Goal: Task Accomplishment & Management: Complete application form

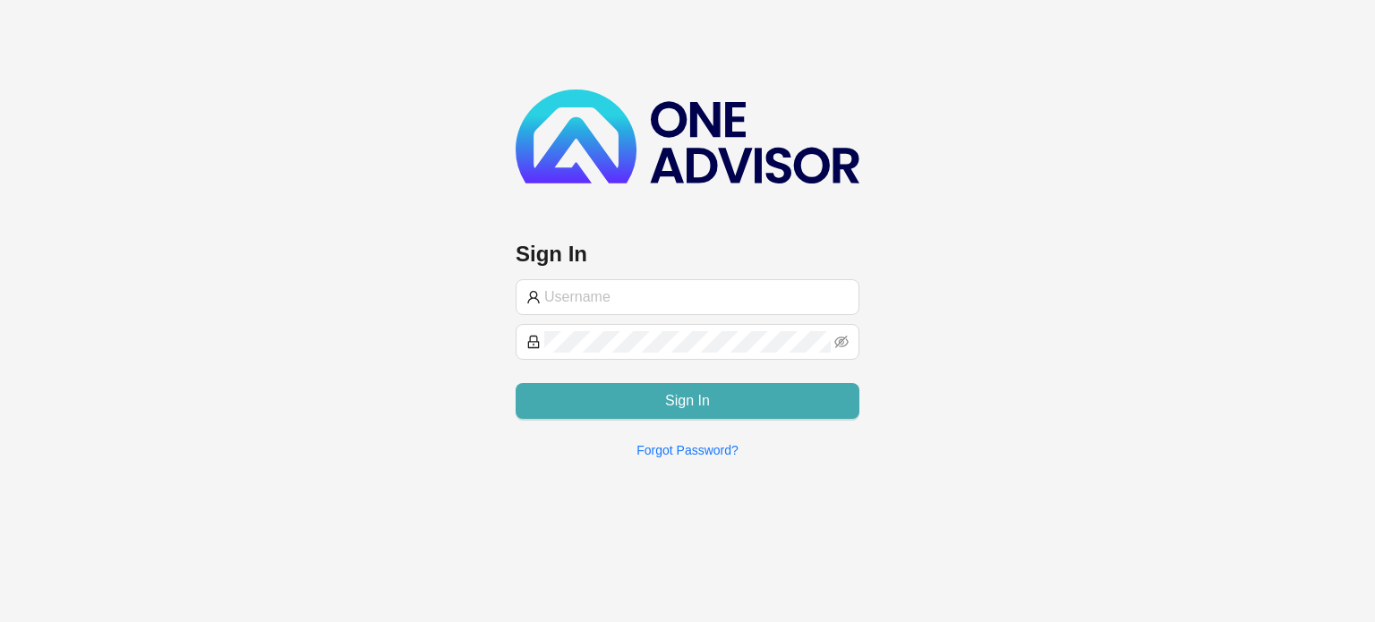
type input "[EMAIL_ADDRESS][DOMAIN_NAME]"
click at [659, 400] on button "Sign In" at bounding box center [688, 401] width 344 height 36
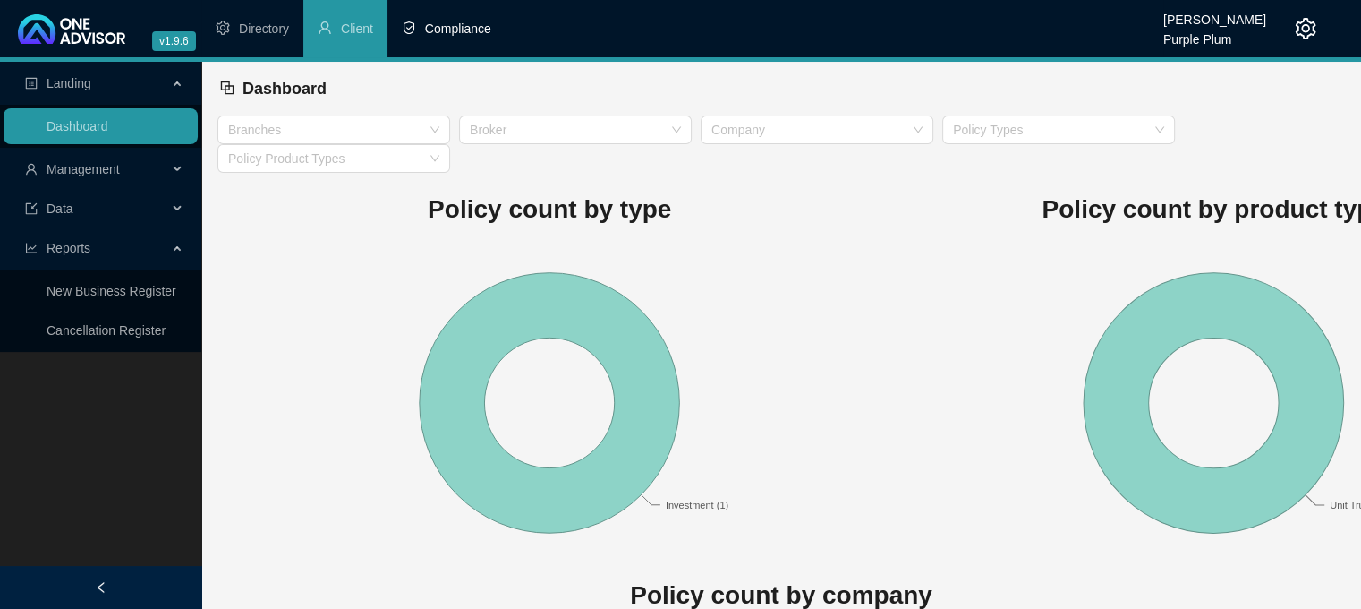
click at [465, 29] on span "Compliance" at bounding box center [458, 28] width 66 height 14
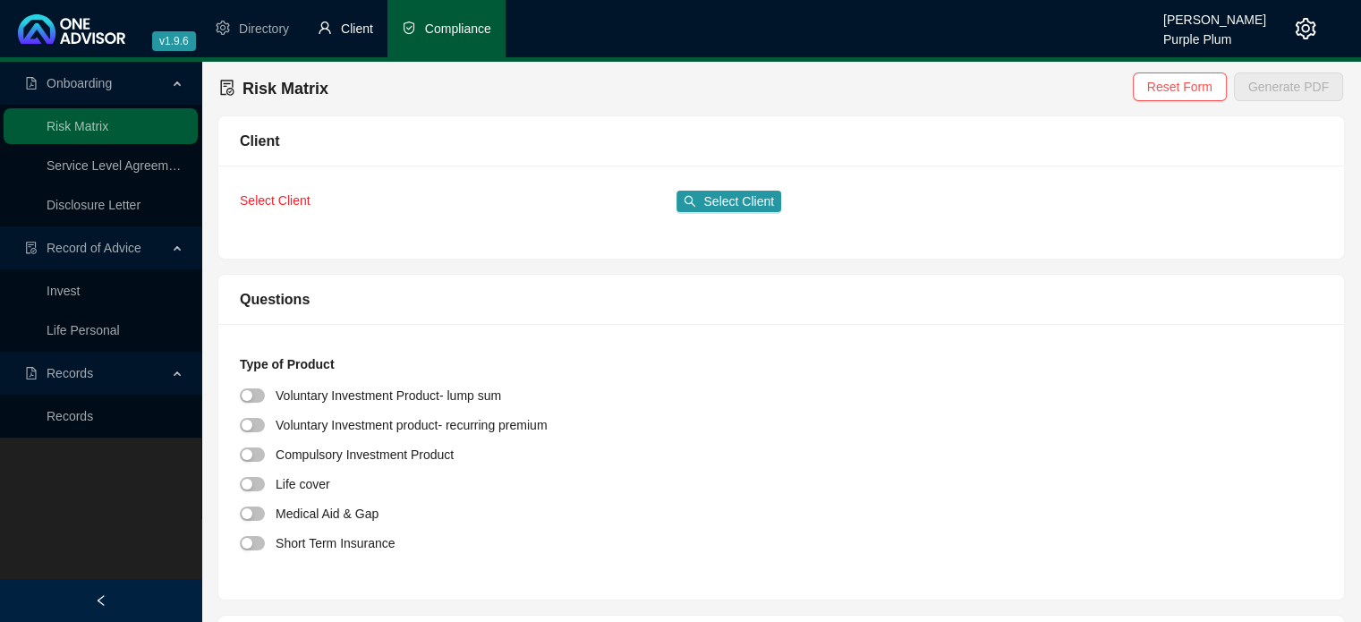
click at [344, 46] on li "Client" at bounding box center [345, 28] width 84 height 57
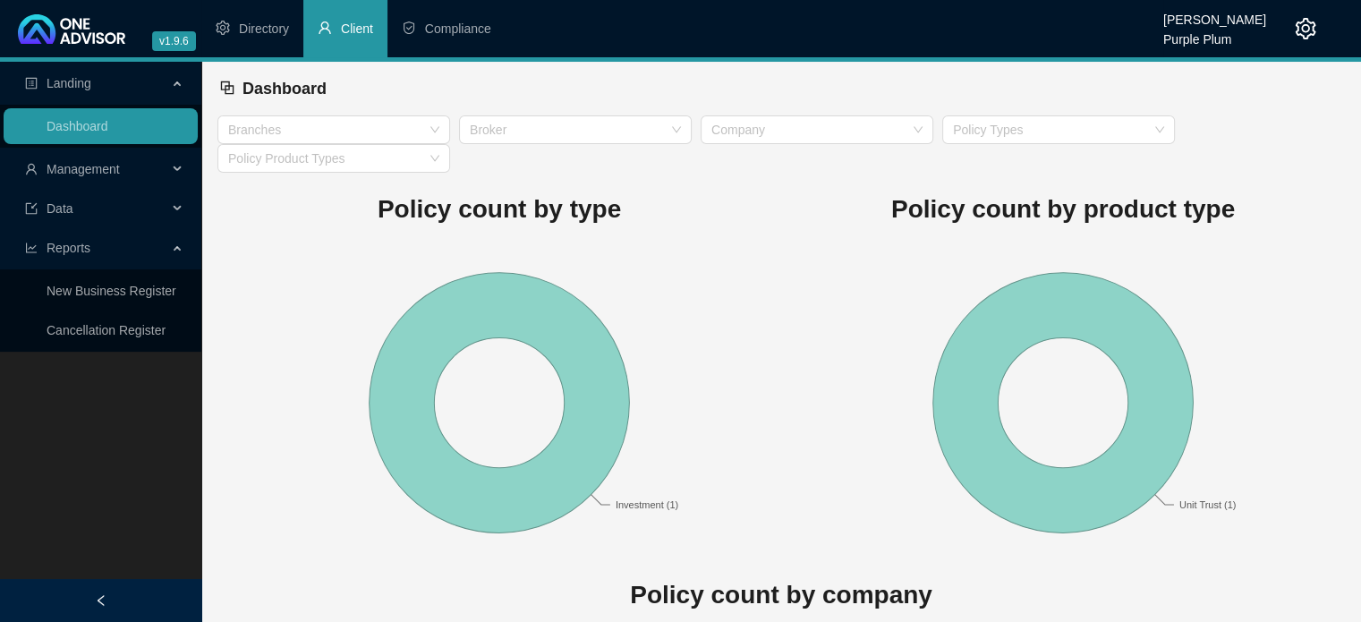
click at [116, 171] on span "Management" at bounding box center [83, 169] width 73 height 14
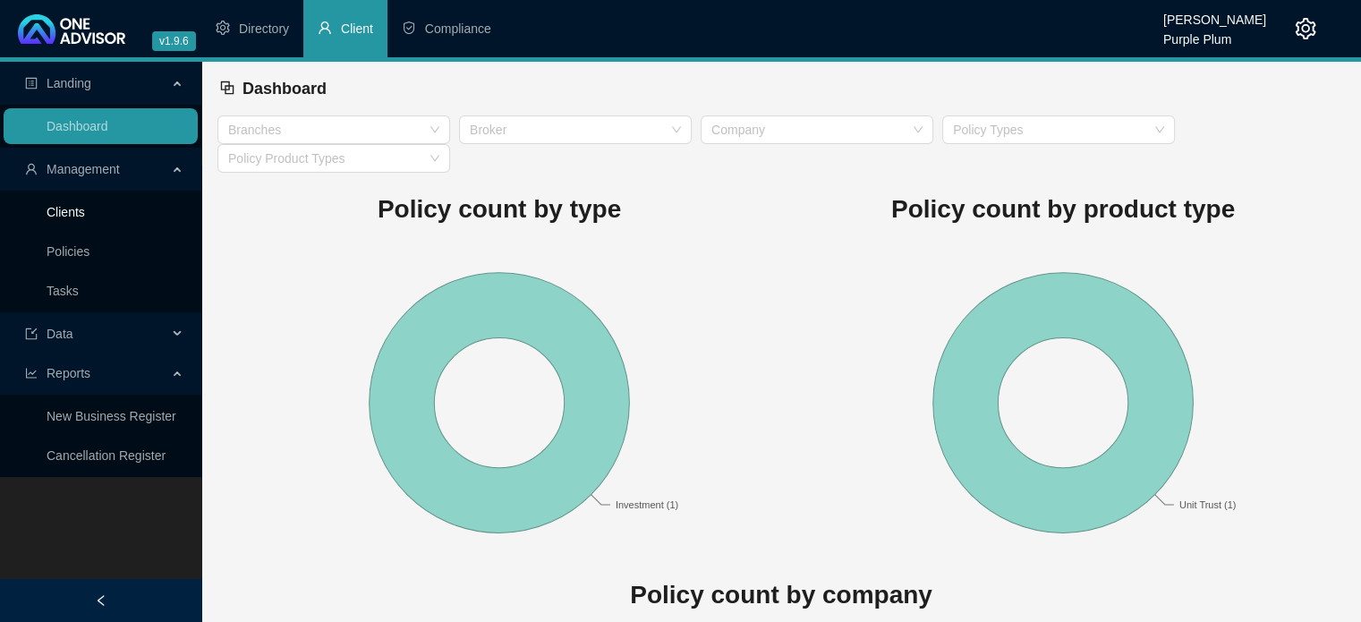
click at [84, 213] on link "Clients" at bounding box center [66, 212] width 38 height 14
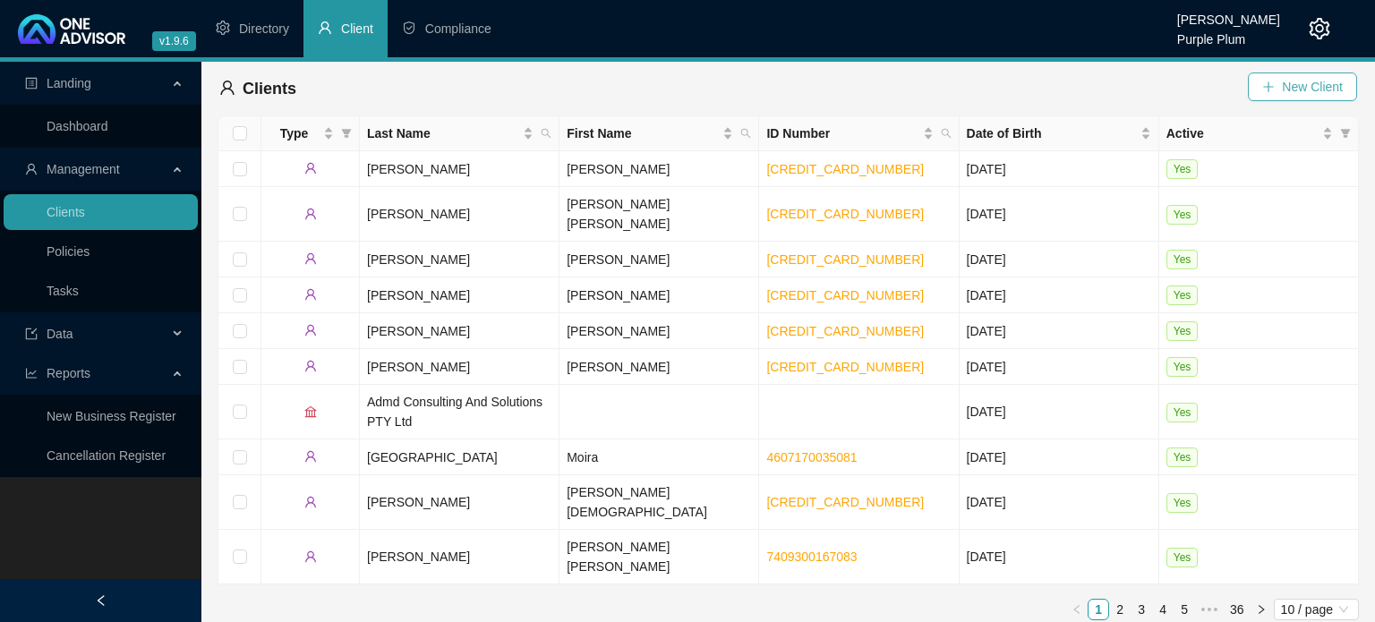
click at [1298, 81] on span "New Client" at bounding box center [1312, 87] width 61 height 20
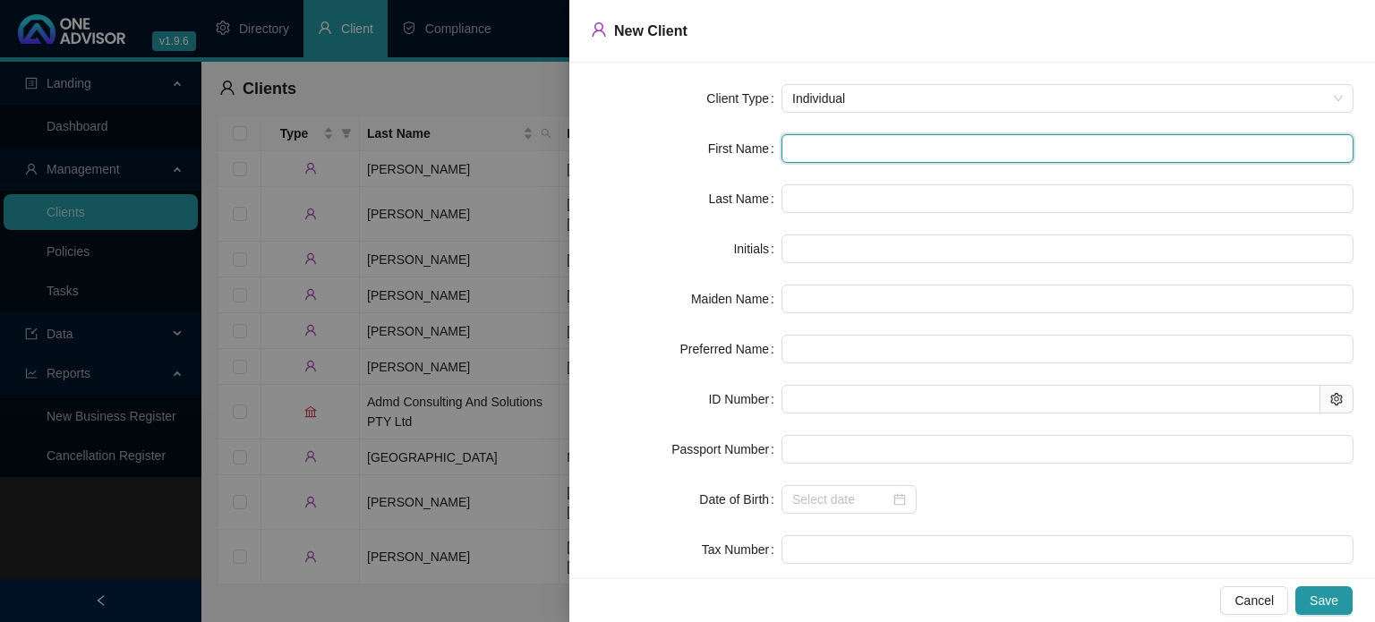
click at [823, 153] on input "text" at bounding box center [1067, 148] width 572 height 29
type input "M"
type input "Mo"
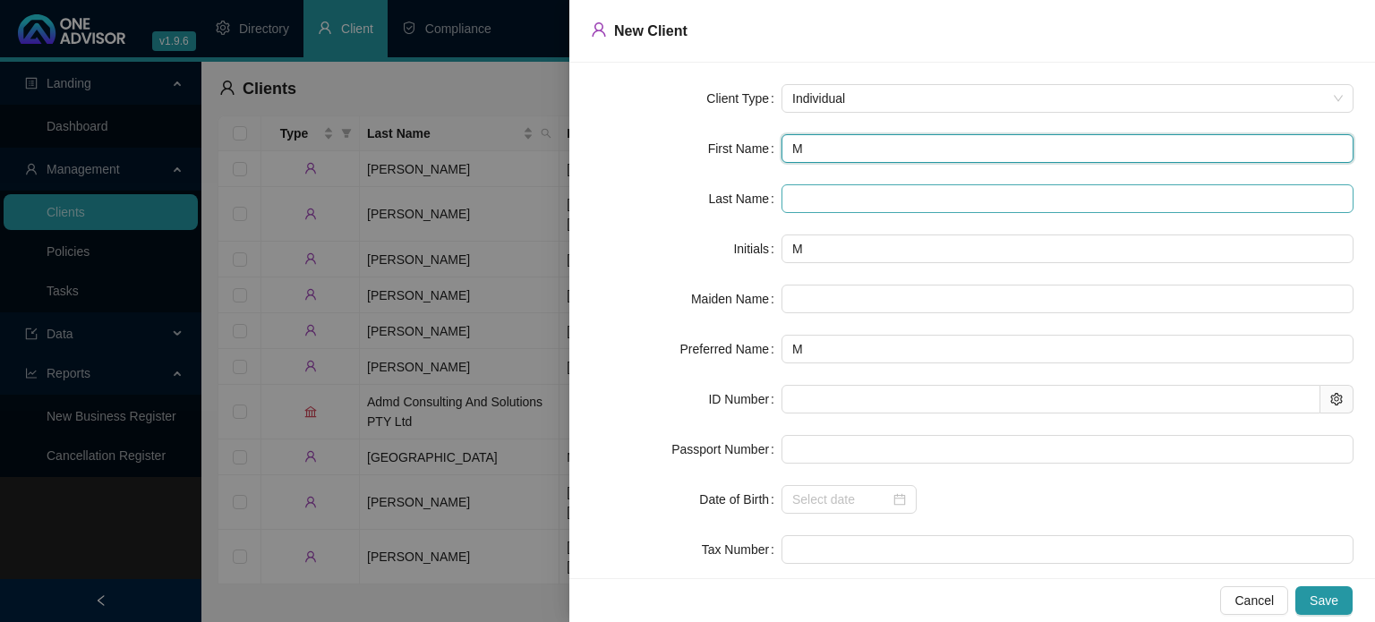
type input "Mo"
type input "Mor"
type input "Mors"
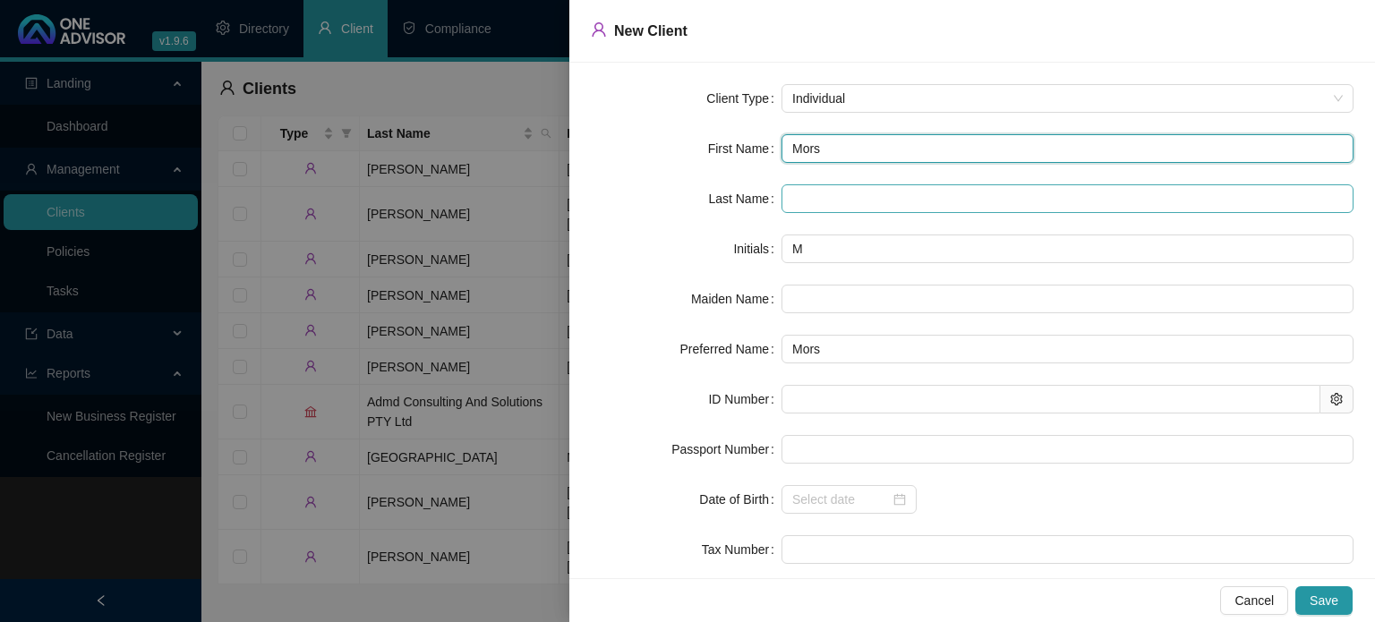
type input "Morsi"
type input "Morsin"
type input "Morsink"
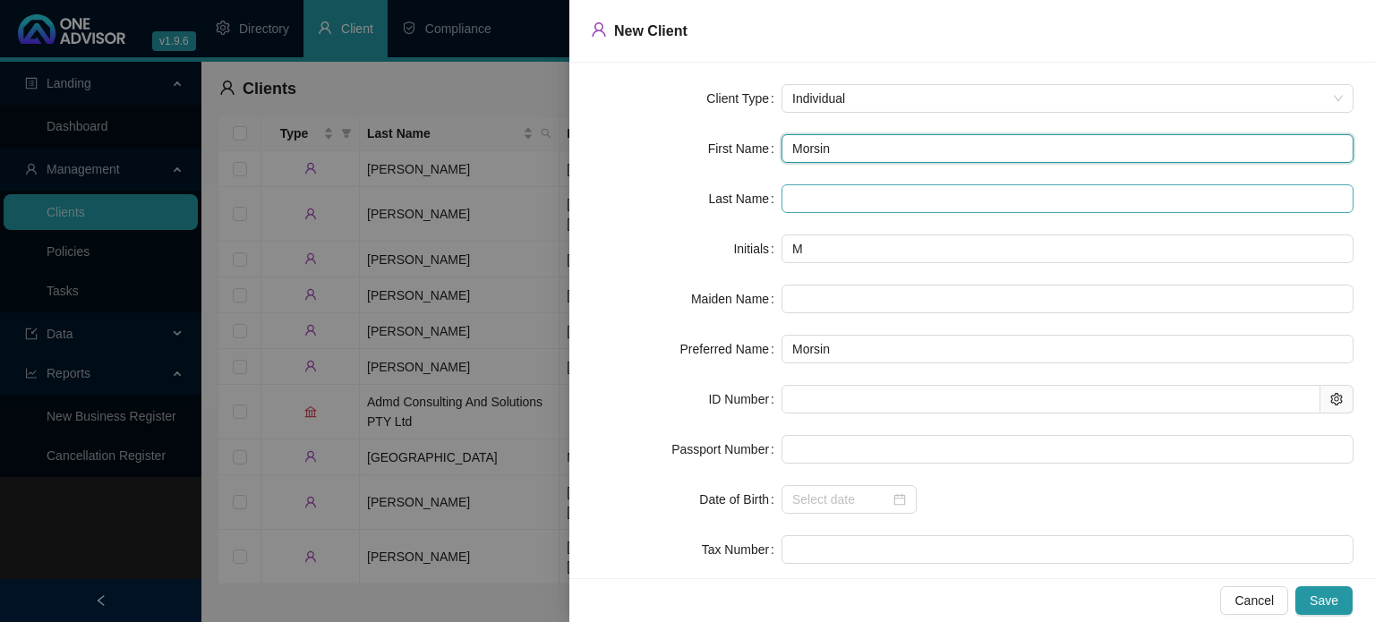
type input "Morsink"
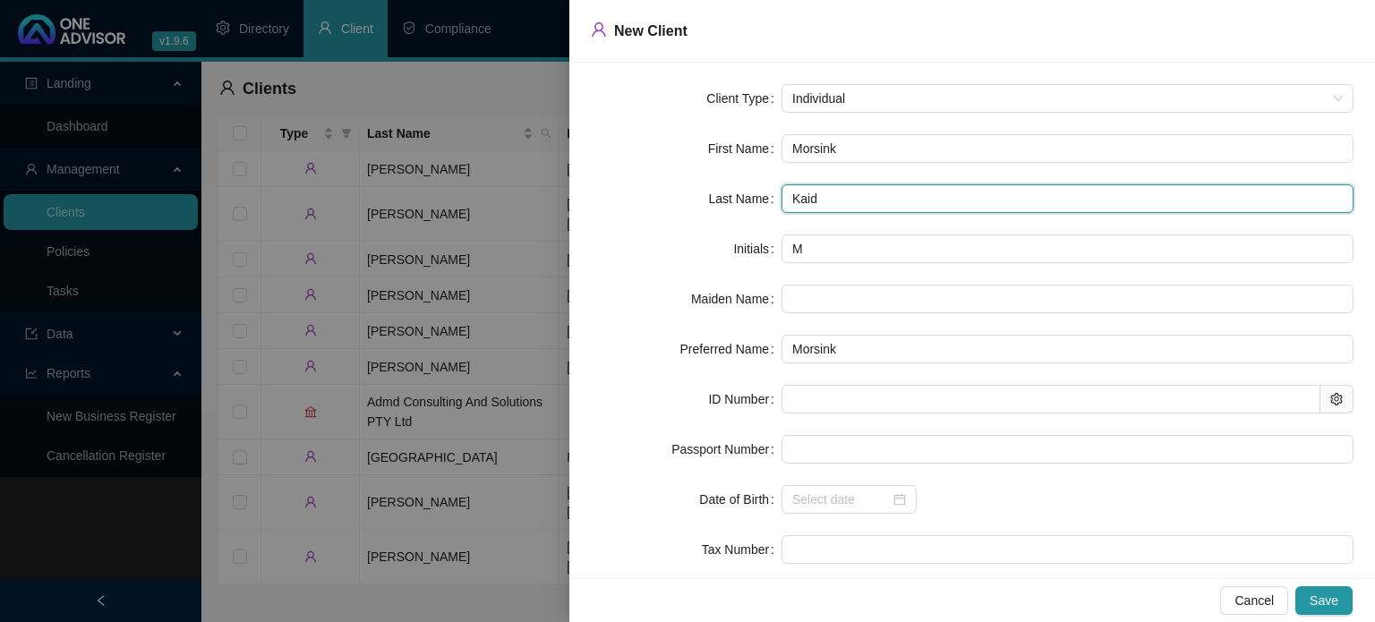
click at [852, 209] on input "Kaid" at bounding box center [1067, 198] width 572 height 29
type input "[PERSON_NAME]"
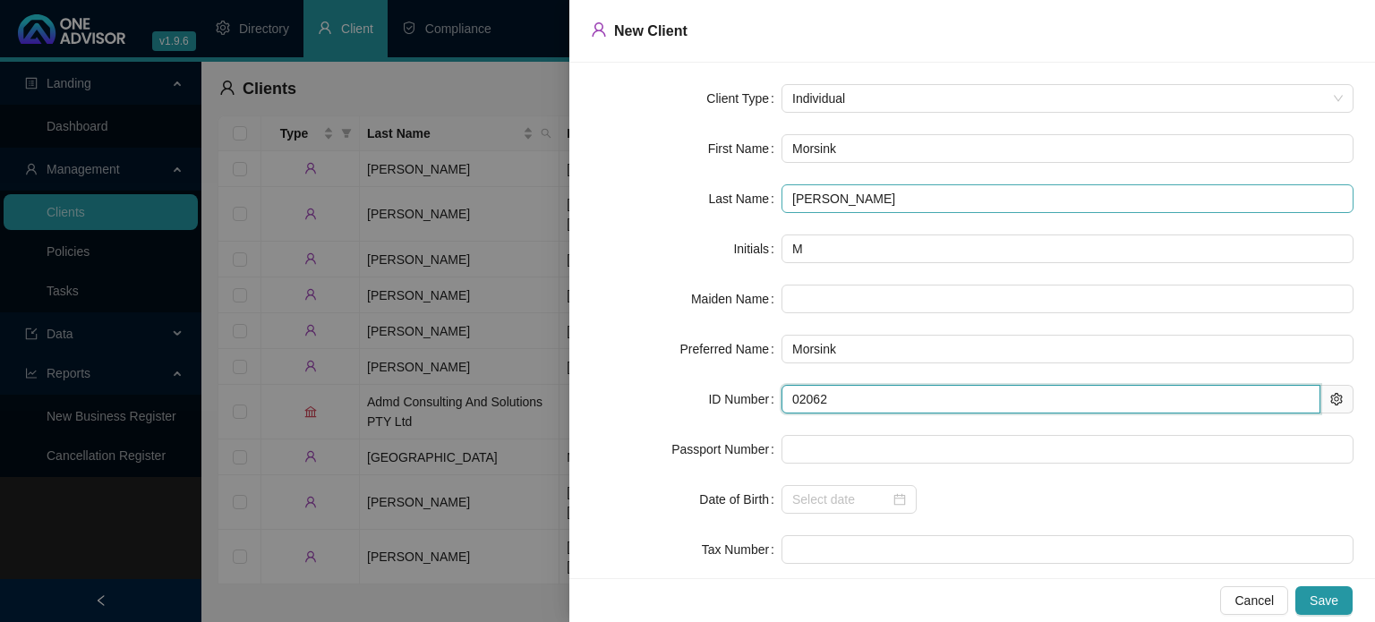
type input "020621"
type input "[DATE]"
type input "0206215247084"
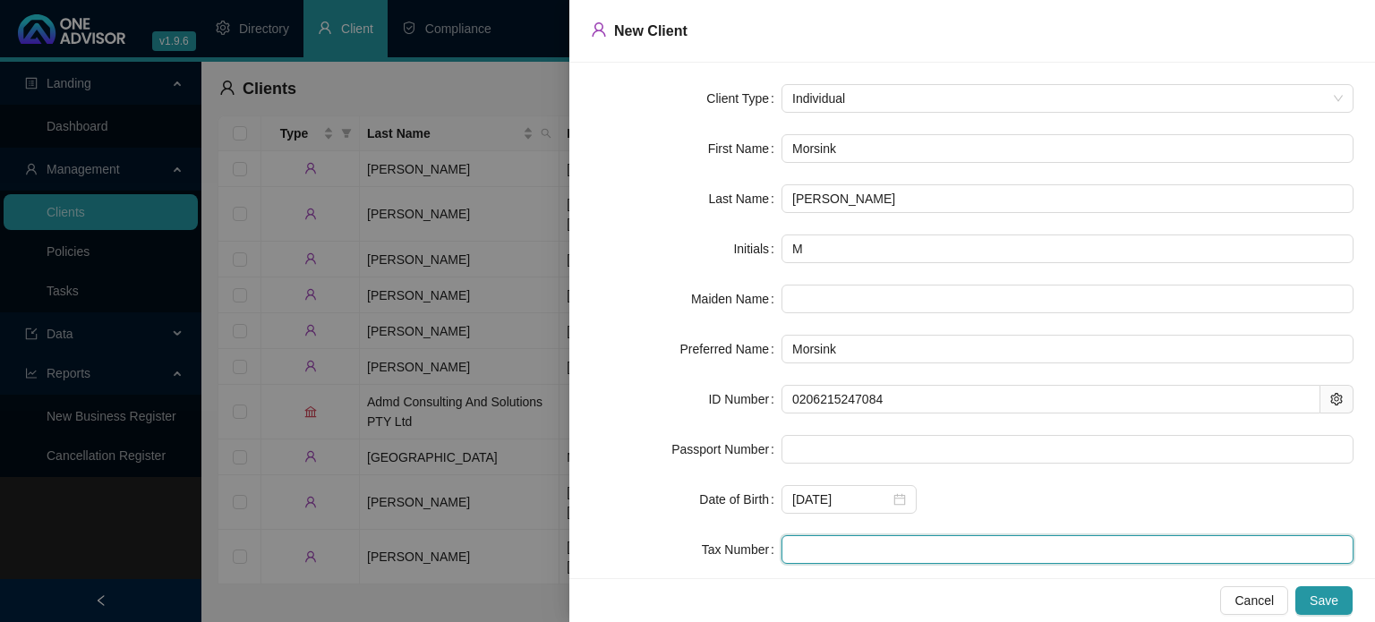
click at [825, 552] on input "text" at bounding box center [1067, 549] width 572 height 29
type input "3310392182"
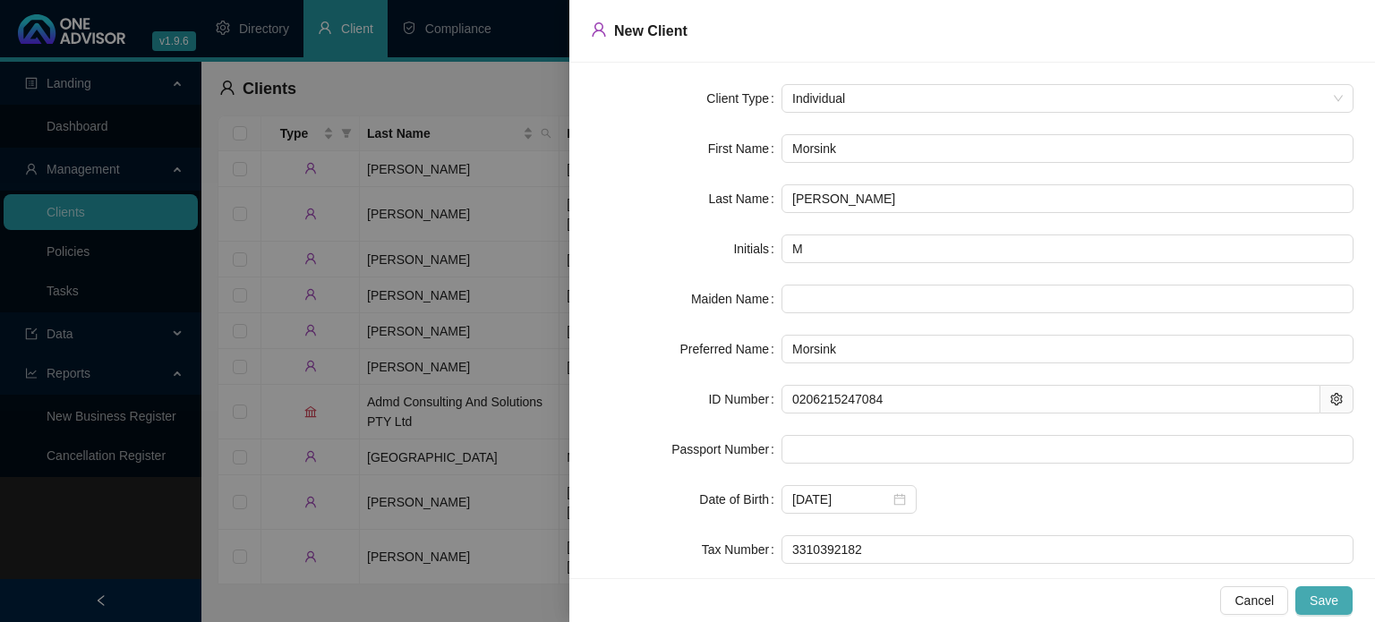
click at [1317, 587] on button "Save" at bounding box center [1323, 600] width 57 height 29
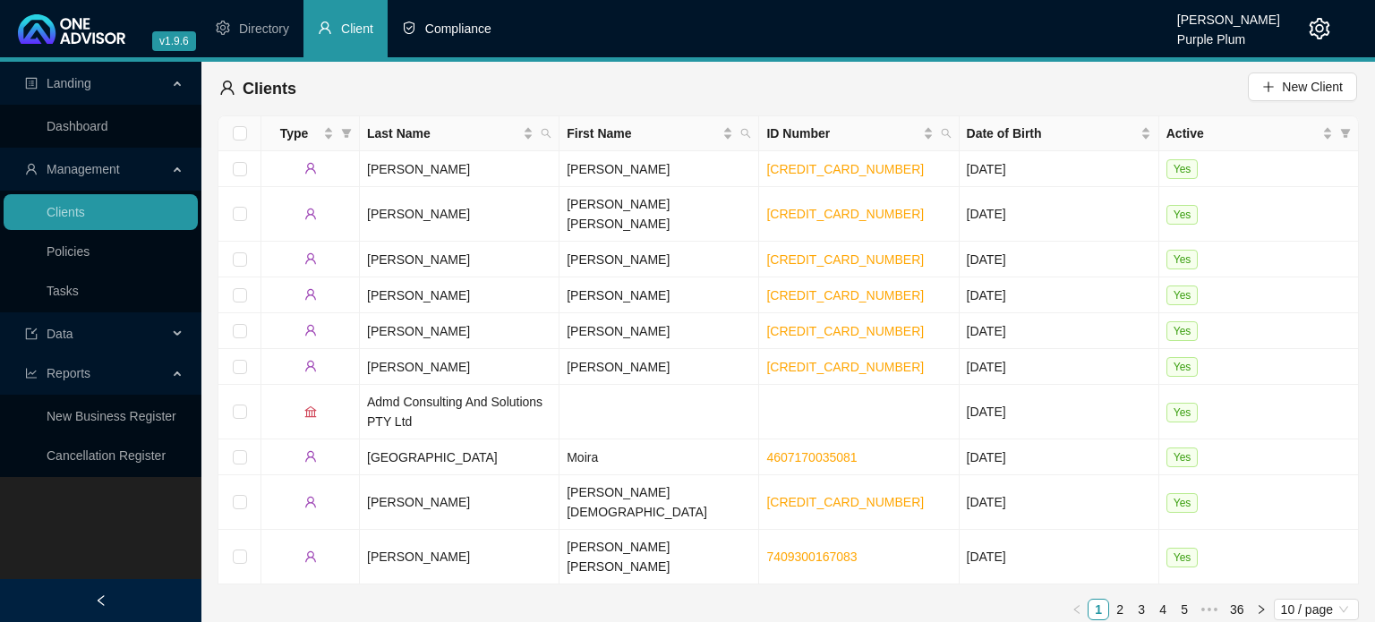
click at [426, 17] on li "Compliance" at bounding box center [447, 28] width 118 height 57
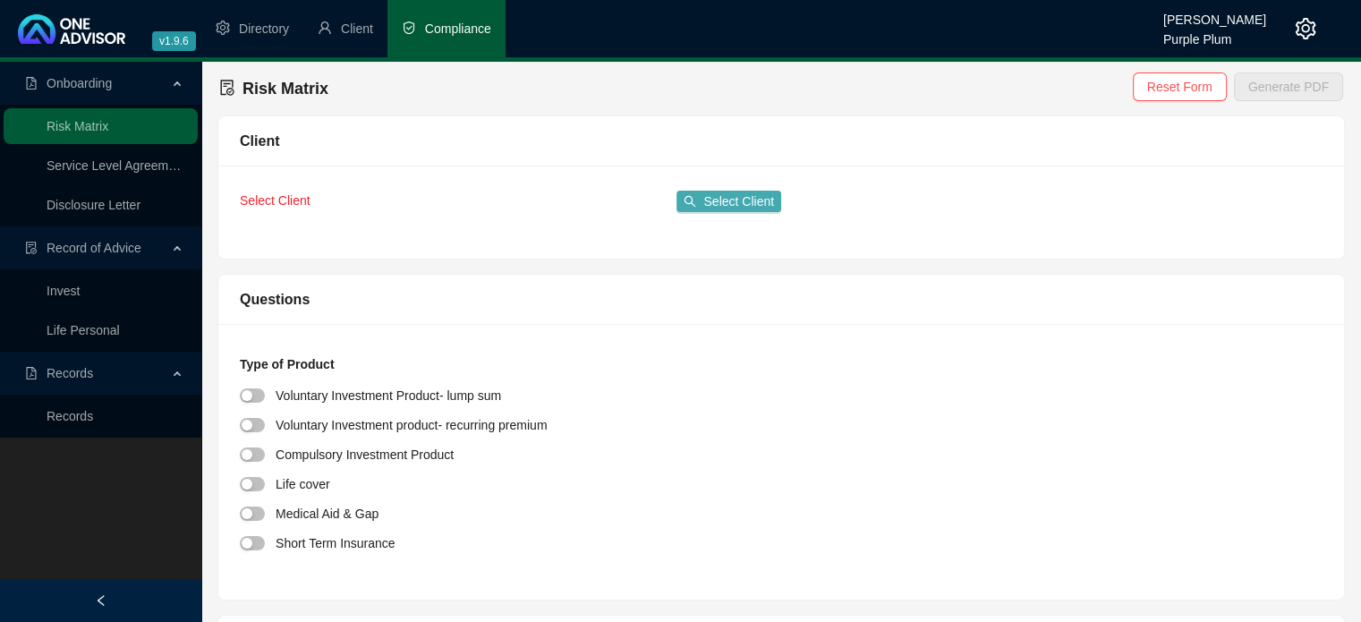
click at [716, 200] on span "Select Client" at bounding box center [738, 202] width 71 height 20
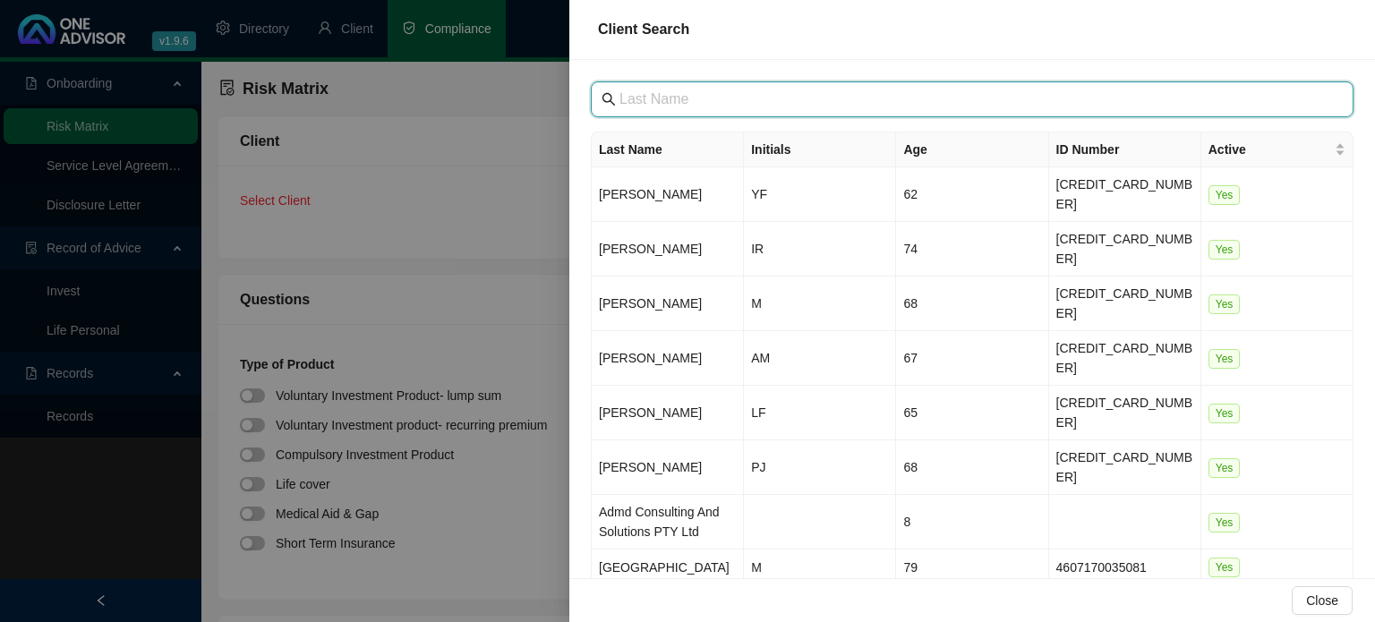
click at [661, 98] on input "text" at bounding box center [973, 99] width 709 height 21
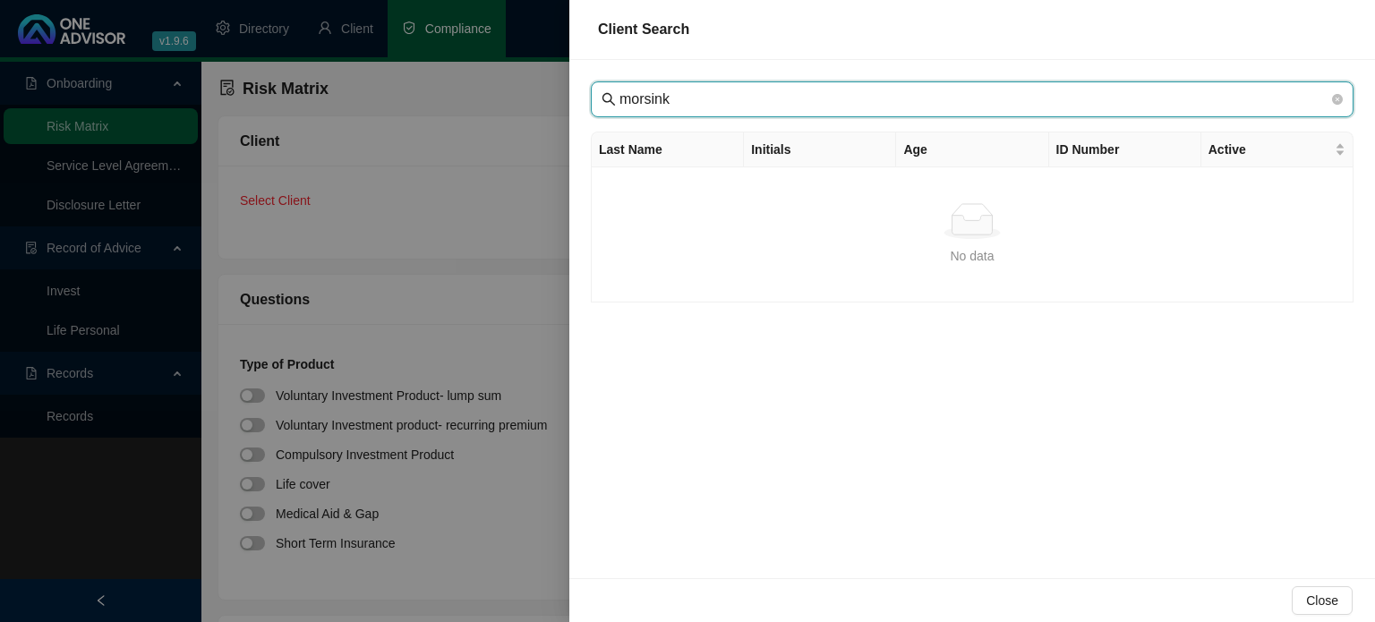
type input "morsink"
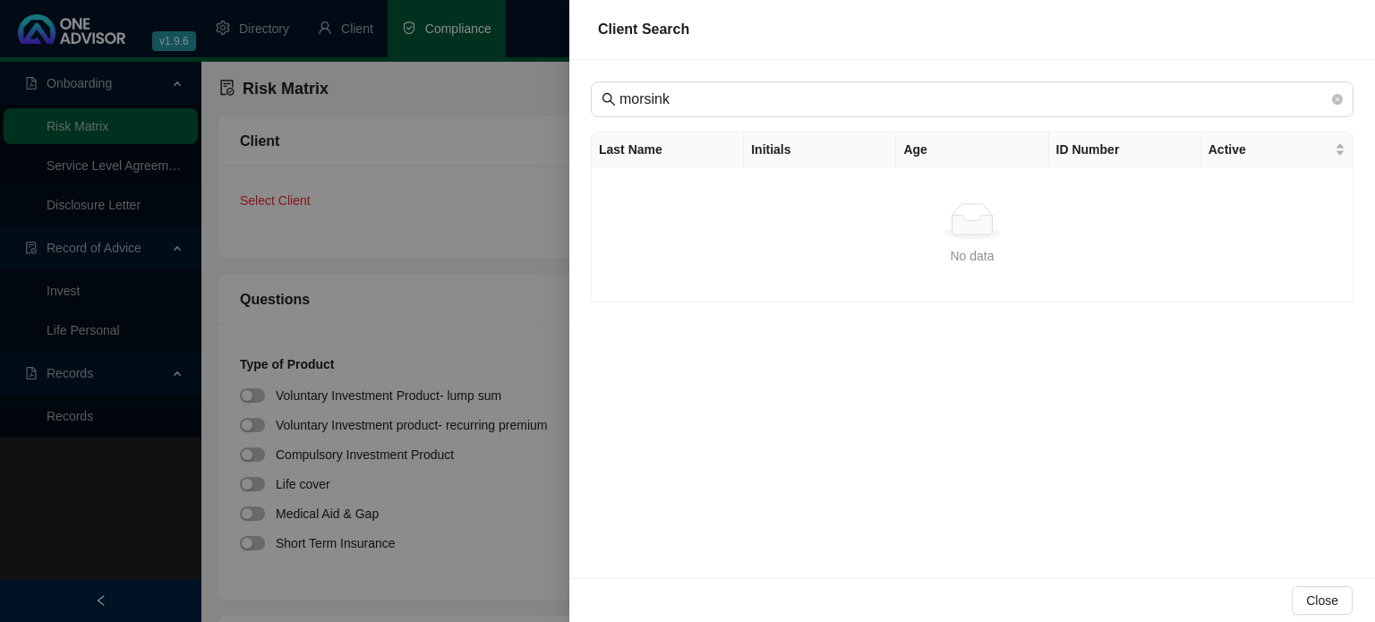
click at [447, 236] on div at bounding box center [687, 311] width 1375 height 622
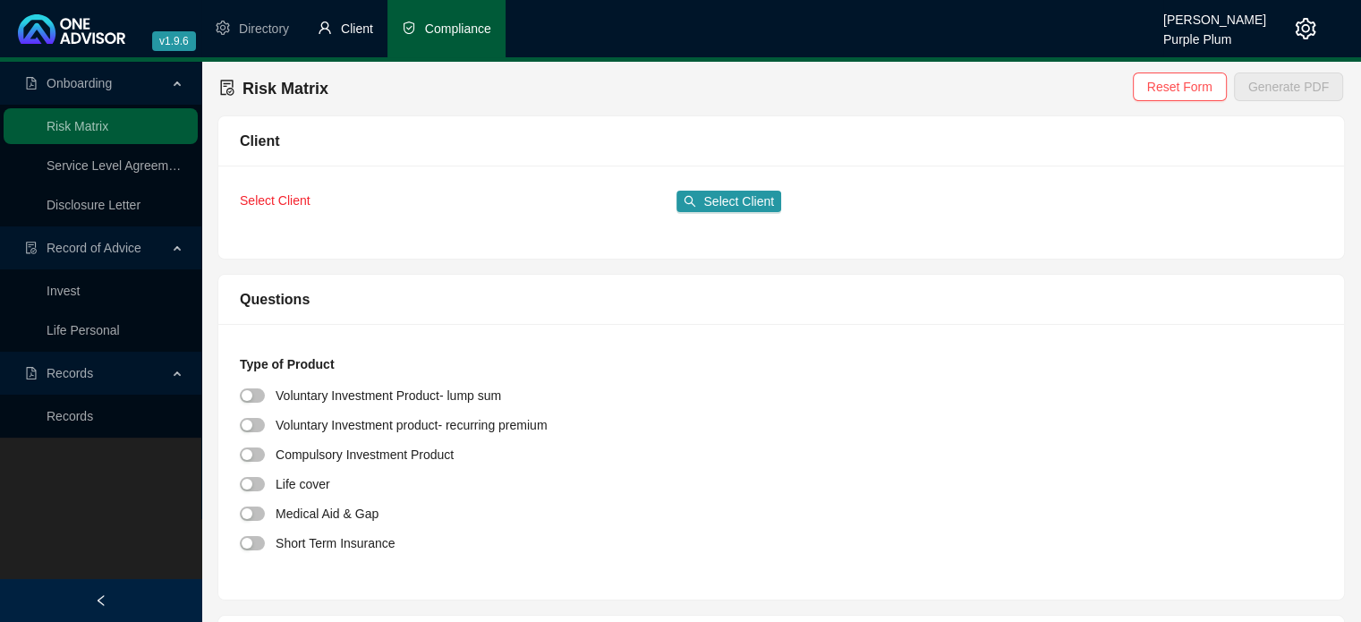
click at [339, 31] on li "Client" at bounding box center [345, 28] width 84 height 57
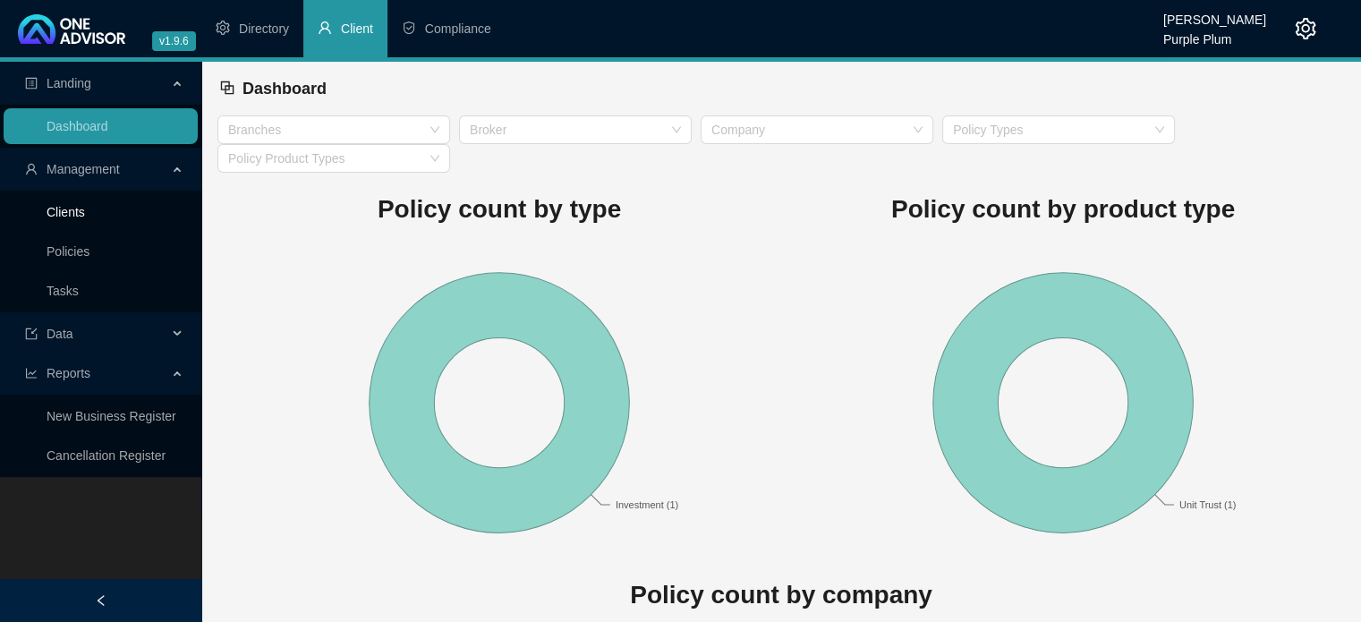
drag, startPoint x: 54, startPoint y: 205, endPoint x: 65, endPoint y: 209, distance: 12.2
click at [54, 205] on link "Clients" at bounding box center [66, 212] width 38 height 14
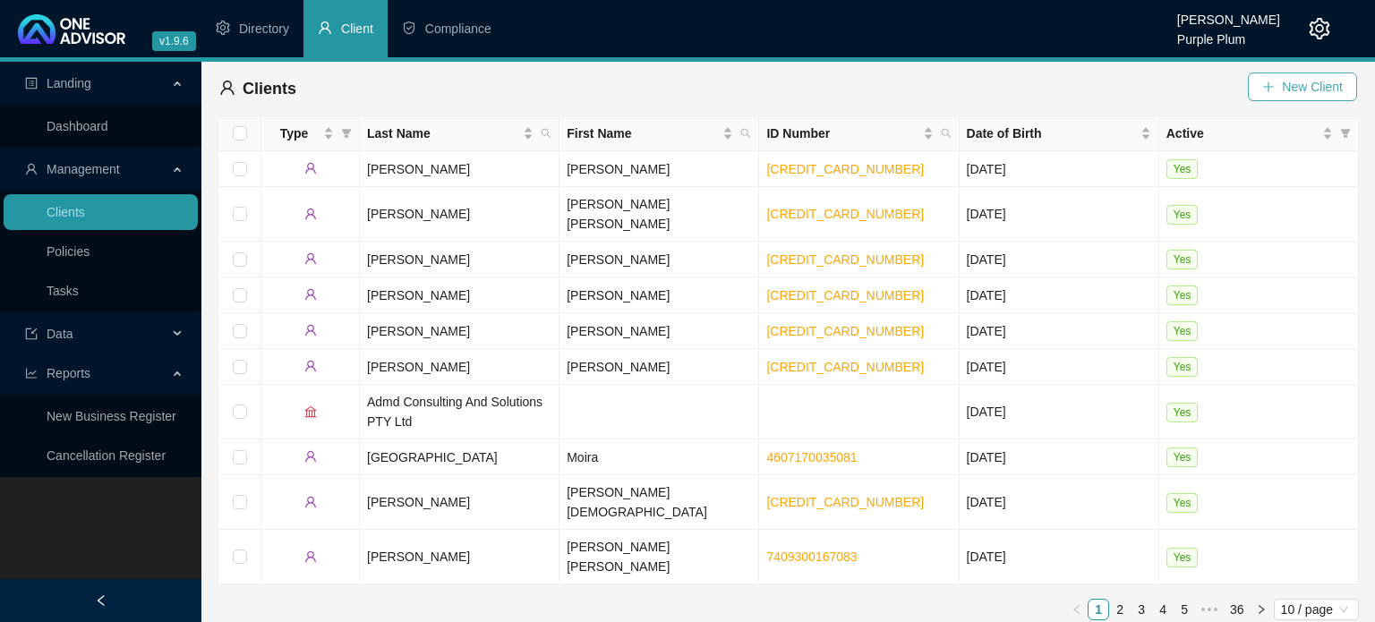
click at [1286, 75] on button "New Client" at bounding box center [1302, 86] width 109 height 29
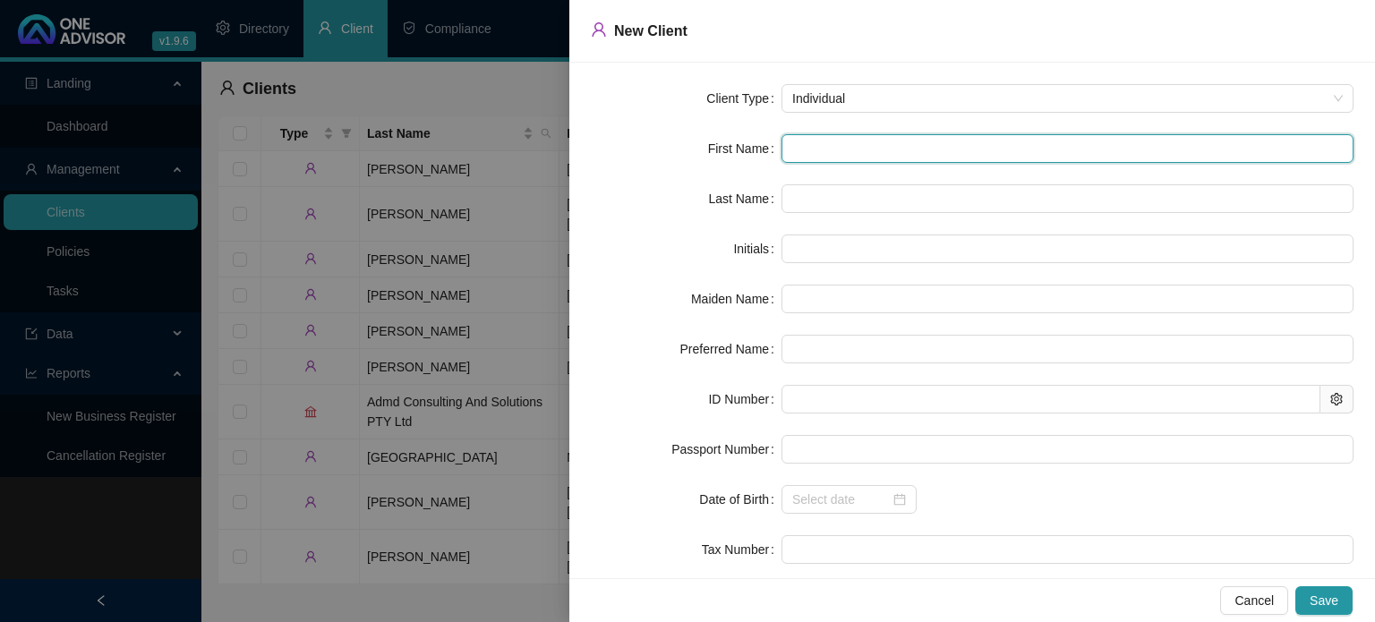
click at [838, 152] on input "text" at bounding box center [1067, 148] width 572 height 29
type input "K"
type input "Ka"
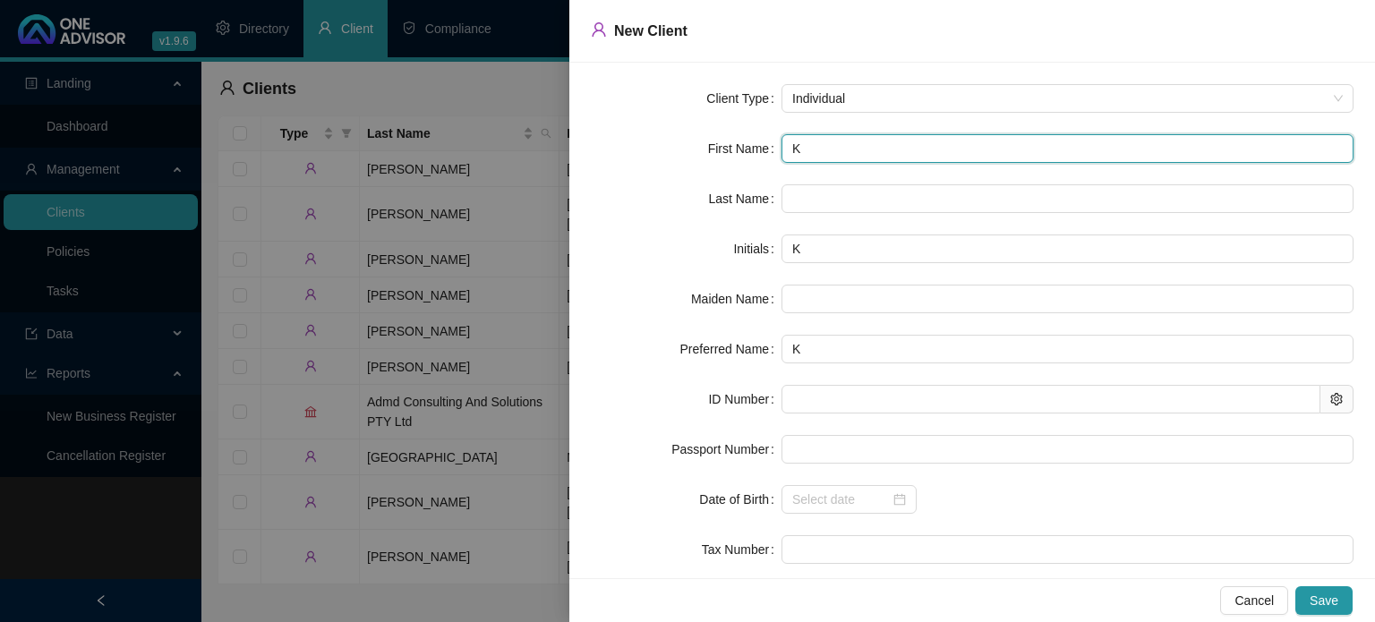
type input "Ka"
type input "[PERSON_NAME]"
type input "Kaid"
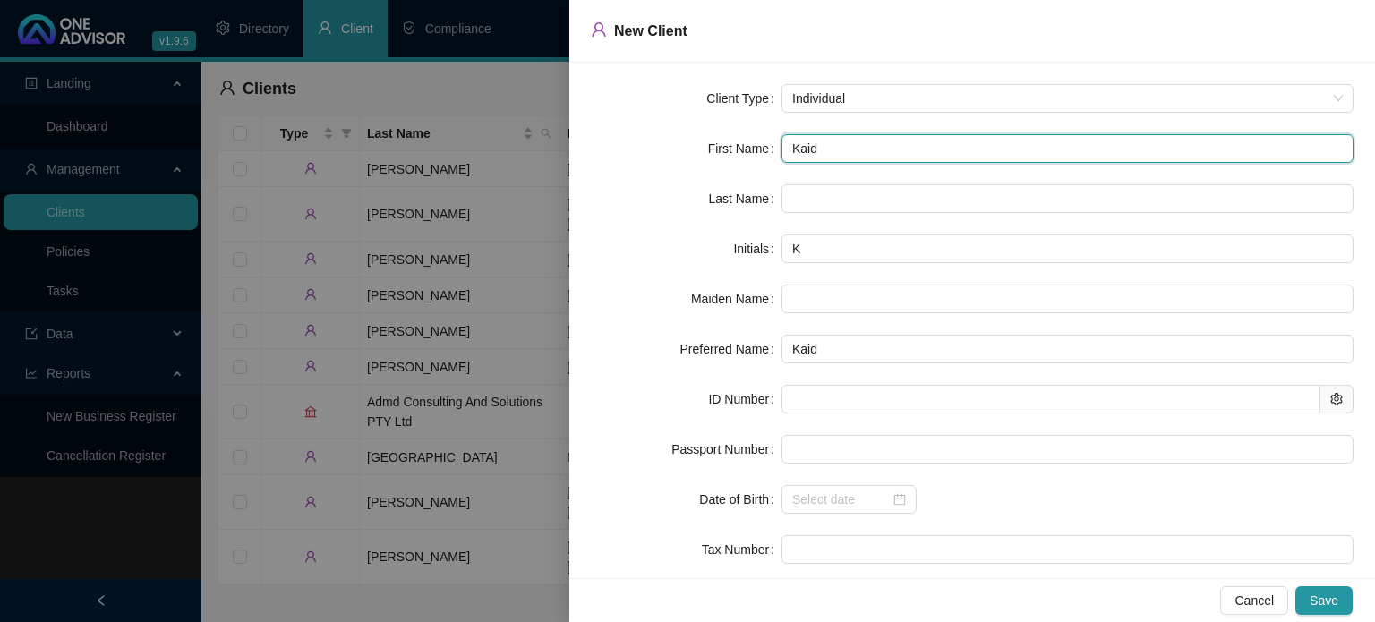
type input "Kaid S"
type input "KS"
type input "[PERSON_NAME]"
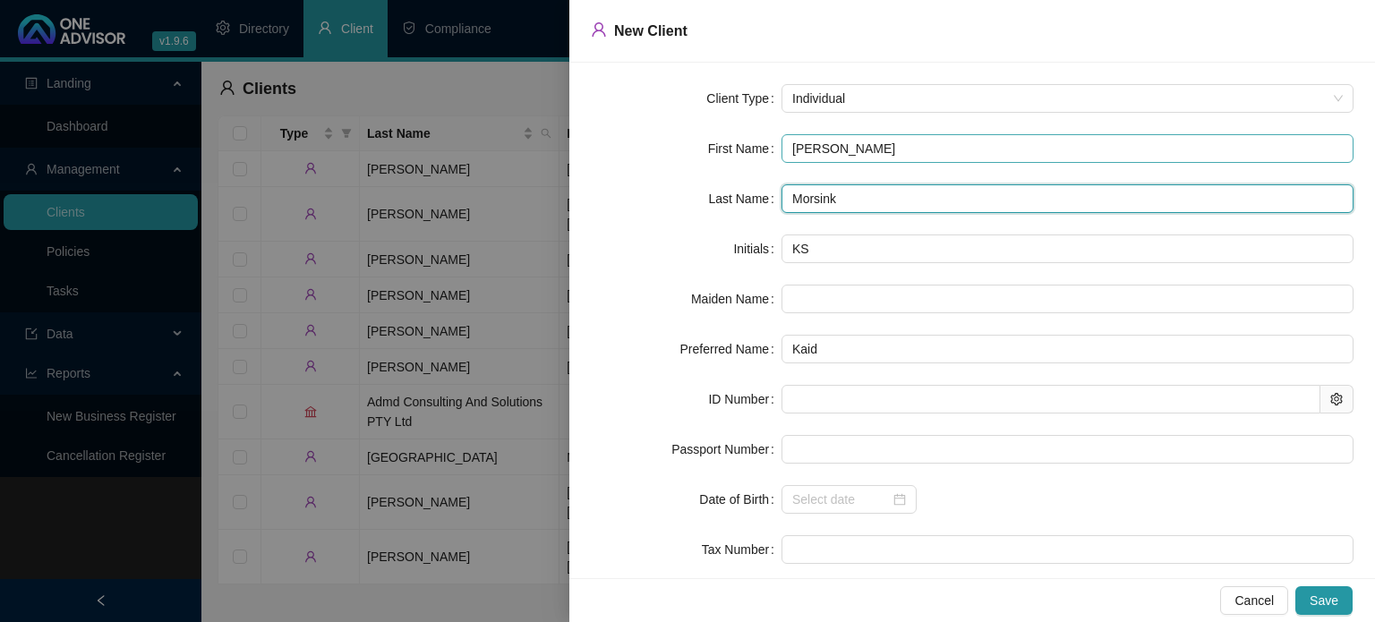
type input "Morsink"
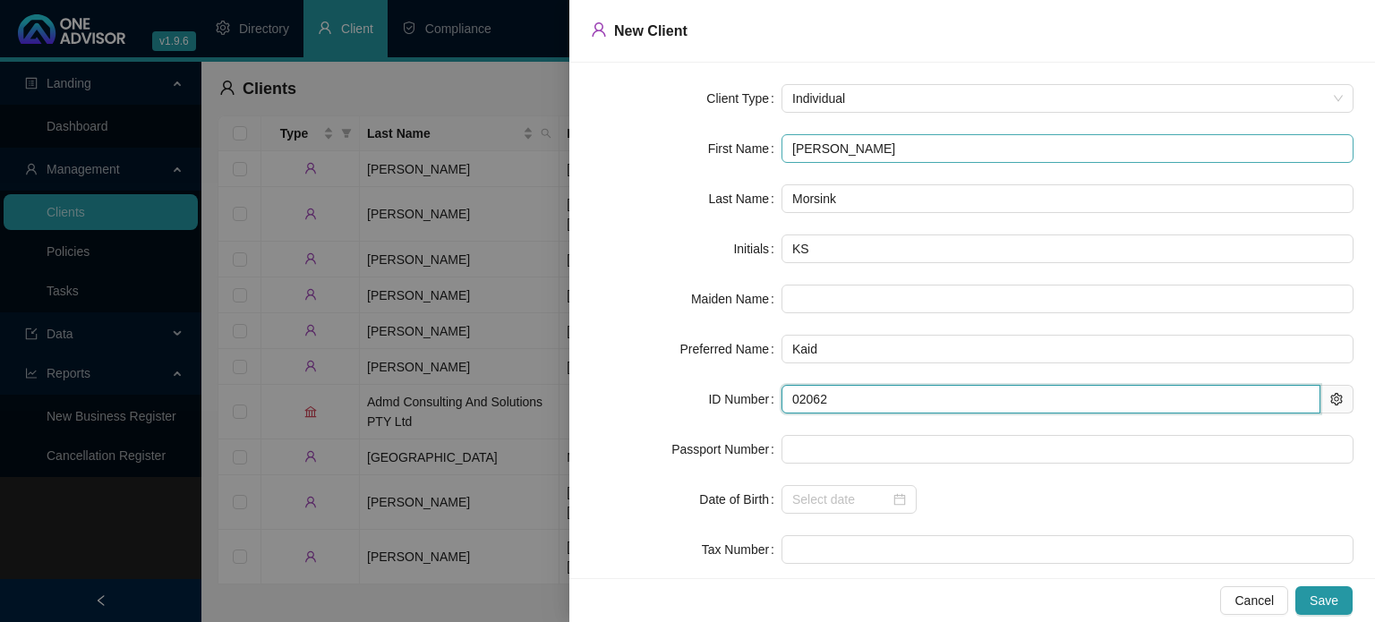
type input "020621"
type input "[DATE]"
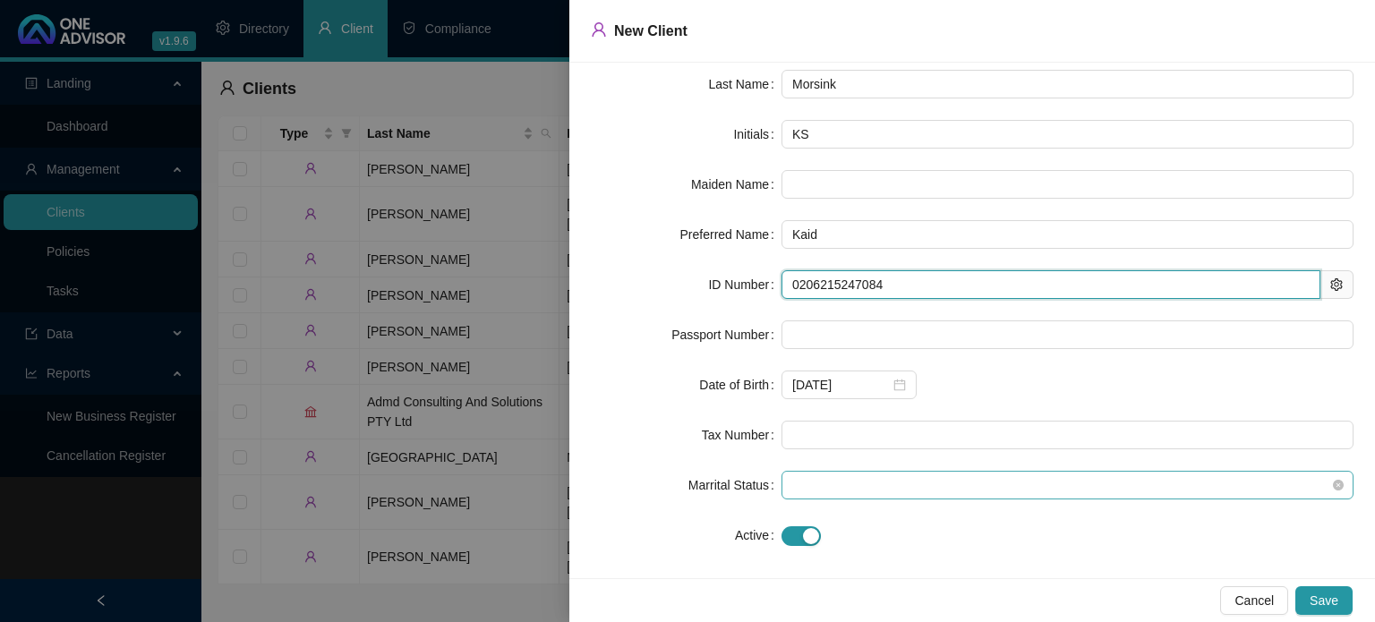
scroll to position [128, 0]
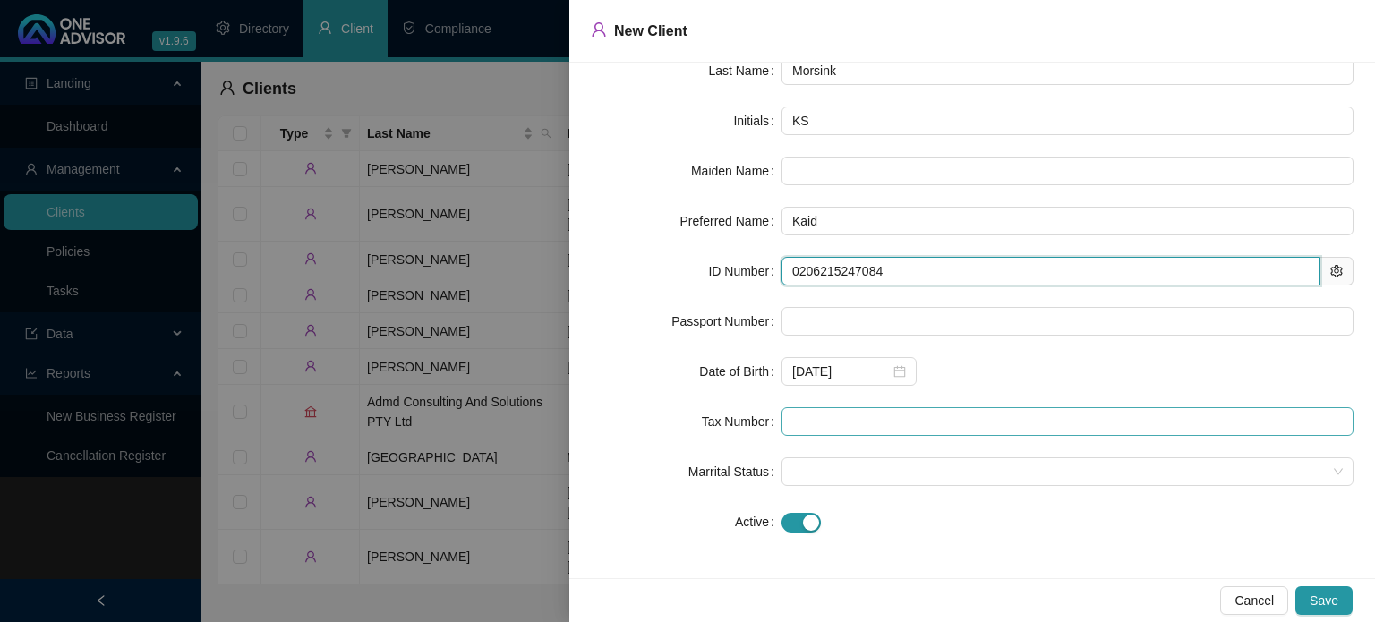
type input "0206215247084"
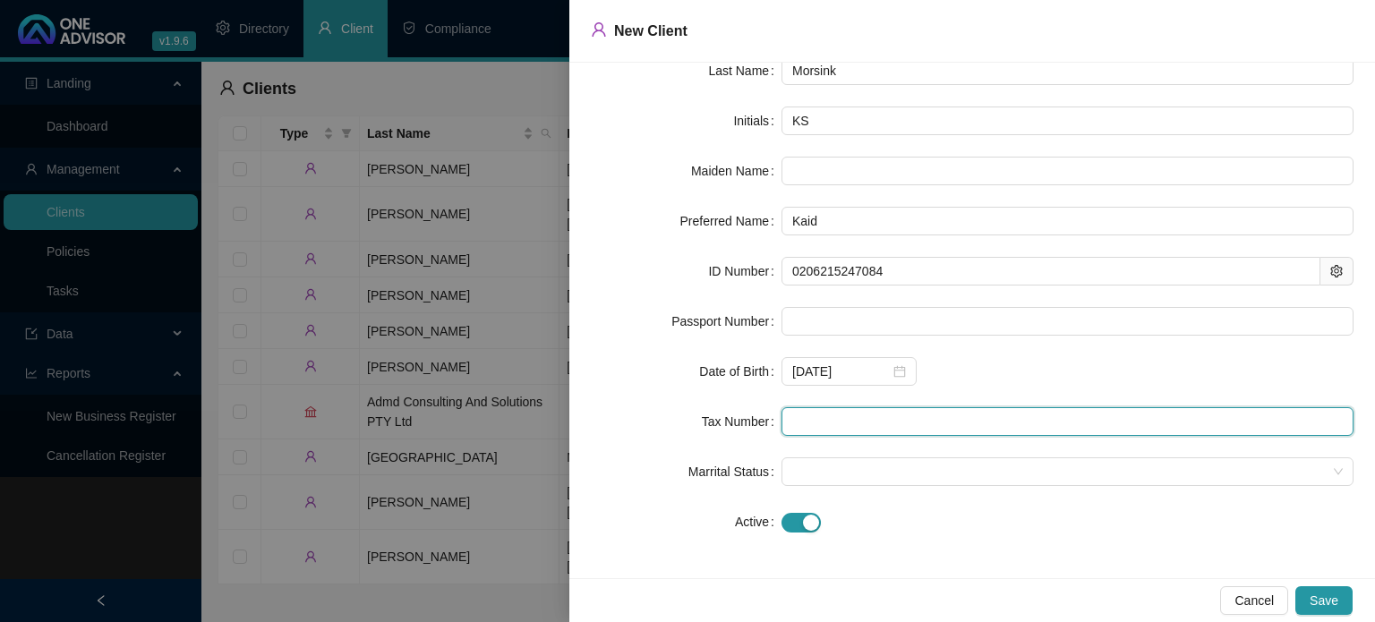
click at [834, 432] on input "text" at bounding box center [1067, 421] width 572 height 29
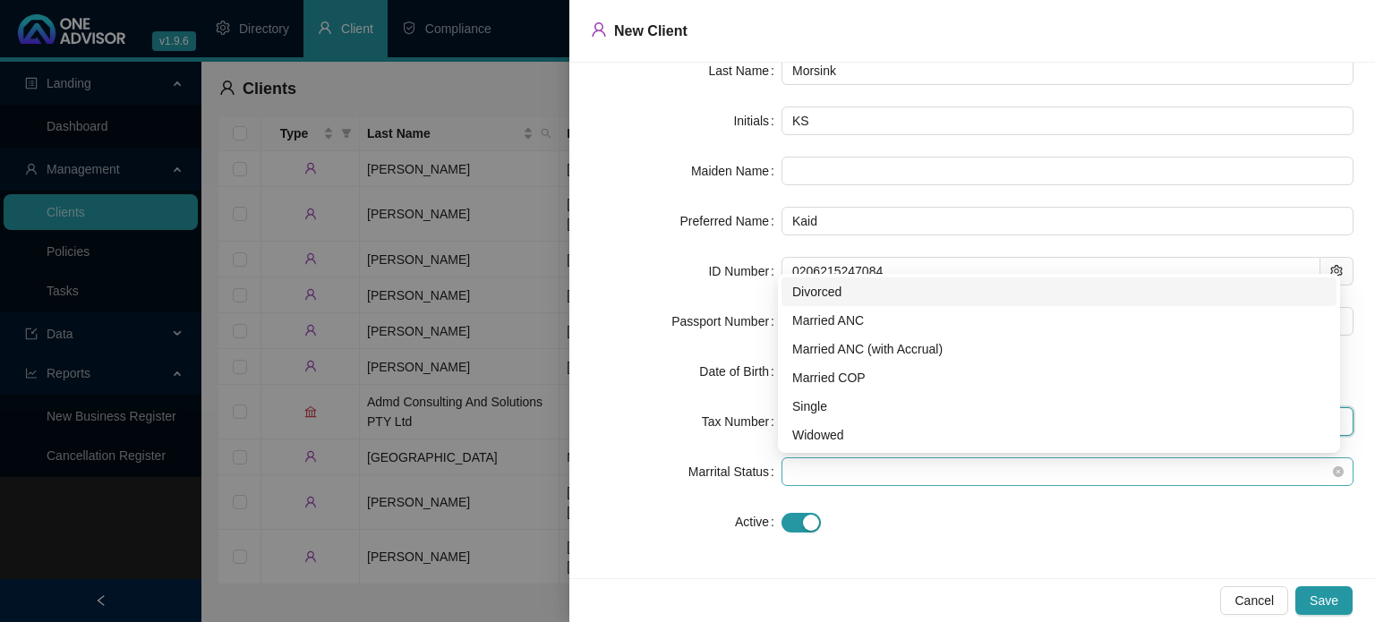
click at [839, 479] on span at bounding box center [1067, 471] width 550 height 27
type input "3310392182"
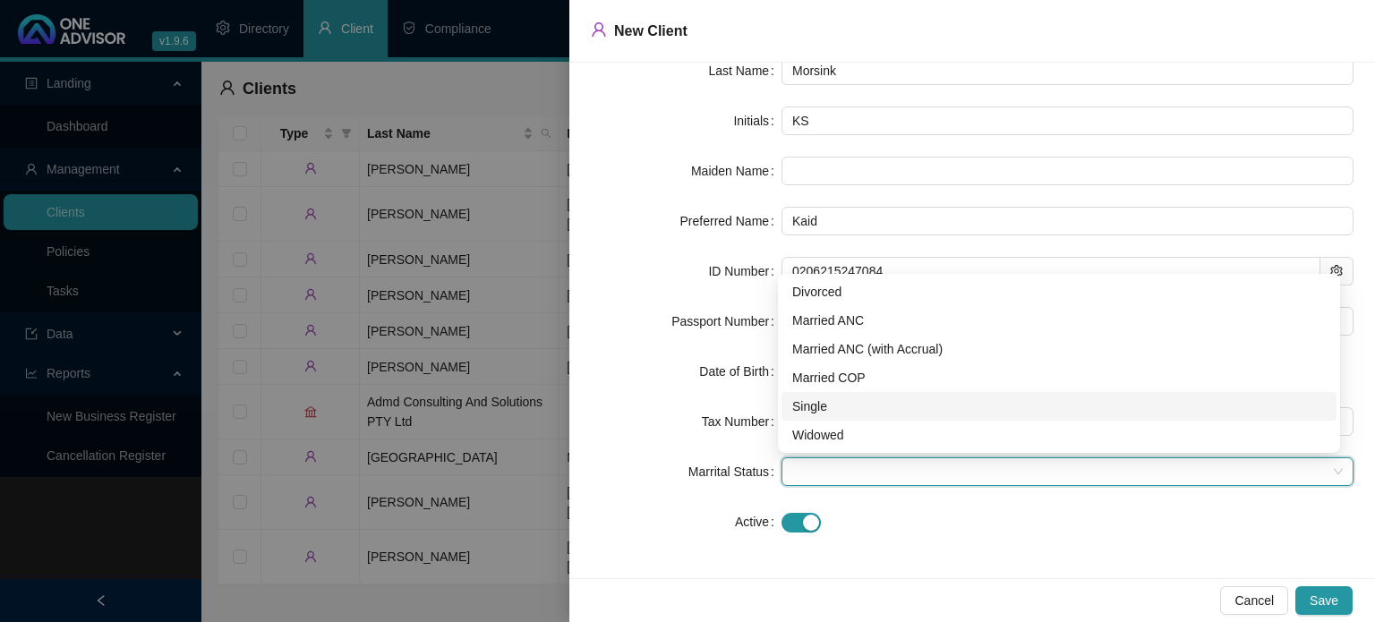
click at [828, 400] on div "Single" at bounding box center [1058, 406] width 533 height 20
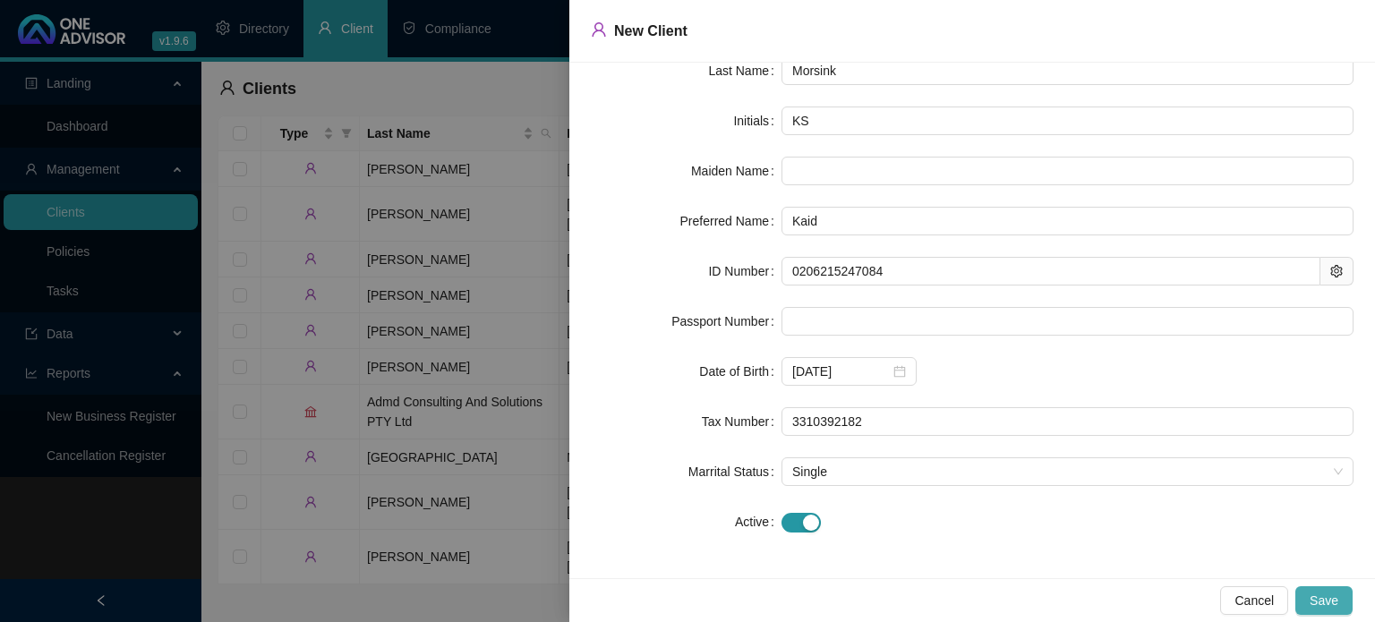
click at [1313, 594] on span "Save" at bounding box center [1323, 601] width 29 height 20
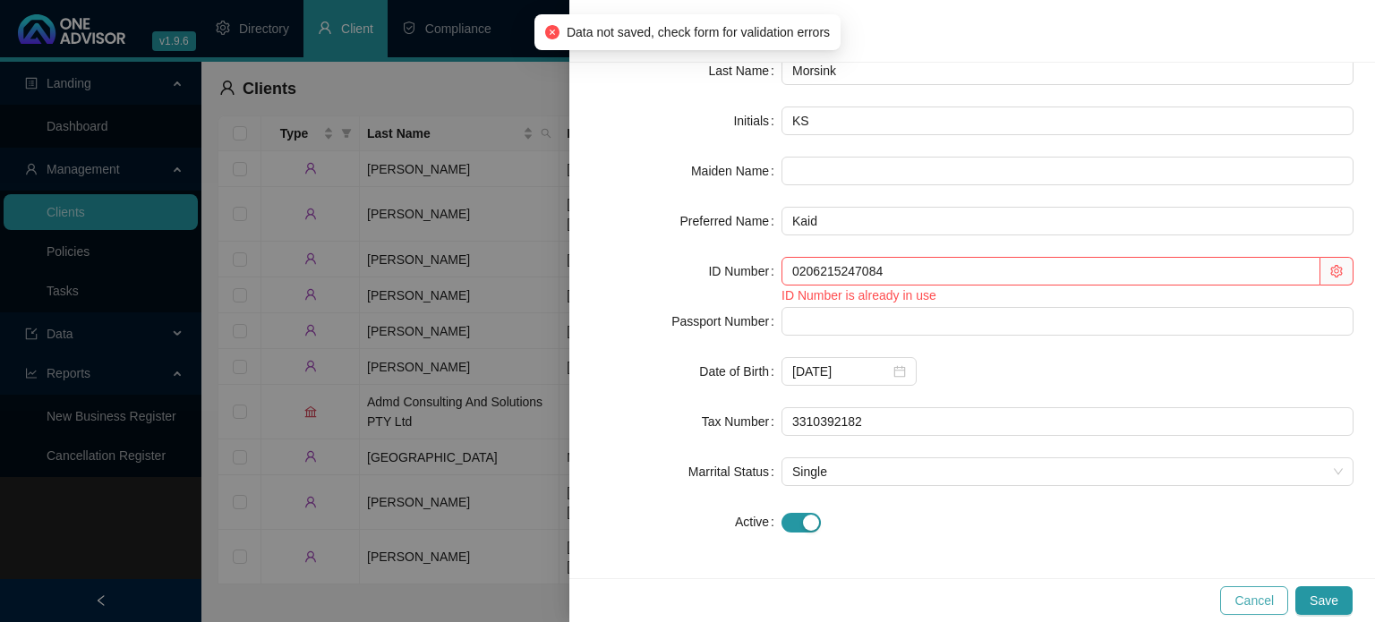
click at [1261, 596] on span "Cancel" at bounding box center [1253, 601] width 39 height 20
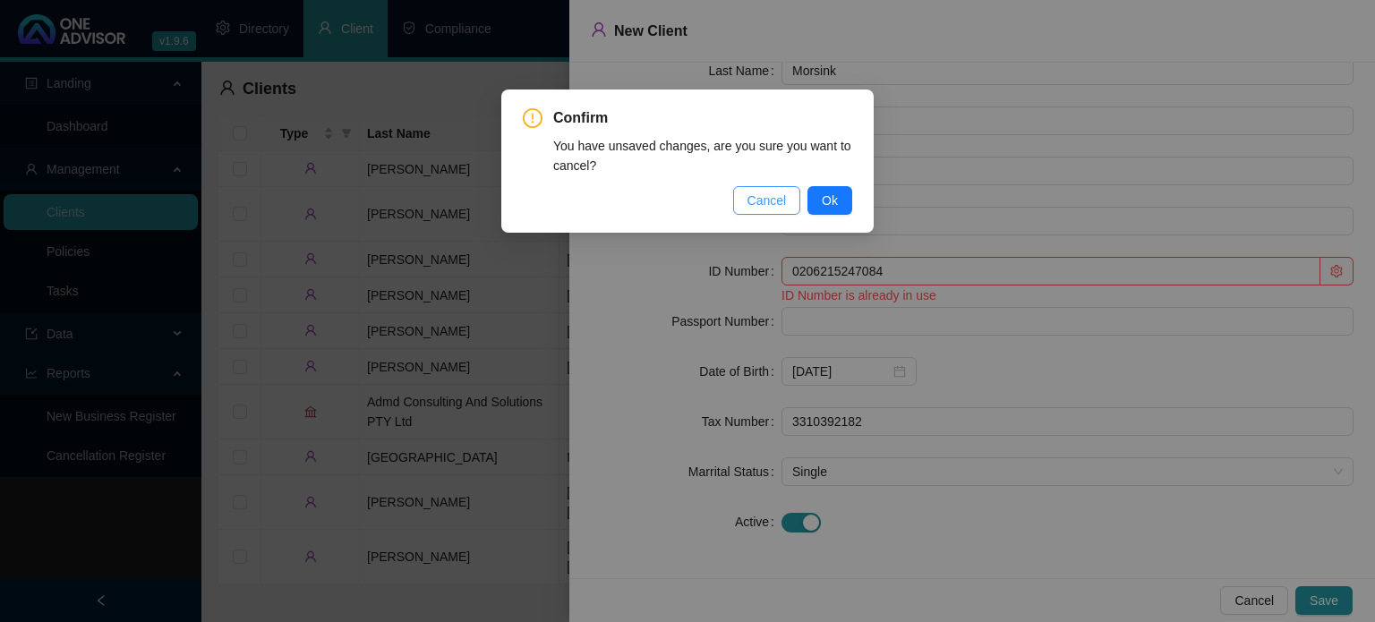
click at [780, 192] on span "Cancel" at bounding box center [766, 201] width 39 height 20
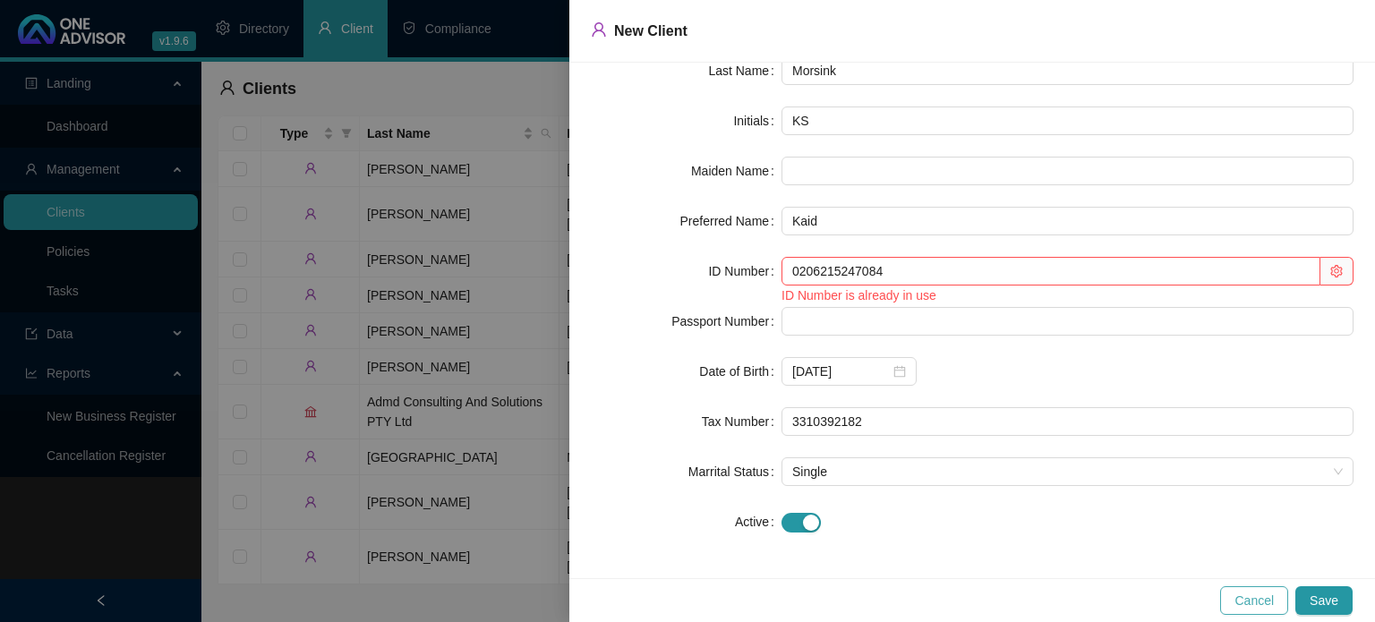
click at [1268, 607] on span "Cancel" at bounding box center [1253, 601] width 39 height 20
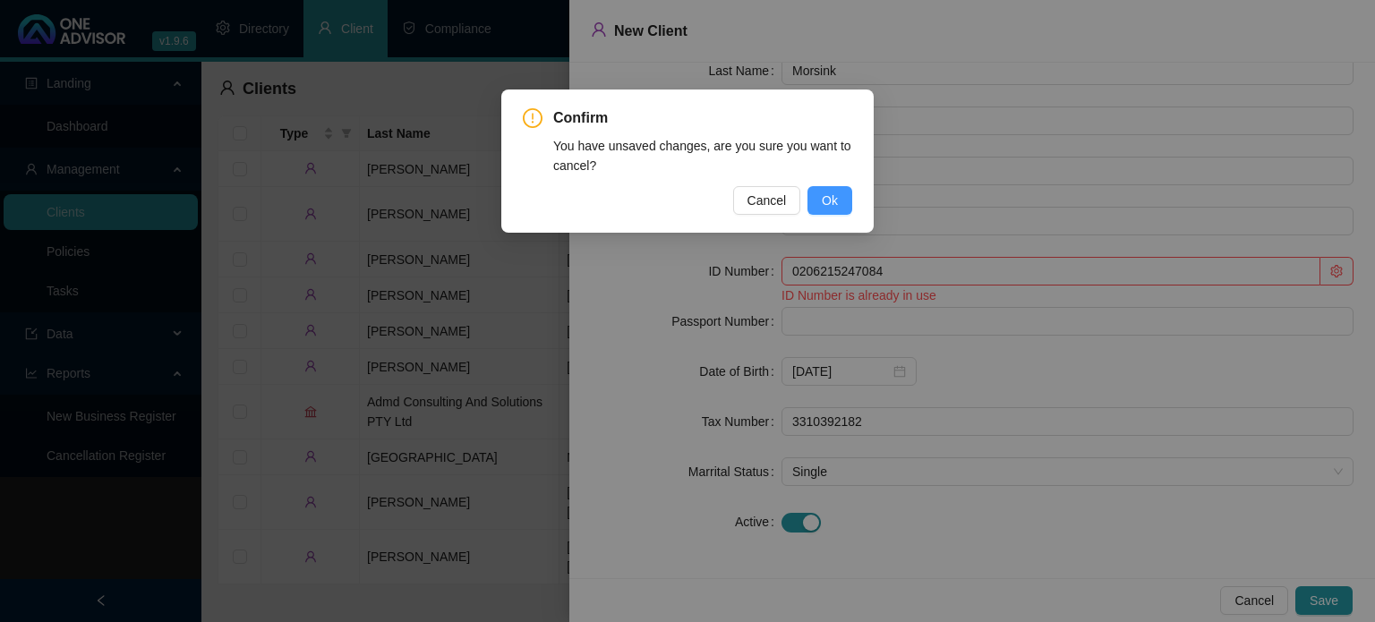
click at [830, 207] on span "Ok" at bounding box center [830, 201] width 16 height 20
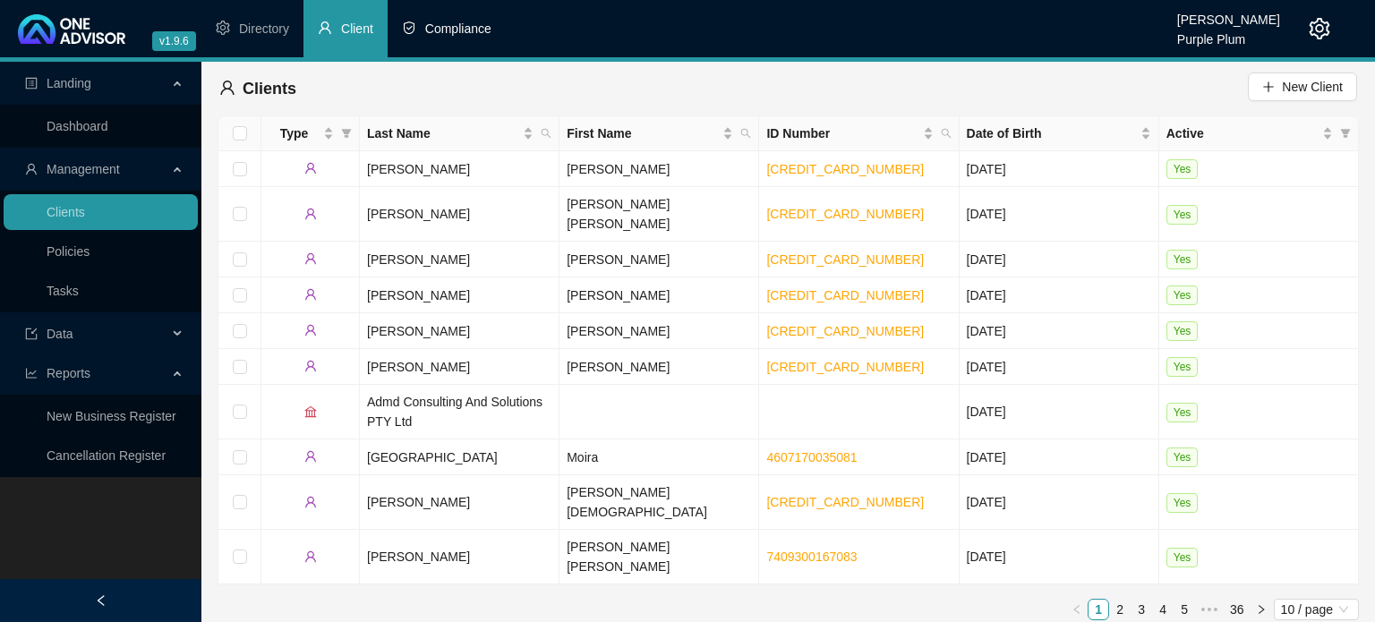
click at [437, 27] on span "Compliance" at bounding box center [458, 28] width 66 height 14
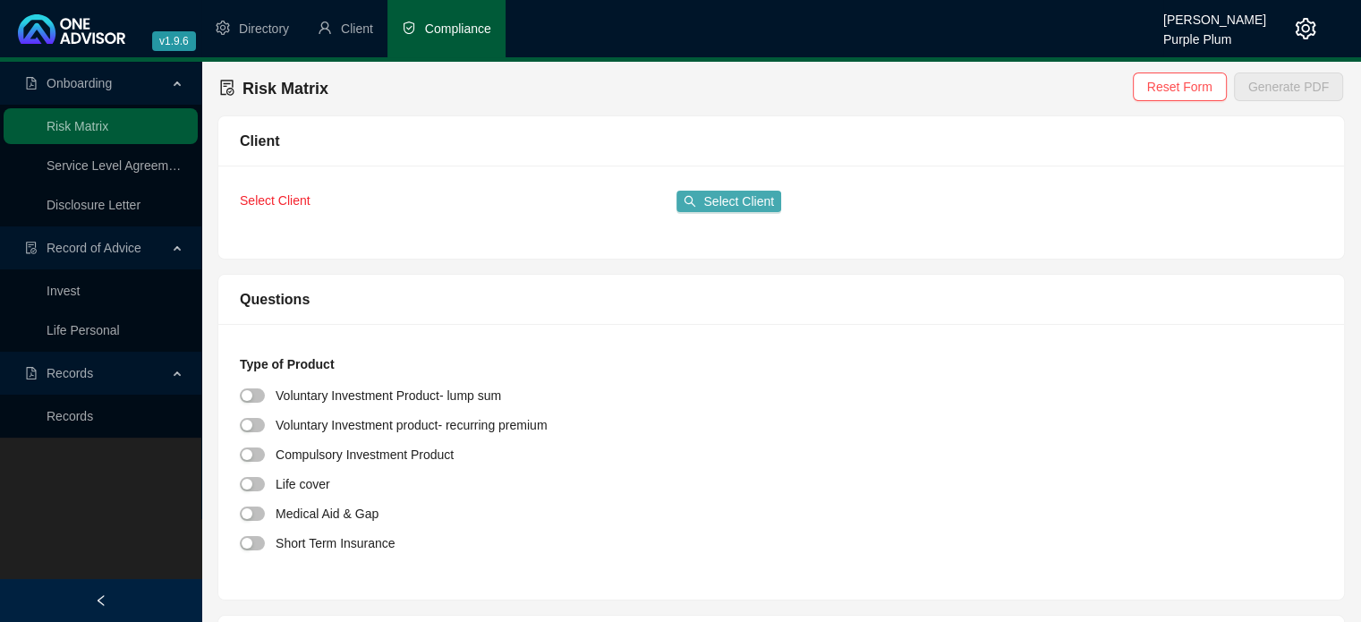
click at [741, 202] on span "Select Client" at bounding box center [738, 202] width 71 height 20
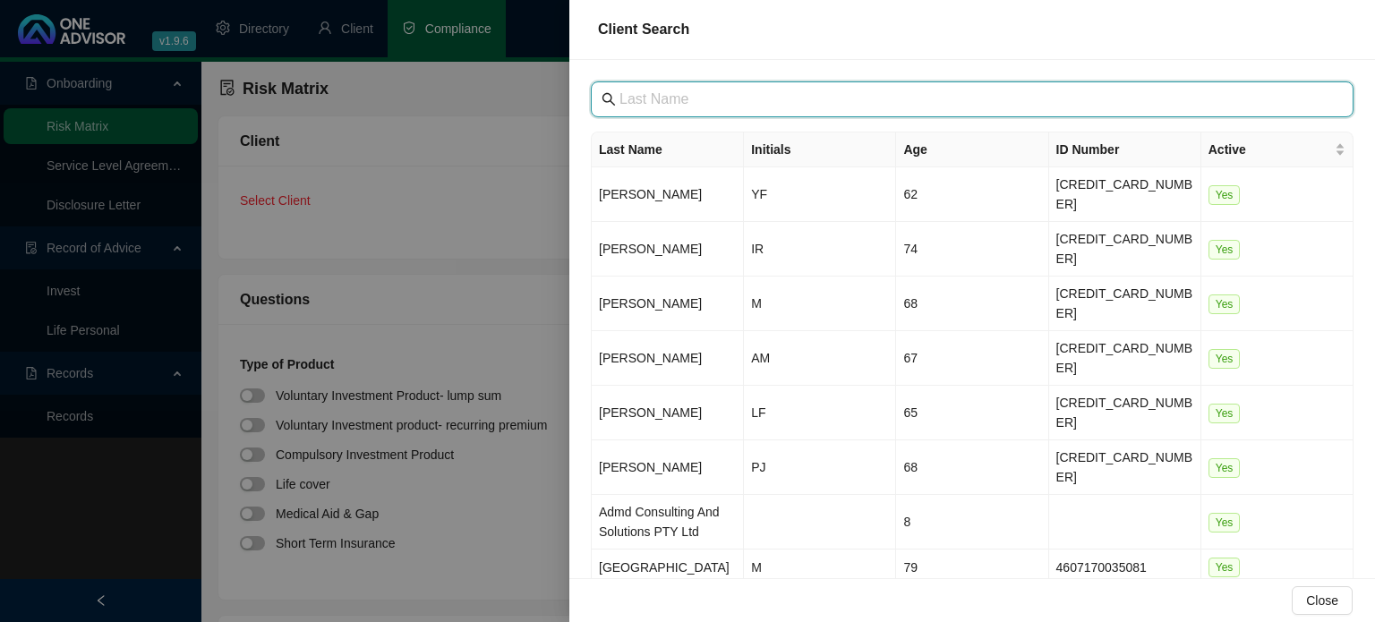
click at [724, 96] on input "text" at bounding box center [973, 99] width 709 height 21
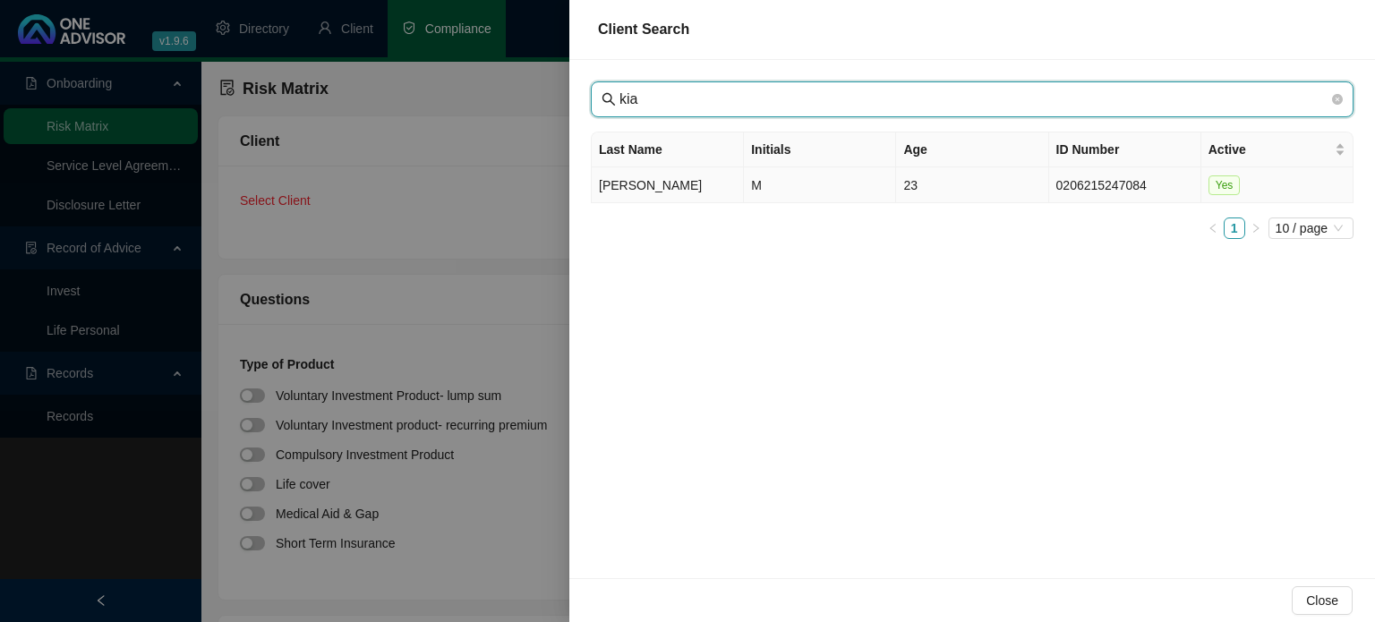
type input "kia"
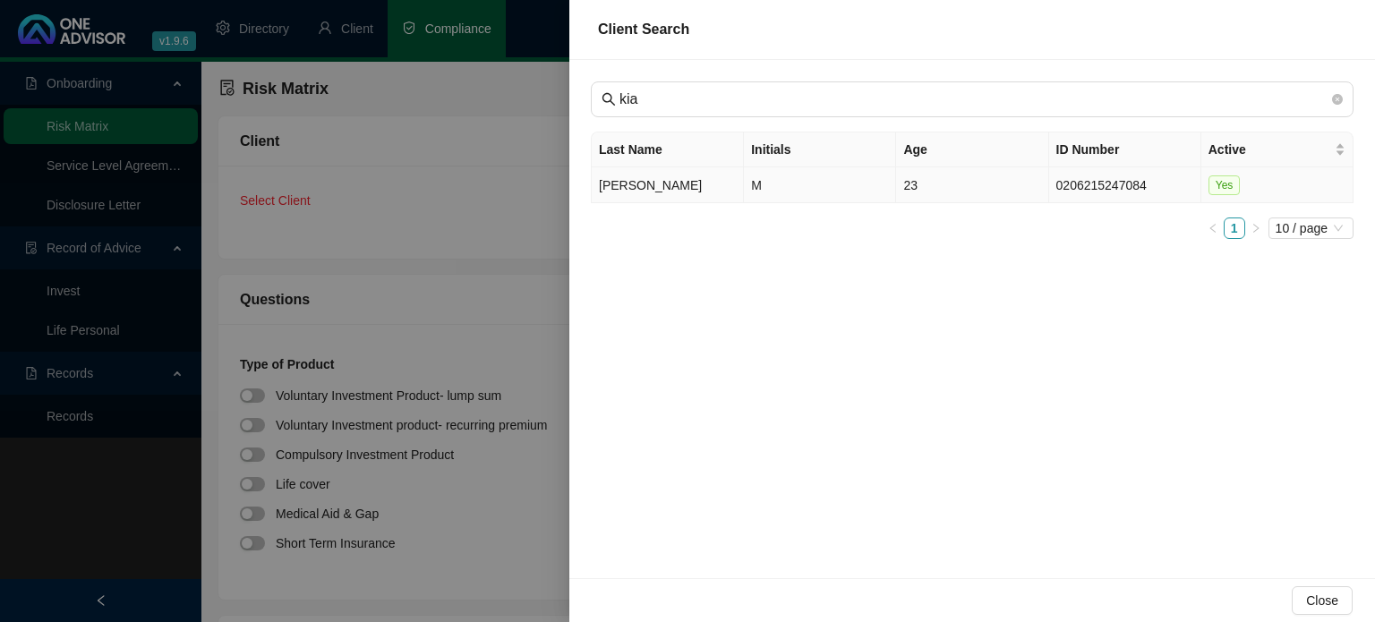
click at [669, 188] on td "[PERSON_NAME]" at bounding box center [668, 185] width 152 height 36
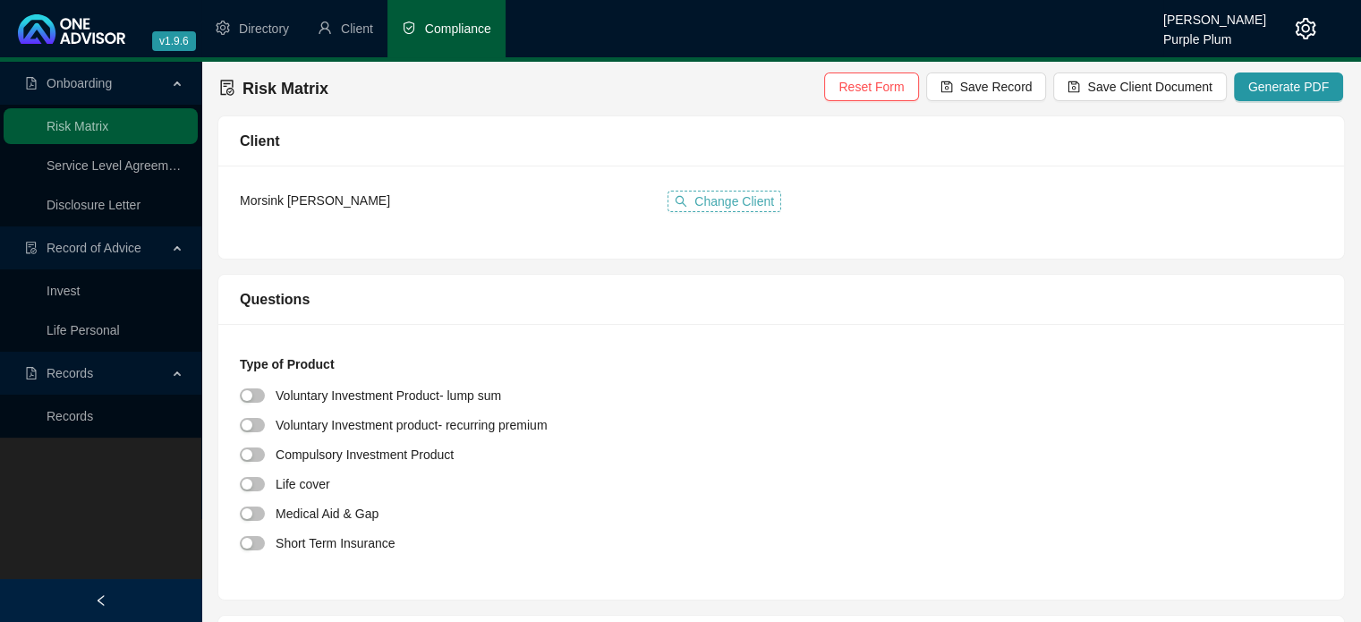
click at [724, 208] on span "Change Client" at bounding box center [735, 202] width 80 height 20
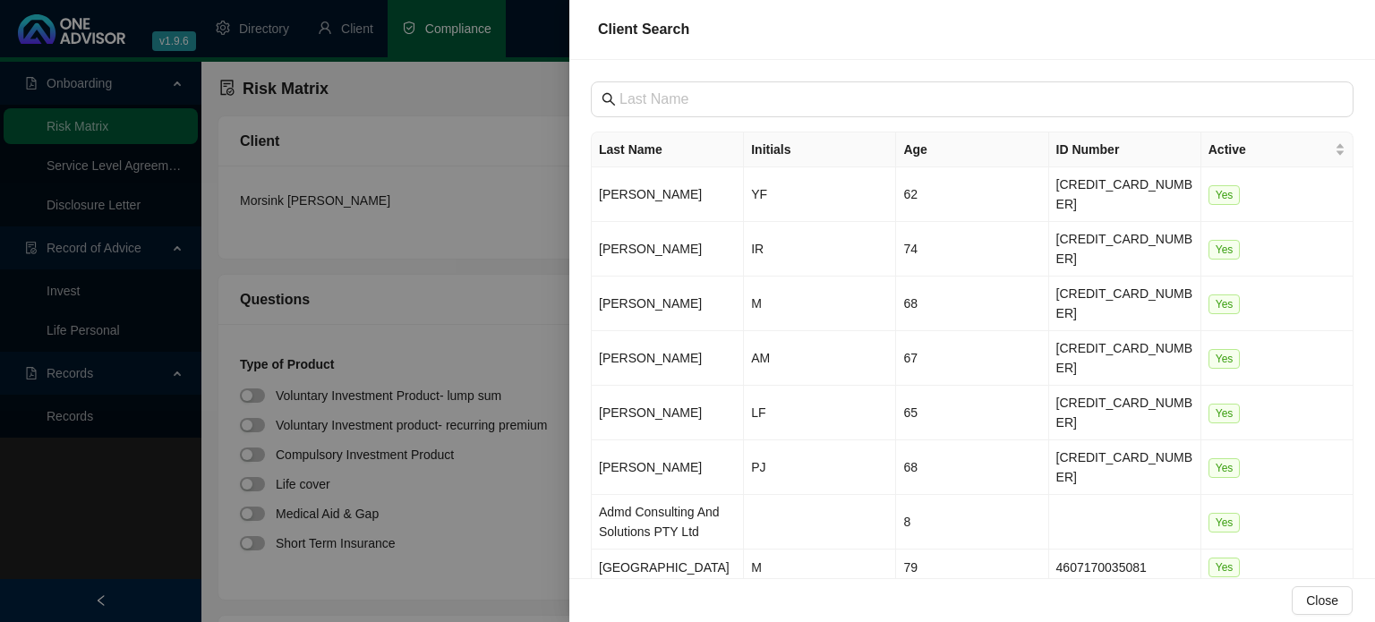
click at [261, 224] on div at bounding box center [687, 311] width 1375 height 622
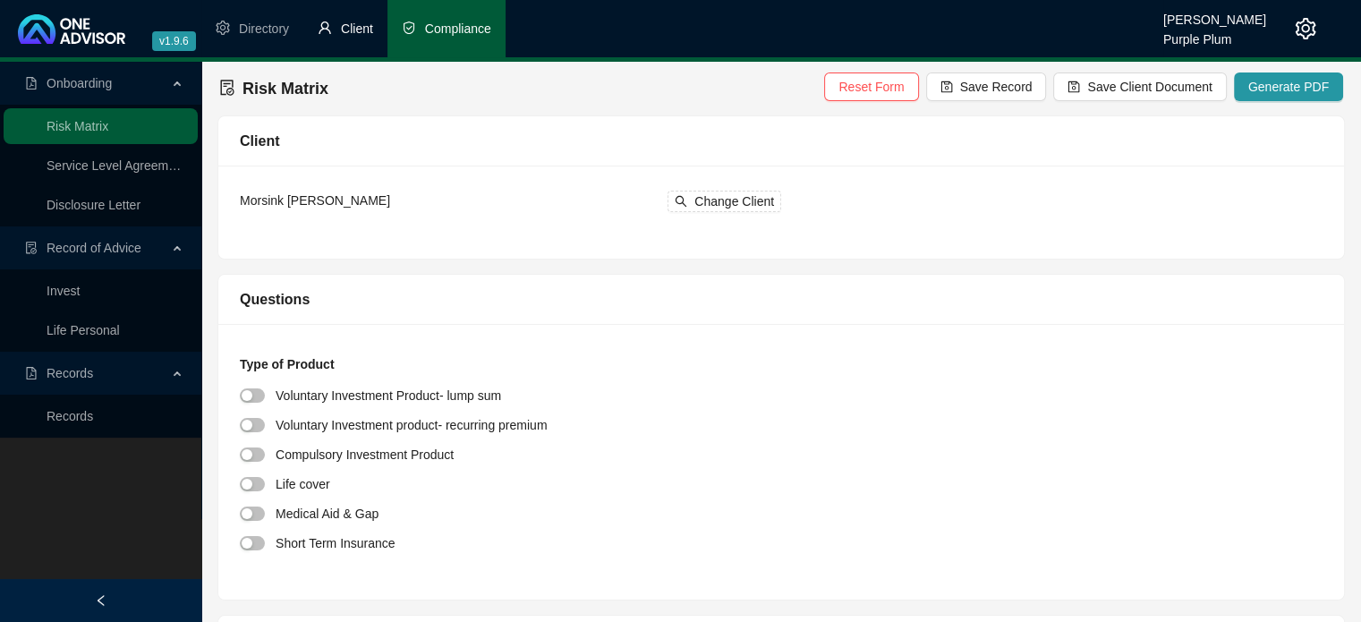
click at [345, 39] on li "Client" at bounding box center [345, 28] width 84 height 57
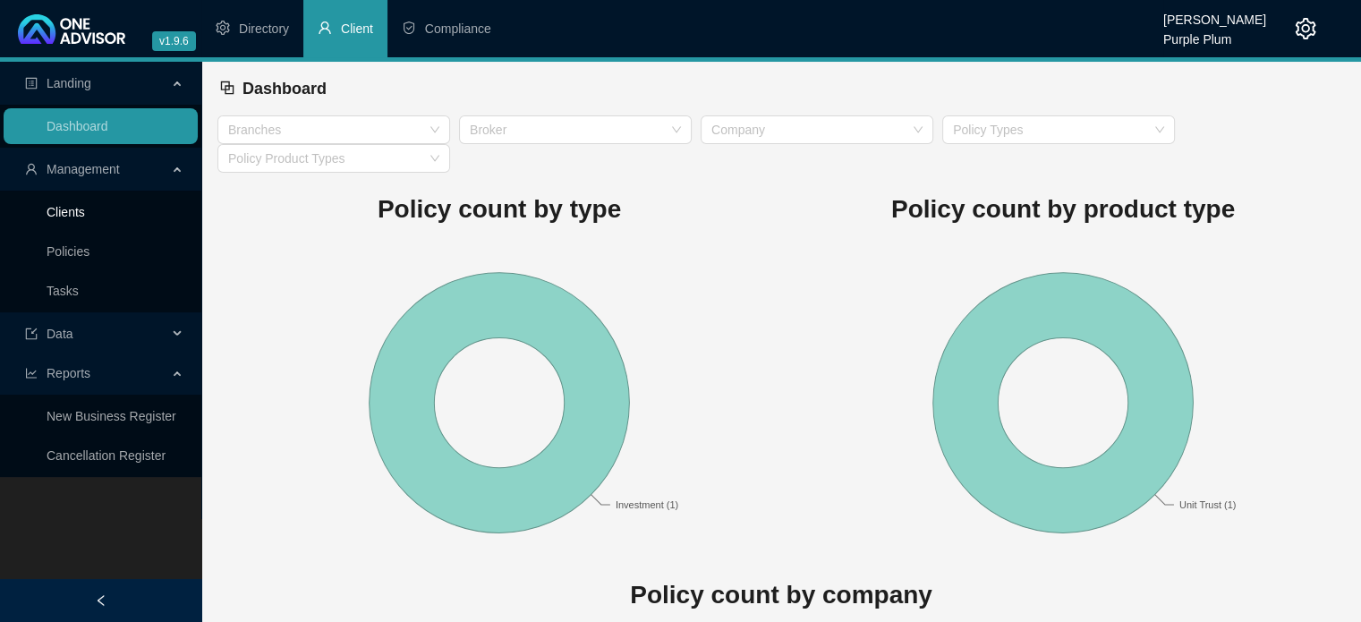
click at [85, 217] on link "Clients" at bounding box center [66, 212] width 38 height 14
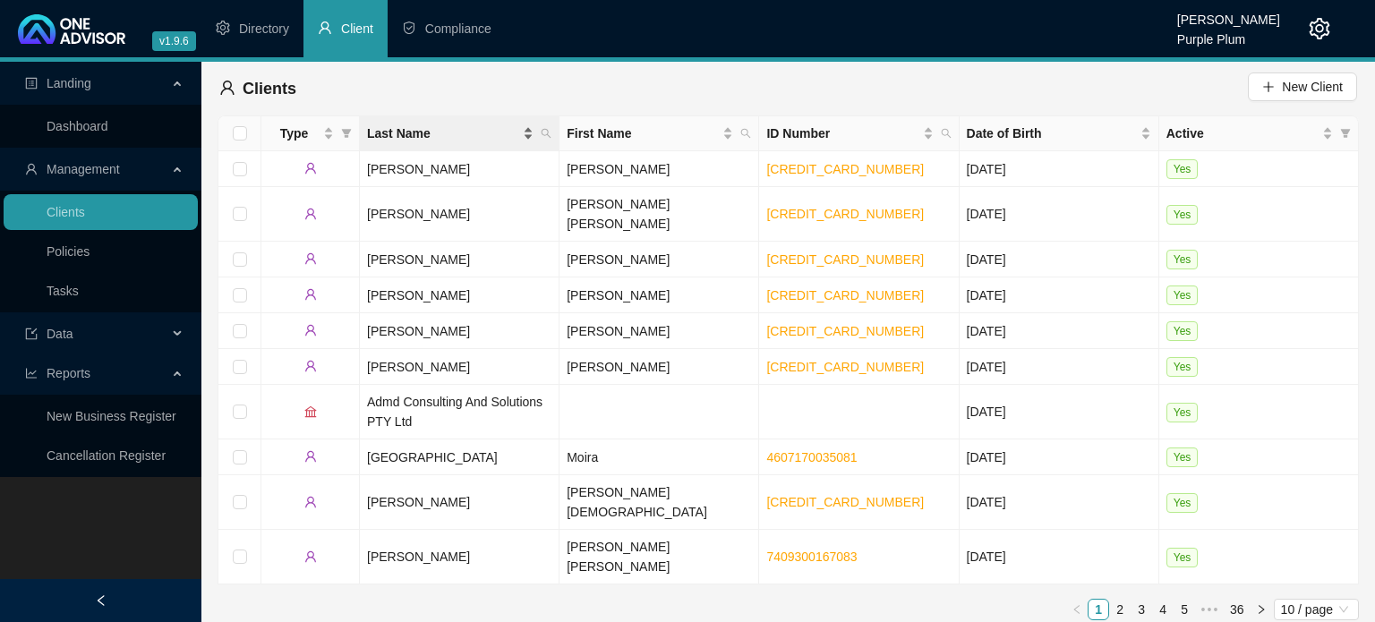
click at [476, 135] on span "Last Name" at bounding box center [443, 134] width 152 height 20
click at [419, 167] on td "[PERSON_NAME]" at bounding box center [460, 169] width 200 height 36
click at [1344, 129] on icon "filter" at bounding box center [1346, 133] width 10 height 9
click at [542, 131] on icon "search" at bounding box center [546, 133] width 11 height 11
type input "kaid"
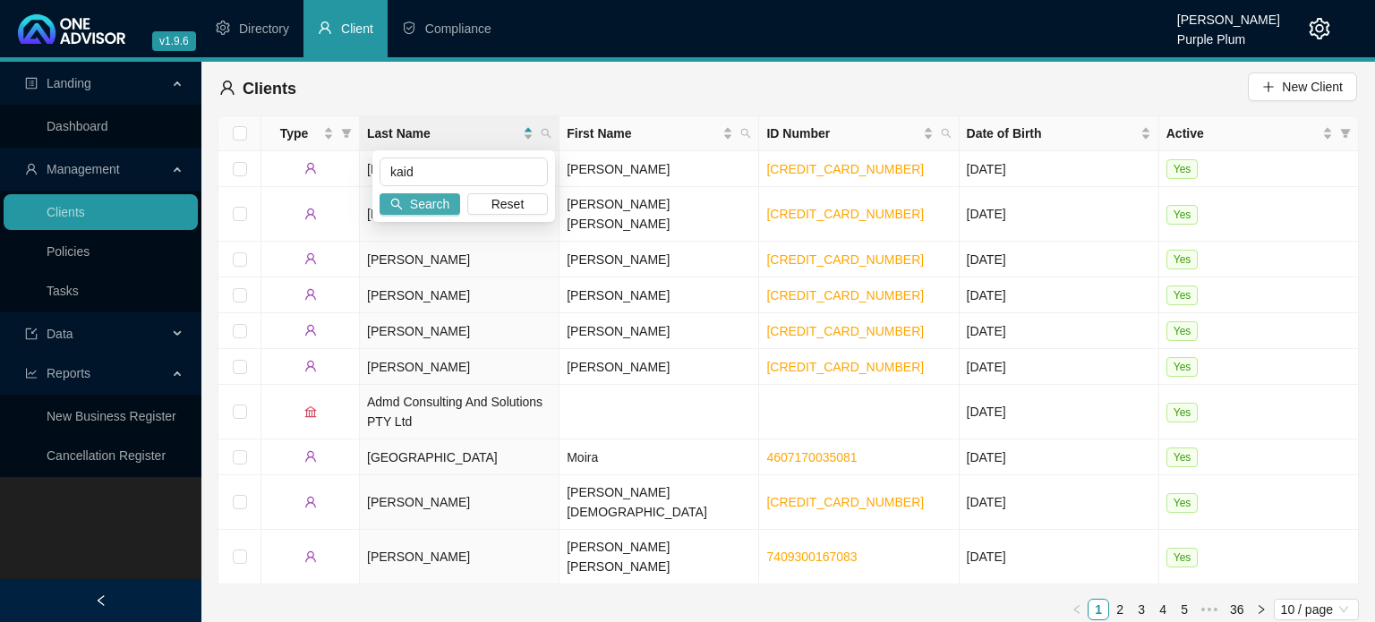
click at [414, 203] on span "Search" at bounding box center [429, 204] width 39 height 20
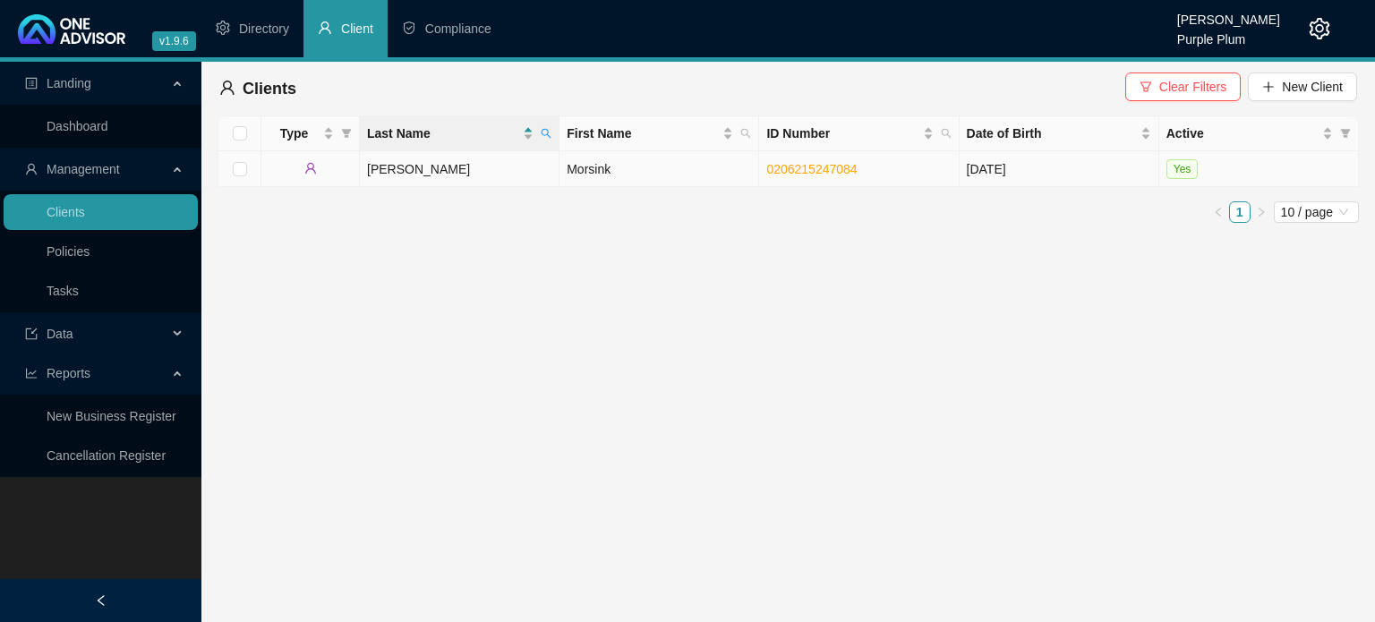
click at [399, 171] on td "[PERSON_NAME]" at bounding box center [460, 169] width 200 height 36
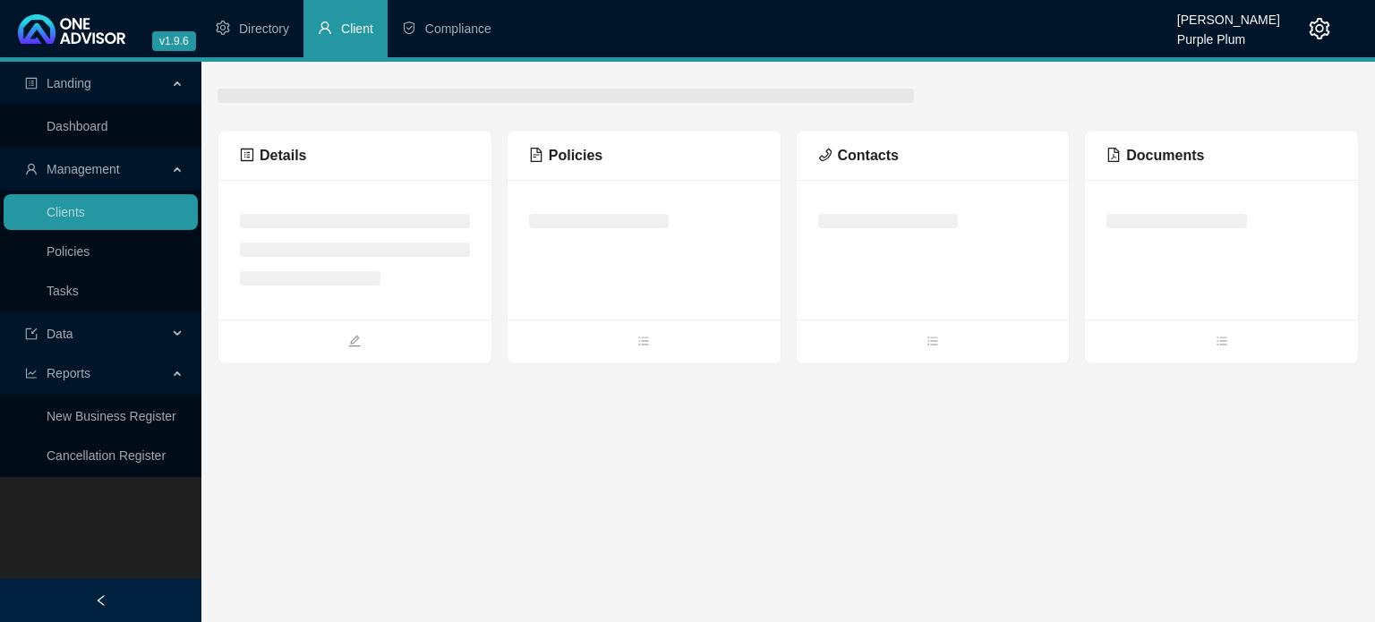
click at [399, 171] on div "Details" at bounding box center [354, 156] width 273 height 50
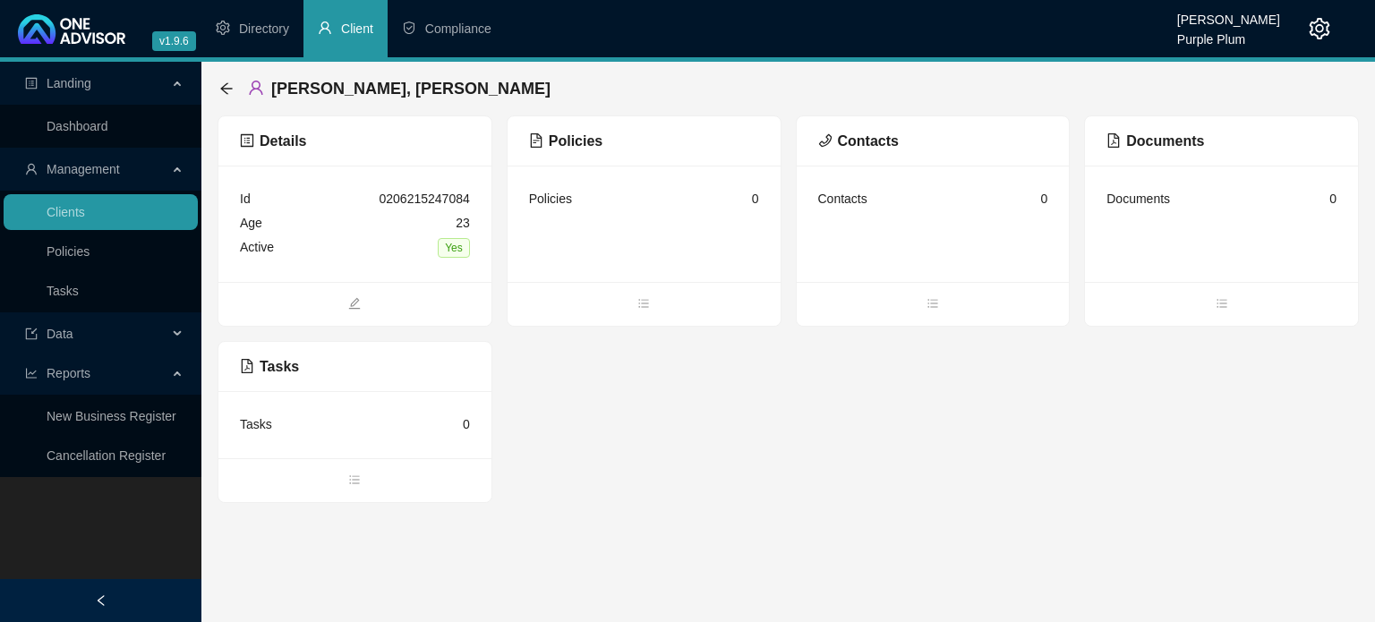
click at [294, 92] on span "[PERSON_NAME], [PERSON_NAME]" at bounding box center [410, 89] width 279 height 18
click at [256, 87] on icon "user" at bounding box center [256, 88] width 16 height 16
click at [228, 88] on icon "arrow-left" at bounding box center [226, 88] width 14 height 14
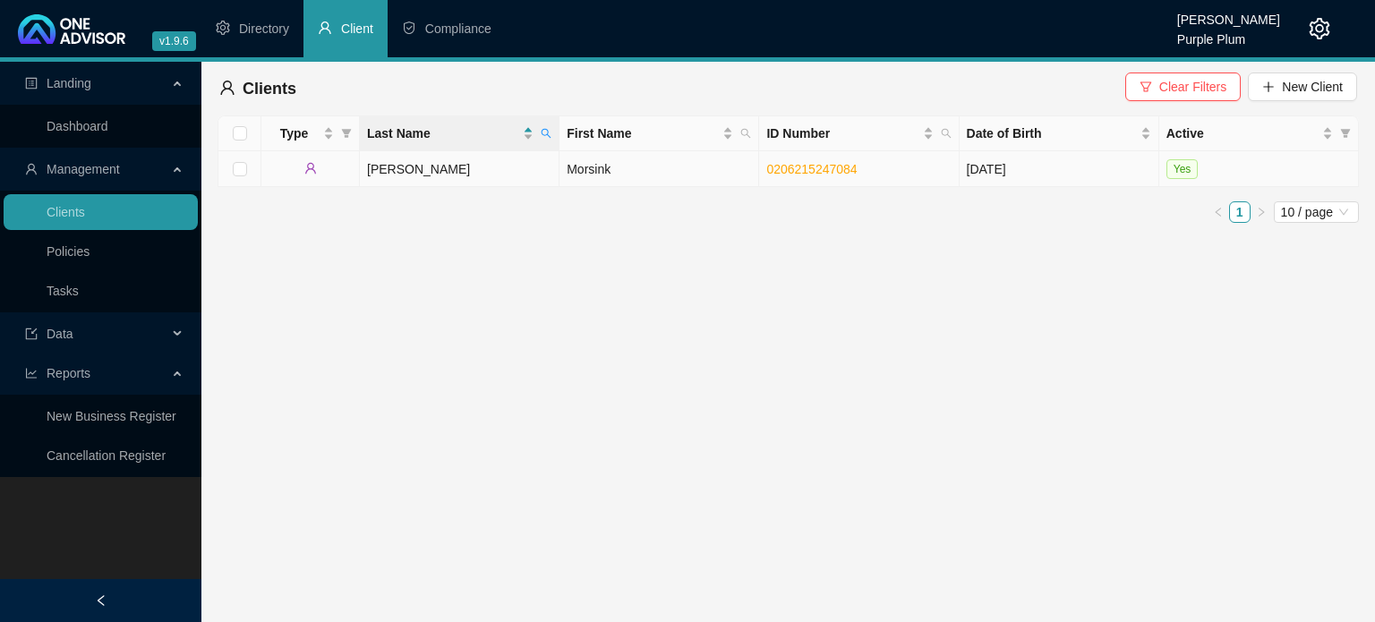
click at [646, 166] on td "Morsink" at bounding box center [659, 169] width 200 height 36
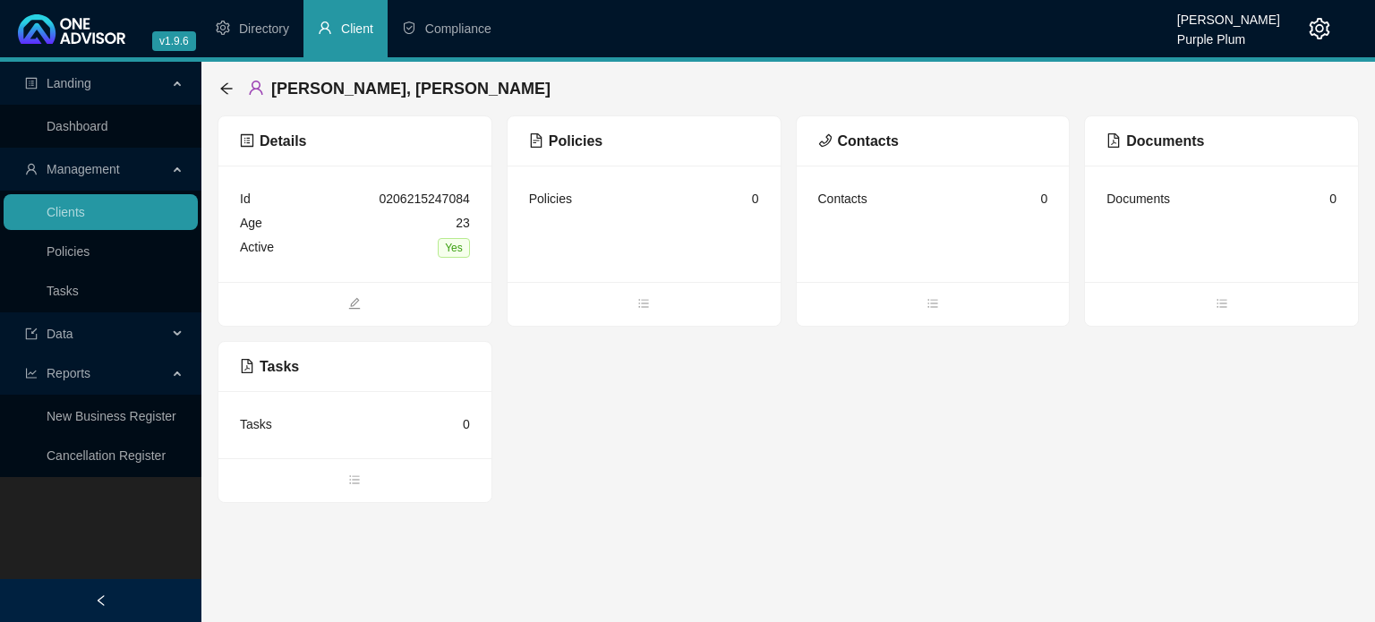
click at [247, 141] on icon "profile" at bounding box center [247, 140] width 14 height 14
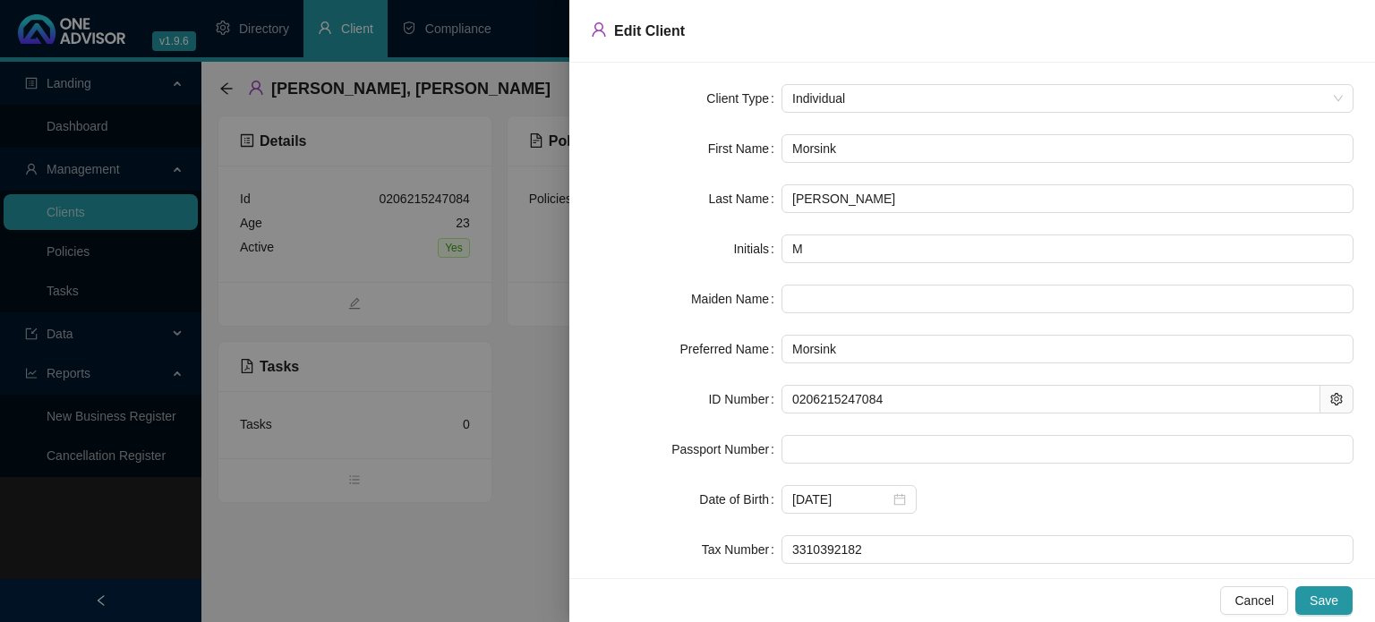
type input "Morsin"
type input "Morsi"
type input "Mors"
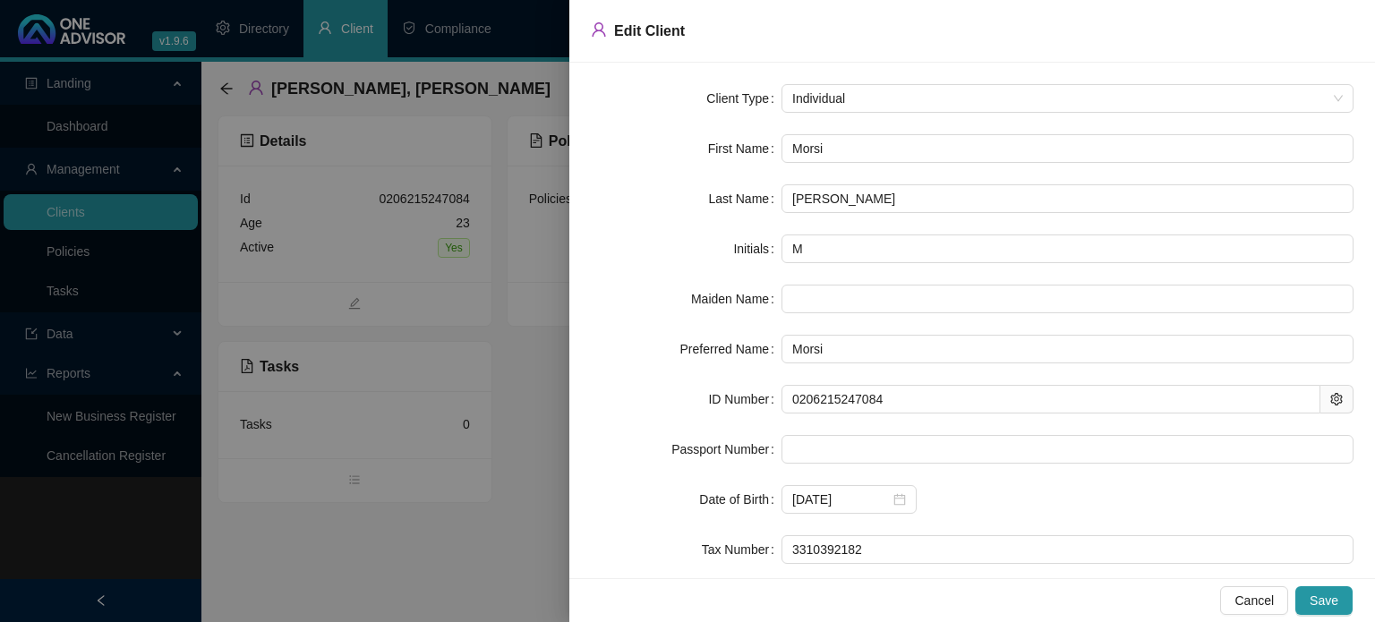
type input "Mors"
type input "Mor"
type input "Mo"
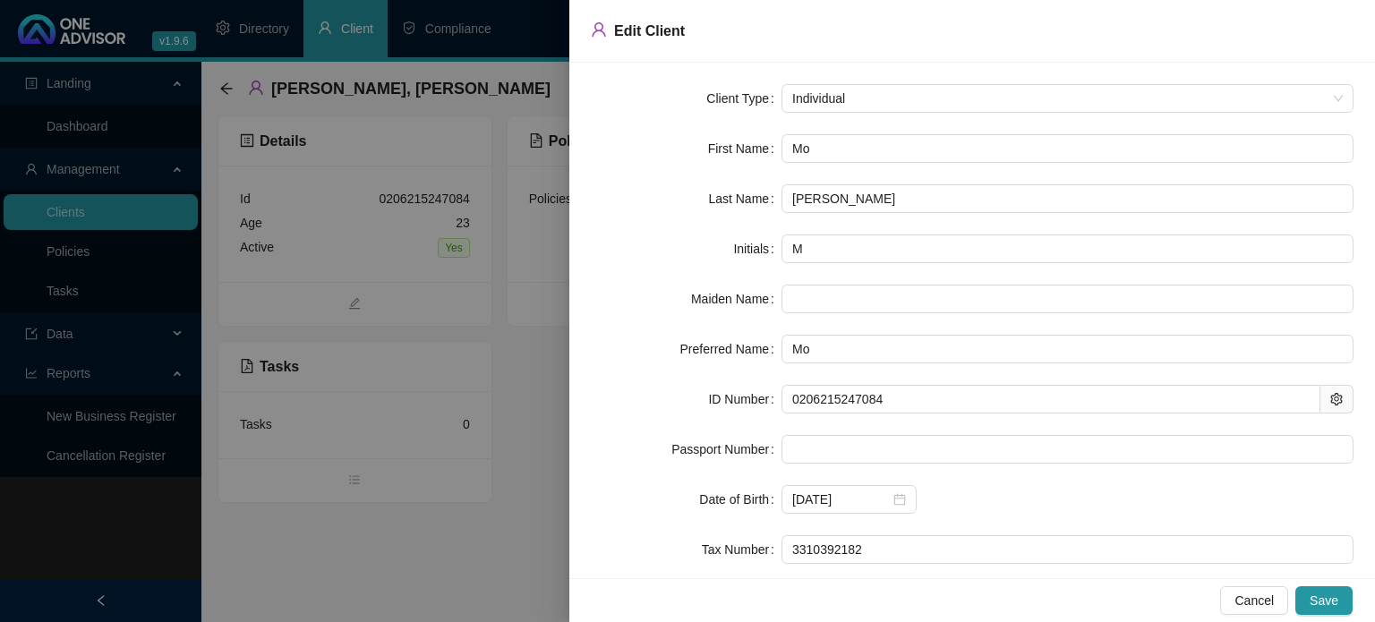
type input "M"
type input "K"
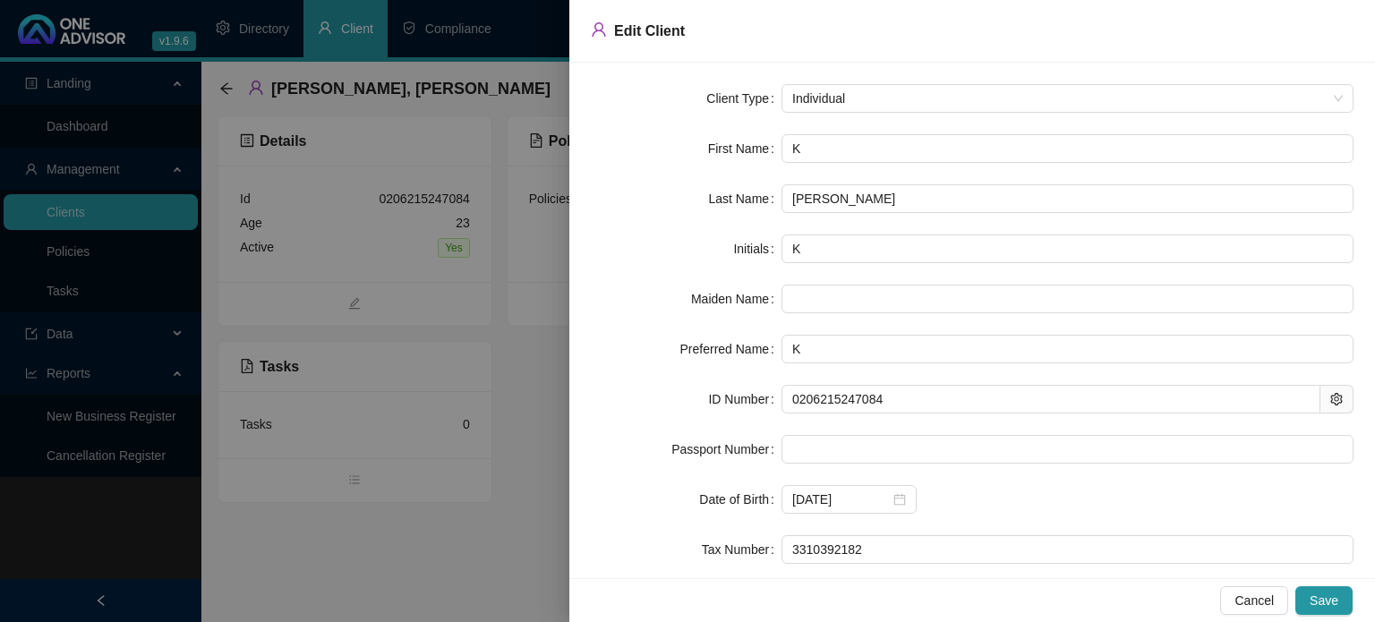
type input "Ka"
type input "[PERSON_NAME]"
type input "Kaid"
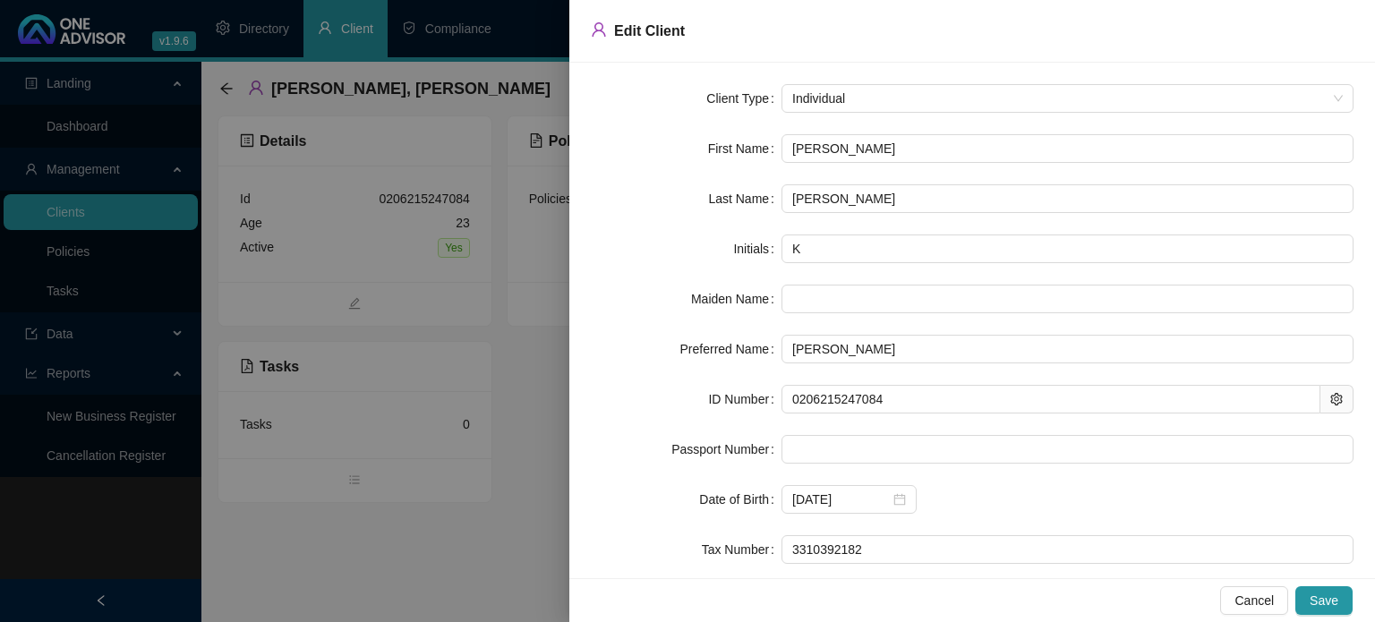
type input "Kaid"
type input "Kaid S"
type input "KS"
type input "[PERSON_NAME]"
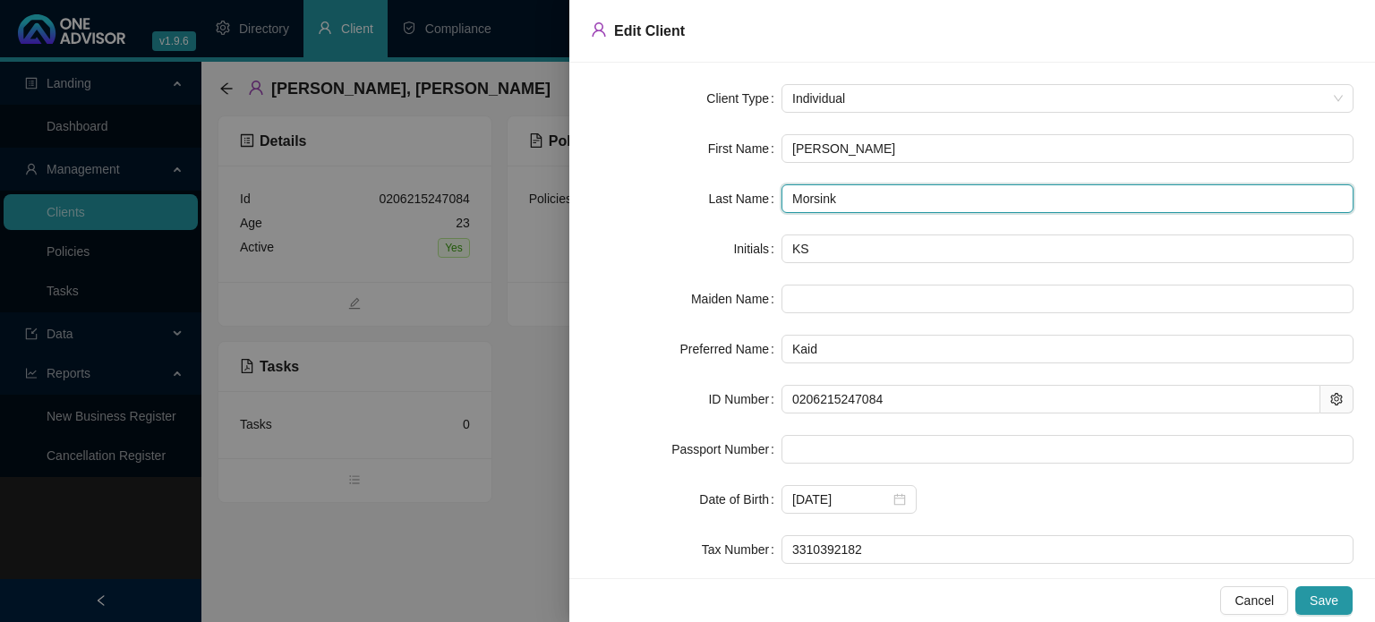
type input "Morsink"
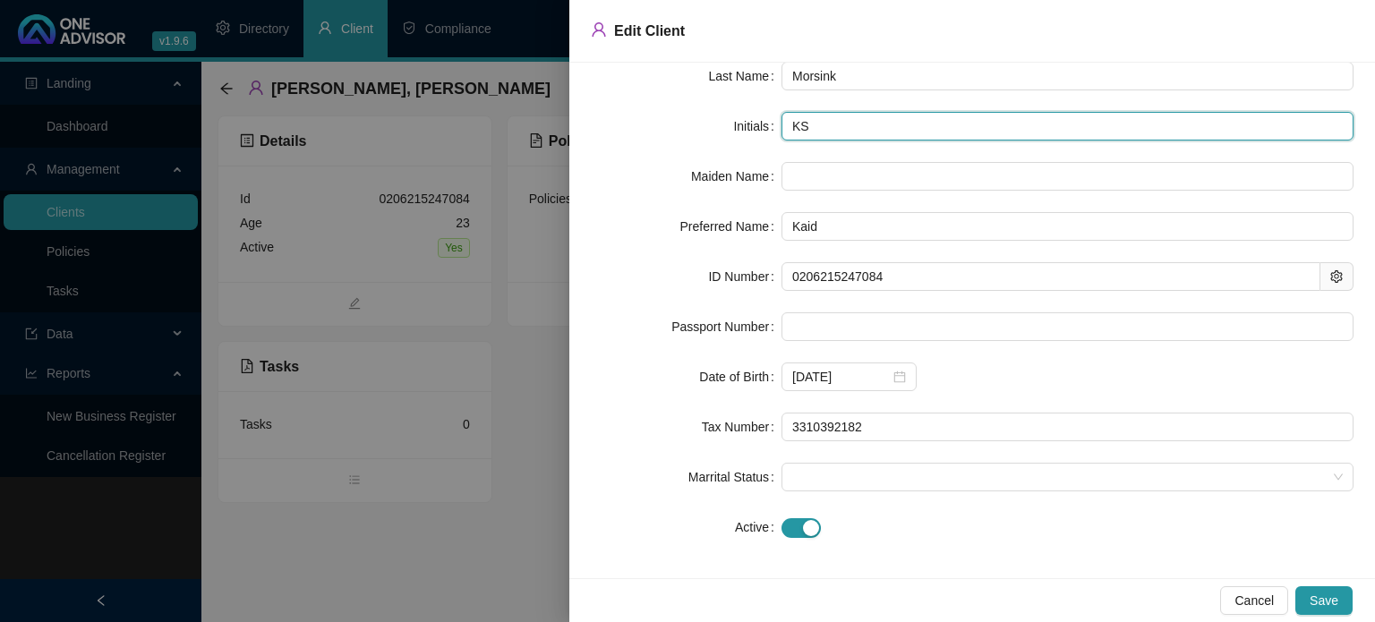
scroll to position [128, 0]
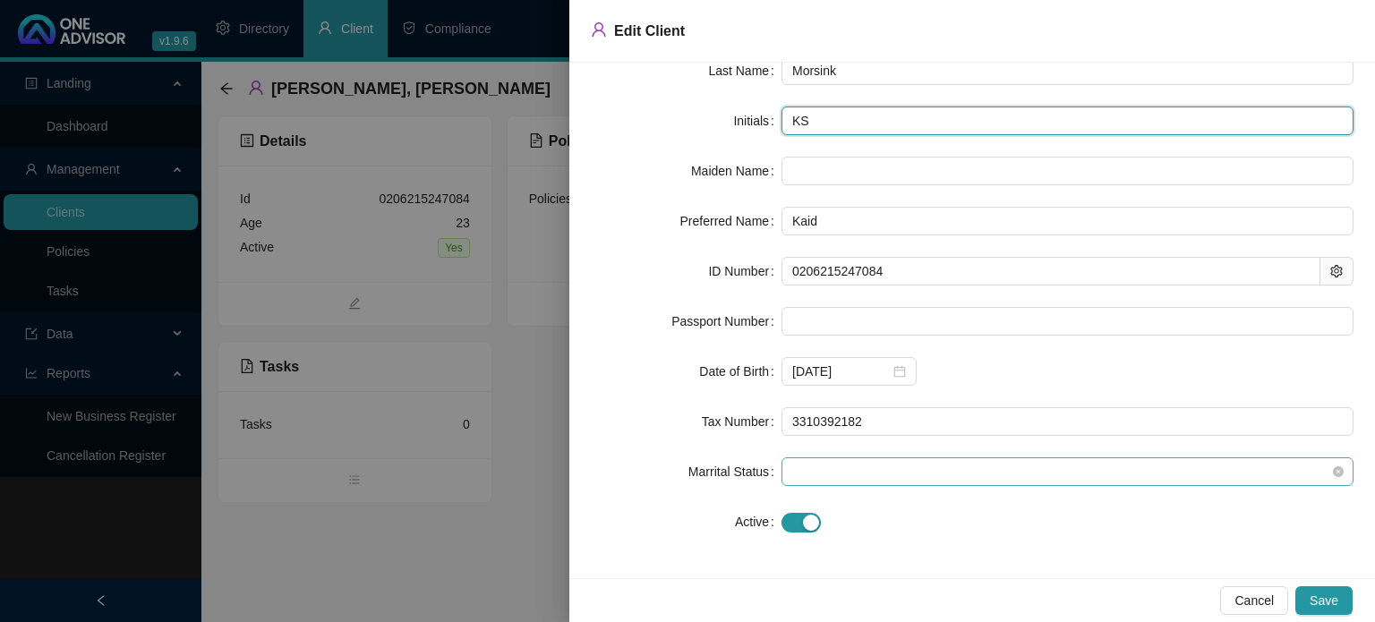
drag, startPoint x: 820, startPoint y: 467, endPoint x: 822, endPoint y: 478, distance: 10.9
click at [820, 468] on span at bounding box center [1067, 471] width 550 height 27
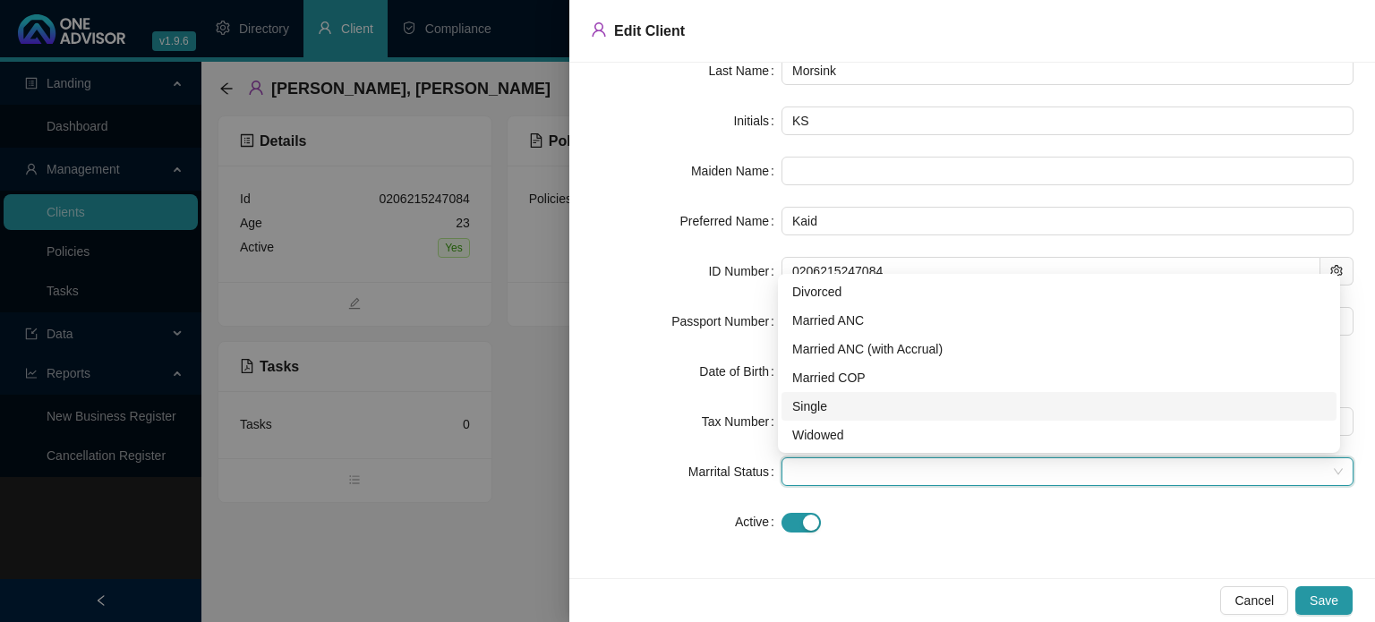
click at [799, 404] on div "Single" at bounding box center [1058, 406] width 533 height 20
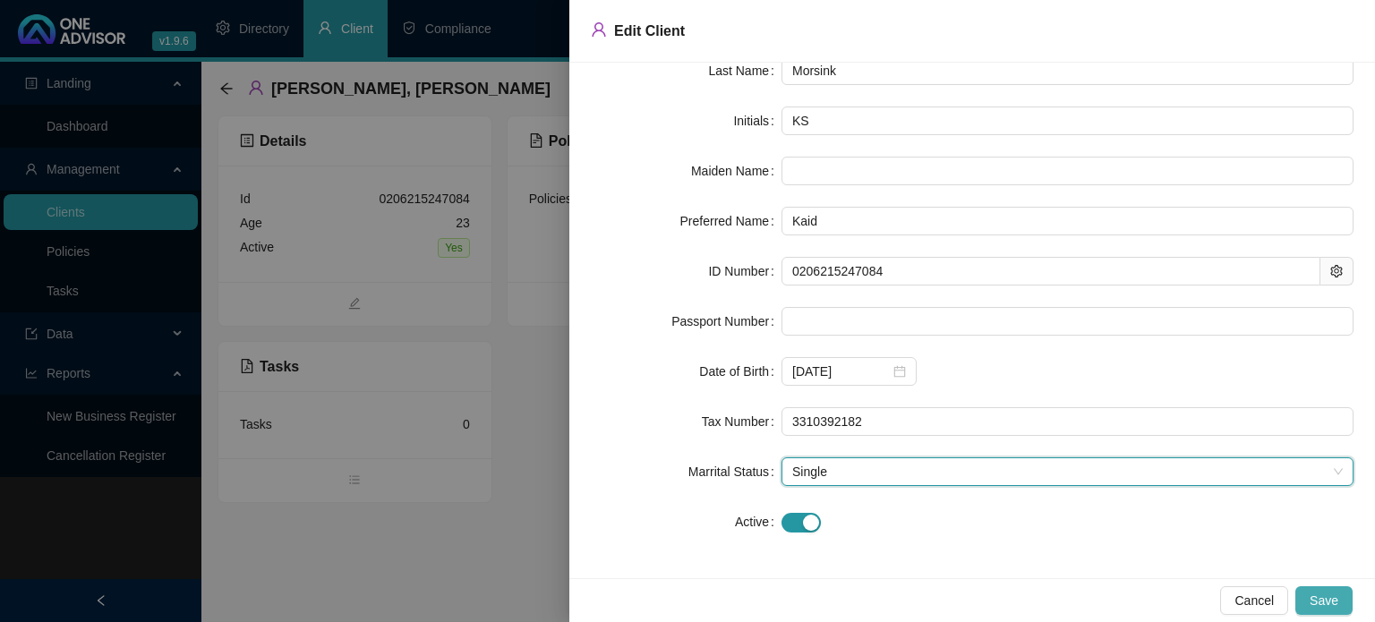
click at [1327, 600] on span "Save" at bounding box center [1323, 601] width 29 height 20
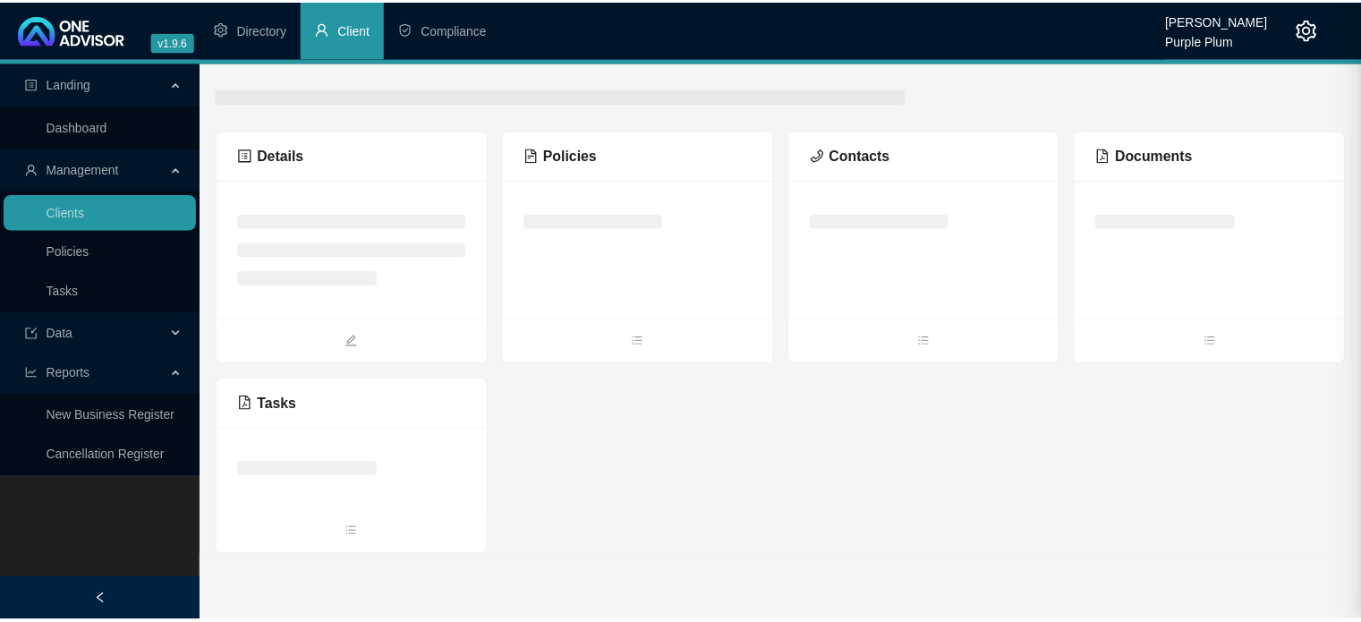
scroll to position [0, 0]
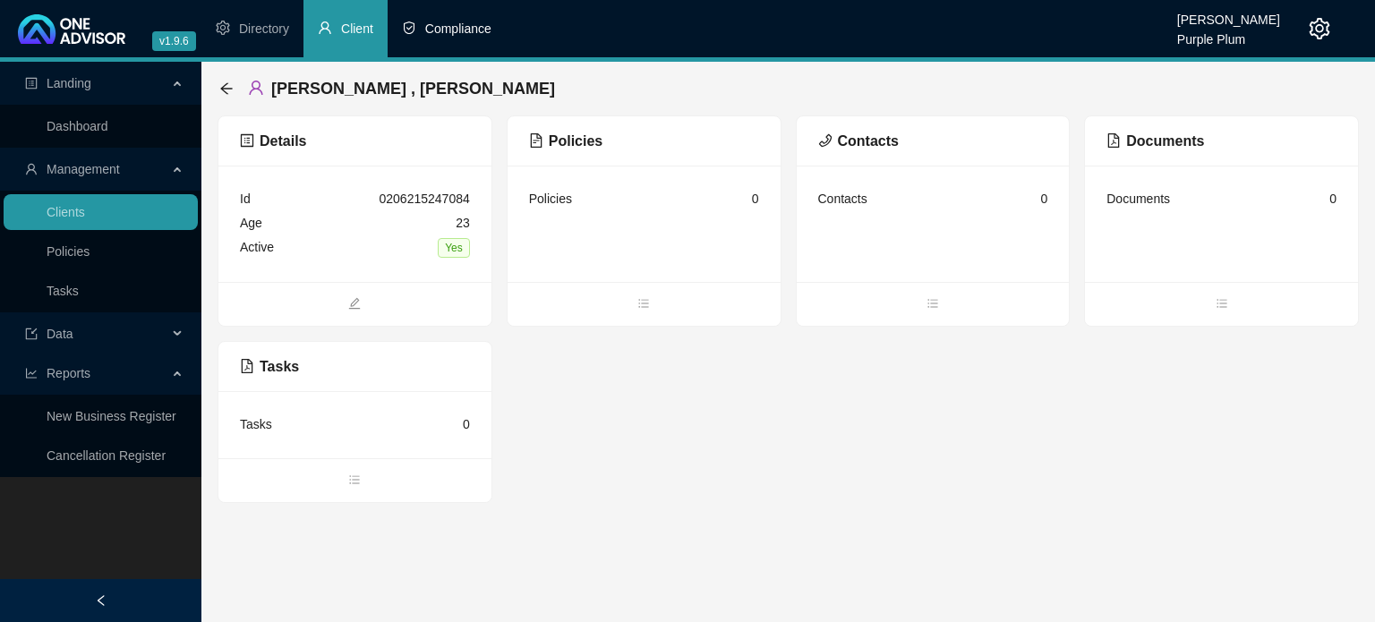
click at [465, 34] on span "Compliance" at bounding box center [458, 28] width 66 height 14
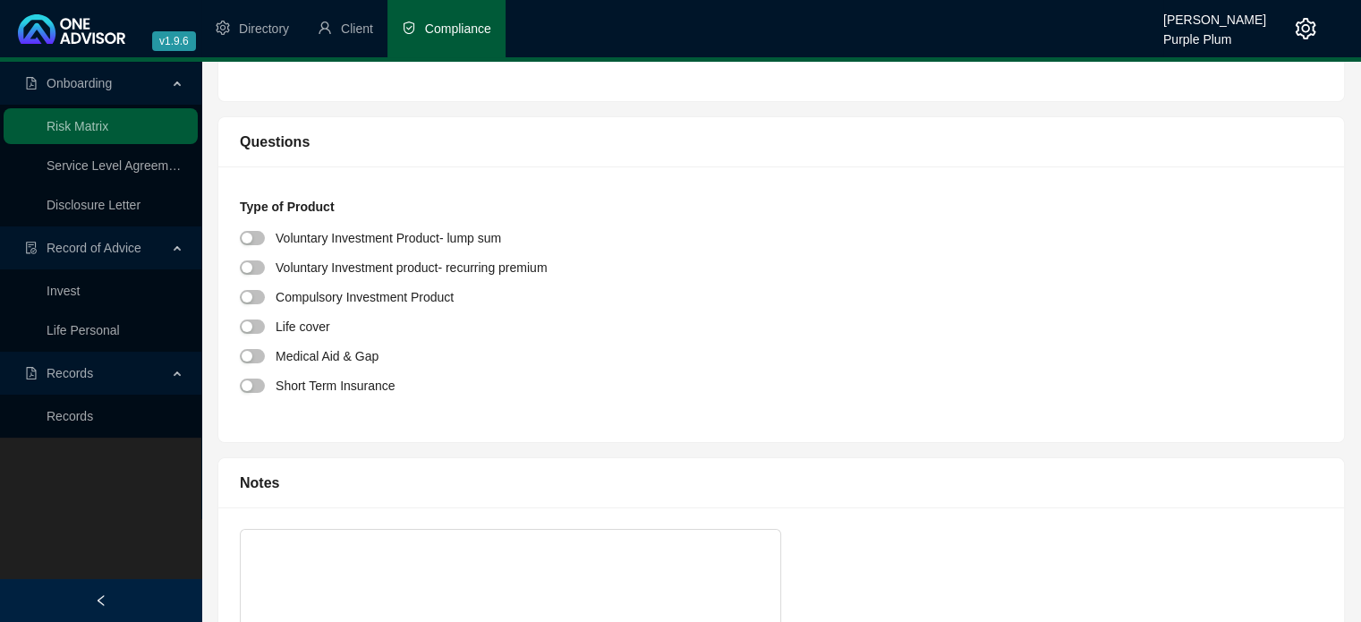
scroll to position [179, 0]
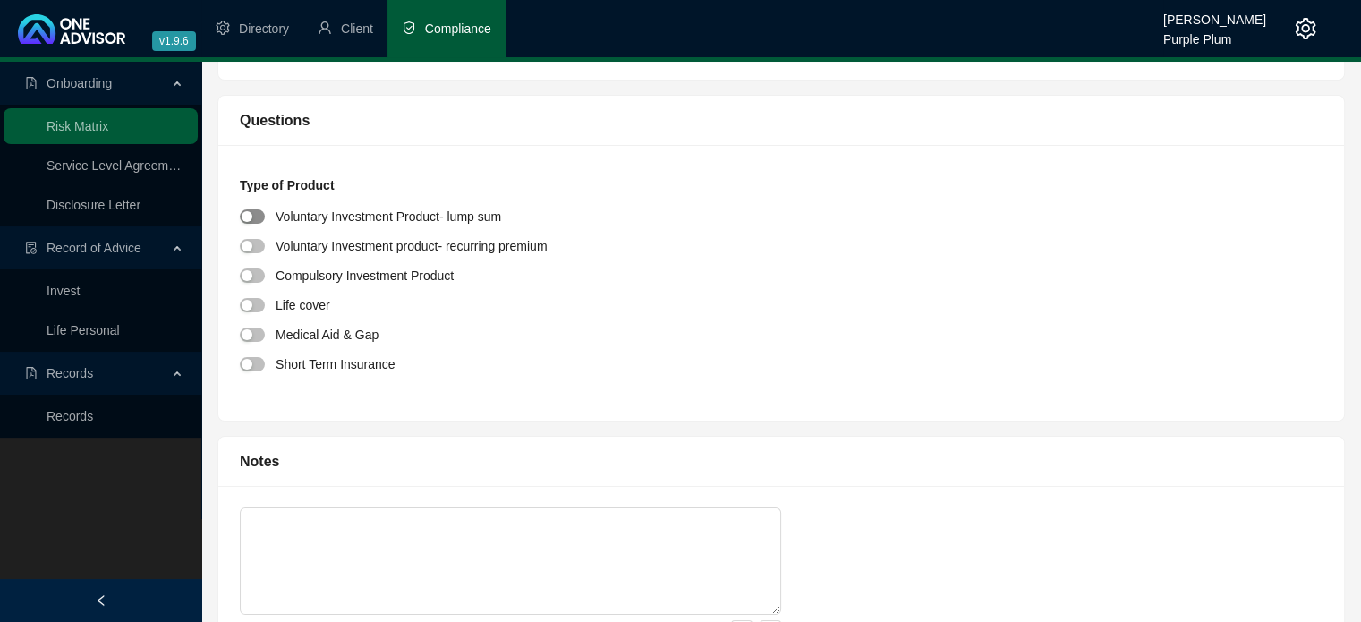
click at [258, 217] on span "button" at bounding box center [252, 216] width 25 height 14
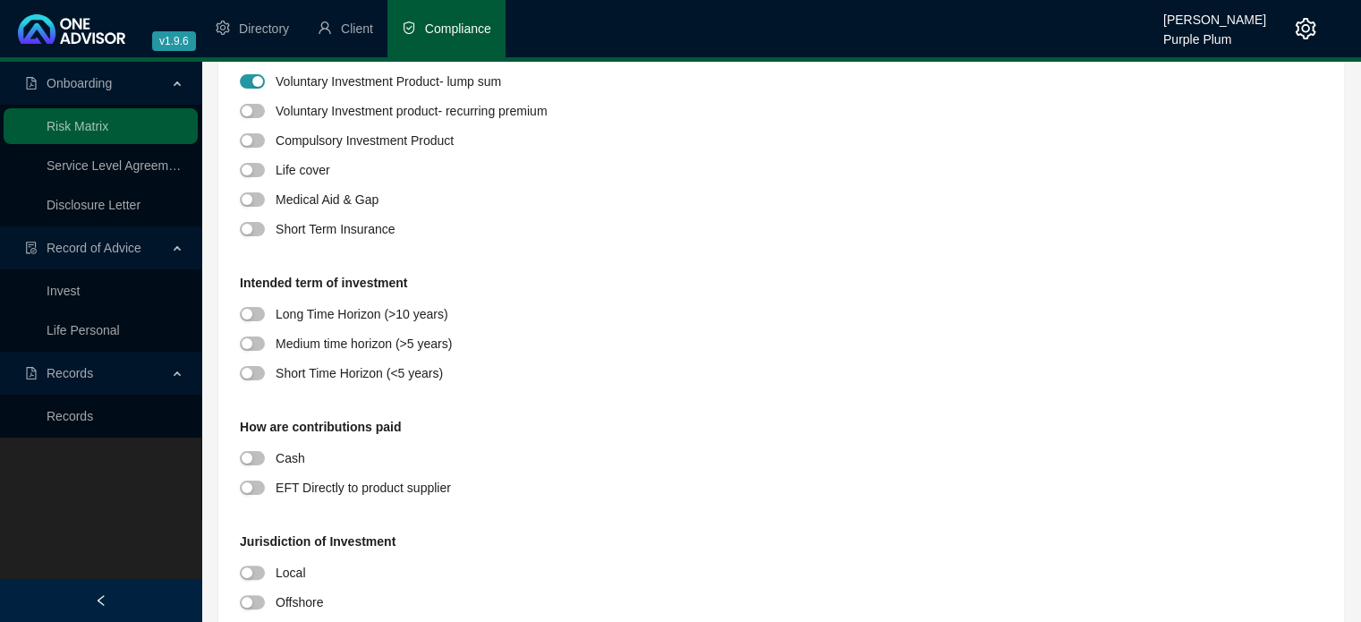
scroll to position [358, 0]
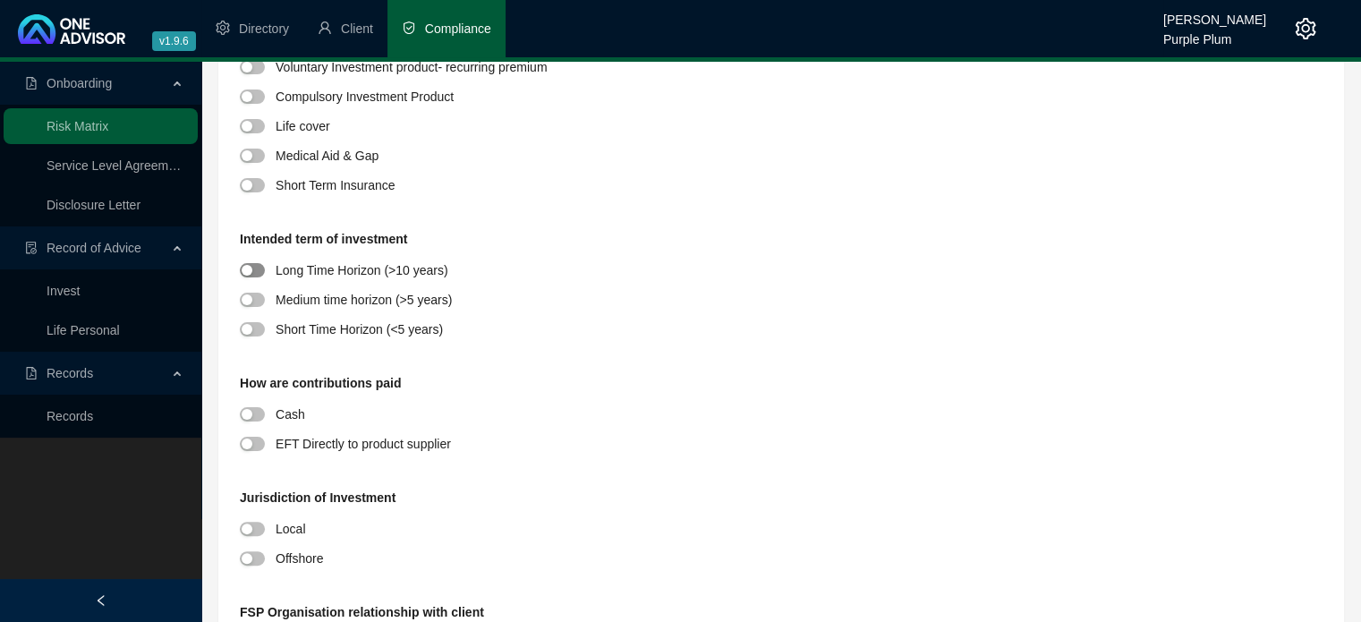
click at [258, 262] on div at bounding box center [258, 270] width 36 height 21
click at [254, 271] on span "button" at bounding box center [252, 270] width 25 height 14
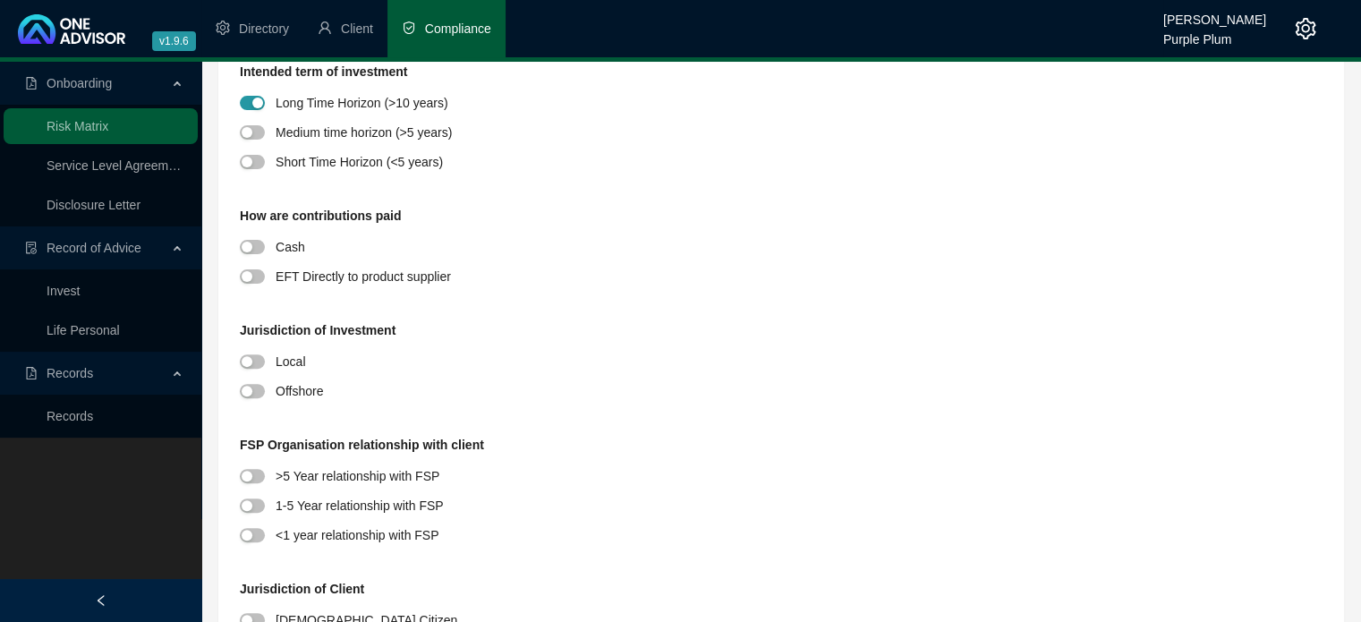
scroll to position [537, 0]
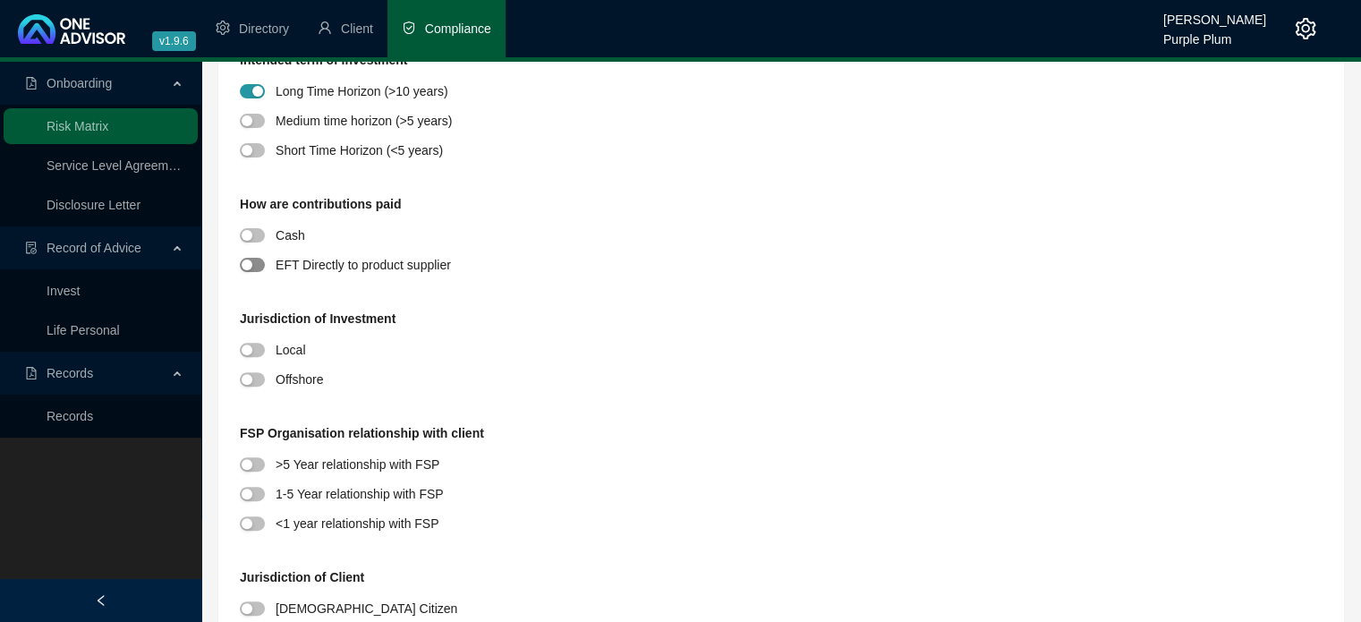
click at [258, 259] on span "button" at bounding box center [252, 265] width 25 height 14
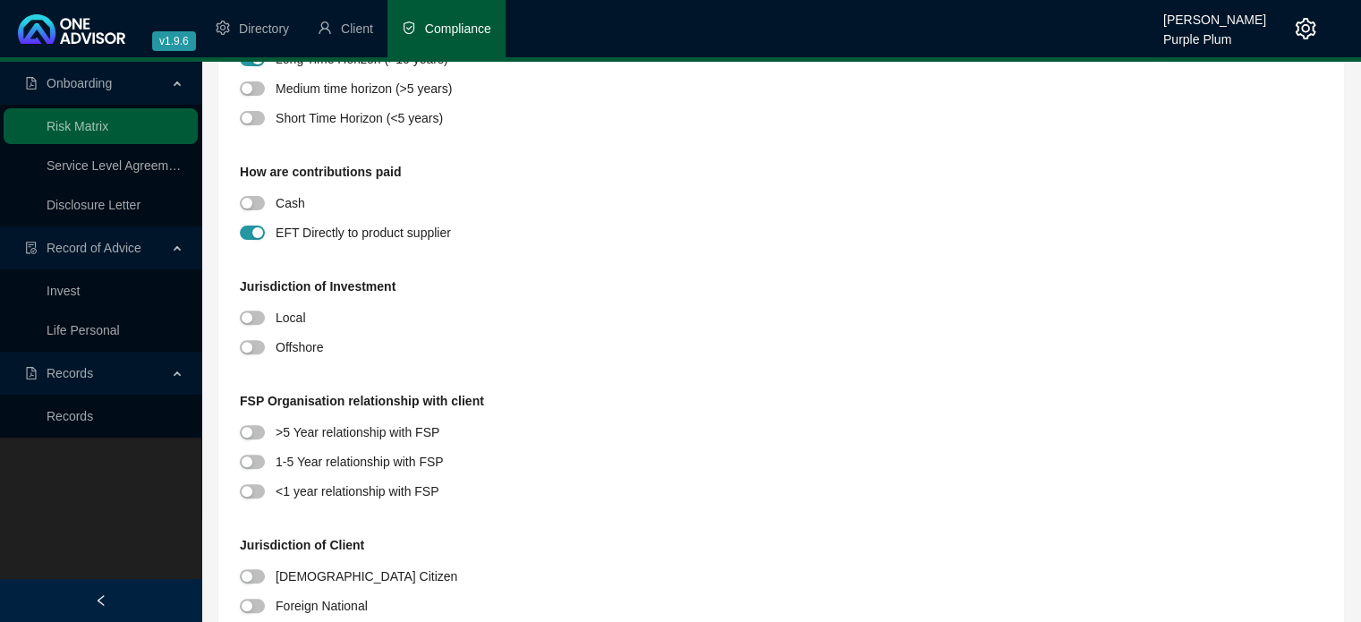
scroll to position [626, 0]
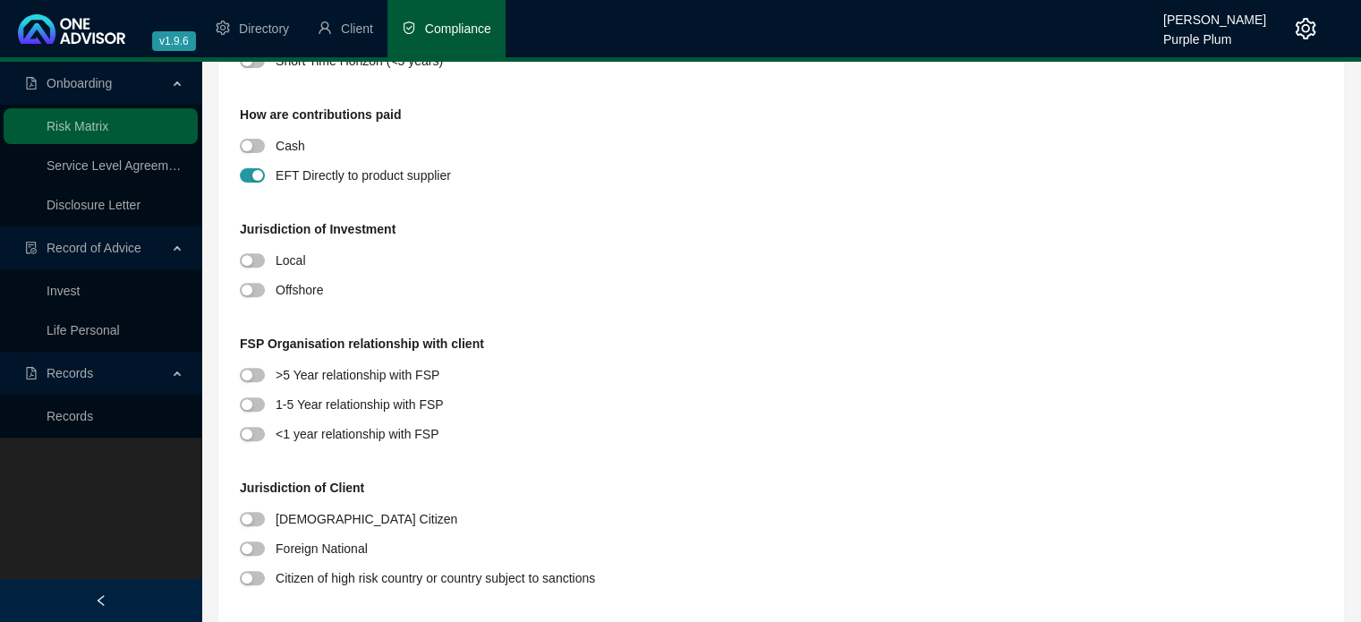
click at [269, 264] on div at bounding box center [258, 260] width 36 height 21
click at [254, 257] on span "button" at bounding box center [252, 260] width 25 height 14
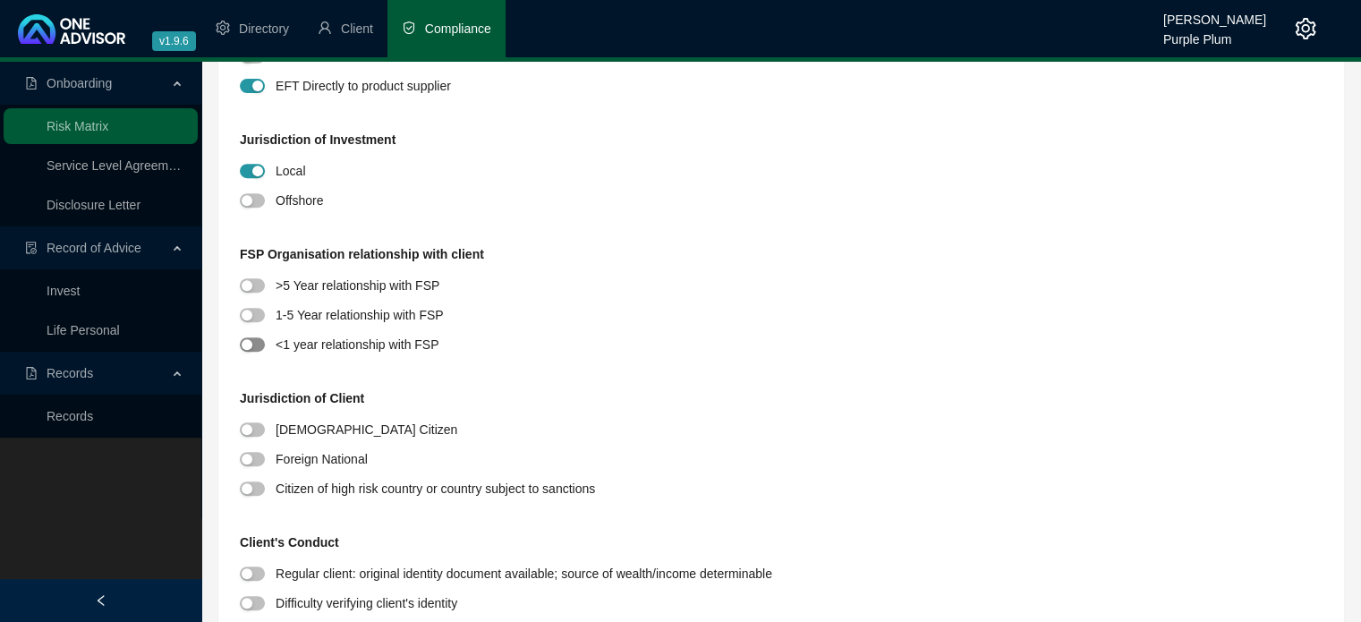
click at [258, 346] on span "button" at bounding box center [252, 344] width 25 height 14
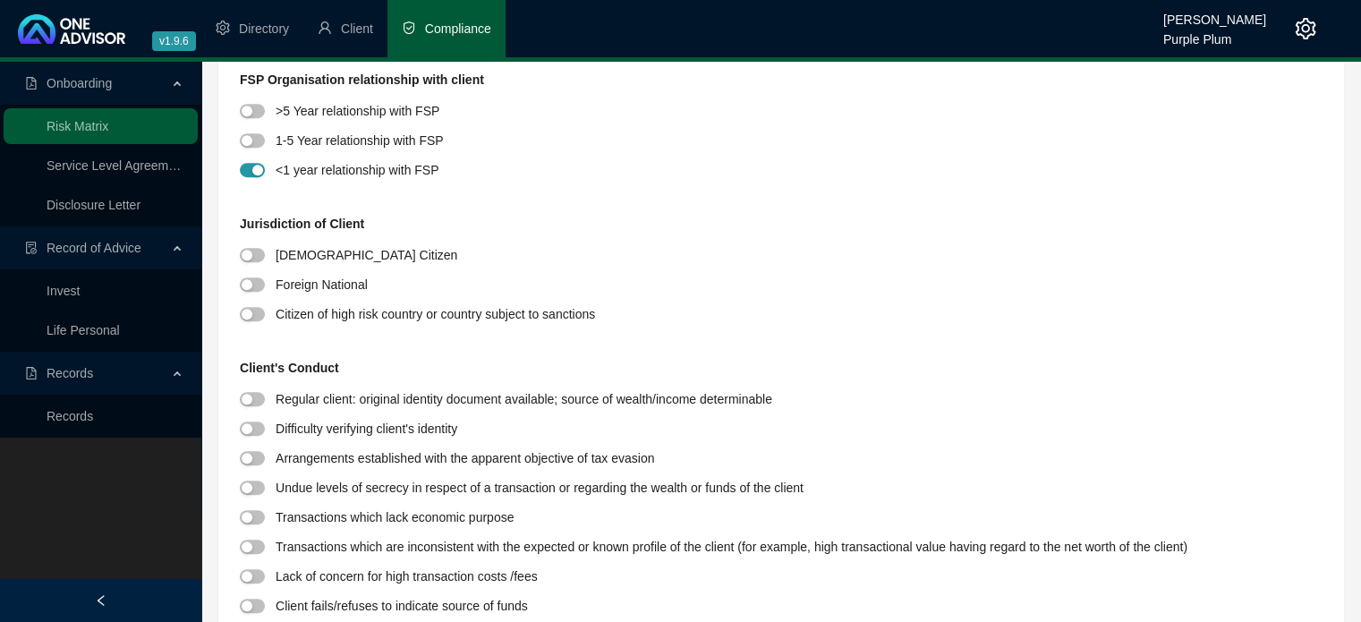
scroll to position [895, 0]
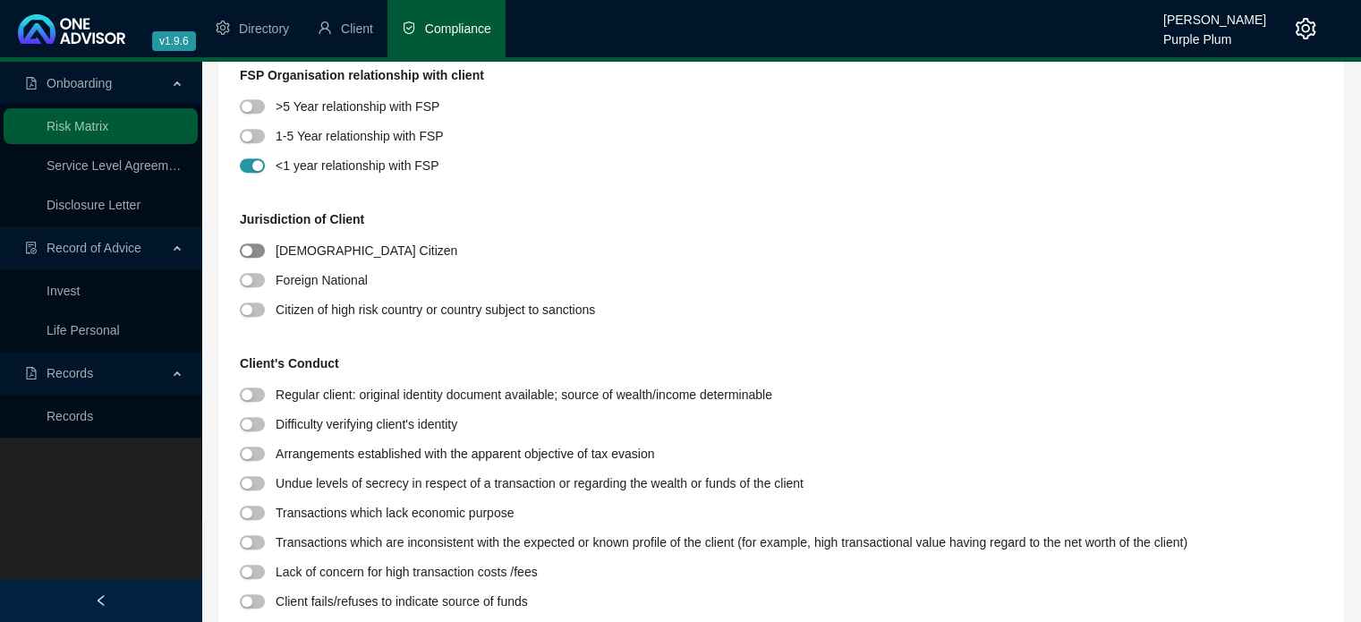
click at [253, 254] on span "button" at bounding box center [252, 250] width 25 height 14
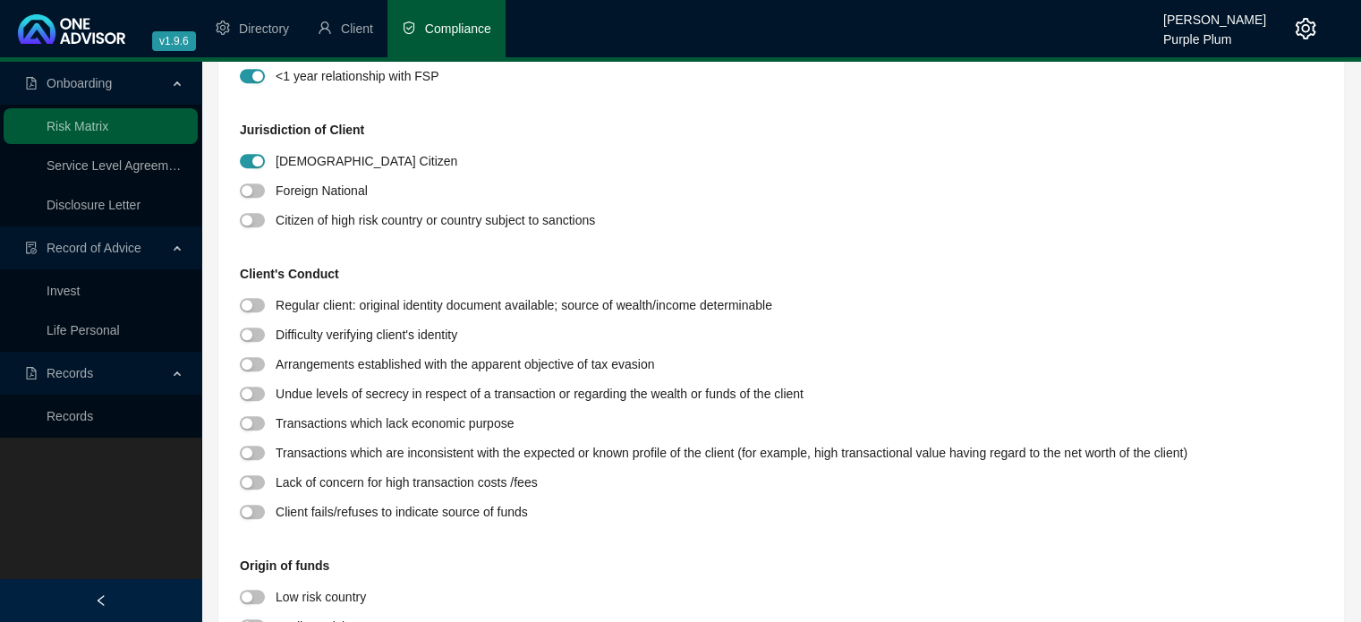
click at [260, 304] on span "button" at bounding box center [252, 305] width 25 height 14
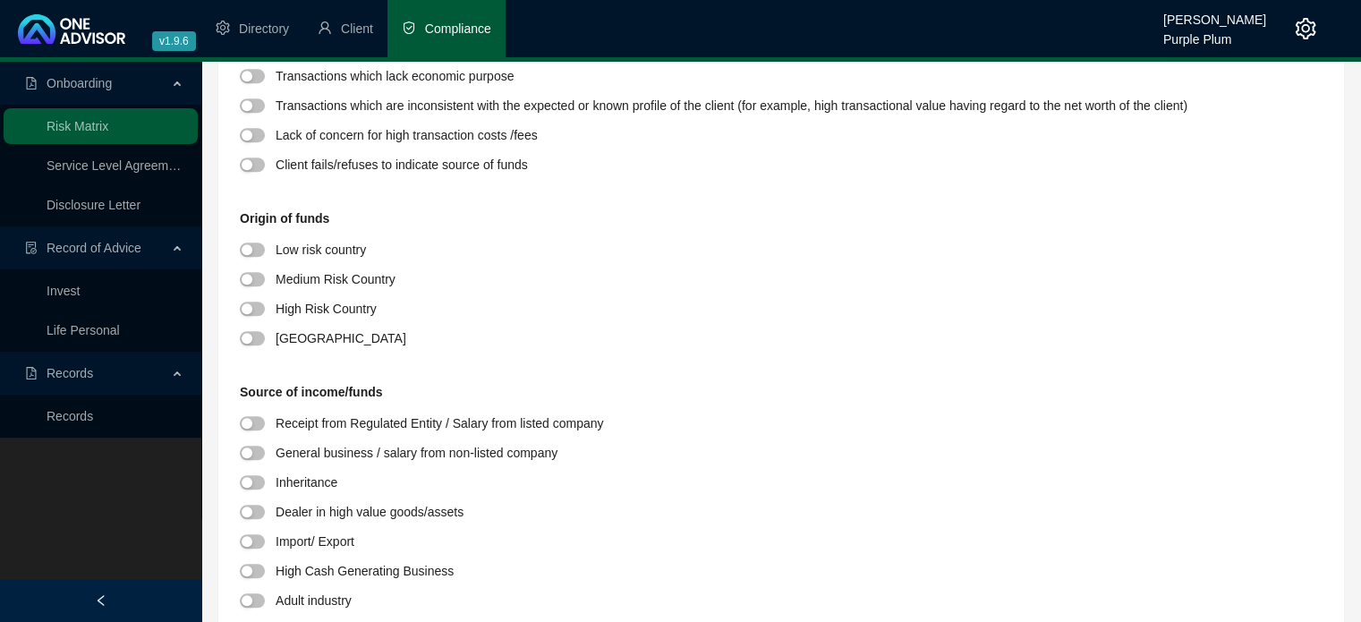
scroll to position [1342, 0]
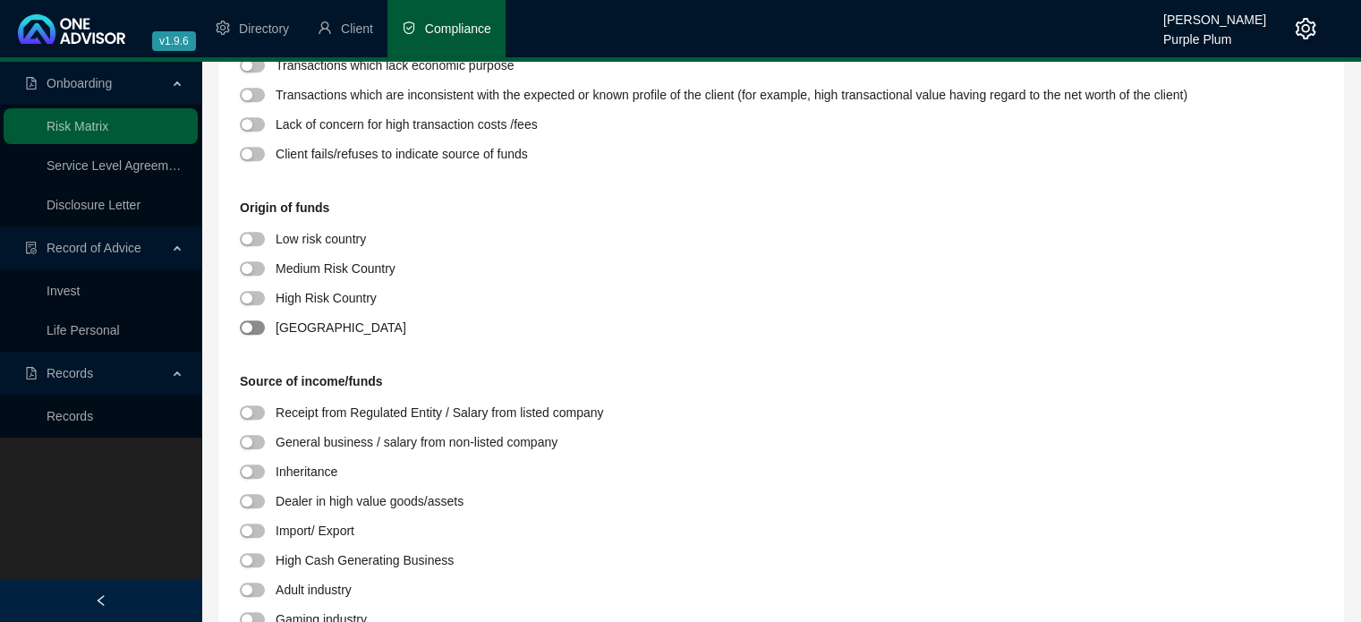
click at [263, 332] on span "button" at bounding box center [252, 327] width 25 height 14
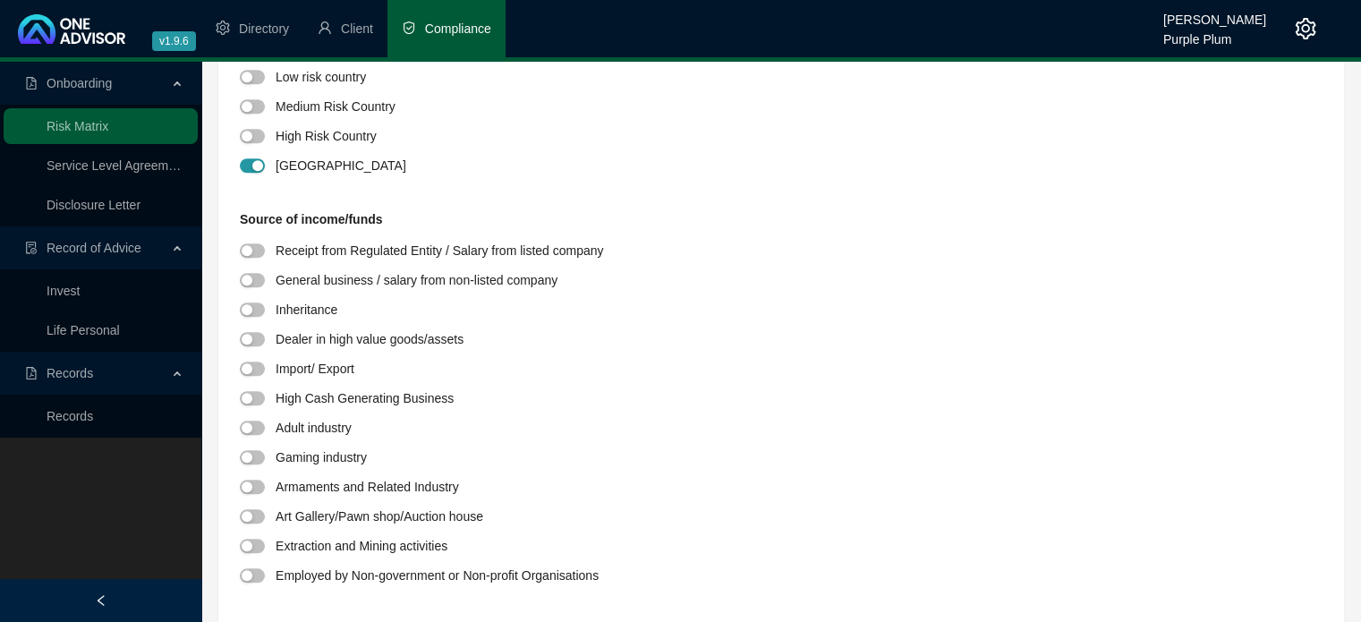
scroll to position [1521, 0]
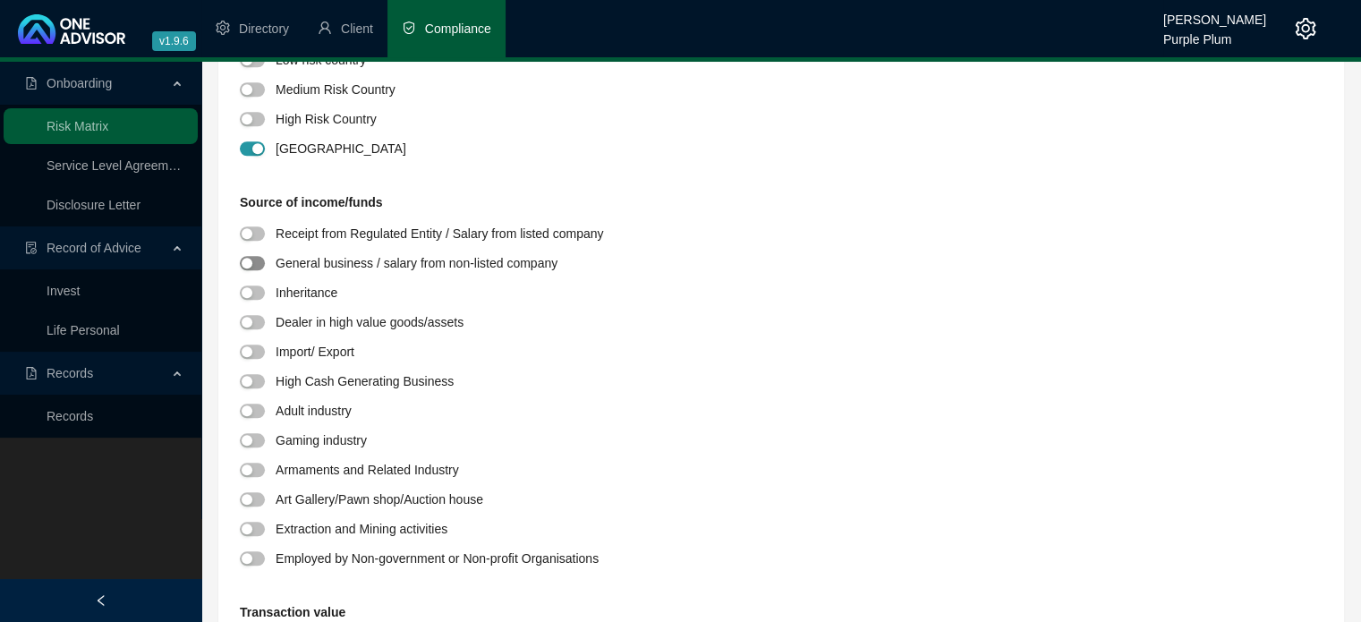
click at [257, 260] on span "button" at bounding box center [252, 263] width 25 height 14
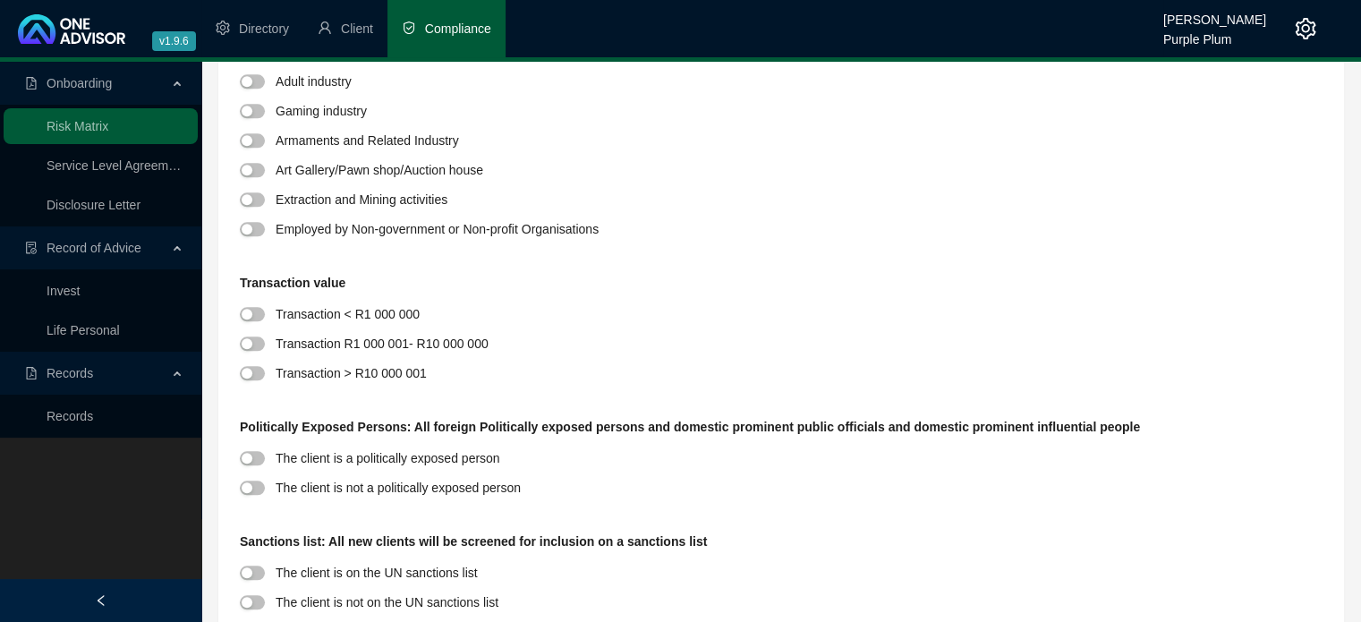
scroll to position [1879, 0]
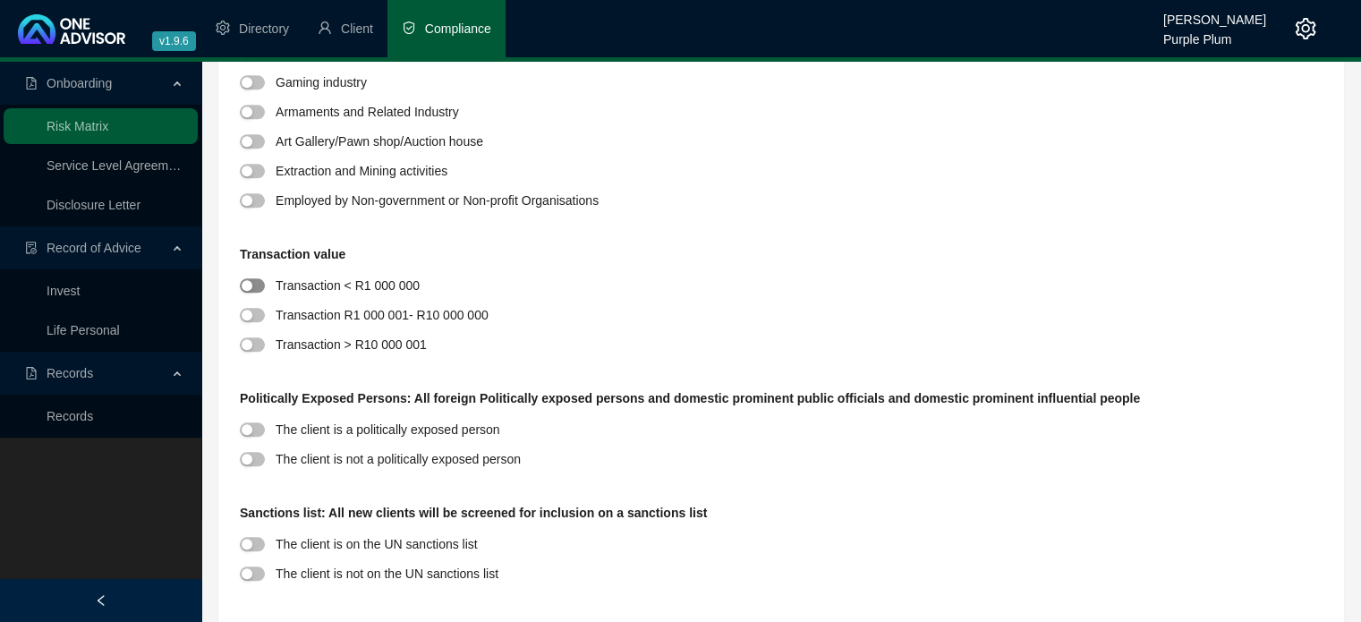
click at [257, 284] on span "button" at bounding box center [252, 285] width 25 height 14
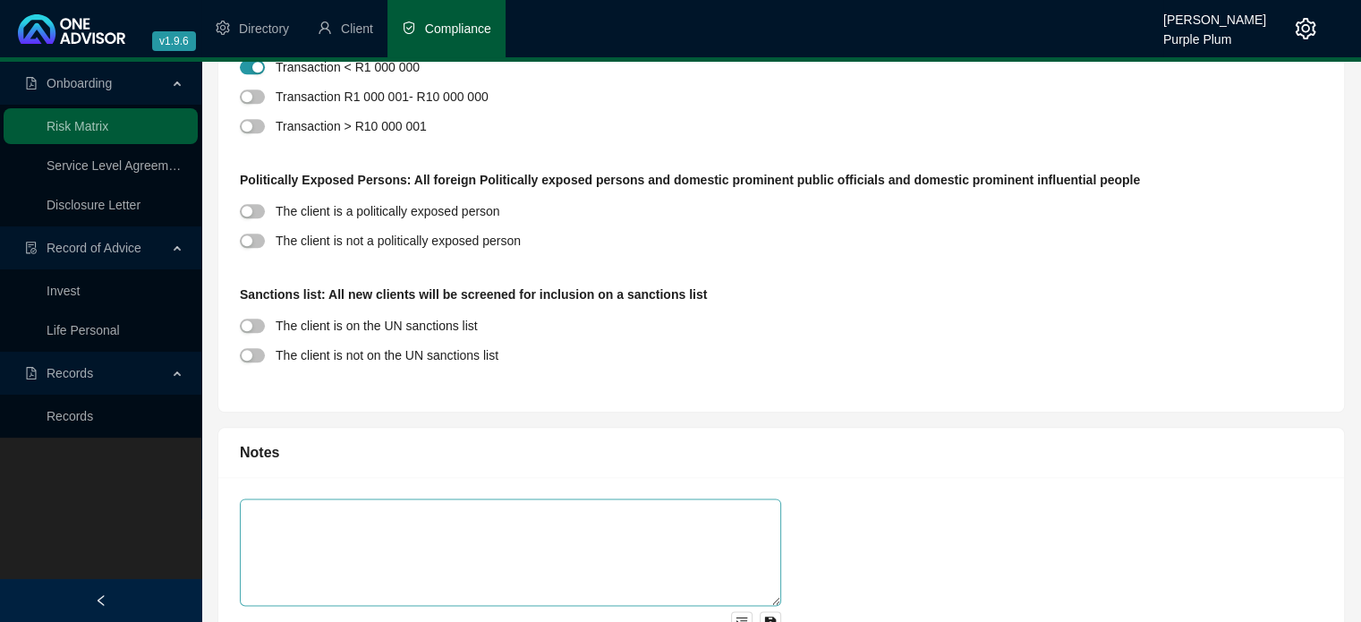
scroll to position [2148, 0]
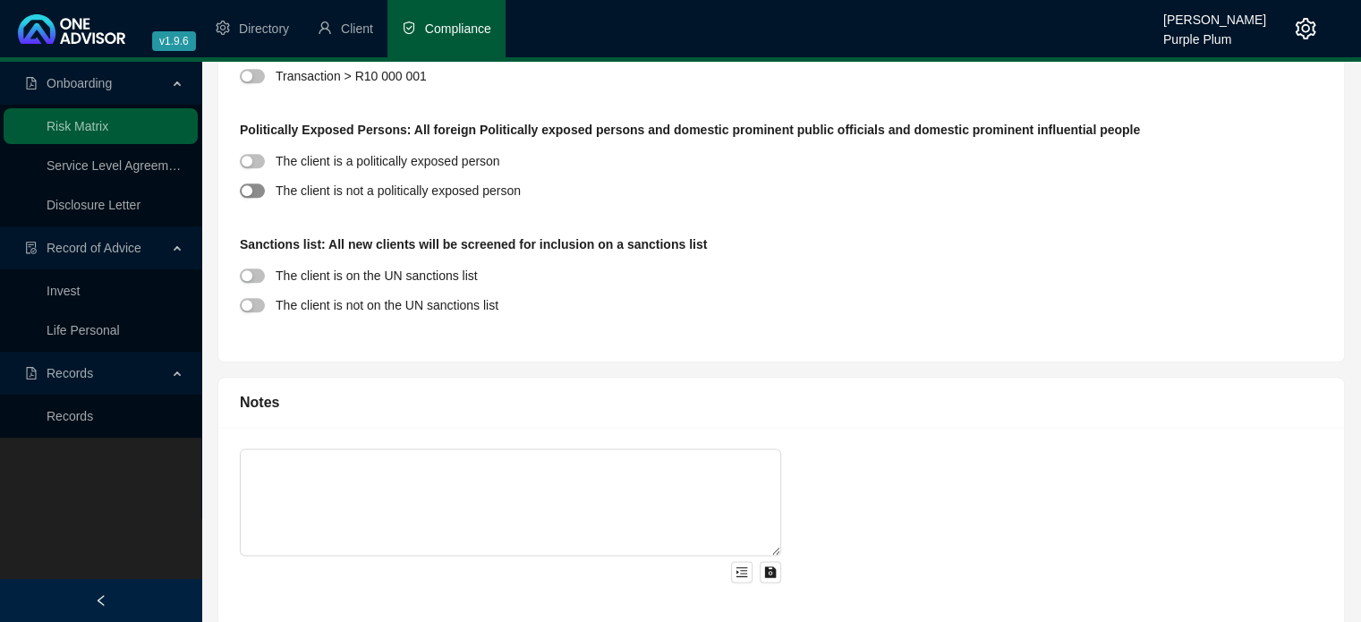
click at [255, 189] on span "button" at bounding box center [252, 190] width 25 height 14
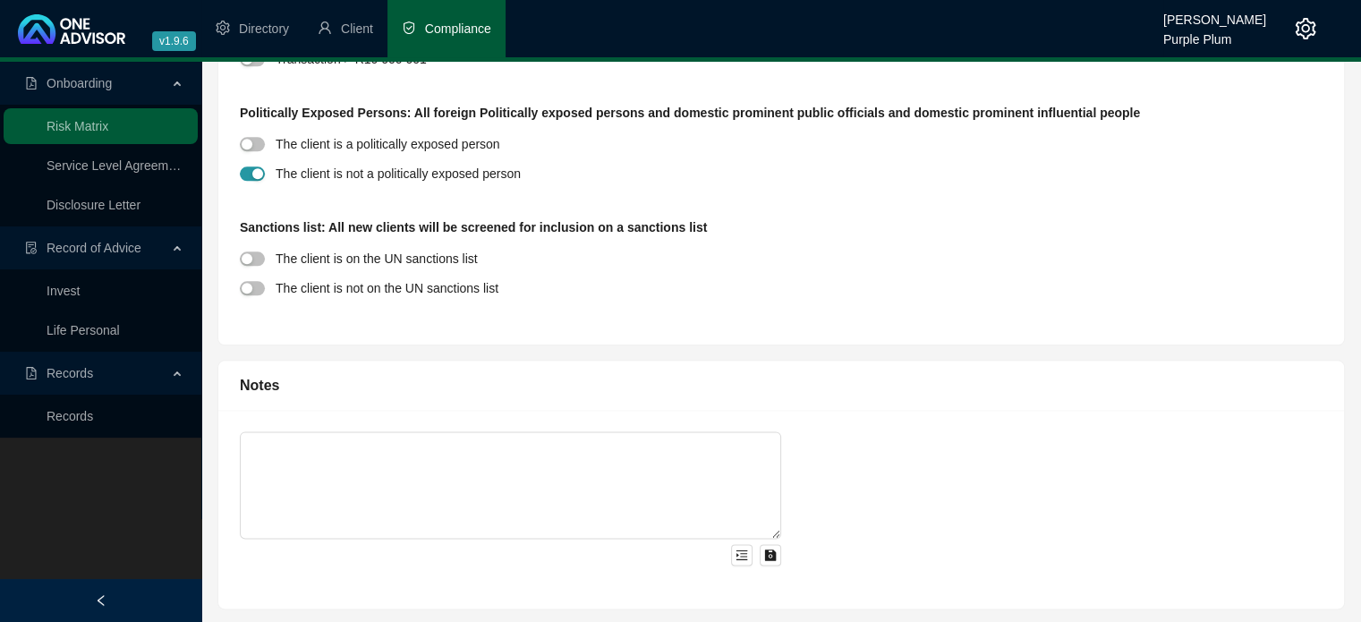
click at [248, 280] on div at bounding box center [258, 287] width 36 height 21
click at [254, 285] on span "button" at bounding box center [252, 288] width 25 height 14
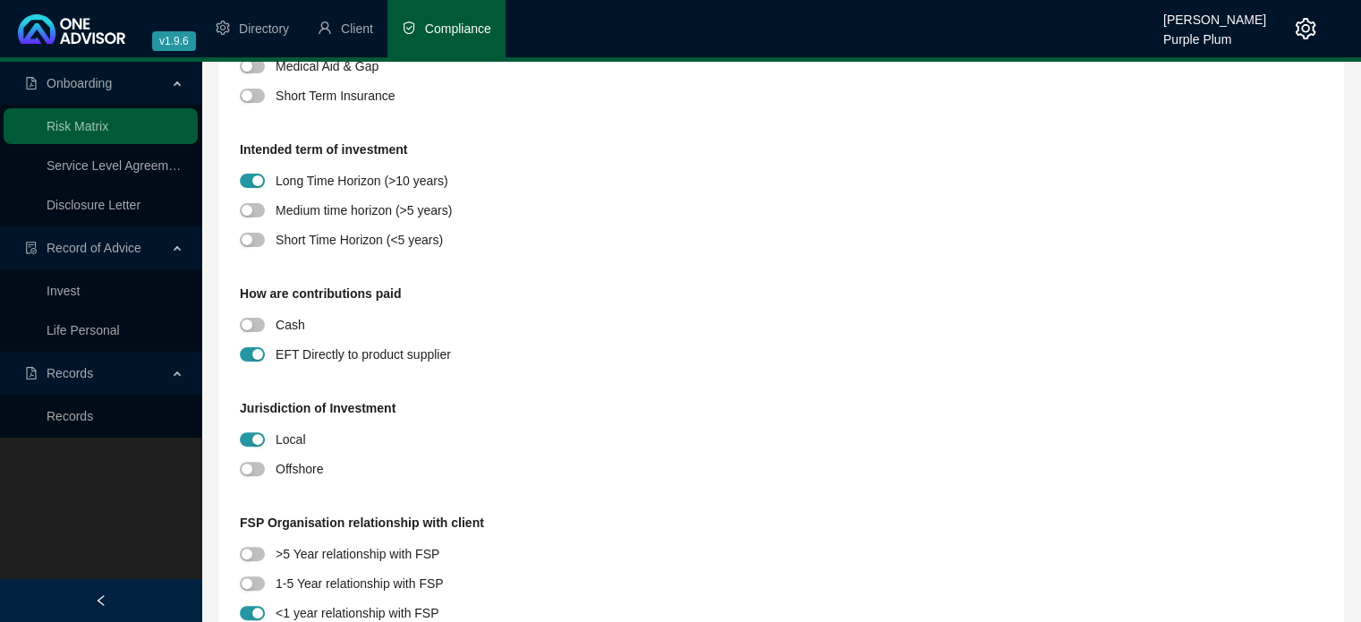
scroll to position [0, 0]
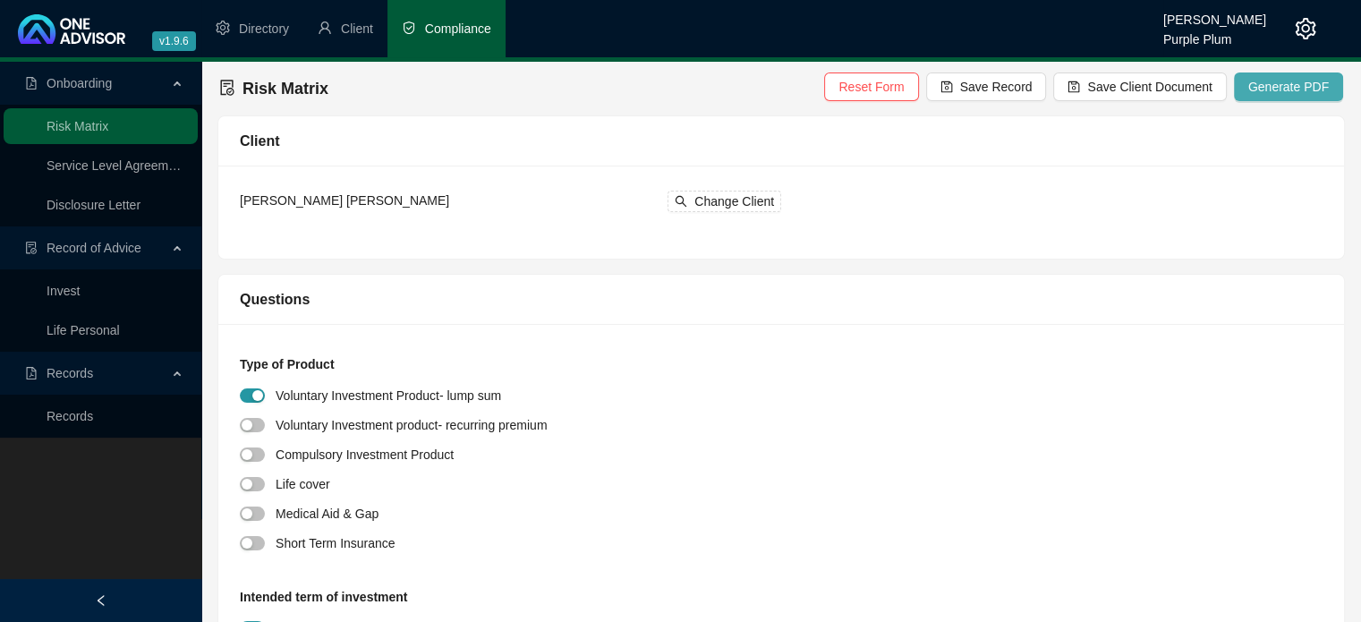
click at [1289, 96] on span "Generate PDF" at bounding box center [1289, 87] width 81 height 20
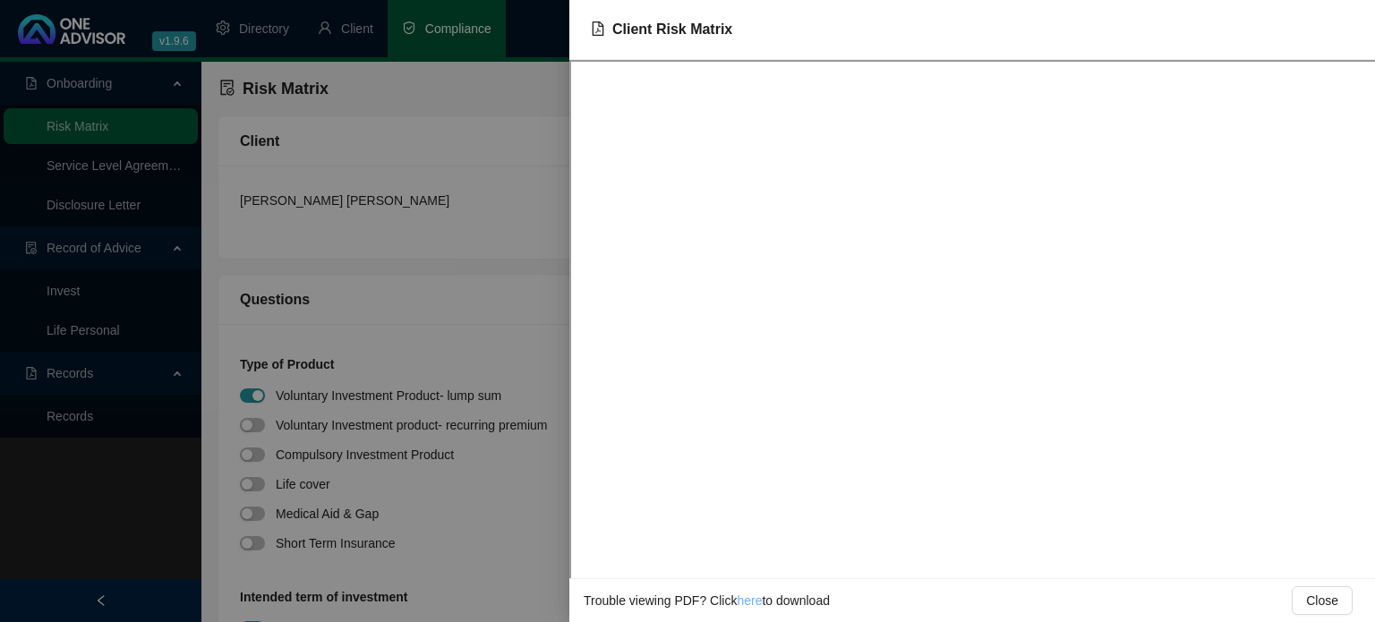
click at [748, 601] on link "here" at bounding box center [749, 600] width 25 height 14
click at [487, 234] on div at bounding box center [687, 311] width 1375 height 622
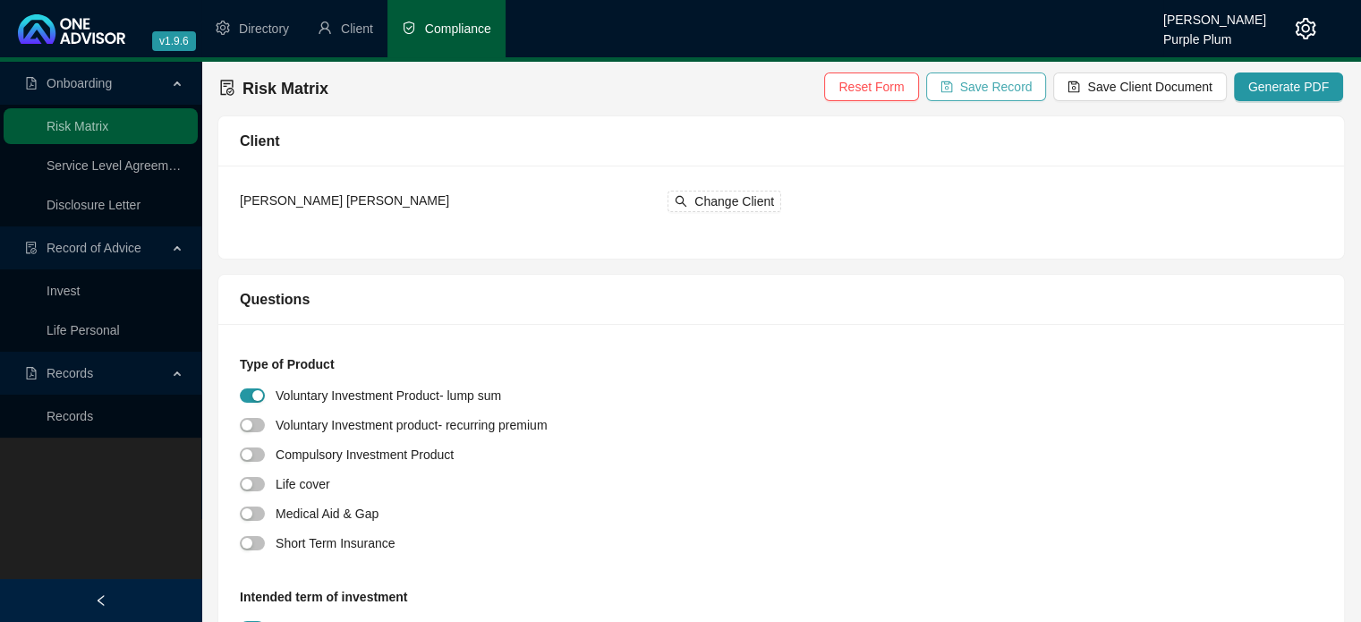
click at [1000, 85] on span "Save Record" at bounding box center [996, 87] width 72 height 20
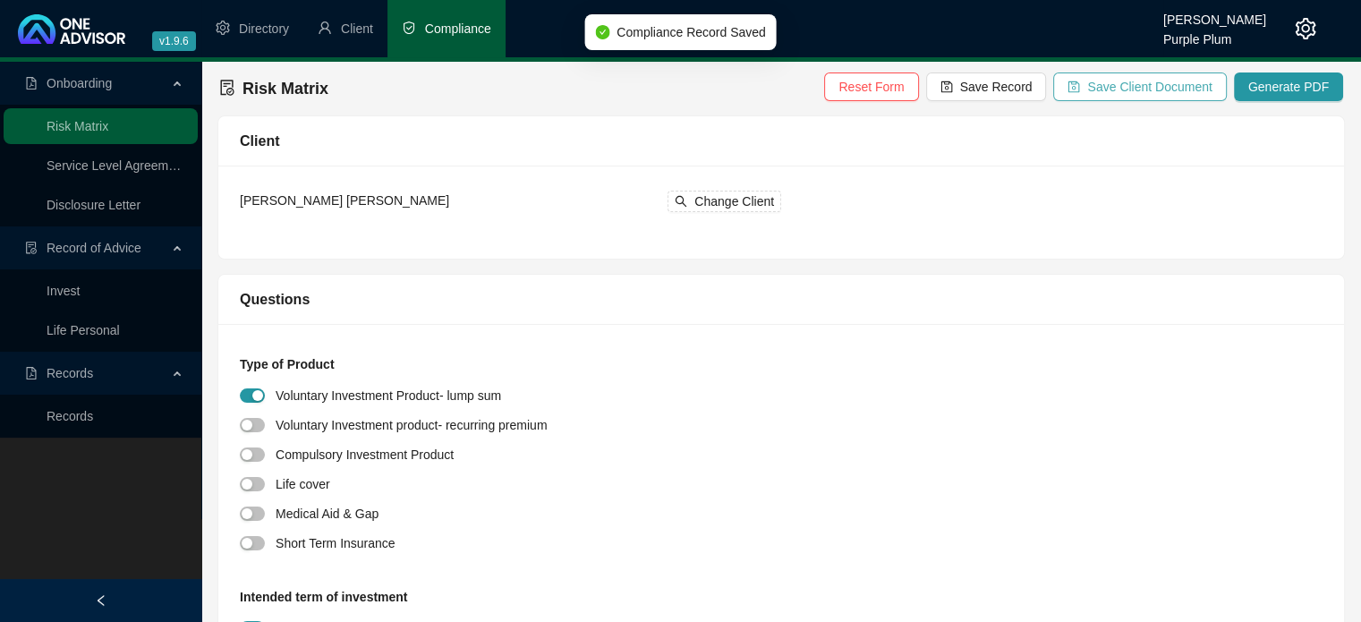
click at [1121, 87] on span "Save Client Document" at bounding box center [1149, 87] width 124 height 20
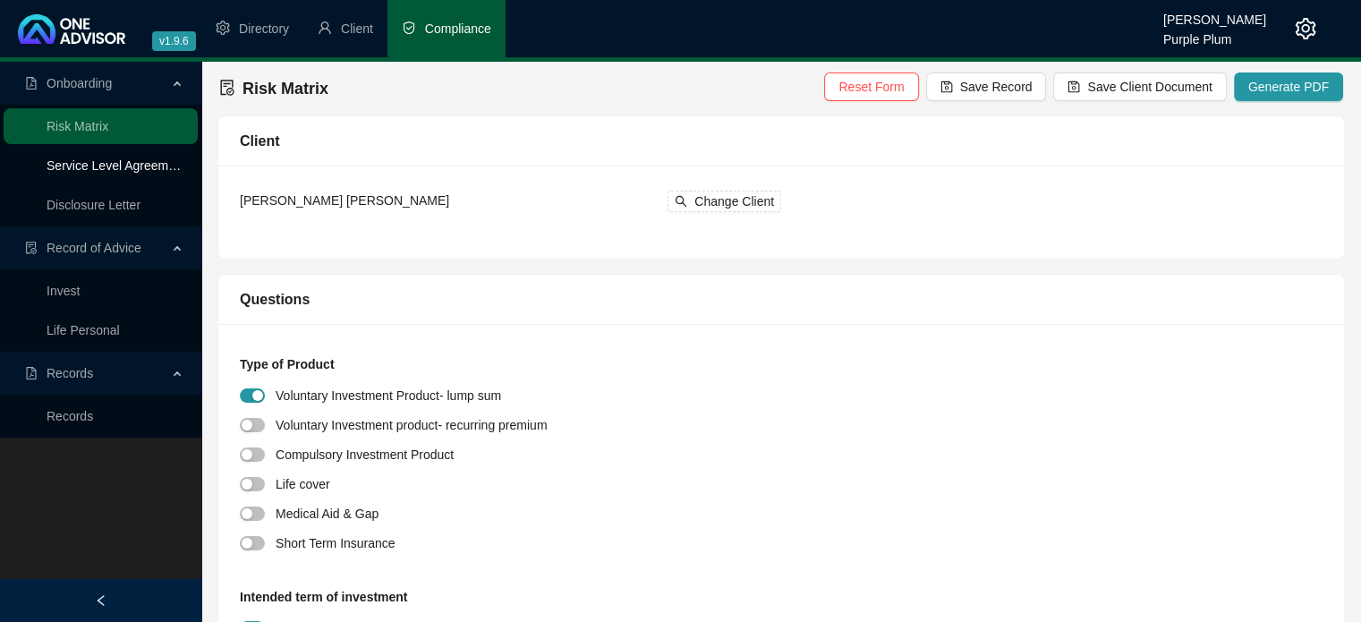
click at [135, 168] on link "Service Level Agreement" at bounding box center [117, 165] width 140 height 14
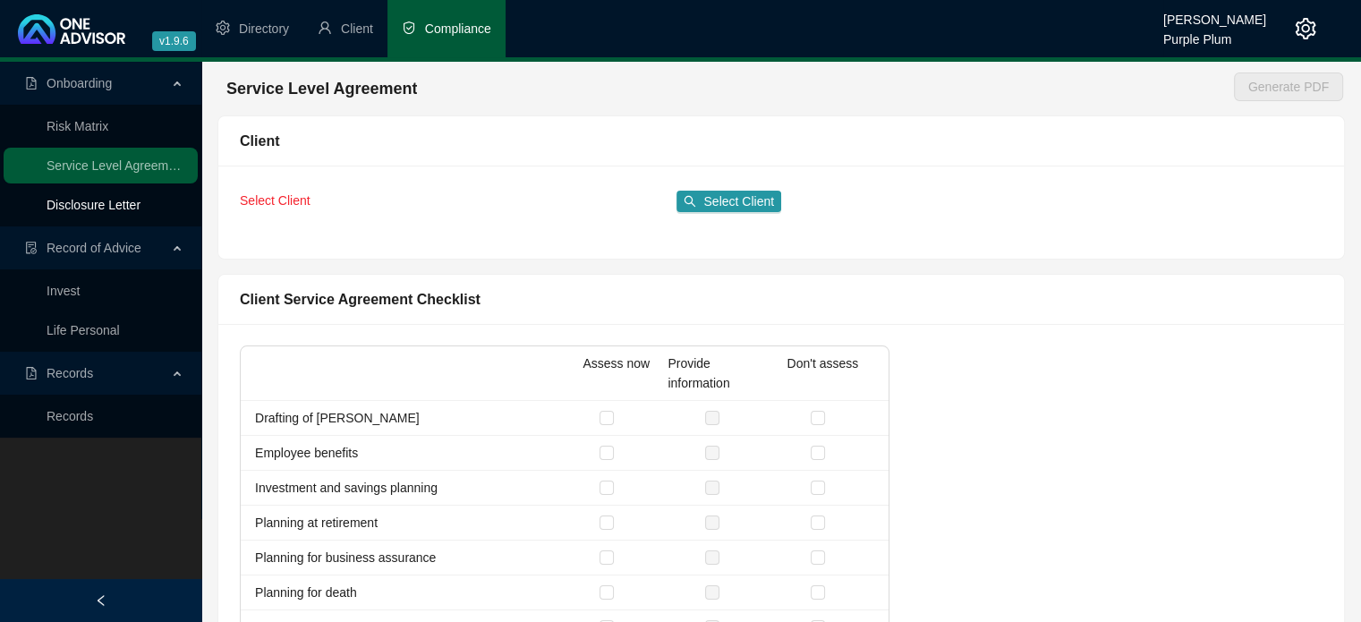
click at [105, 210] on link "Disclosure Letter" at bounding box center [94, 205] width 94 height 14
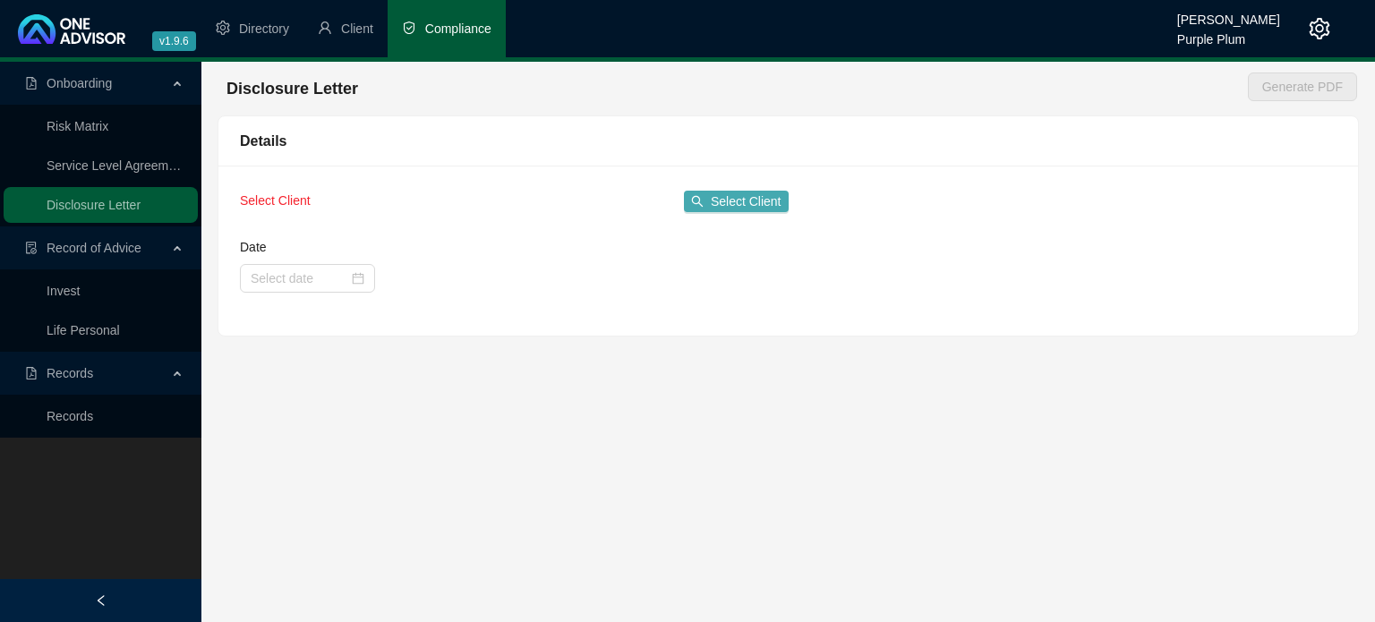
click at [748, 200] on span "Select Client" at bounding box center [746, 202] width 71 height 20
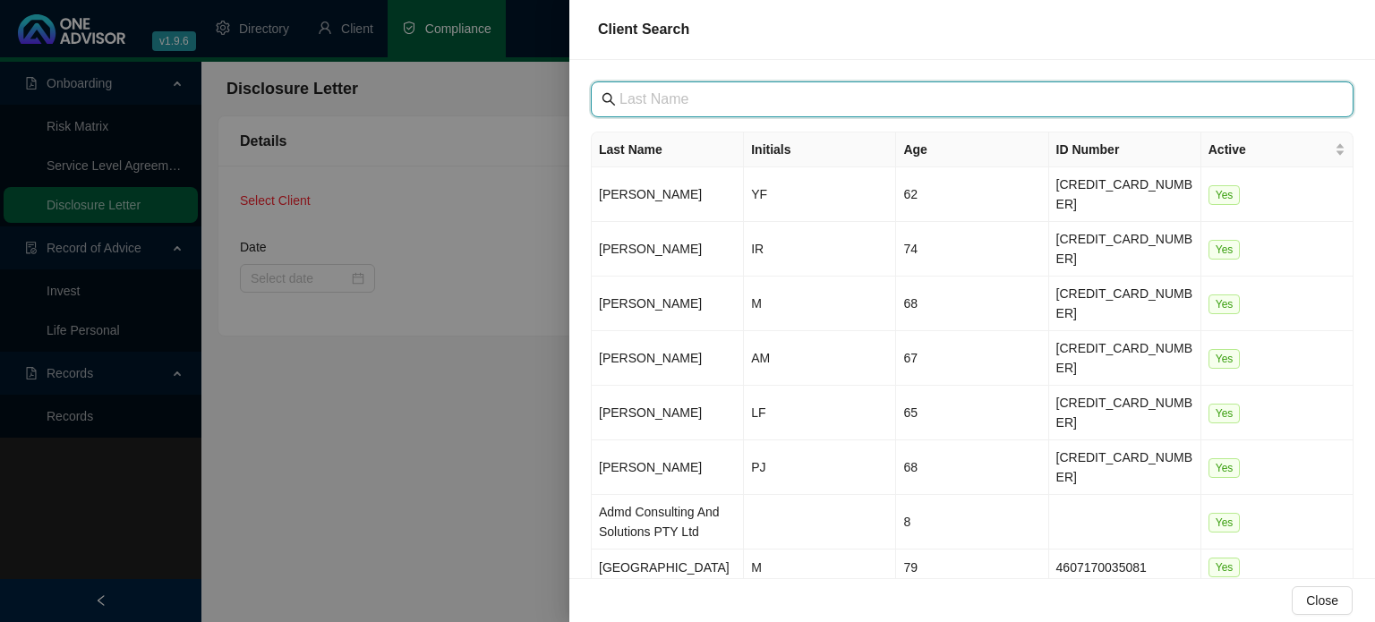
click at [709, 101] on input "text" at bounding box center [973, 99] width 709 height 21
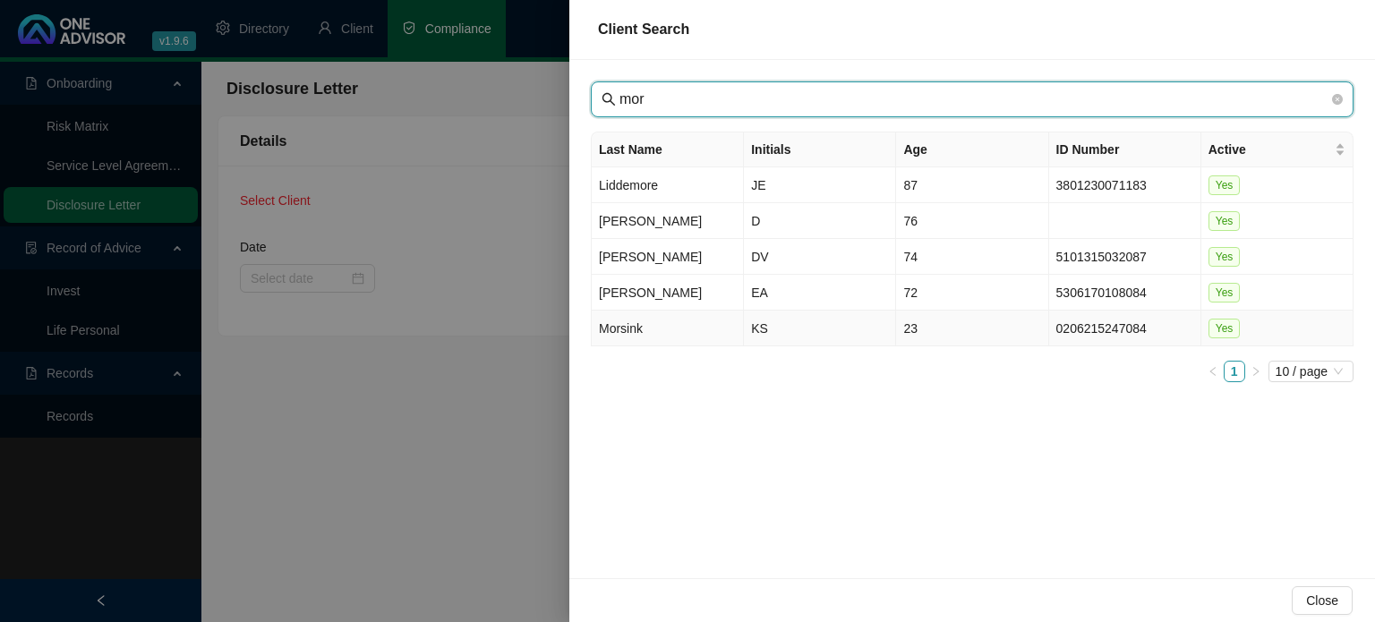
type input "mor"
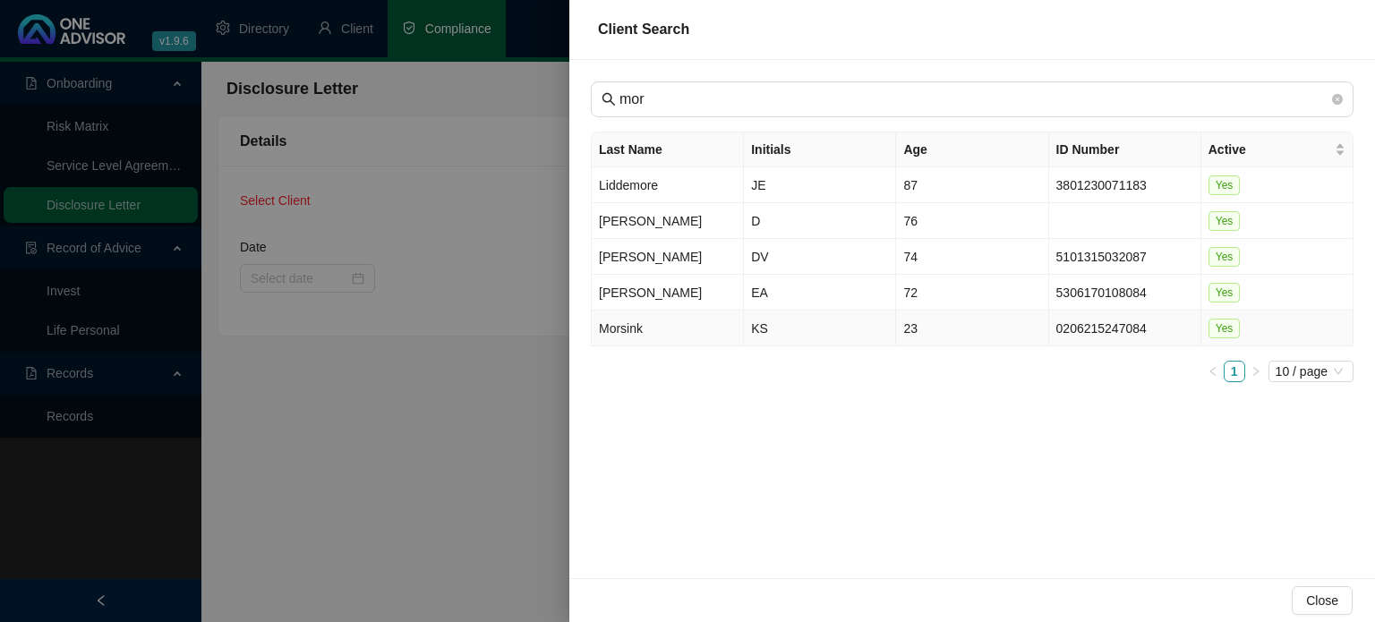
click at [636, 336] on td "Morsink" at bounding box center [668, 329] width 152 height 36
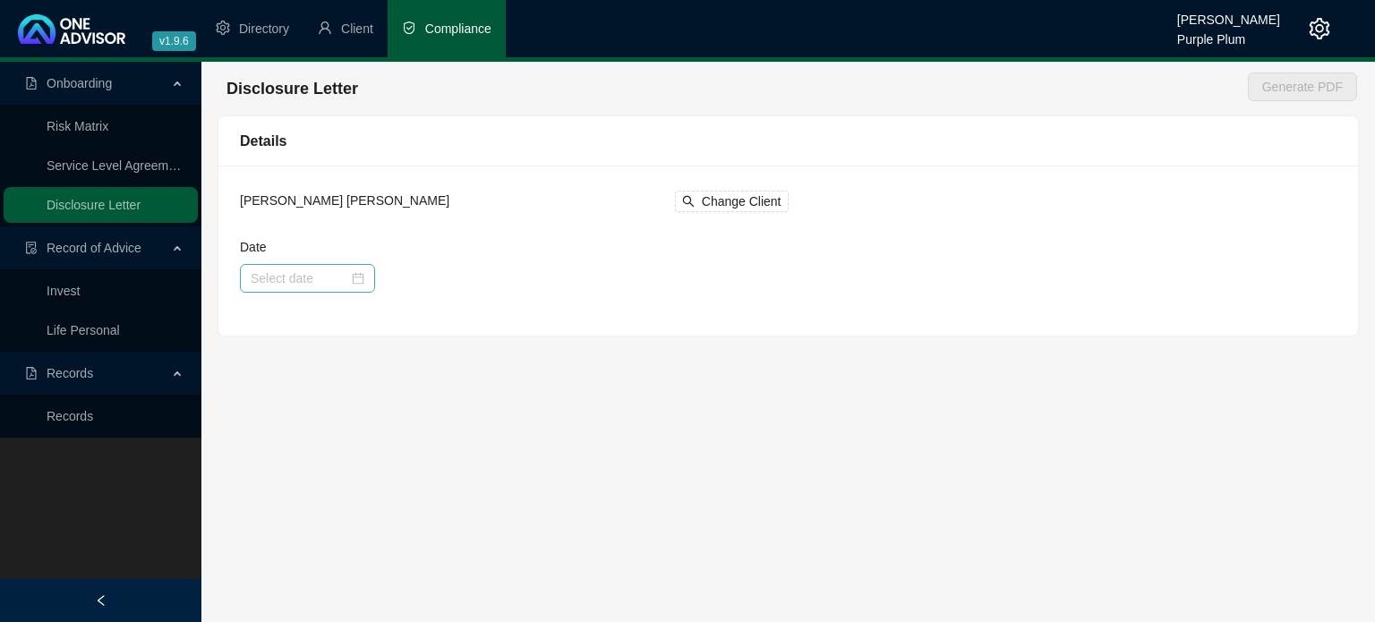
click at [357, 284] on div at bounding box center [308, 278] width 114 height 20
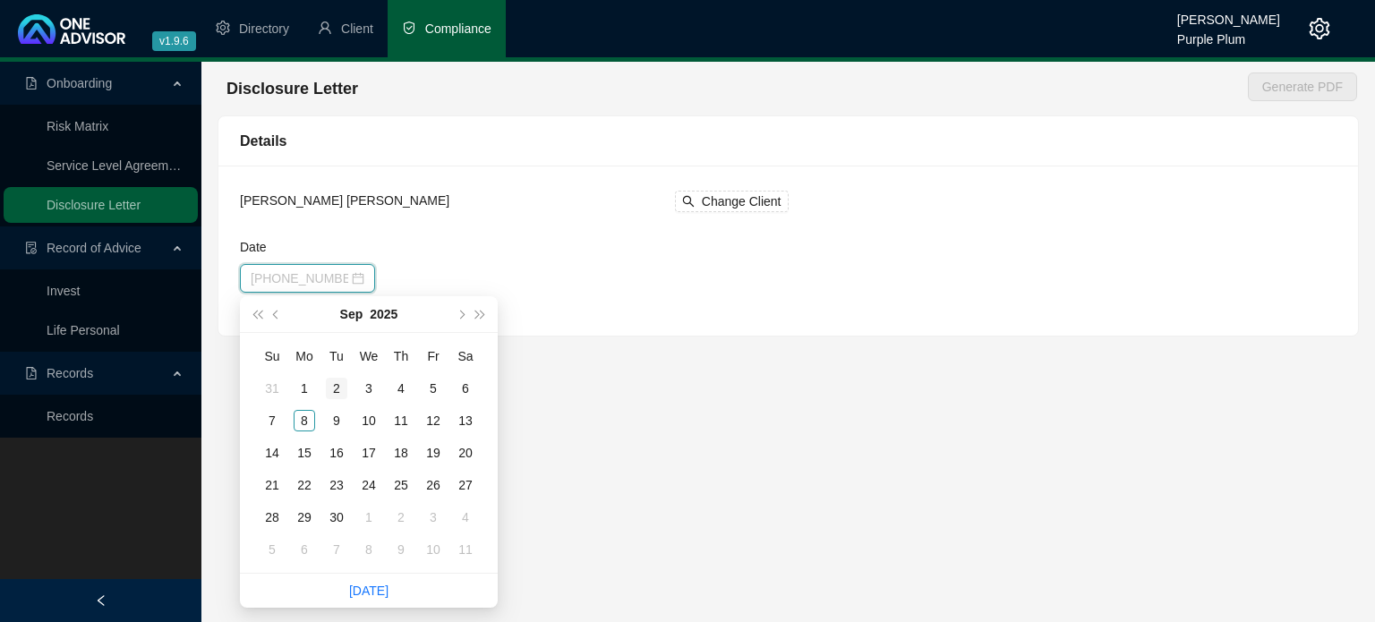
type input "[PHONE_NUMBER]"
click at [271, 314] on button "prev-year" at bounding box center [277, 314] width 20 height 36
type input "[DATE]"
click at [310, 483] on div "18" at bounding box center [304, 484] width 21 height 21
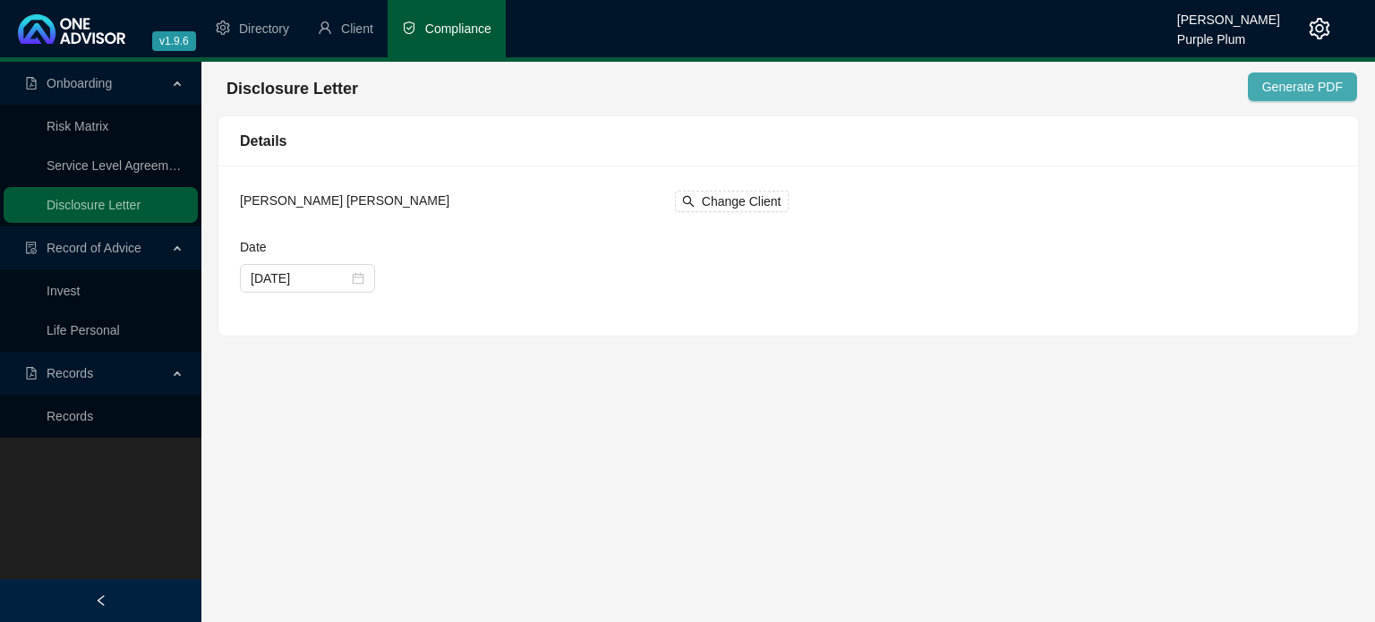
click at [1303, 84] on span "Generate PDF" at bounding box center [1302, 87] width 81 height 20
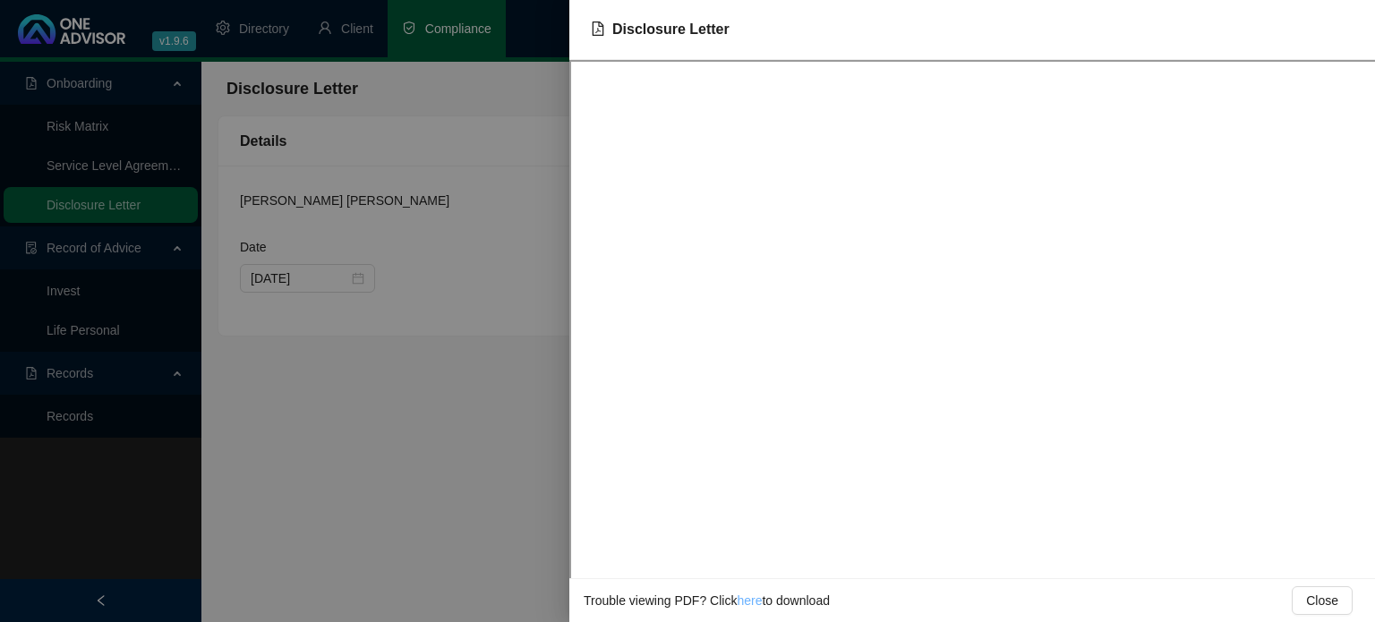
click at [747, 604] on link "here" at bounding box center [749, 600] width 25 height 14
click at [422, 347] on div at bounding box center [687, 311] width 1375 height 622
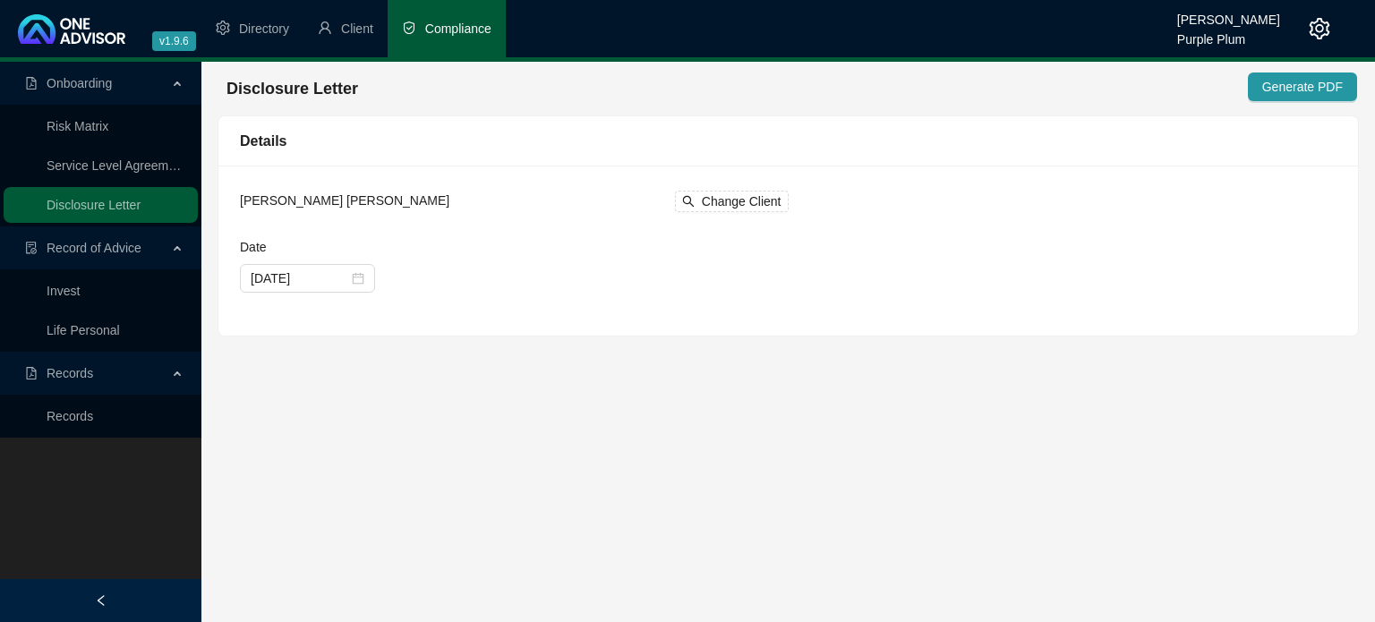
click at [75, 289] on link "Invest" at bounding box center [63, 291] width 33 height 14
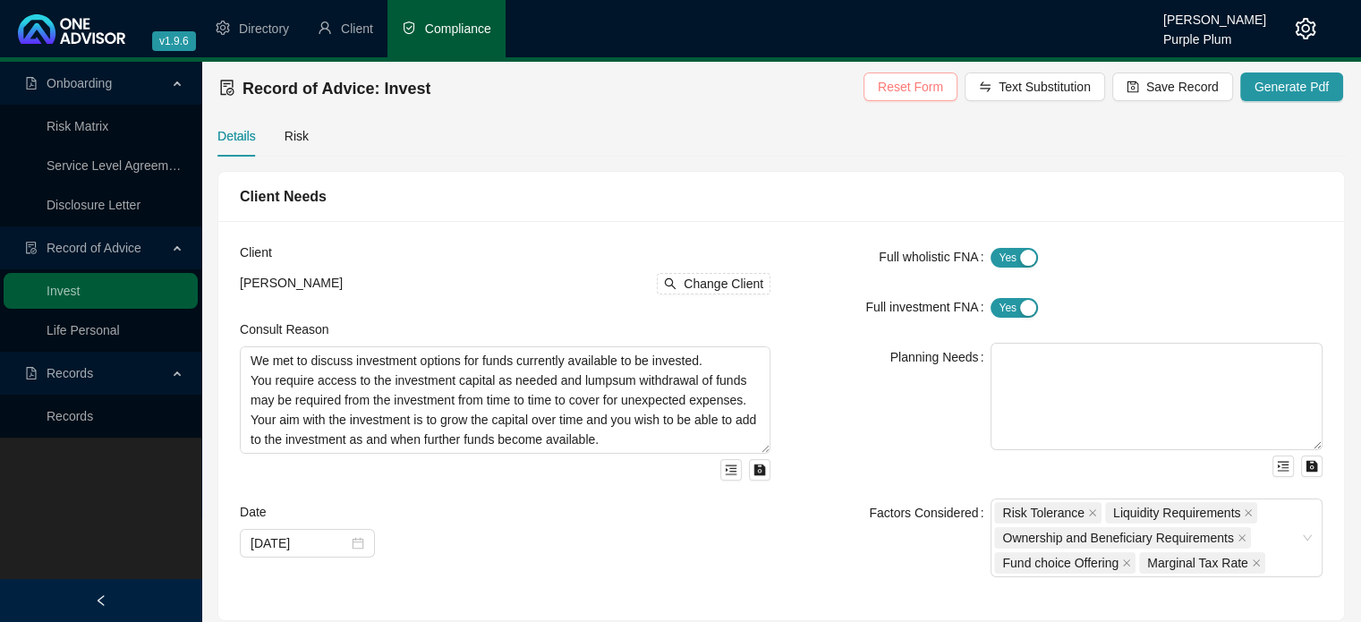
click at [931, 91] on span "Reset Form" at bounding box center [910, 87] width 65 height 20
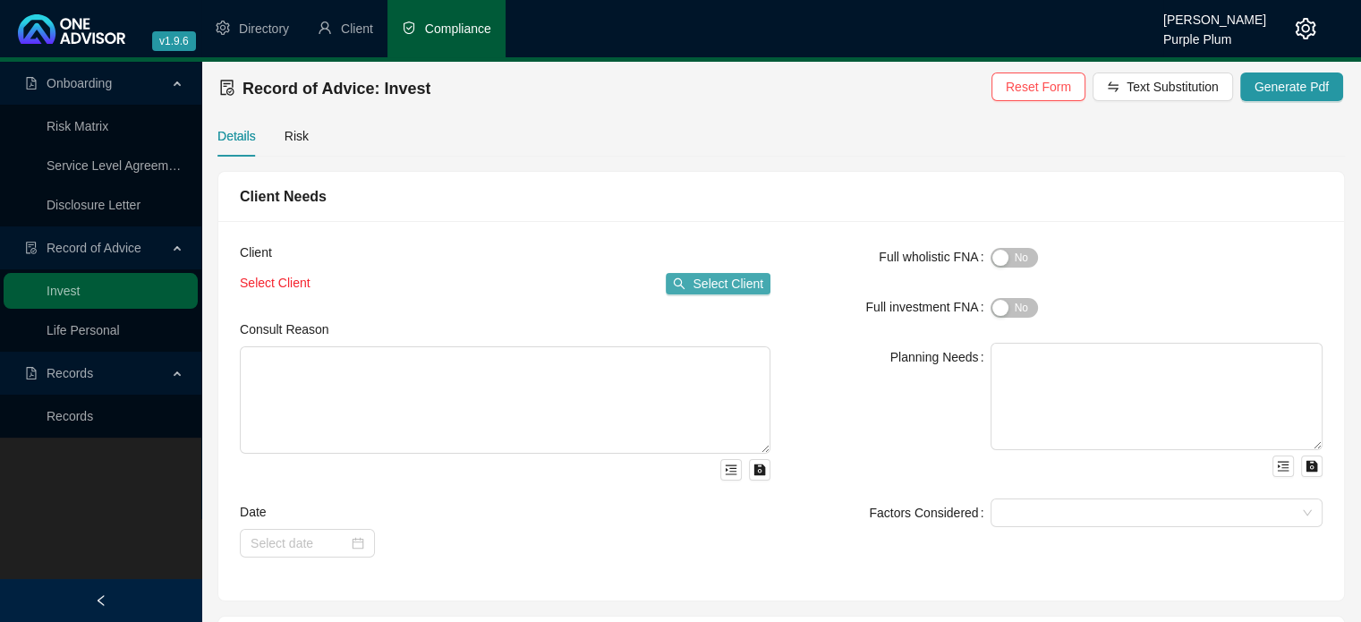
click at [700, 294] on button "Select Client" at bounding box center [718, 283] width 105 height 21
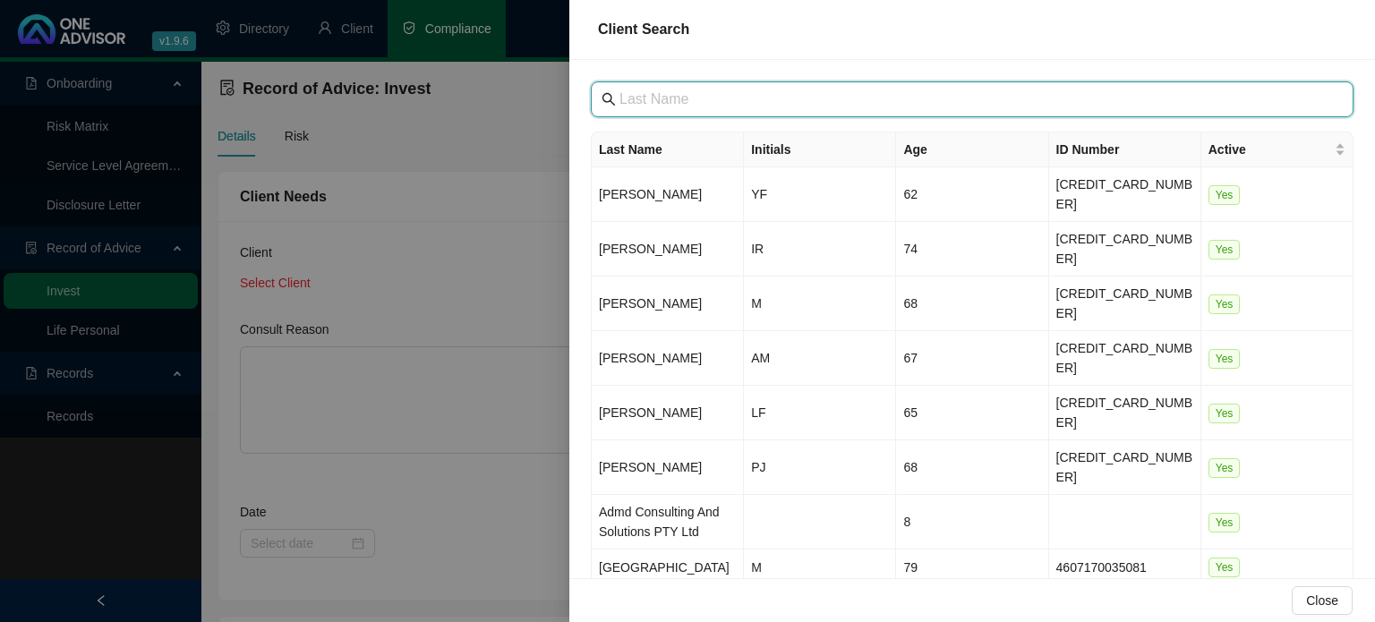
click at [646, 102] on input "text" at bounding box center [973, 99] width 709 height 21
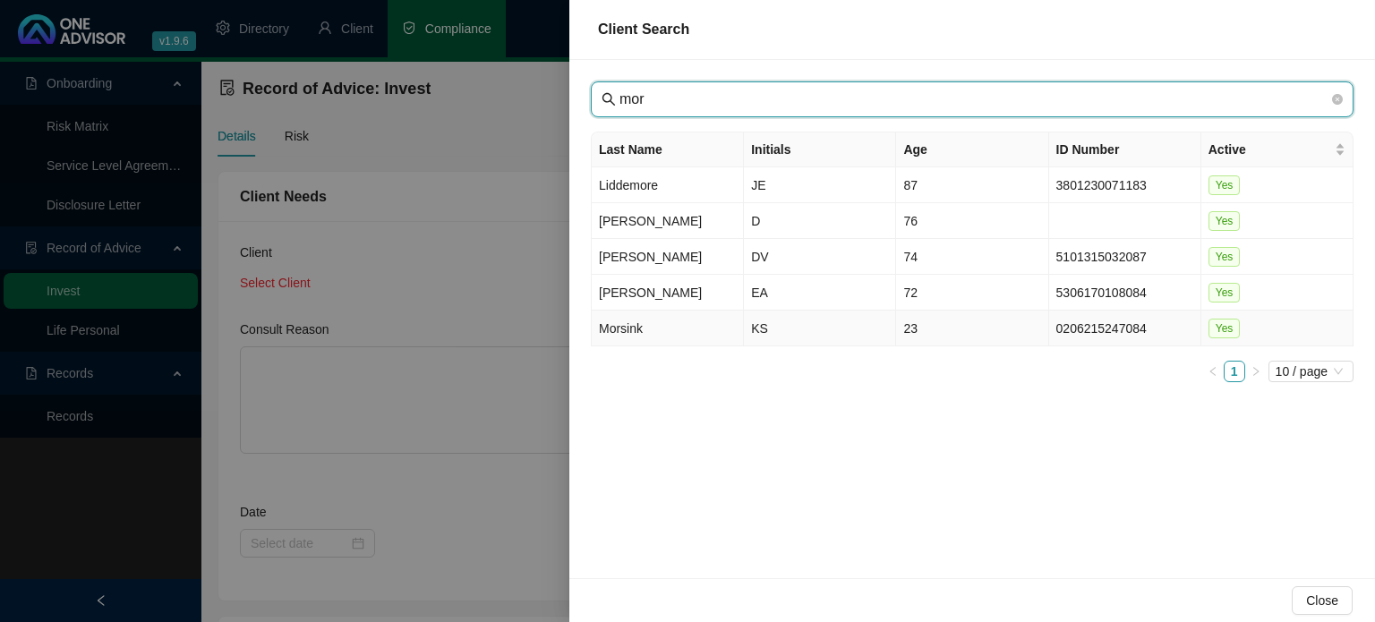
type input "mor"
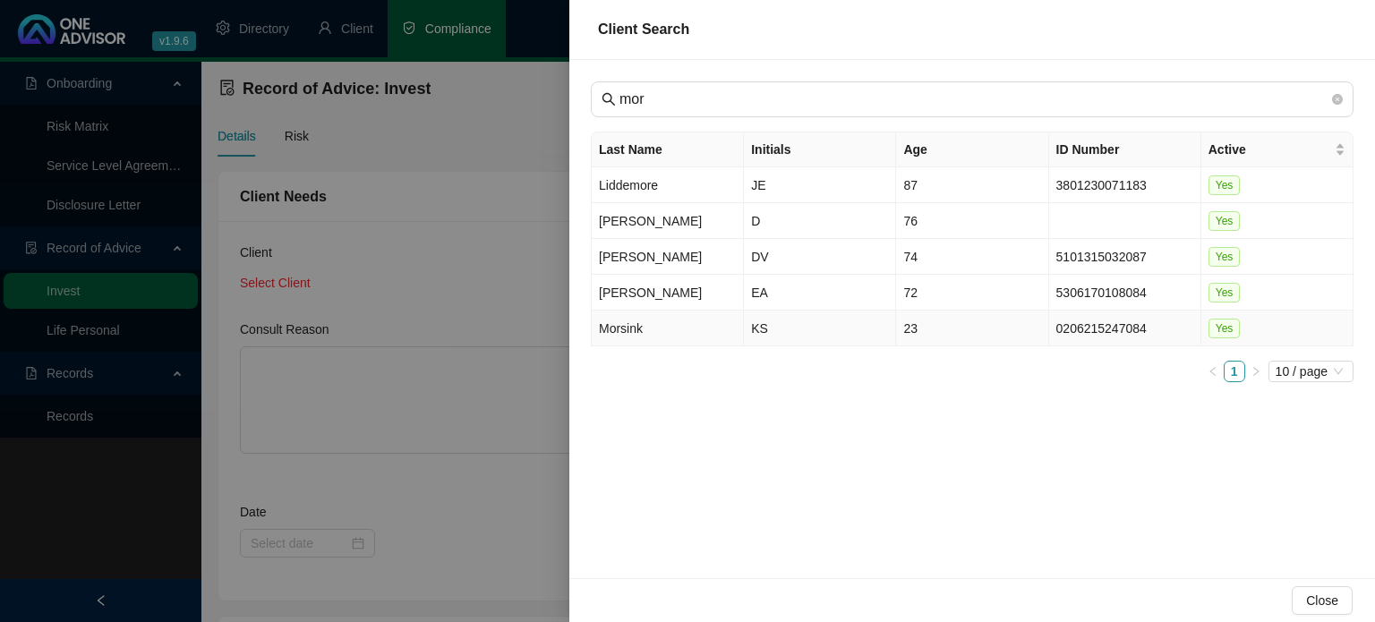
click at [648, 332] on td "Morsink" at bounding box center [668, 329] width 152 height 36
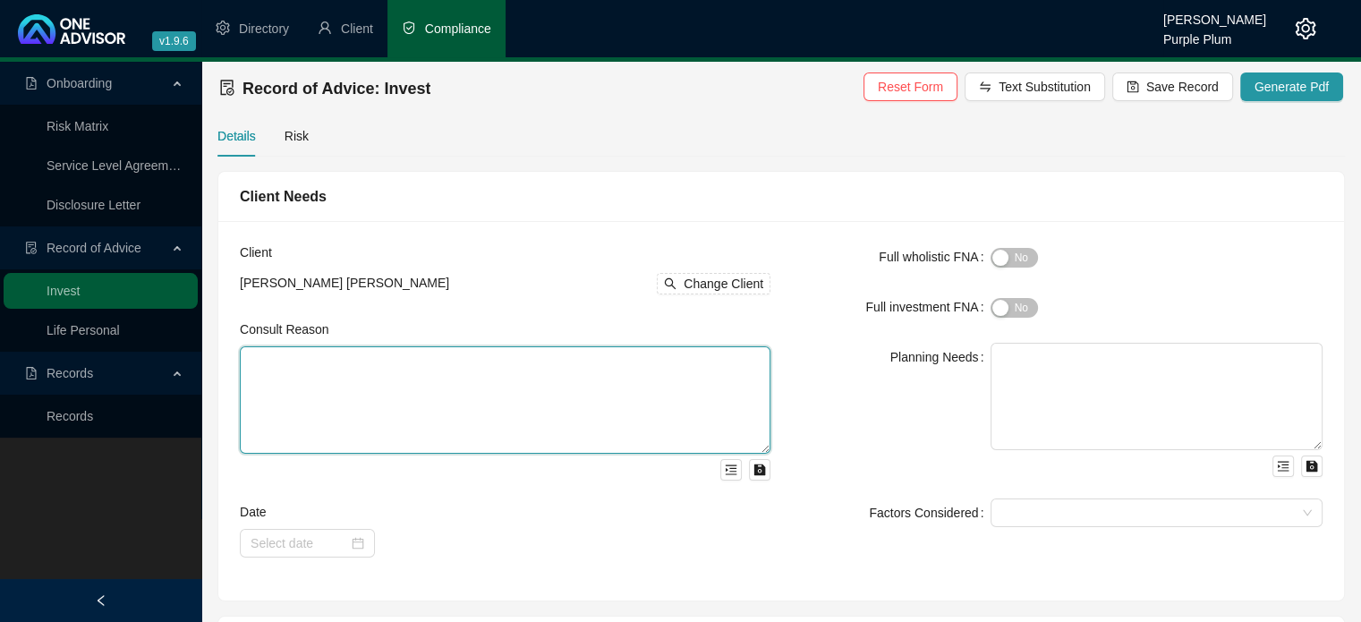
click at [321, 368] on textarea at bounding box center [505, 399] width 531 height 107
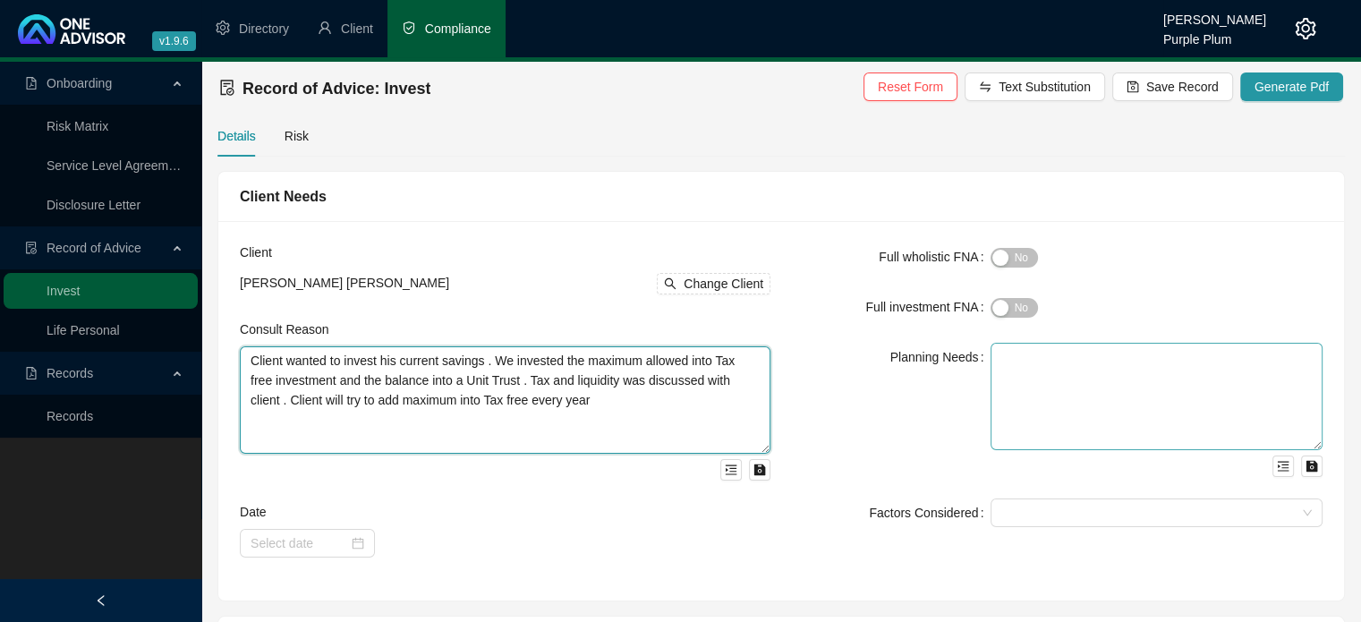
type textarea "Client wanted to invest his current savings . We invested the maximum allowed i…"
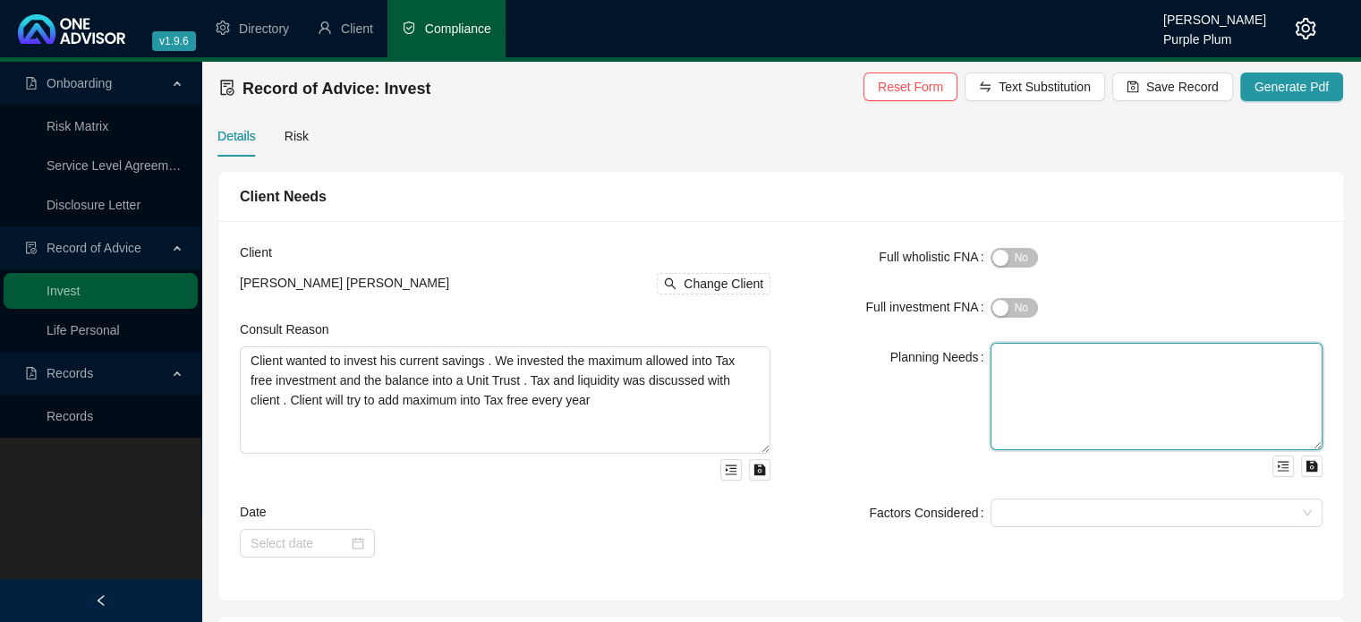
click at [995, 357] on textarea at bounding box center [1157, 396] width 332 height 107
type textarea "T"
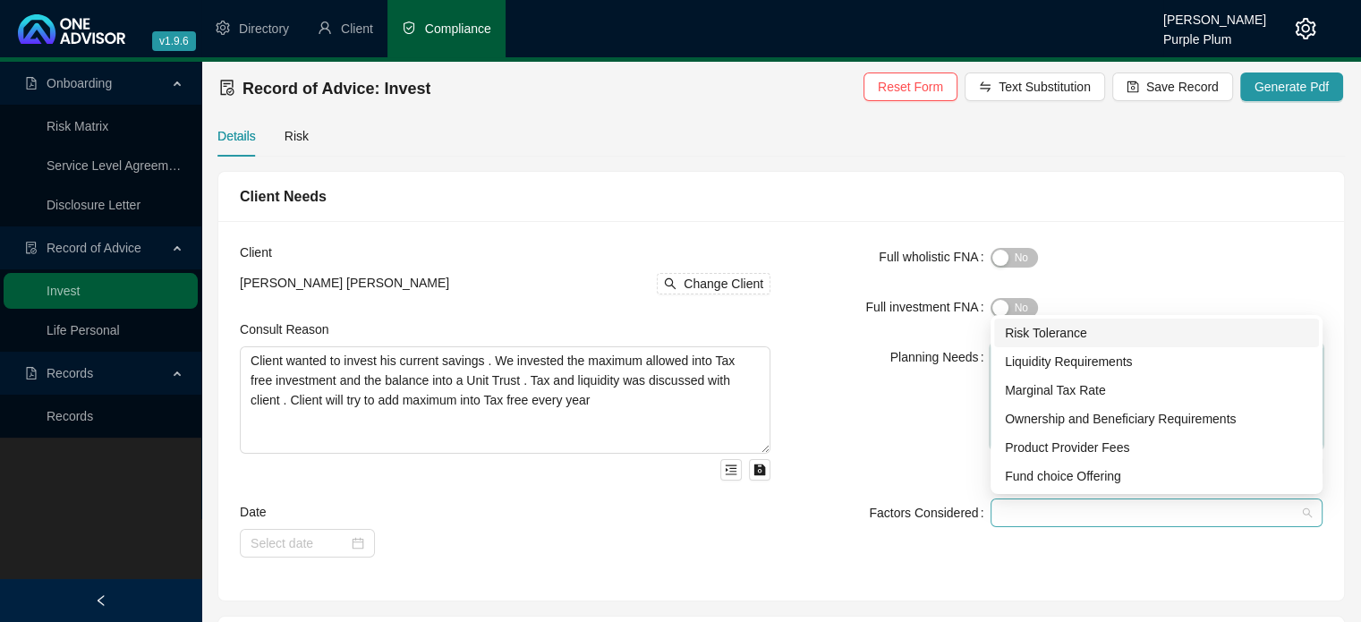
click at [1010, 507] on div at bounding box center [1147, 513] width 306 height 13
type textarea "To invest savings for future needs and retirement"
click at [1020, 336] on div "Risk Tolerance" at bounding box center [1156, 333] width 303 height 20
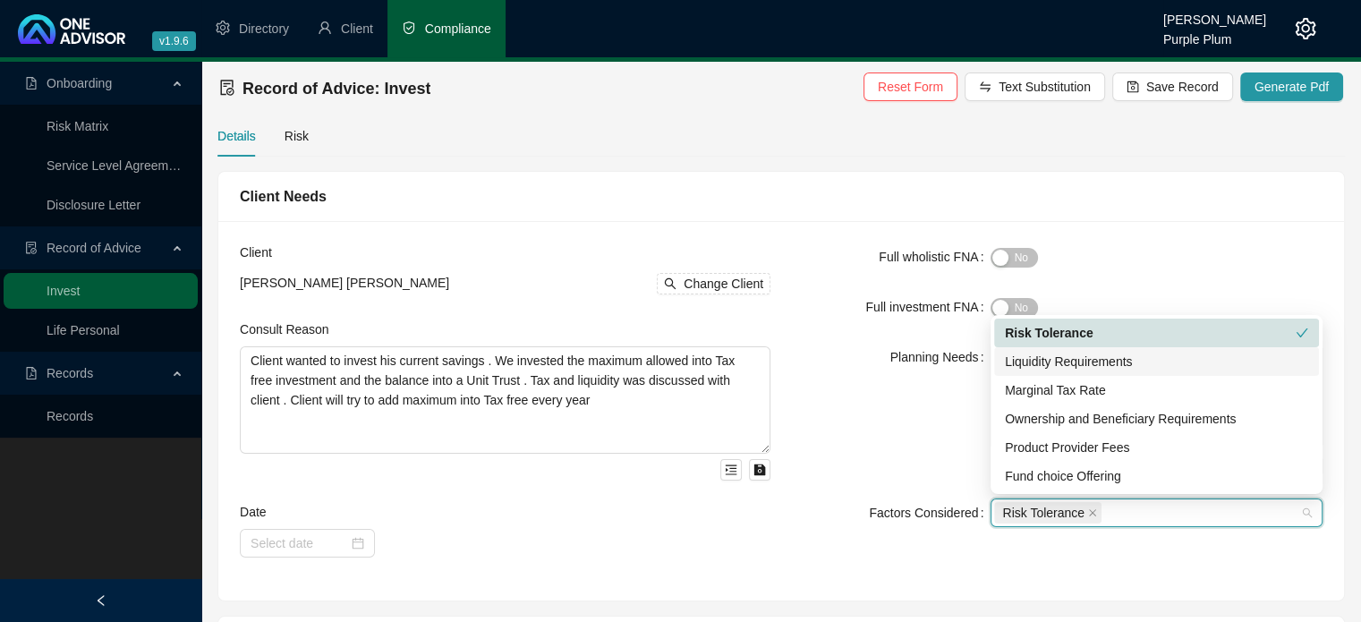
click at [1019, 357] on div "Liquidity Requirements" at bounding box center [1156, 362] width 303 height 20
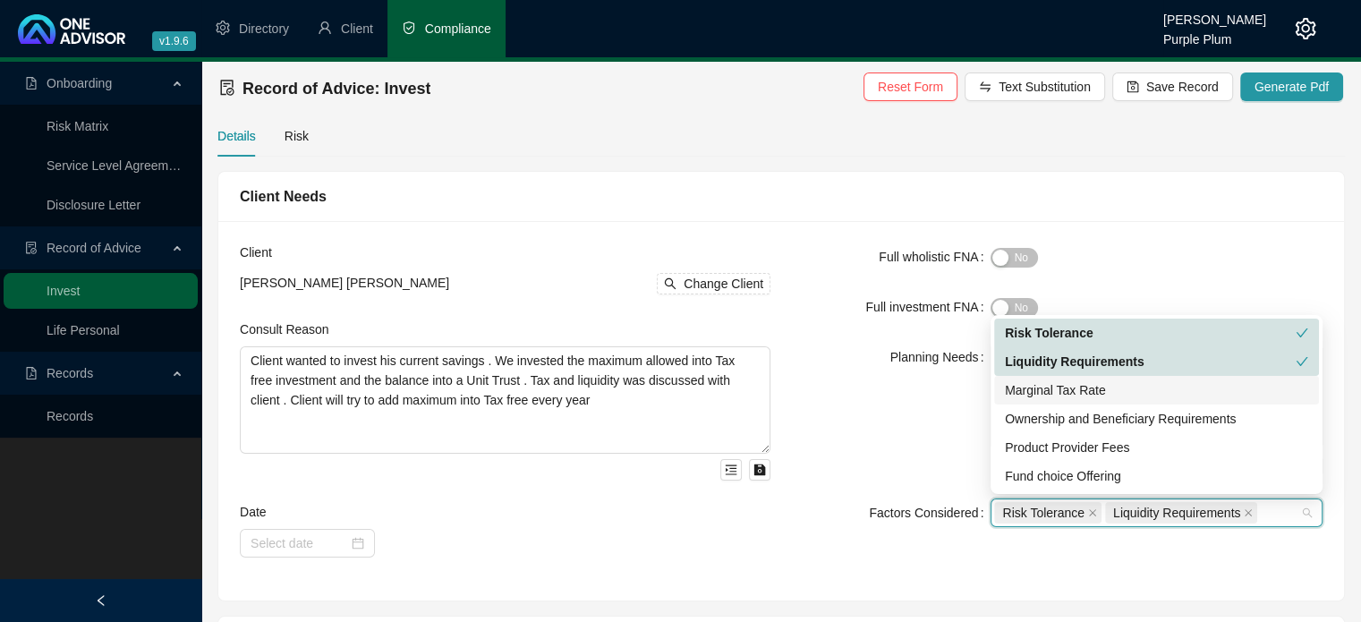
click at [1019, 389] on div "Marginal Tax Rate" at bounding box center [1156, 390] width 303 height 20
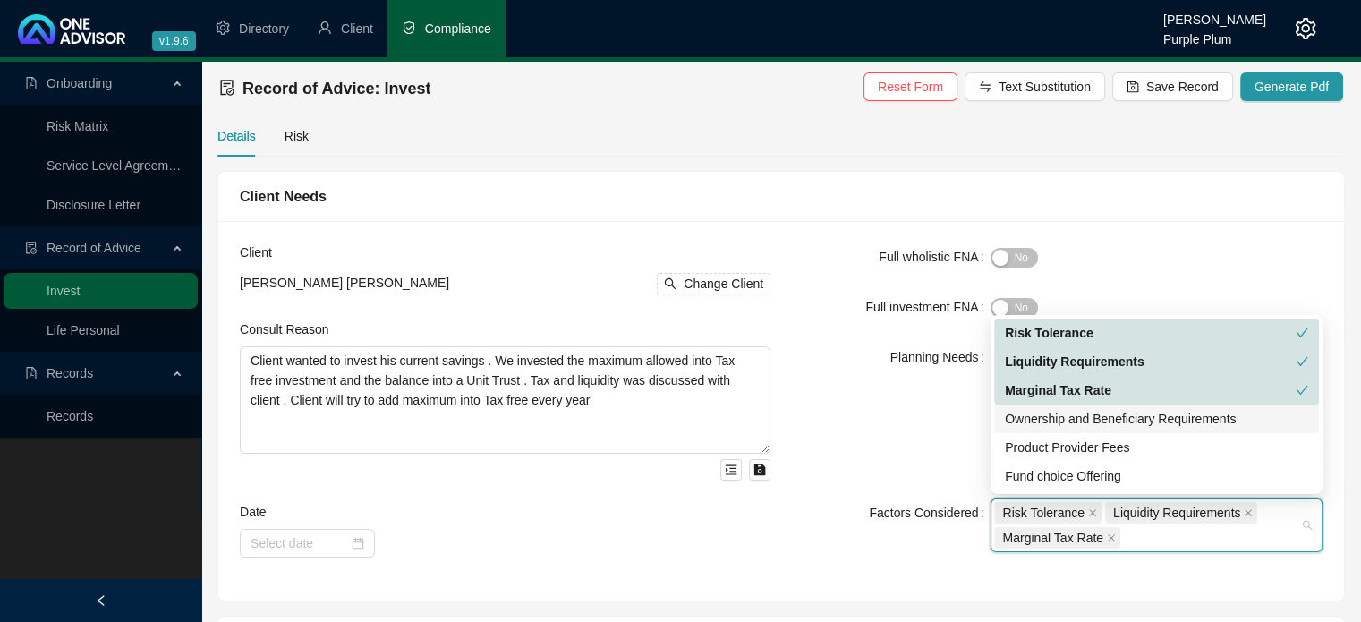
drag, startPoint x: 1015, startPoint y: 418, endPoint x: 1019, endPoint y: 439, distance: 21.8
click at [1015, 418] on div "Ownership and Beneficiary Requirements" at bounding box center [1156, 419] width 303 height 20
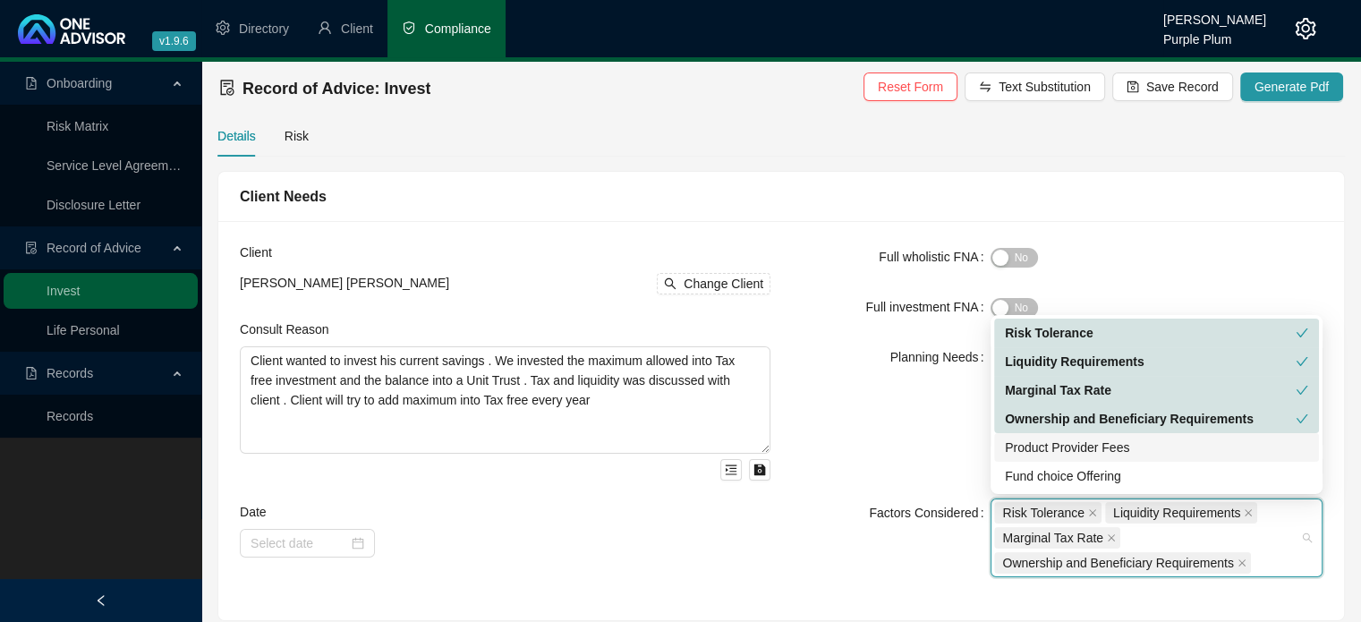
click at [1017, 455] on div "Product Provider Fees" at bounding box center [1156, 448] width 303 height 20
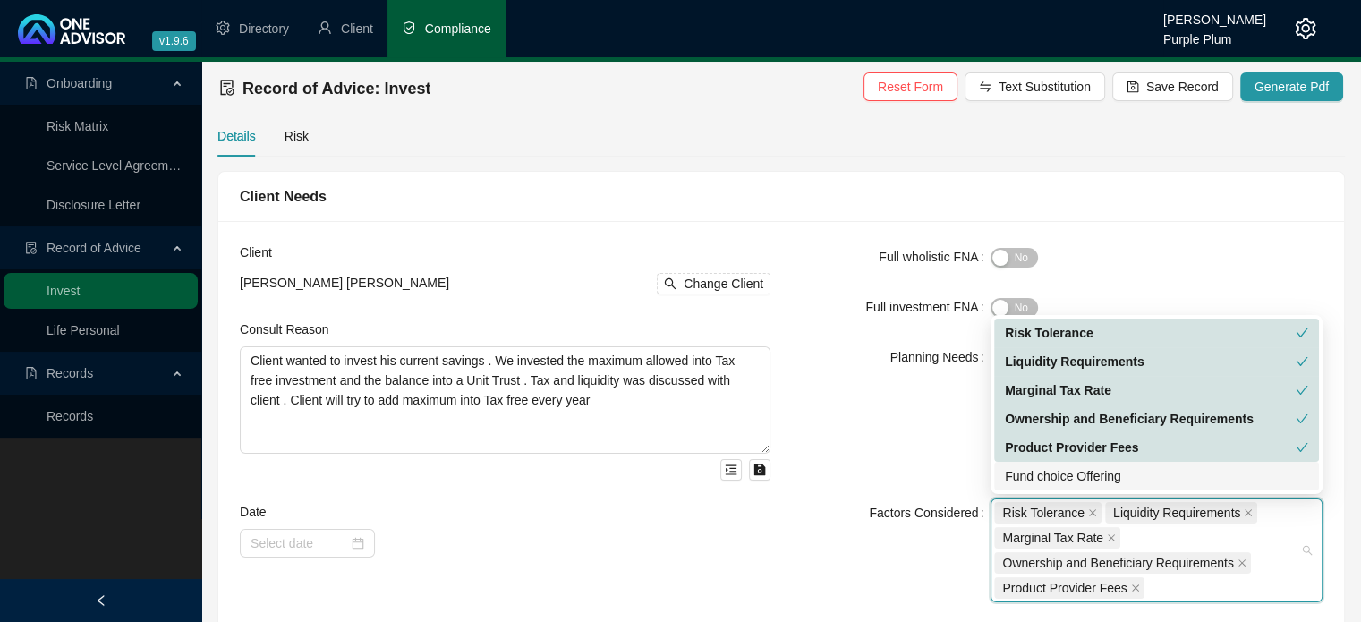
drag, startPoint x: 1016, startPoint y: 472, endPoint x: 957, endPoint y: 485, distance: 60.6
click at [1016, 473] on div "Fund choice Offering" at bounding box center [1156, 476] width 303 height 20
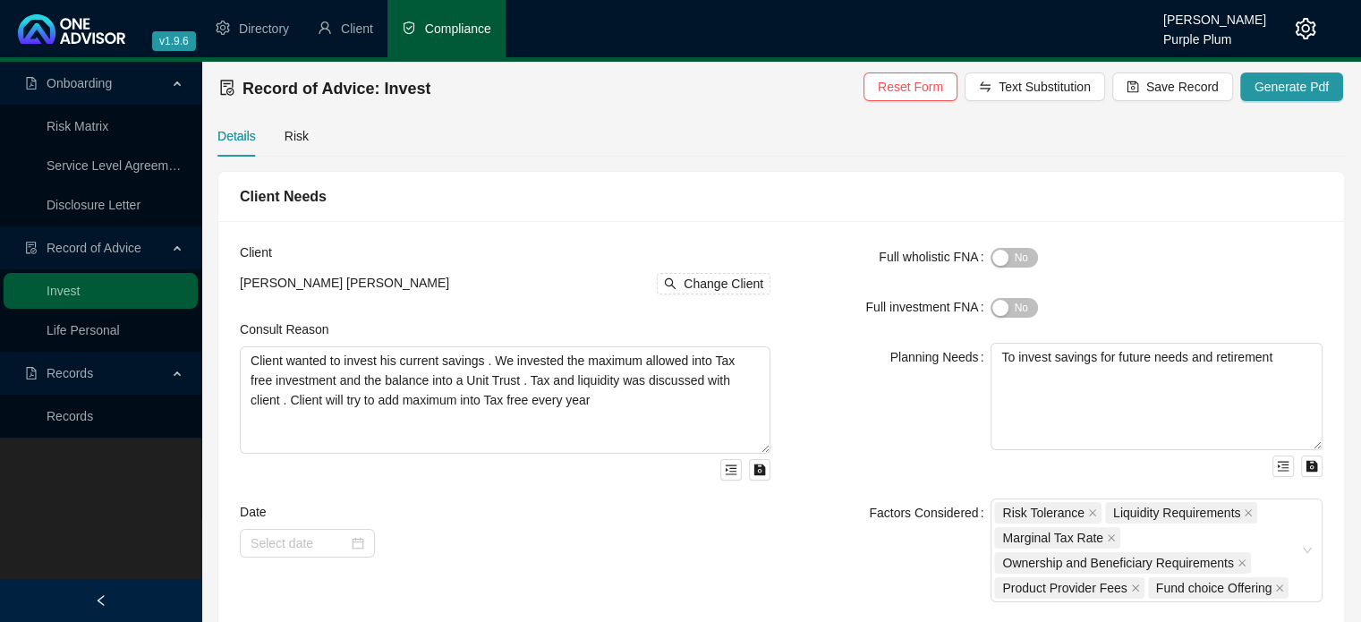
click at [892, 481] on form "Full wholistic FNA Yes No Full investment FNA Yes No Planning Needs To invest s…" at bounding box center [1057, 423] width 531 height 360
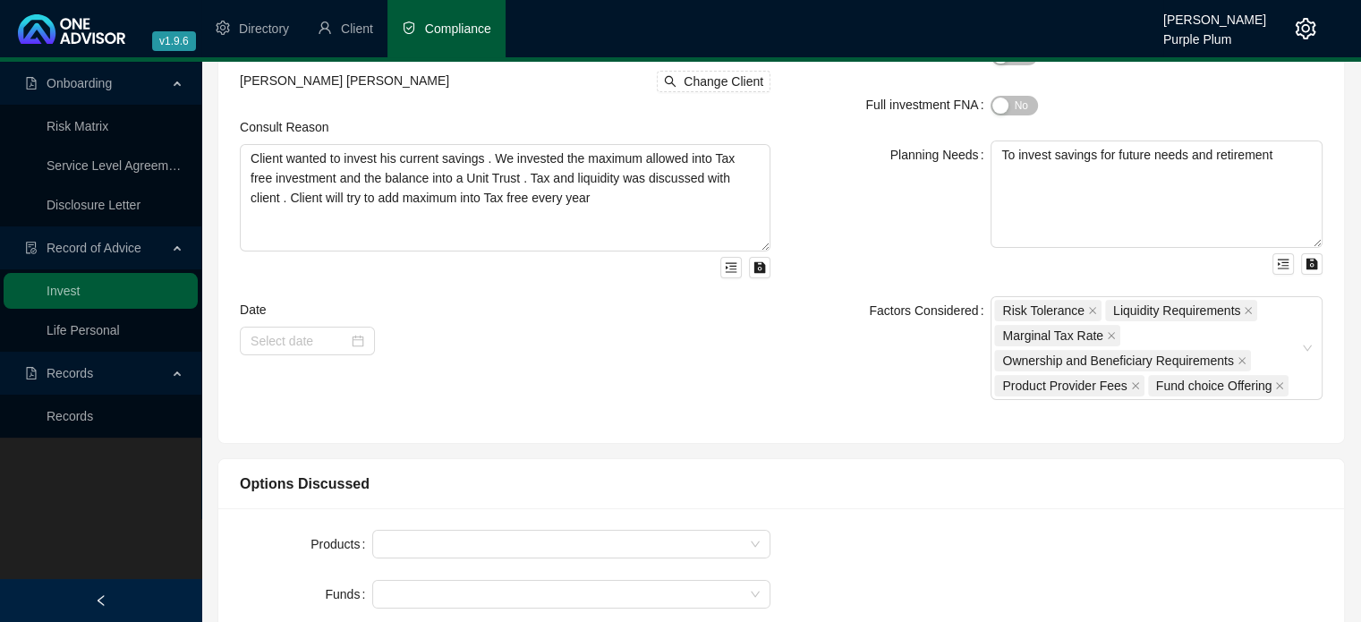
scroll to position [358, 0]
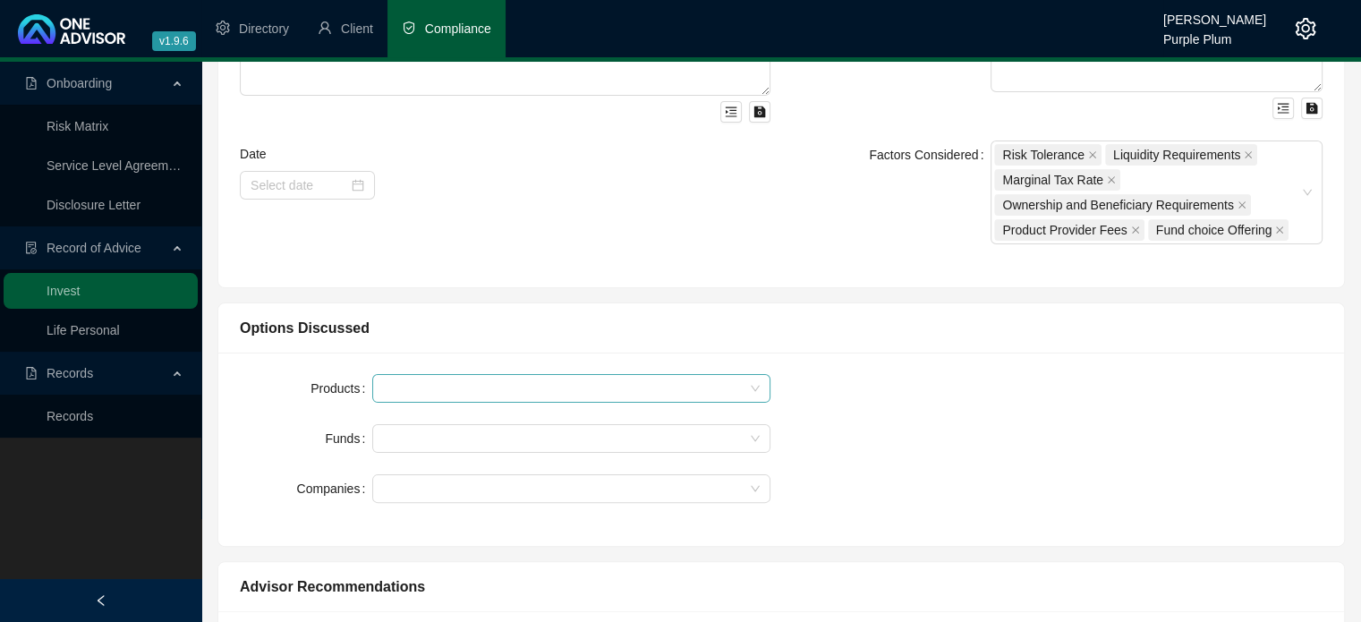
click at [399, 389] on div at bounding box center [562, 388] width 372 height 13
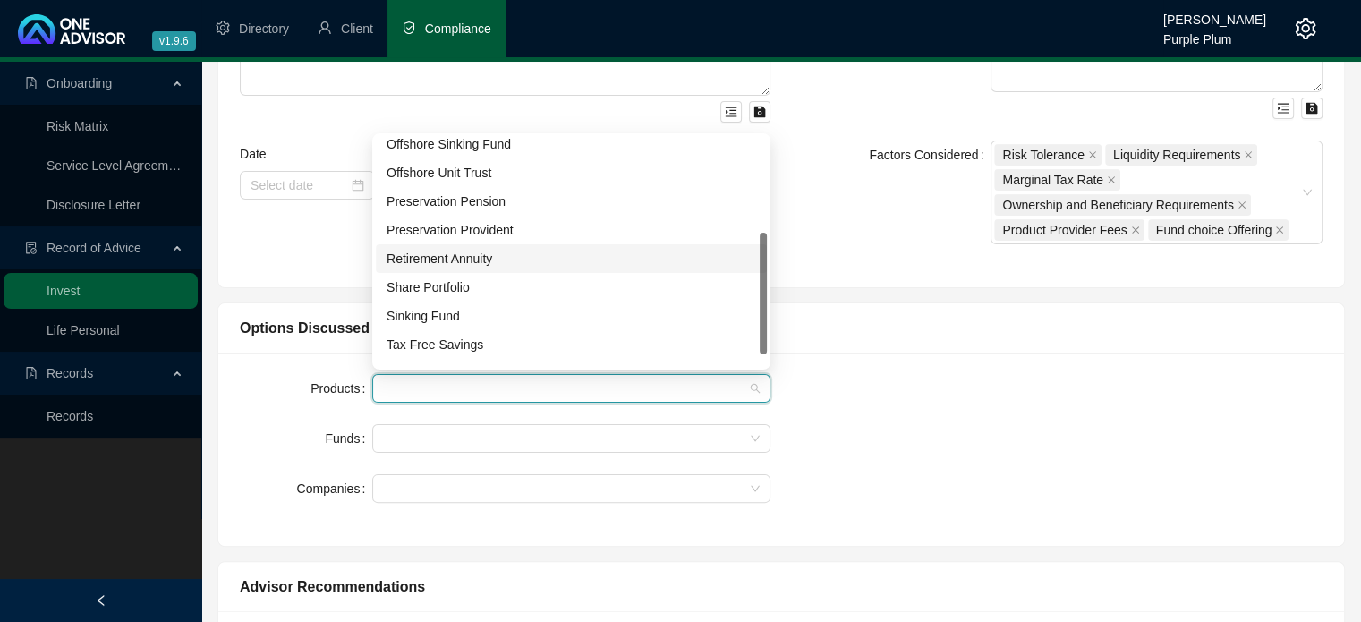
scroll to position [200, 0]
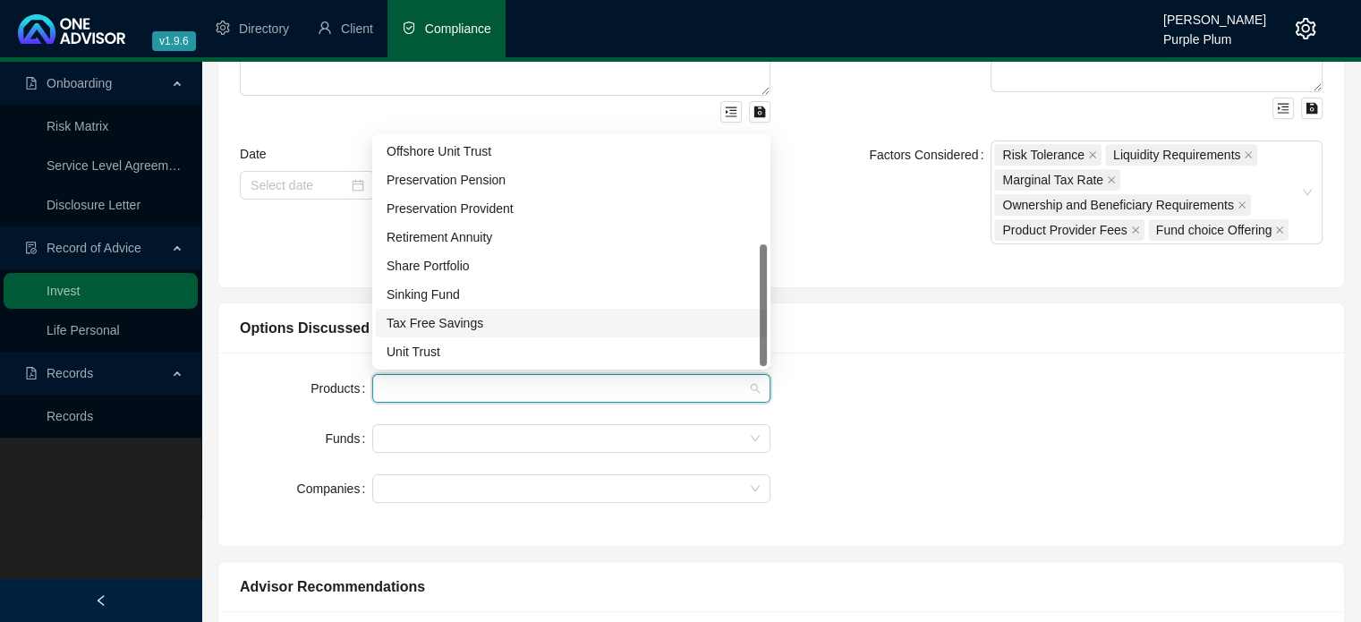
click at [428, 325] on div "Tax Free Savings" at bounding box center [572, 323] width 370 height 20
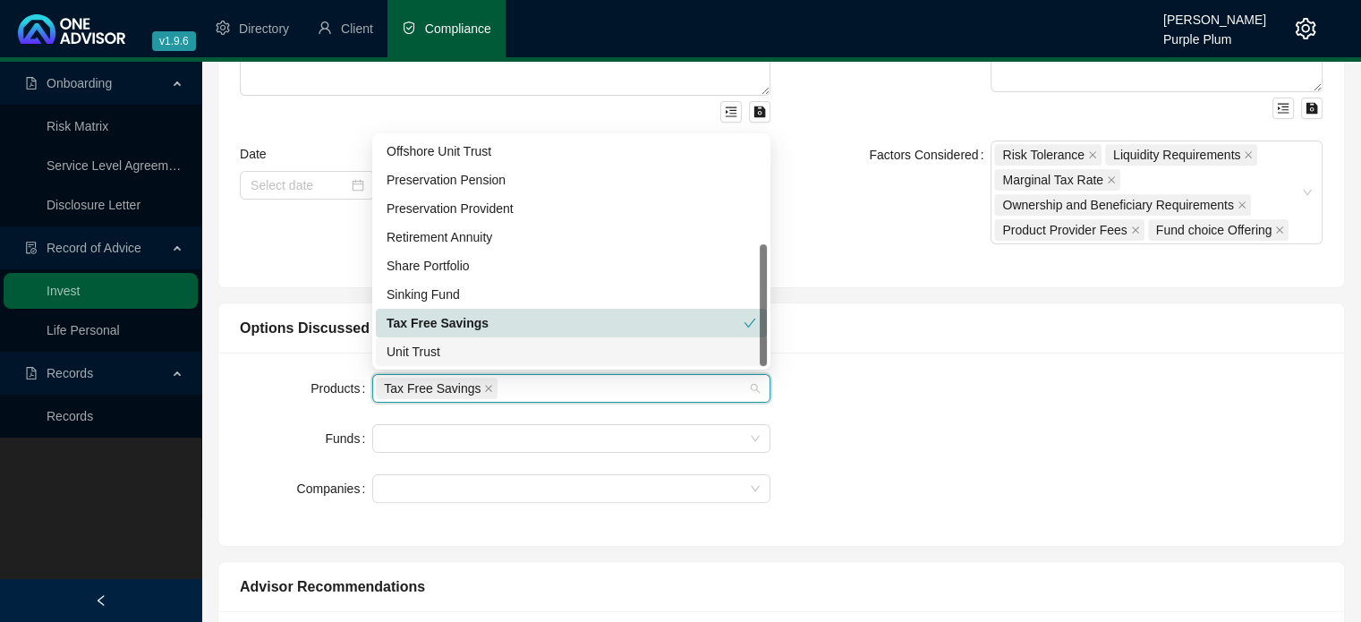
click at [421, 350] on div "Unit Trust" at bounding box center [572, 352] width 370 height 20
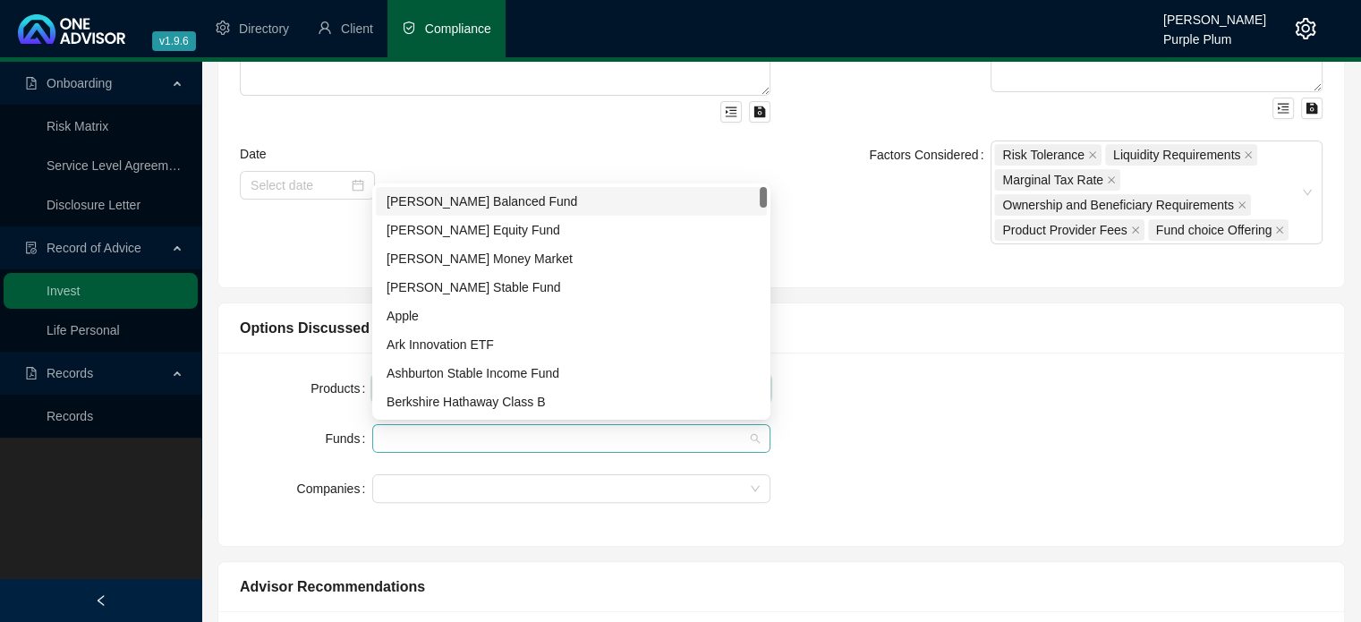
click at [438, 438] on div at bounding box center [562, 438] width 372 height 13
click at [419, 204] on div "[PERSON_NAME] Balanced Fund" at bounding box center [572, 202] width 370 height 20
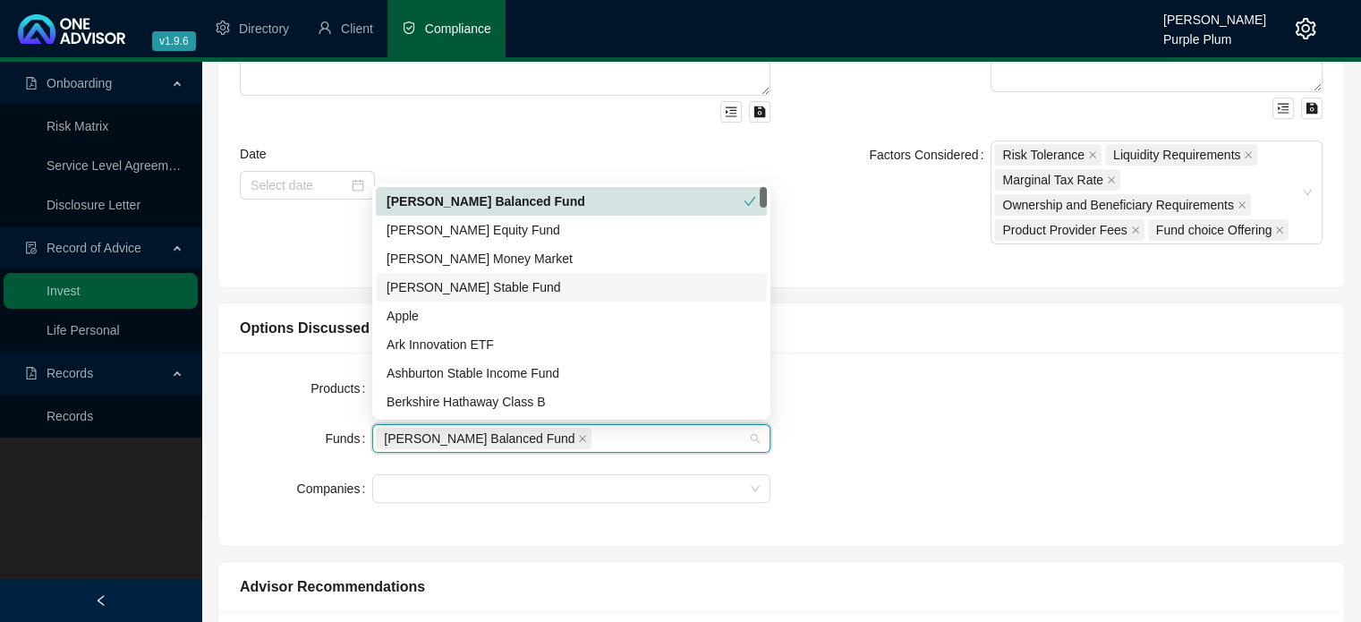
click at [444, 288] on div "[PERSON_NAME] Stable Fund" at bounding box center [572, 287] width 370 height 20
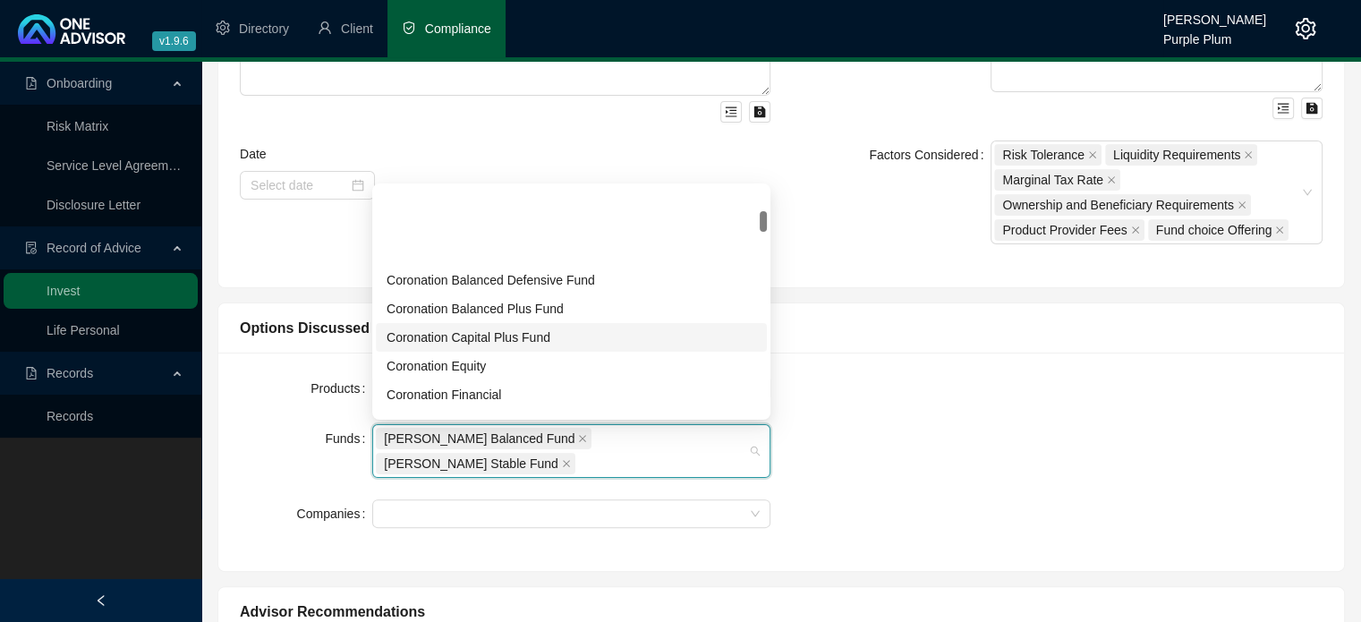
scroll to position [268, 0]
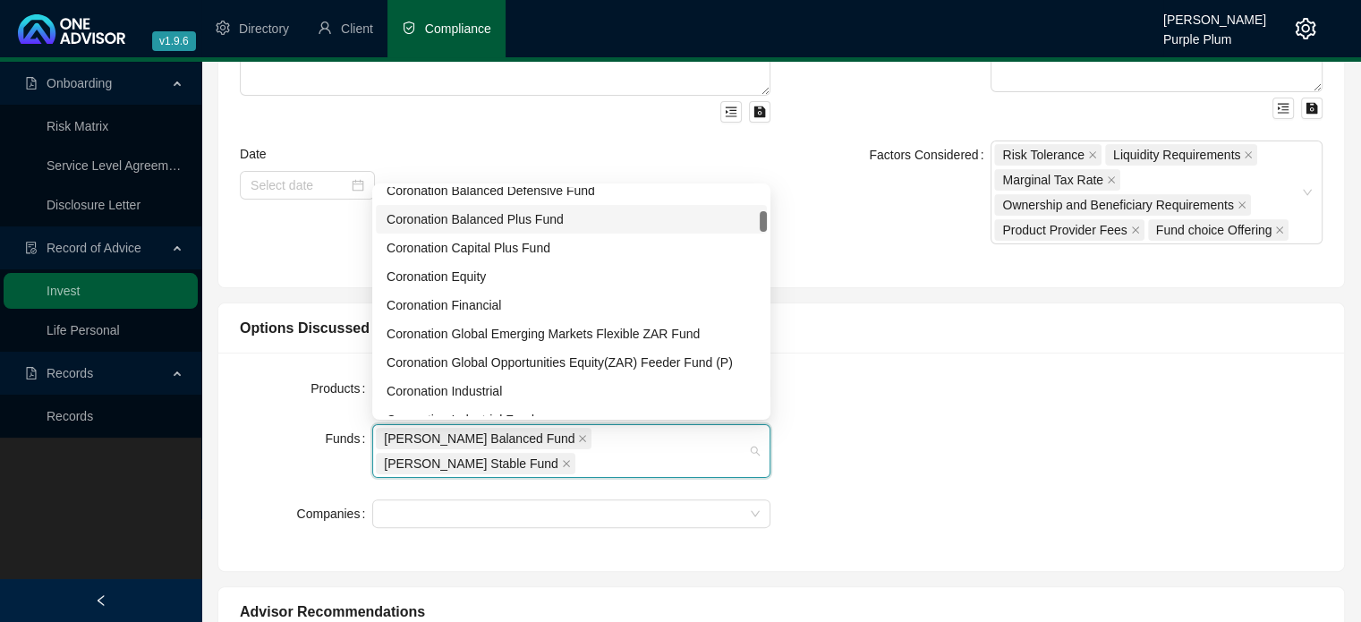
click at [419, 216] on div "Coronation Balanced Plus Fund" at bounding box center [572, 219] width 370 height 20
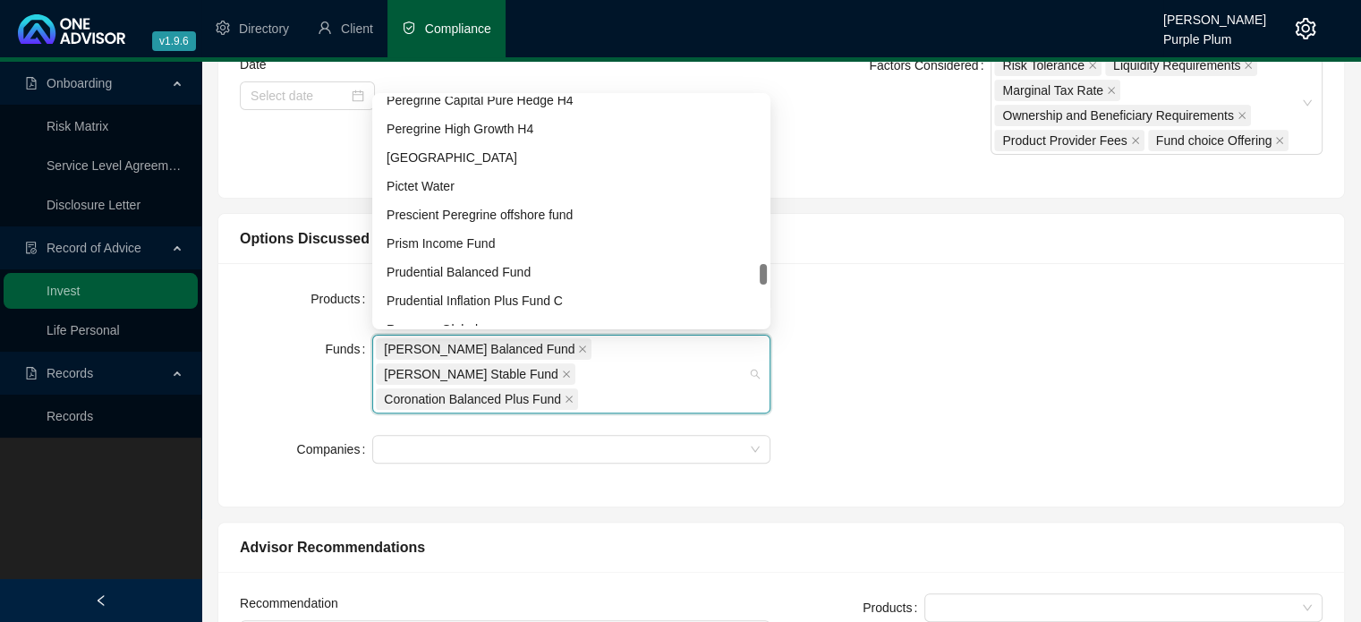
scroll to position [1754, 0]
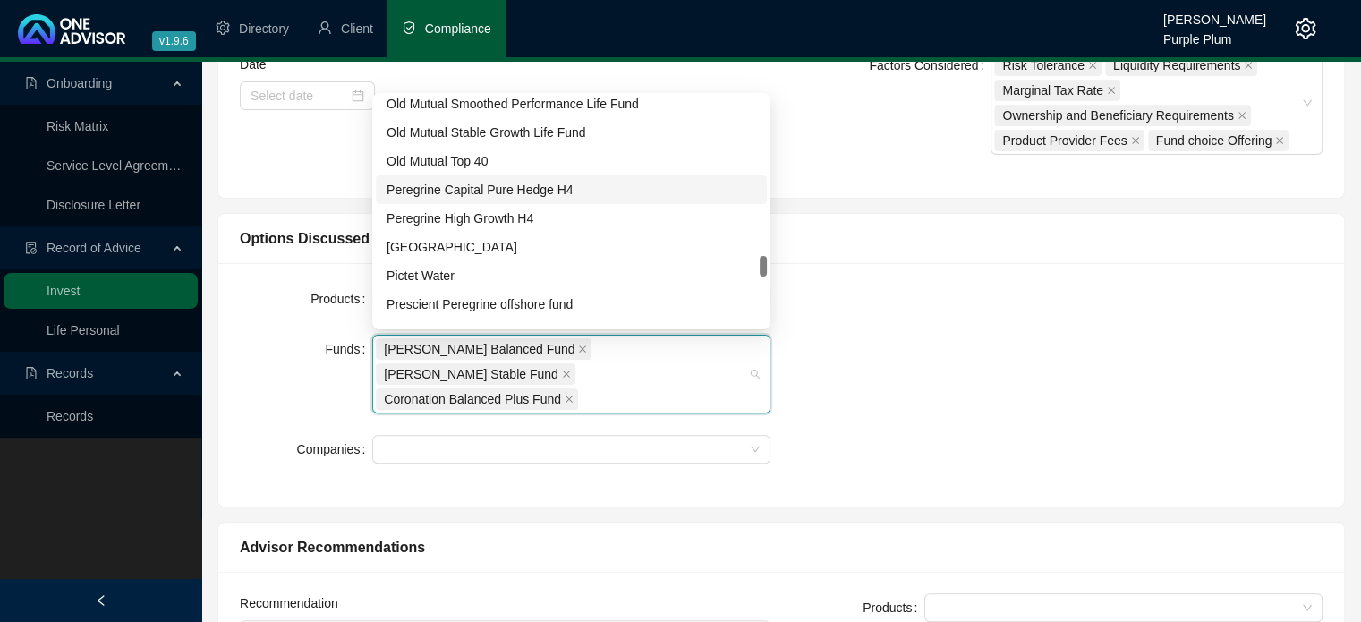
click at [458, 185] on div "Peregrine Capital Pure Hedge H4" at bounding box center [572, 190] width 370 height 20
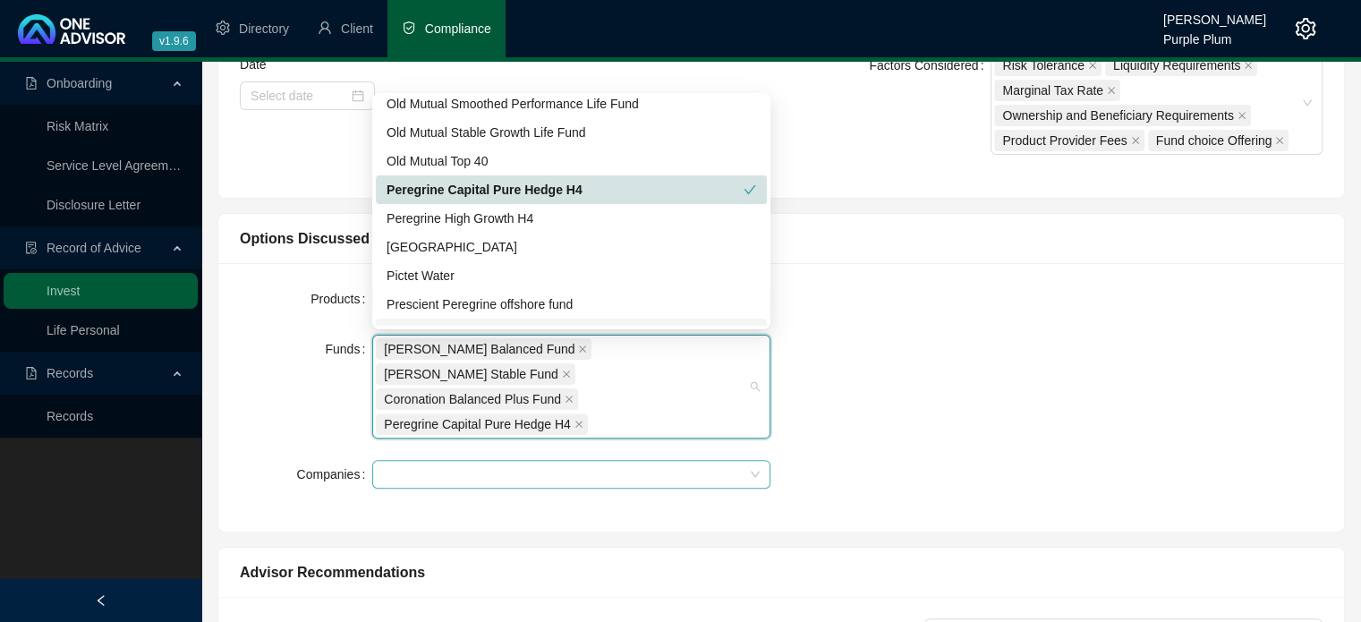
click at [471, 468] on div at bounding box center [562, 474] width 372 height 13
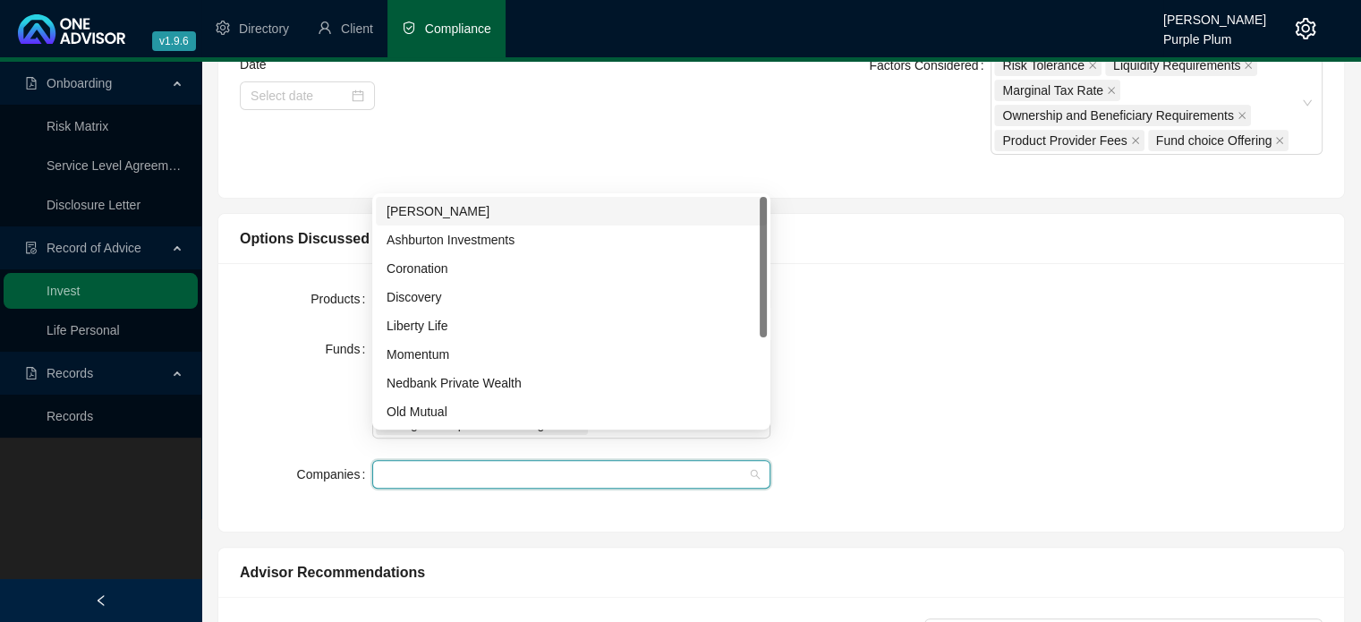
click at [401, 207] on div "[PERSON_NAME]" at bounding box center [572, 211] width 370 height 20
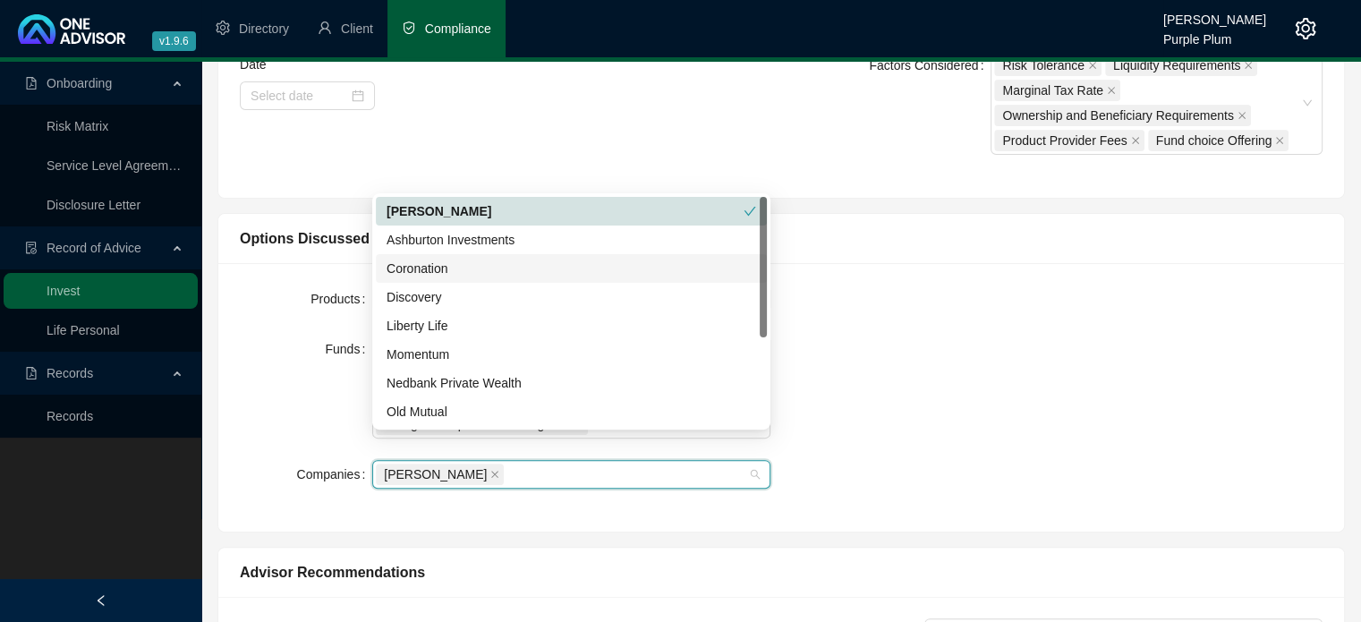
click at [946, 243] on div "Options Discussed" at bounding box center [781, 238] width 1083 height 22
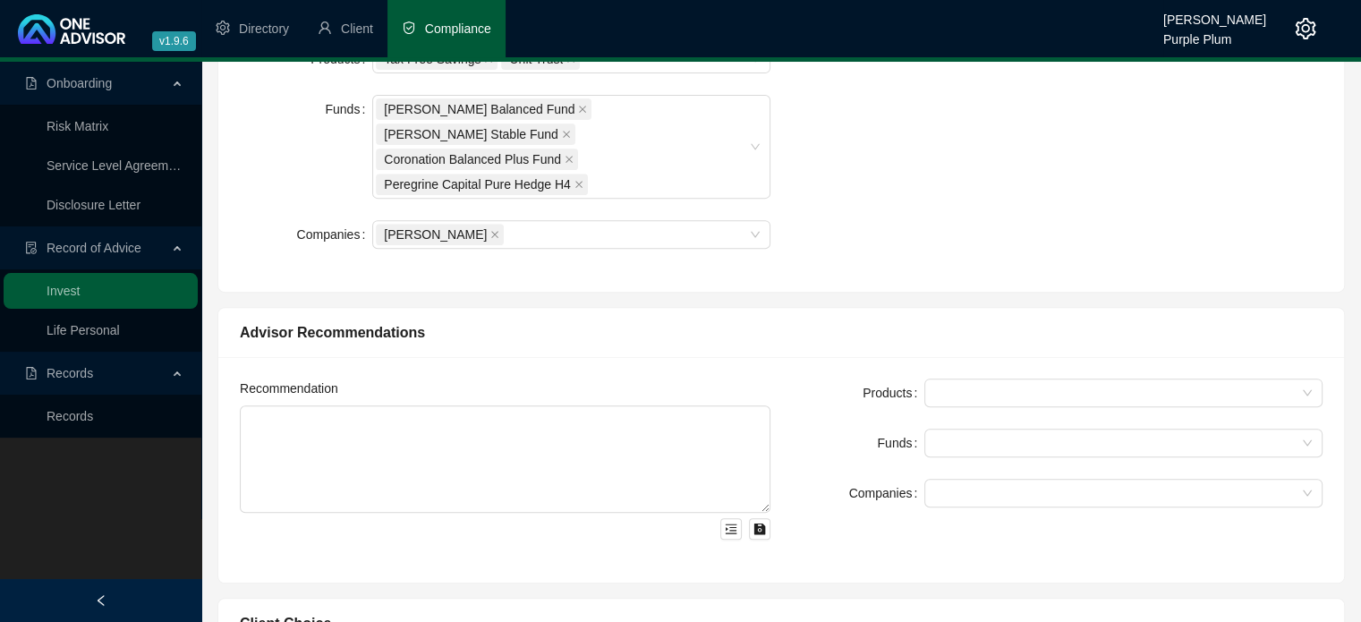
scroll to position [716, 0]
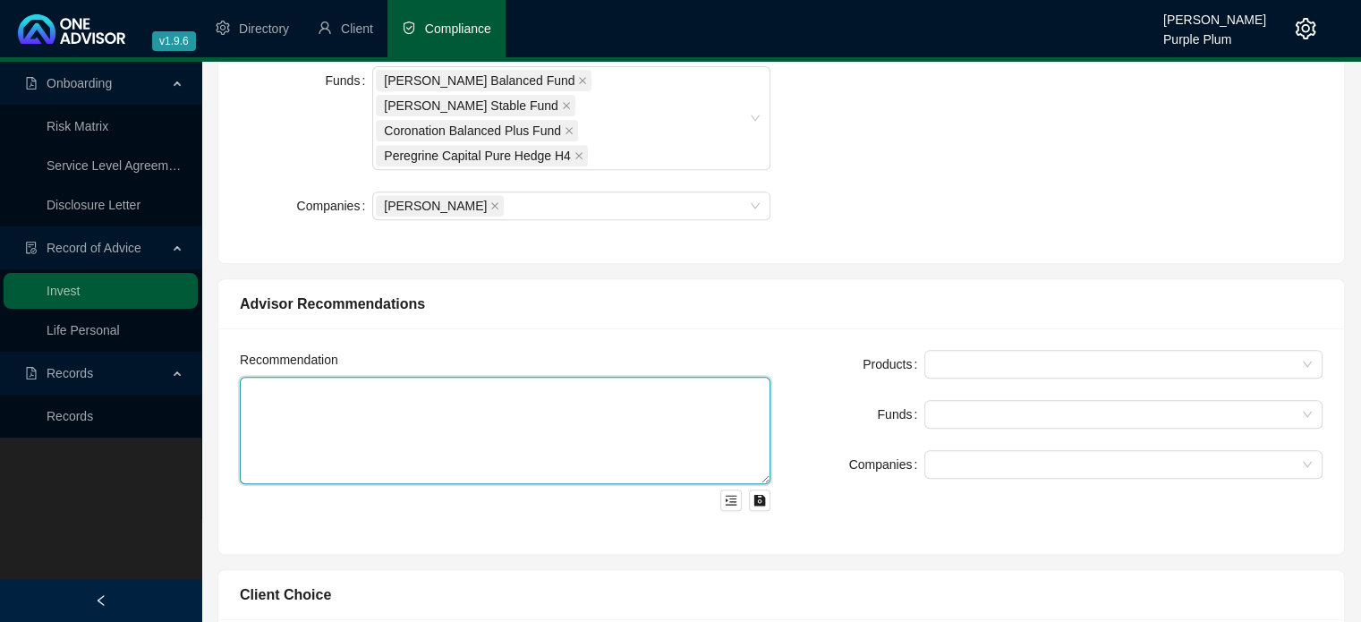
click at [397, 379] on textarea at bounding box center [505, 430] width 531 height 107
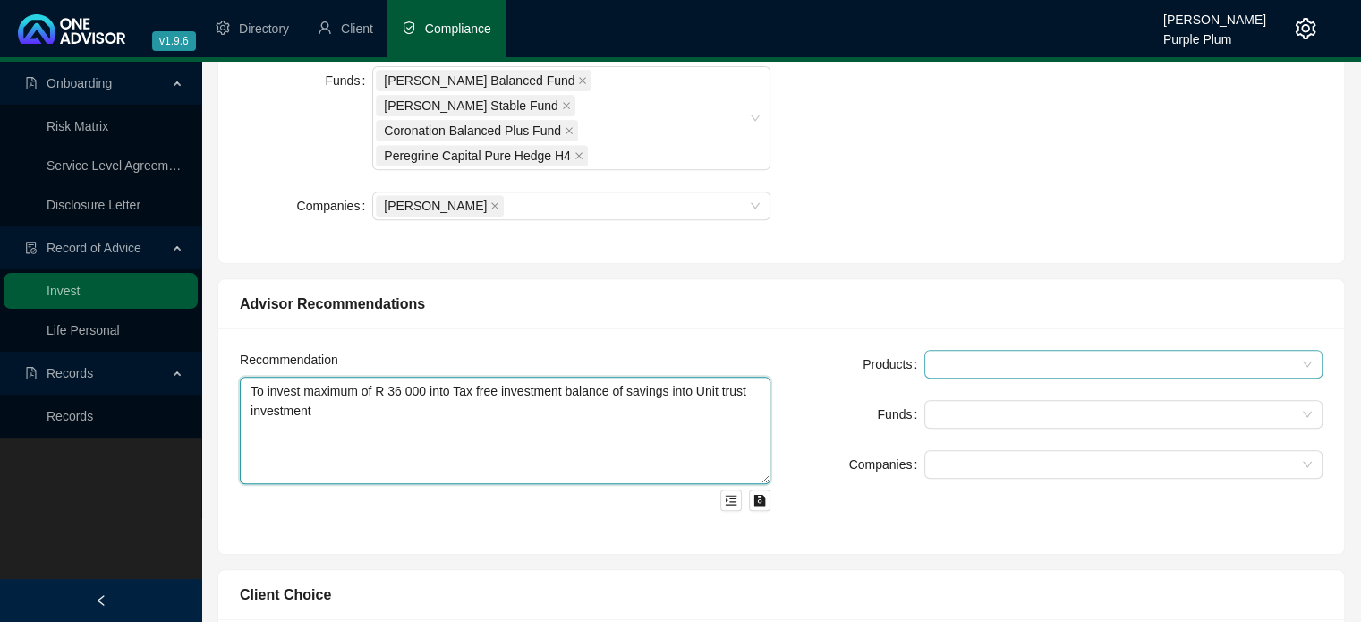
click at [974, 358] on div at bounding box center [1114, 364] width 372 height 13
type textarea "To invest maximum of R 36 000 into Tax free investment balance of savings into …"
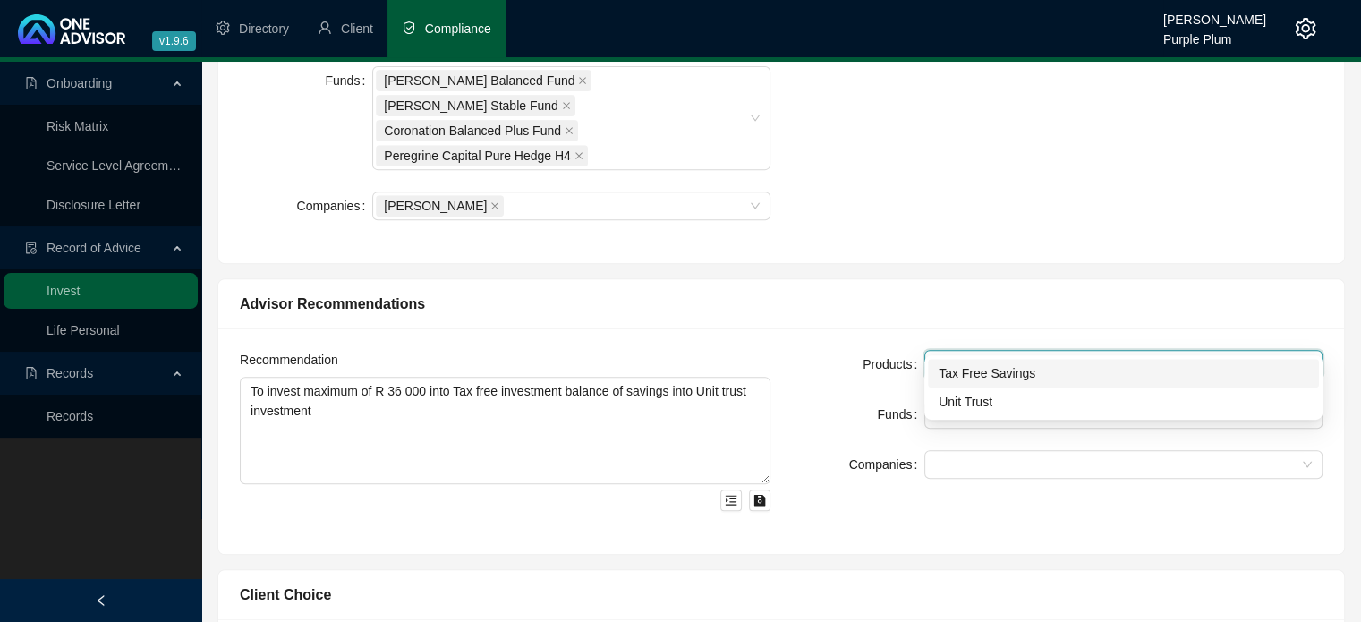
drag, startPoint x: 963, startPoint y: 375, endPoint x: 959, endPoint y: 413, distance: 38.7
click at [963, 377] on div "Tax Free Savings" at bounding box center [1124, 373] width 370 height 20
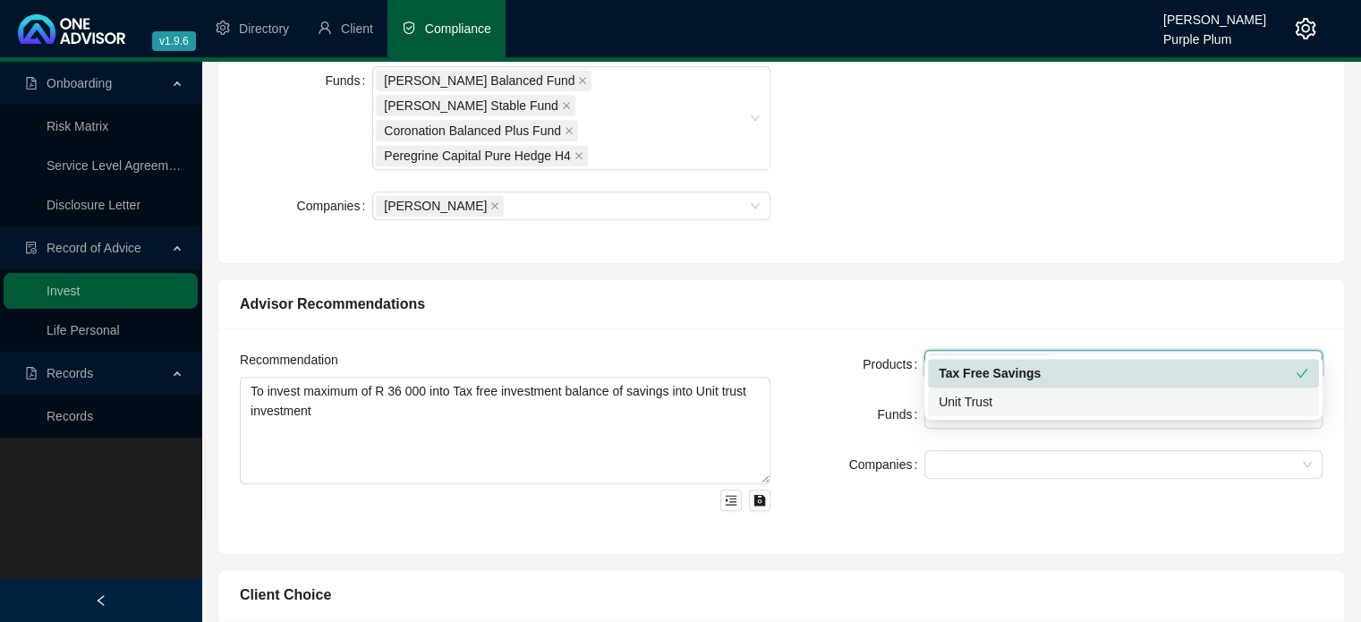
click at [959, 406] on div "Unit Trust" at bounding box center [1124, 402] width 370 height 20
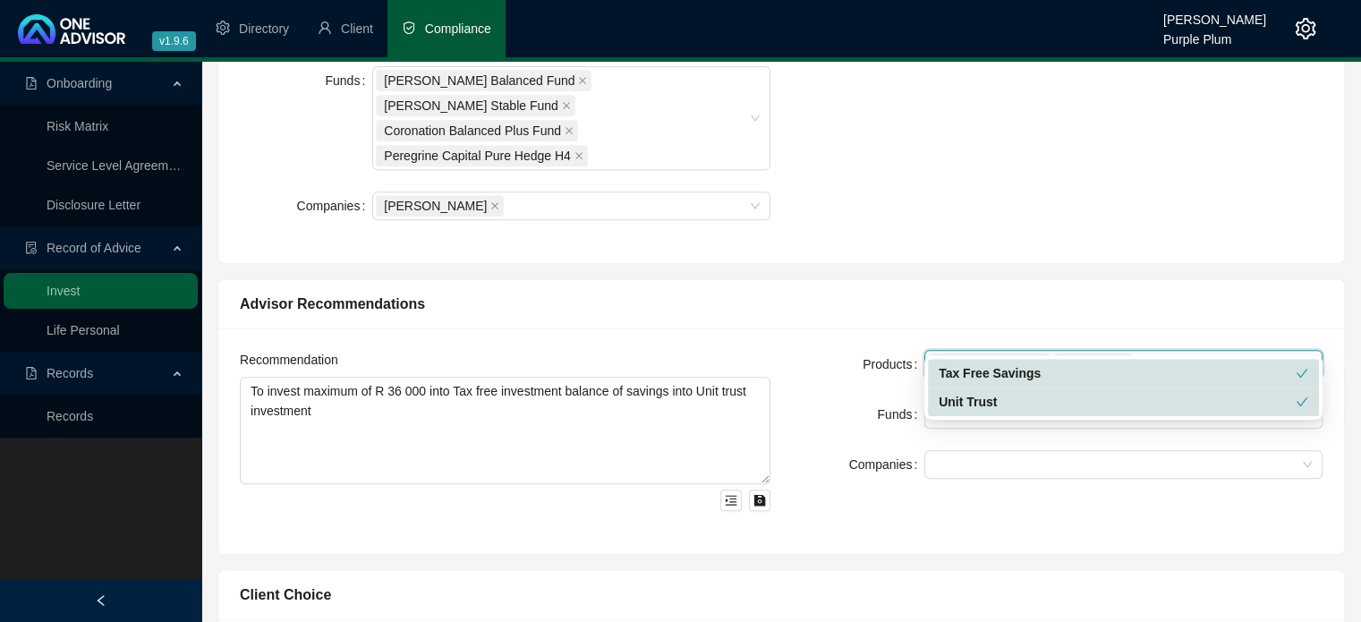
click at [804, 400] on div "Funds" at bounding box center [858, 414] width 132 height 29
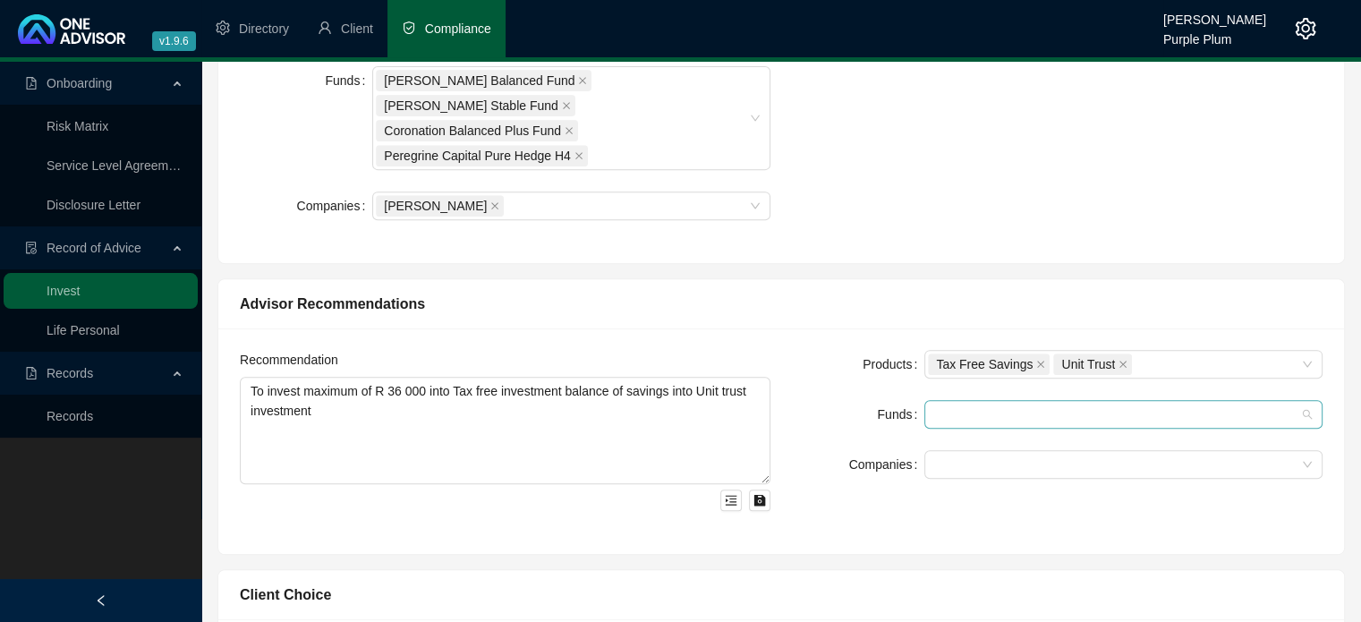
drag, startPoint x: 942, startPoint y: 380, endPoint x: 950, endPoint y: 413, distance: 34.3
click at [942, 408] on div at bounding box center [1114, 414] width 372 height 13
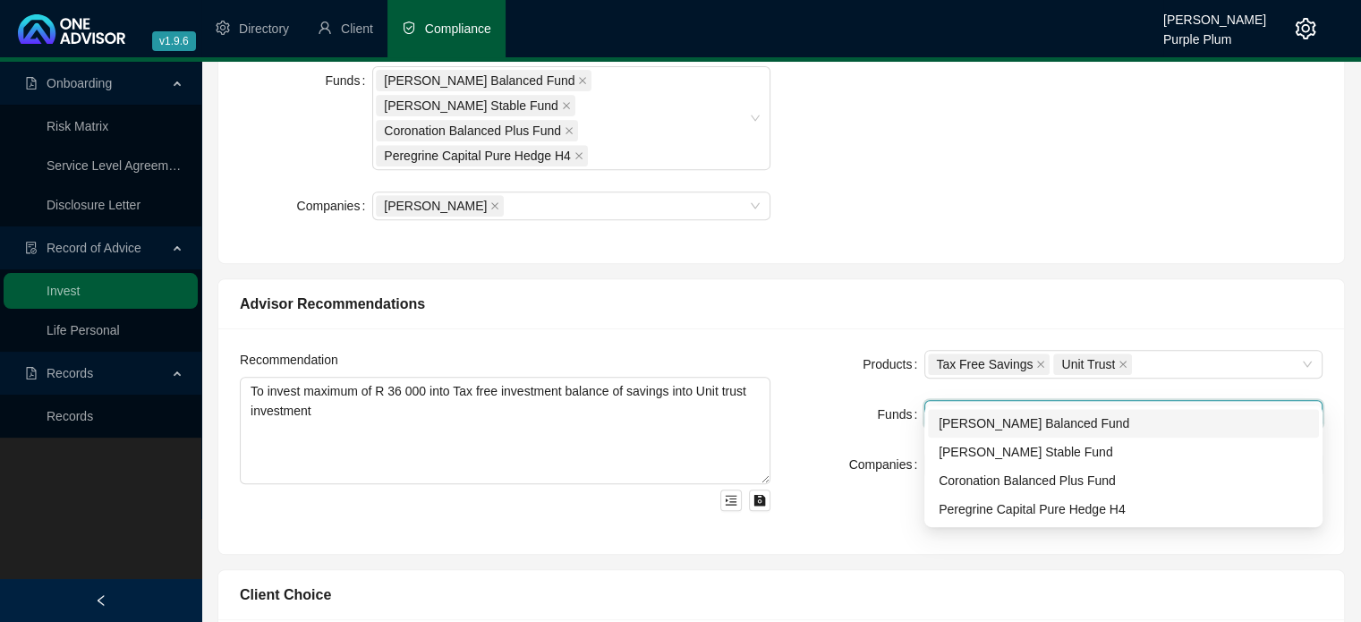
drag, startPoint x: 955, startPoint y: 420, endPoint x: 962, endPoint y: 445, distance: 26.1
click at [956, 422] on div "[PERSON_NAME] Balanced Fund" at bounding box center [1124, 423] width 370 height 20
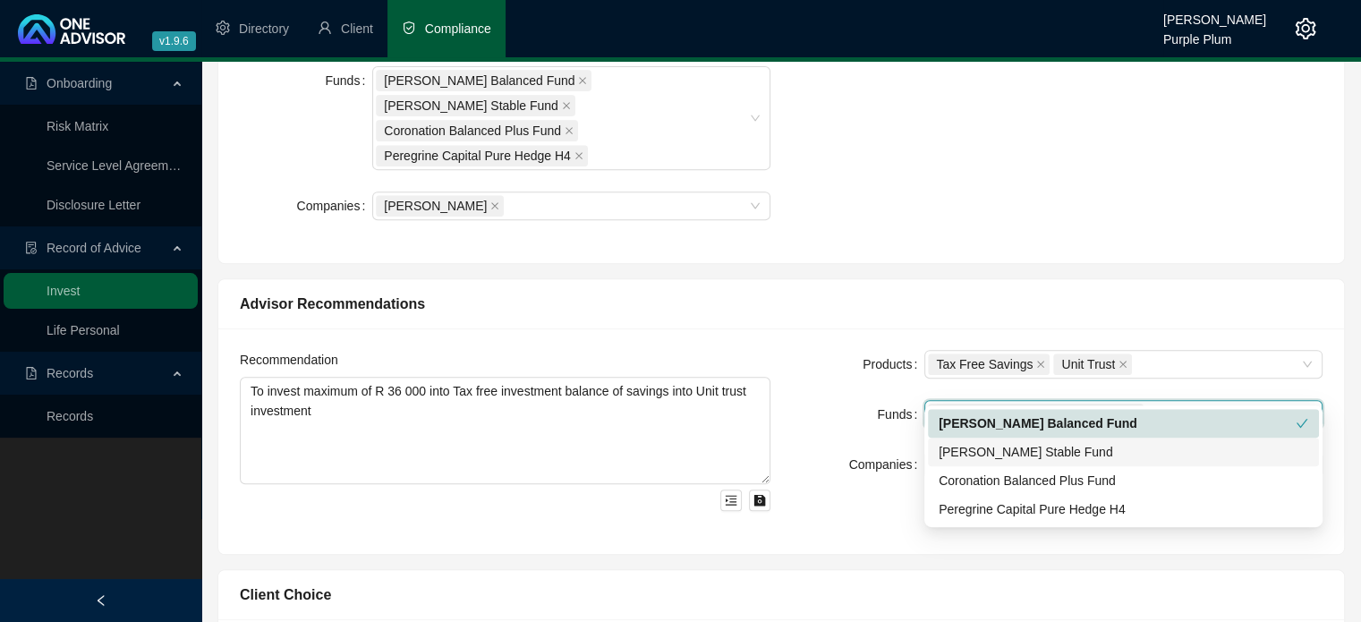
drag, startPoint x: 965, startPoint y: 453, endPoint x: 967, endPoint y: 484, distance: 31.4
click at [965, 457] on div "[PERSON_NAME] Stable Fund" at bounding box center [1124, 452] width 370 height 20
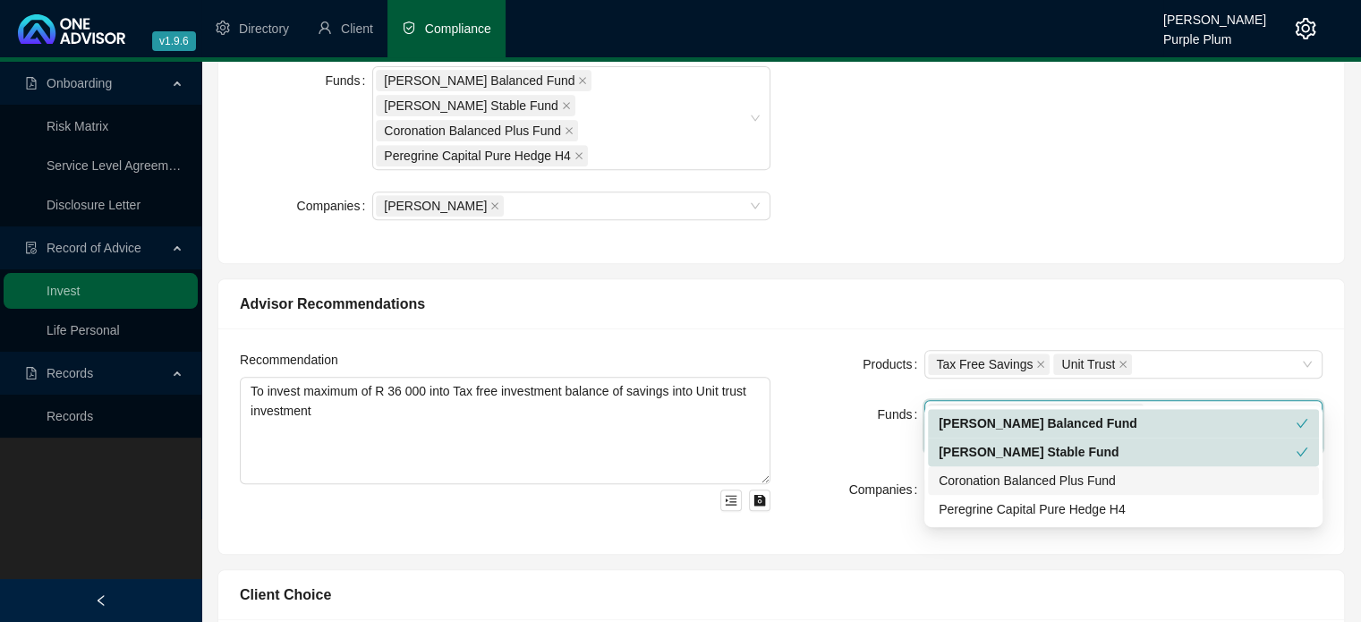
click at [967, 484] on div "Coronation Balanced Plus Fund" at bounding box center [1124, 481] width 370 height 20
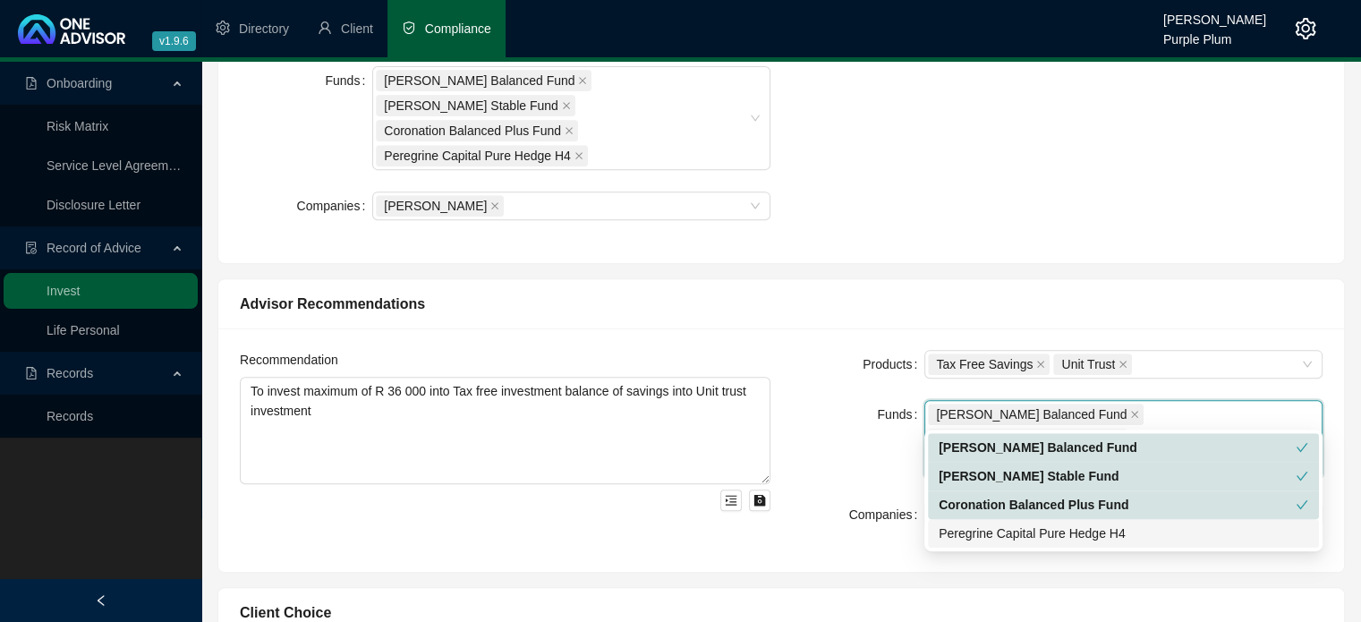
click at [967, 533] on div "Peregrine Capital Pure Hedge H4" at bounding box center [1124, 534] width 370 height 20
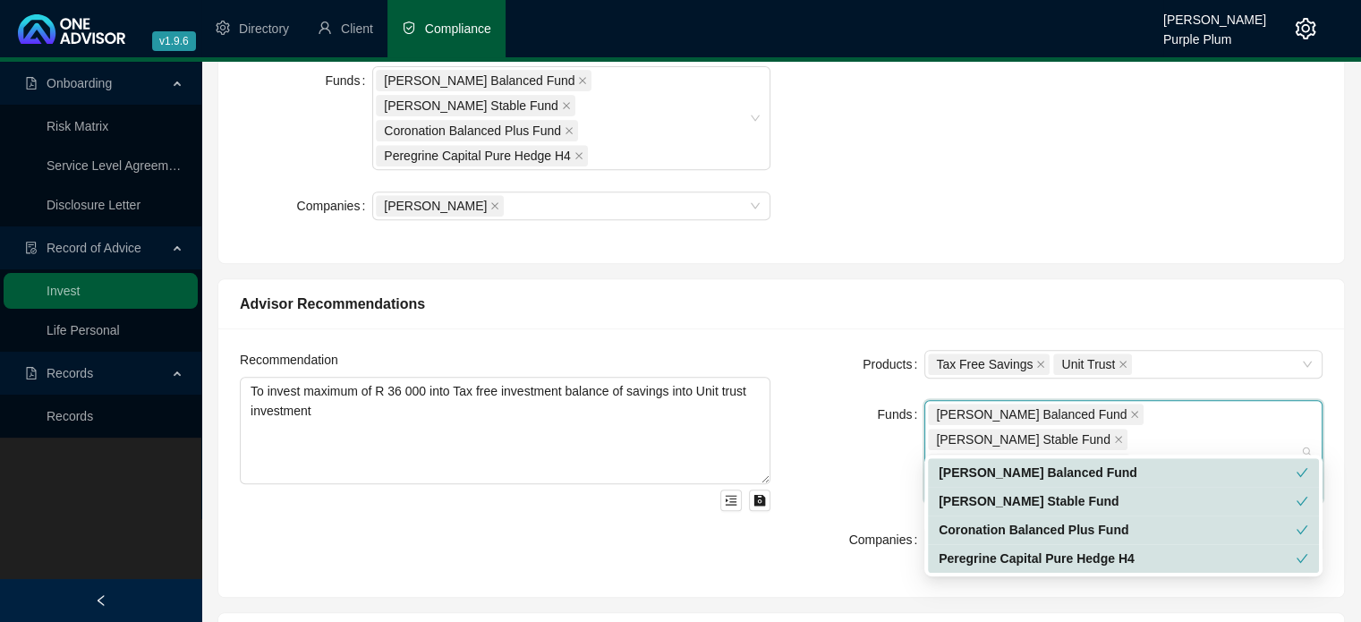
click at [830, 415] on div "Funds" at bounding box center [858, 452] width 132 height 104
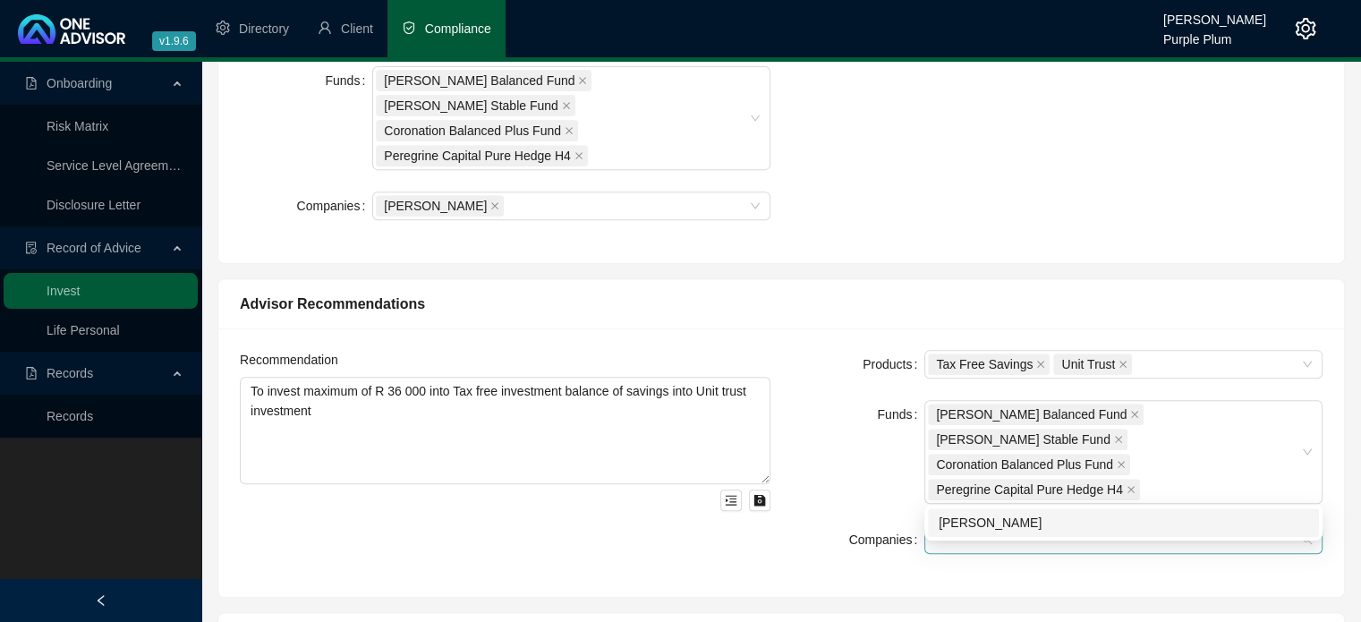
drag, startPoint x: 944, startPoint y: 487, endPoint x: 950, endPoint y: 499, distance: 13.6
click at [944, 533] on div at bounding box center [1114, 539] width 372 height 13
drag, startPoint x: 959, startPoint y: 517, endPoint x: 940, endPoint y: 511, distance: 20.7
click at [959, 517] on div "[PERSON_NAME]" at bounding box center [1124, 523] width 370 height 20
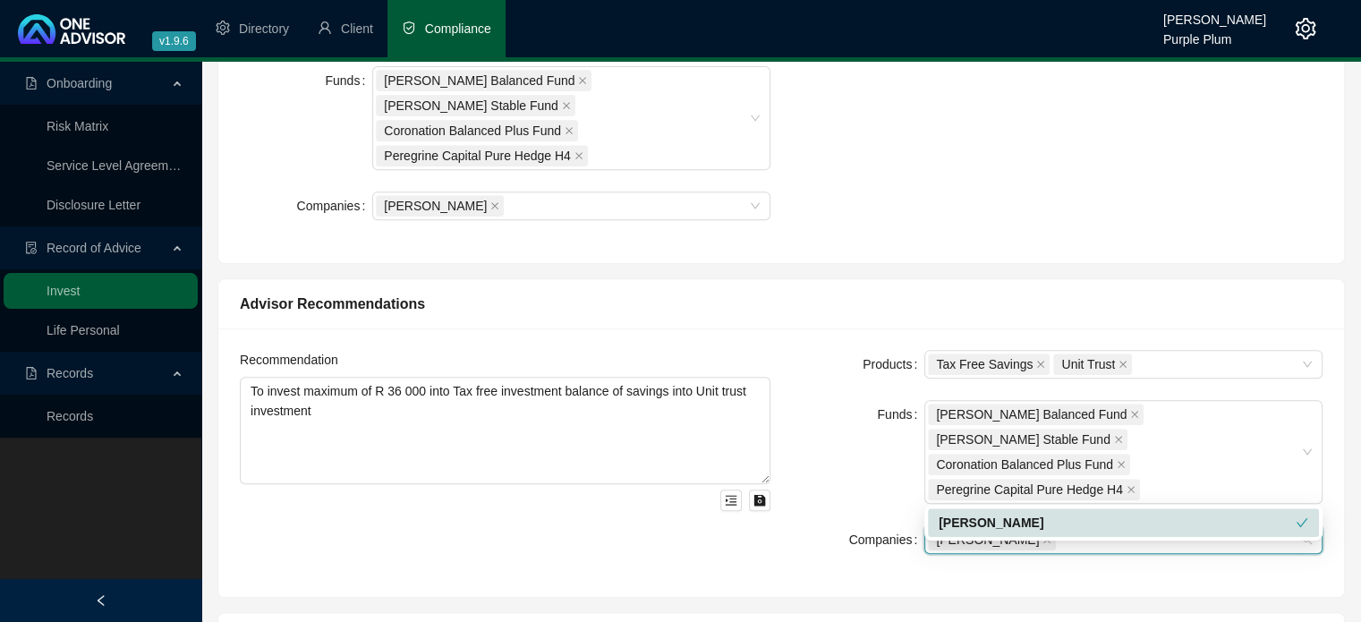
click at [821, 436] on div "Funds" at bounding box center [858, 452] width 132 height 104
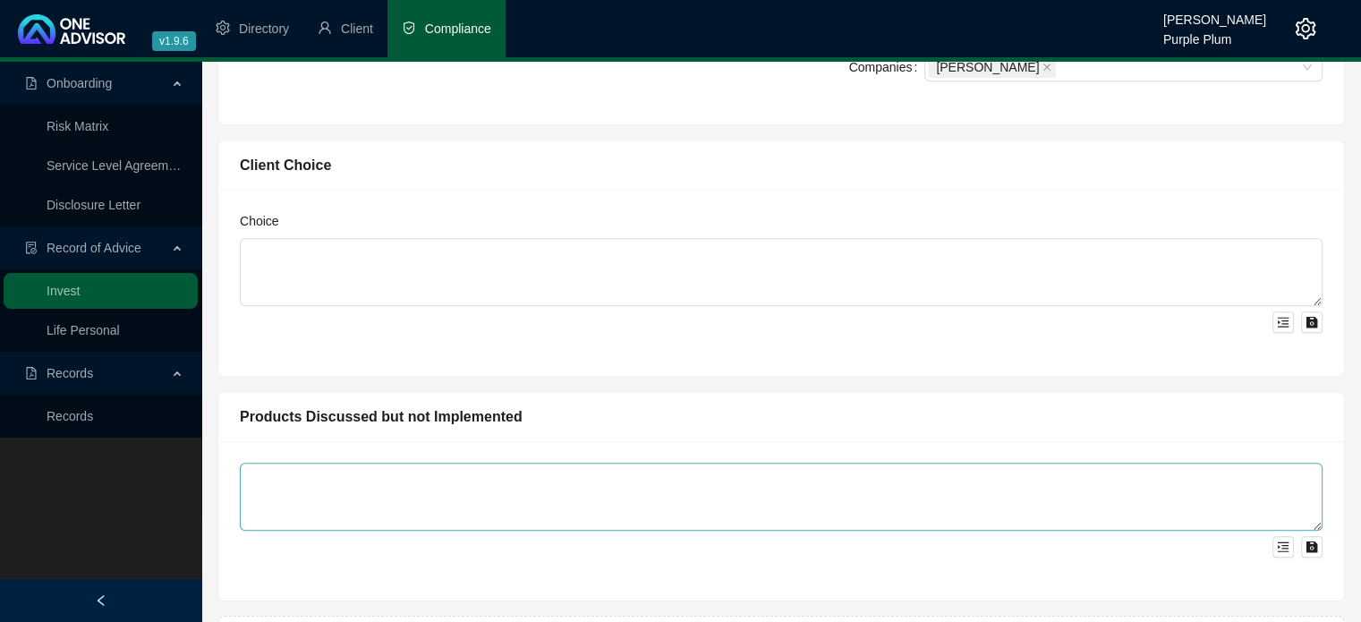
scroll to position [1192, 0]
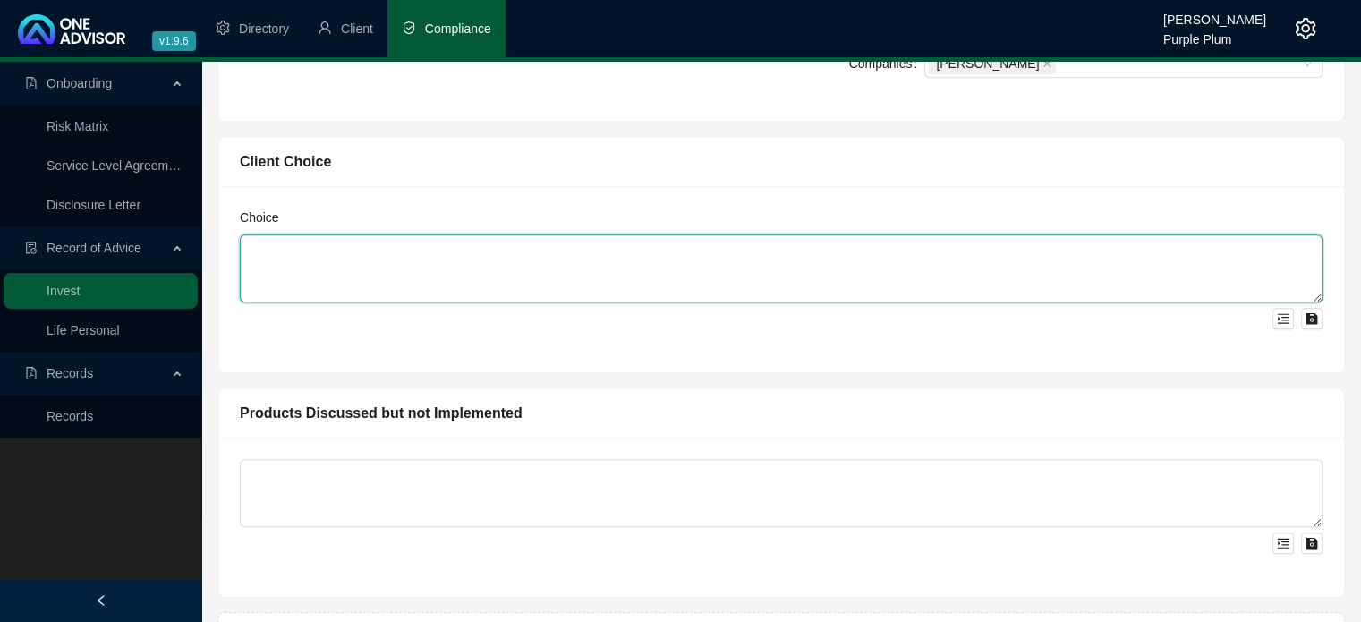
click at [333, 234] on textarea at bounding box center [781, 268] width 1083 height 68
type textarea "Client invested as per advice"
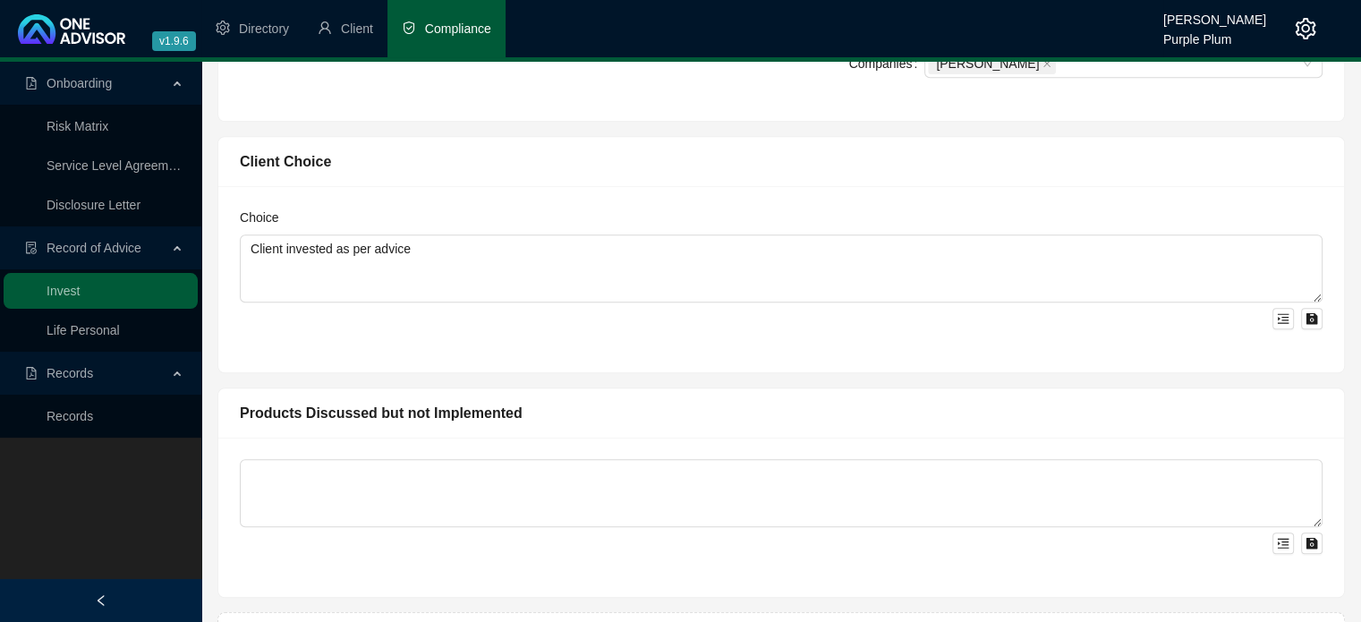
click at [346, 438] on div at bounding box center [781, 517] width 1126 height 159
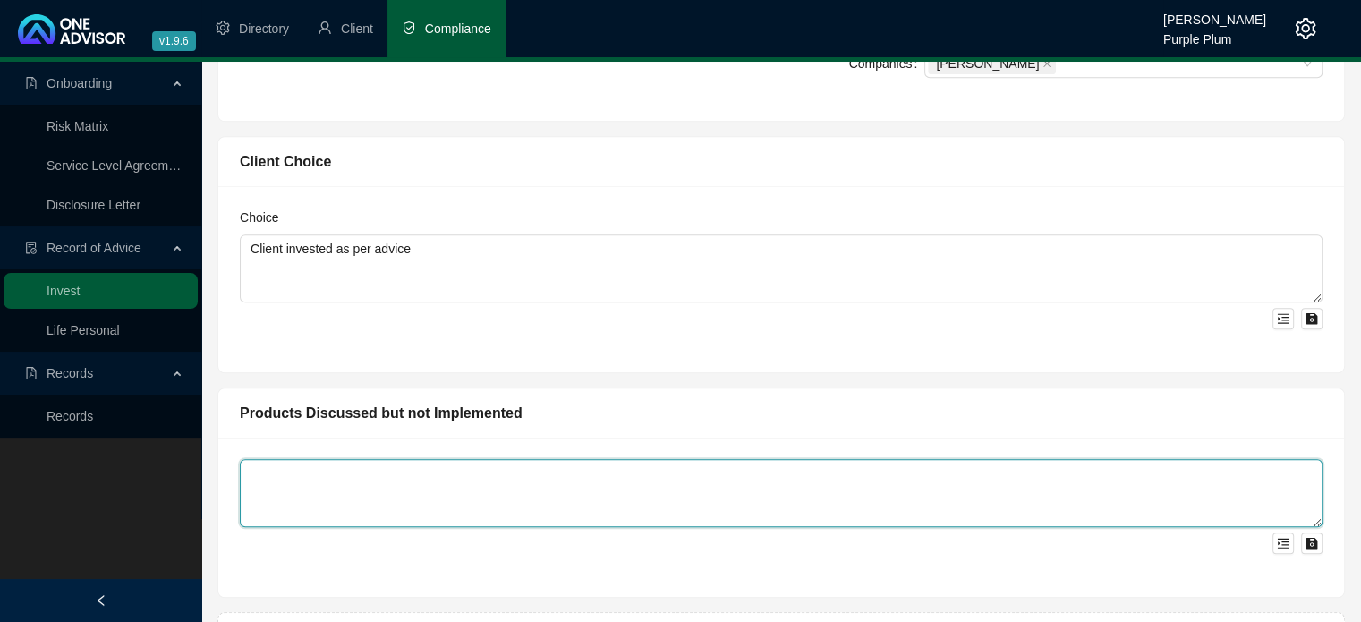
click at [337, 459] on textarea at bounding box center [781, 493] width 1083 height 68
type textarea "Retirement Annuity"
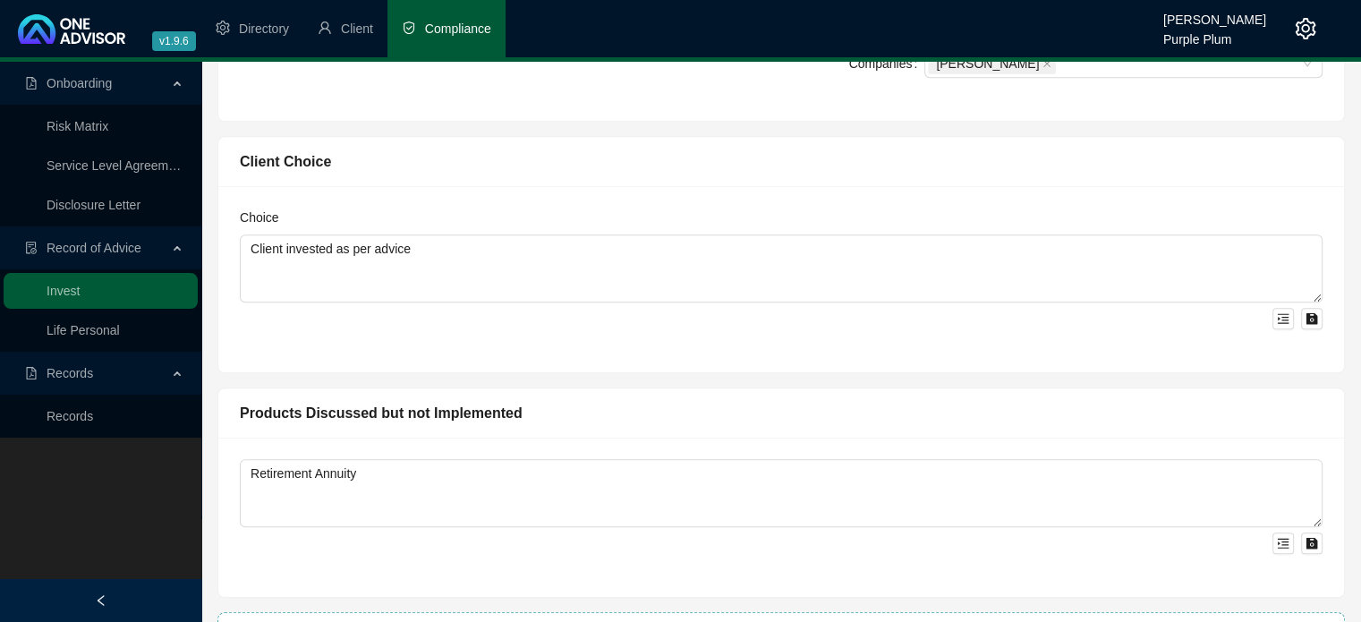
click at [754, 612] on button "Add Investment" at bounding box center [781, 630] width 1128 height 36
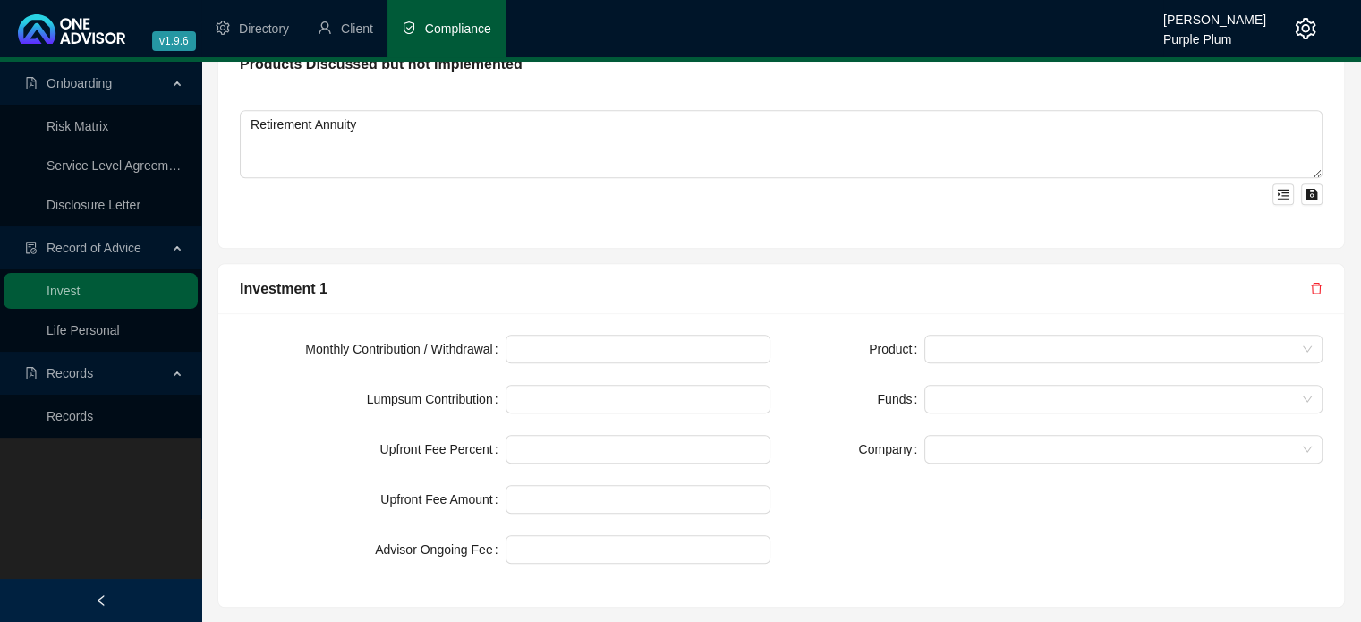
scroll to position [1550, 0]
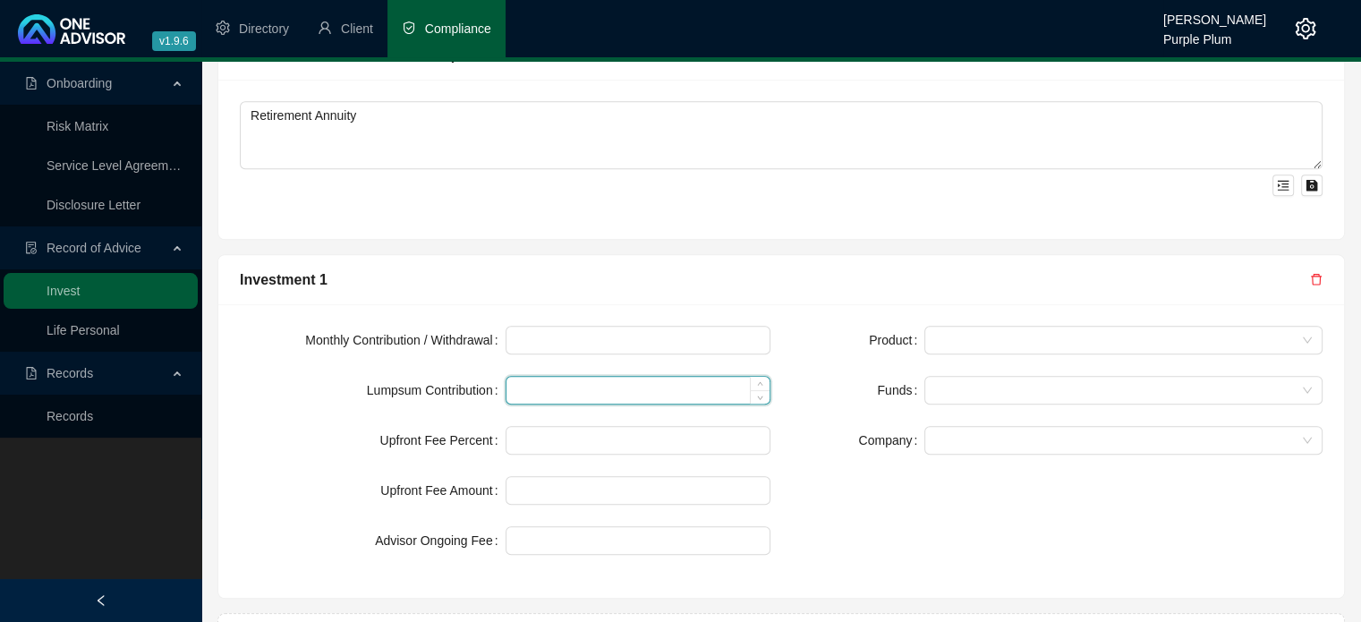
click at [514, 377] on input at bounding box center [639, 390] width 264 height 27
type input "36000"
type input "1.00"
type input "1"
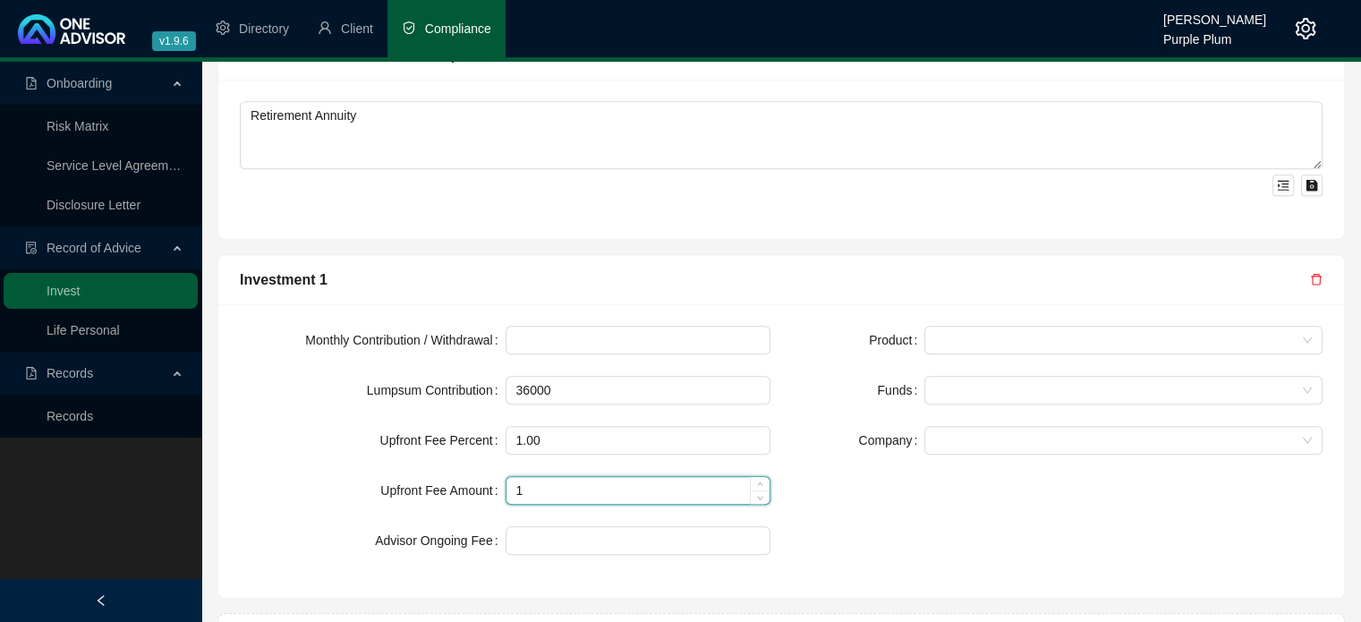
click at [537, 477] on input "1" at bounding box center [639, 490] width 264 height 27
type input "360"
type input "1.00"
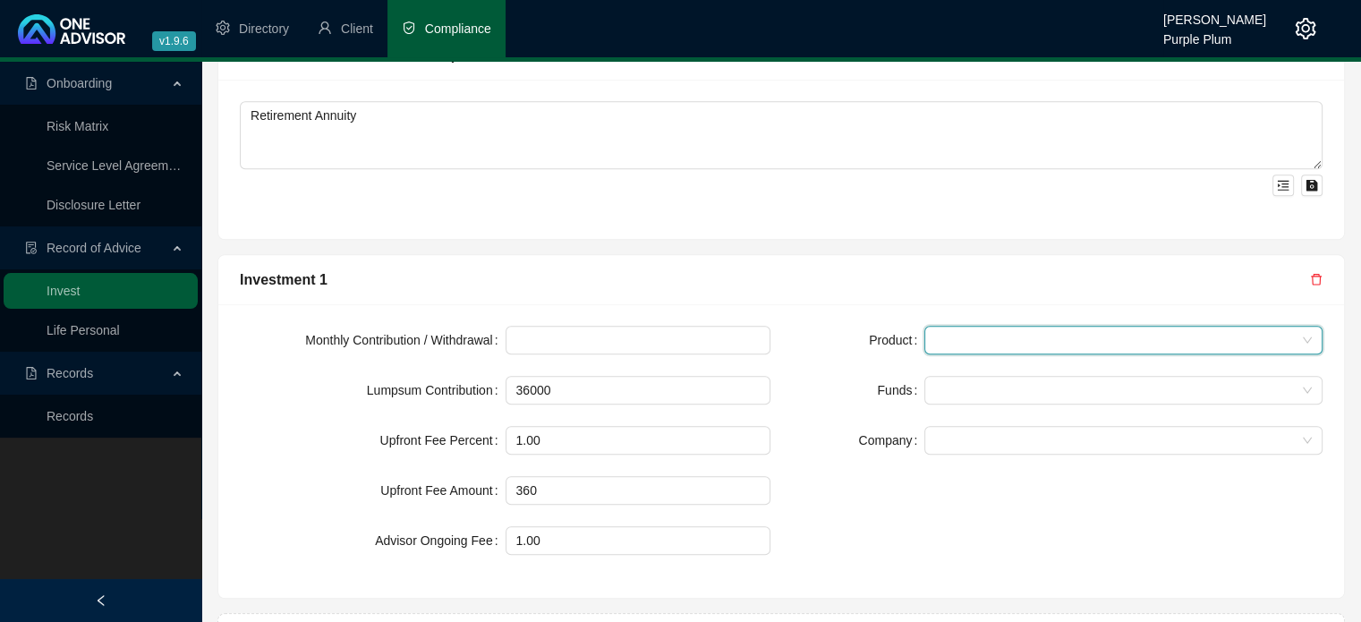
click at [944, 327] on span at bounding box center [1123, 340] width 377 height 27
click at [949, 316] on div "Tax Free Savings" at bounding box center [1124, 321] width 370 height 20
click at [841, 326] on form "Product Tax Free Savings Tax Free Savings Funds Company" at bounding box center [1057, 390] width 531 height 129
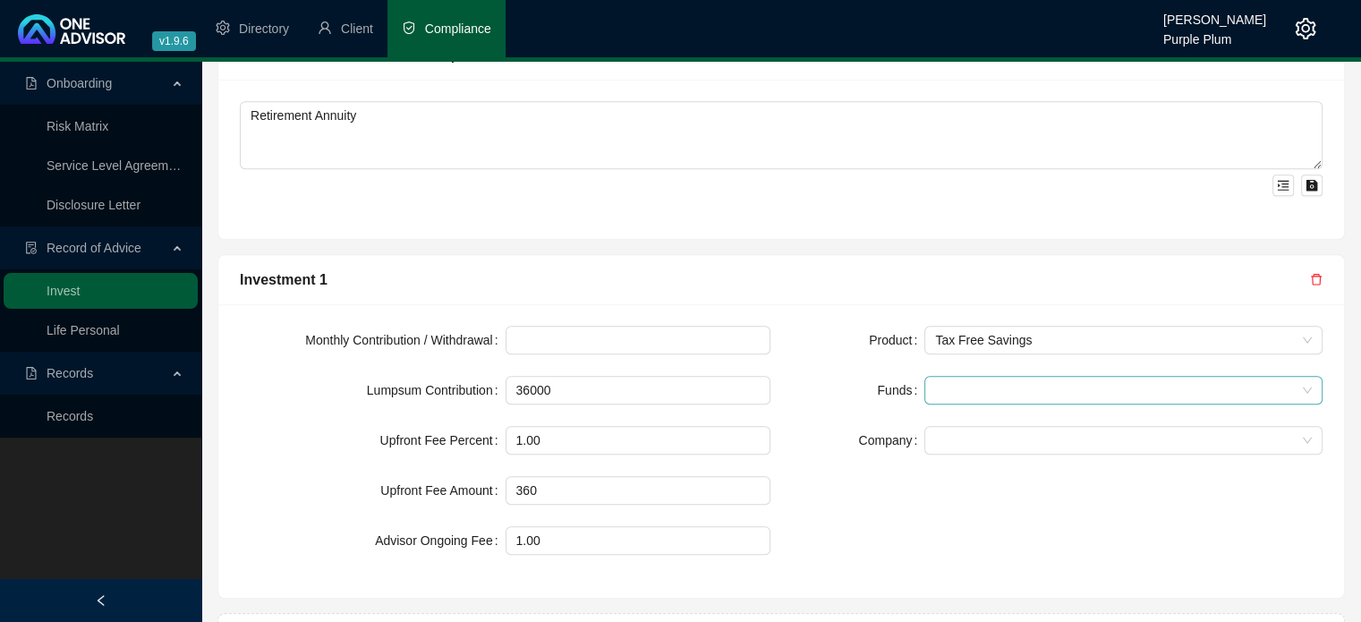
click at [942, 384] on div at bounding box center [1114, 390] width 372 height 13
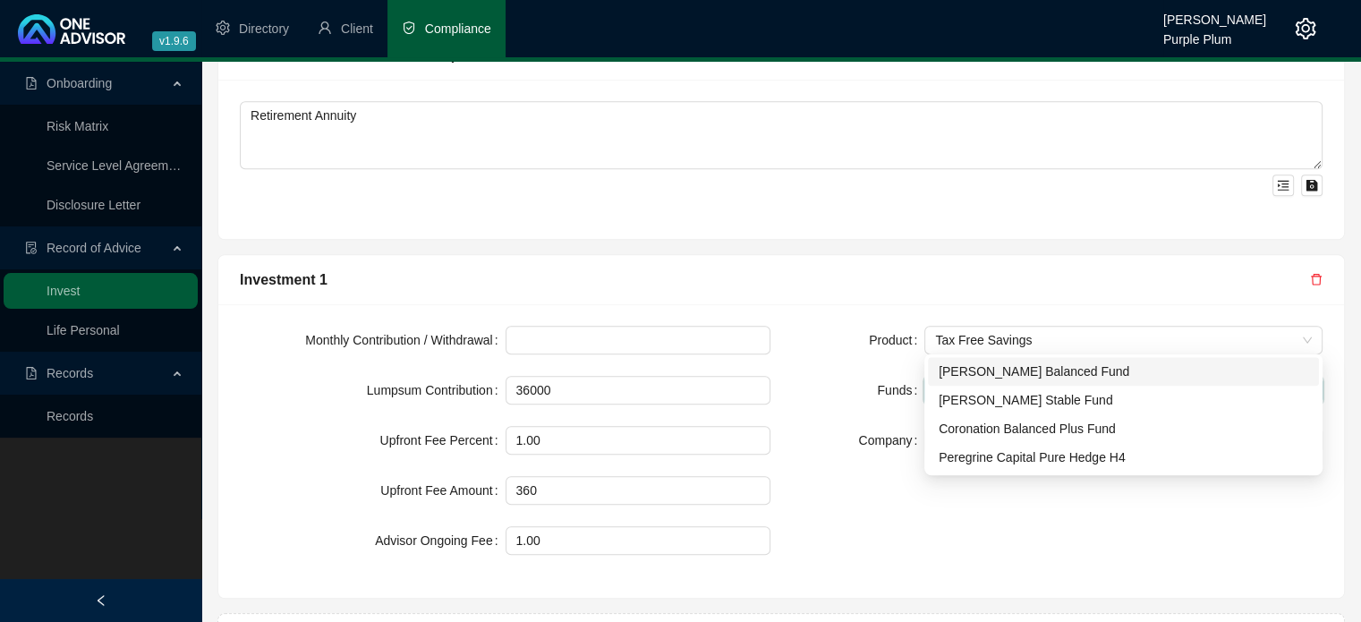
click at [959, 371] on div "[PERSON_NAME] Balanced Fund" at bounding box center [1124, 372] width 370 height 20
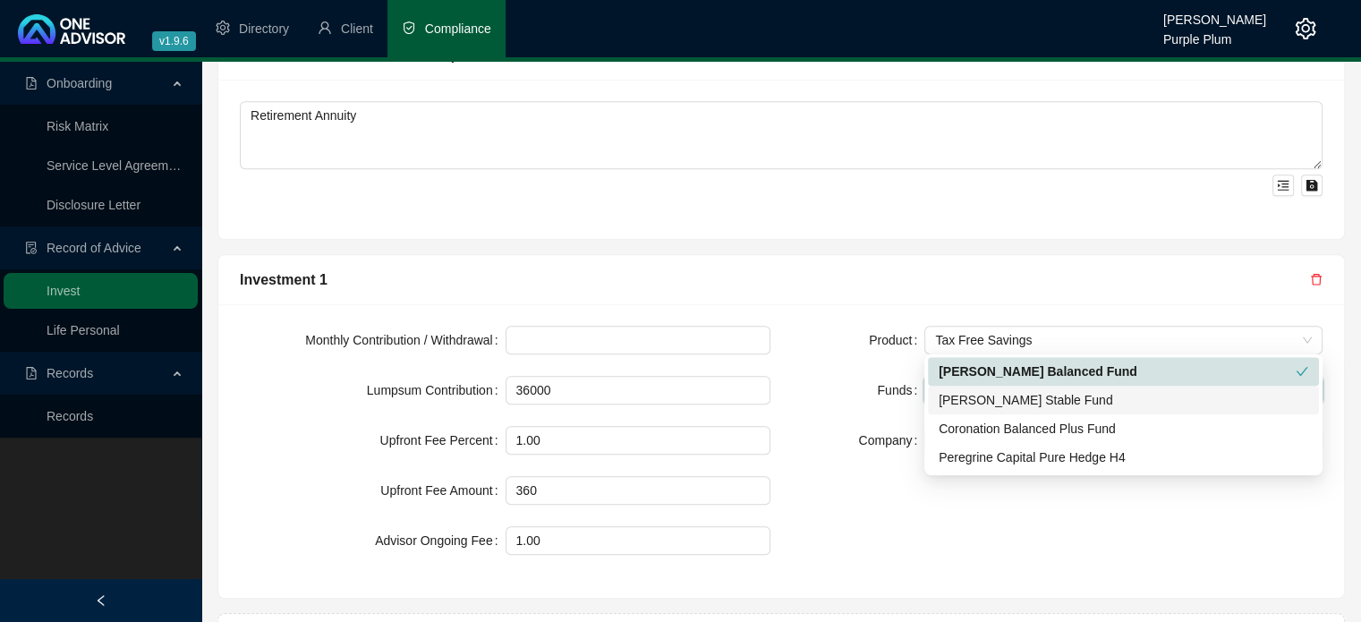
click at [829, 363] on form "Product Tax Free Savings Funds [PERSON_NAME] Balanced Fund Company" at bounding box center [1057, 390] width 531 height 129
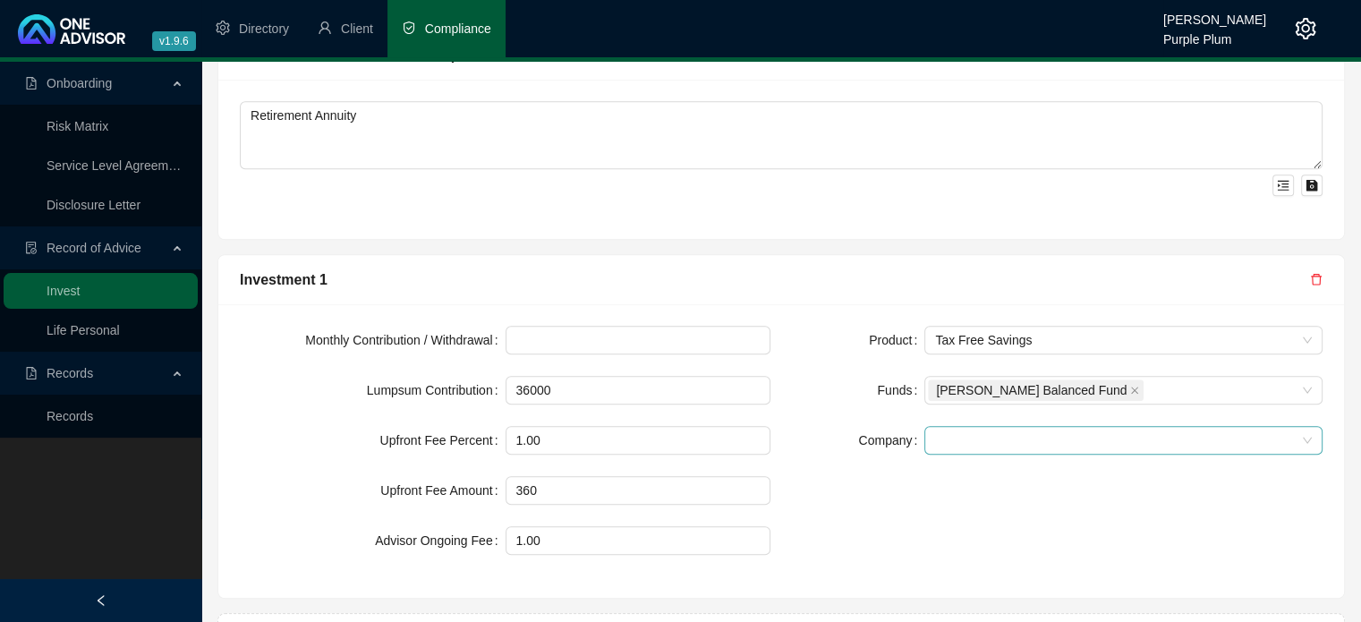
click at [935, 427] on span at bounding box center [1123, 440] width 377 height 27
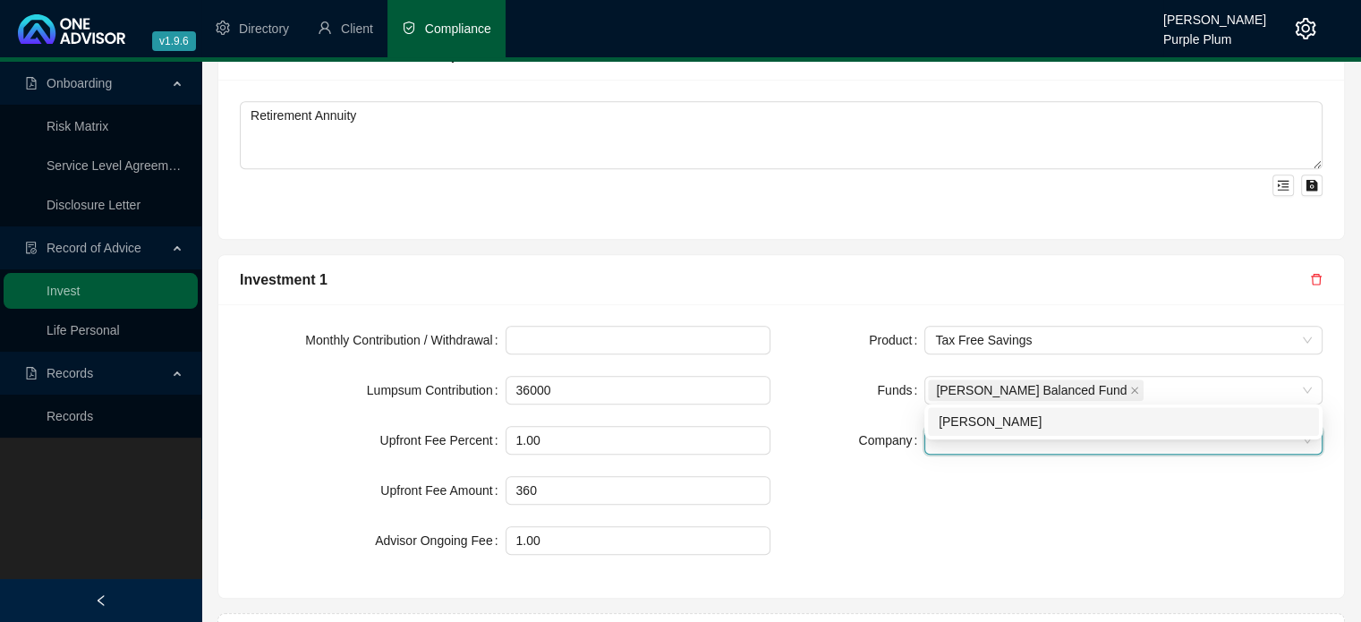
click at [954, 423] on div "[PERSON_NAME]" at bounding box center [1124, 422] width 370 height 20
click at [807, 442] on div "Product Tax Free Savings Funds [PERSON_NAME] Balanced Fund Company [PERSON_NAME…" at bounding box center [1057, 451] width 552 height 251
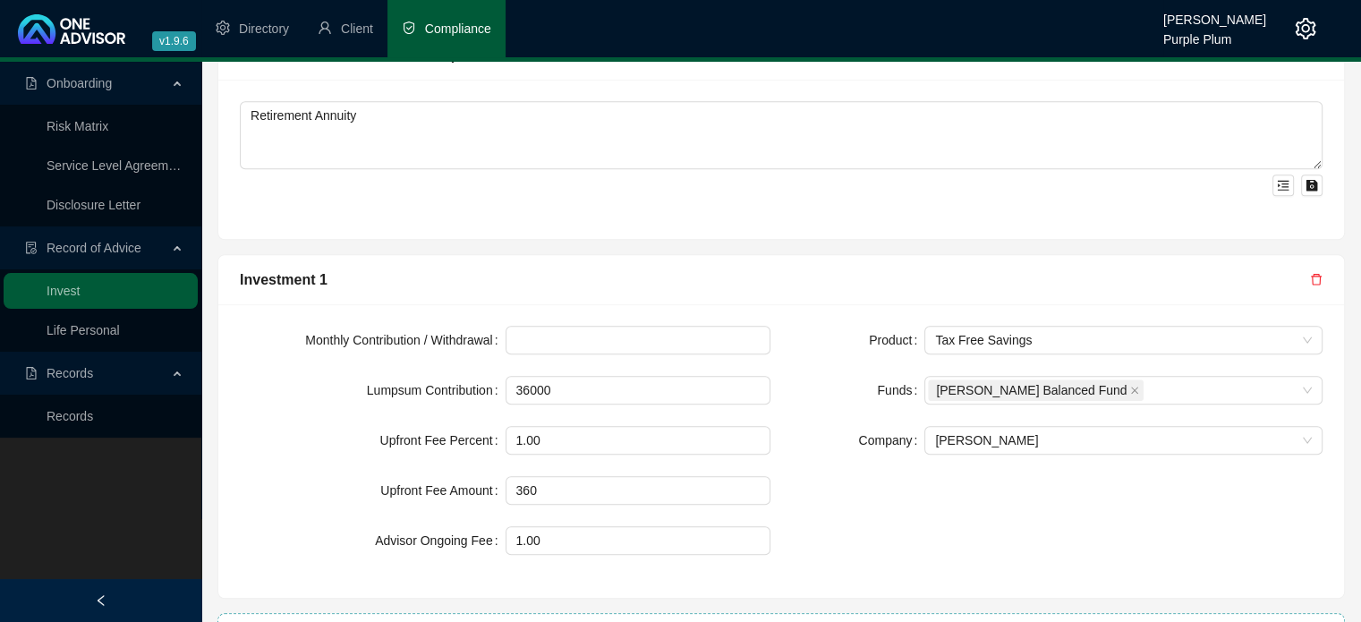
click at [772, 620] on span "Add Investment" at bounding box center [791, 630] width 99 height 21
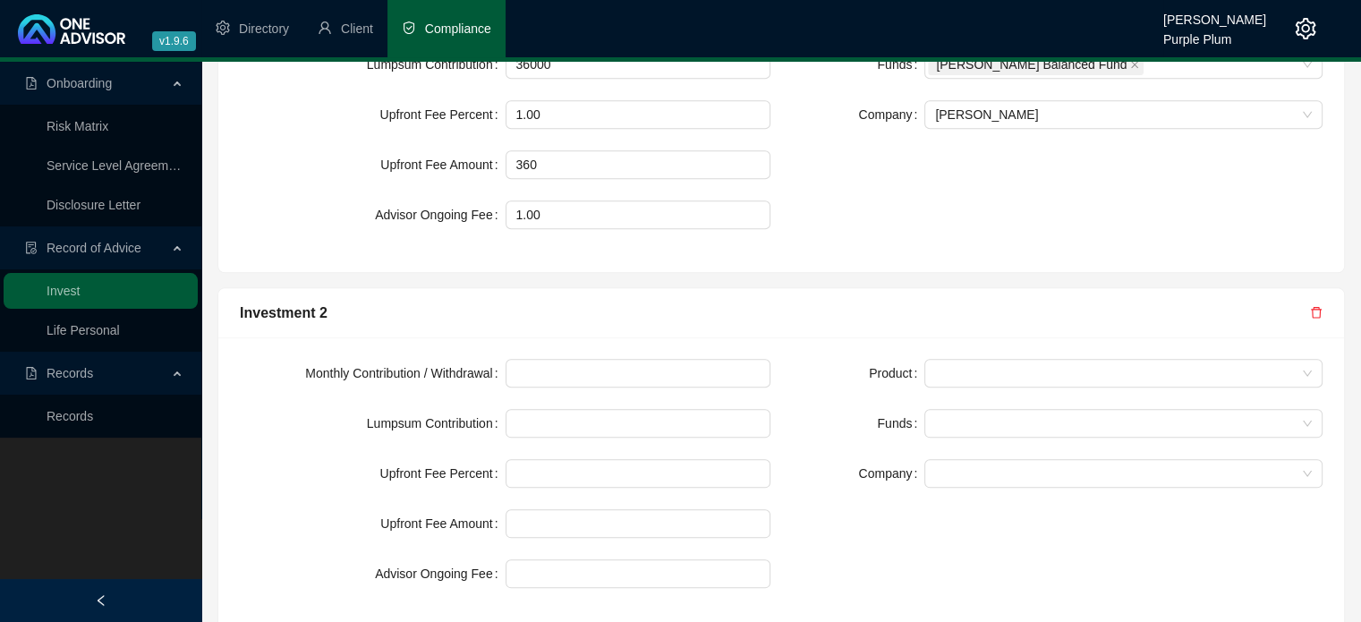
scroll to position [1909, 0]
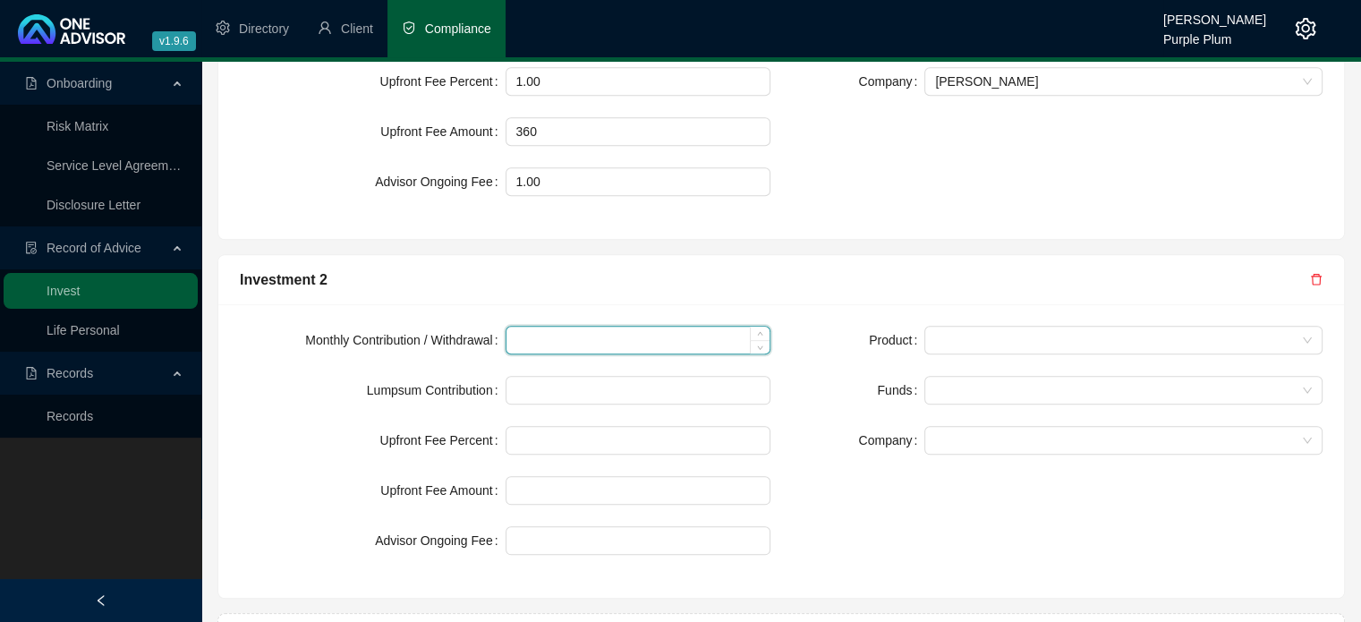
click at [526, 327] on input at bounding box center [639, 340] width 264 height 27
type input "4200"
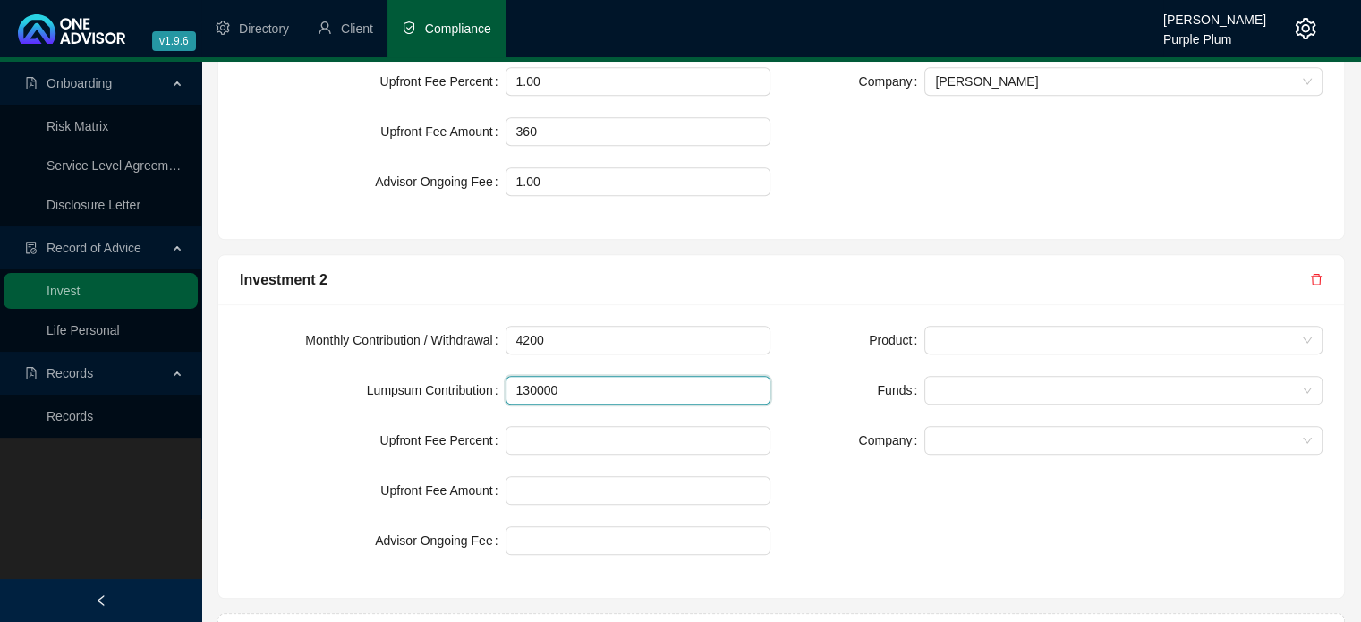
type input "130000"
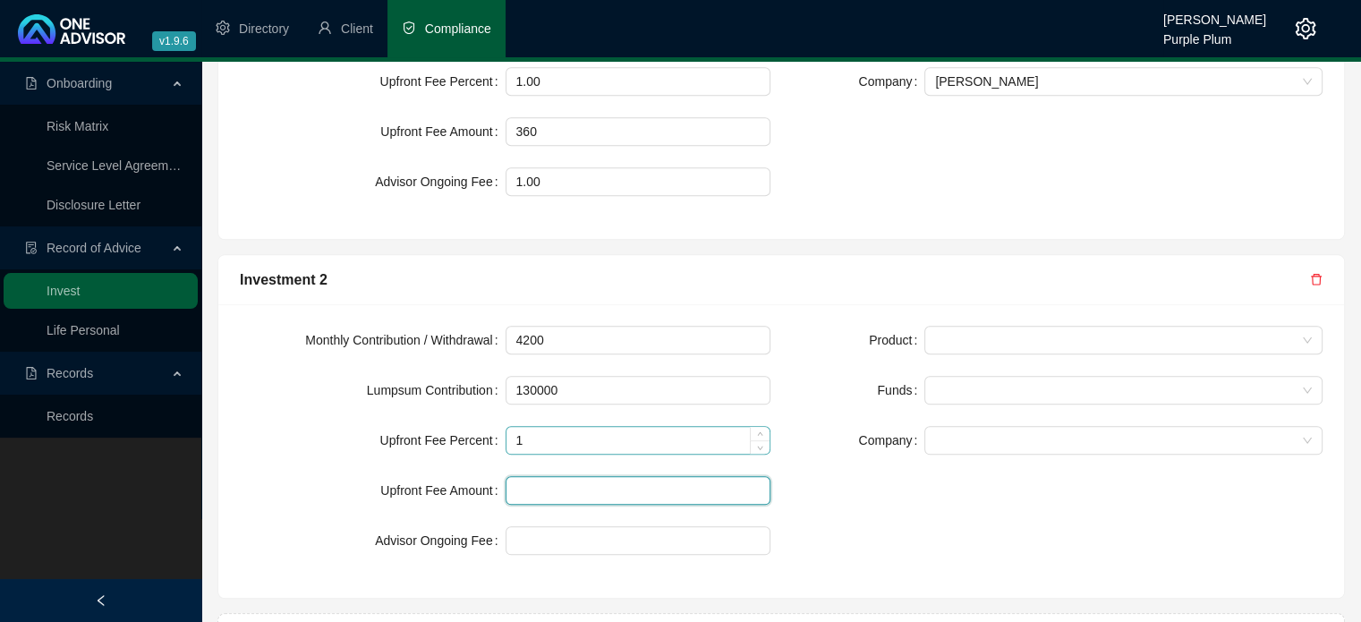
type input "1.00"
type input "1300"
type input "1.00"
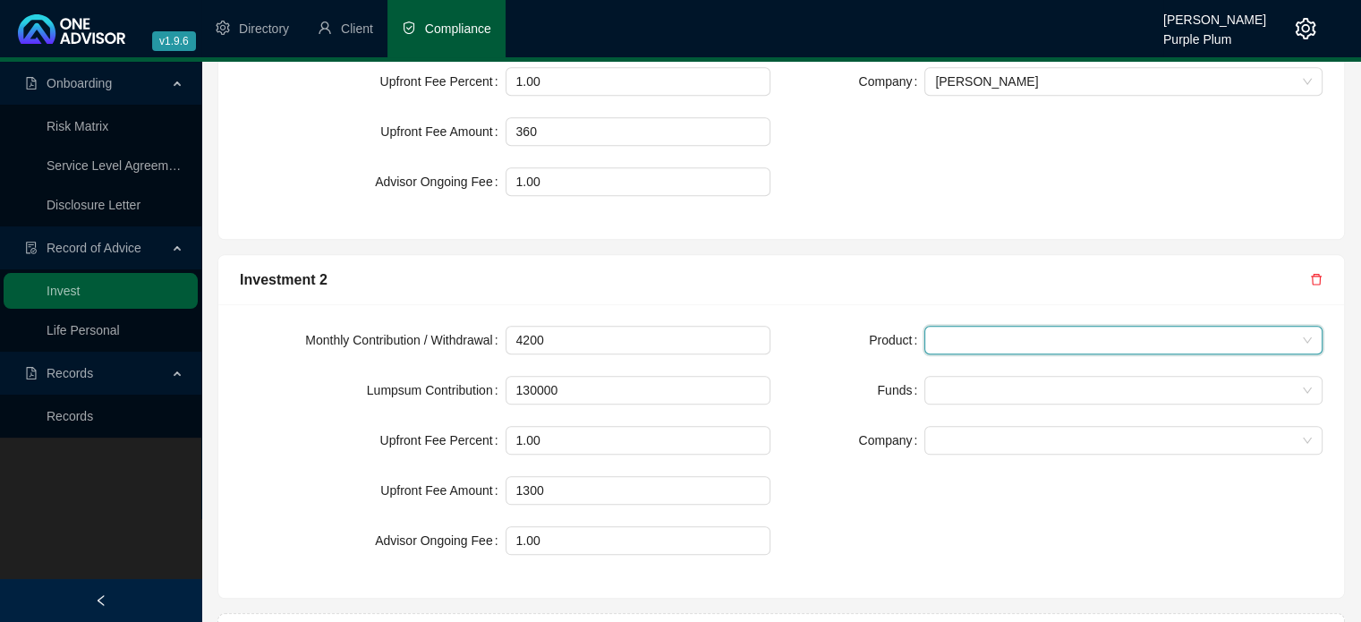
click at [941, 327] on span at bounding box center [1123, 340] width 377 height 27
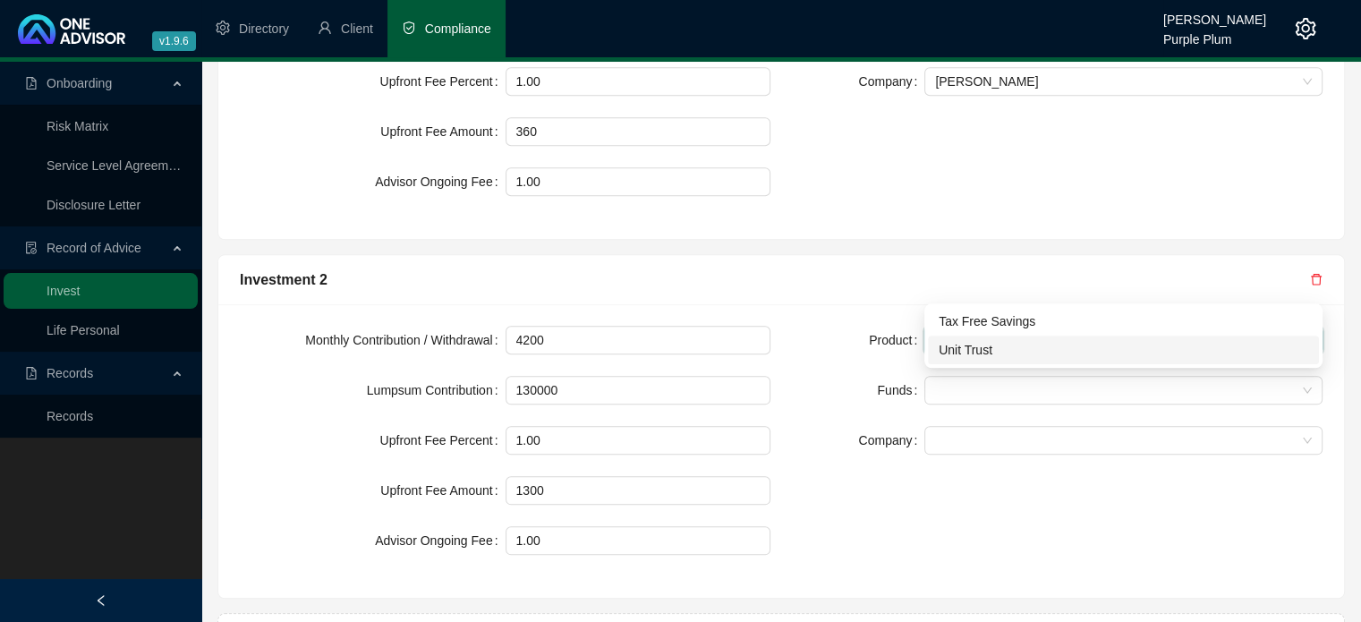
drag, startPoint x: 949, startPoint y: 354, endPoint x: 895, endPoint y: 352, distance: 53.7
click at [948, 354] on div "Unit Trust" at bounding box center [1124, 350] width 370 height 20
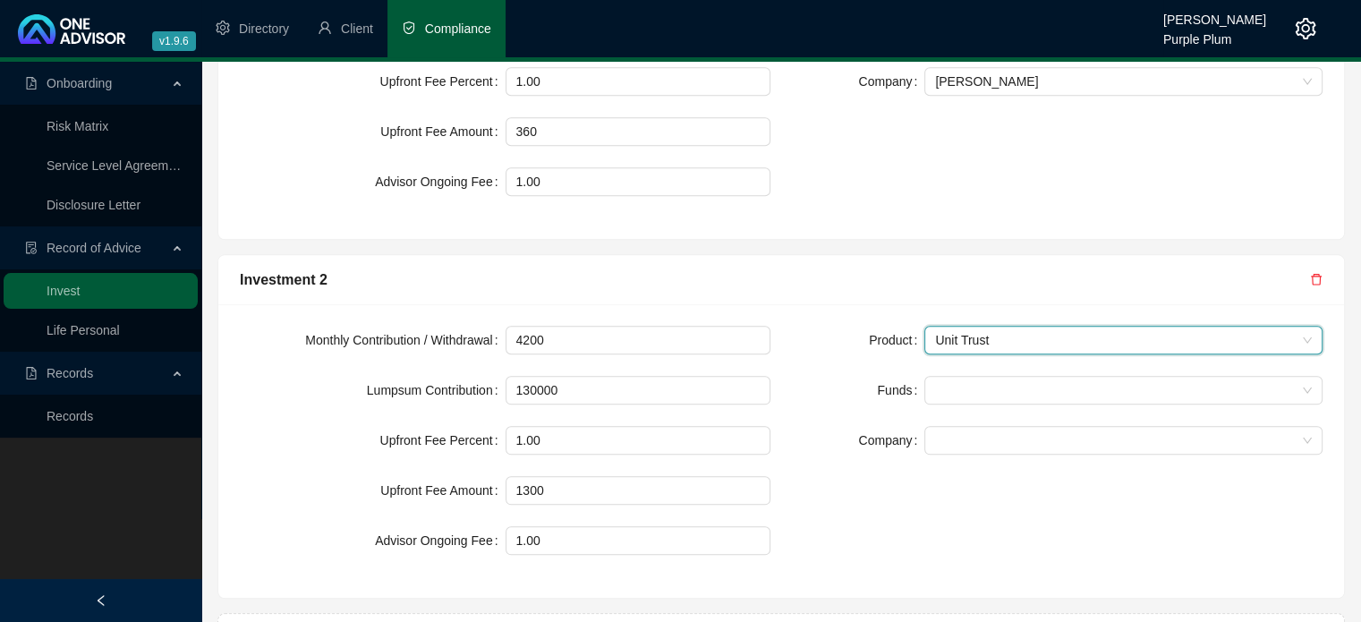
click at [802, 376] on div "Funds" at bounding box center [858, 390] width 132 height 29
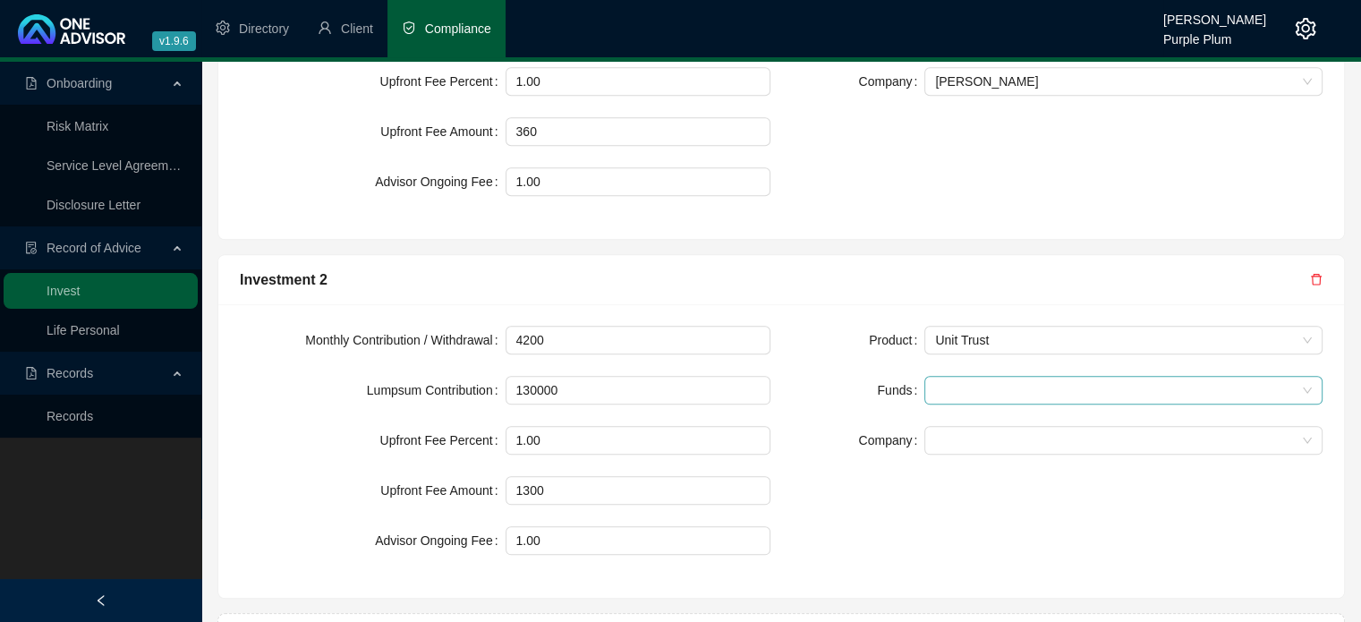
click at [936, 384] on input "search" at bounding box center [937, 390] width 4 height 13
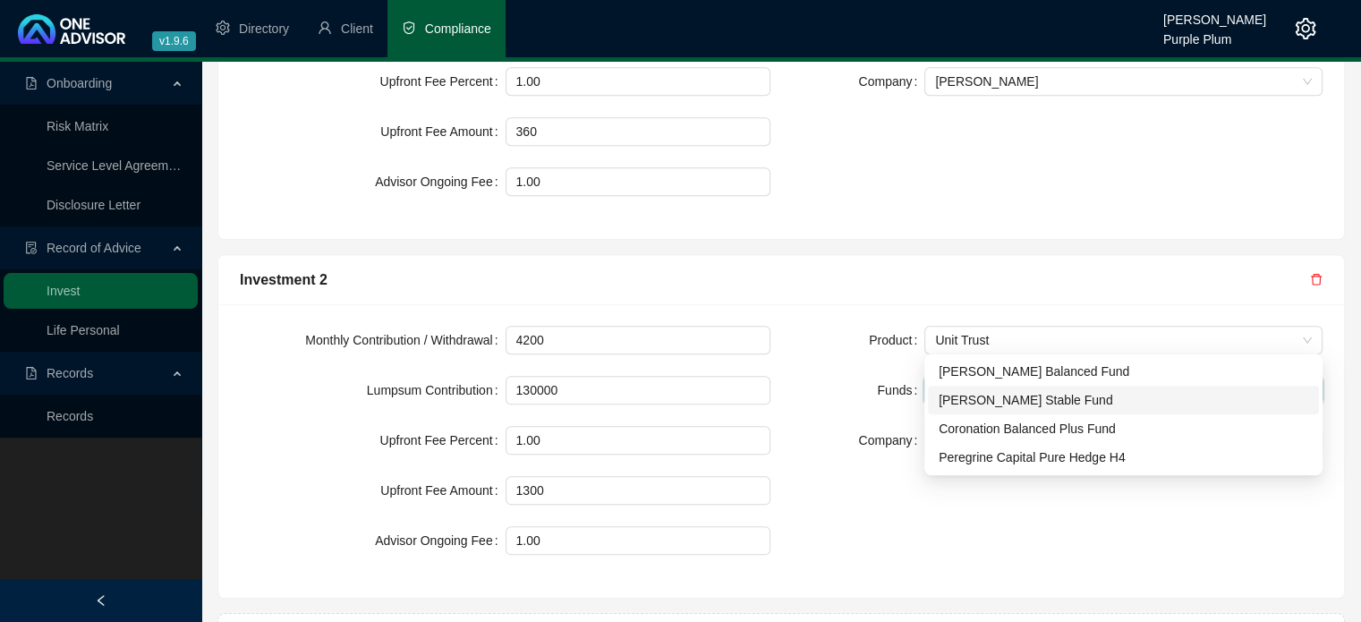
drag, startPoint x: 953, startPoint y: 400, endPoint x: 953, endPoint y: 422, distance: 21.5
click at [953, 403] on div "[PERSON_NAME] Stable Fund" at bounding box center [1124, 400] width 370 height 20
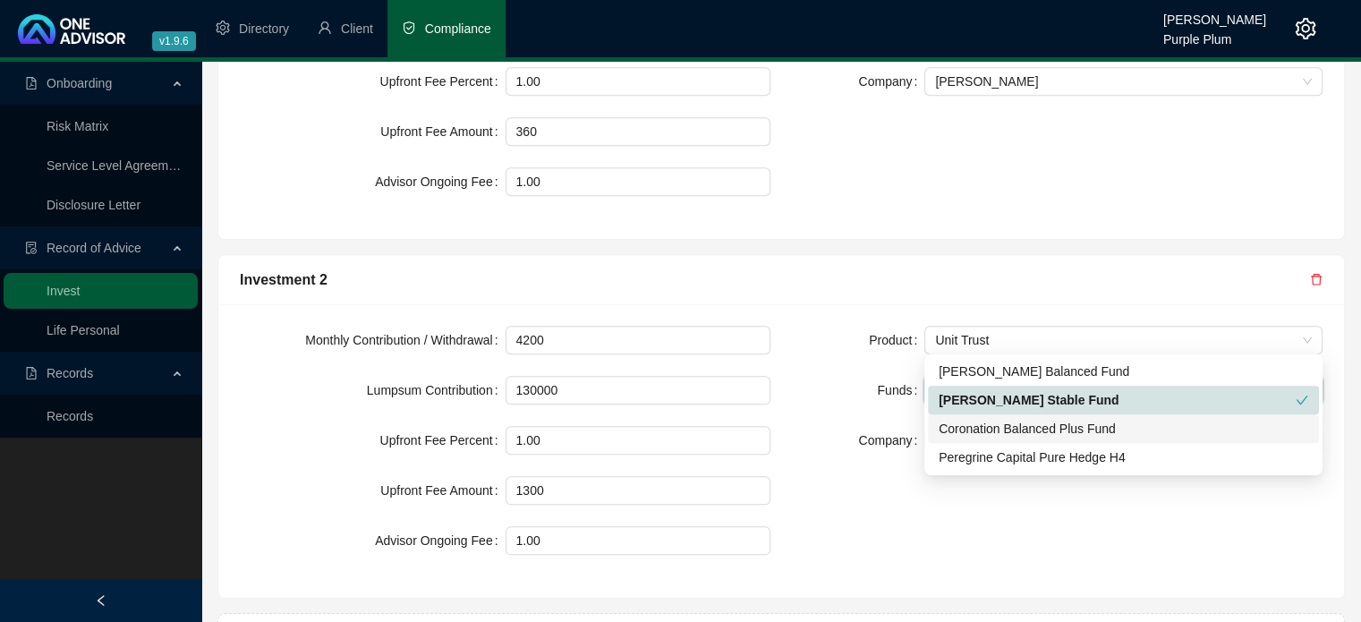
drag, startPoint x: 954, startPoint y: 426, endPoint x: 953, endPoint y: 439, distance: 12.6
click at [954, 428] on div "Coronation Balanced Plus Fund" at bounding box center [1124, 429] width 370 height 20
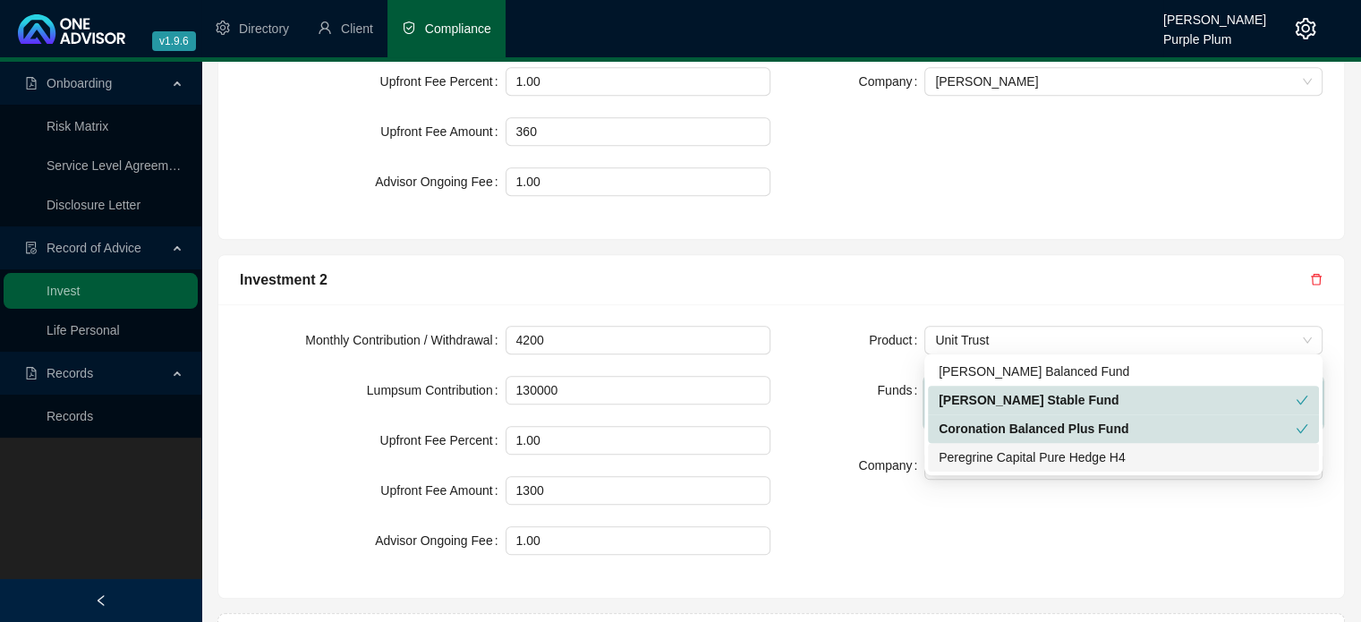
click at [952, 456] on div "Peregrine Capital Pure Hedge H4" at bounding box center [1124, 457] width 370 height 20
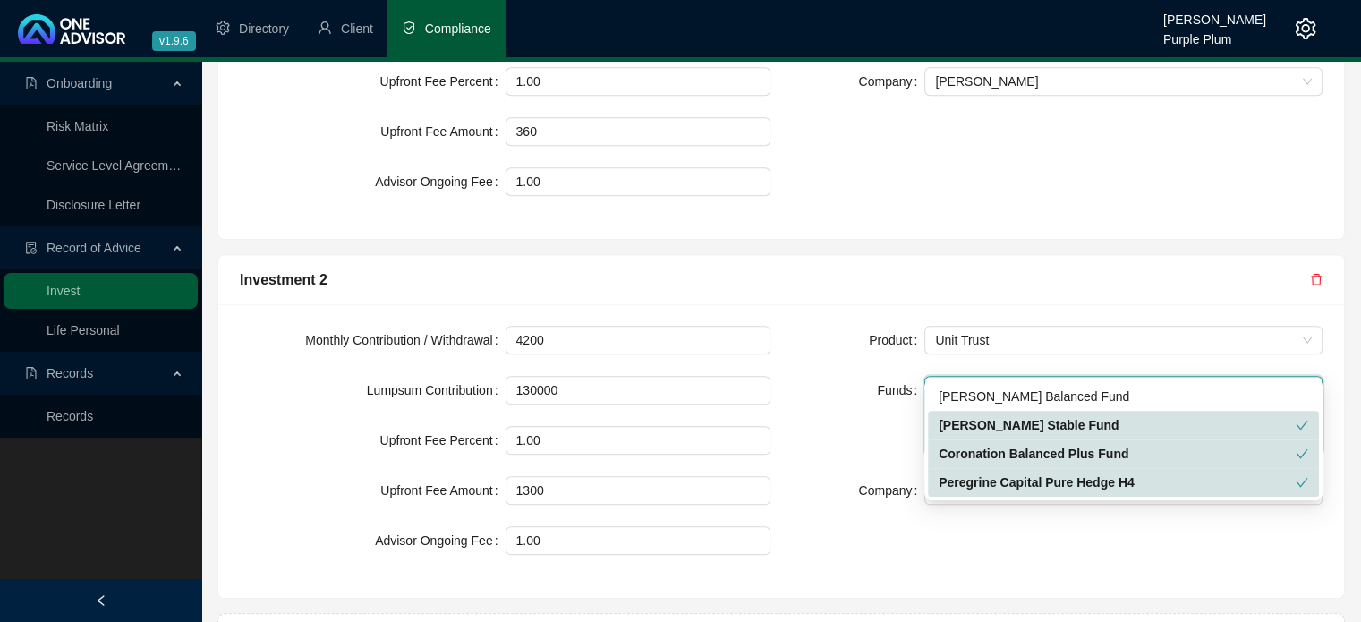
click at [802, 476] on div "Company" at bounding box center [858, 490] width 132 height 29
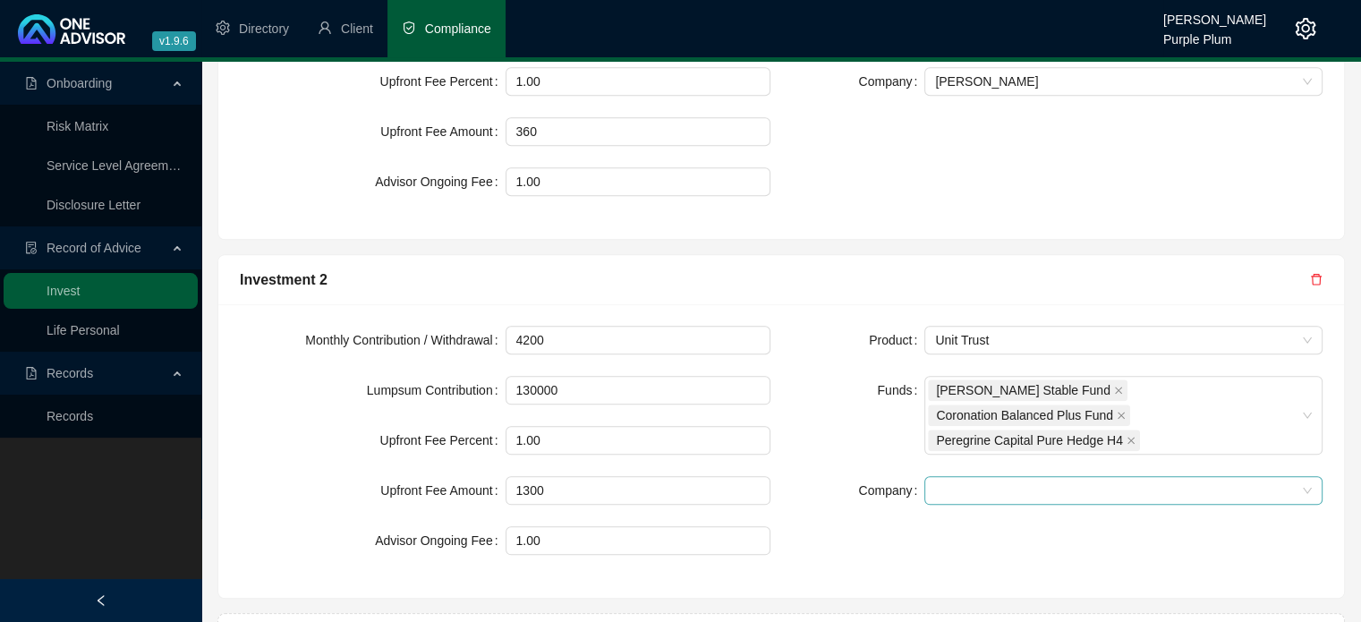
drag, startPoint x: 931, startPoint y: 401, endPoint x: 938, endPoint y: 418, distance: 18.5
click at [931, 476] on div at bounding box center [1124, 490] width 398 height 29
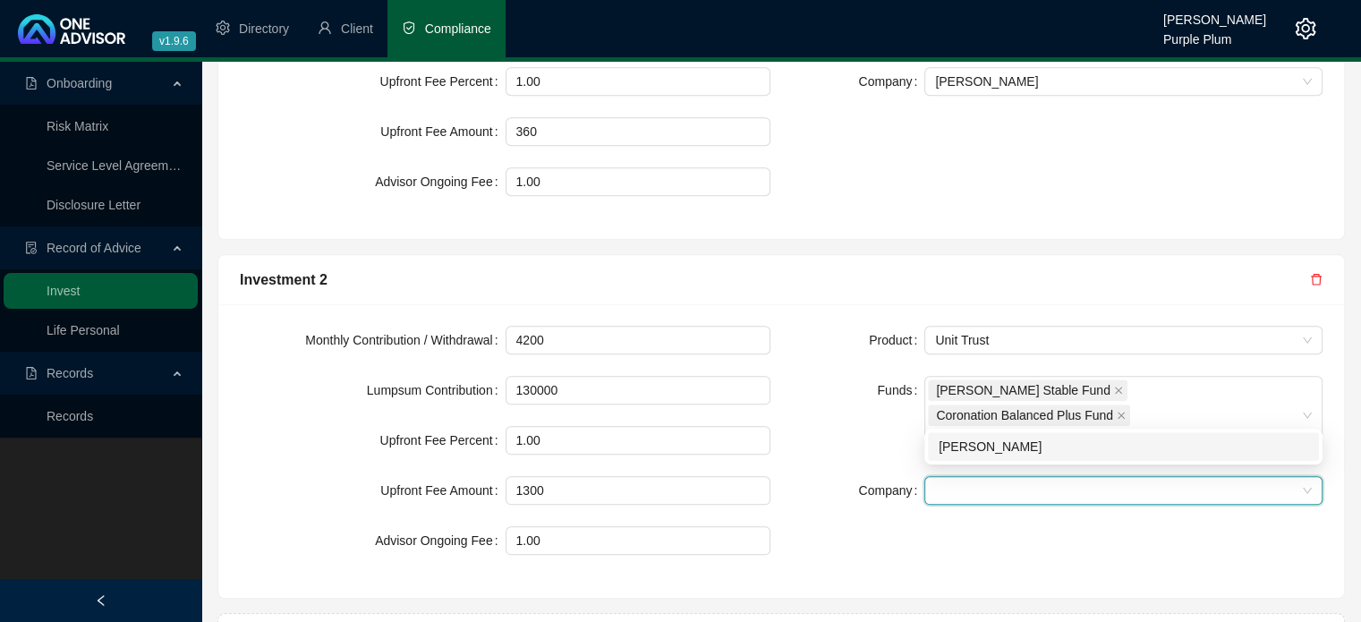
drag, startPoint x: 957, startPoint y: 443, endPoint x: 866, endPoint y: 411, distance: 96.0
click at [955, 444] on div "[PERSON_NAME]" at bounding box center [1124, 447] width 370 height 20
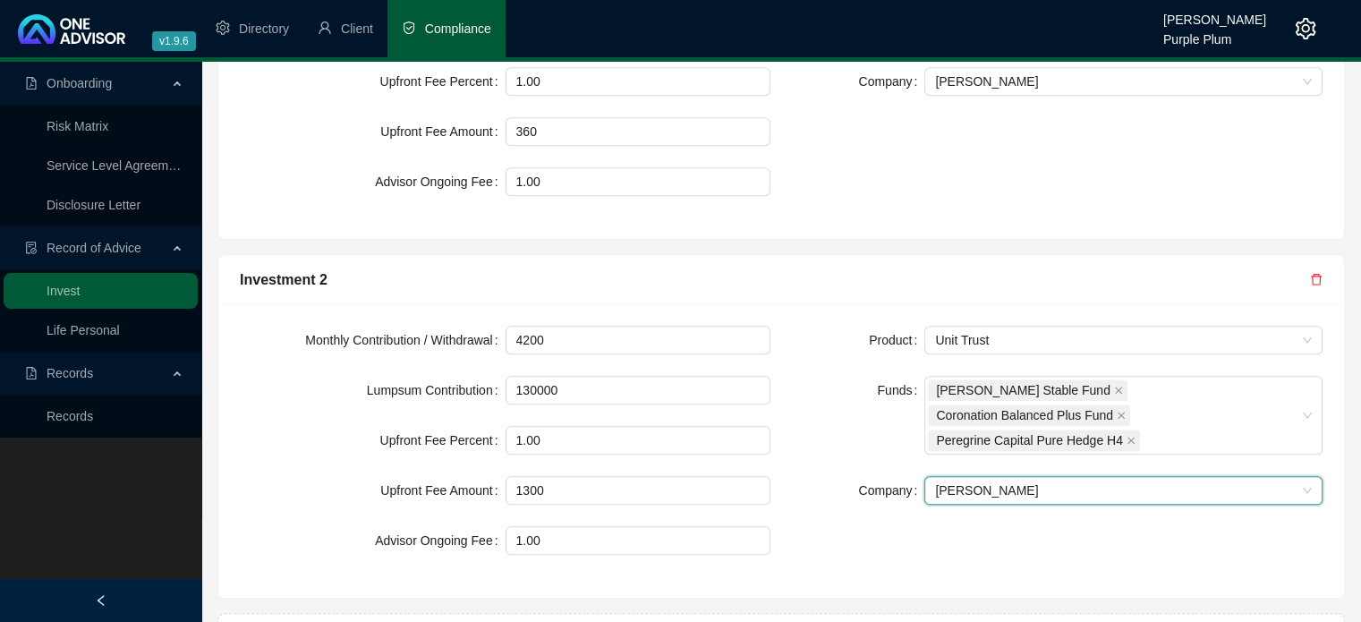
click at [825, 376] on div "Funds" at bounding box center [858, 415] width 132 height 79
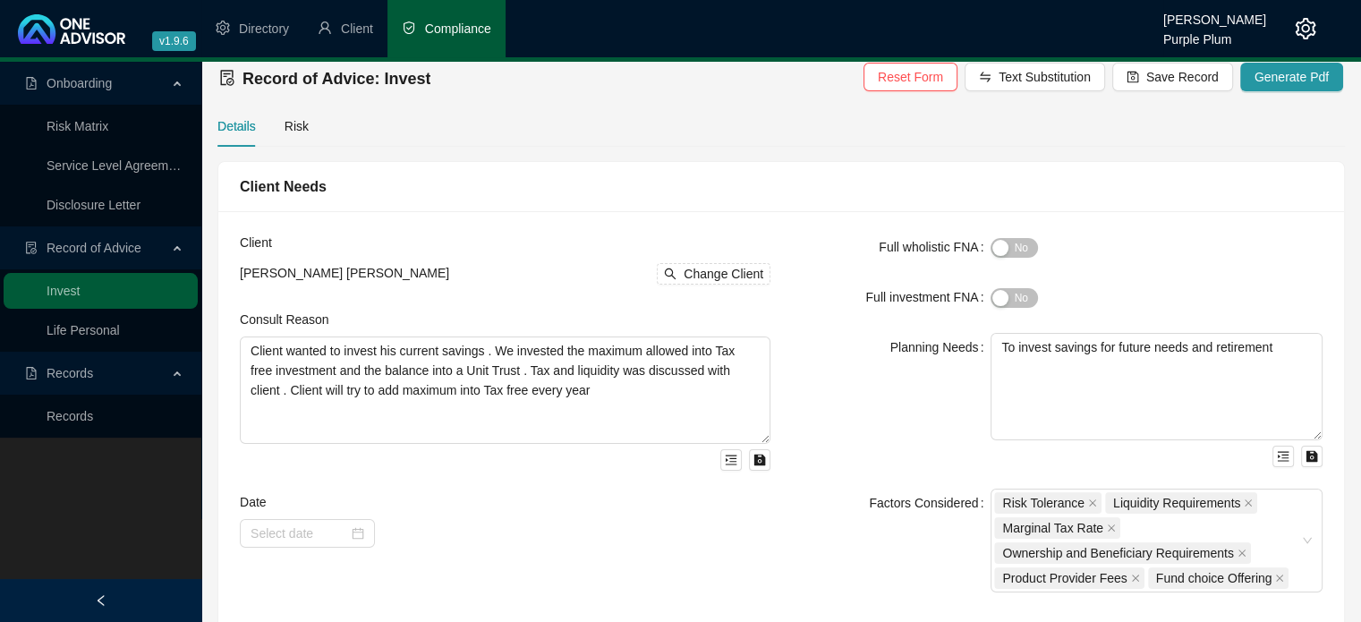
scroll to position [0, 0]
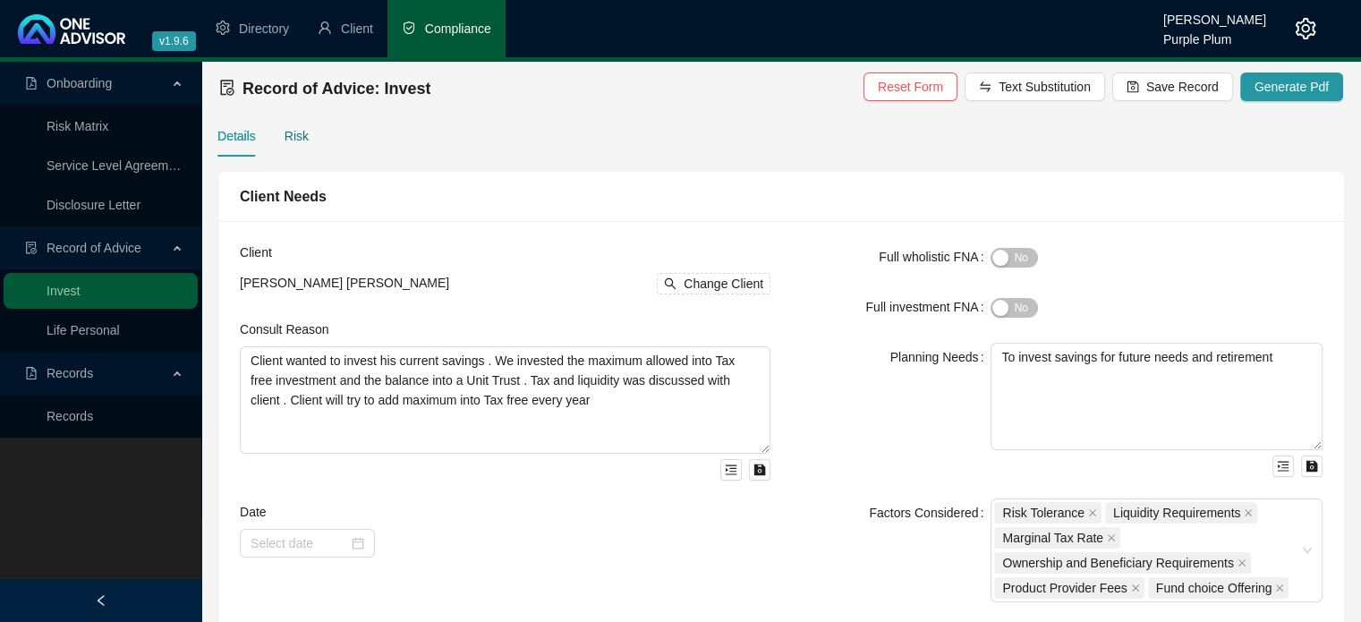
click at [304, 135] on div "Risk" at bounding box center [297, 136] width 24 height 20
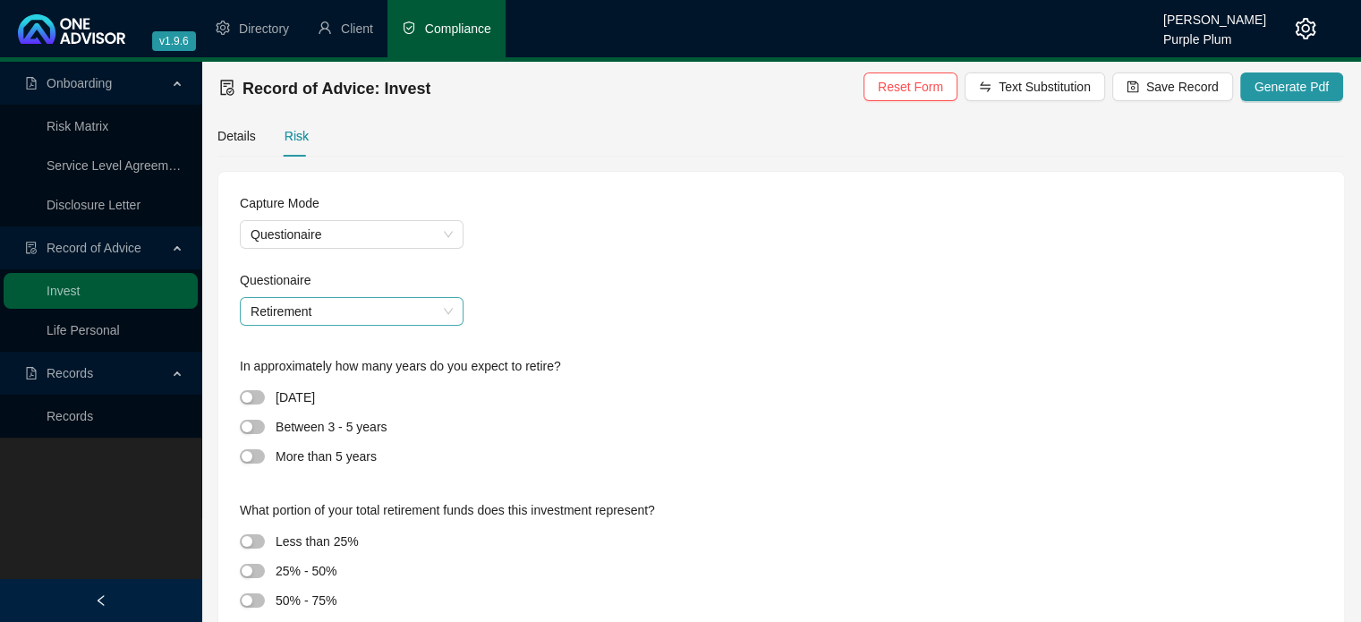
click at [347, 305] on span "Retirement" at bounding box center [352, 311] width 202 height 27
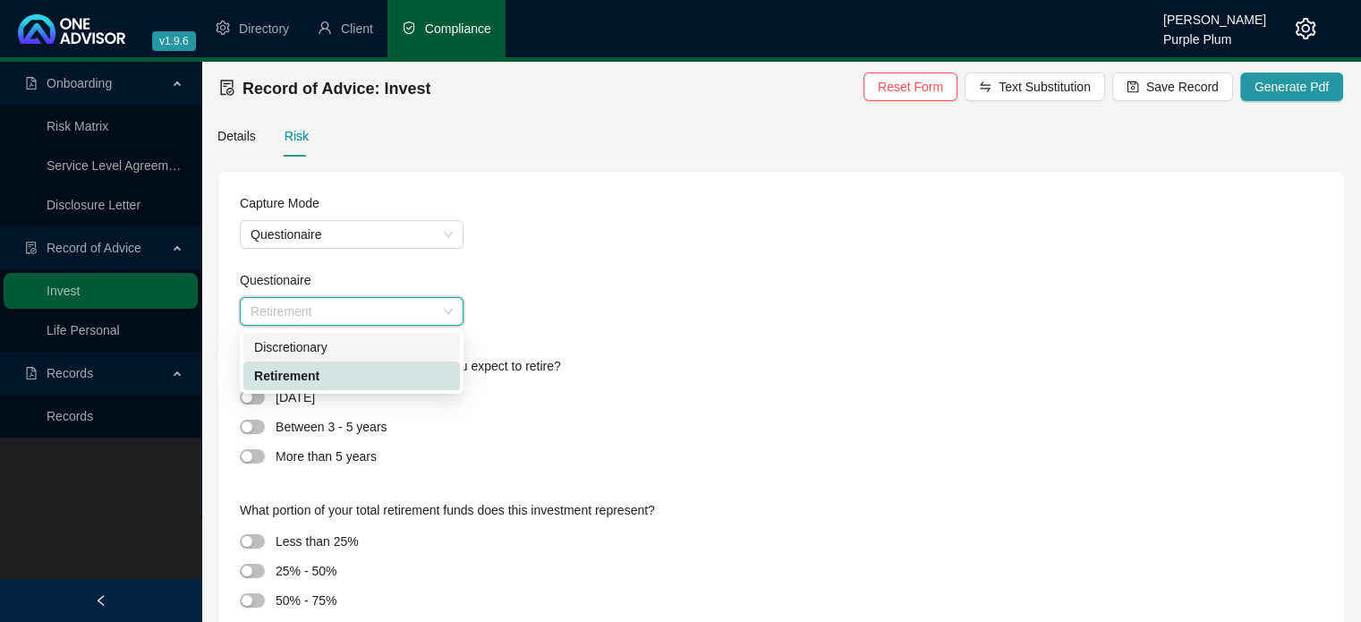
click at [340, 349] on div "Discretionary" at bounding box center [351, 347] width 195 height 20
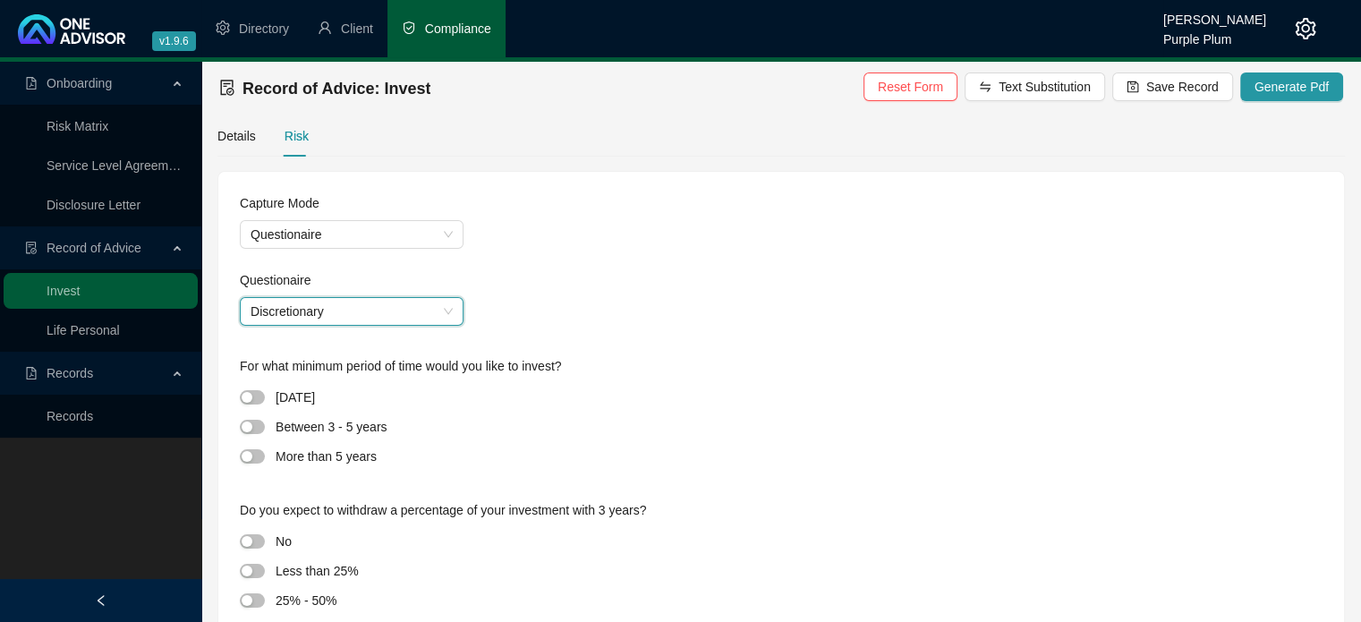
scroll to position [179, 0]
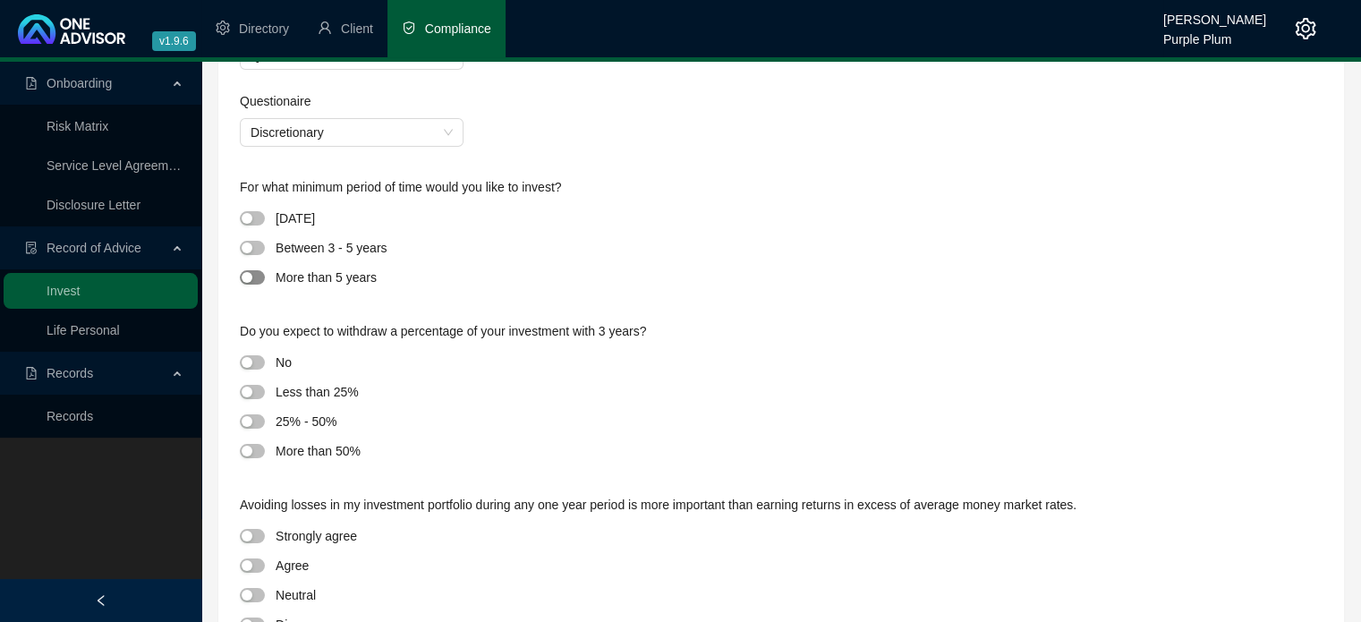
click at [262, 279] on span "button" at bounding box center [252, 277] width 25 height 14
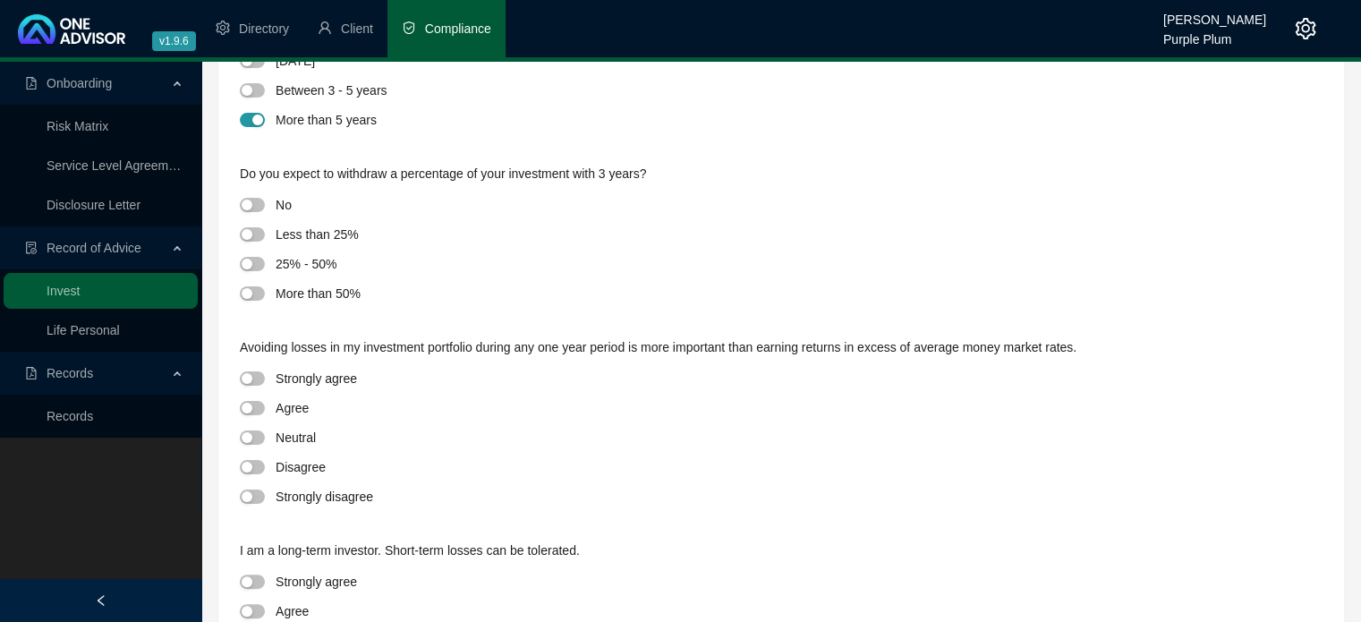
scroll to position [358, 0]
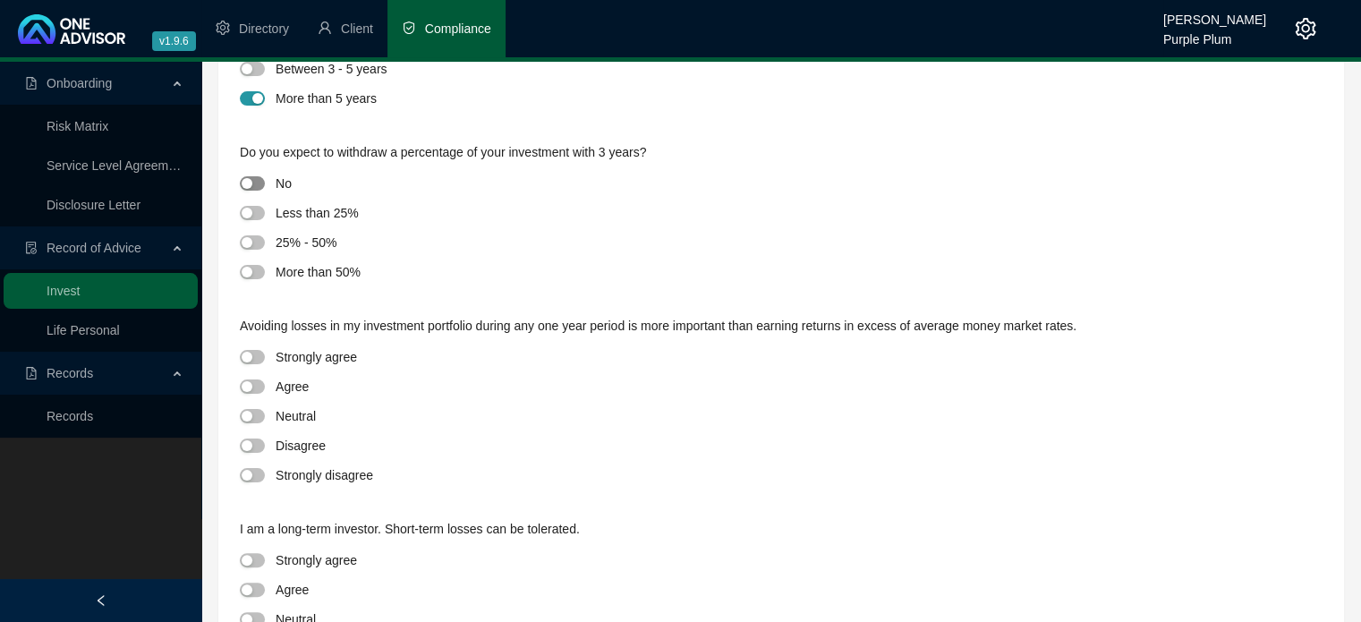
click at [258, 184] on span "button" at bounding box center [252, 183] width 25 height 14
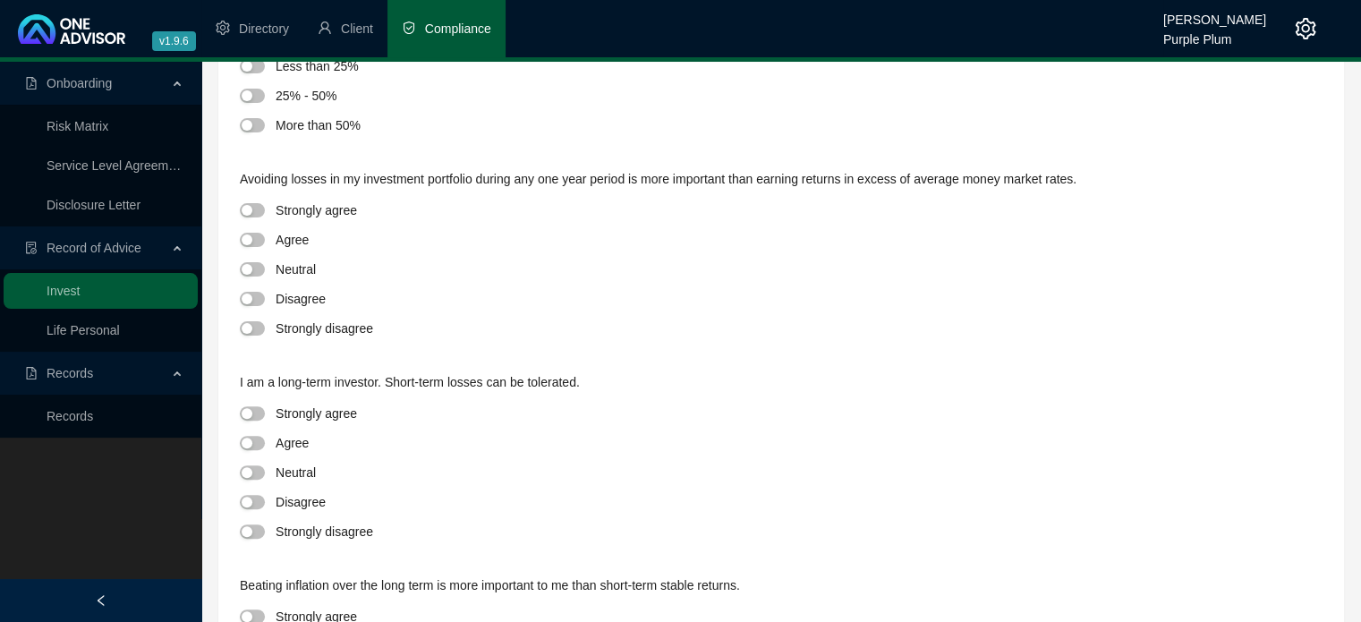
scroll to position [537, 0]
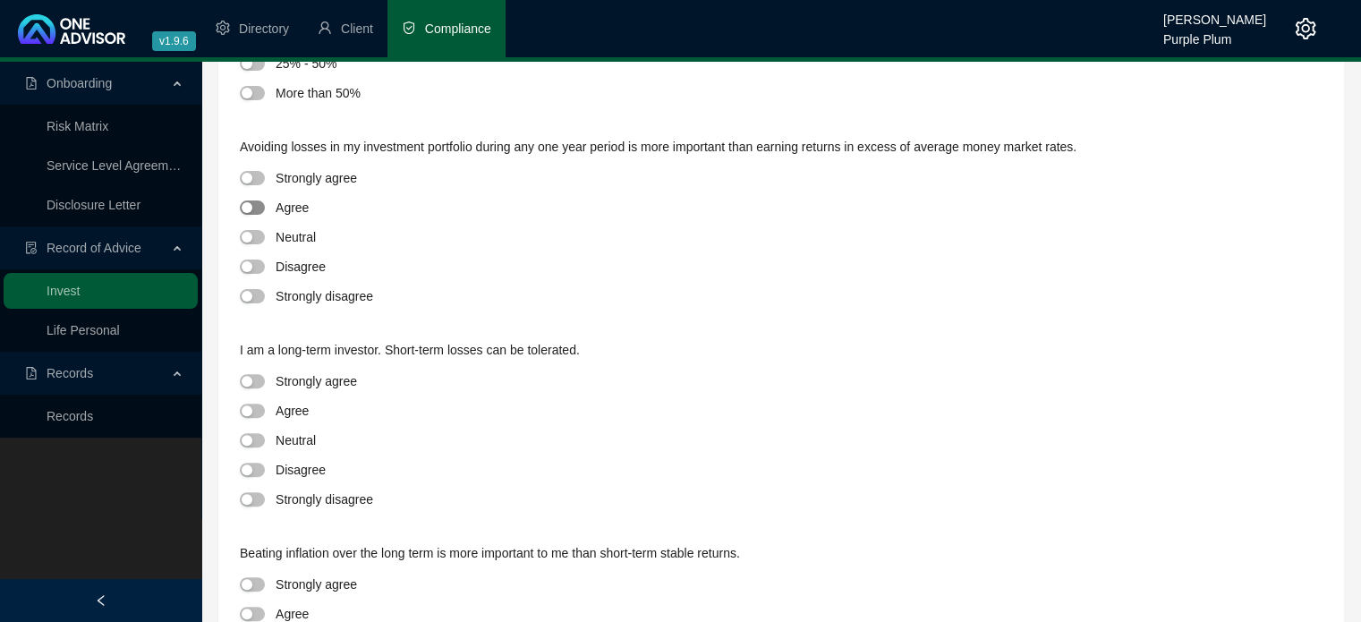
click at [258, 208] on span "button" at bounding box center [252, 207] width 25 height 14
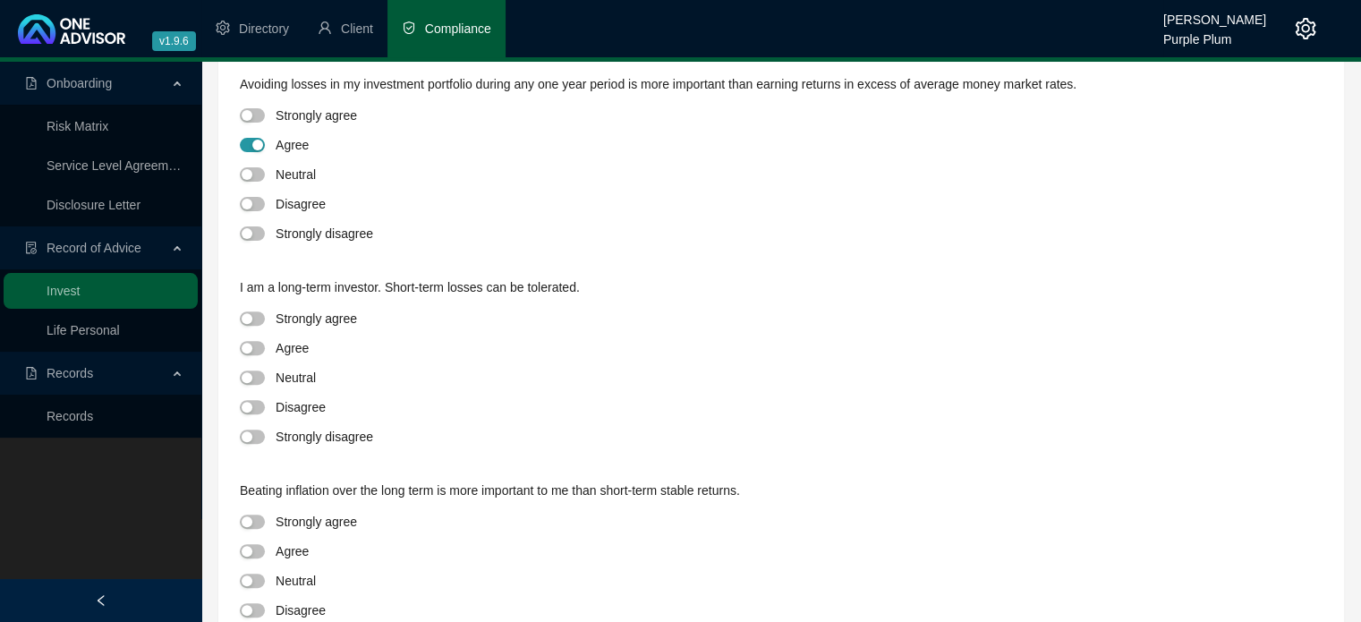
scroll to position [716, 0]
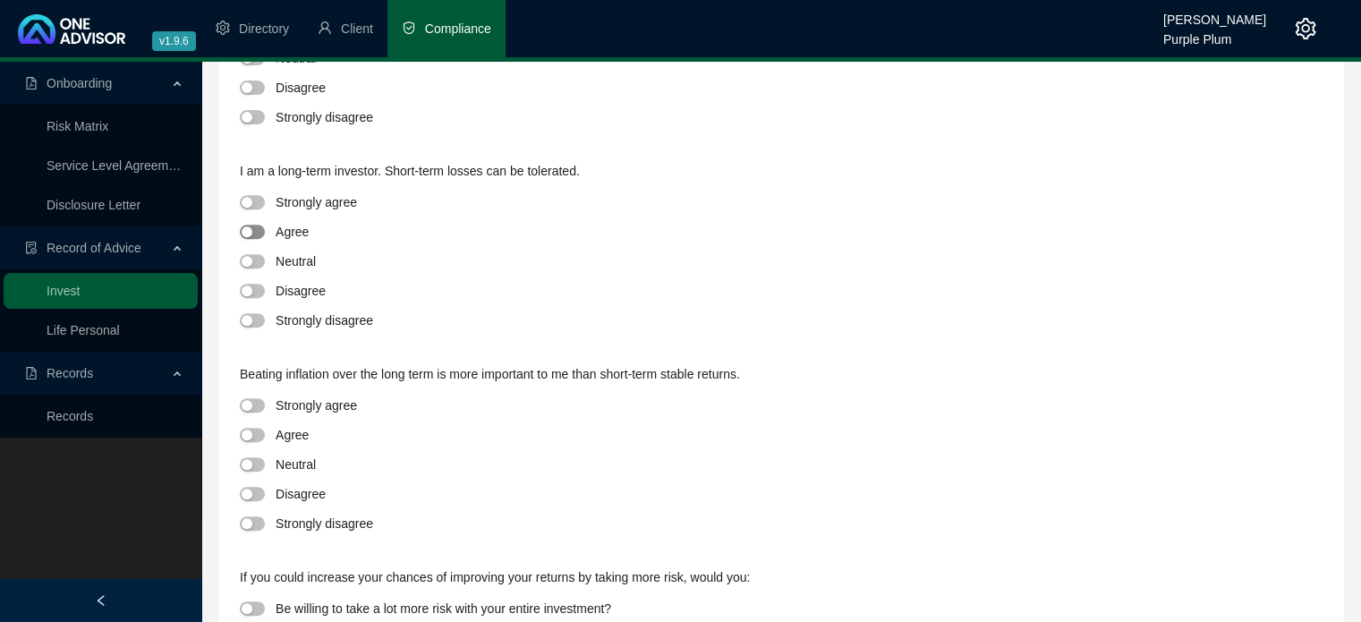
click at [258, 225] on span "button" at bounding box center [252, 232] width 25 height 14
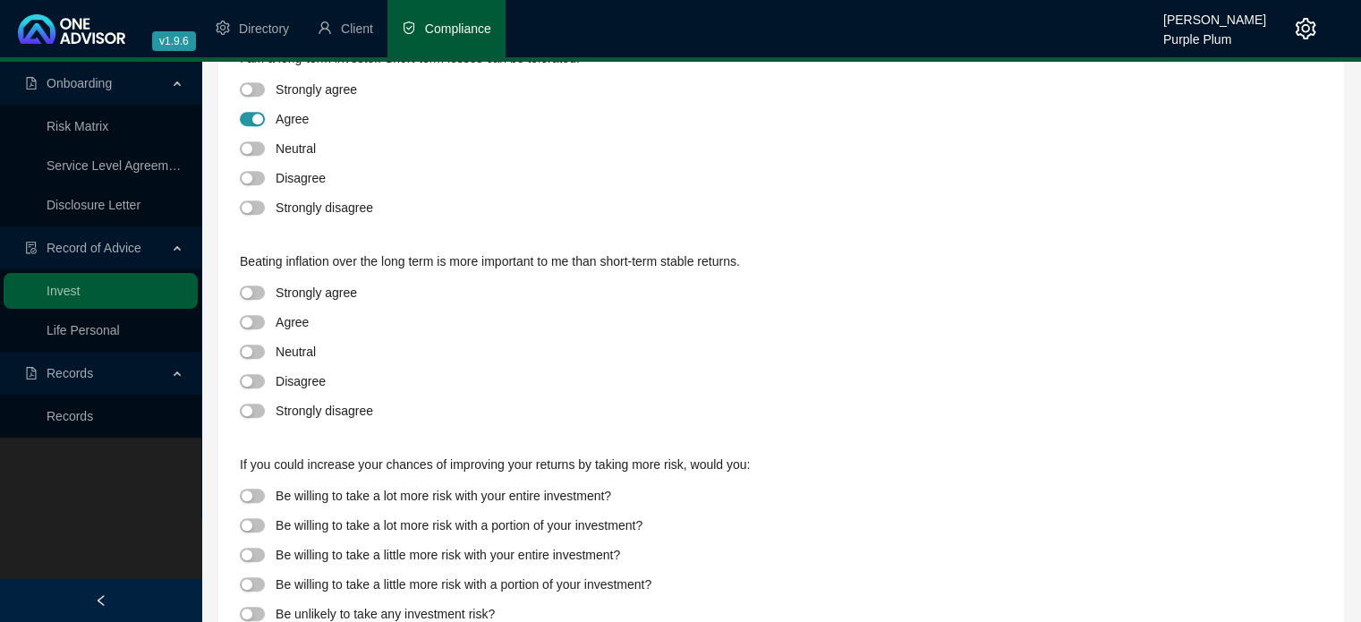
scroll to position [877, 0]
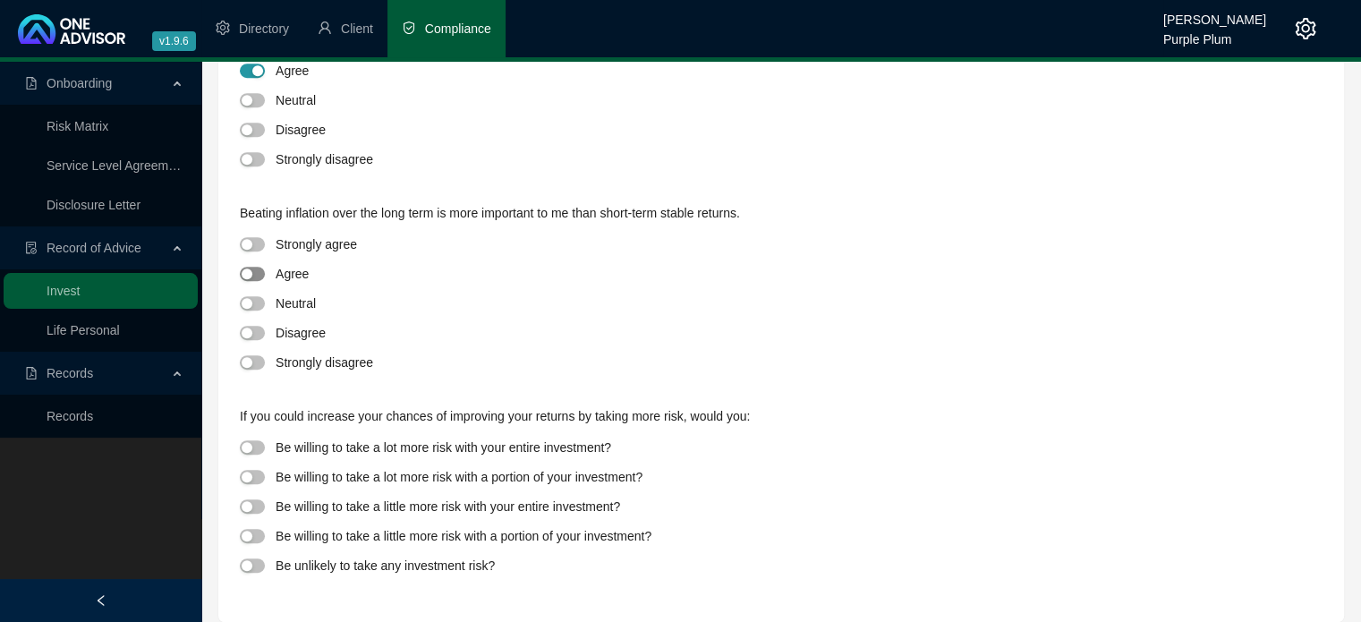
drag, startPoint x: 254, startPoint y: 277, endPoint x: 298, endPoint y: 346, distance: 82.4
click at [255, 281] on span "button" at bounding box center [252, 274] width 25 height 14
click at [258, 507] on span "button" at bounding box center [252, 506] width 25 height 14
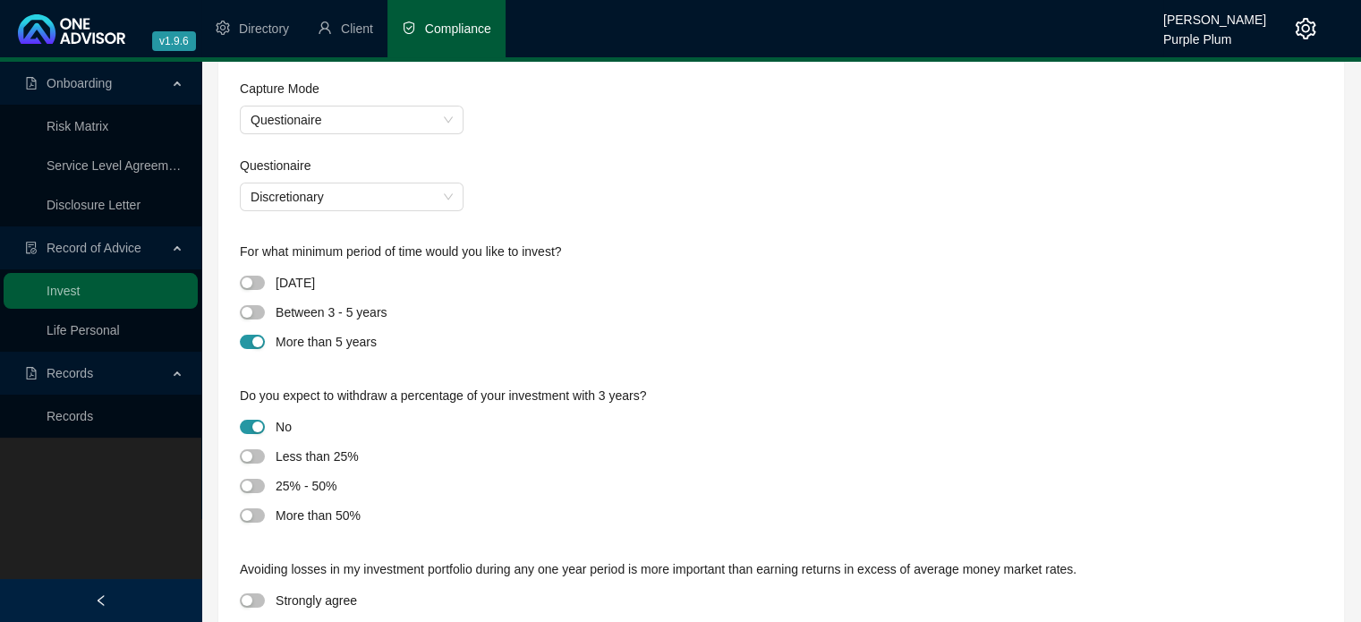
scroll to position [0, 0]
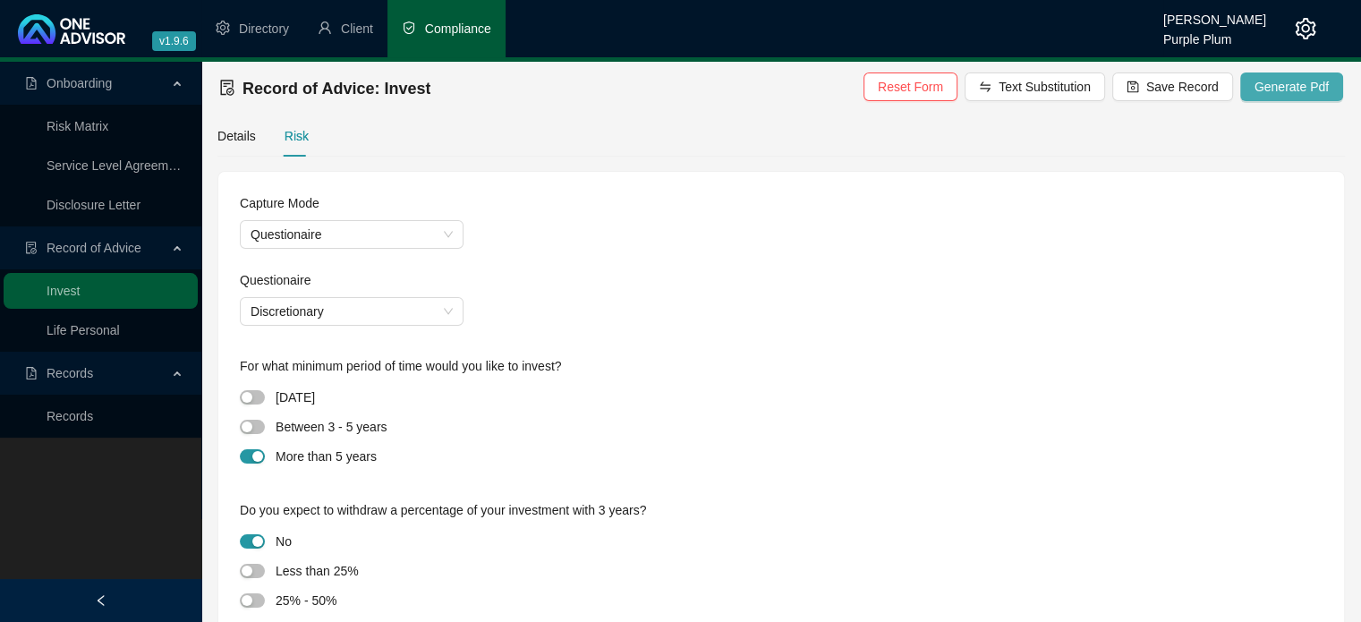
click at [1260, 83] on span "Generate Pdf" at bounding box center [1292, 87] width 74 height 20
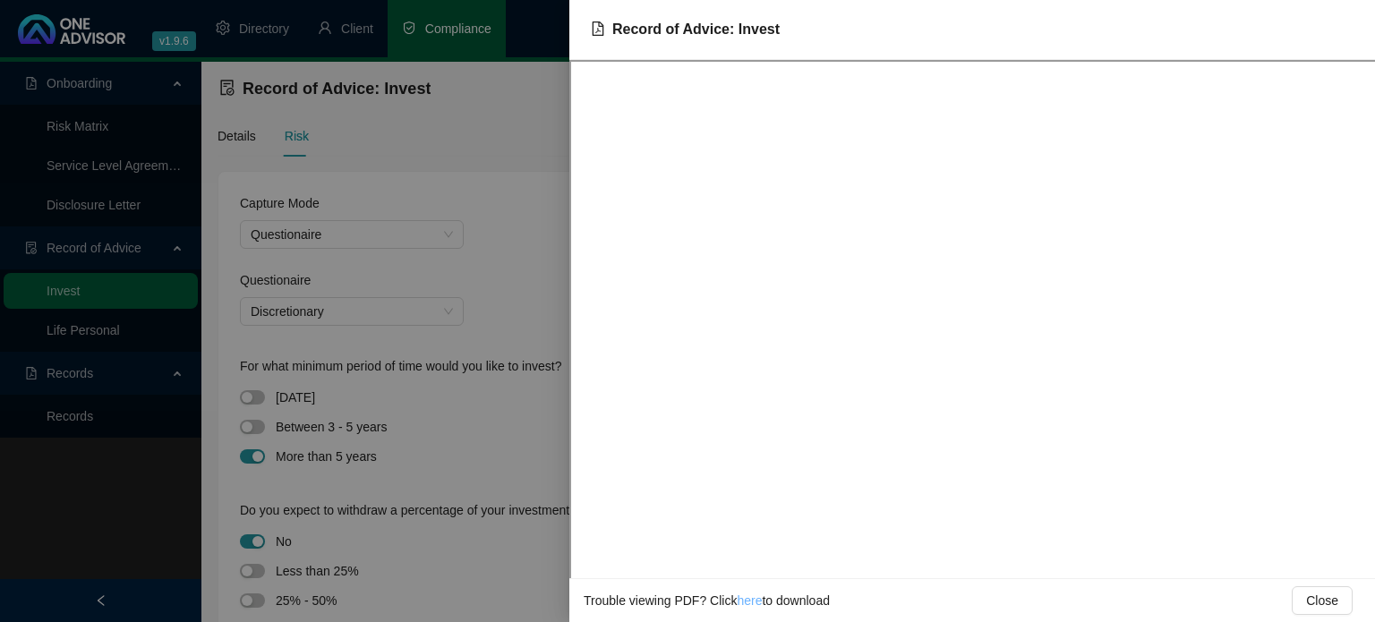
click at [744, 603] on link "here" at bounding box center [749, 600] width 25 height 14
click at [517, 294] on div at bounding box center [687, 311] width 1375 height 622
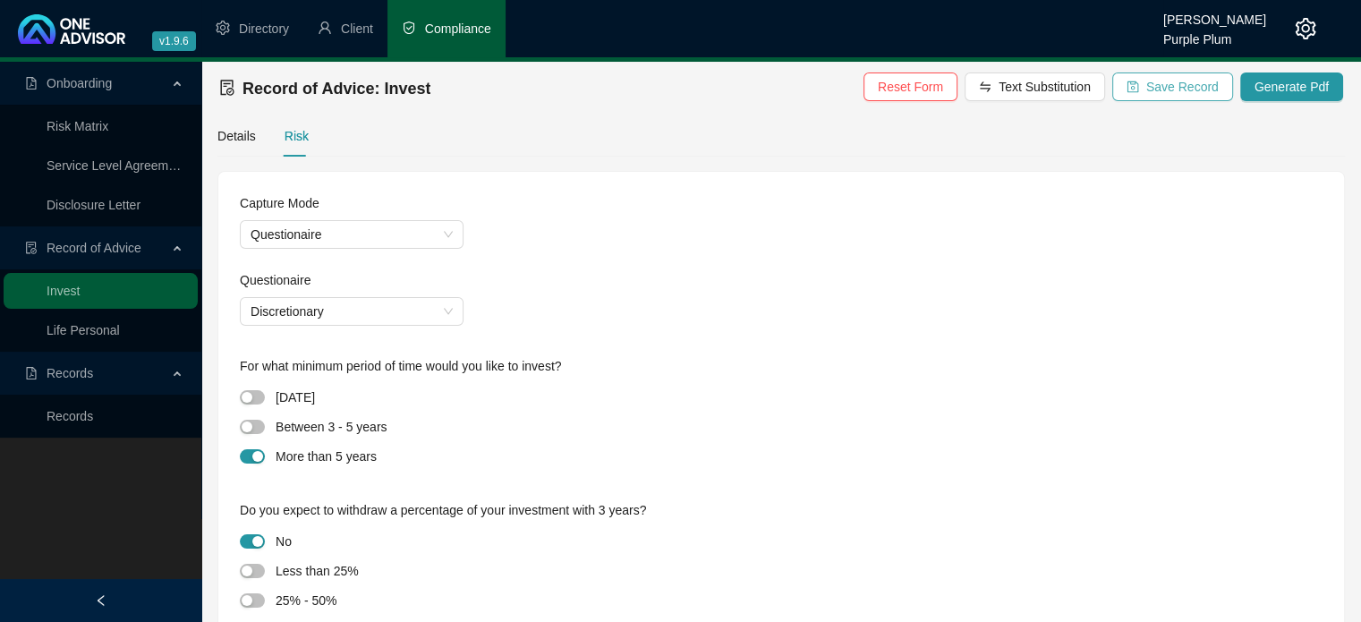
click at [1171, 85] on span "Save Record" at bounding box center [1182, 87] width 72 height 20
click at [55, 418] on link "Records" at bounding box center [70, 416] width 47 height 14
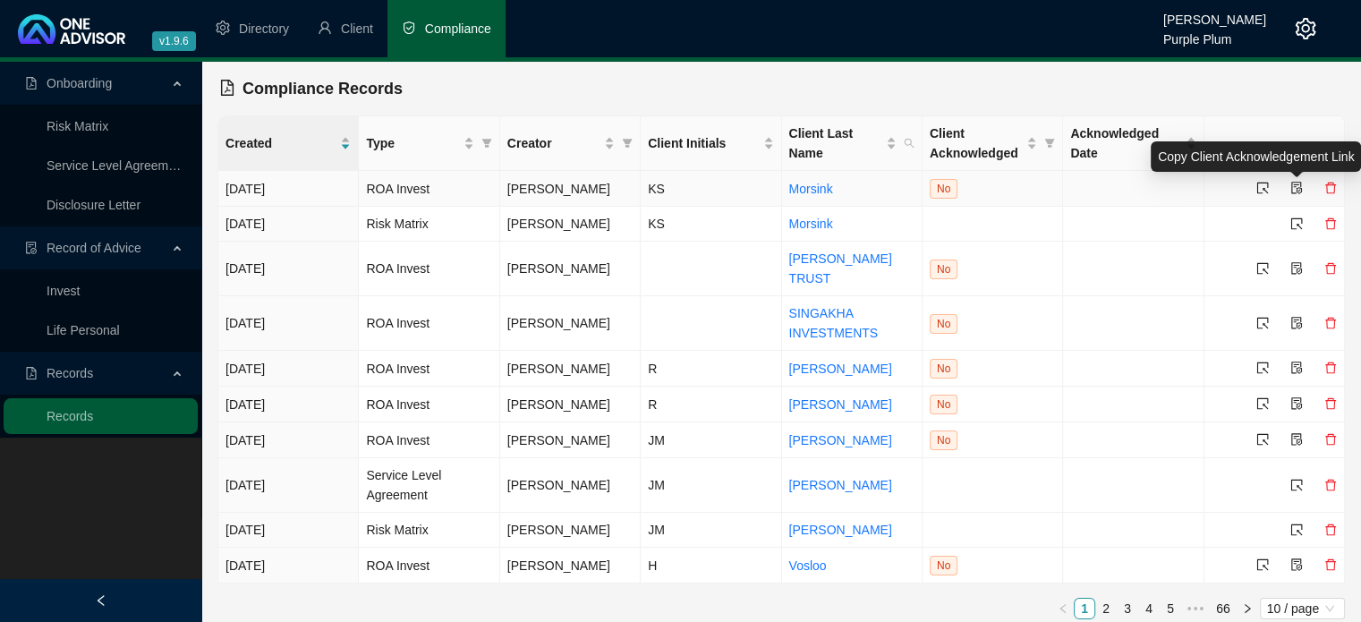
click at [1300, 191] on icon "file-protect" at bounding box center [1296, 188] width 11 height 13
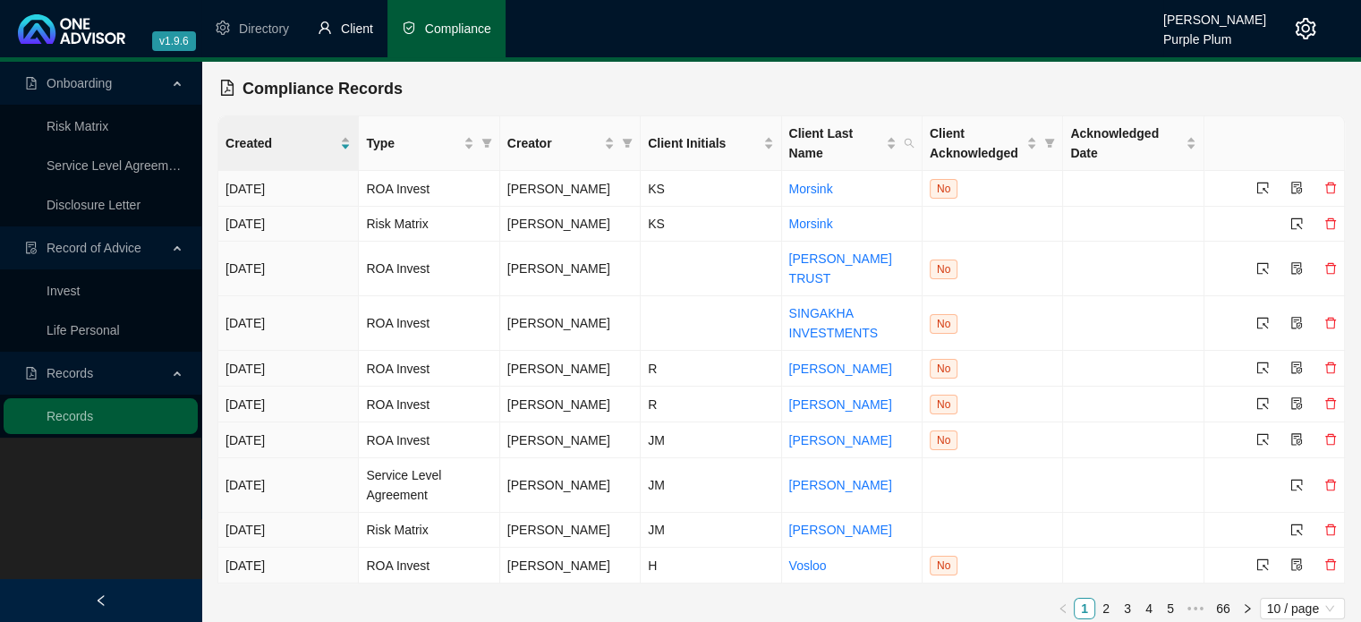
drag, startPoint x: 334, startPoint y: 28, endPoint x: 331, endPoint y: 39, distance: 11.9
click at [334, 28] on li "Client" at bounding box center [345, 28] width 84 height 57
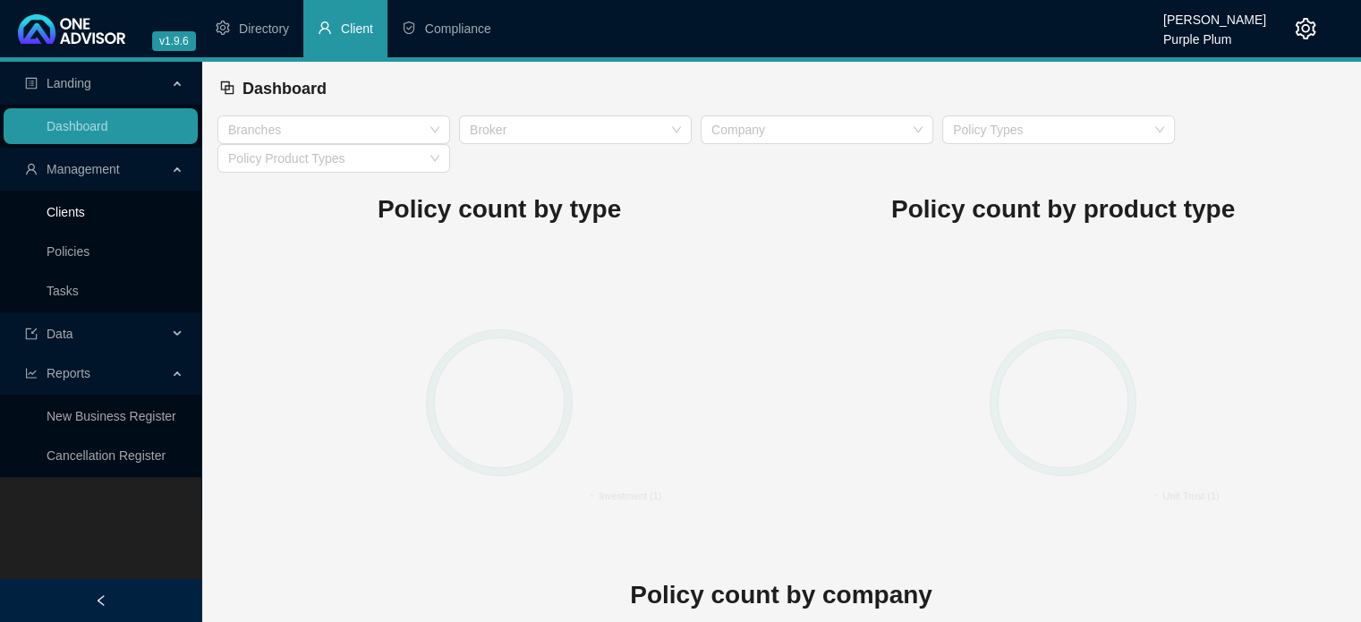
click at [64, 210] on link "Clients" at bounding box center [66, 212] width 38 height 14
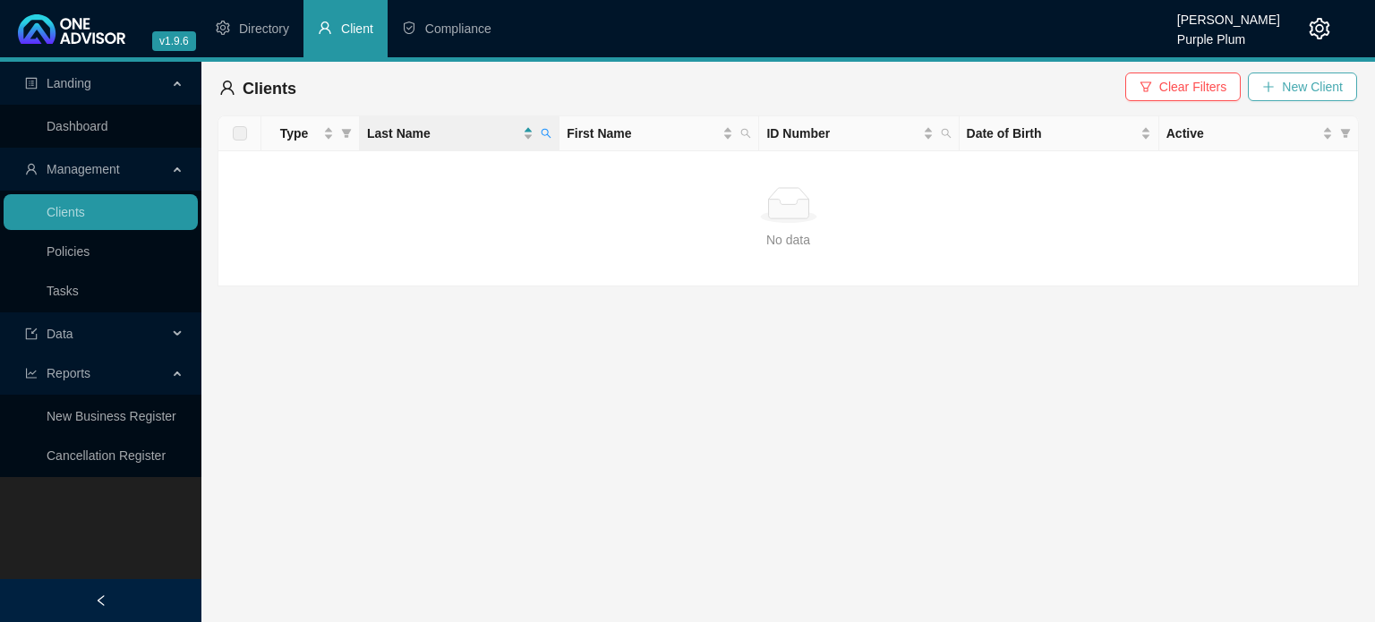
click at [1298, 89] on span "New Client" at bounding box center [1312, 87] width 61 height 20
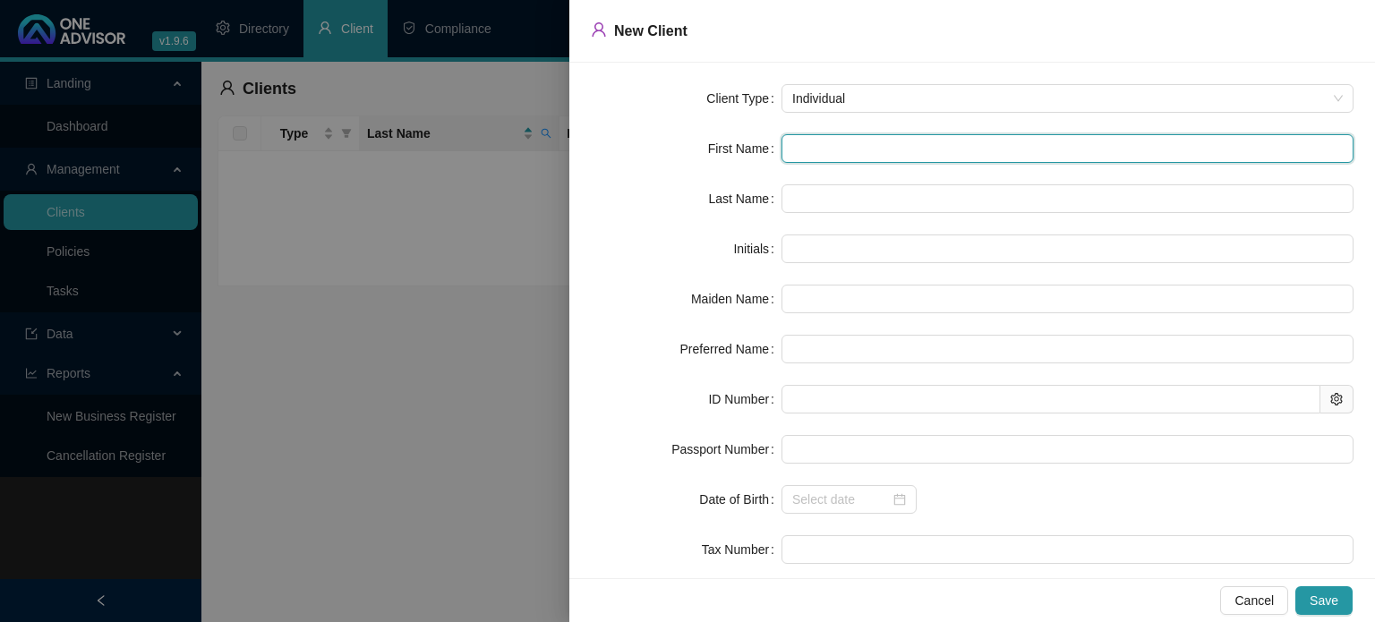
click at [801, 148] on input "text" at bounding box center [1067, 148] width 572 height 29
type input "B"
type input "Bi"
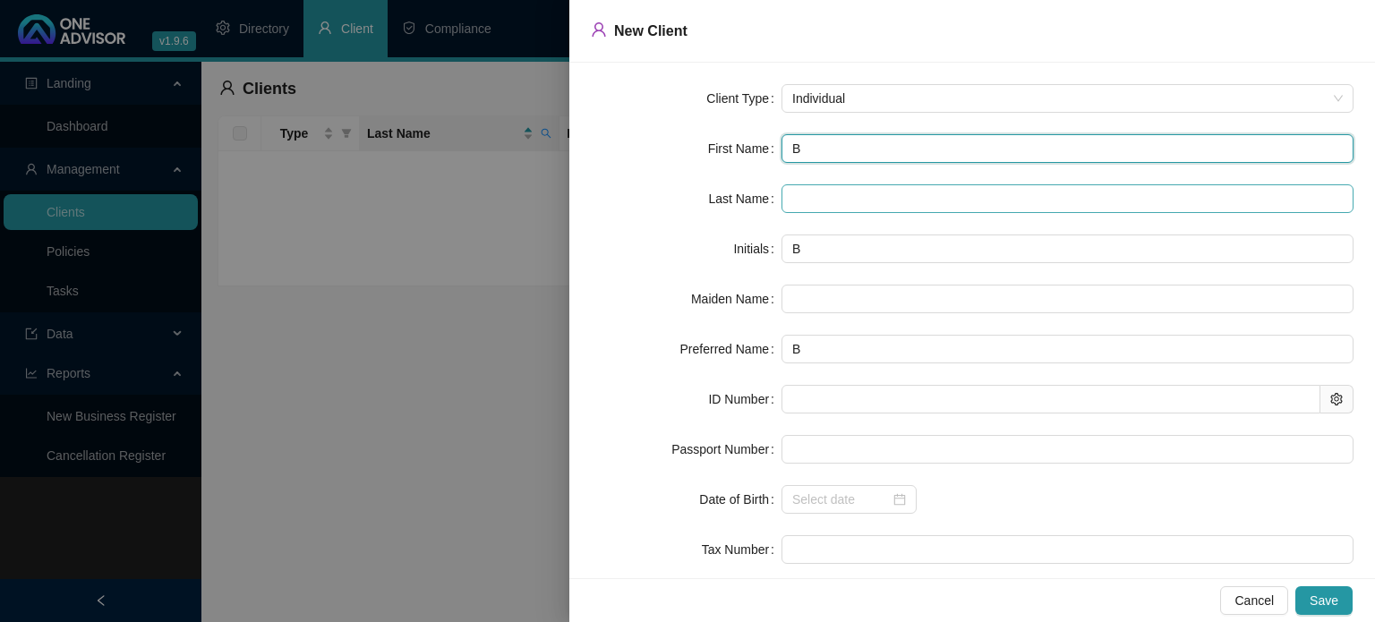
type input "Bi"
type input "Bia"
type input "Bian"
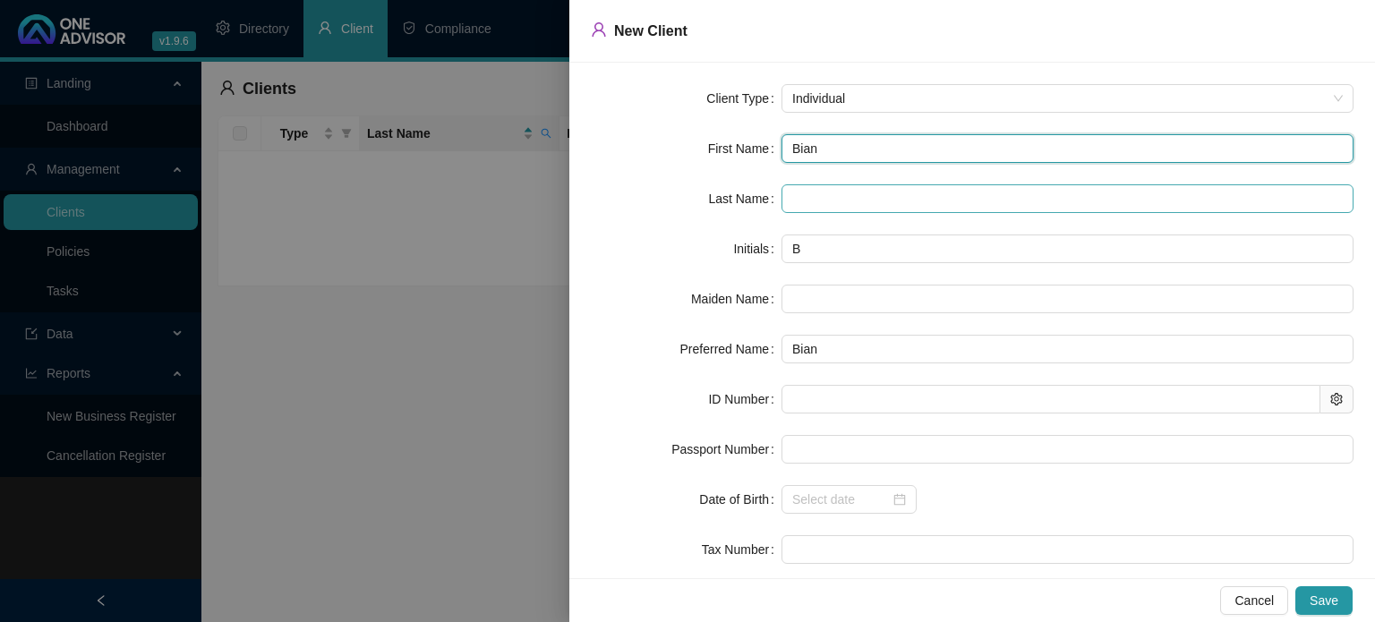
type input "Bianc"
type input "[PERSON_NAME]"
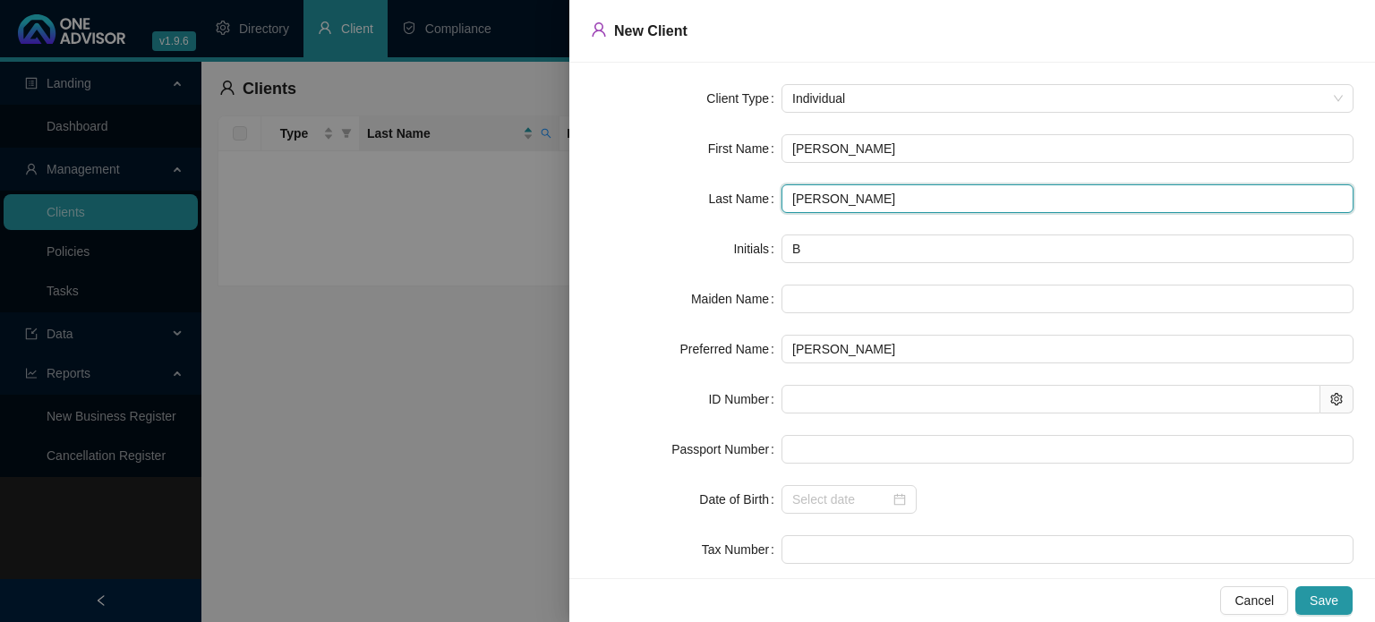
type input "[PERSON_NAME]"
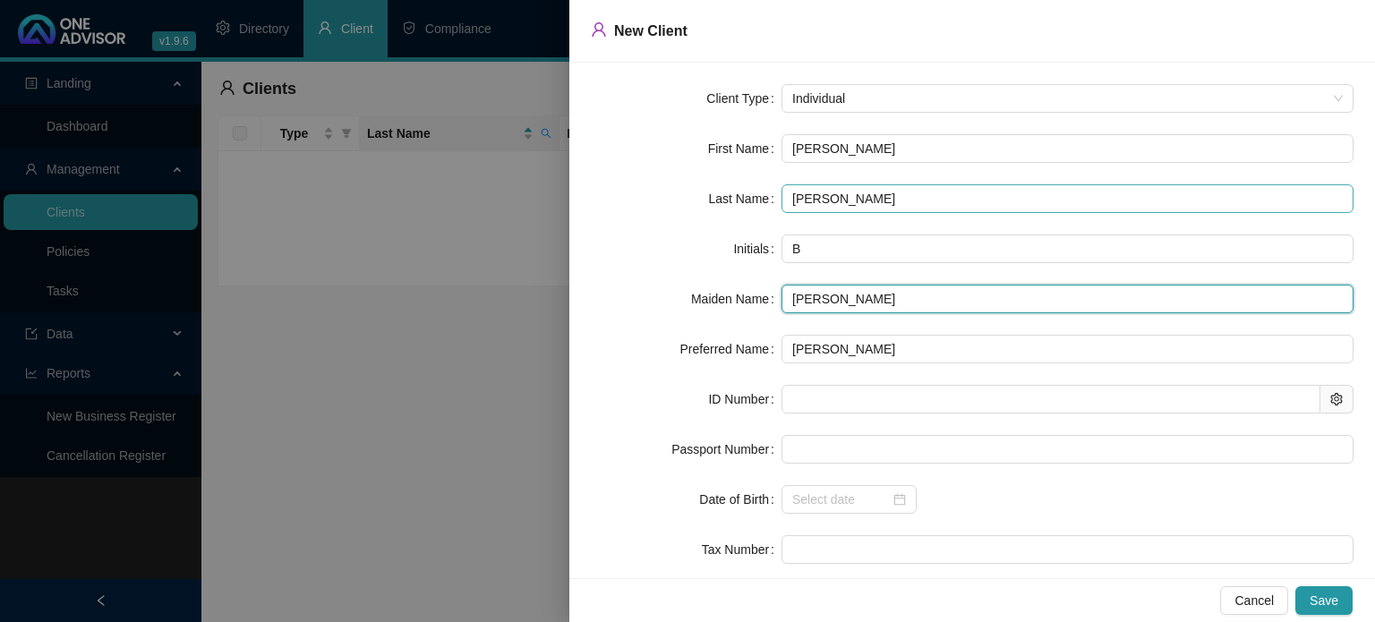
type input "[PERSON_NAME]"
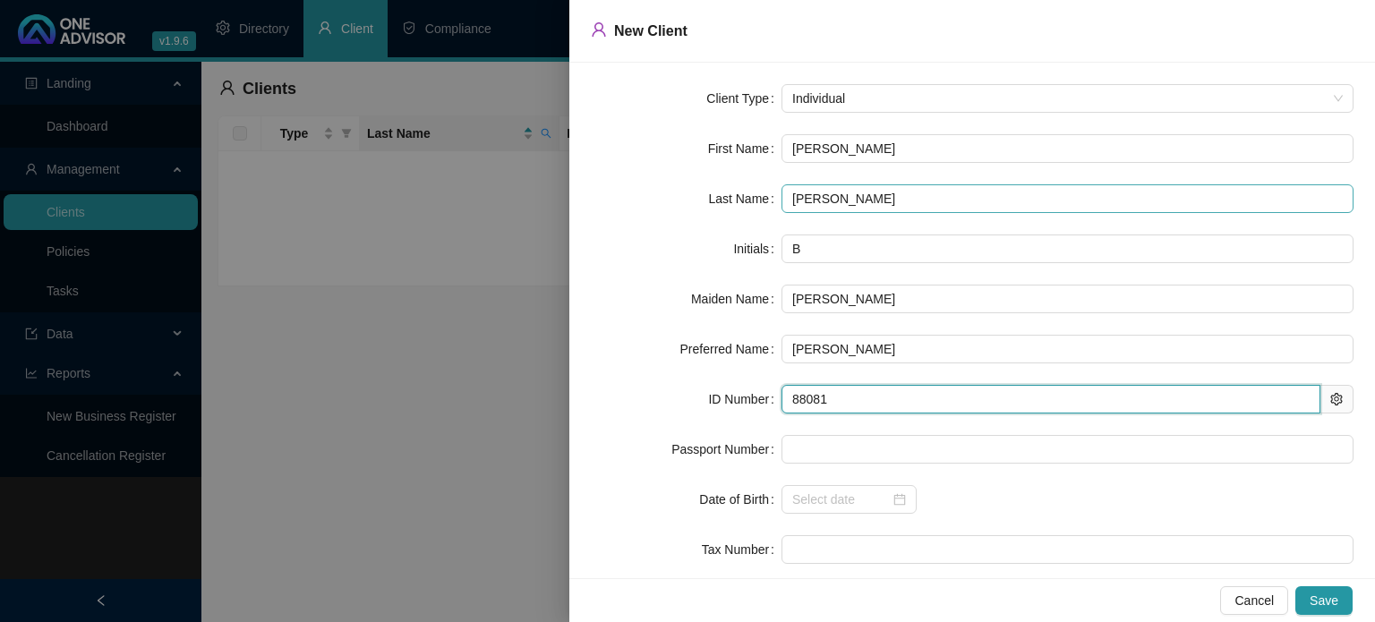
type input "880813"
type input "[DATE]"
type input "8808130194085"
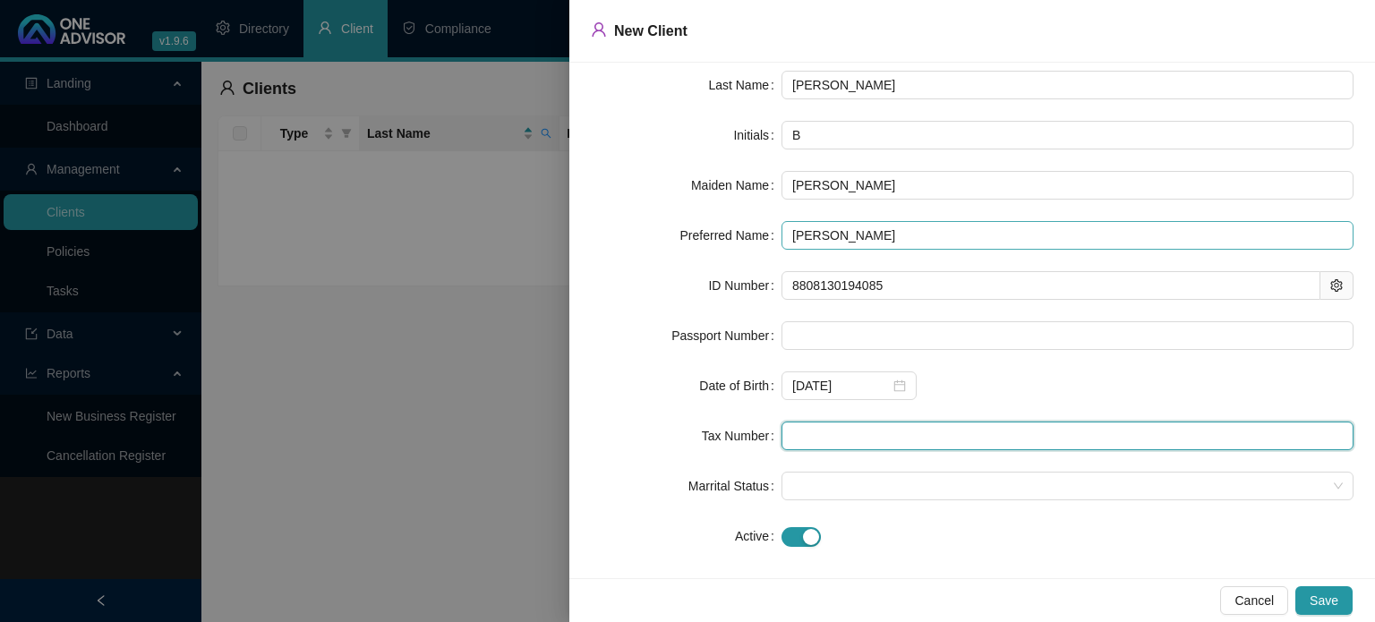
scroll to position [128, 0]
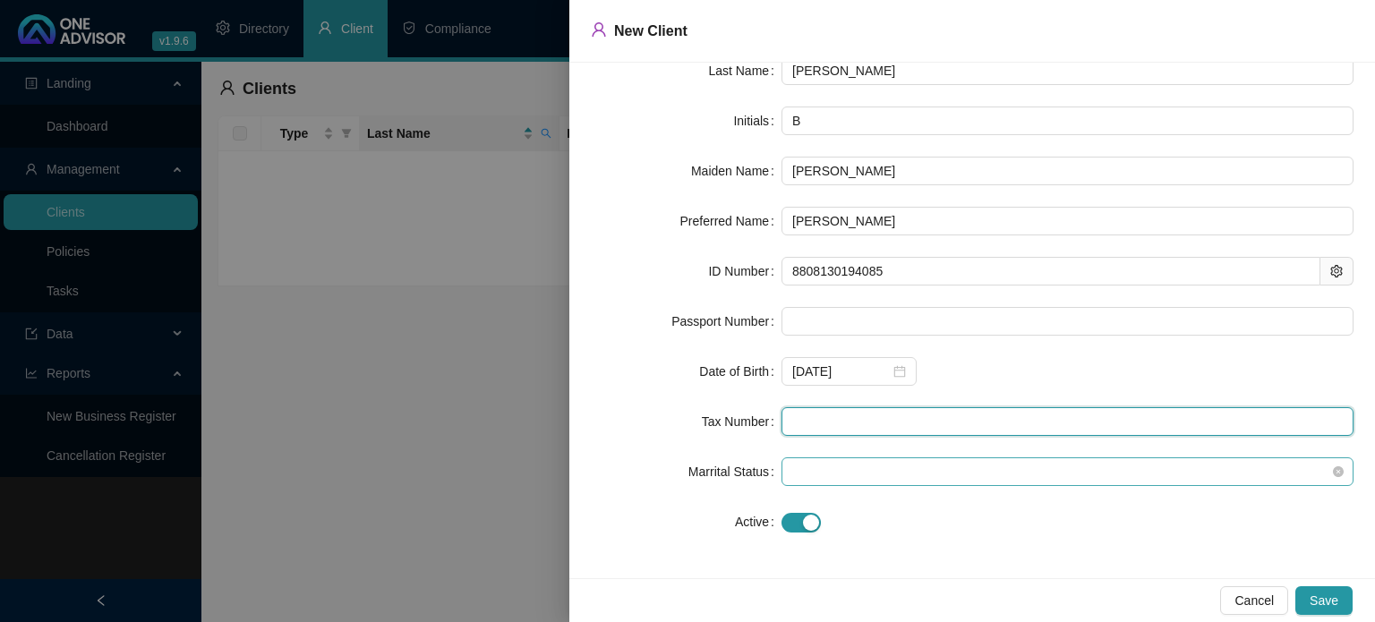
click at [827, 479] on span at bounding box center [1067, 471] width 550 height 27
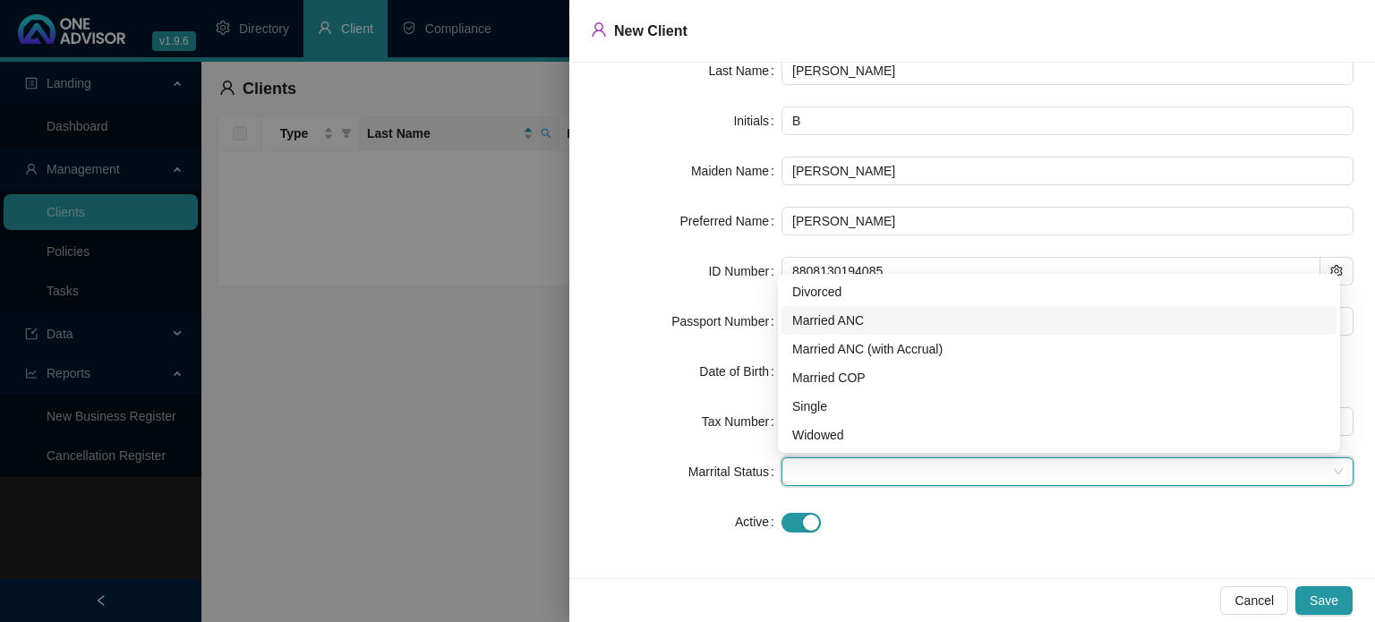
click at [833, 322] on div "Married ANC" at bounding box center [1058, 321] width 533 height 20
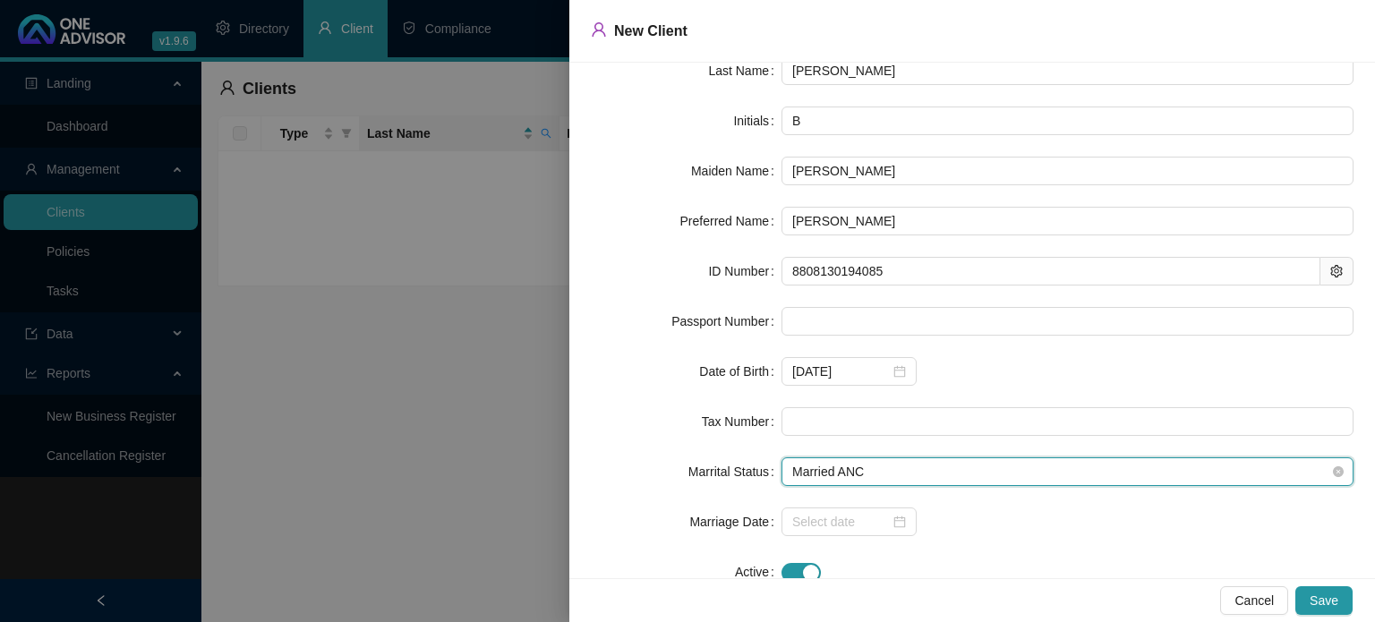
click at [854, 472] on span "Married ANC" at bounding box center [1067, 471] width 550 height 27
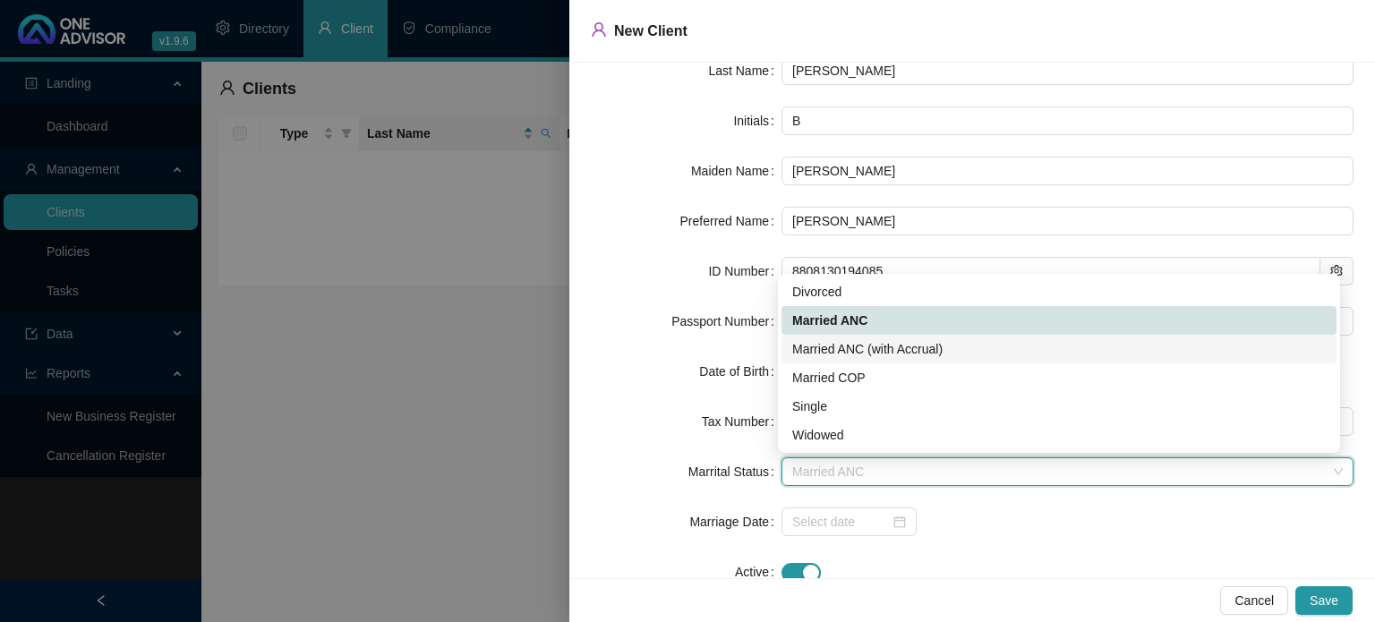
click at [840, 357] on div "Married ANC (with Accrual)" at bounding box center [1058, 349] width 533 height 20
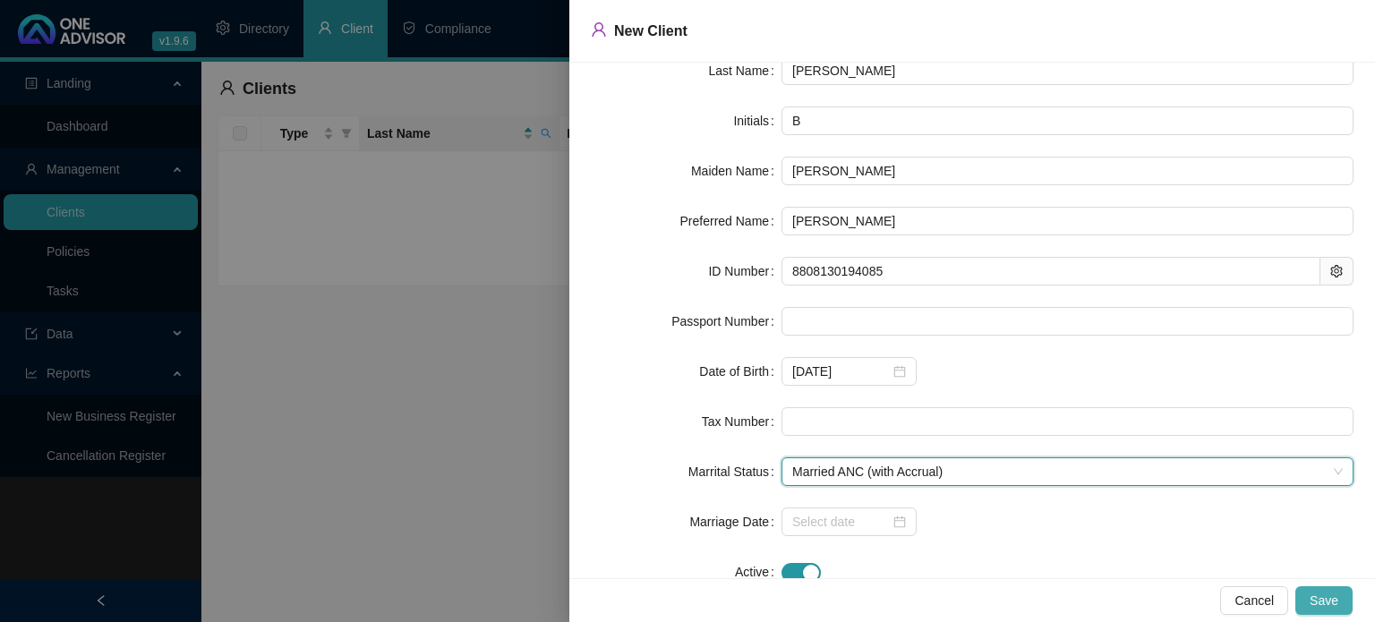
click at [1329, 599] on span "Save" at bounding box center [1323, 601] width 29 height 20
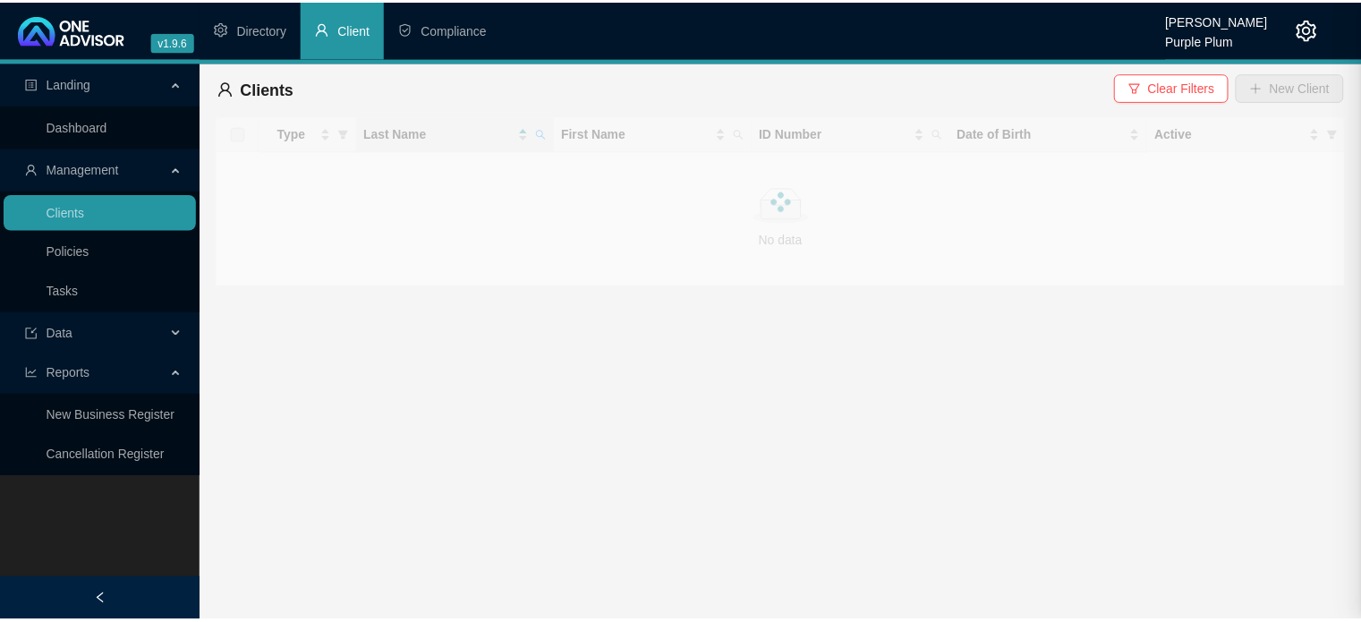
scroll to position [0, 0]
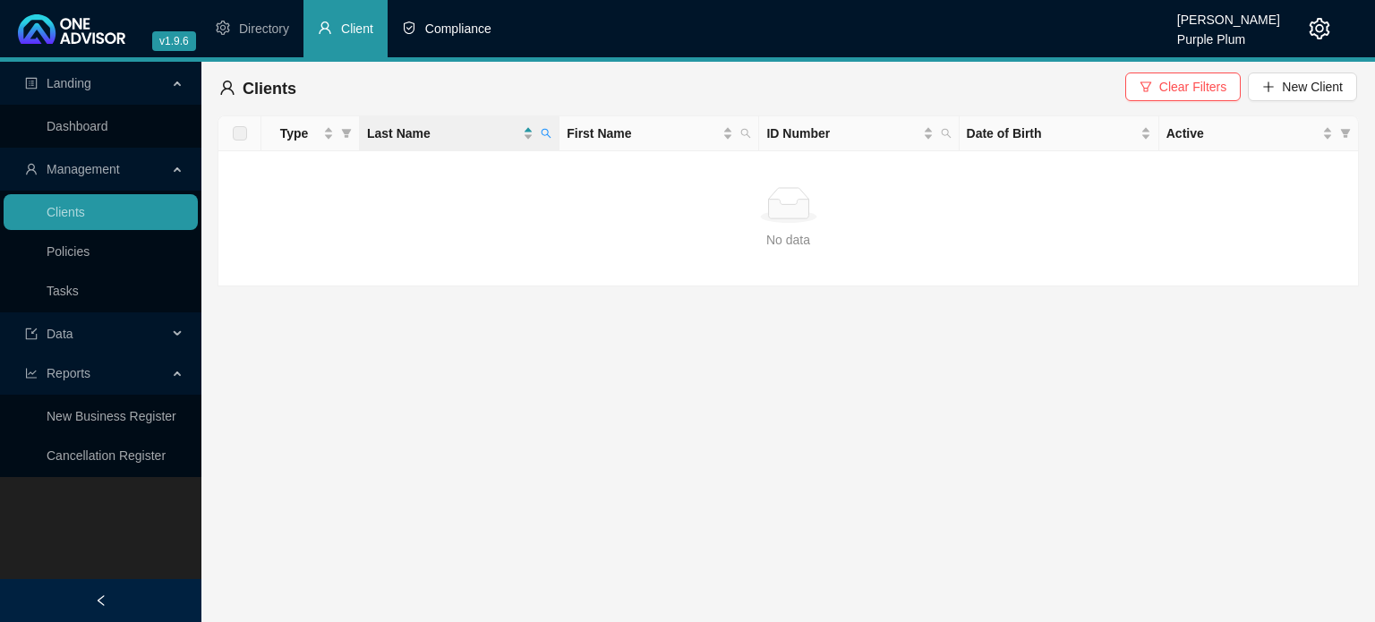
click at [458, 30] on span "Compliance" at bounding box center [458, 28] width 66 height 14
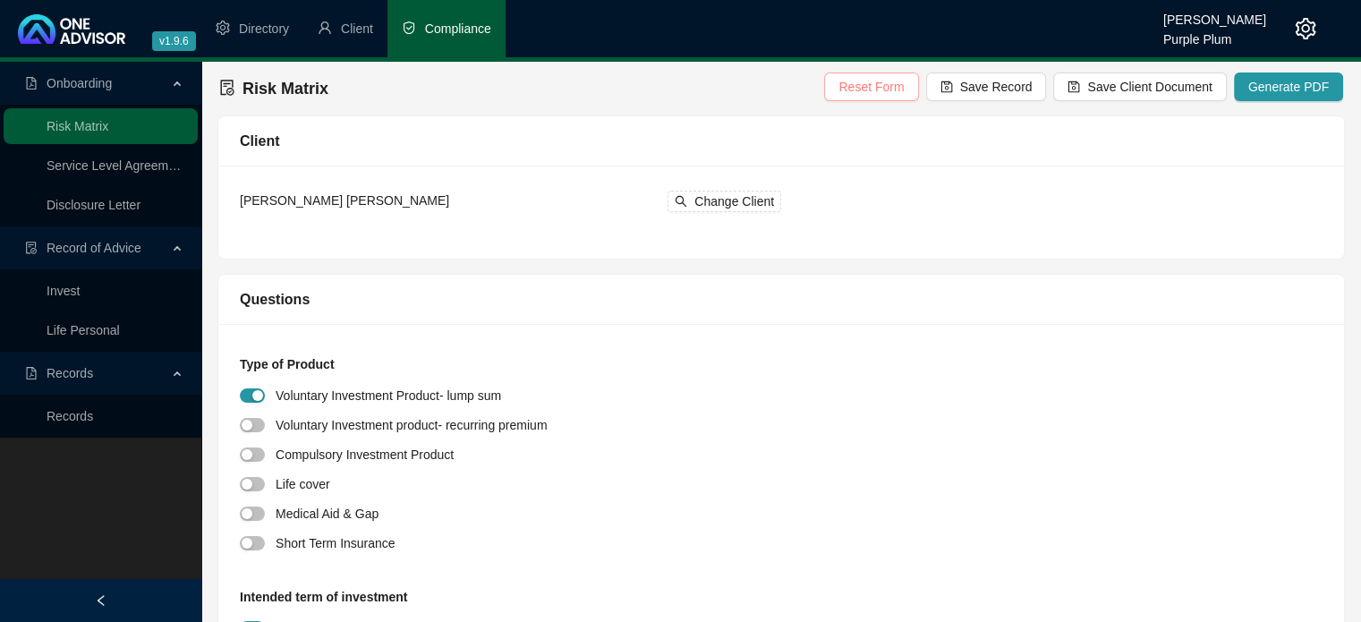
click at [883, 88] on span "Reset Form" at bounding box center [871, 87] width 65 height 20
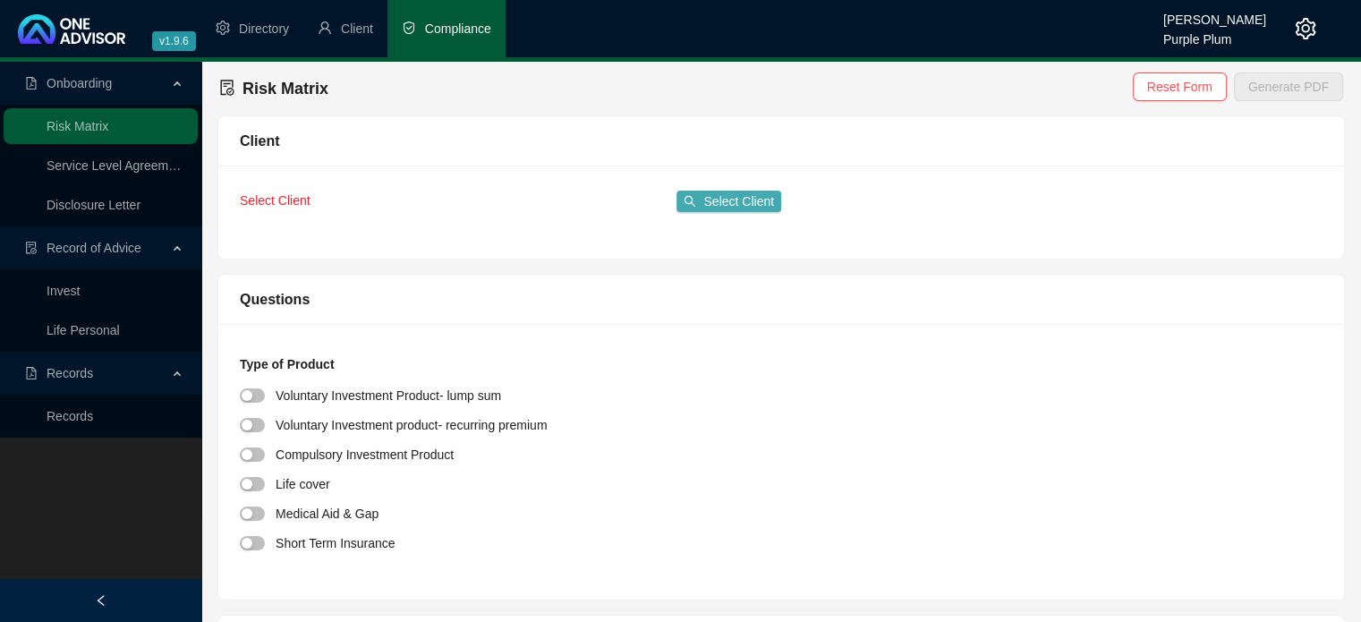
click at [720, 206] on span "Select Client" at bounding box center [738, 202] width 71 height 20
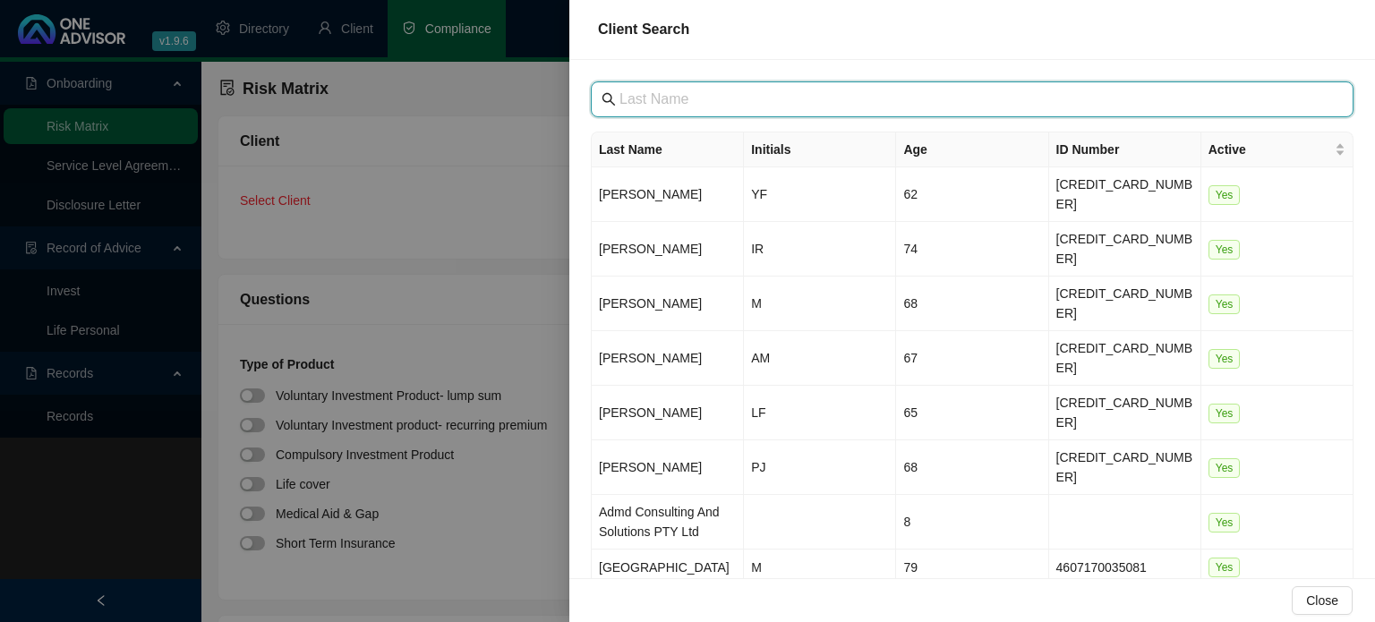
click at [673, 98] on input "text" at bounding box center [973, 99] width 709 height 21
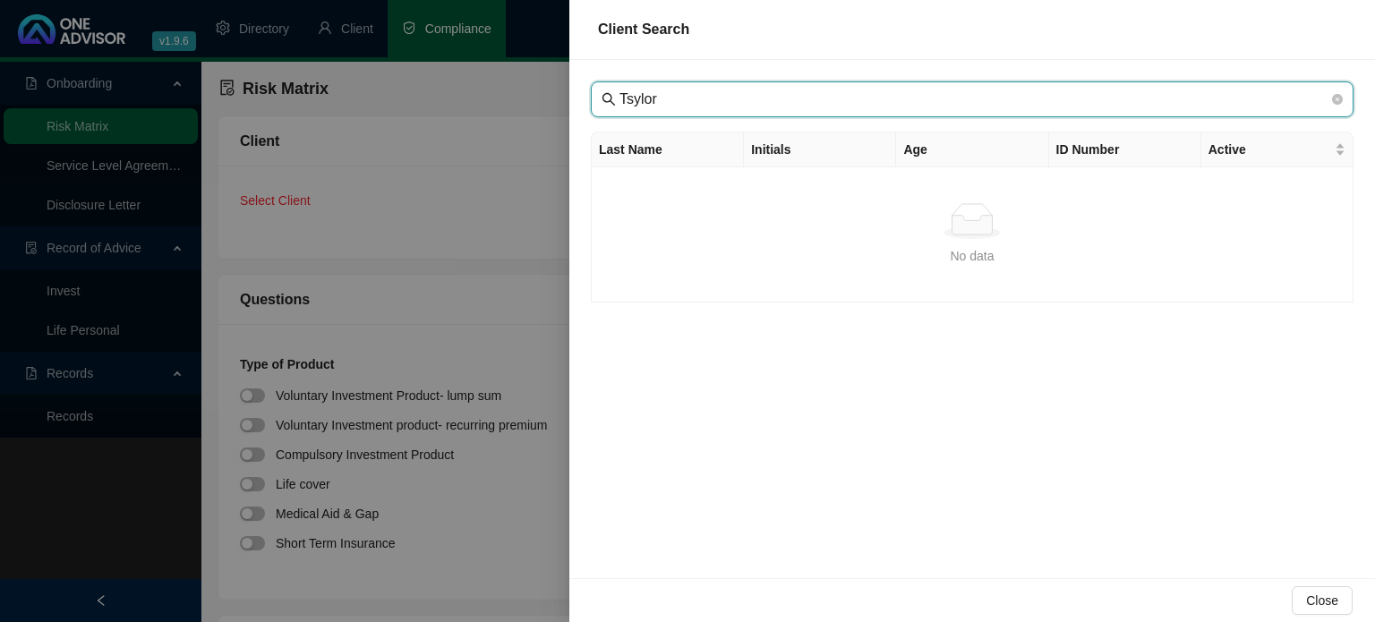
click at [630, 107] on input "Tsylor" at bounding box center [973, 99] width 709 height 21
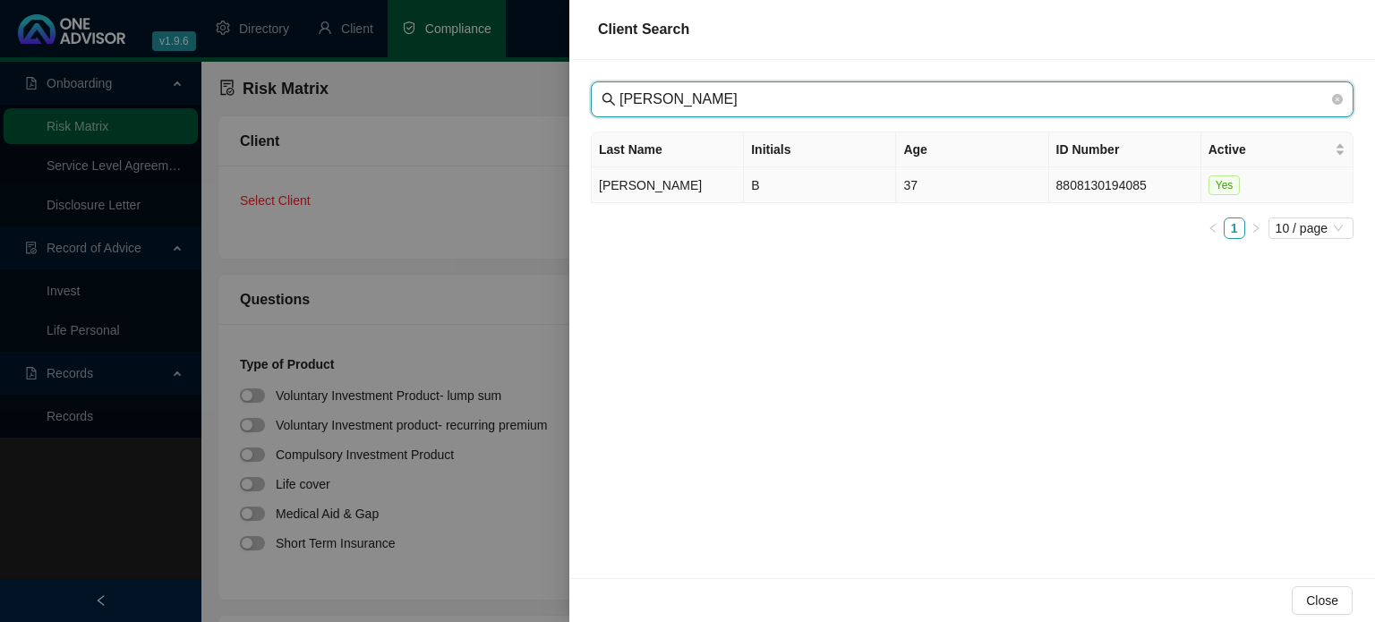
type input "[PERSON_NAME]"
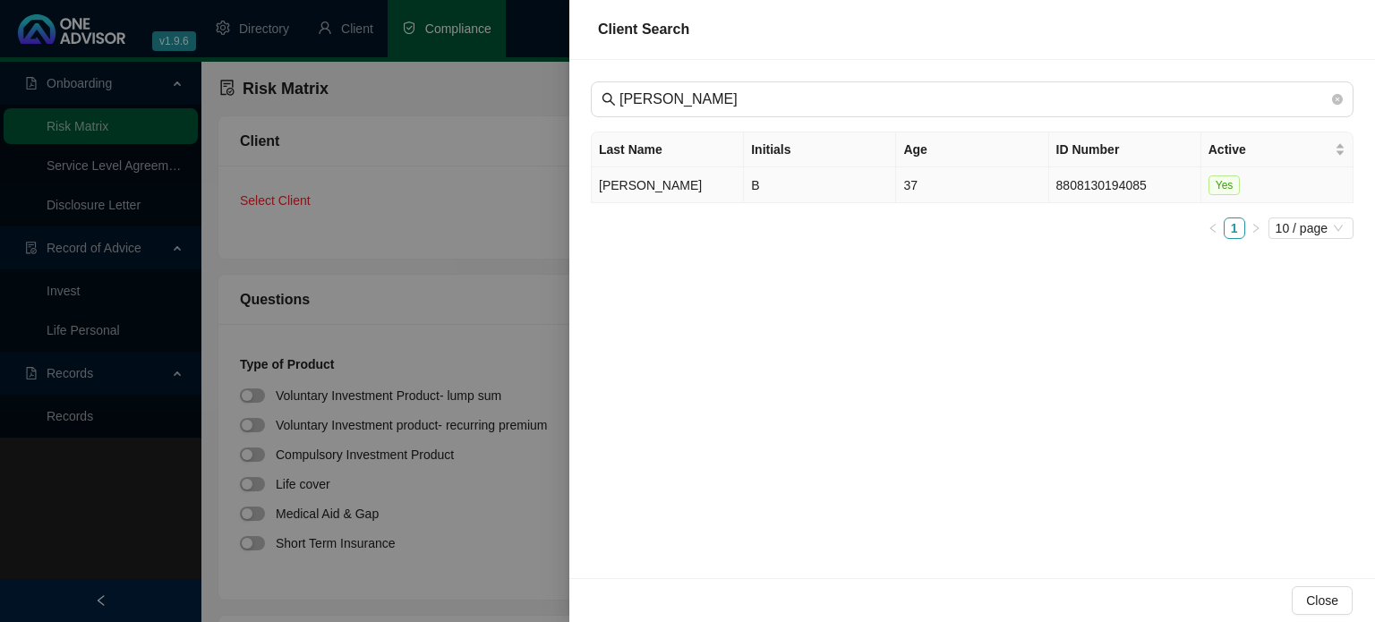
click at [644, 185] on td "[PERSON_NAME]" at bounding box center [668, 185] width 152 height 36
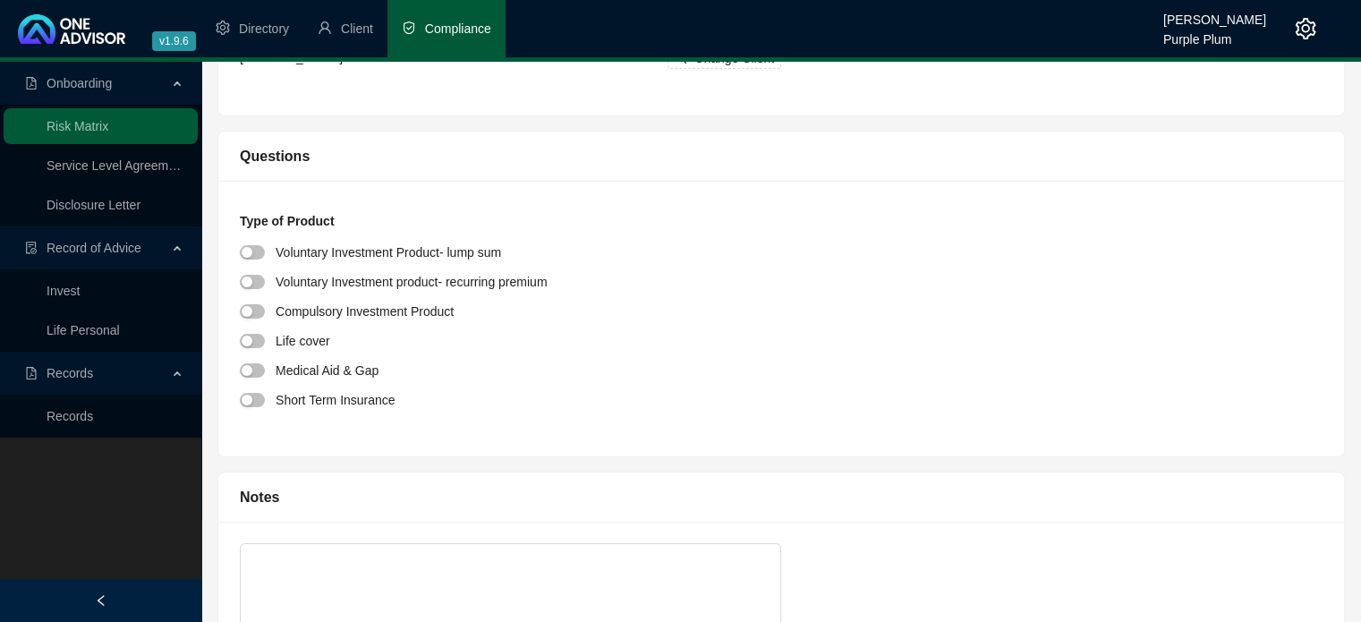
scroll to position [179, 0]
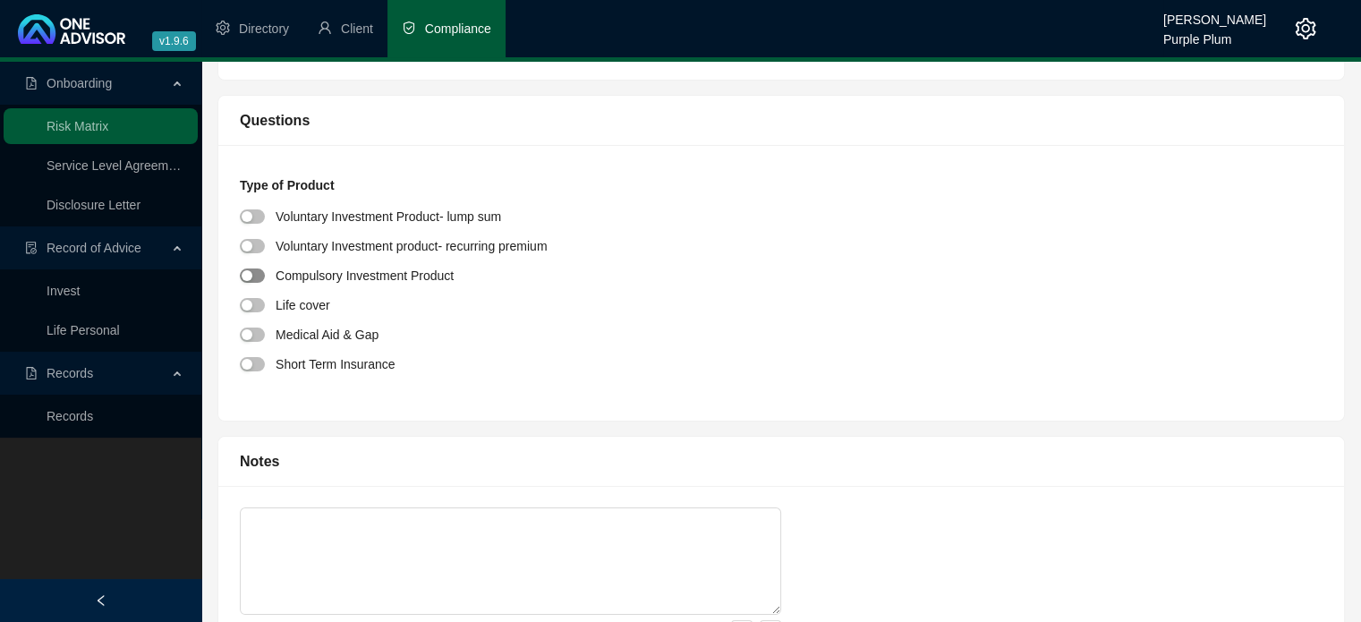
click at [262, 274] on span "button" at bounding box center [252, 275] width 25 height 14
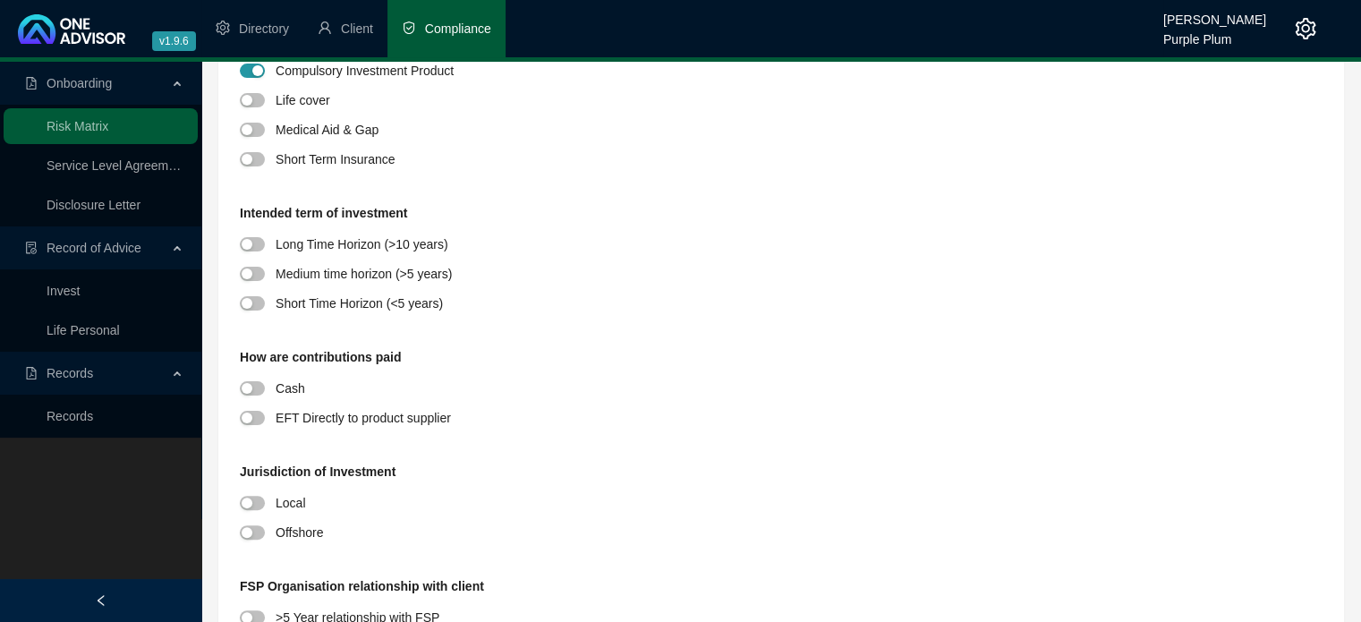
scroll to position [447, 0]
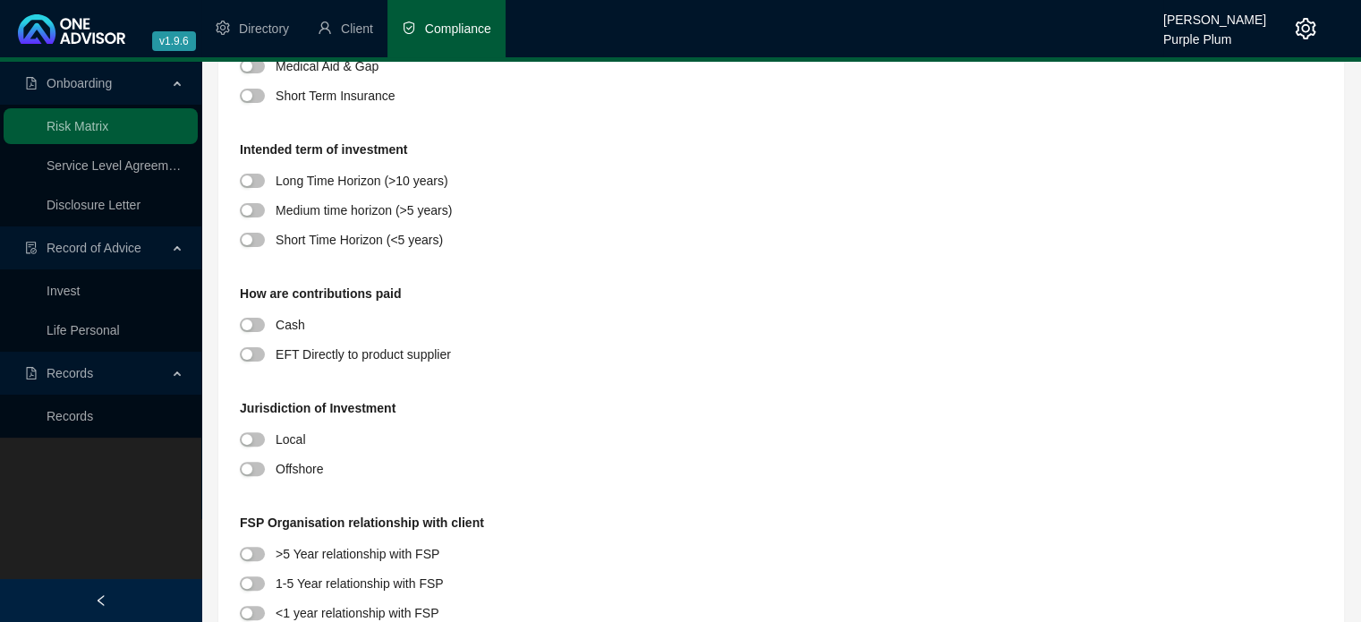
click at [260, 173] on div at bounding box center [258, 180] width 36 height 21
click at [257, 184] on span "button" at bounding box center [252, 181] width 25 height 14
drag, startPoint x: 257, startPoint y: 321, endPoint x: 315, endPoint y: 362, distance: 70.8
click at [261, 325] on span "button" at bounding box center [252, 325] width 25 height 14
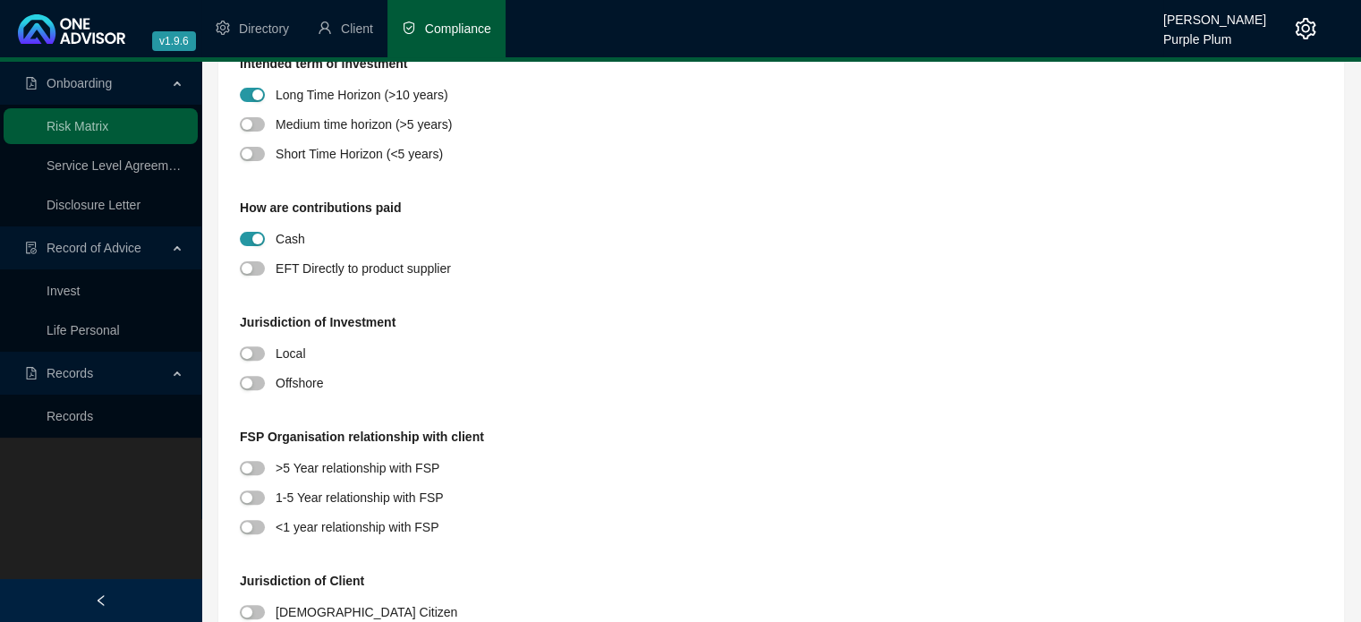
scroll to position [716, 0]
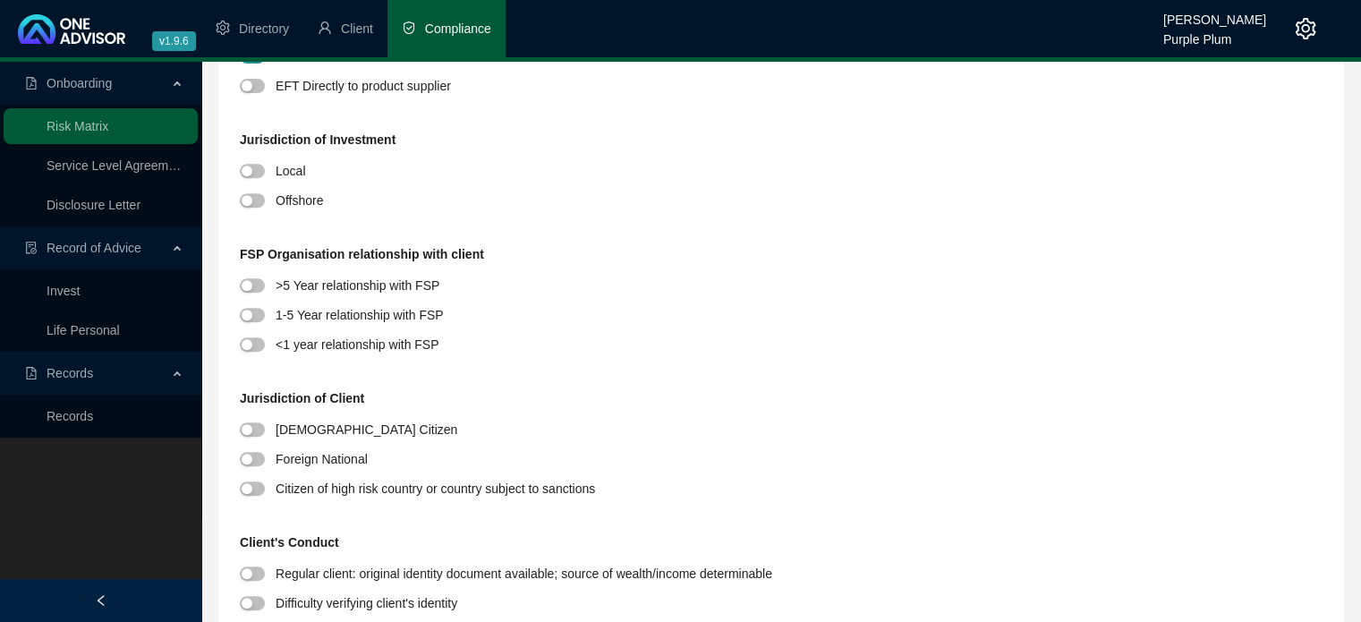
click at [255, 179] on div at bounding box center [258, 170] width 36 height 21
click at [251, 168] on div "button" at bounding box center [247, 171] width 11 height 11
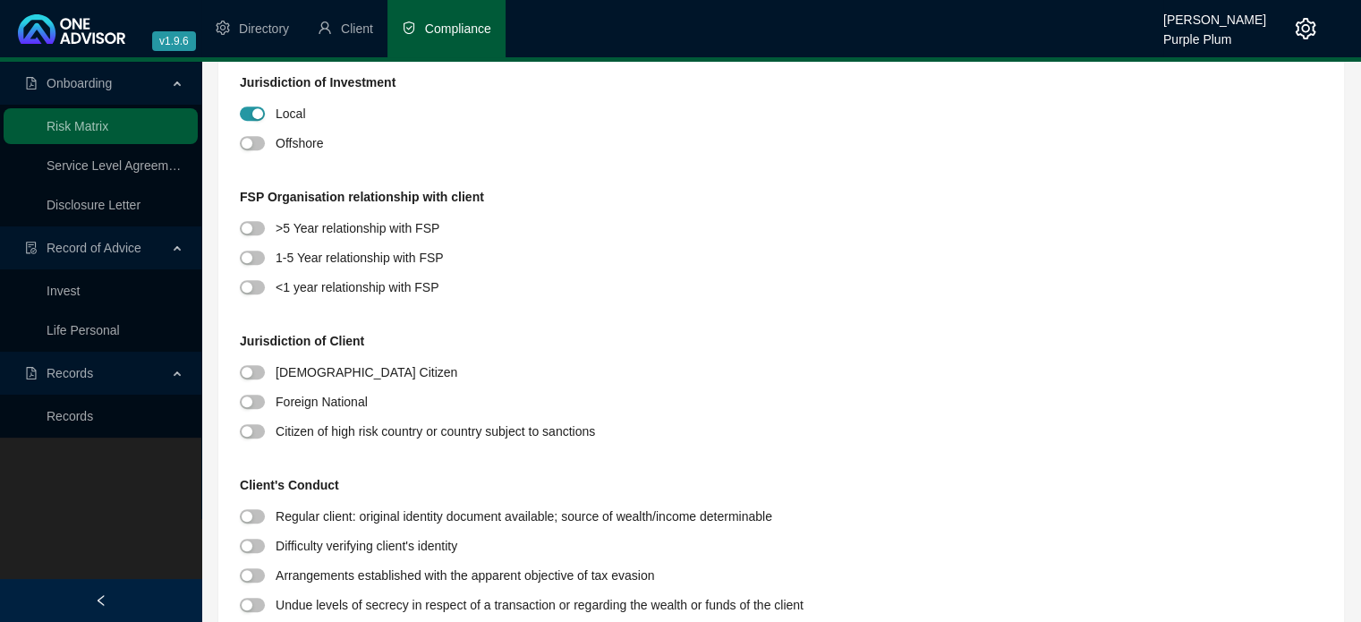
scroll to position [805, 0]
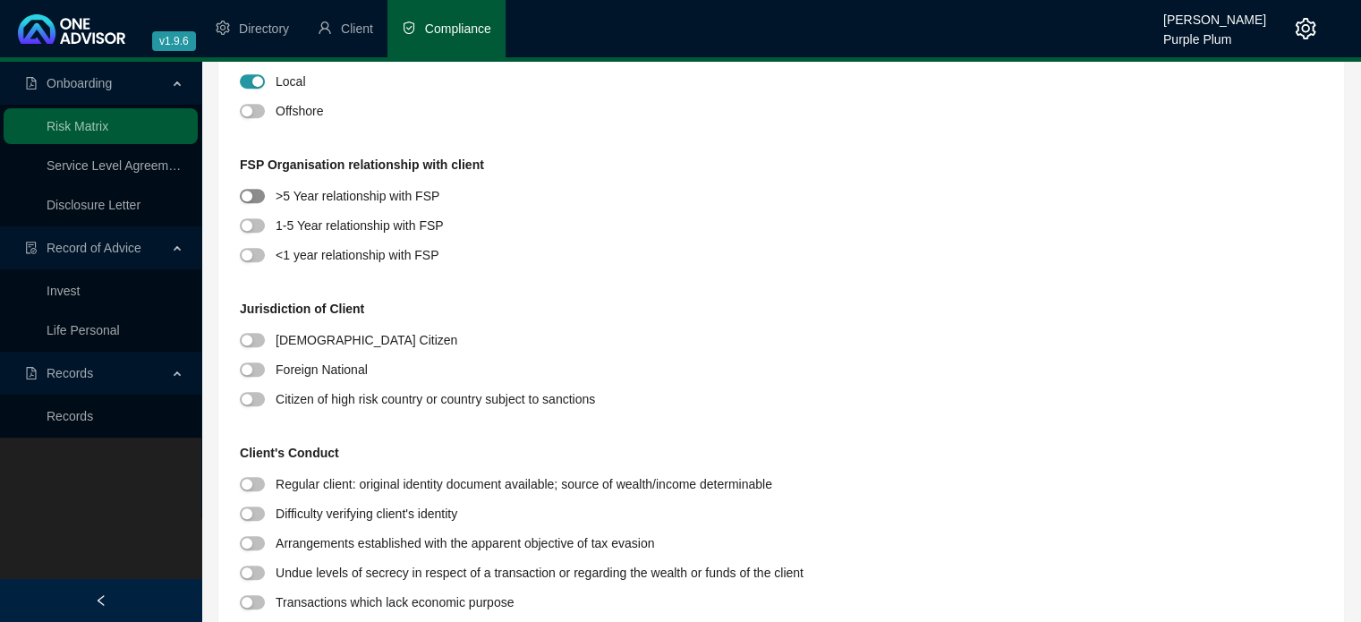
click at [254, 192] on span "button" at bounding box center [252, 196] width 25 height 14
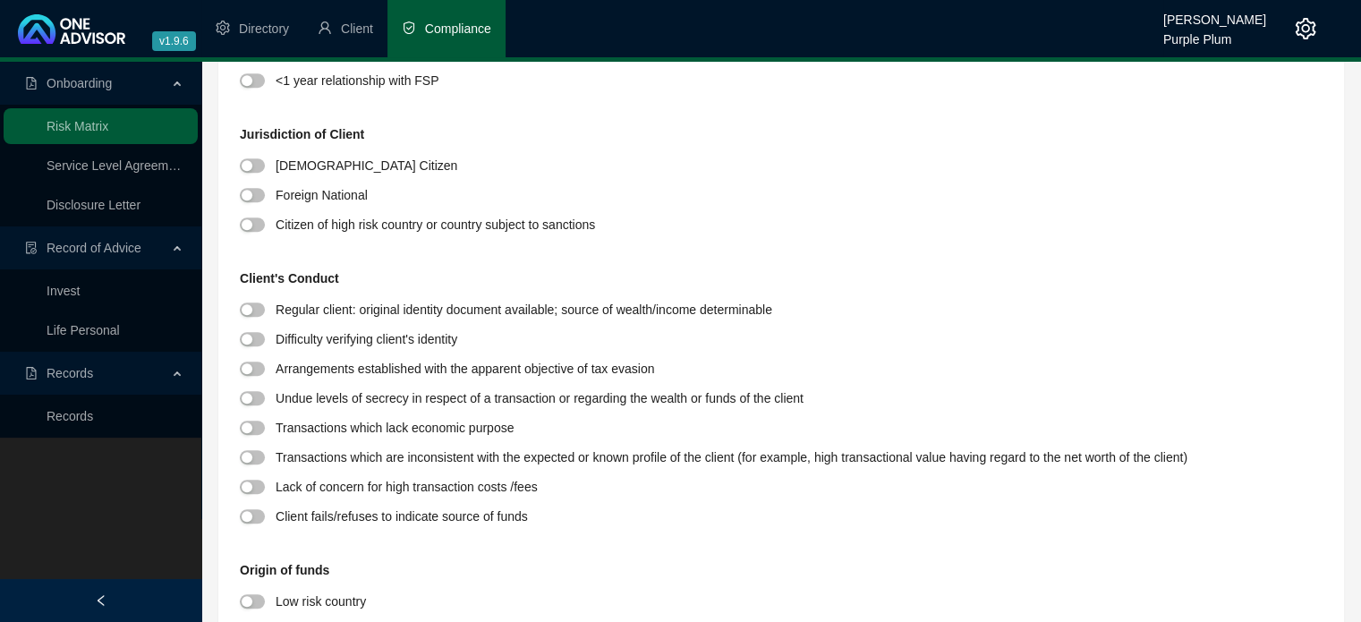
scroll to position [984, 0]
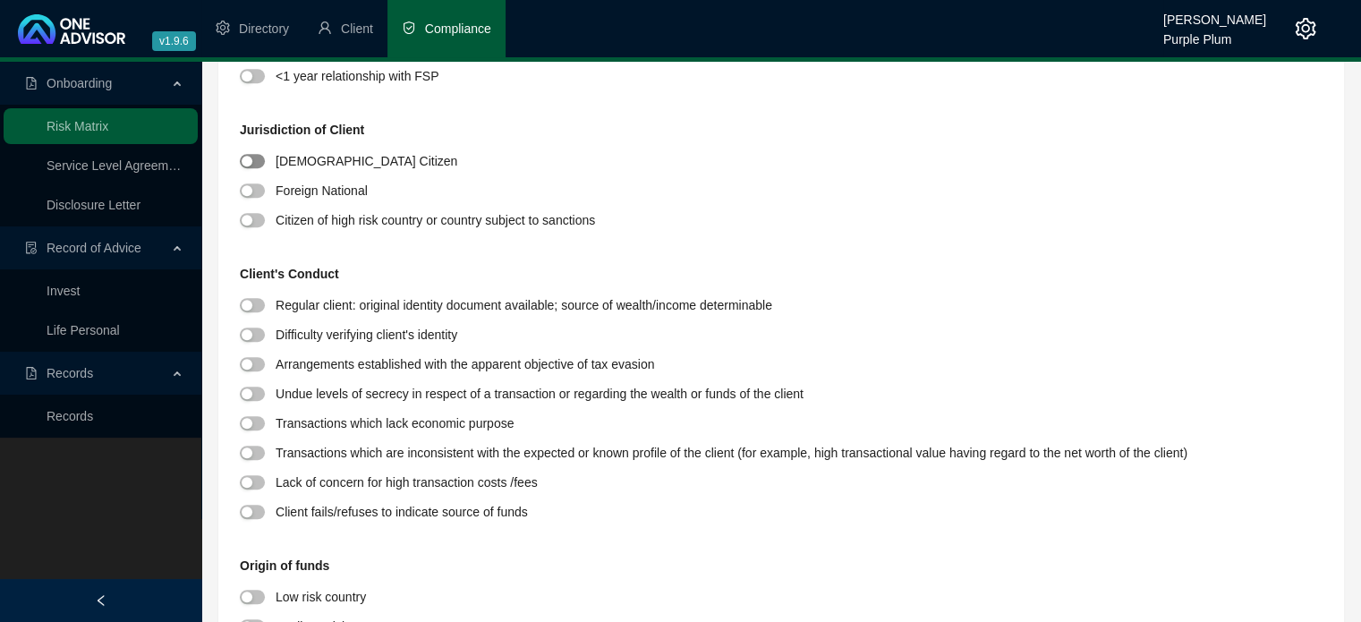
click at [261, 162] on span "button" at bounding box center [252, 161] width 25 height 14
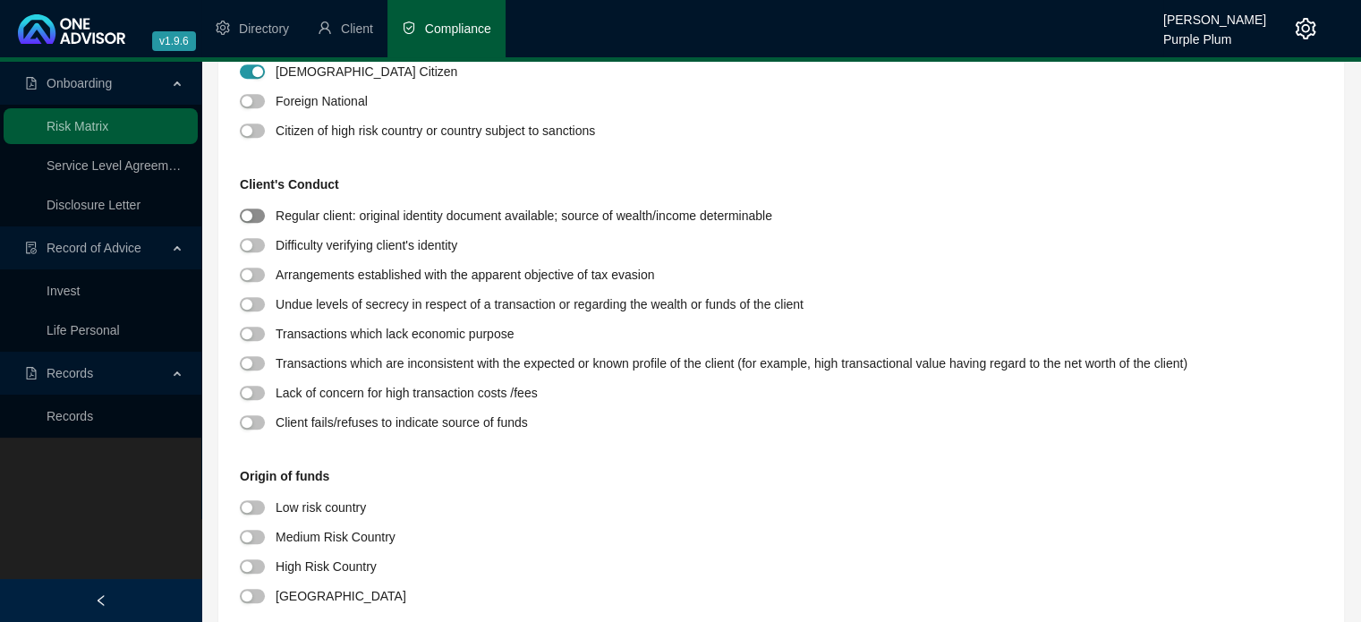
click at [259, 217] on span "button" at bounding box center [252, 216] width 25 height 14
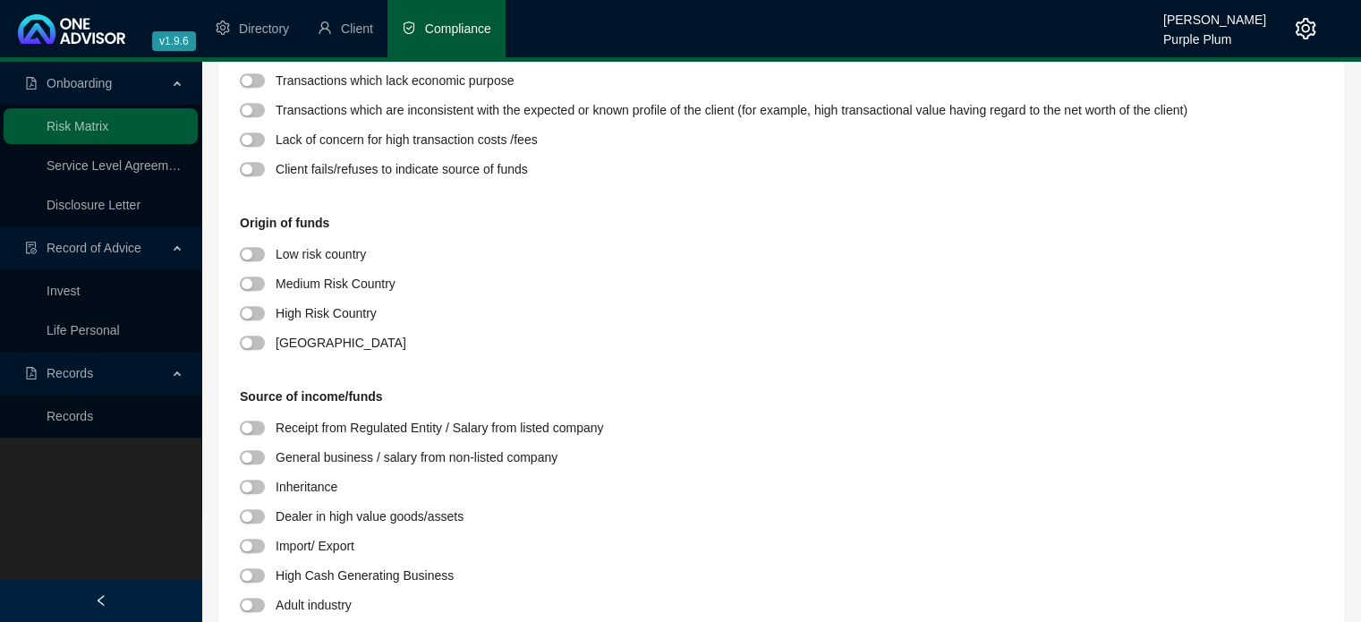
scroll to position [1342, 0]
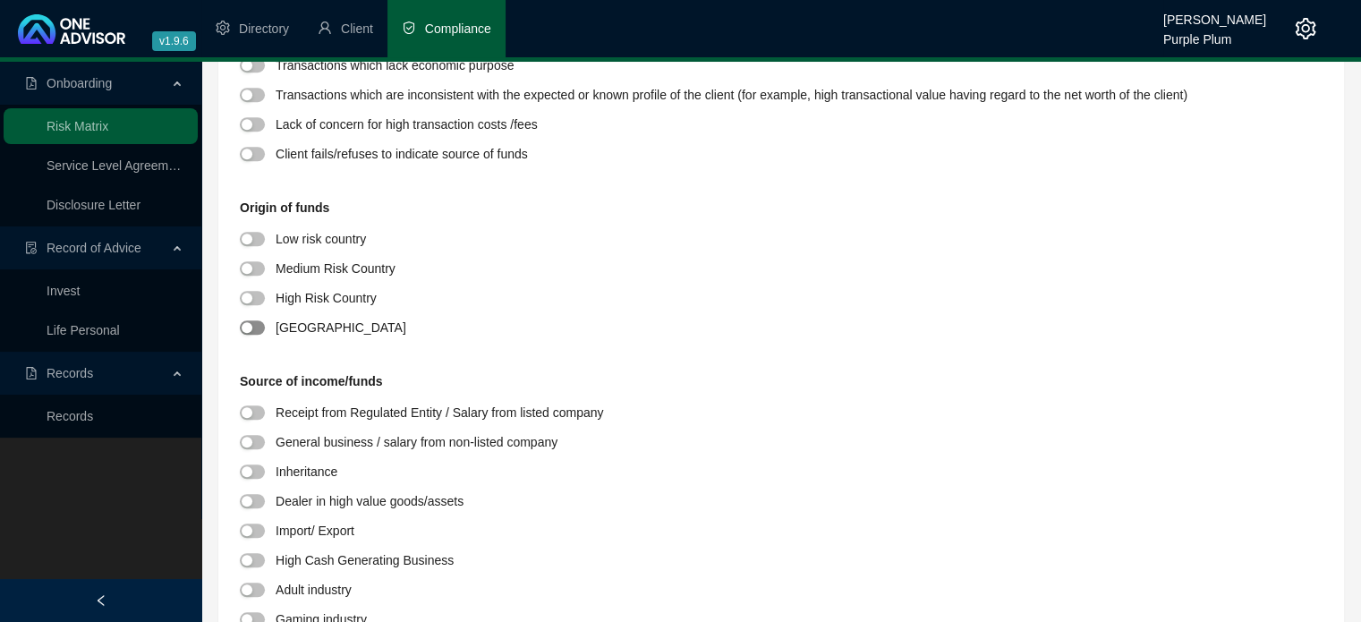
click at [258, 328] on span "button" at bounding box center [252, 327] width 25 height 14
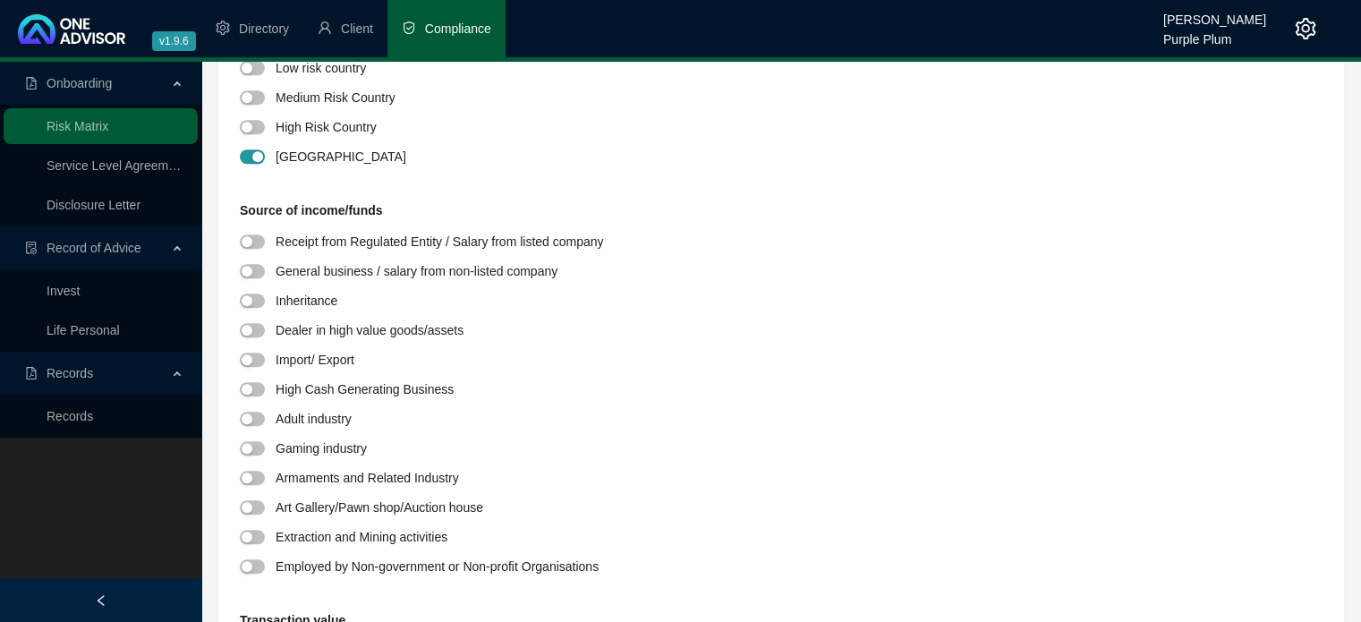
scroll to position [1521, 0]
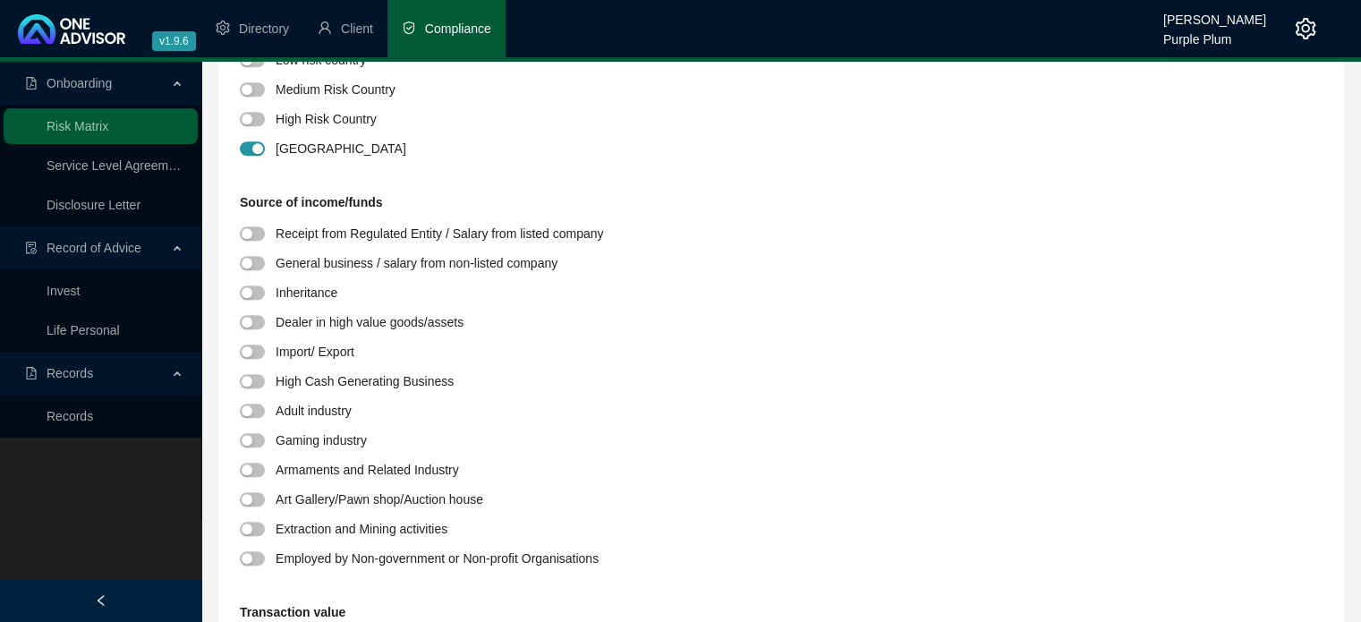
click at [264, 268] on div at bounding box center [258, 262] width 36 height 21
click at [258, 260] on span "button" at bounding box center [252, 263] width 25 height 14
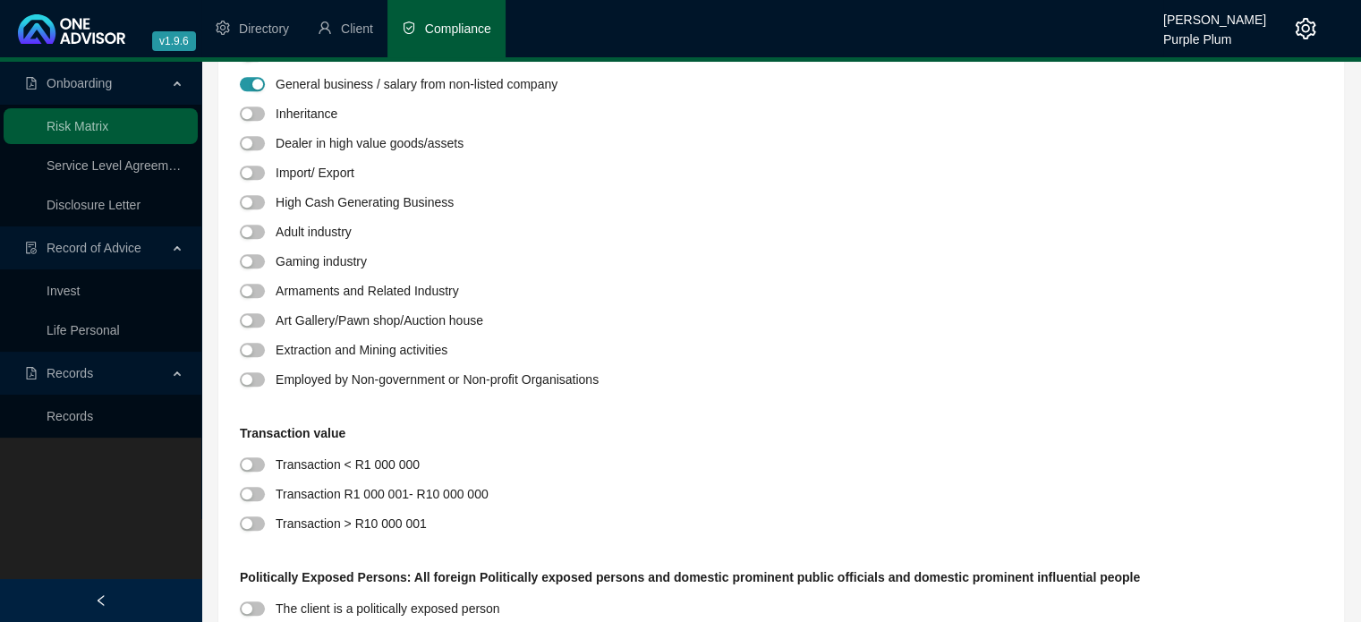
scroll to position [1790, 0]
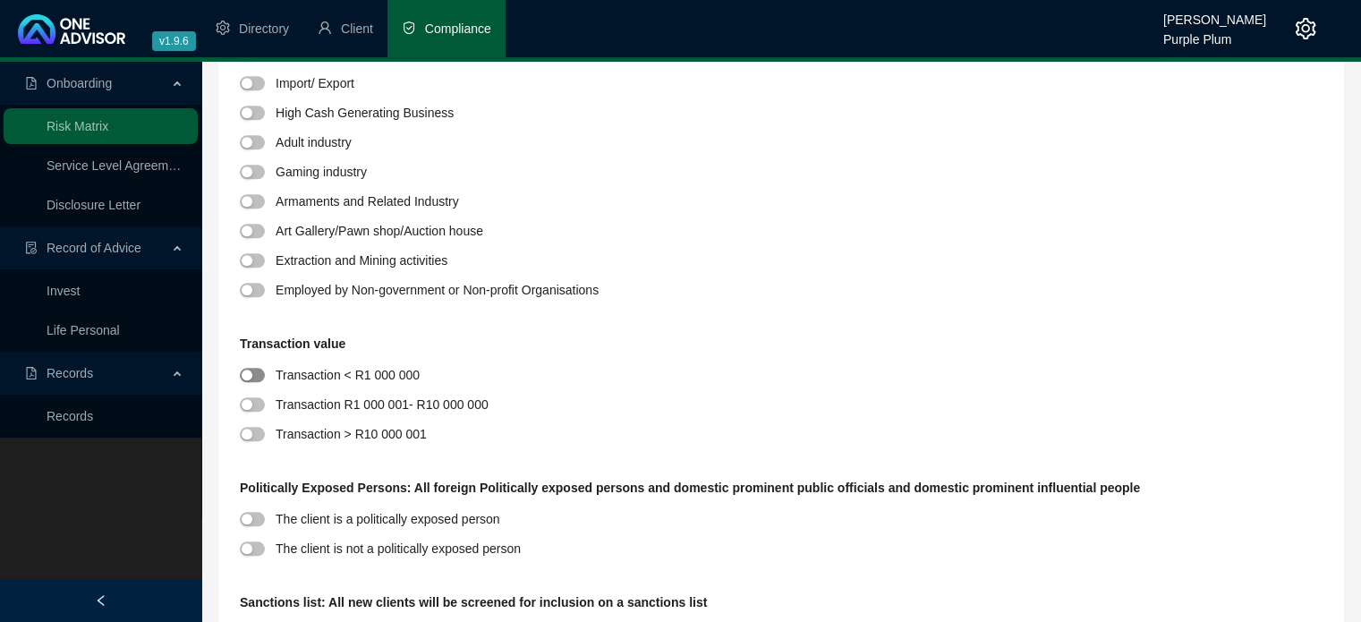
click at [249, 377] on div "button" at bounding box center [247, 375] width 11 height 11
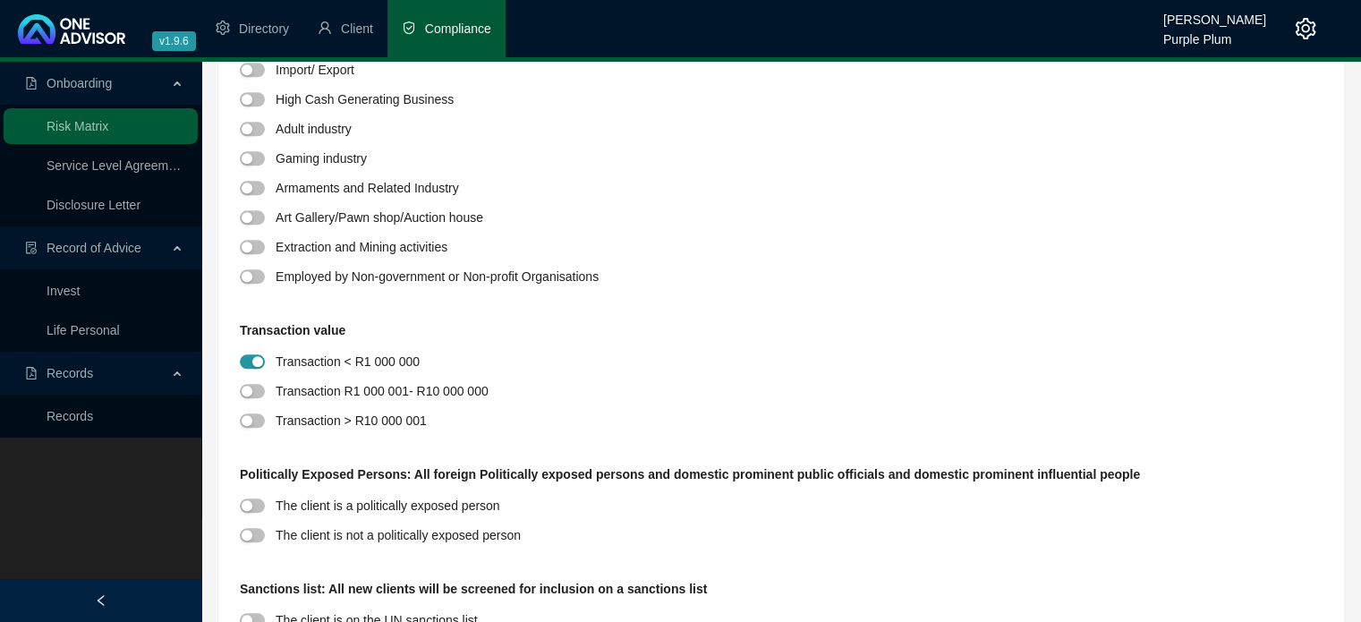
scroll to position [2058, 0]
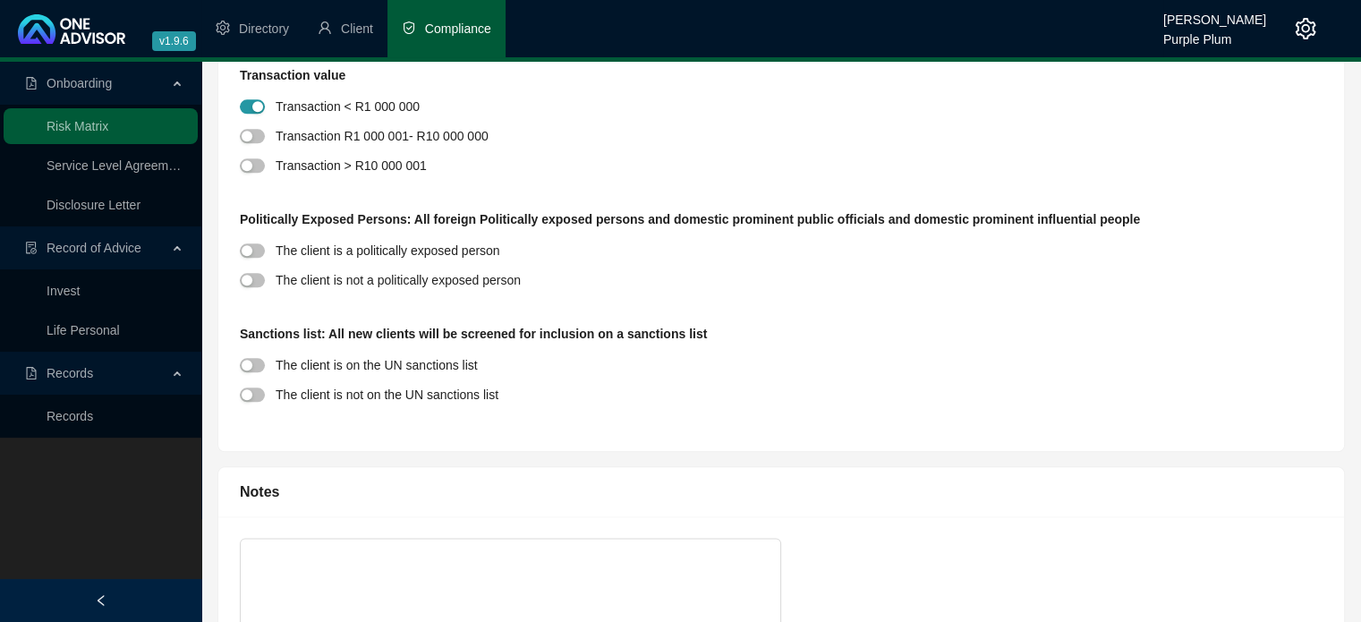
drag, startPoint x: 260, startPoint y: 278, endPoint x: 265, endPoint y: 305, distance: 27.4
click at [260, 278] on span "button" at bounding box center [252, 280] width 25 height 14
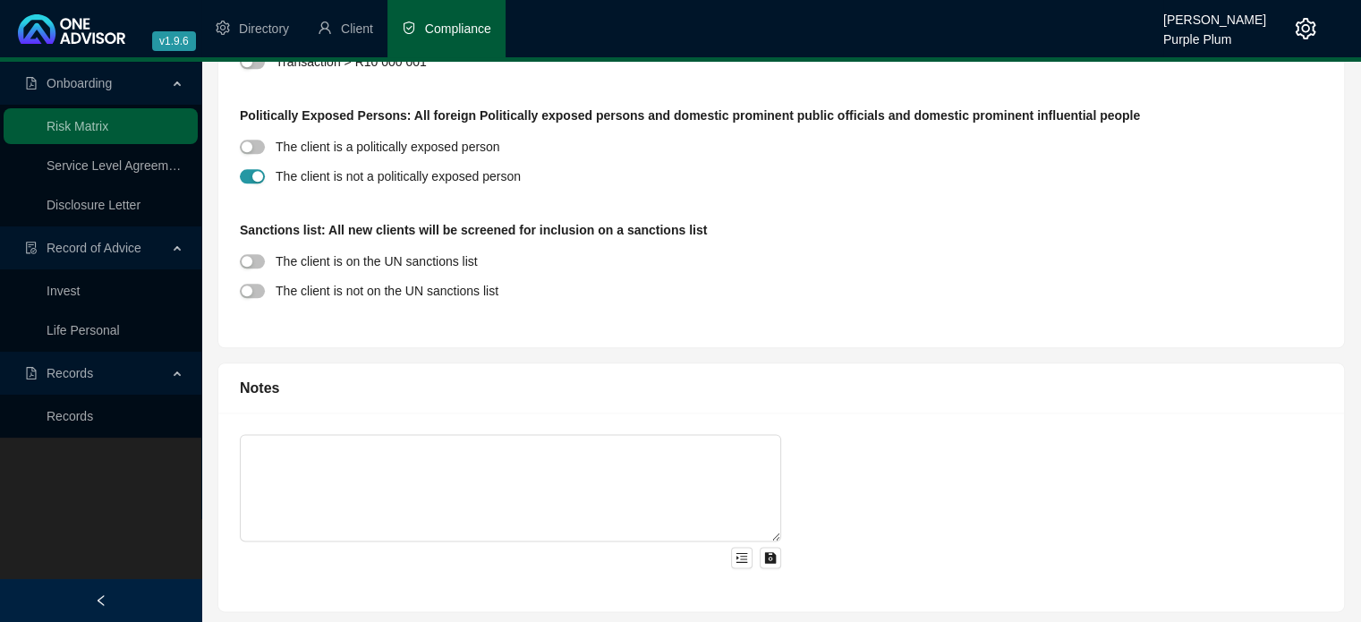
scroll to position [2165, 0]
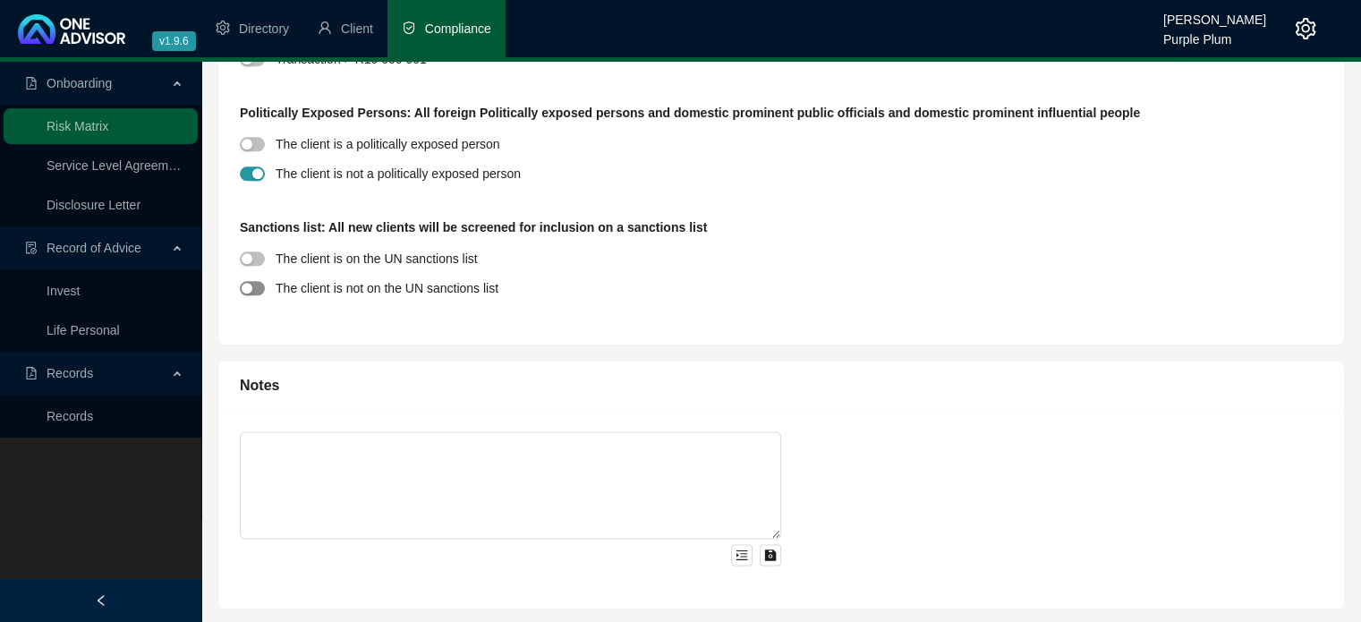
click at [259, 285] on span "button" at bounding box center [252, 288] width 25 height 14
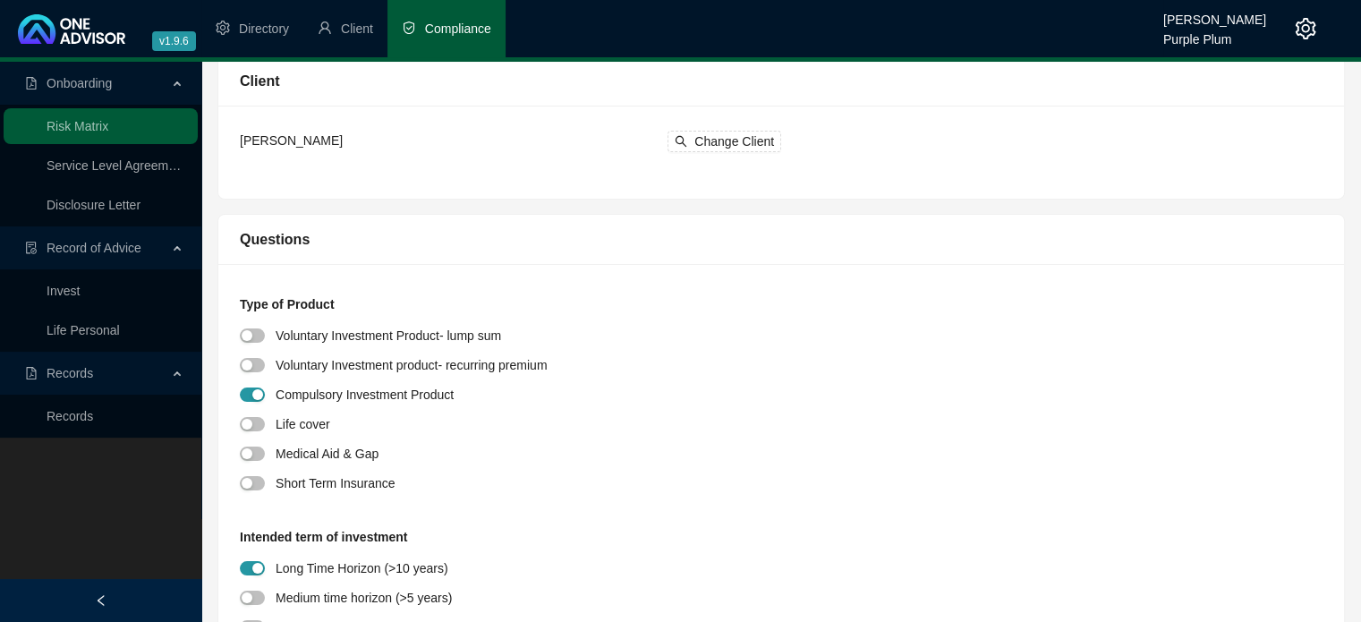
scroll to position [0, 0]
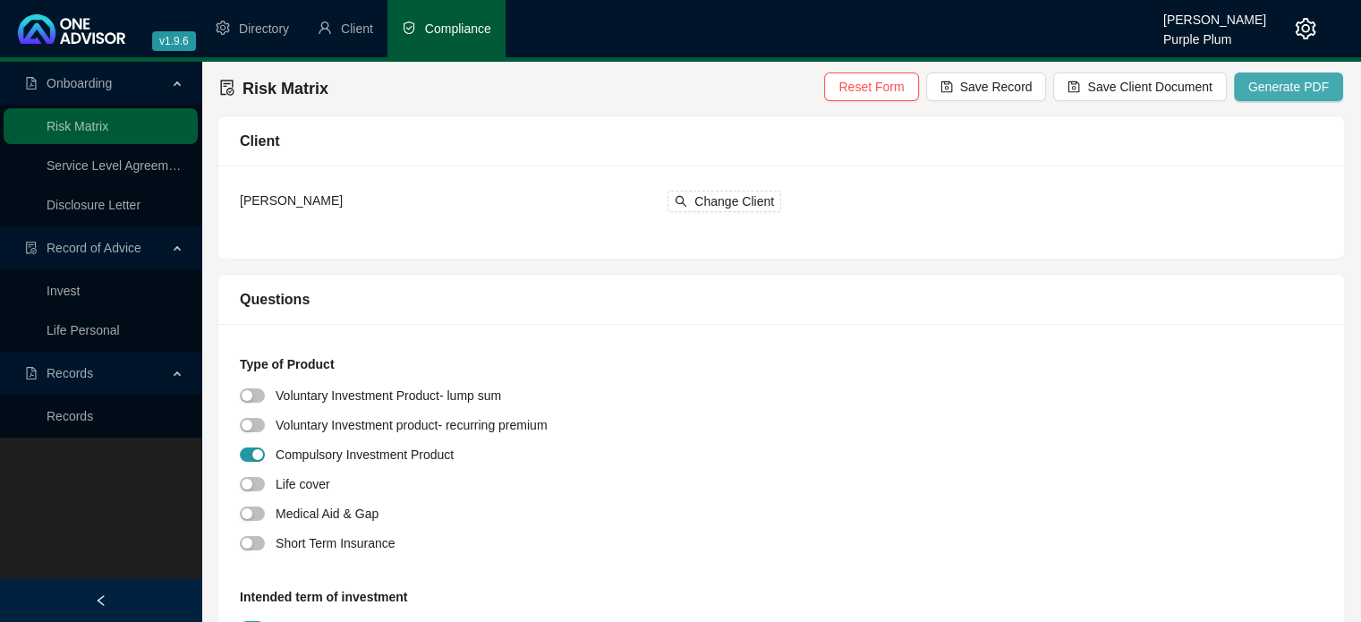
click at [1303, 77] on span "Generate PDF" at bounding box center [1289, 87] width 81 height 20
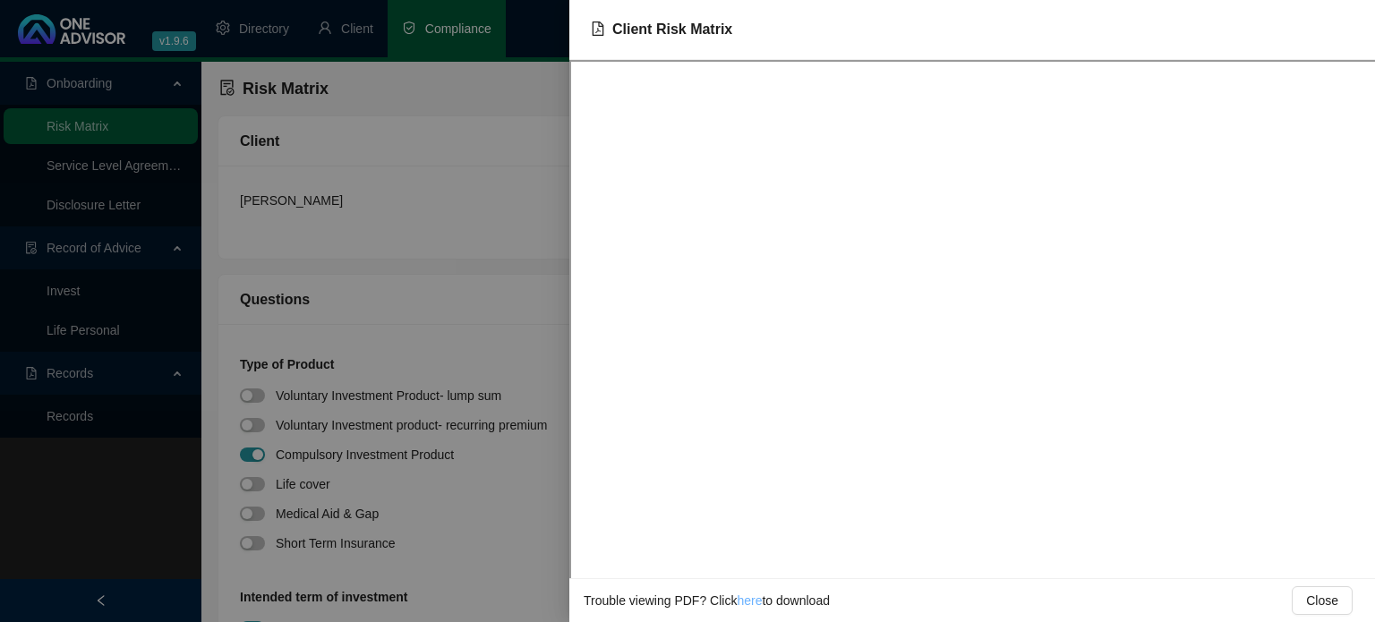
click at [741, 604] on link "here" at bounding box center [749, 600] width 25 height 14
drag, startPoint x: 405, startPoint y: 302, endPoint x: 481, endPoint y: 303, distance: 76.1
click at [406, 302] on div at bounding box center [687, 311] width 1375 height 622
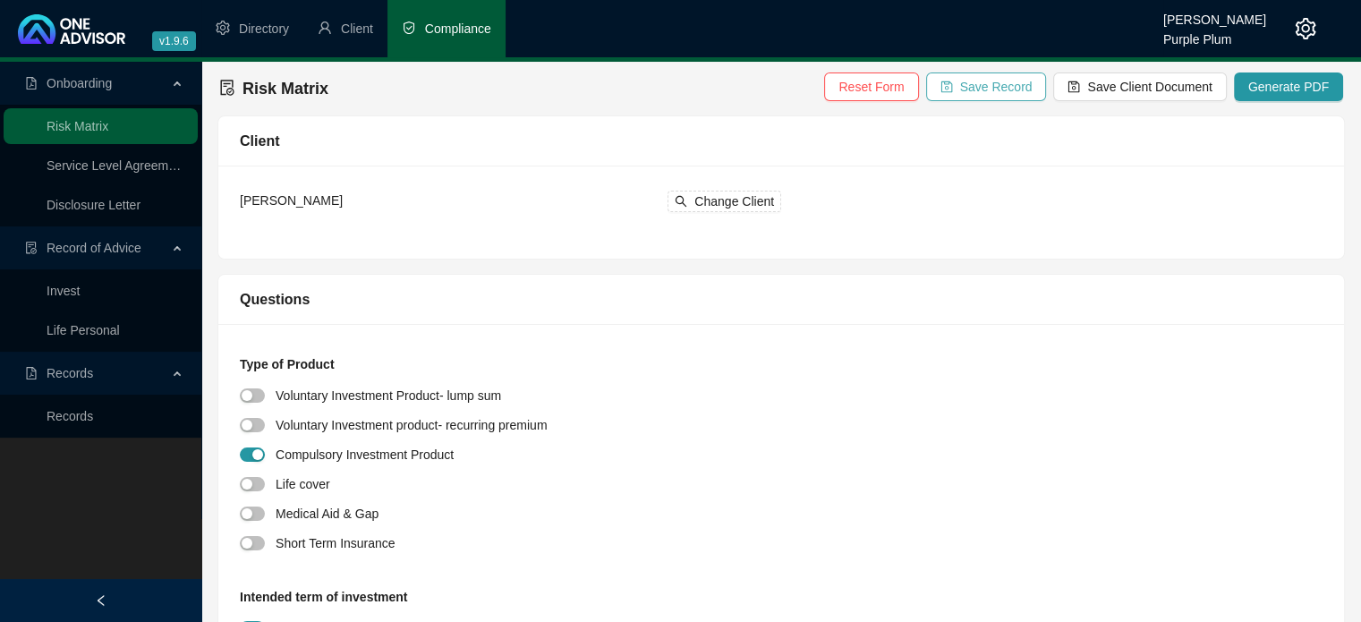
click at [1007, 91] on span "Save Record" at bounding box center [996, 87] width 72 height 20
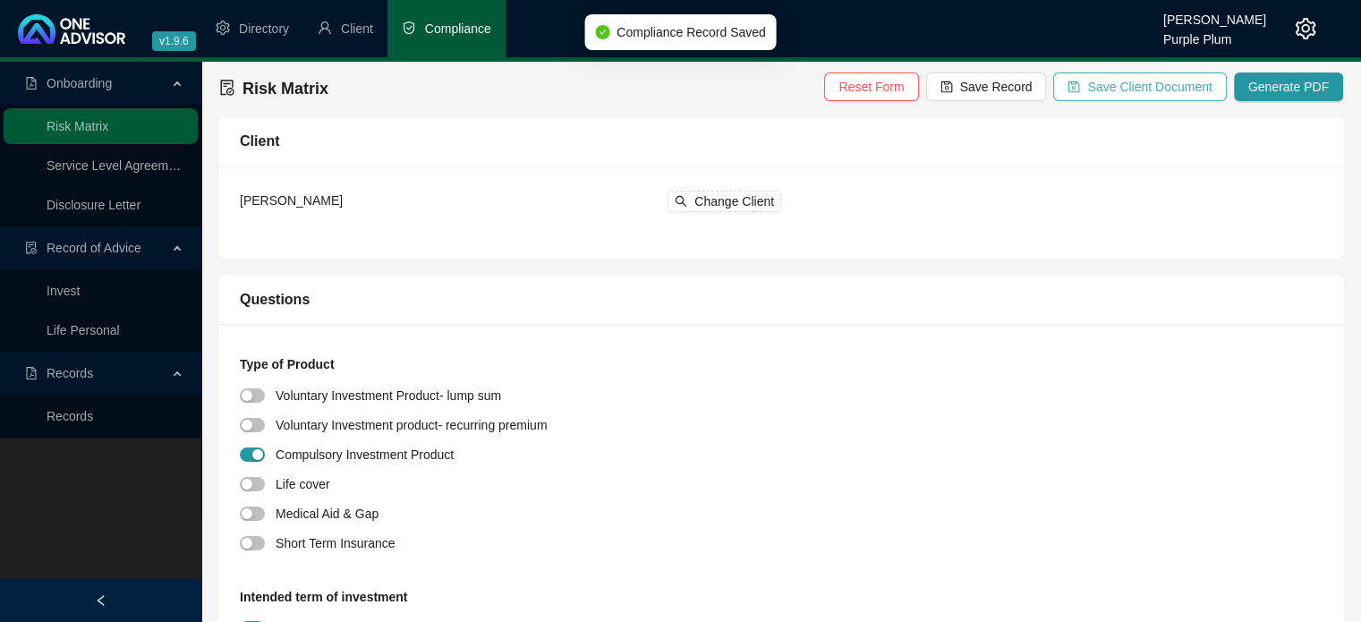
click at [1121, 92] on span "Save Client Document" at bounding box center [1149, 87] width 124 height 20
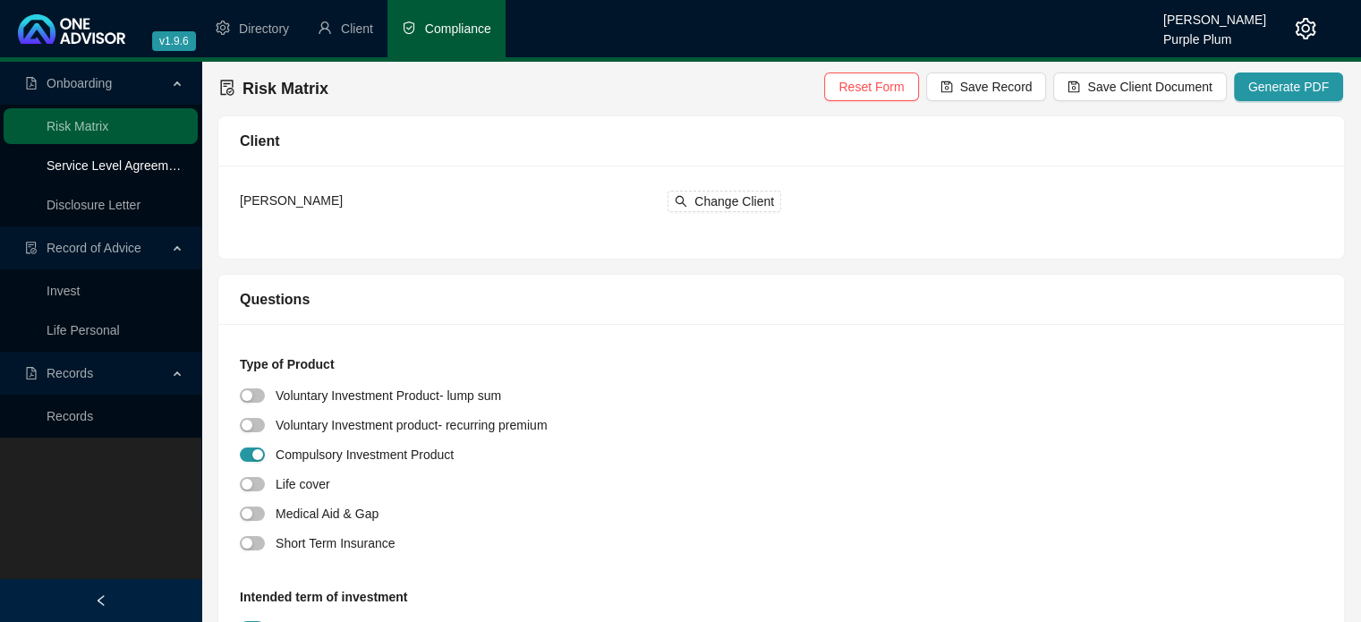
click at [115, 167] on link "Service Level Agreement" at bounding box center [117, 165] width 140 height 14
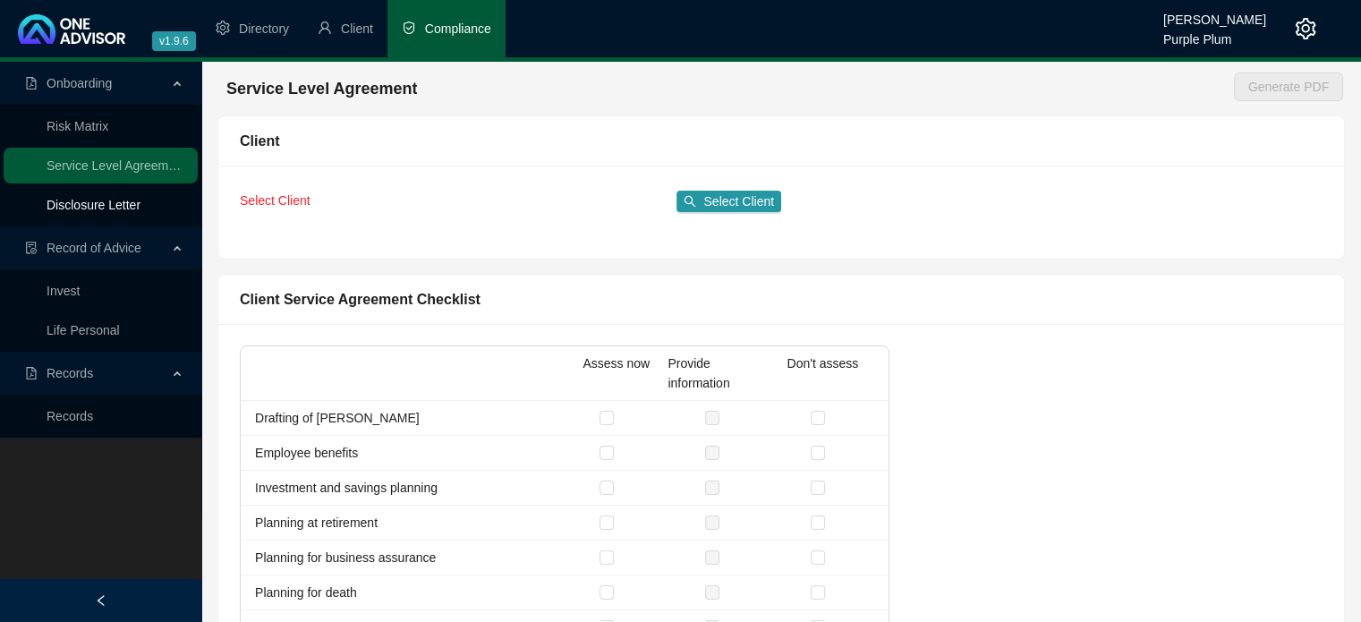
click at [113, 206] on link "Disclosure Letter" at bounding box center [94, 205] width 94 height 14
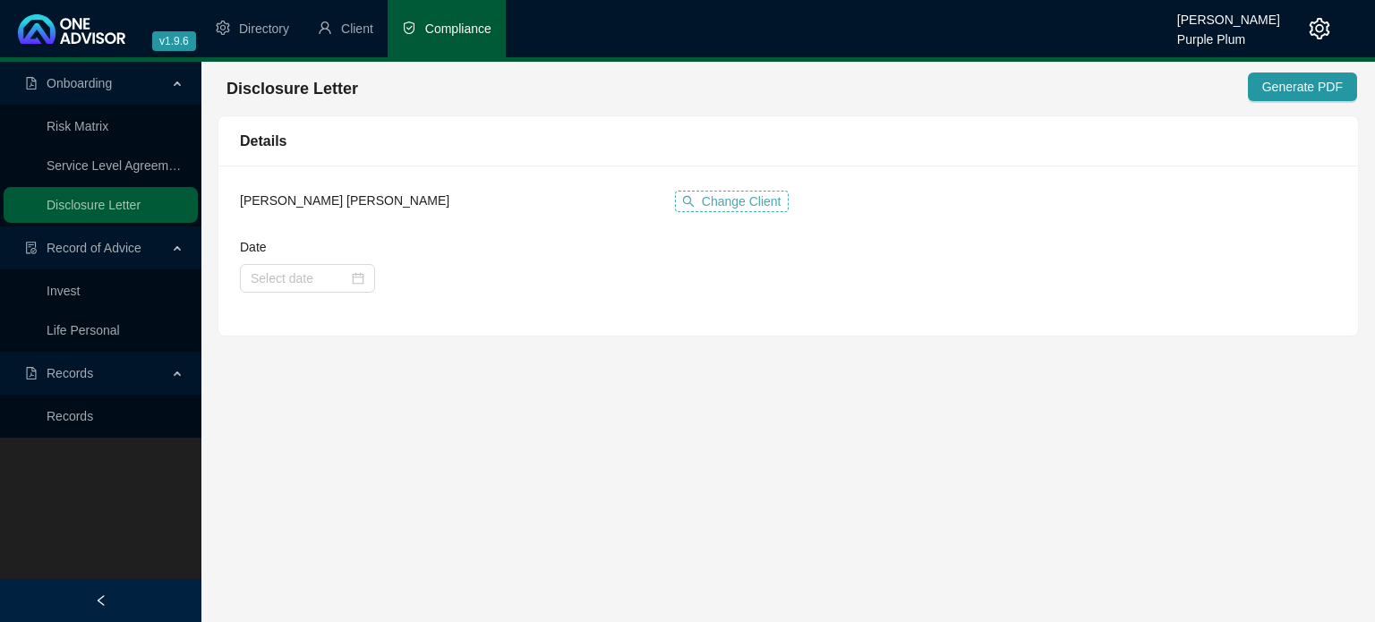
click at [754, 197] on span "Change Client" at bounding box center [742, 202] width 80 height 20
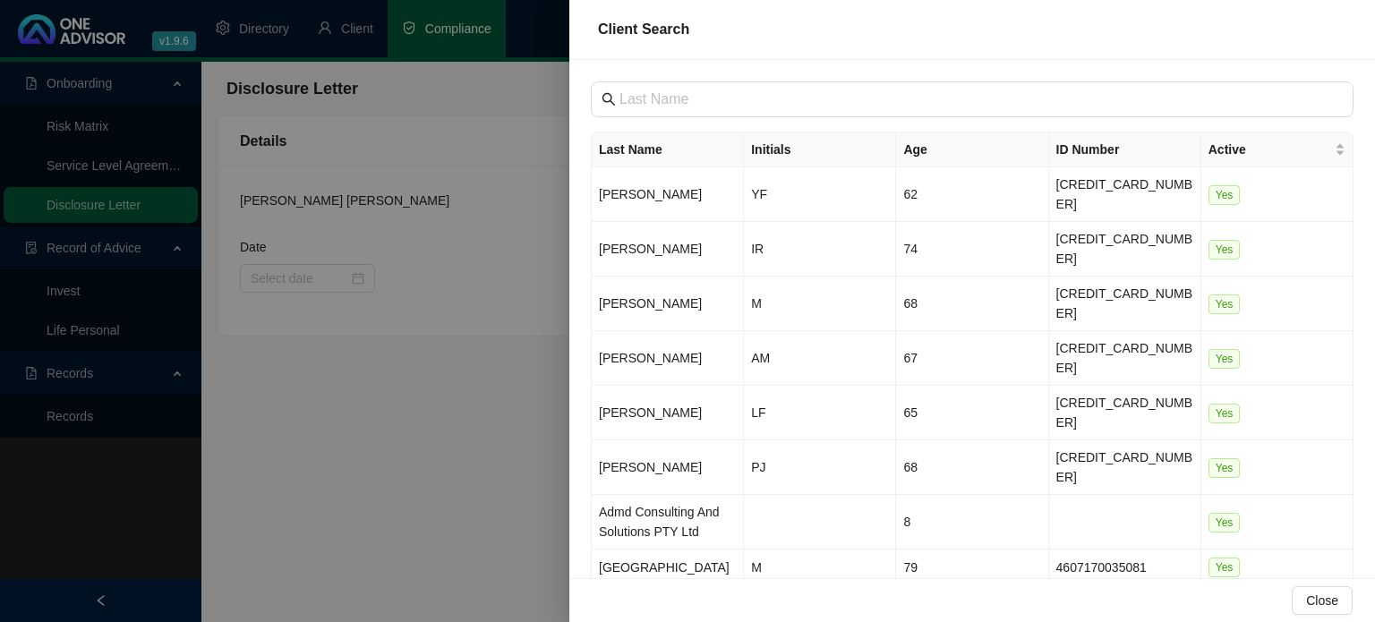
click at [478, 360] on div at bounding box center [687, 311] width 1375 height 622
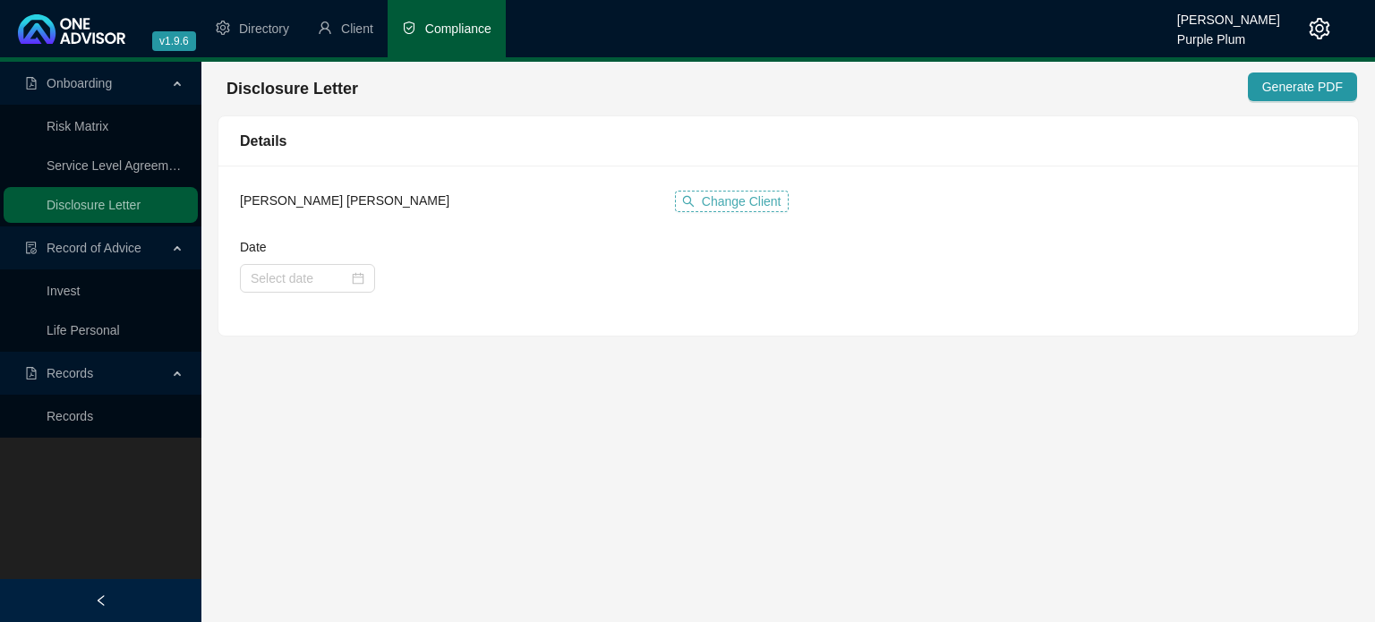
click at [716, 200] on span "Change Client" at bounding box center [742, 202] width 80 height 20
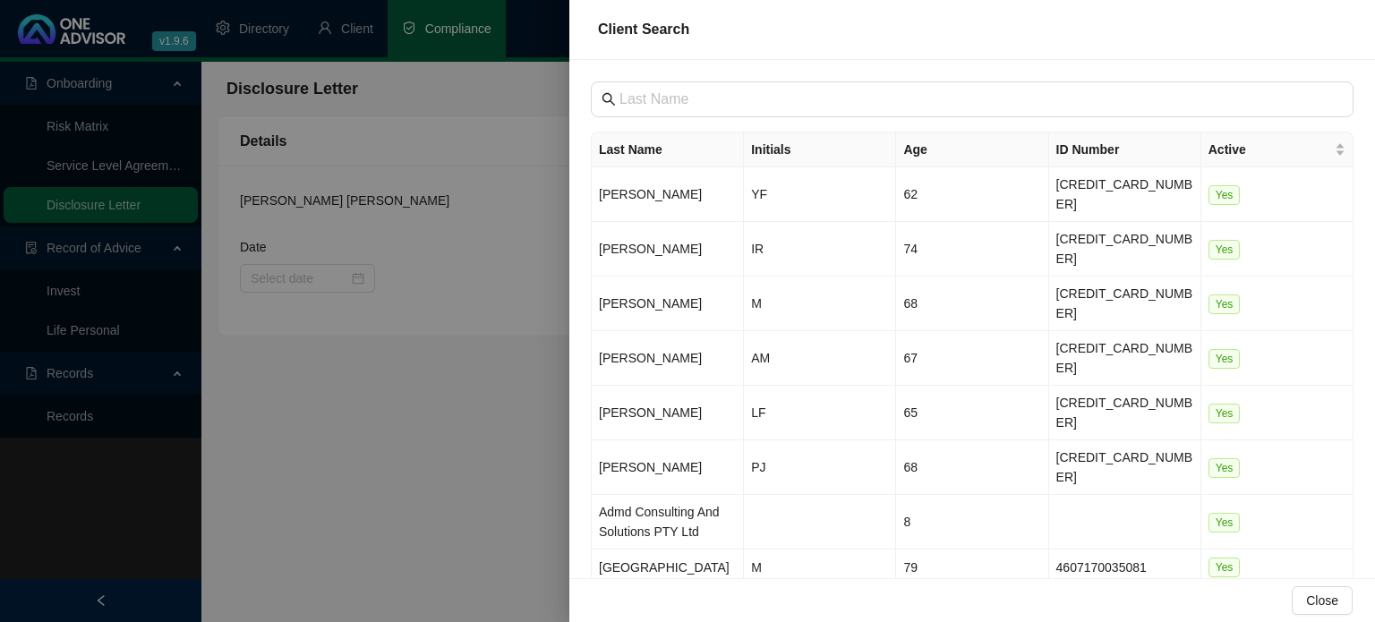
click at [354, 282] on div at bounding box center [687, 311] width 1375 height 622
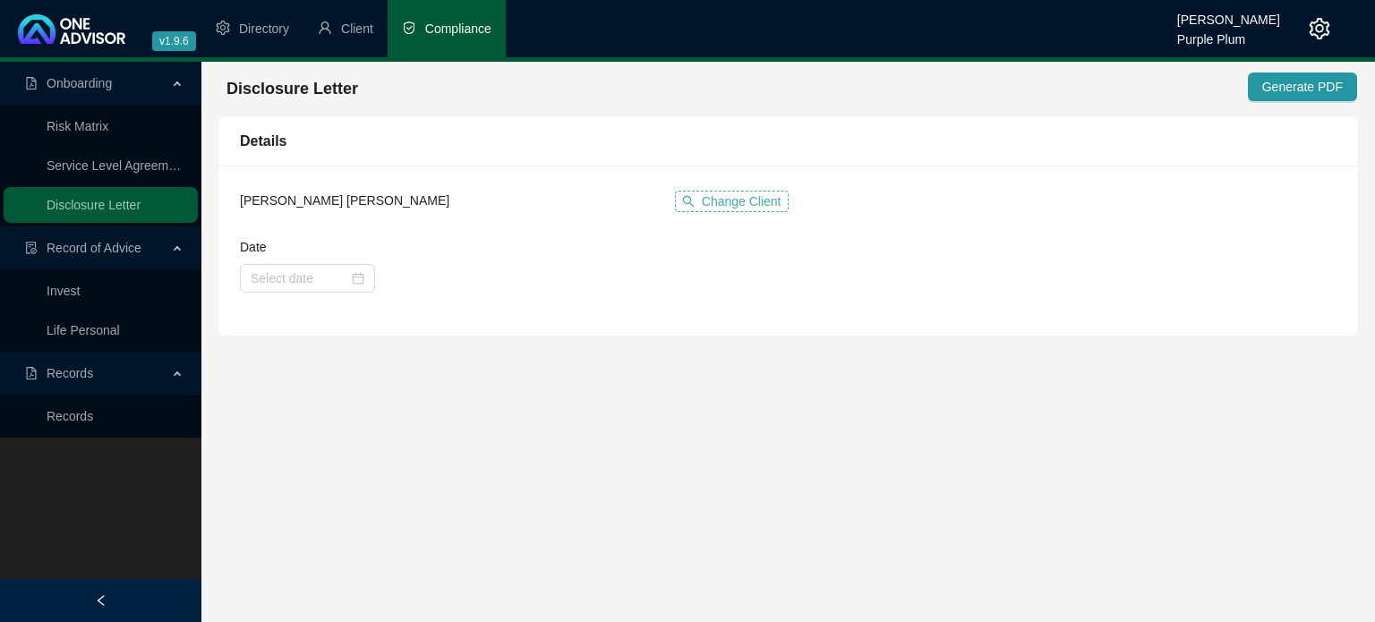
click at [727, 201] on span "Change Client" at bounding box center [742, 202] width 80 height 20
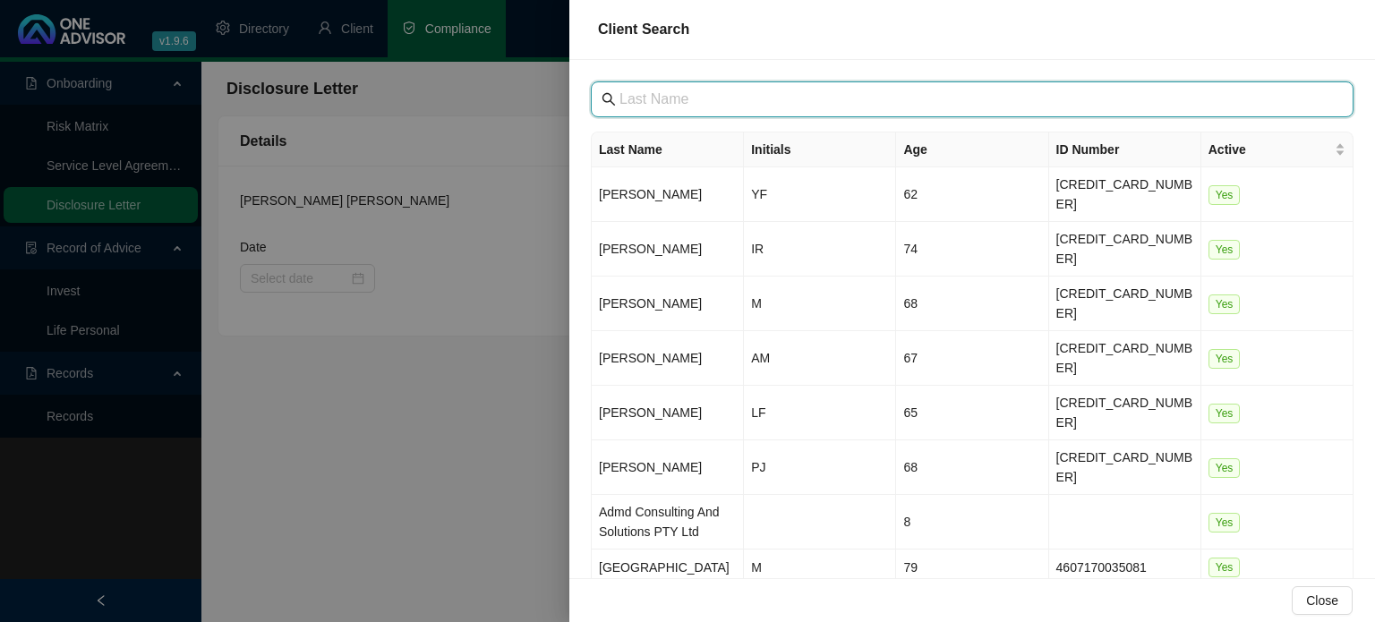
click at [702, 101] on input "text" at bounding box center [973, 99] width 709 height 21
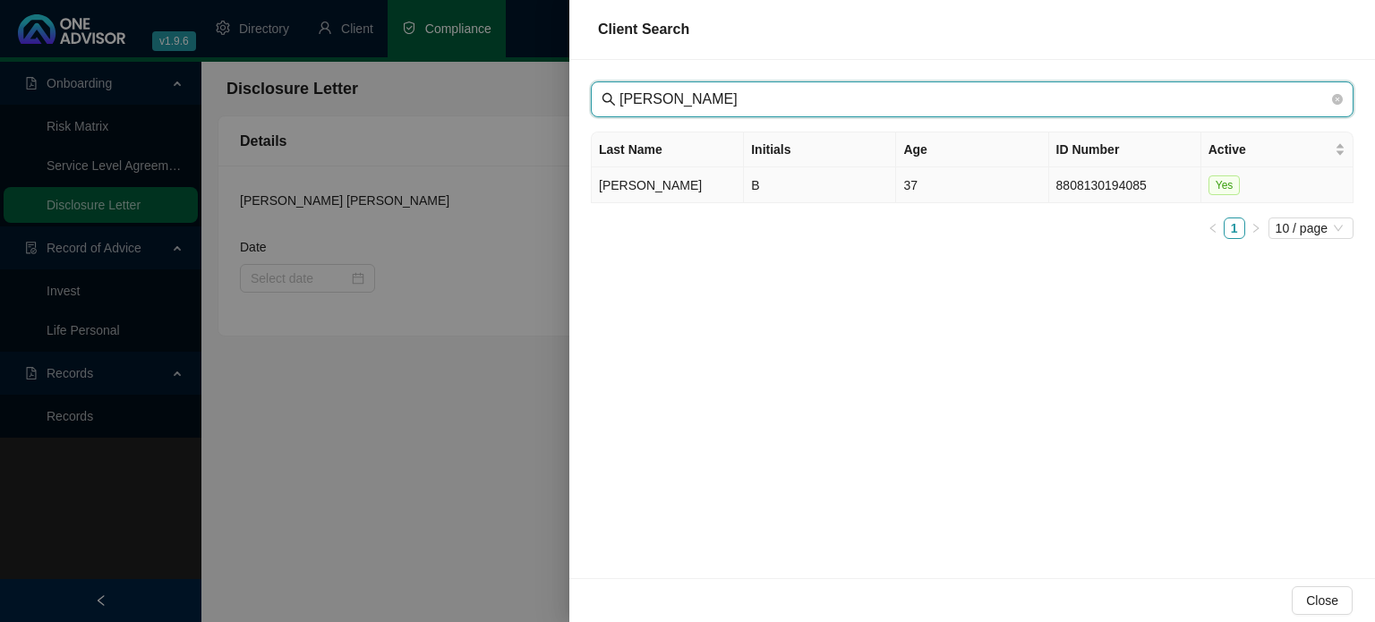
type input "[PERSON_NAME]"
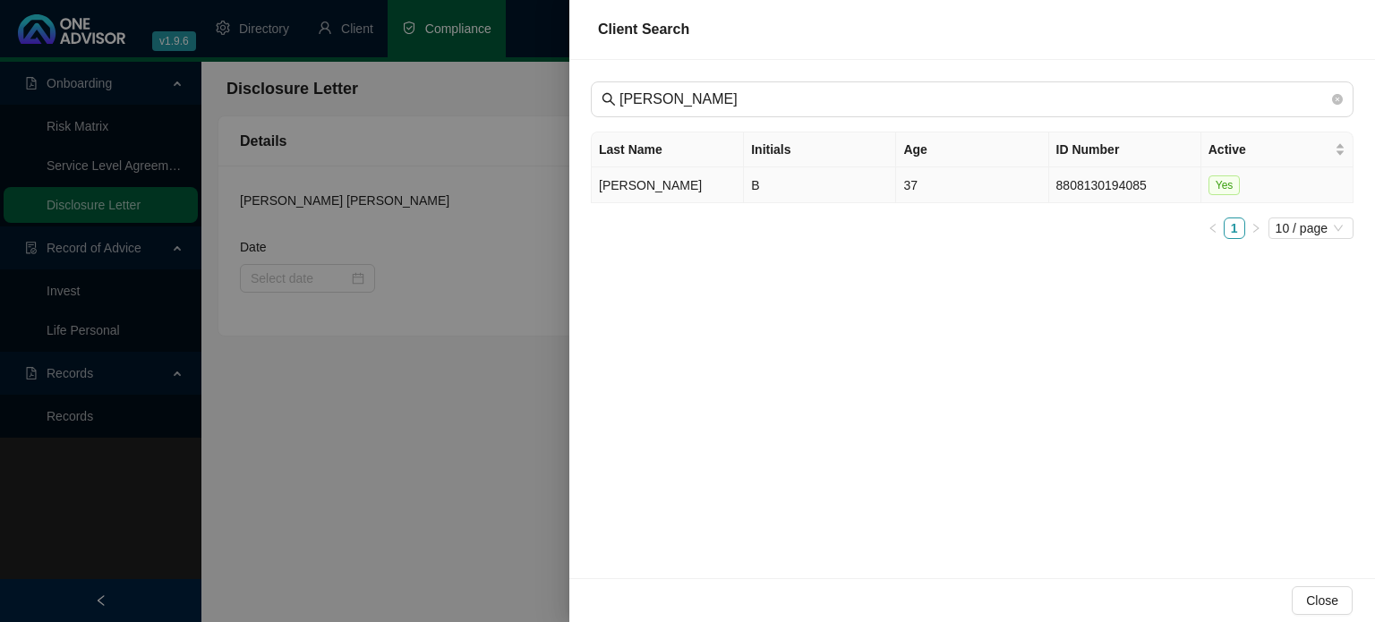
click at [681, 192] on td "[PERSON_NAME]" at bounding box center [668, 185] width 152 height 36
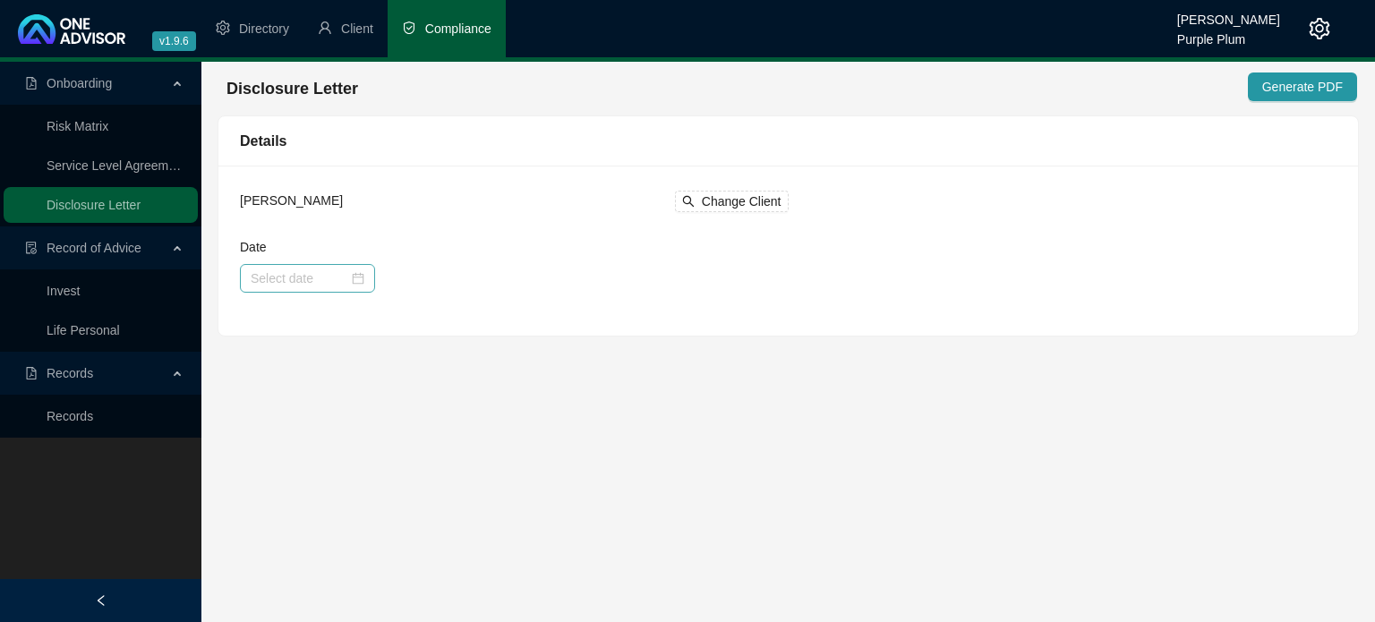
click at [354, 280] on div at bounding box center [308, 278] width 114 height 20
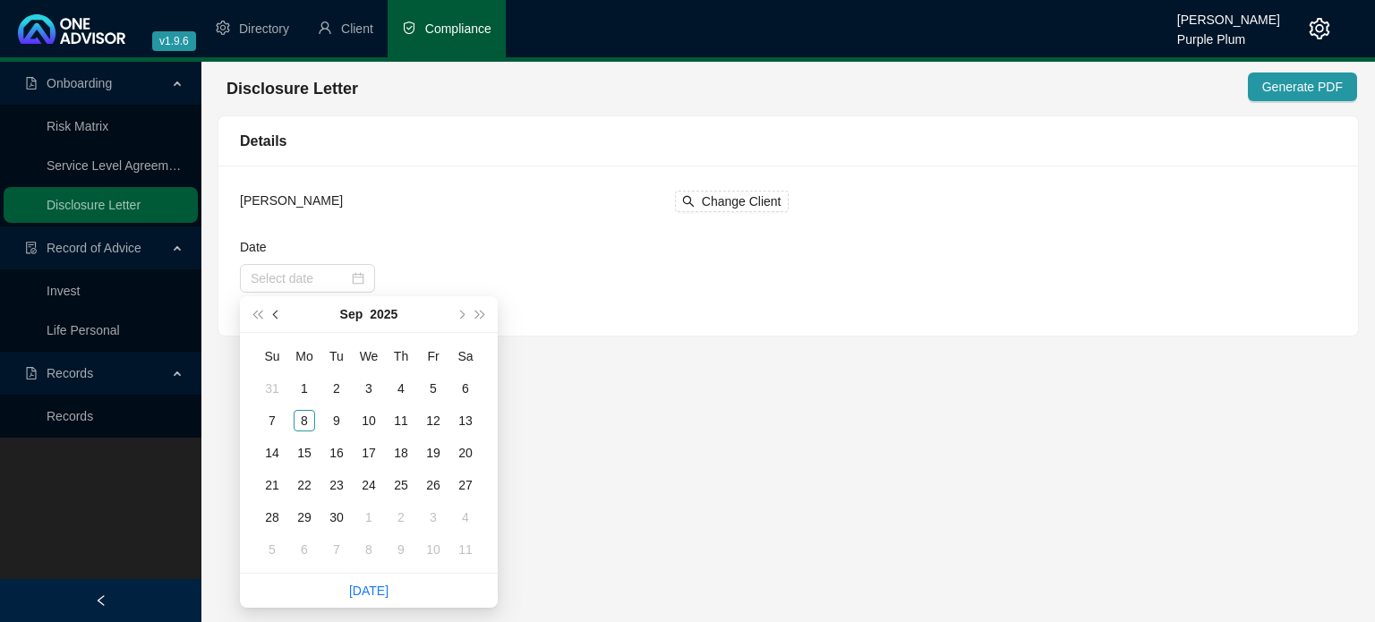
click at [277, 319] on button "prev-year" at bounding box center [277, 314] width 20 height 36
type input "[DATE]"
click at [396, 515] on div "31" at bounding box center [400, 517] width 21 height 21
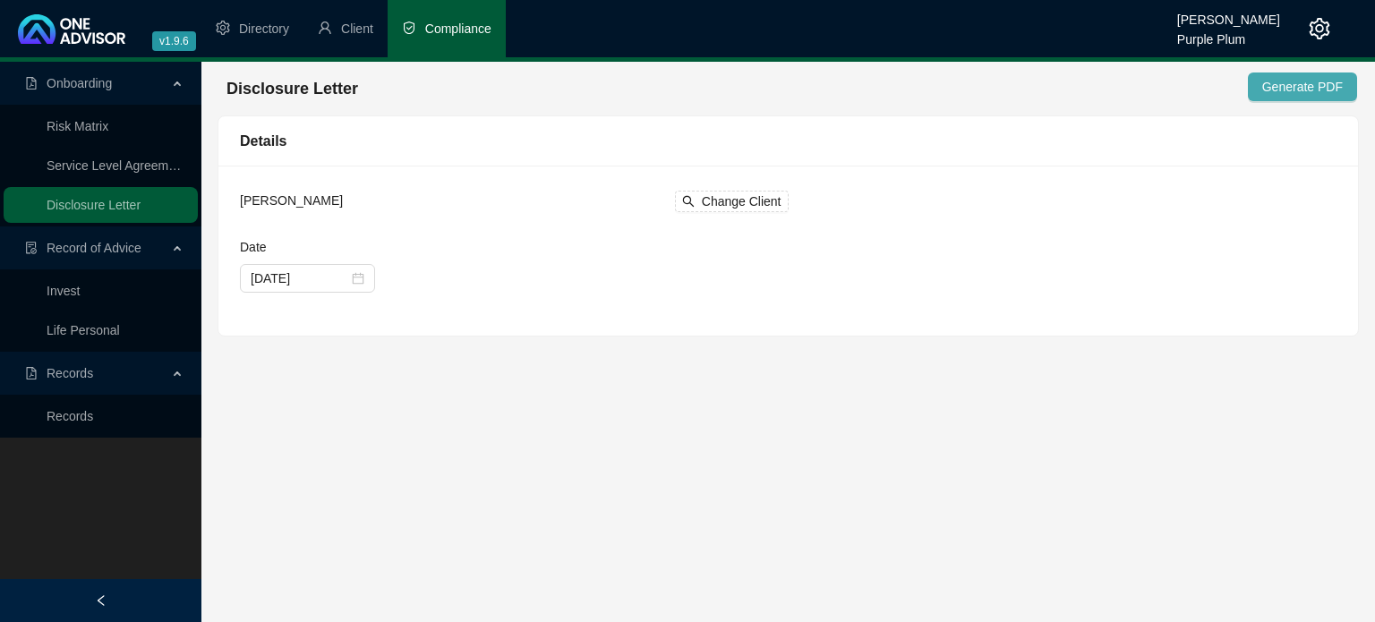
click at [1274, 89] on span "Generate PDF" at bounding box center [1302, 87] width 81 height 20
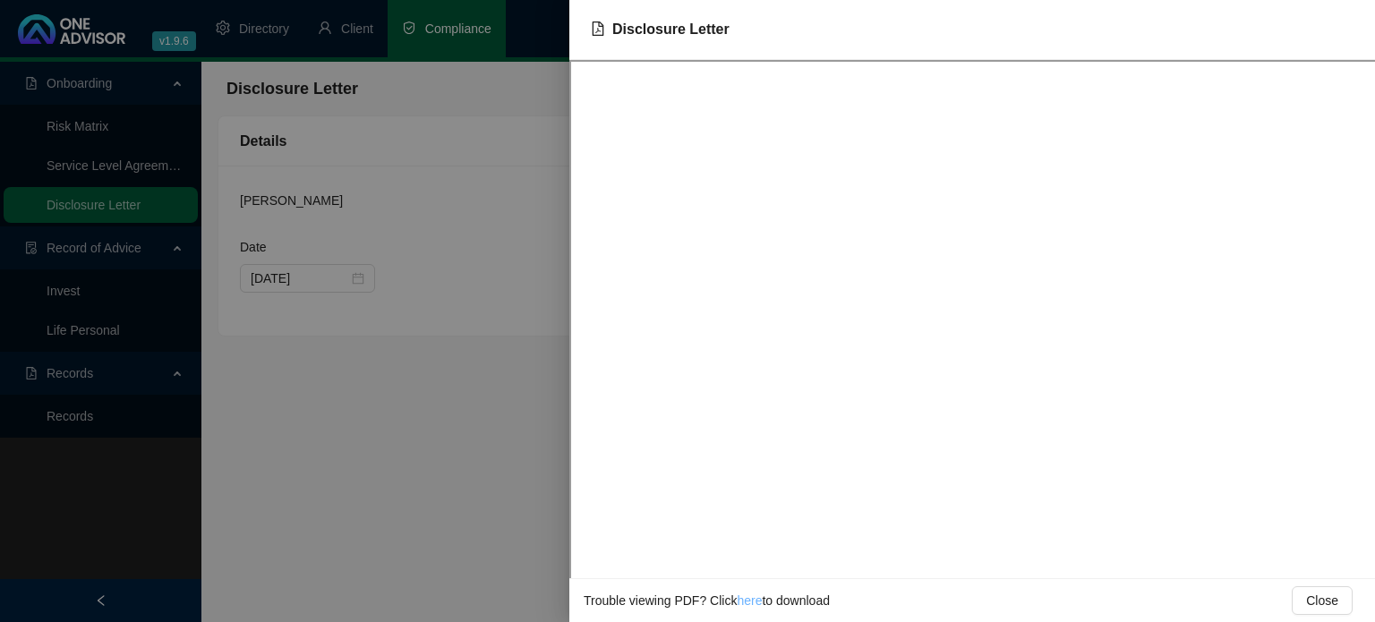
click at [745, 603] on link "here" at bounding box center [749, 600] width 25 height 14
click at [430, 436] on div at bounding box center [687, 311] width 1375 height 622
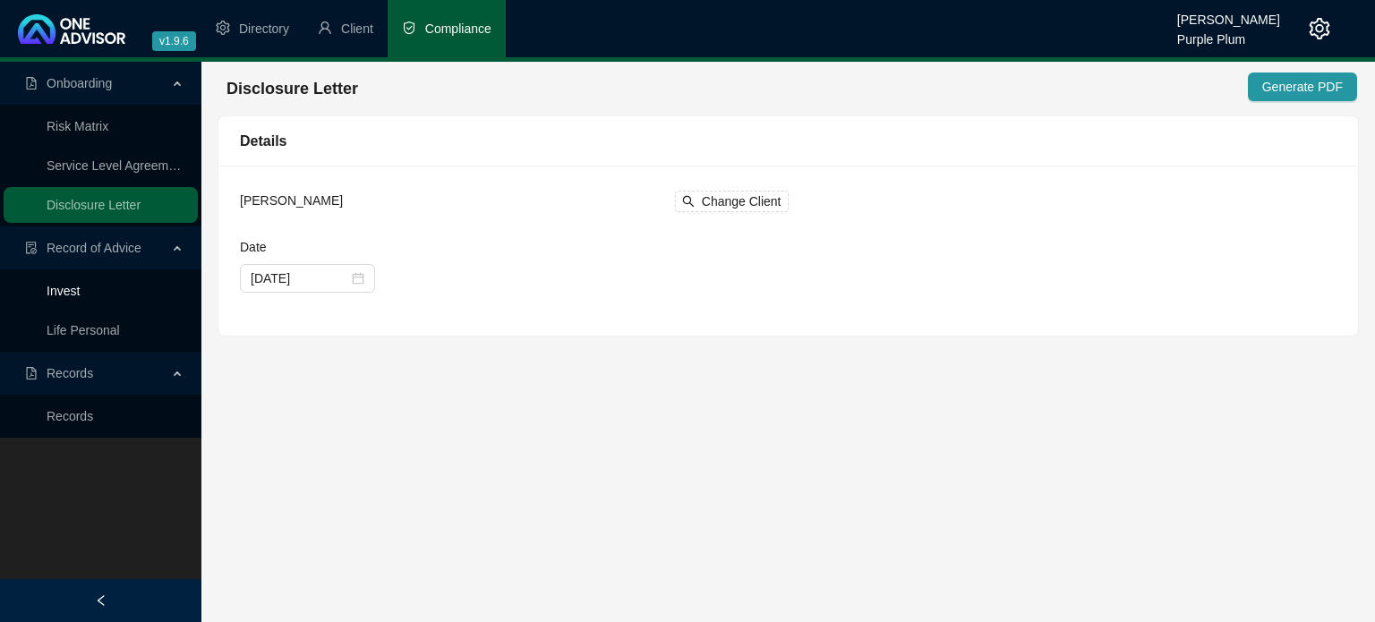
click at [65, 286] on link "Invest" at bounding box center [63, 291] width 33 height 14
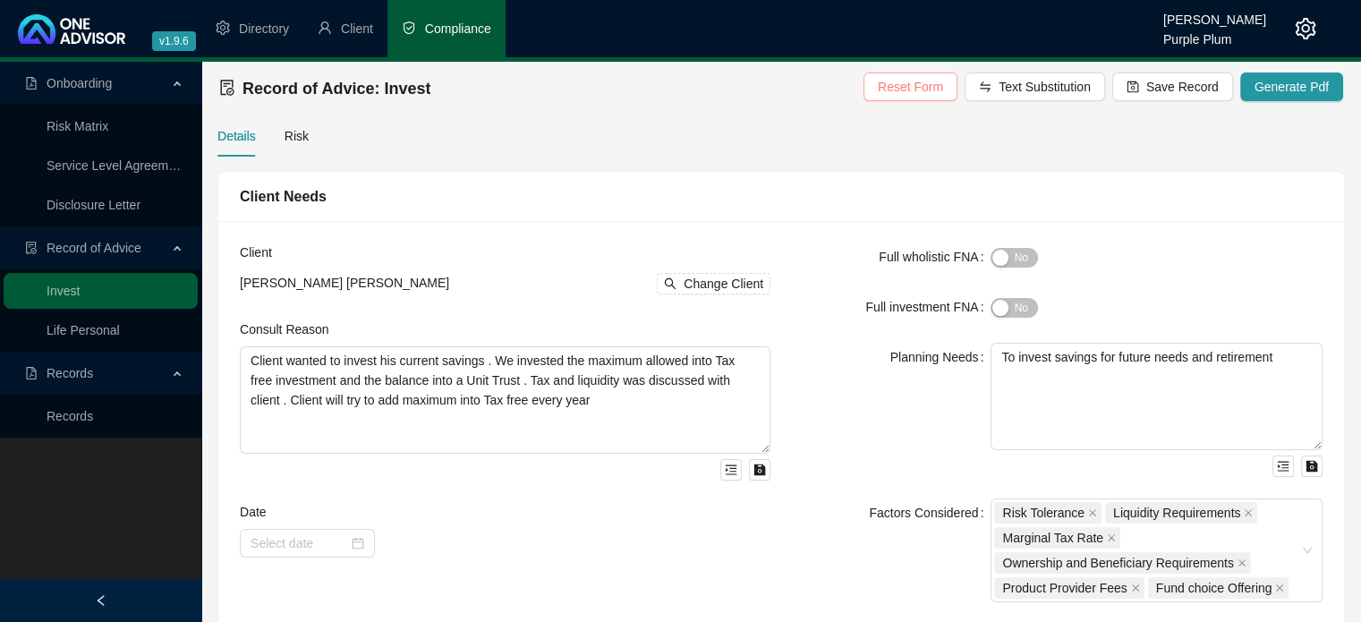
click at [924, 89] on span "Reset Form" at bounding box center [910, 87] width 65 height 20
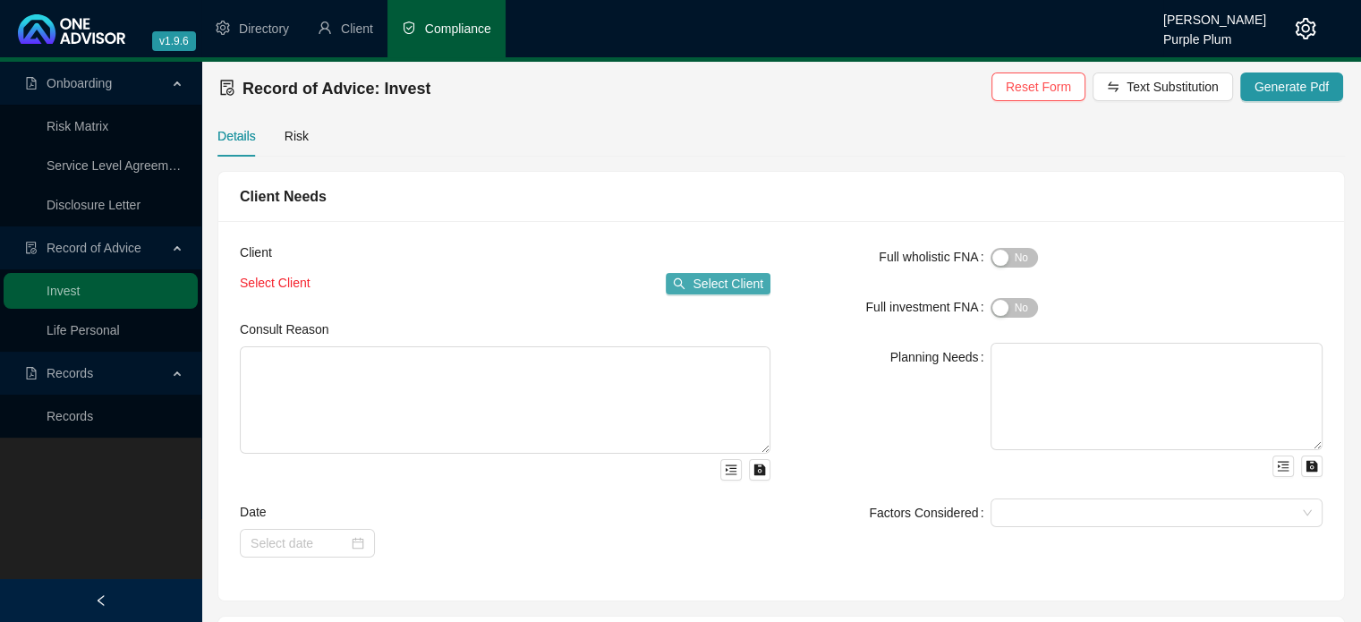
click at [730, 284] on span "Select Client" at bounding box center [728, 284] width 71 height 20
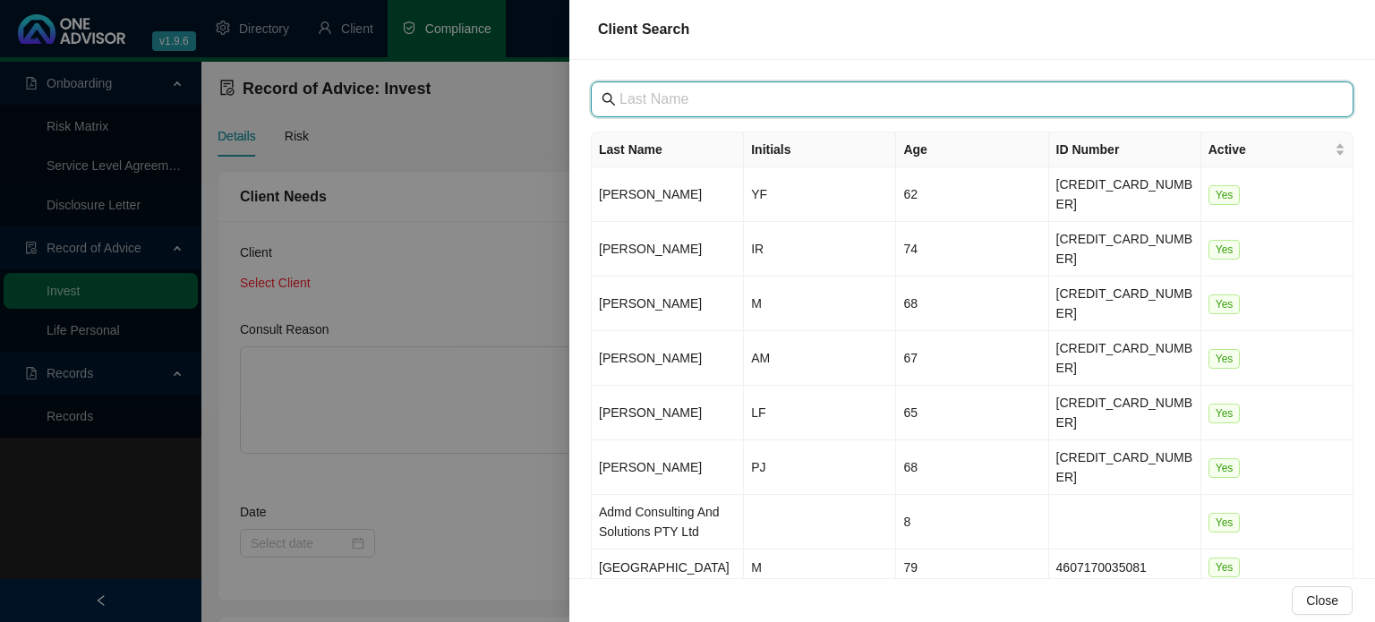
click at [672, 98] on input "text" at bounding box center [973, 99] width 709 height 21
type input "y"
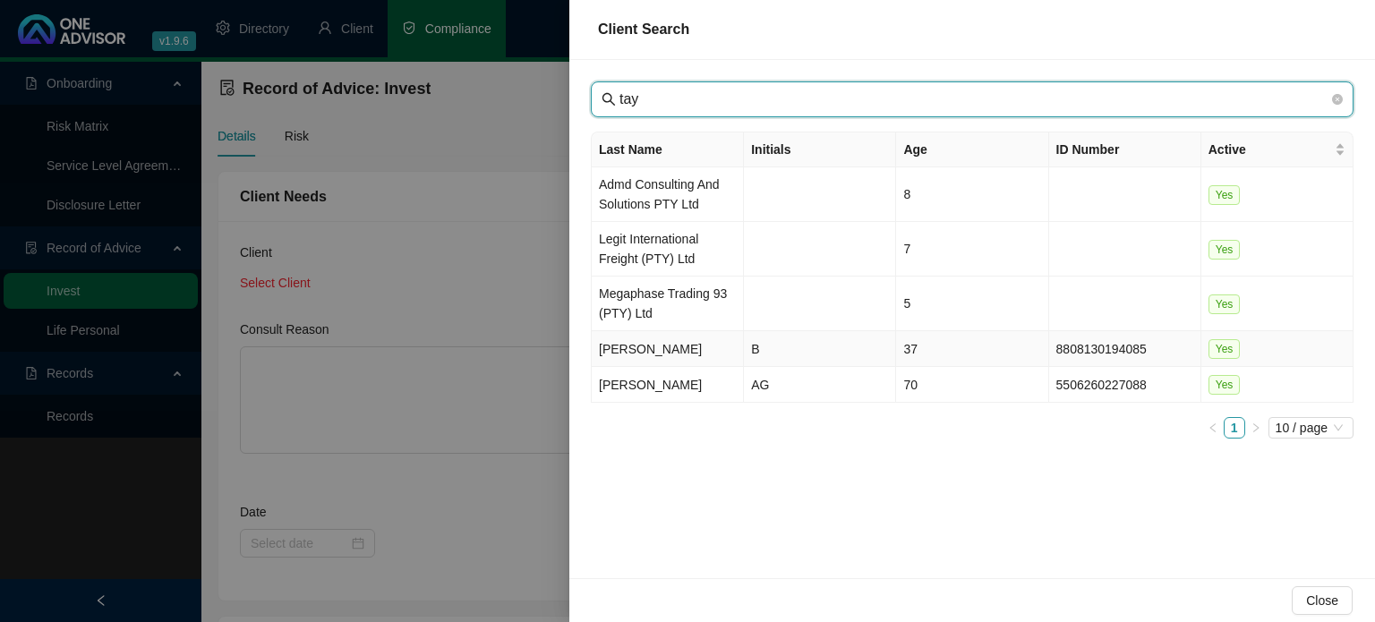
type input "tay"
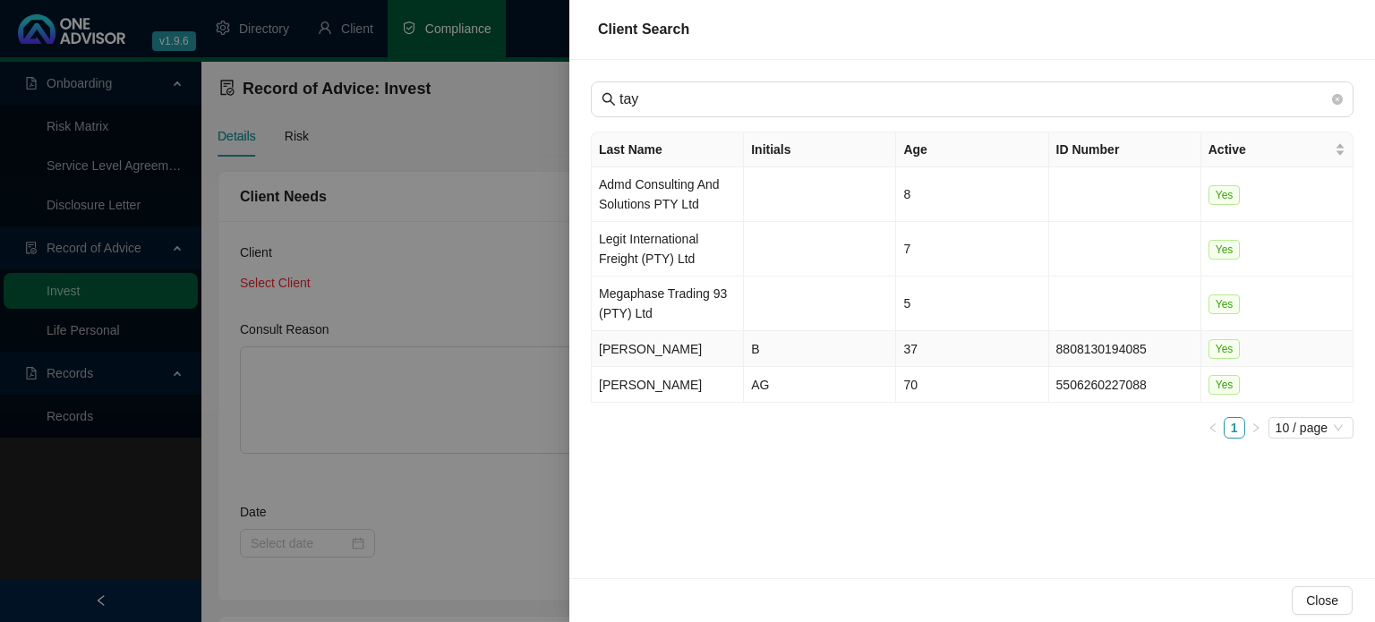
click at [656, 350] on td "[PERSON_NAME]" at bounding box center [668, 349] width 152 height 36
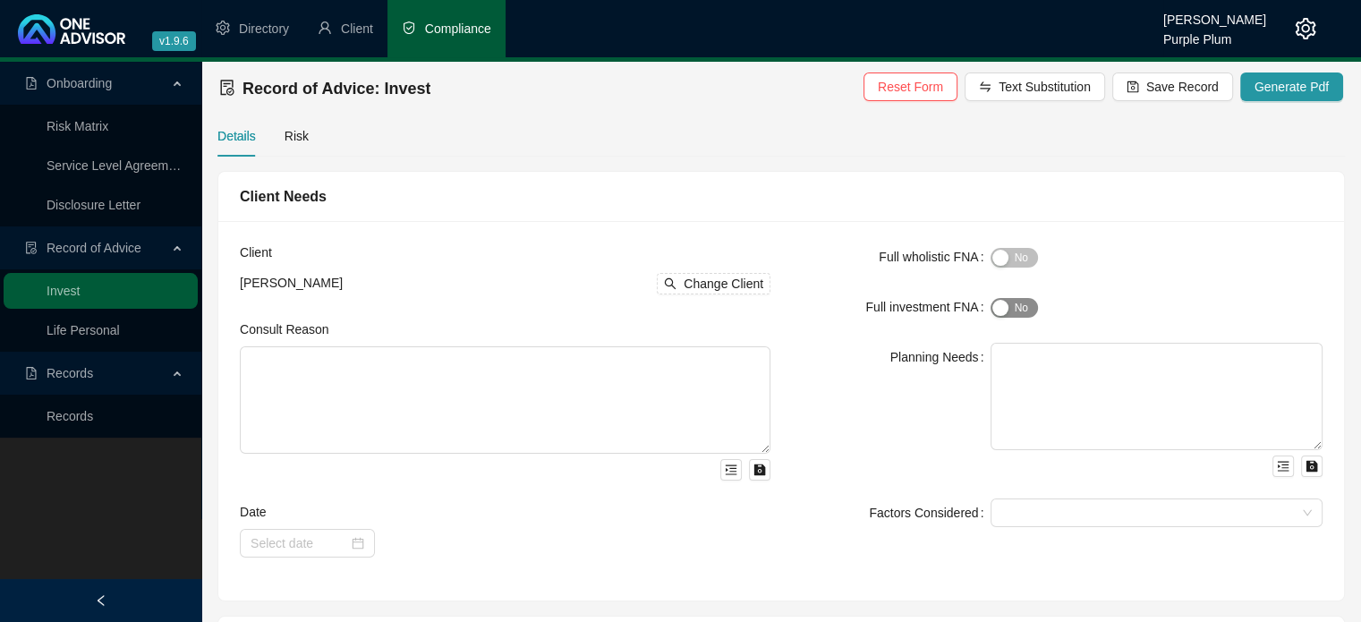
click at [1031, 310] on span "Yes No" at bounding box center [1014, 308] width 47 height 20
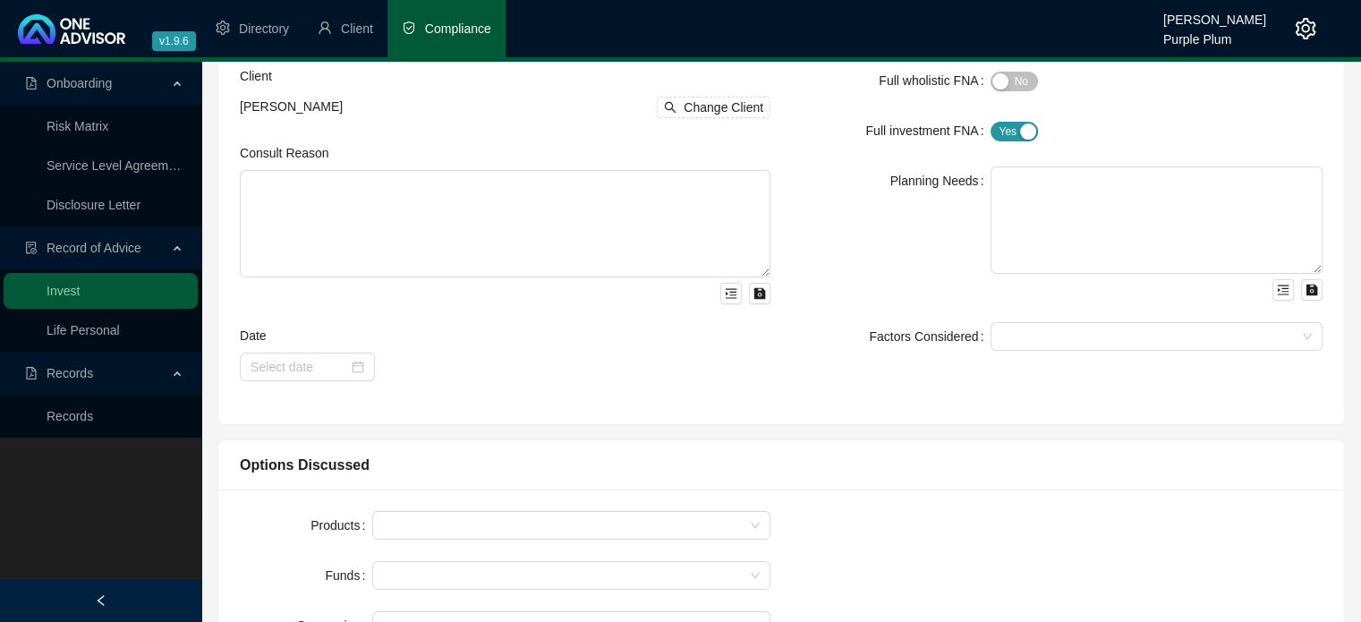
scroll to position [179, 0]
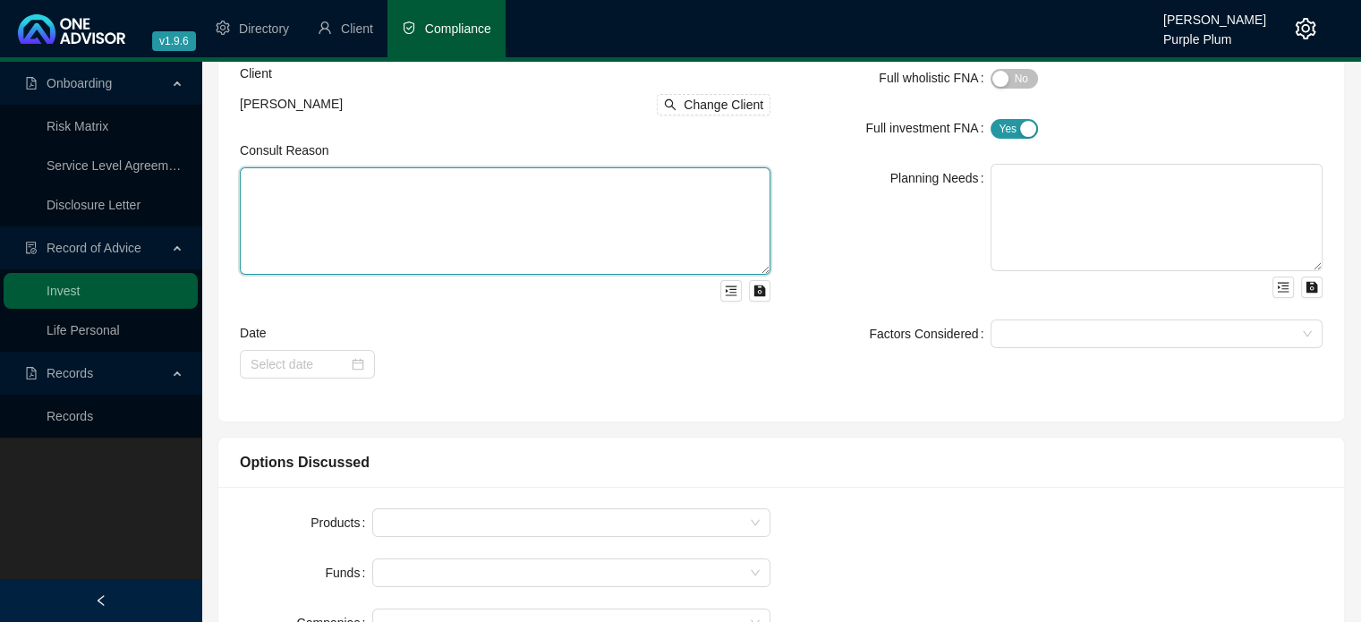
click at [311, 196] on textarea at bounding box center [505, 220] width 531 height 107
type textarea "Client wanted to save for retirement"
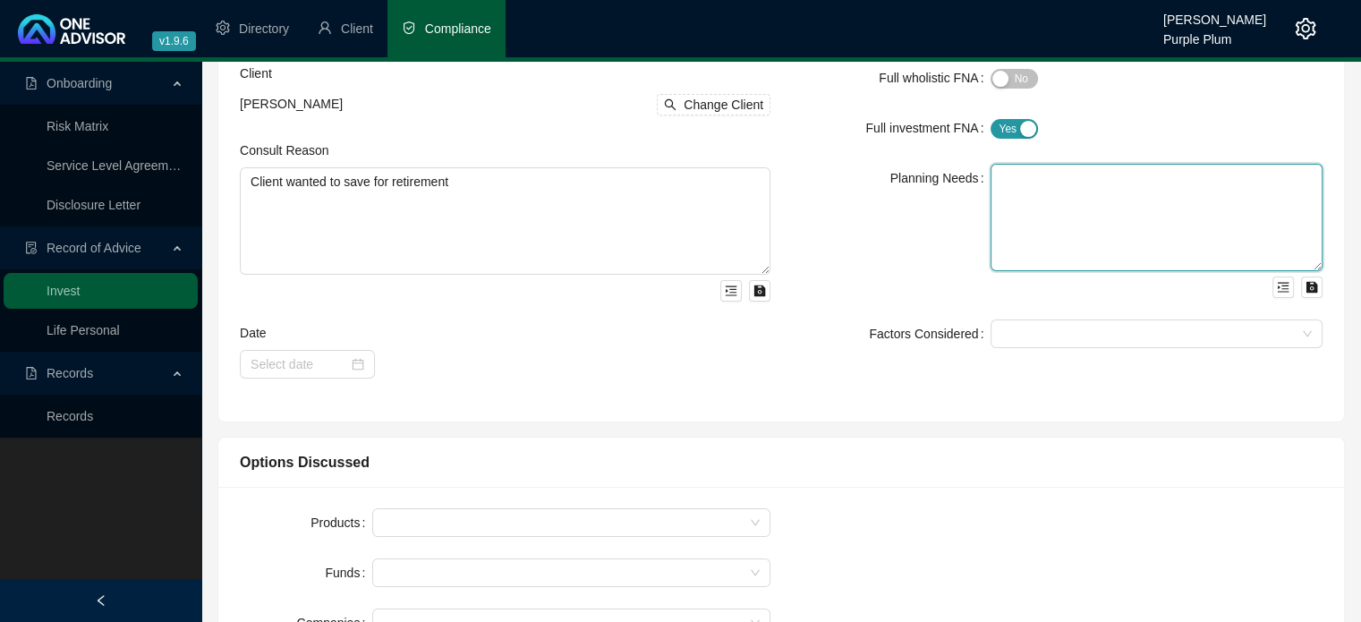
click at [1009, 183] on textarea at bounding box center [1157, 217] width 332 height 107
type textarea "To save for retirement"
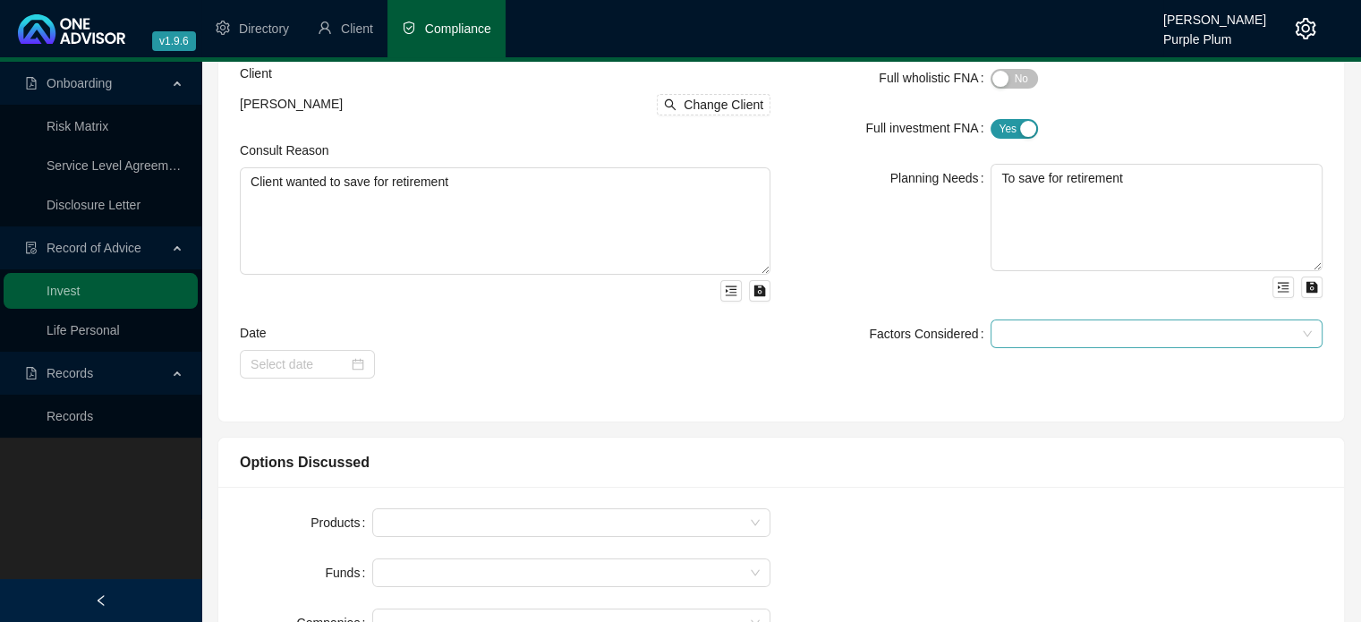
click at [1001, 337] on input "search" at bounding box center [1003, 334] width 4 height 13
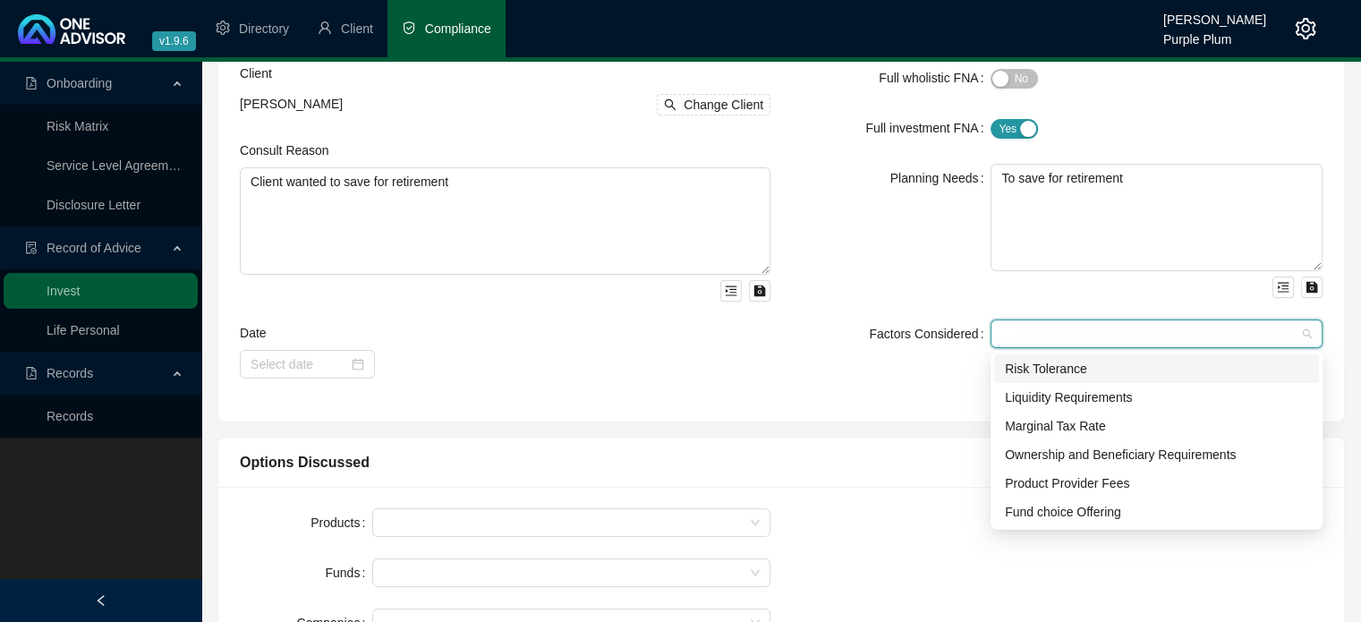
click at [1014, 367] on div "Risk Tolerance" at bounding box center [1156, 369] width 303 height 20
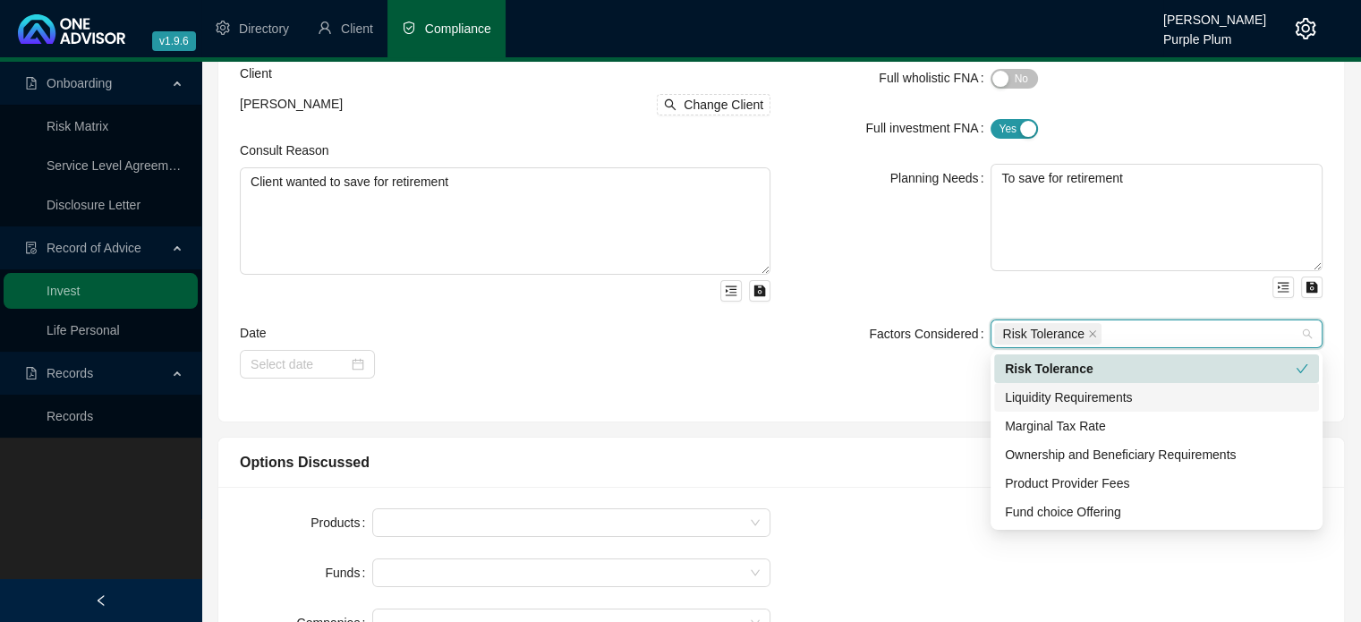
drag, startPoint x: 1021, startPoint y: 394, endPoint x: 1022, endPoint y: 416, distance: 22.4
click at [1021, 397] on div "Liquidity Requirements" at bounding box center [1156, 398] width 303 height 20
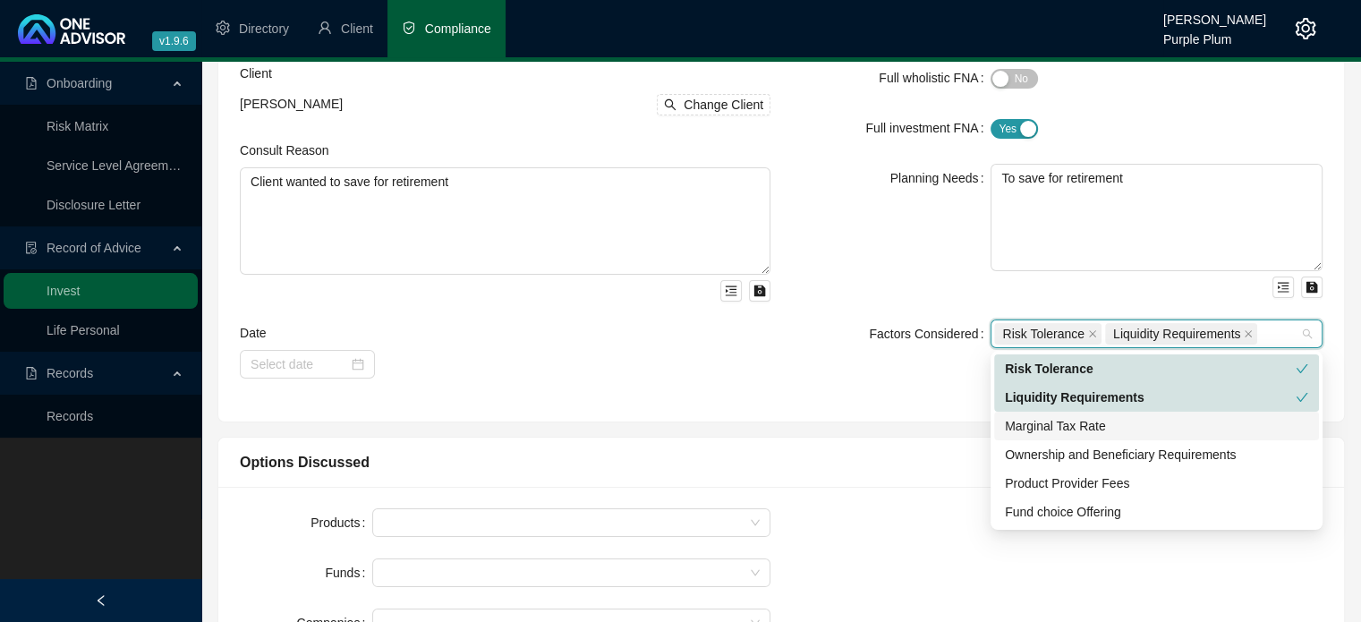
drag, startPoint x: 1024, startPoint y: 425, endPoint x: 1017, endPoint y: 449, distance: 25.2
click at [1024, 429] on div "Marginal Tax Rate" at bounding box center [1156, 426] width 303 height 20
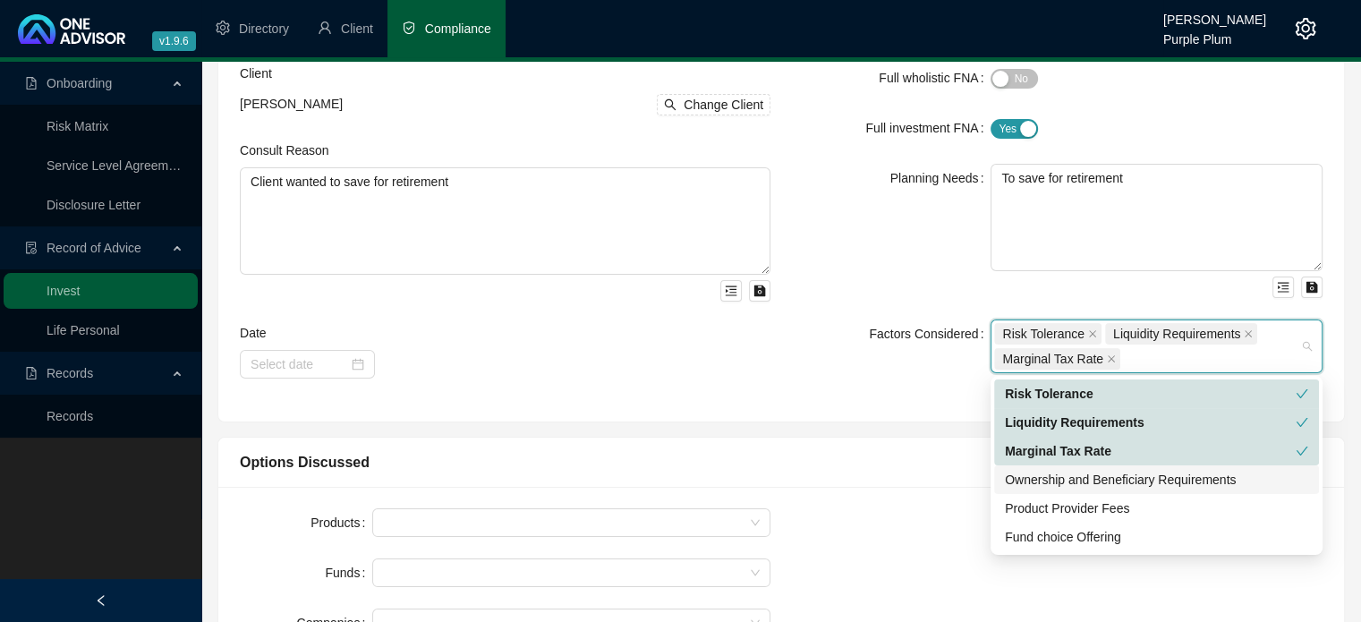
drag, startPoint x: 1023, startPoint y: 482, endPoint x: 1014, endPoint y: 505, distance: 24.9
click at [1023, 482] on div "Ownership and Beneficiary Requirements" at bounding box center [1156, 480] width 303 height 20
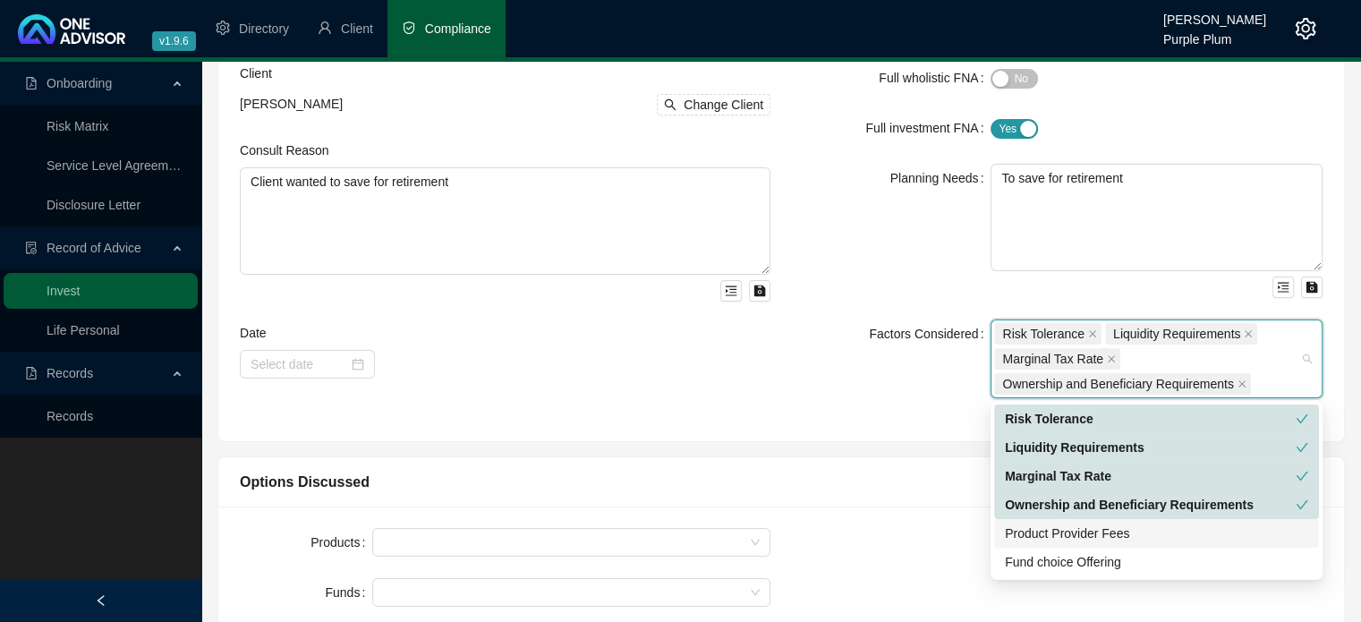
drag, startPoint x: 1017, startPoint y: 529, endPoint x: 1017, endPoint y: 547, distance: 17.9
click at [1017, 533] on div "Product Provider Fees" at bounding box center [1156, 534] width 303 height 20
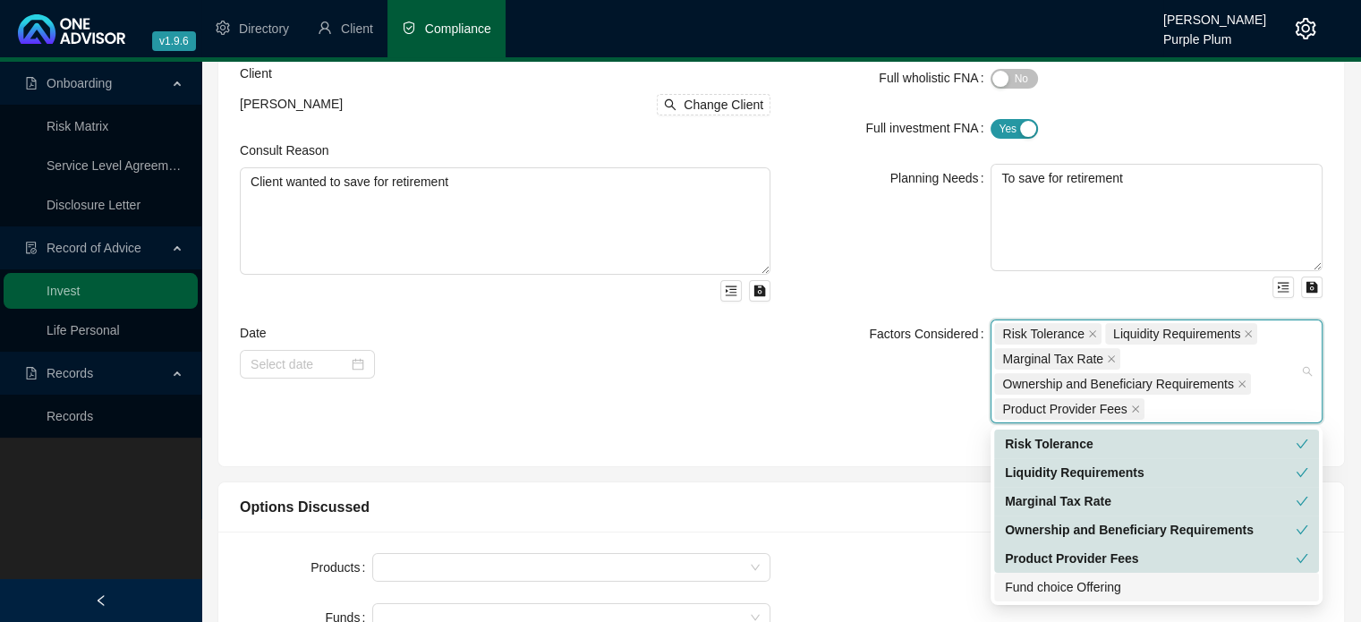
drag, startPoint x: 1022, startPoint y: 584, endPoint x: 866, endPoint y: 524, distance: 166.9
click at [1022, 585] on div "Fund choice Offering" at bounding box center [1156, 587] width 303 height 20
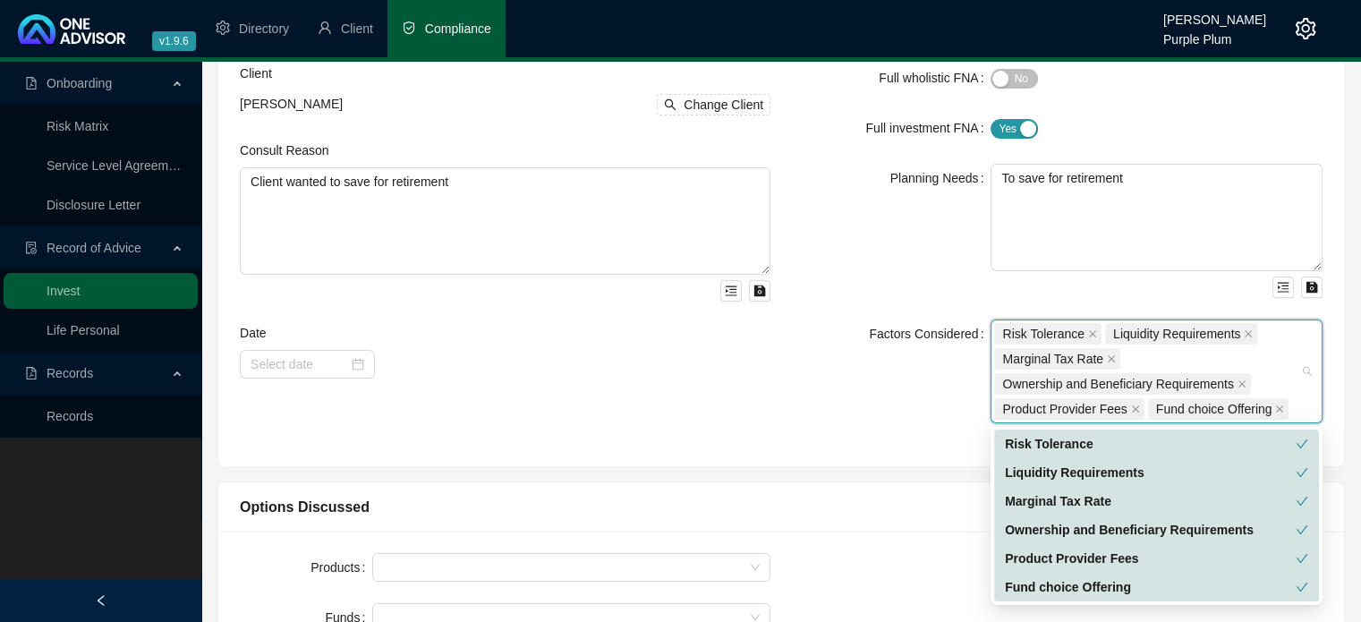
click at [801, 486] on div "Options Discussed" at bounding box center [781, 507] width 1126 height 50
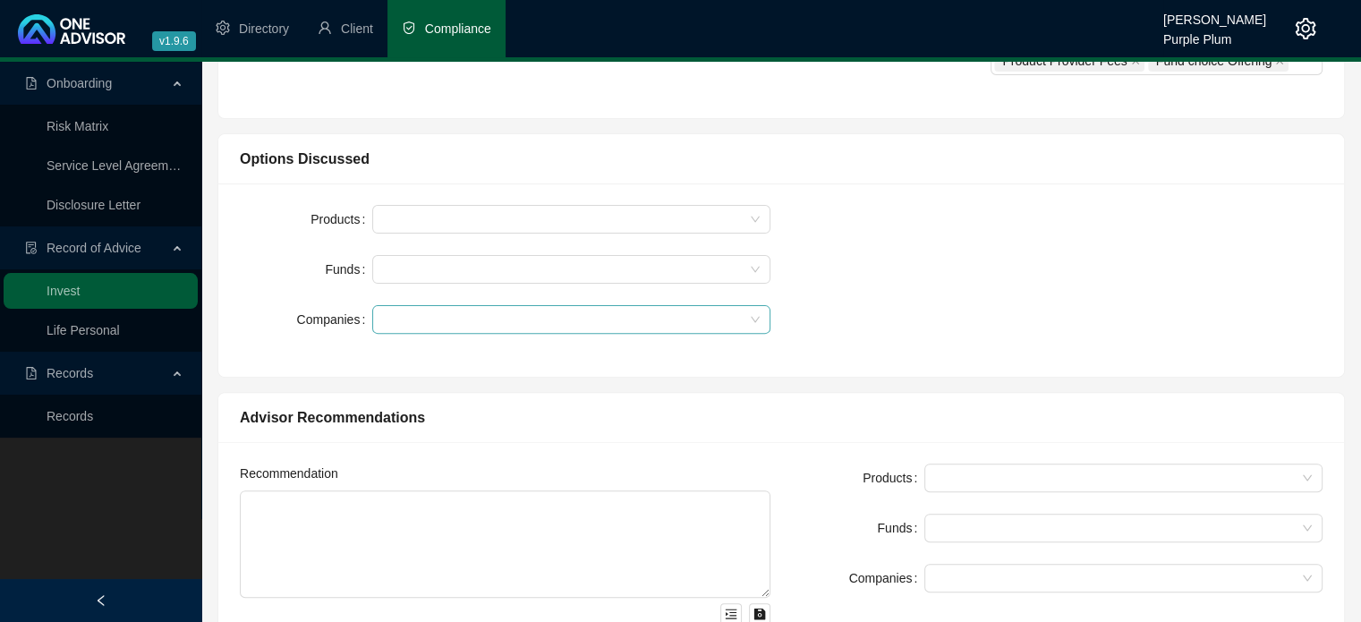
scroll to position [537, 0]
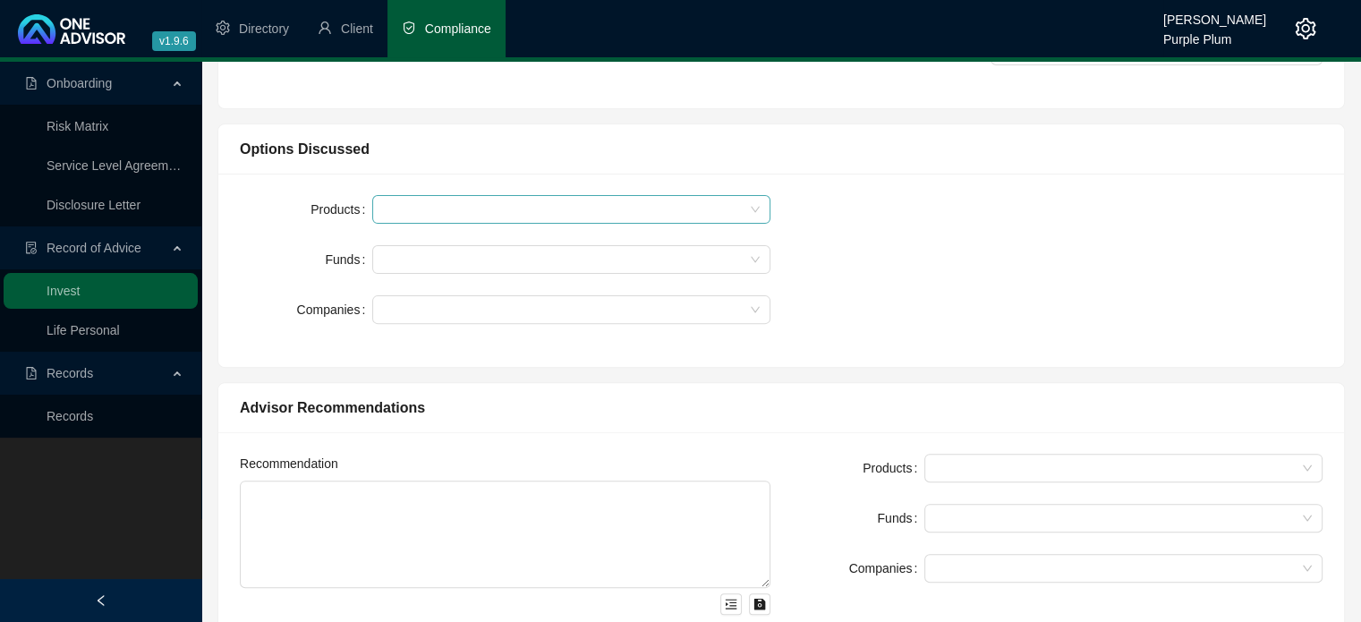
click at [386, 200] on div at bounding box center [571, 209] width 398 height 29
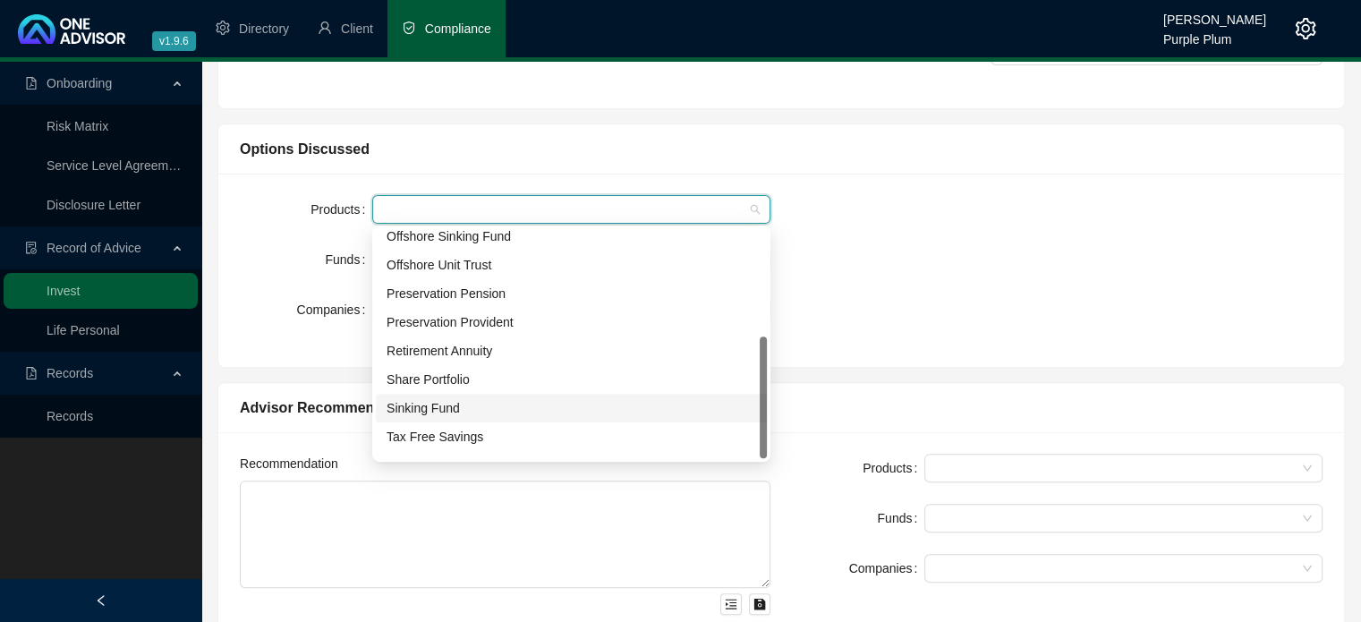
scroll to position [200, 0]
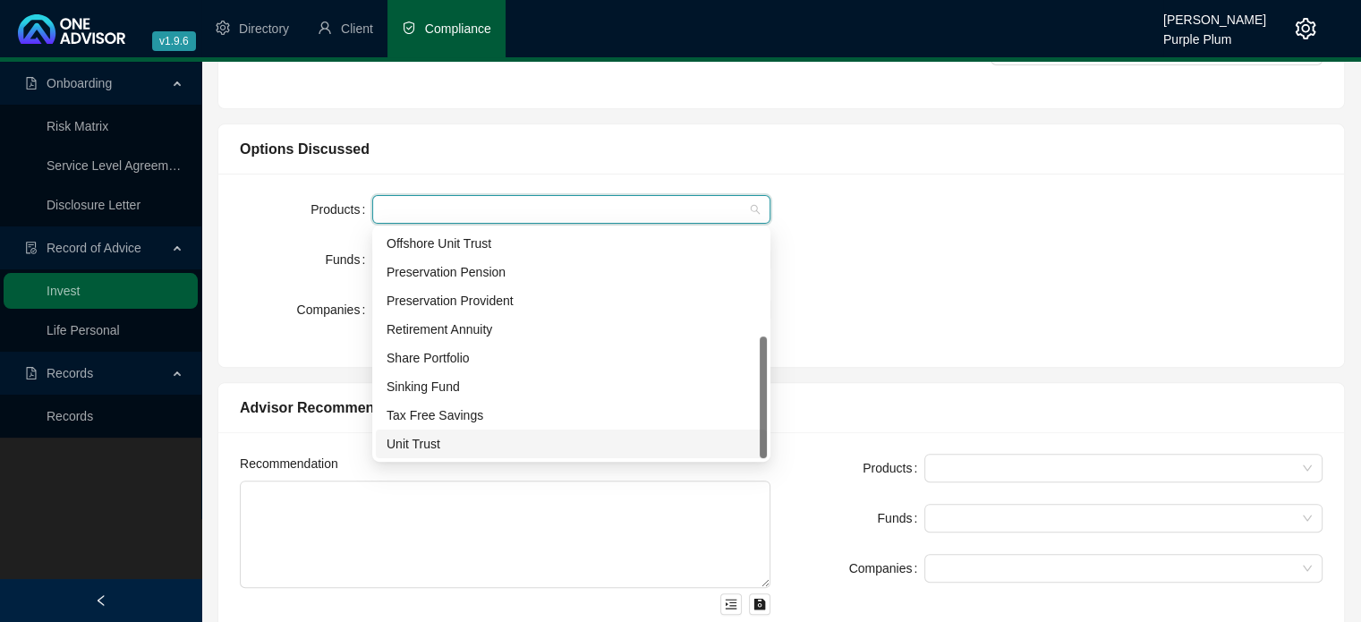
click at [427, 439] on div "Unit Trust" at bounding box center [572, 444] width 370 height 20
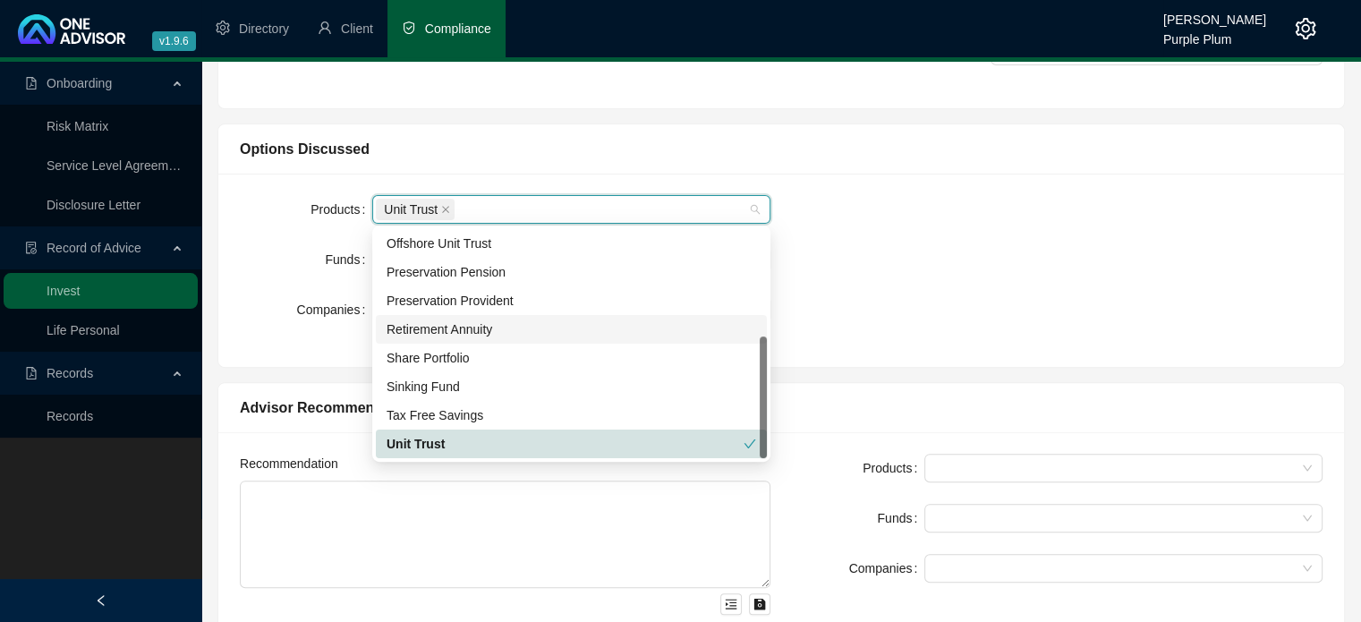
drag, startPoint x: 439, startPoint y: 326, endPoint x: 705, endPoint y: 337, distance: 266.0
click at [441, 326] on div "Retirement Annuity" at bounding box center [572, 330] width 370 height 20
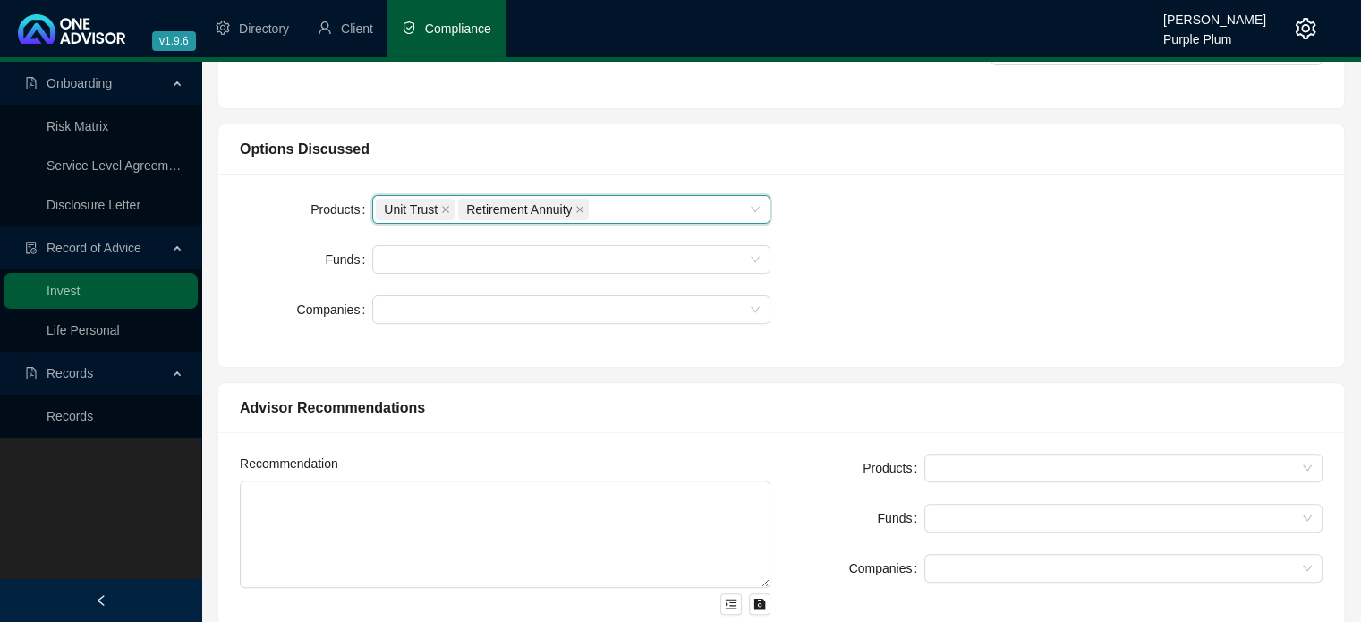
click at [899, 309] on div "Products Unit Trust, Retirement Annuity Unit Trust Retirement Annuity Funds Com…" at bounding box center [781, 270] width 1104 height 150
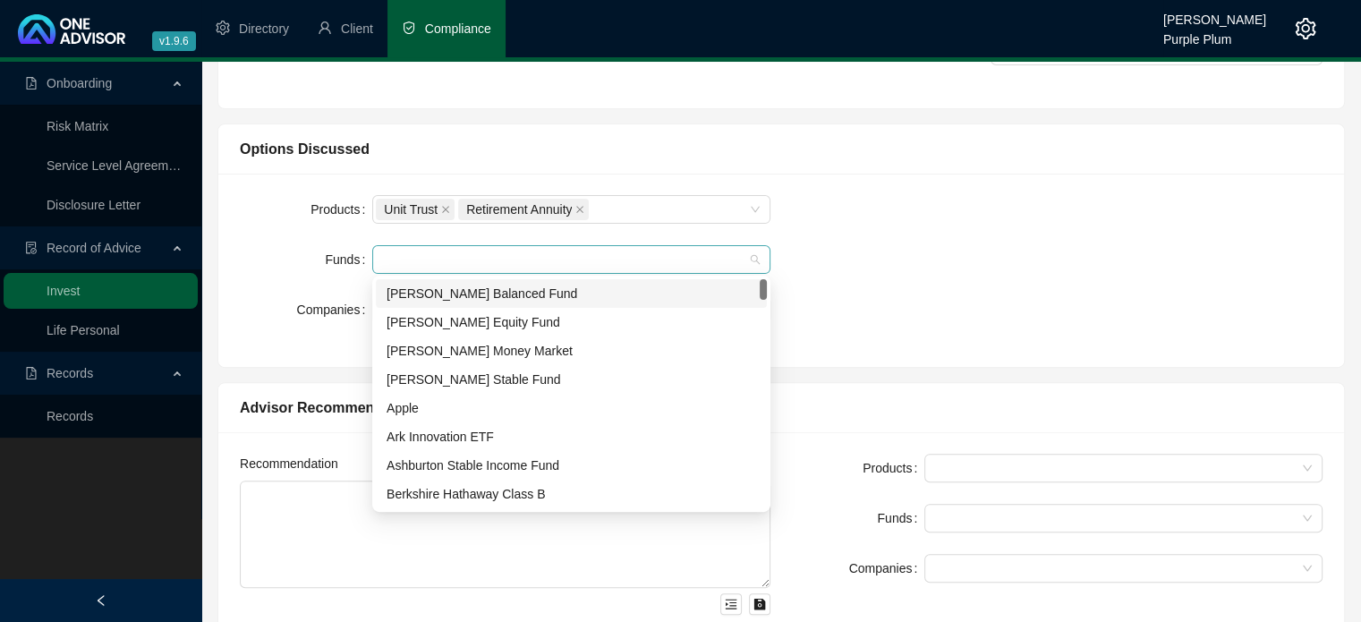
click at [446, 247] on div at bounding box center [571, 259] width 398 height 29
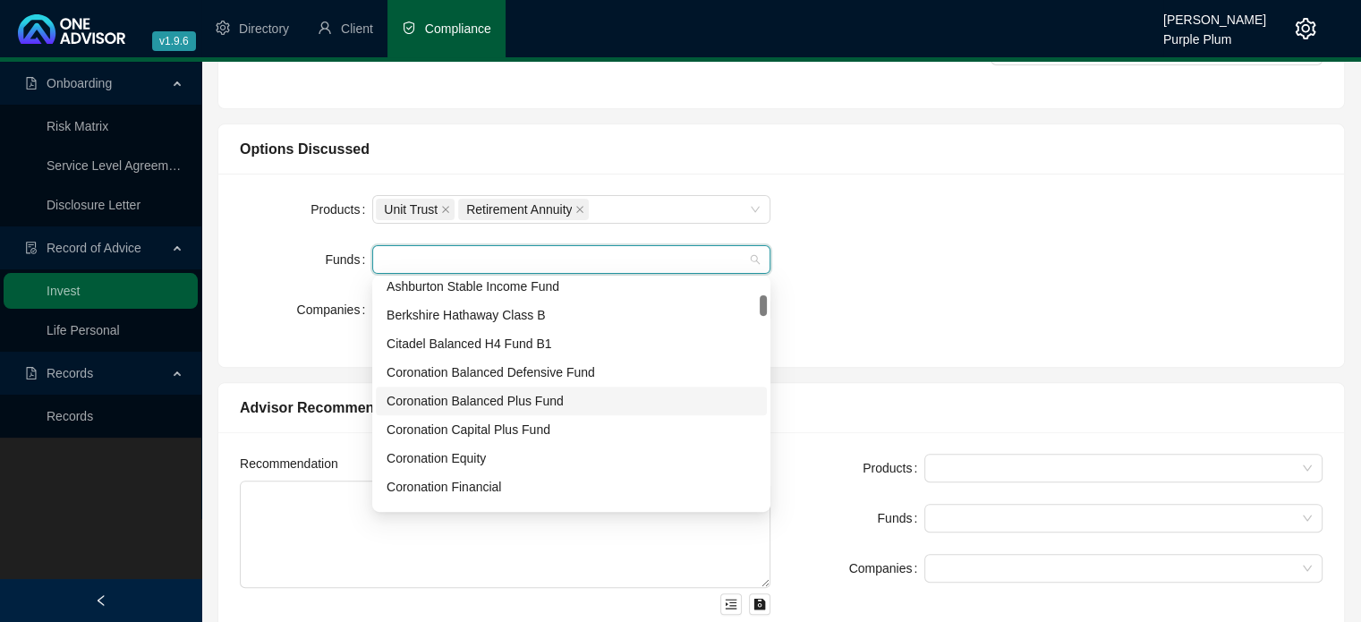
click at [451, 400] on div "Coronation Balanced Plus Fund" at bounding box center [572, 401] width 370 height 20
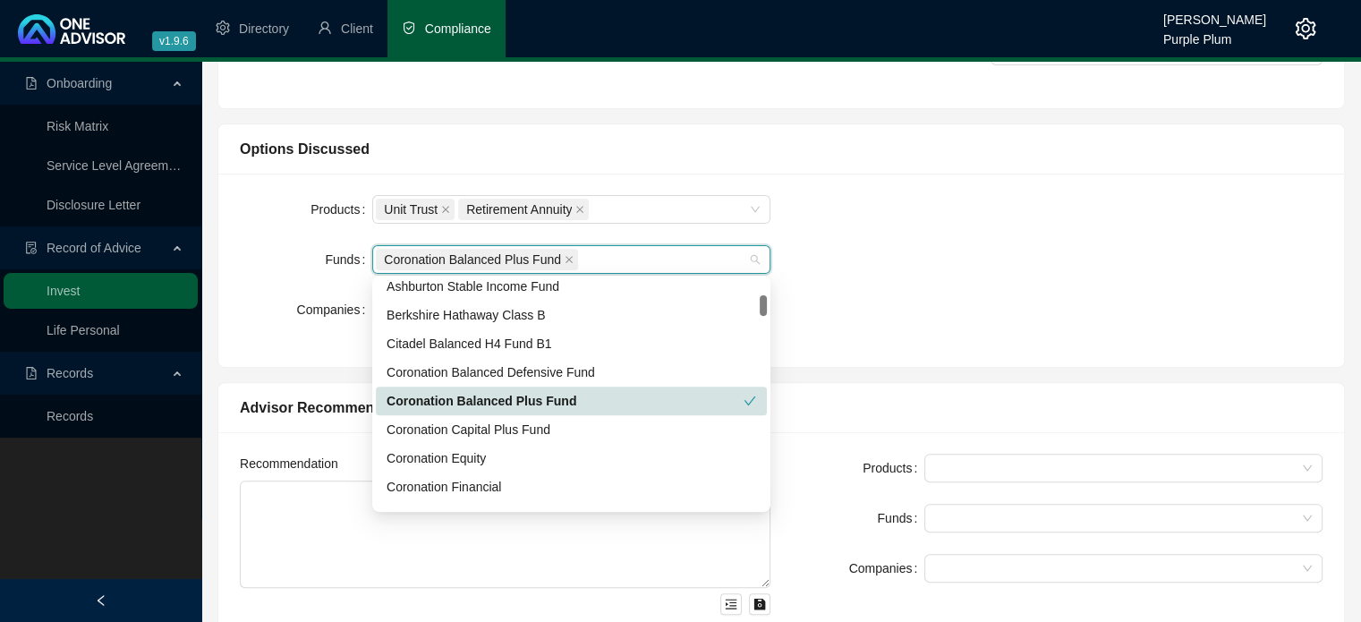
click at [1087, 374] on div "Advisor Recommendations Recommendation Products Funds Companies" at bounding box center [781, 513] width 1144 height 291
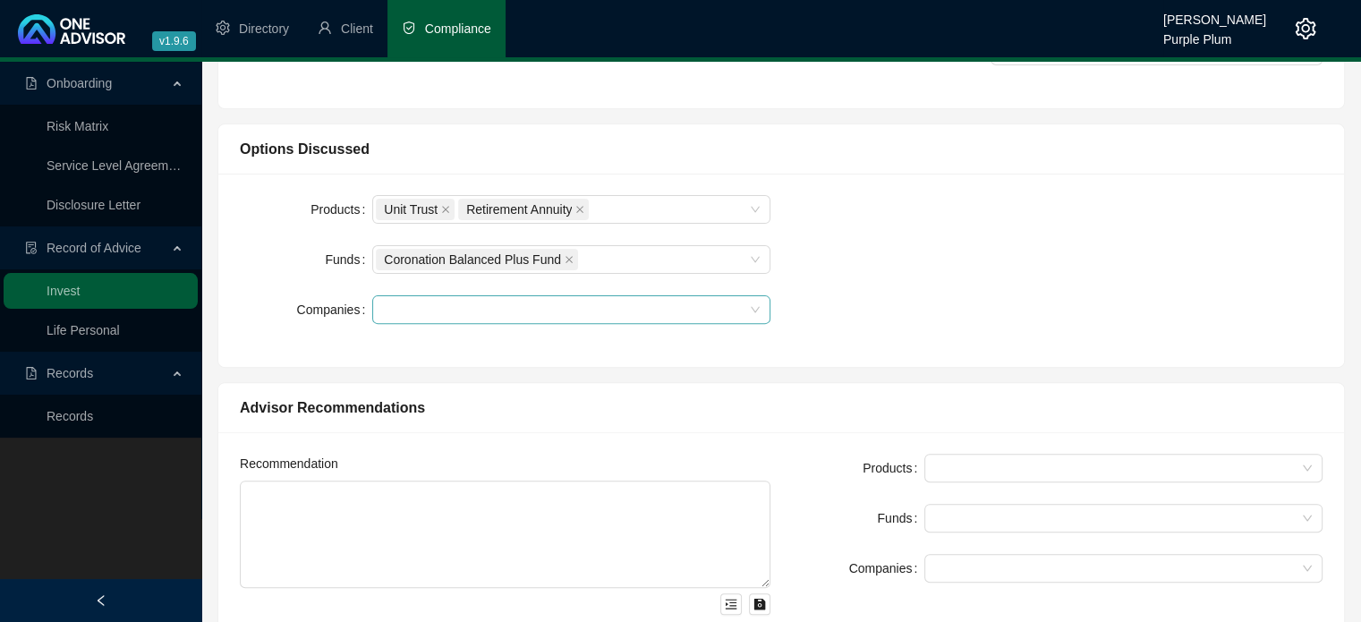
click at [463, 307] on div at bounding box center [562, 309] width 372 height 13
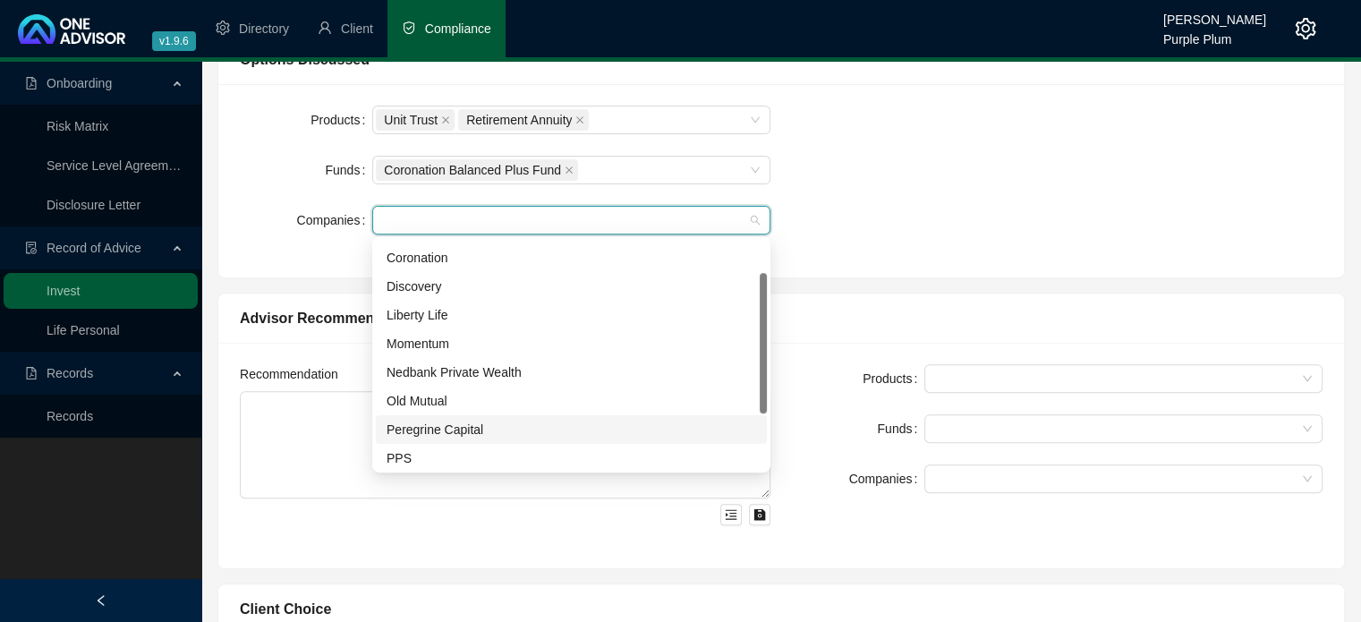
scroll to position [0, 0]
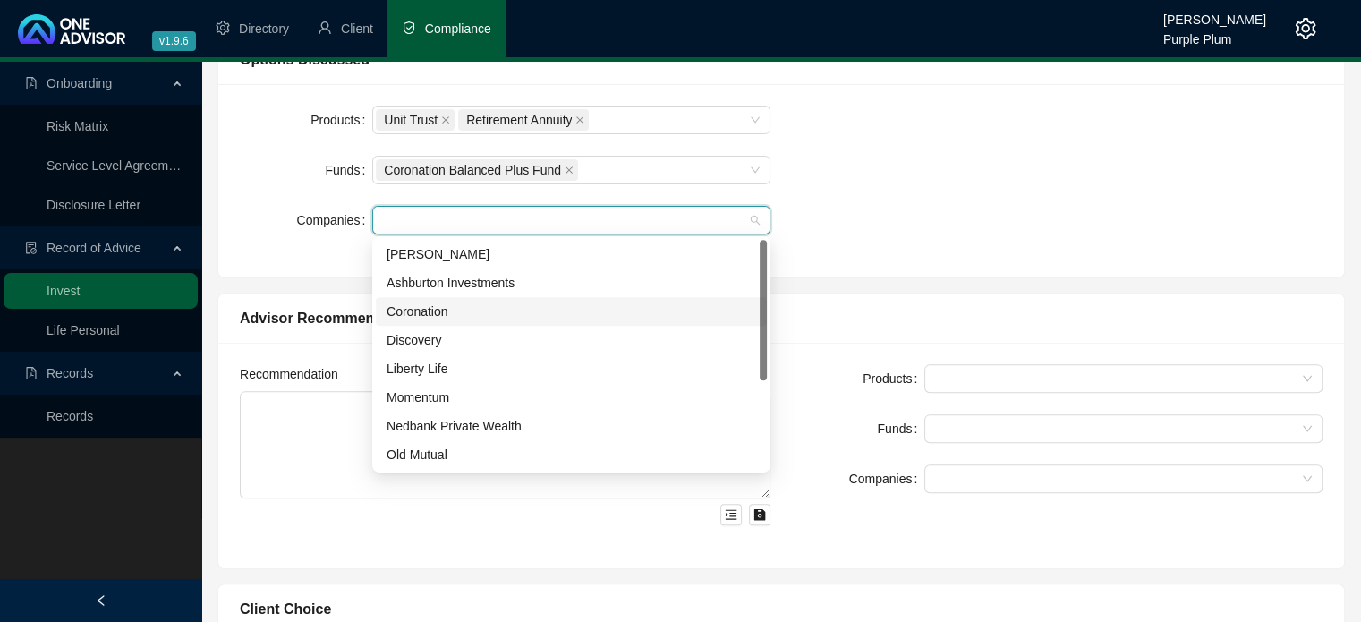
click at [420, 314] on div "Coronation" at bounding box center [572, 312] width 370 height 20
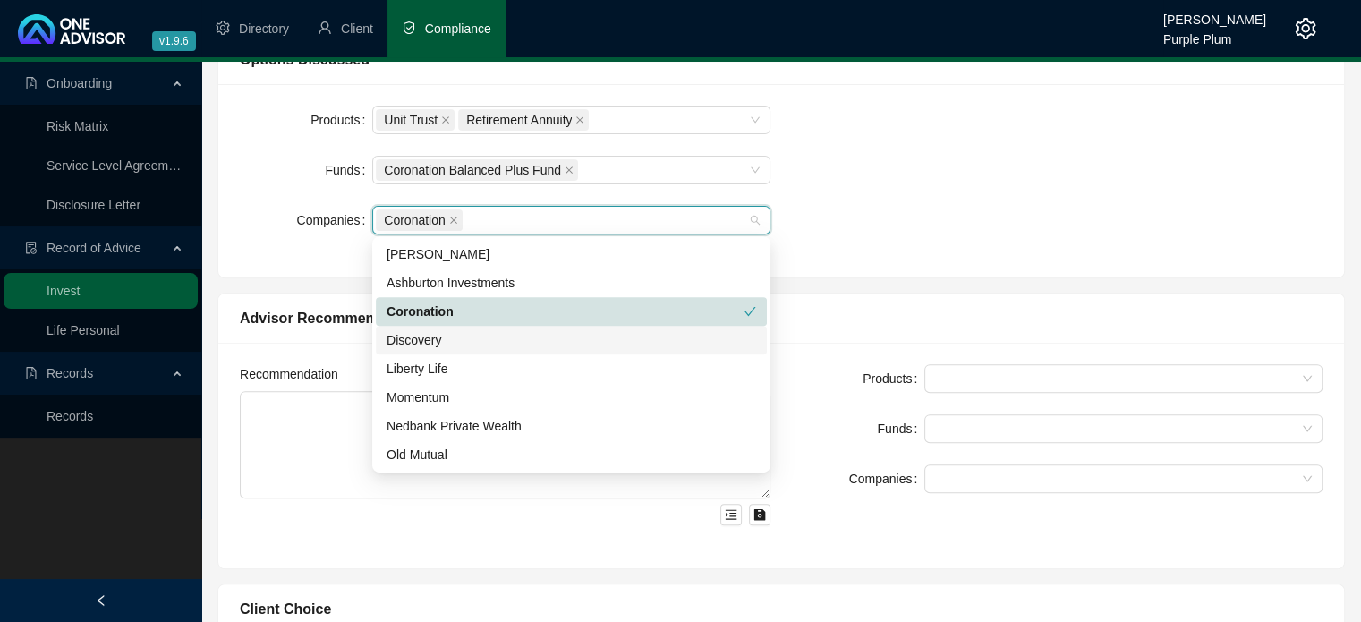
click at [1237, 235] on div "Products Unit Trust Retirement Annuity Funds Coronation Balanced Plus Fund Comp…" at bounding box center [781, 181] width 1104 height 150
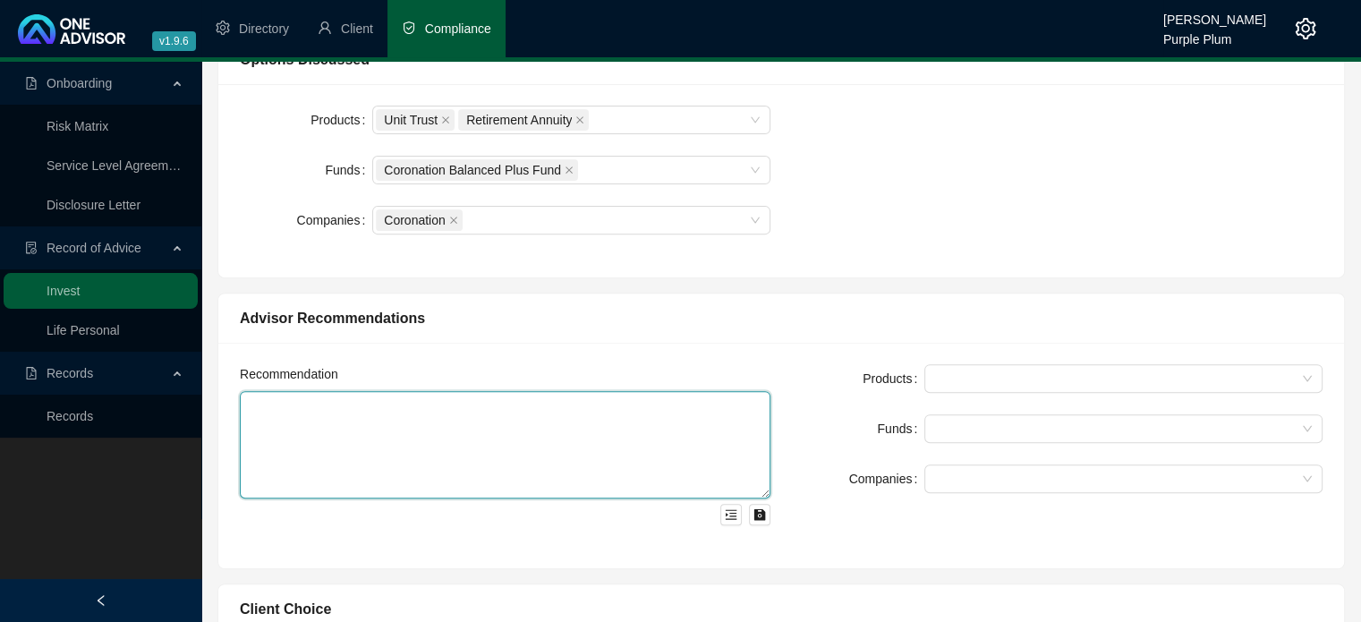
click at [392, 415] on textarea at bounding box center [505, 444] width 531 height 107
click at [943, 375] on div at bounding box center [1114, 378] width 372 height 13
type textarea "To invest in a Coronation RA"
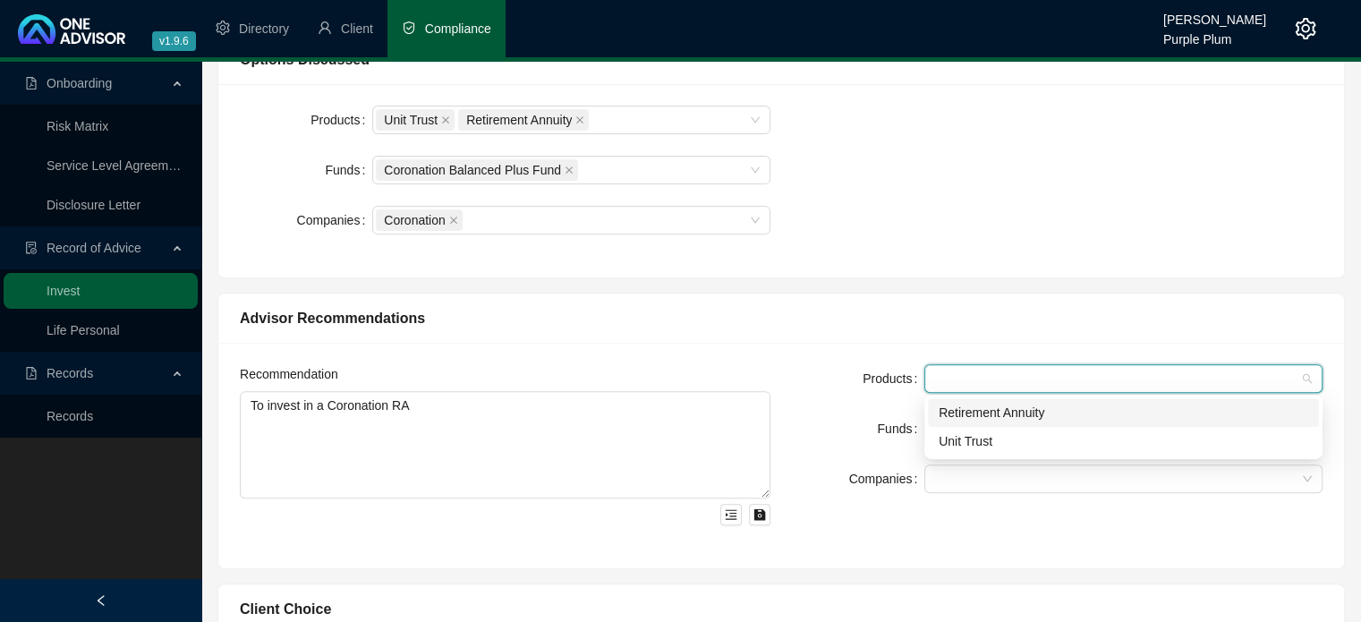
click at [963, 418] on div "Retirement Annuity" at bounding box center [1124, 413] width 370 height 20
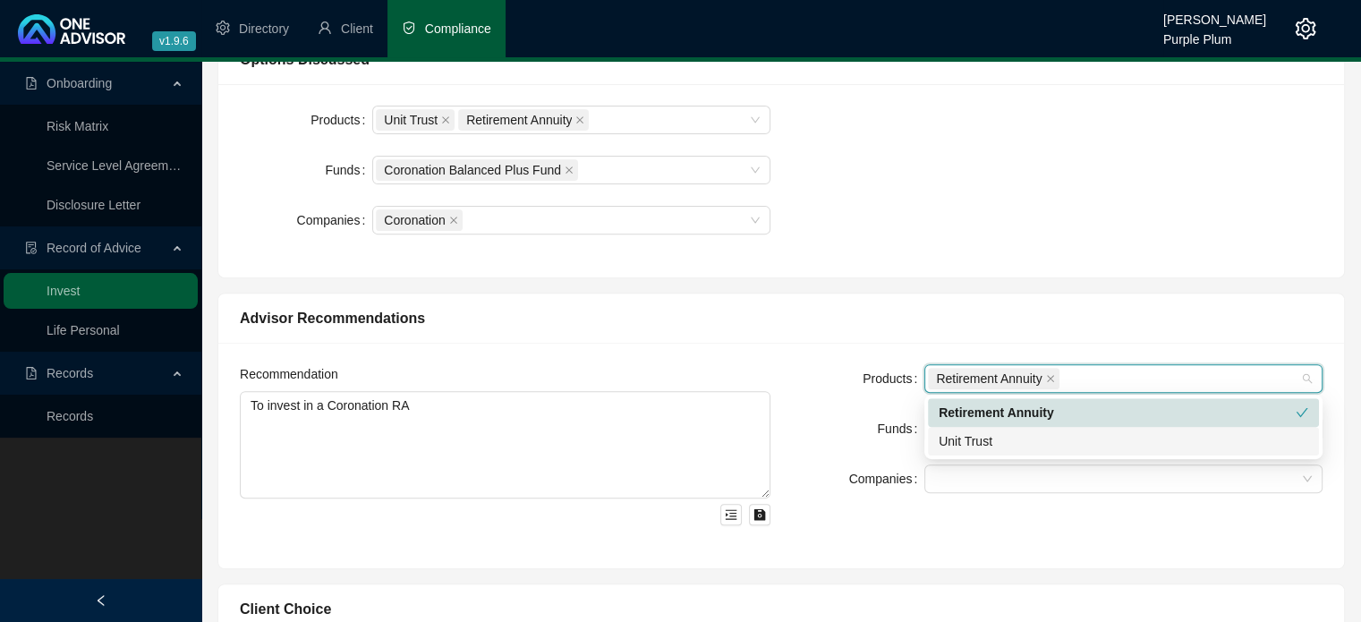
drag, startPoint x: 850, startPoint y: 413, endPoint x: 859, endPoint y: 419, distance: 10.4
click at [851, 414] on div "Funds" at bounding box center [858, 428] width 132 height 29
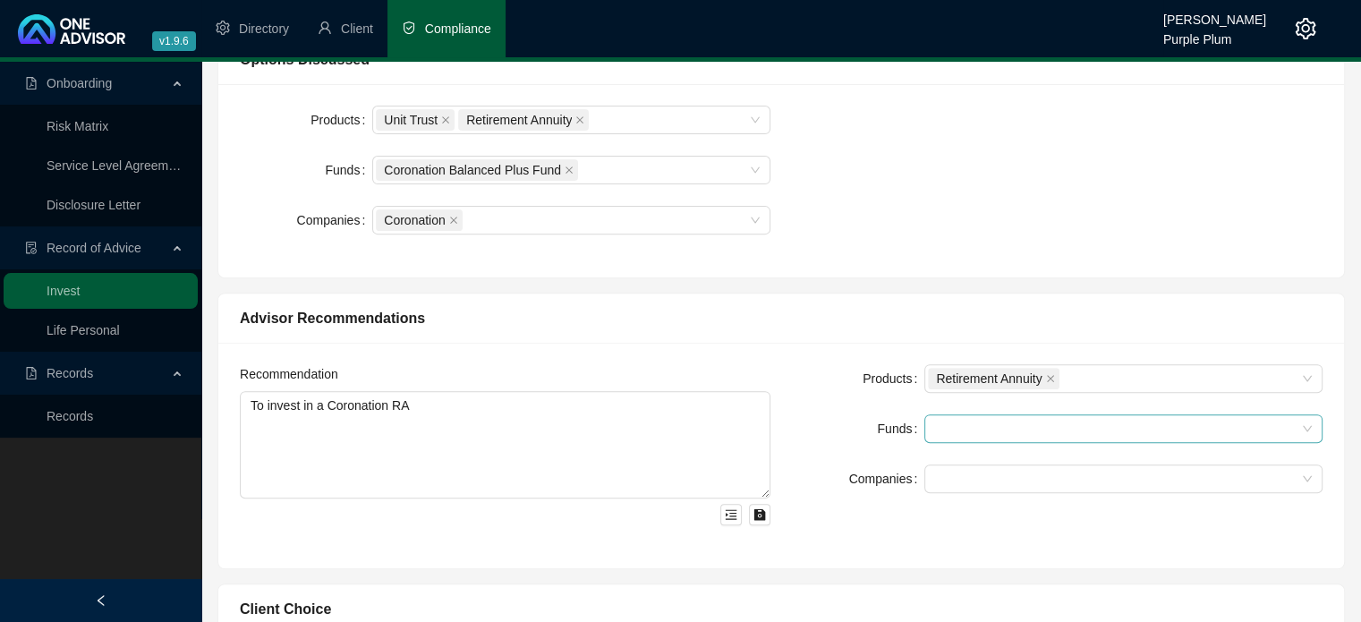
click at [938, 429] on input "search" at bounding box center [937, 428] width 4 height 13
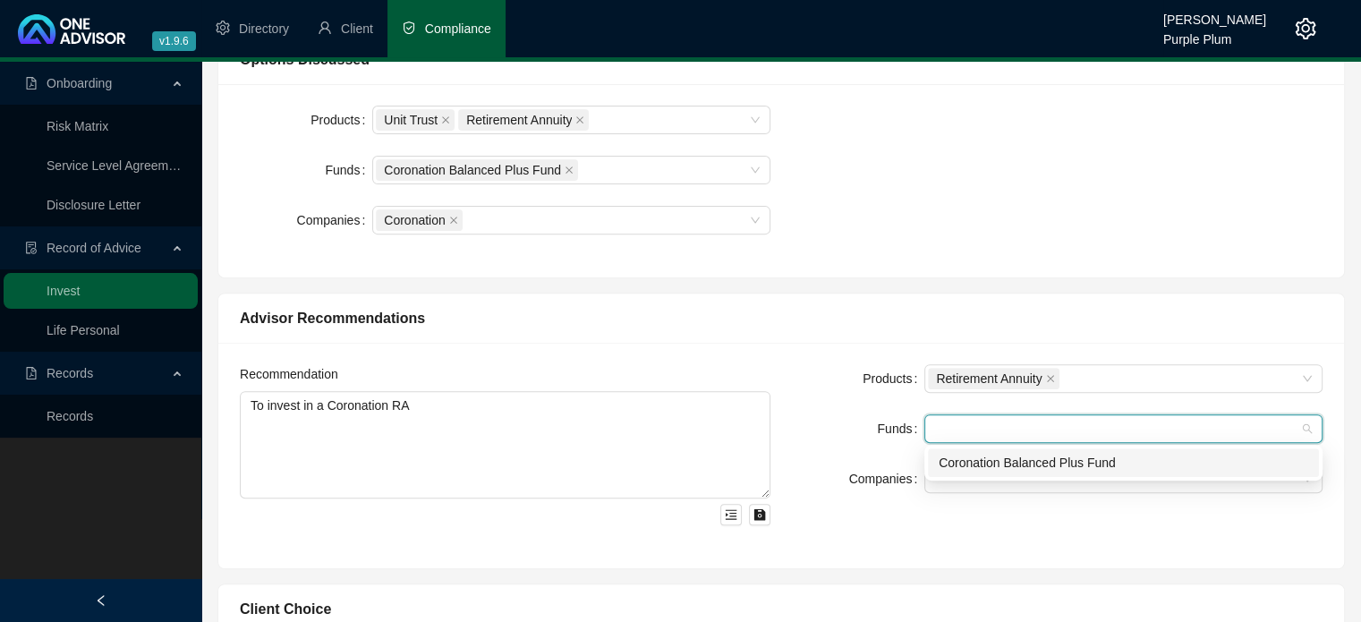
drag, startPoint x: 955, startPoint y: 460, endPoint x: 938, endPoint y: 460, distance: 17.0
click at [945, 460] on div "Coronation Balanced Plus Fund" at bounding box center [1124, 463] width 370 height 20
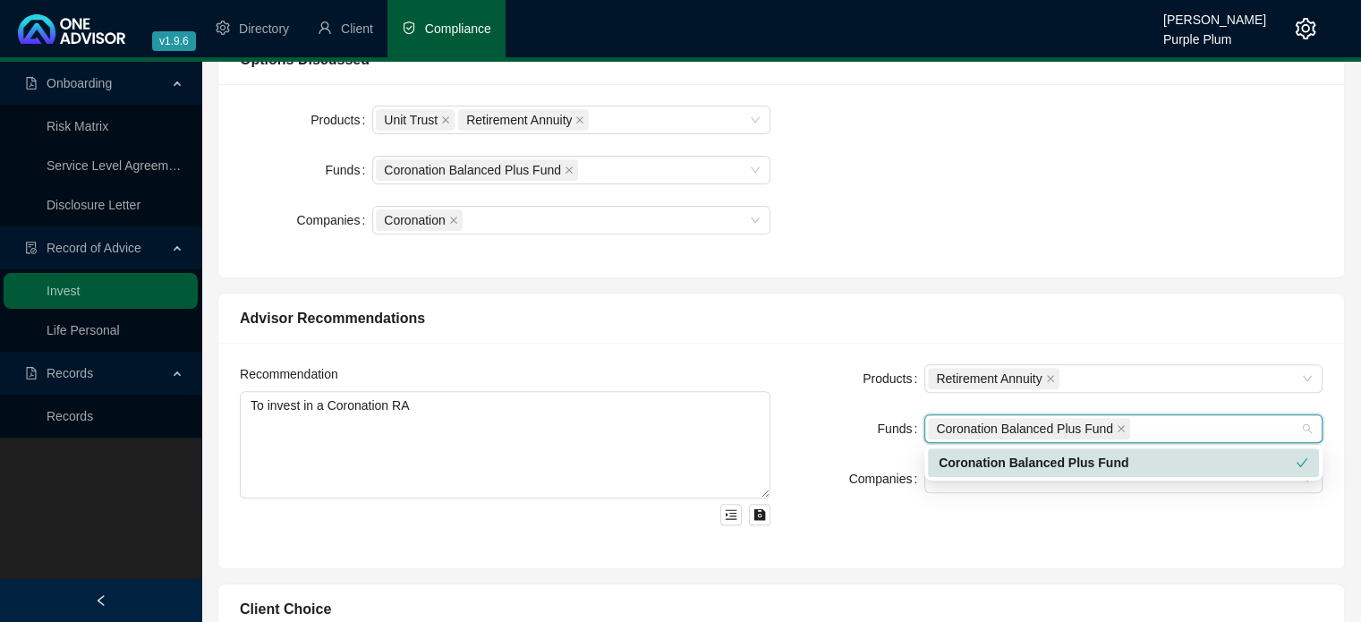
drag, startPoint x: 844, startPoint y: 430, endPoint x: 873, endPoint y: 446, distance: 32.9
click at [845, 430] on div "Funds" at bounding box center [858, 428] width 132 height 29
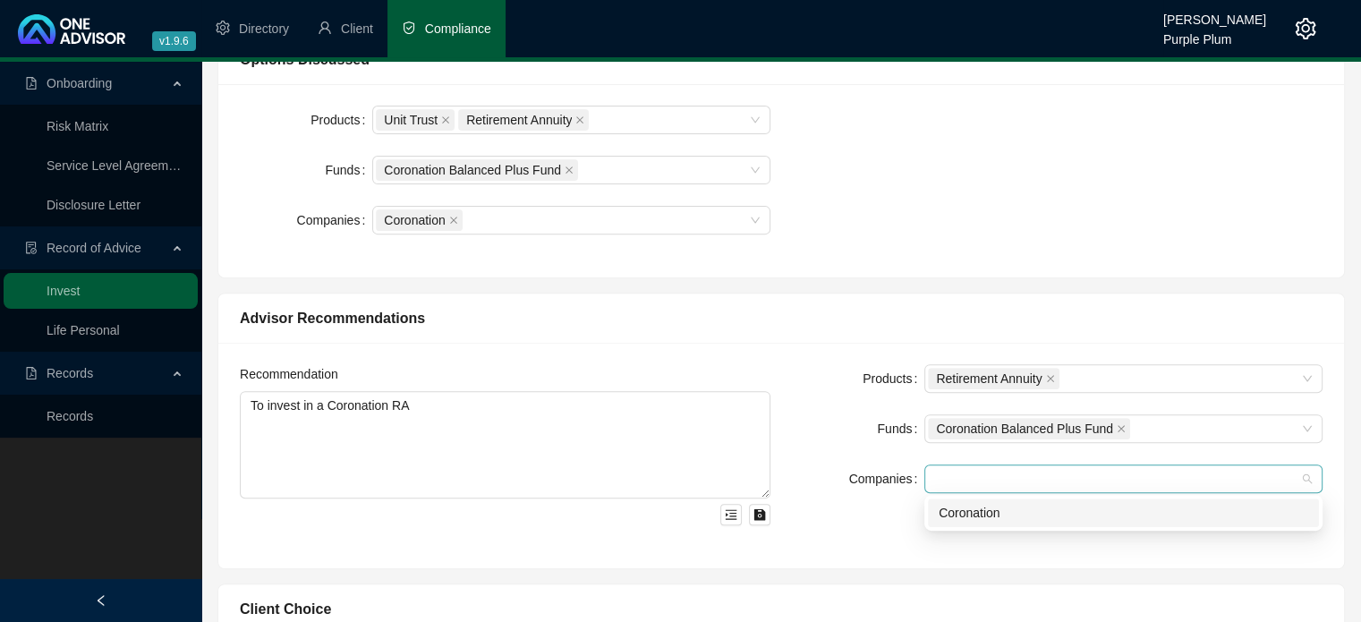
click at [948, 477] on div at bounding box center [1114, 479] width 372 height 13
click at [967, 515] on div "Coronation" at bounding box center [1124, 513] width 370 height 20
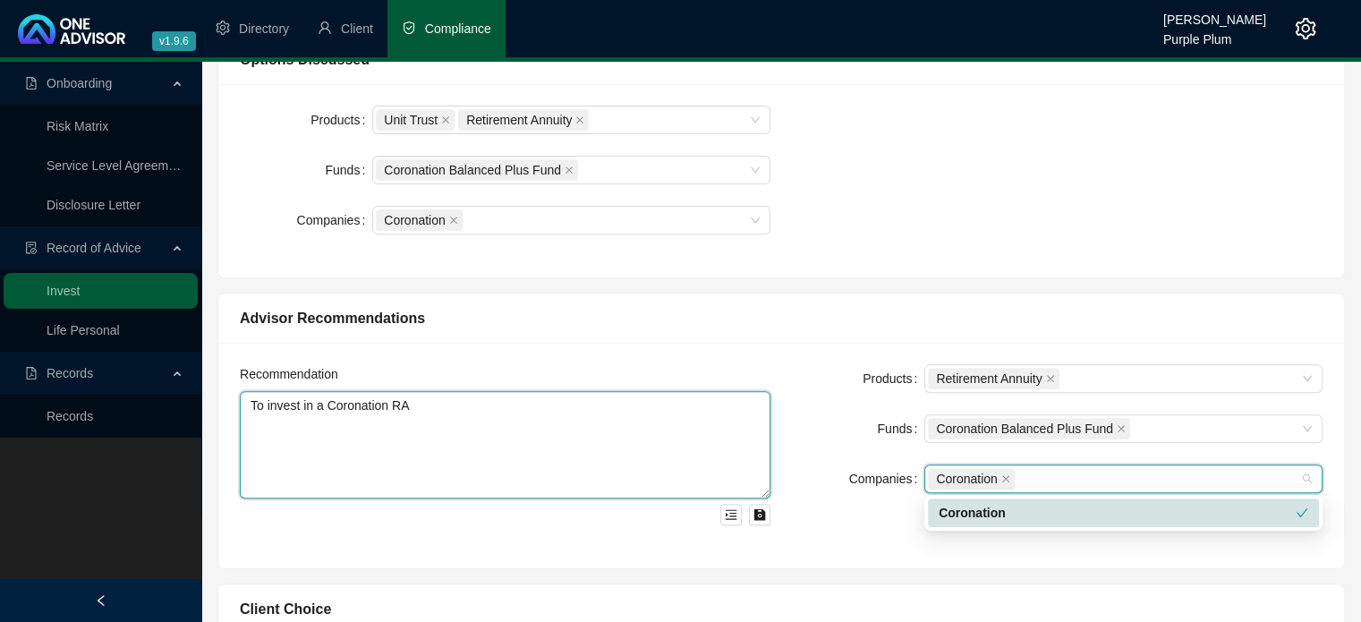
click at [754, 401] on textarea "To invest in a Coronation RA" at bounding box center [505, 444] width 531 height 107
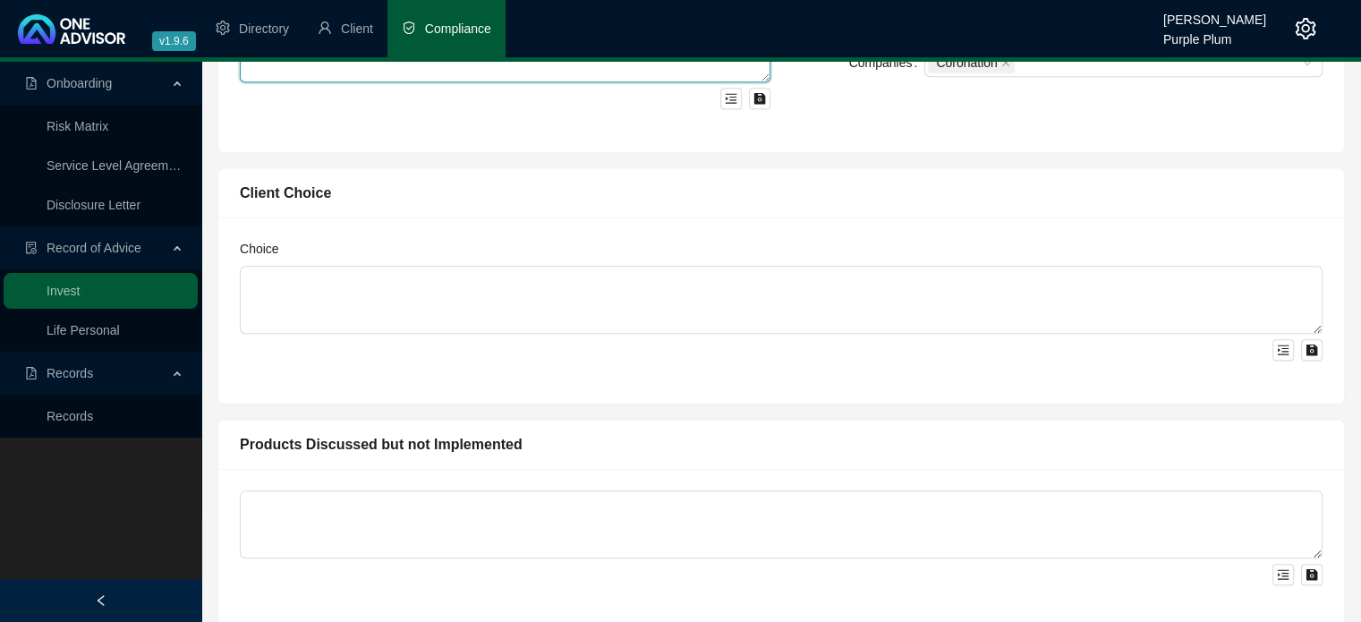
scroll to position [1074, 0]
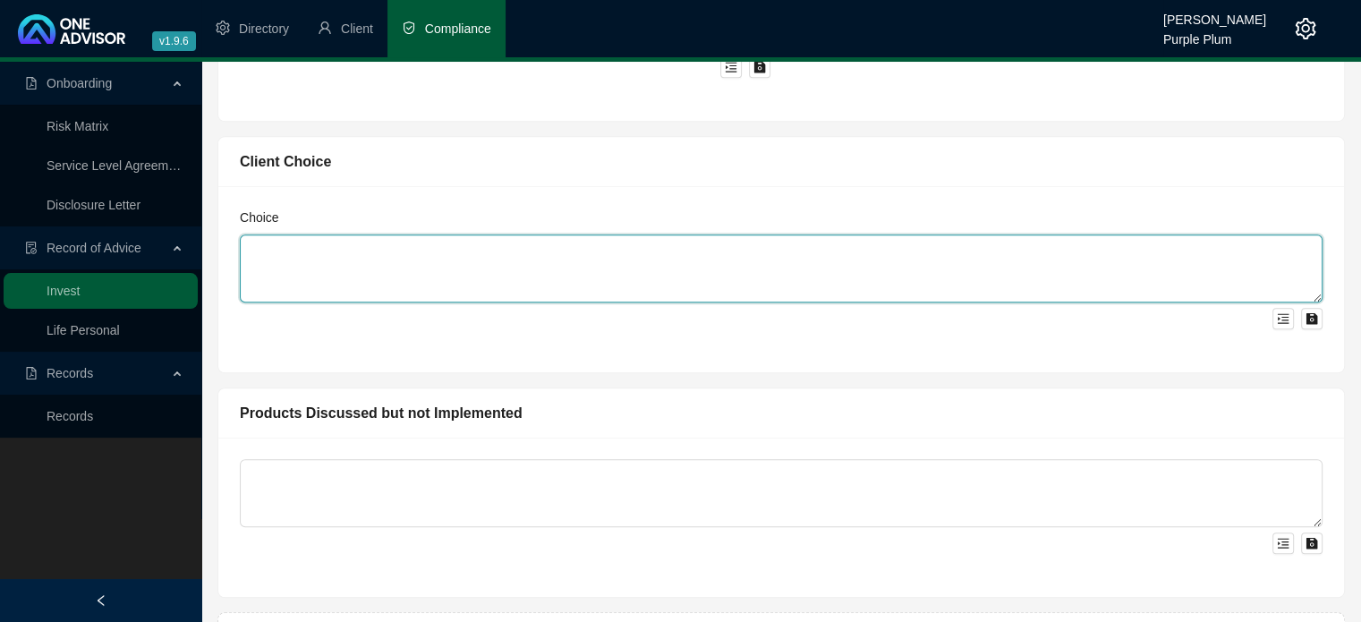
click at [458, 260] on textarea at bounding box center [781, 268] width 1083 height 68
type textarea "To Invest in an RA"
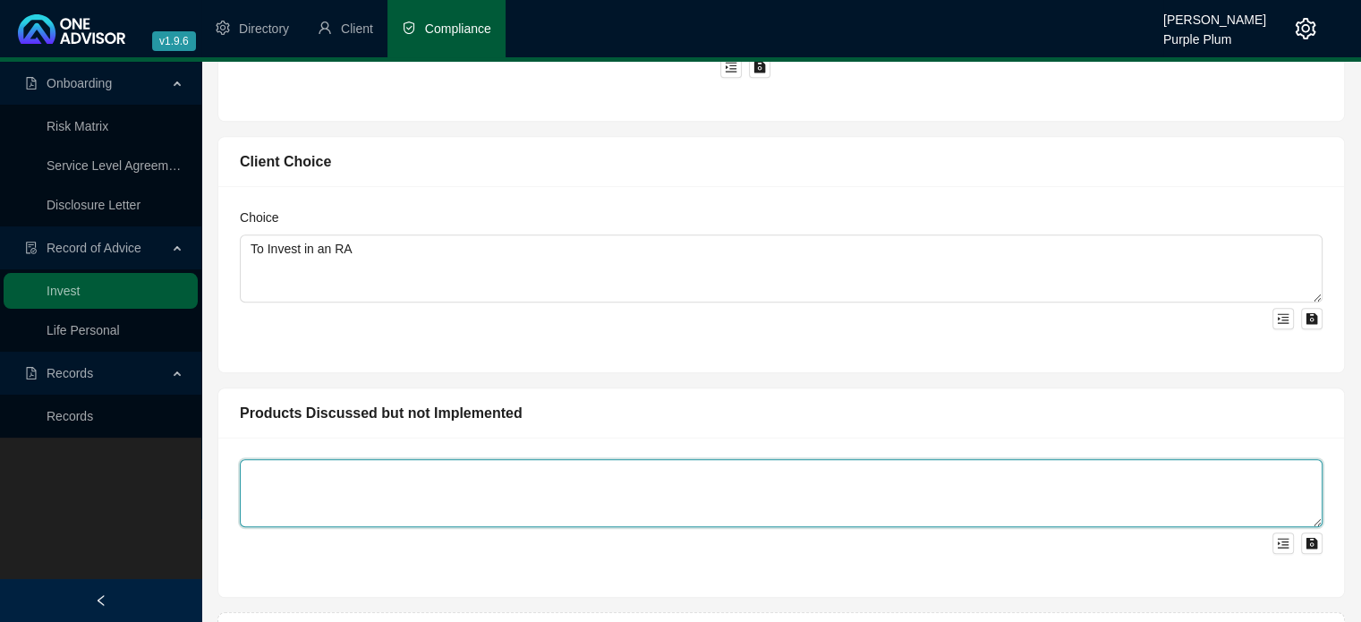
click at [299, 479] on textarea at bounding box center [781, 493] width 1083 height 68
drag, startPoint x: 286, startPoint y: 468, endPoint x: 312, endPoint y: 511, distance: 50.2
click at [319, 549] on div "Unit trus investment" at bounding box center [781, 517] width 1126 height 159
click at [294, 469] on textarea "Unit trus investment" at bounding box center [781, 493] width 1083 height 68
click at [296, 471] on textarea "Unit trus investment" at bounding box center [781, 493] width 1083 height 68
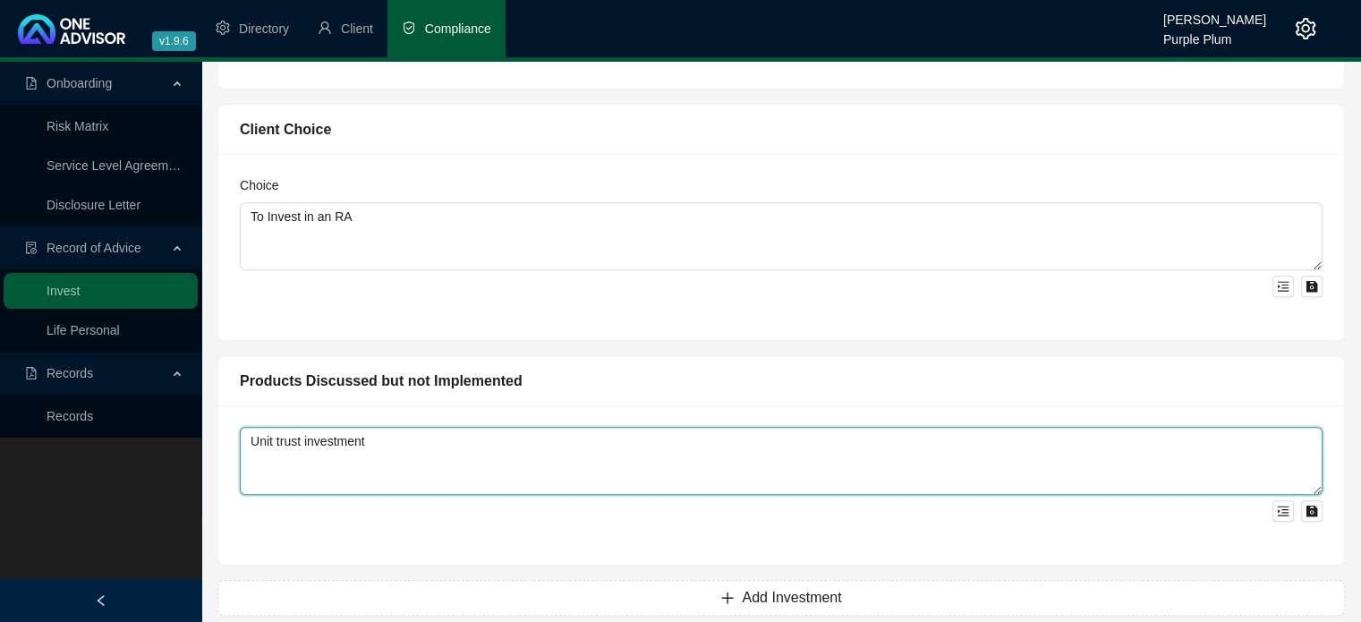
scroll to position [1124, 0]
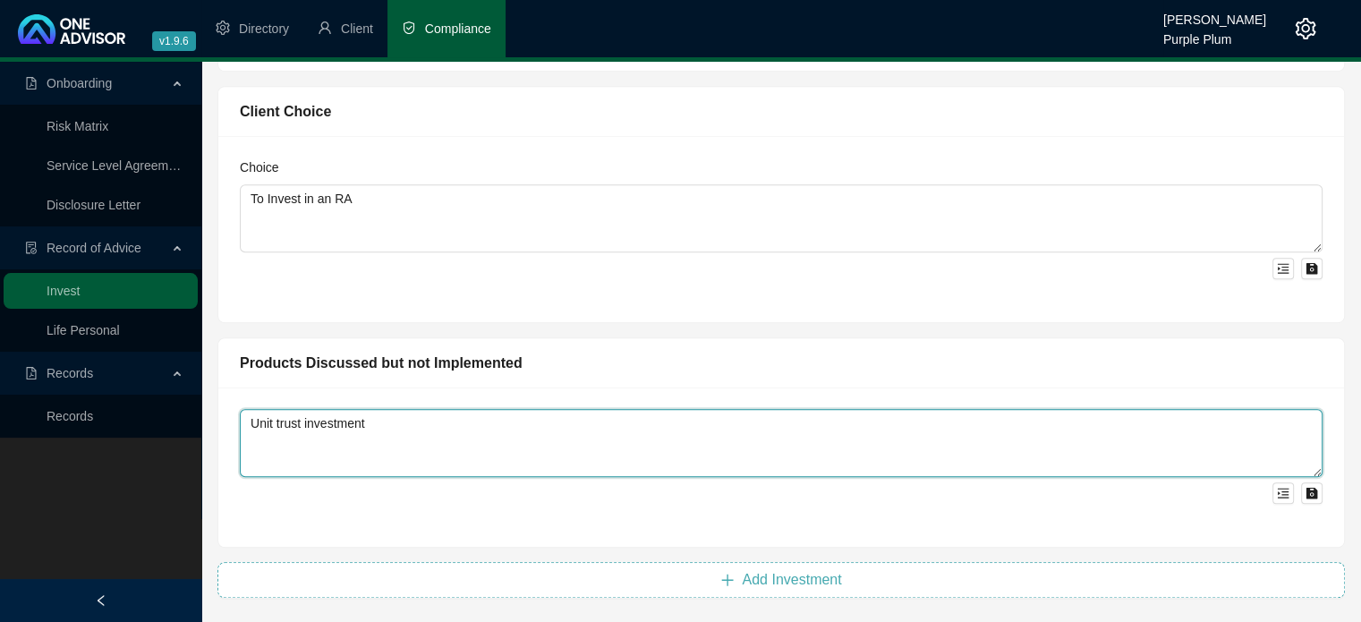
type textarea "Unit trust investment"
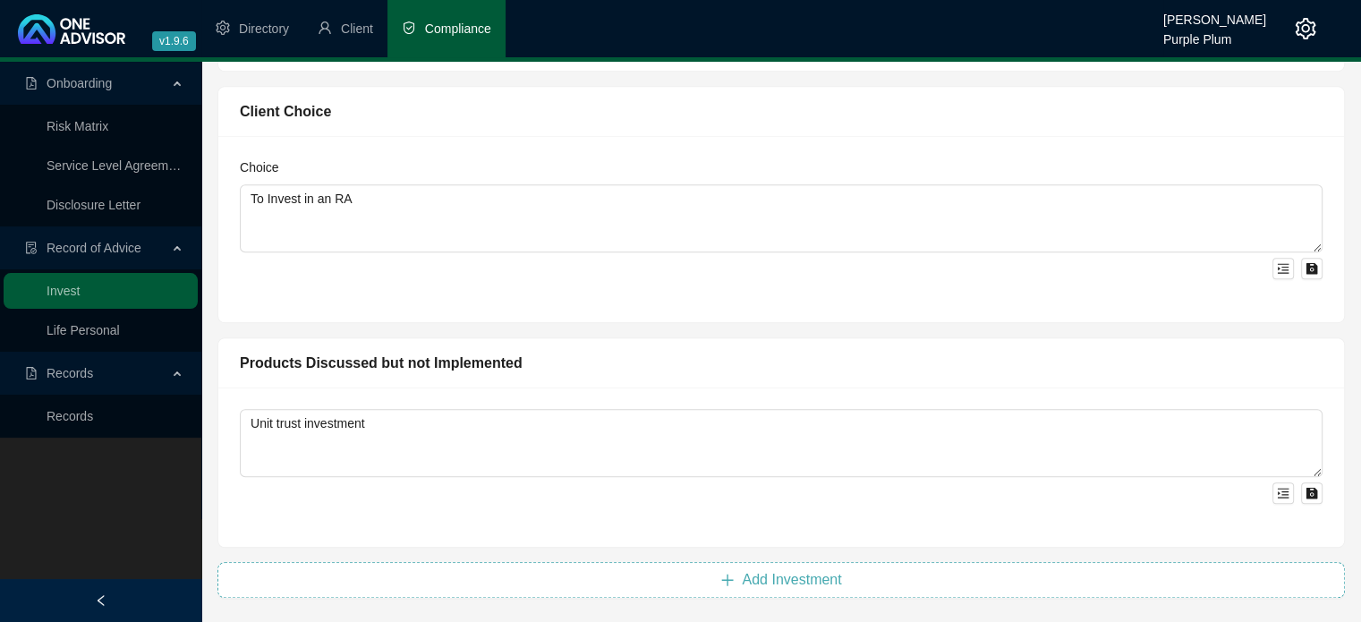
click at [787, 574] on span "Add Investment" at bounding box center [791, 579] width 99 height 21
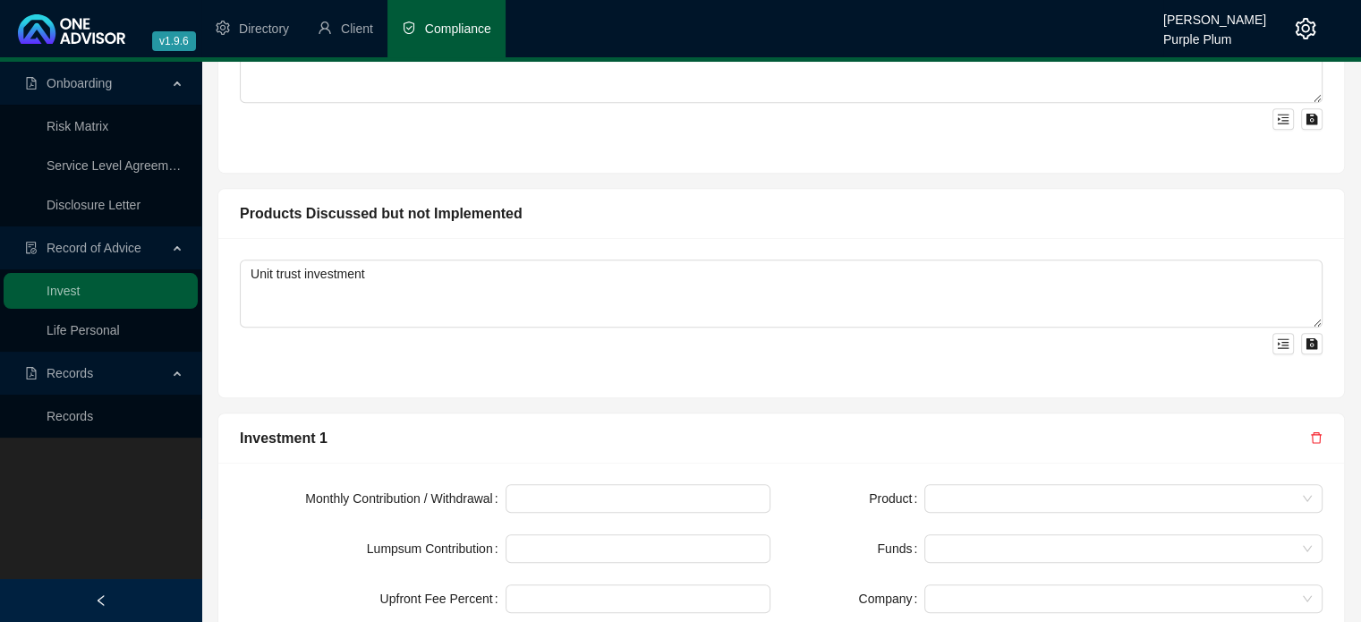
scroll to position [1483, 0]
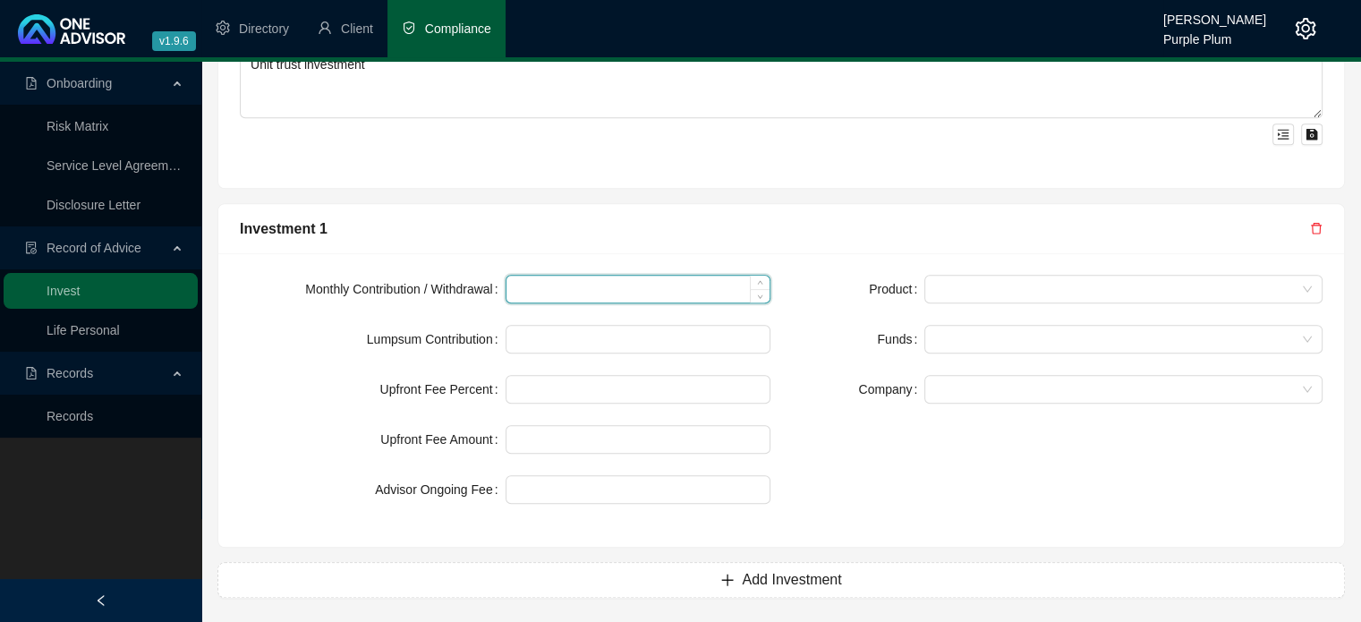
click at [543, 291] on input at bounding box center [639, 289] width 264 height 27
type input "2000"
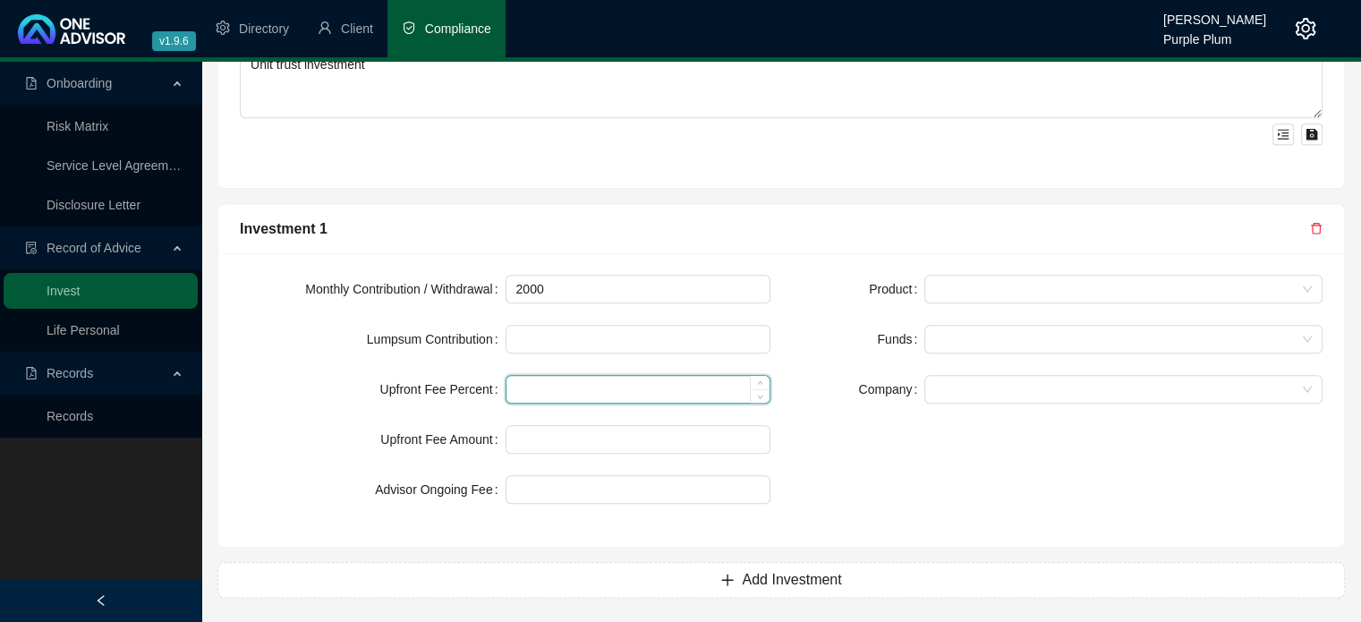
click at [532, 385] on input at bounding box center [639, 389] width 264 height 27
type input "0"
type input "1.00"
type input "20"
type input "1.00"
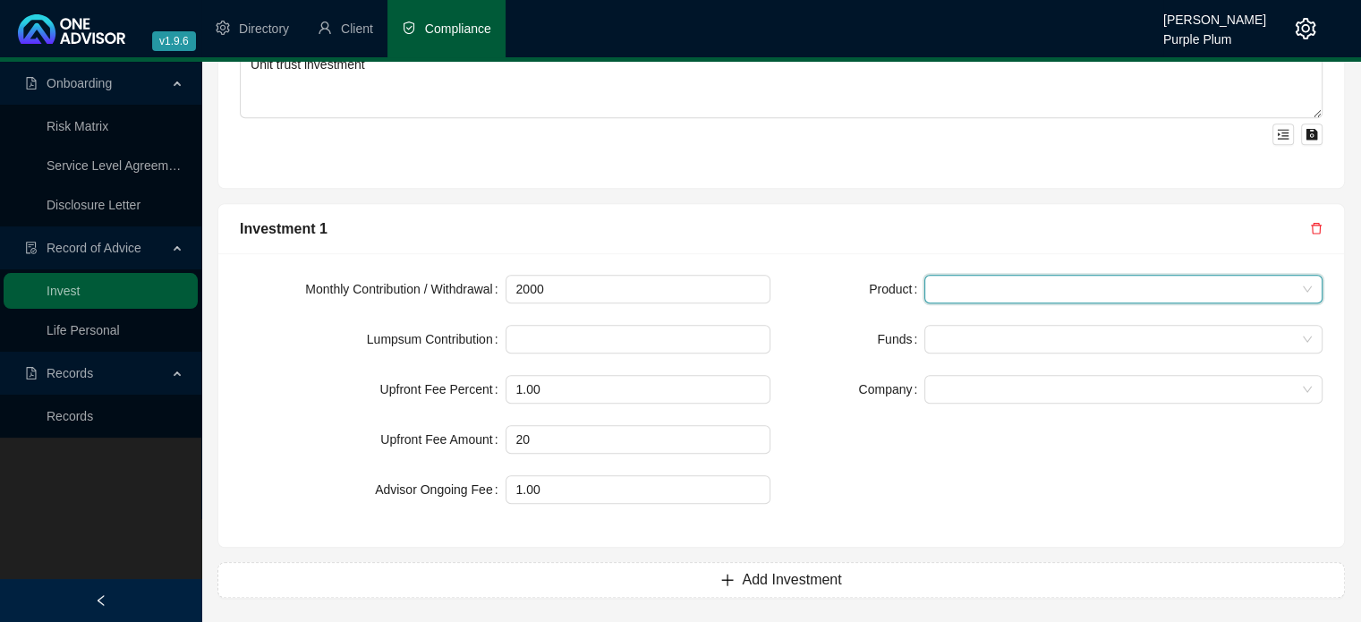
click at [938, 278] on span at bounding box center [1123, 289] width 377 height 27
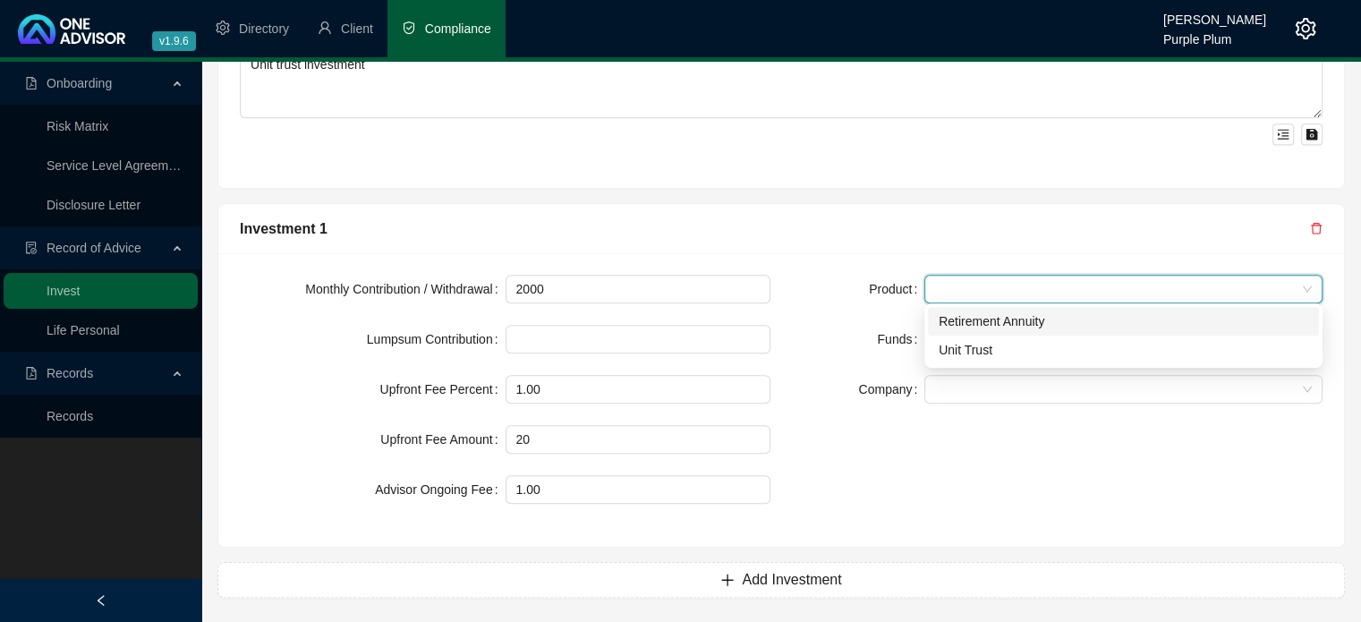
click at [952, 321] on div "Retirement Annuity" at bounding box center [1124, 321] width 370 height 20
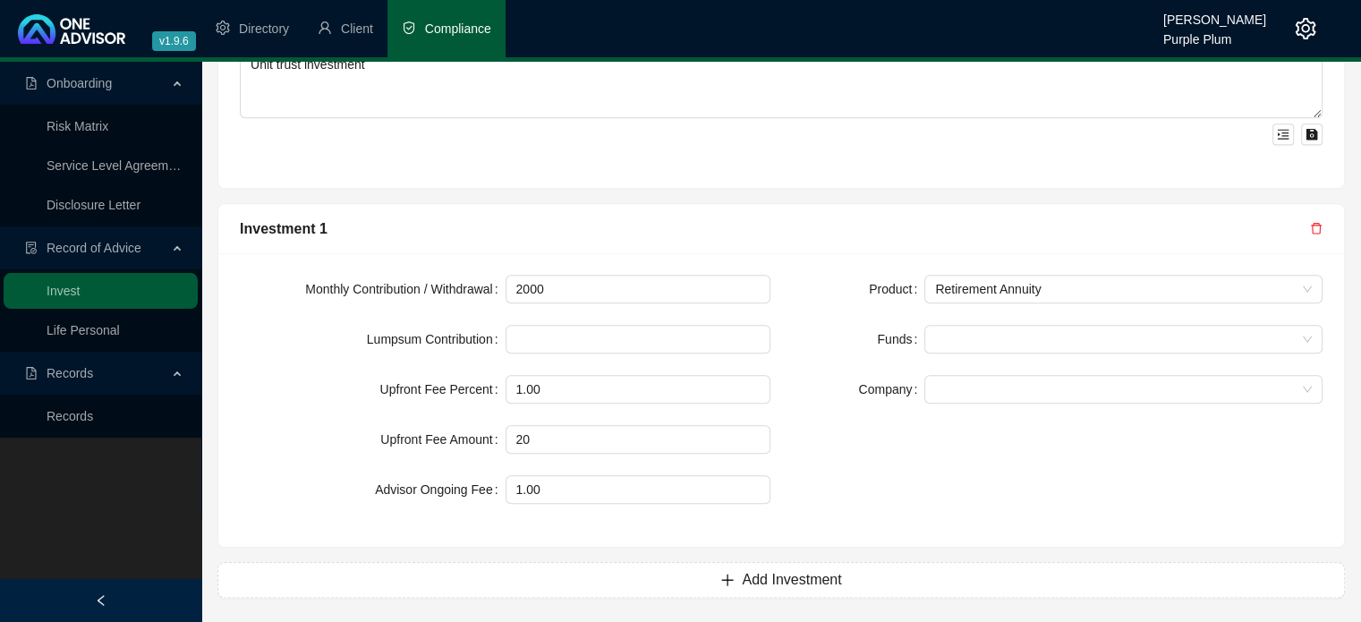
click at [839, 314] on form "Product Retirement Annuity Funds Company" at bounding box center [1057, 339] width 531 height 129
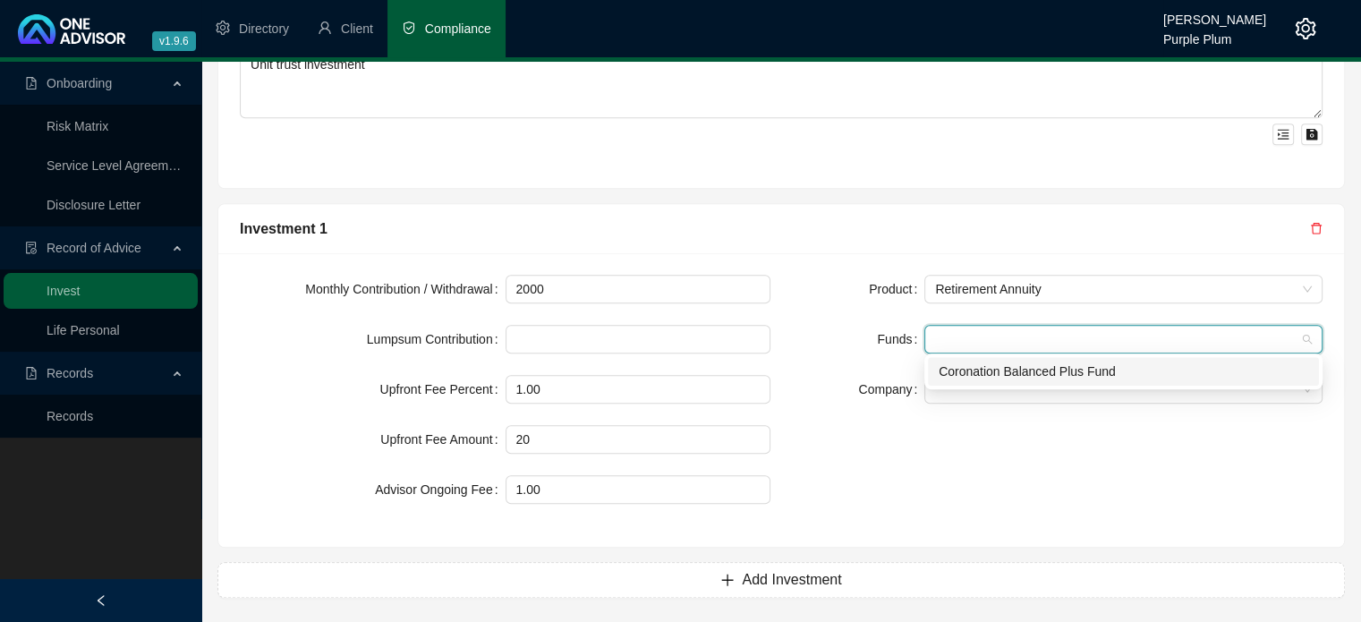
drag, startPoint x: 937, startPoint y: 334, endPoint x: 942, endPoint y: 354, distance: 21.1
click at [938, 336] on input "search" at bounding box center [937, 339] width 4 height 13
drag, startPoint x: 945, startPoint y: 364, endPoint x: 895, endPoint y: 361, distance: 50.2
click at [945, 364] on div "Coronation Balanced Plus Fund" at bounding box center [1124, 372] width 370 height 20
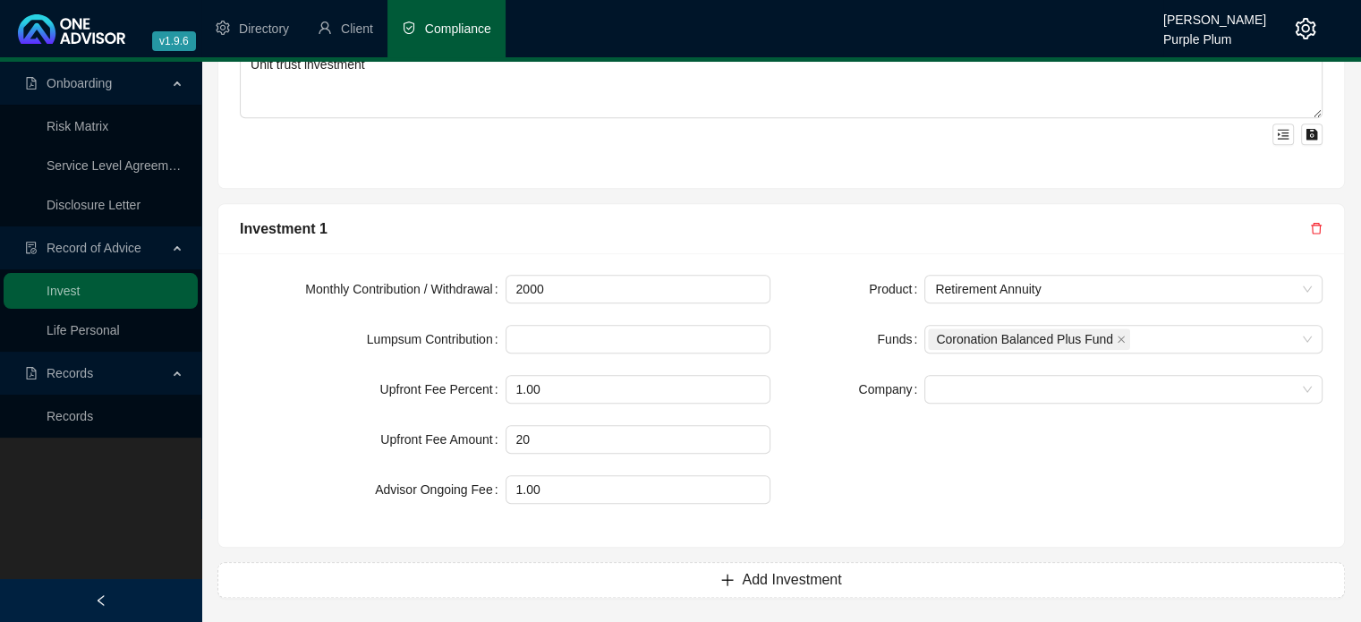
click at [859, 353] on form "Product Retirement Annuity Funds Coronation Balanced Plus Fund Company" at bounding box center [1057, 339] width 531 height 129
click at [940, 391] on span at bounding box center [1123, 389] width 377 height 27
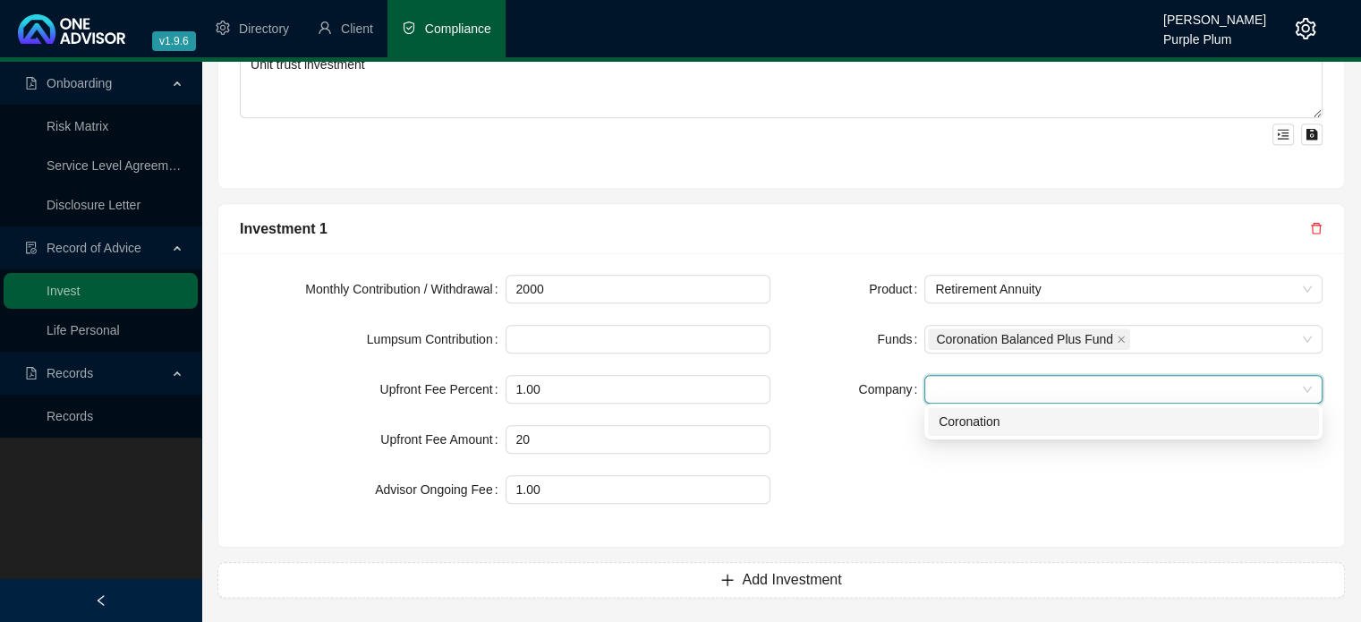
drag, startPoint x: 952, startPoint y: 421, endPoint x: 933, endPoint y: 418, distance: 19.9
click at [952, 422] on div "Coronation" at bounding box center [1124, 422] width 370 height 20
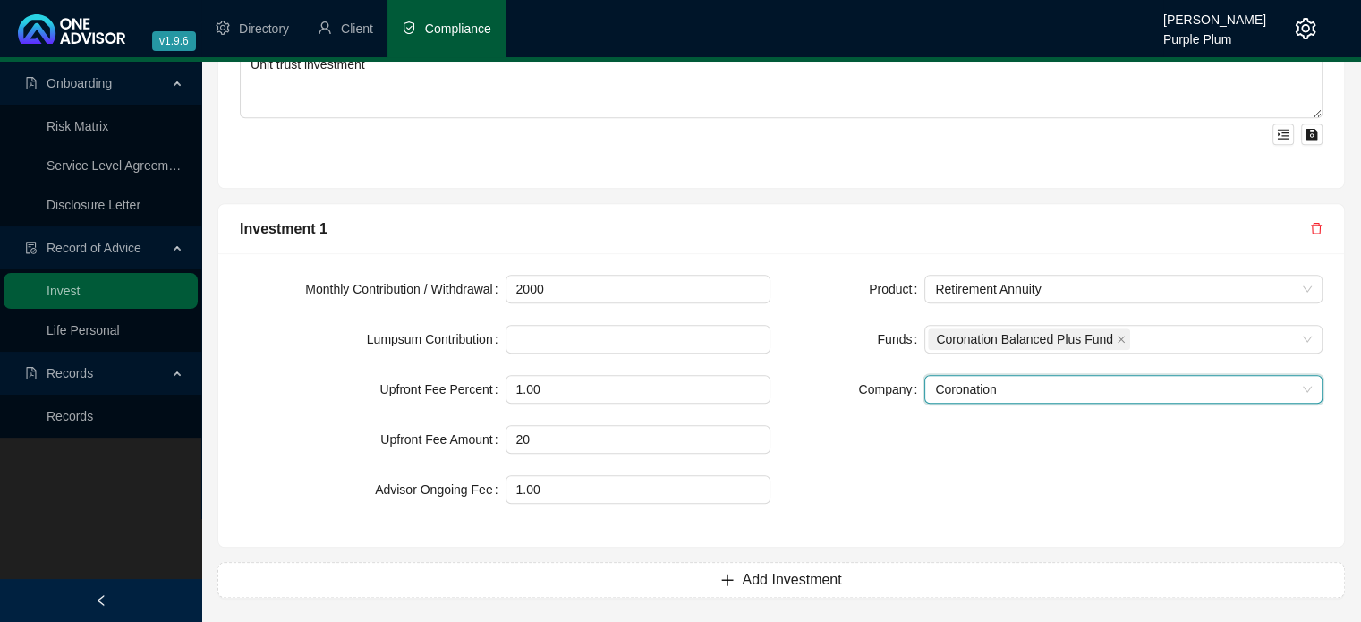
drag, startPoint x: 870, startPoint y: 416, endPoint x: 868, endPoint y: 440, distance: 24.2
click at [868, 417] on div "Product Retirement Annuity Funds Coronation Balanced Plus Fund Company Coronati…" at bounding box center [1057, 400] width 552 height 251
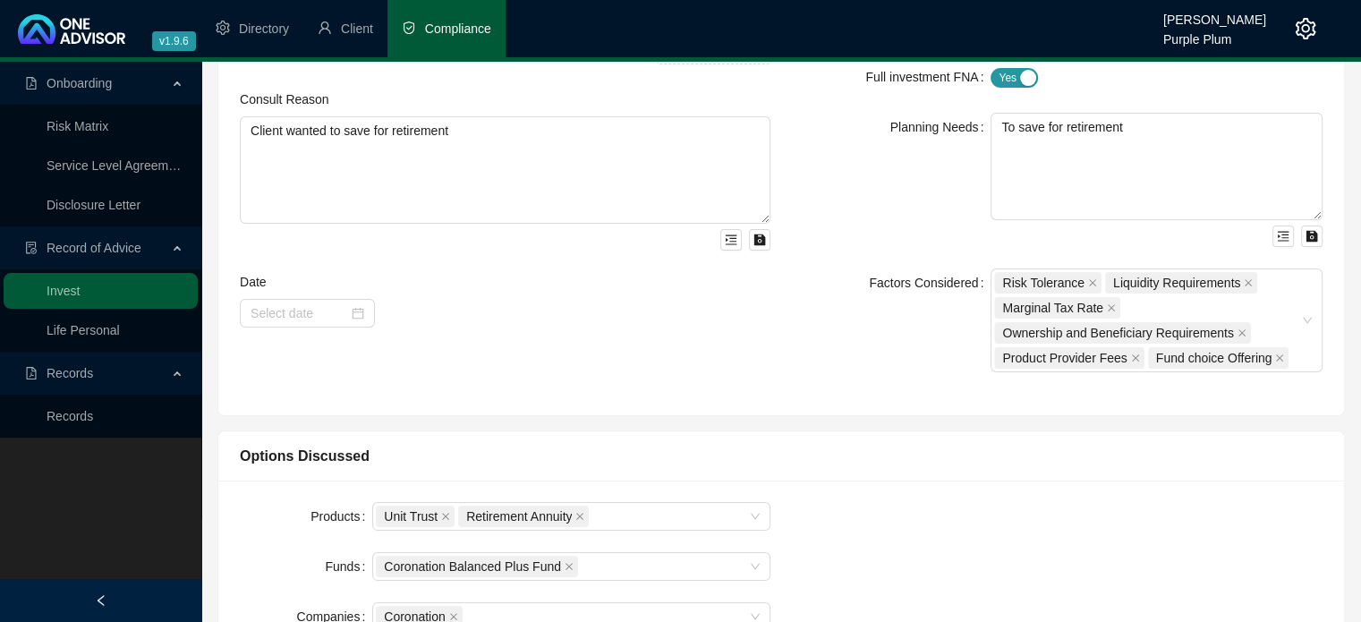
scroll to position [0, 0]
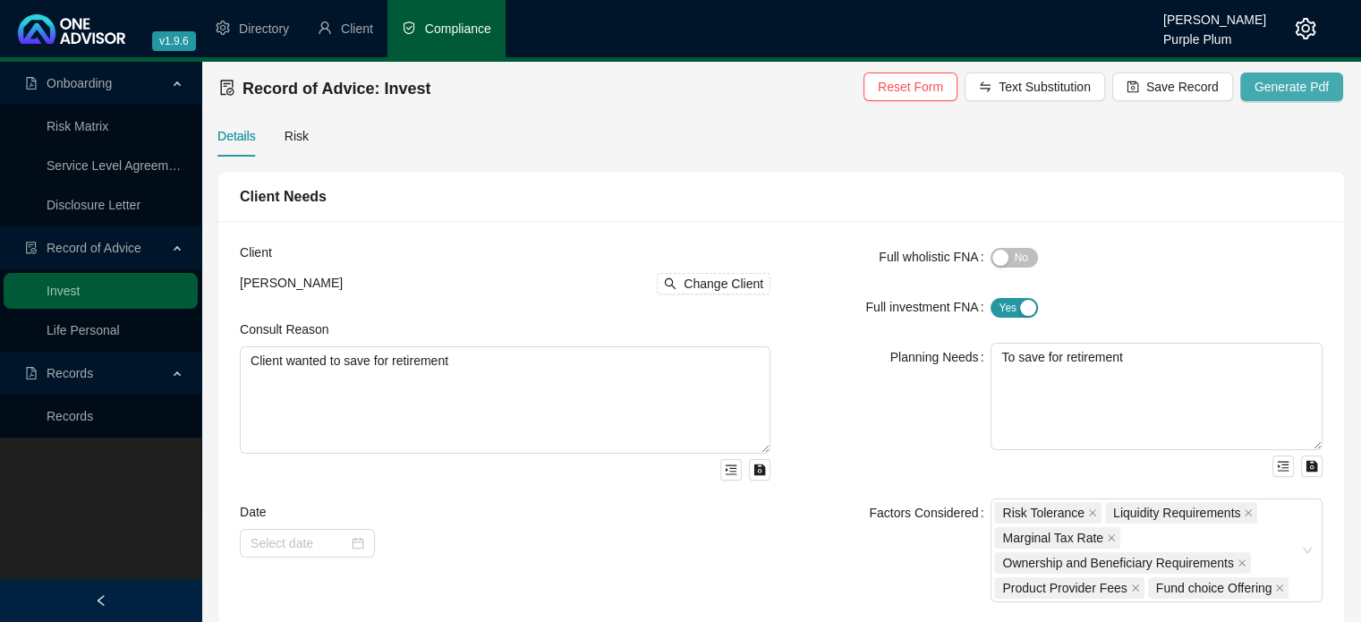
click at [1277, 92] on span "Generate Pdf" at bounding box center [1292, 87] width 74 height 20
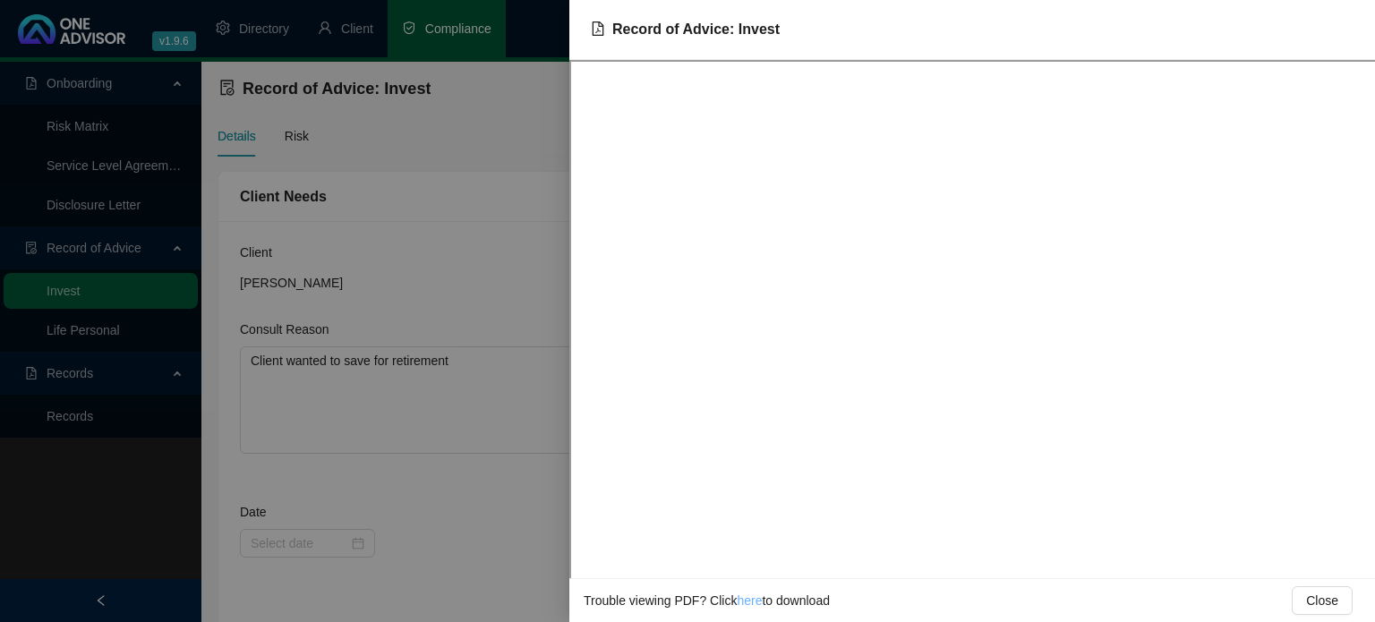
click at [745, 601] on link "here" at bounding box center [749, 600] width 25 height 14
click at [449, 500] on div at bounding box center [687, 311] width 1375 height 622
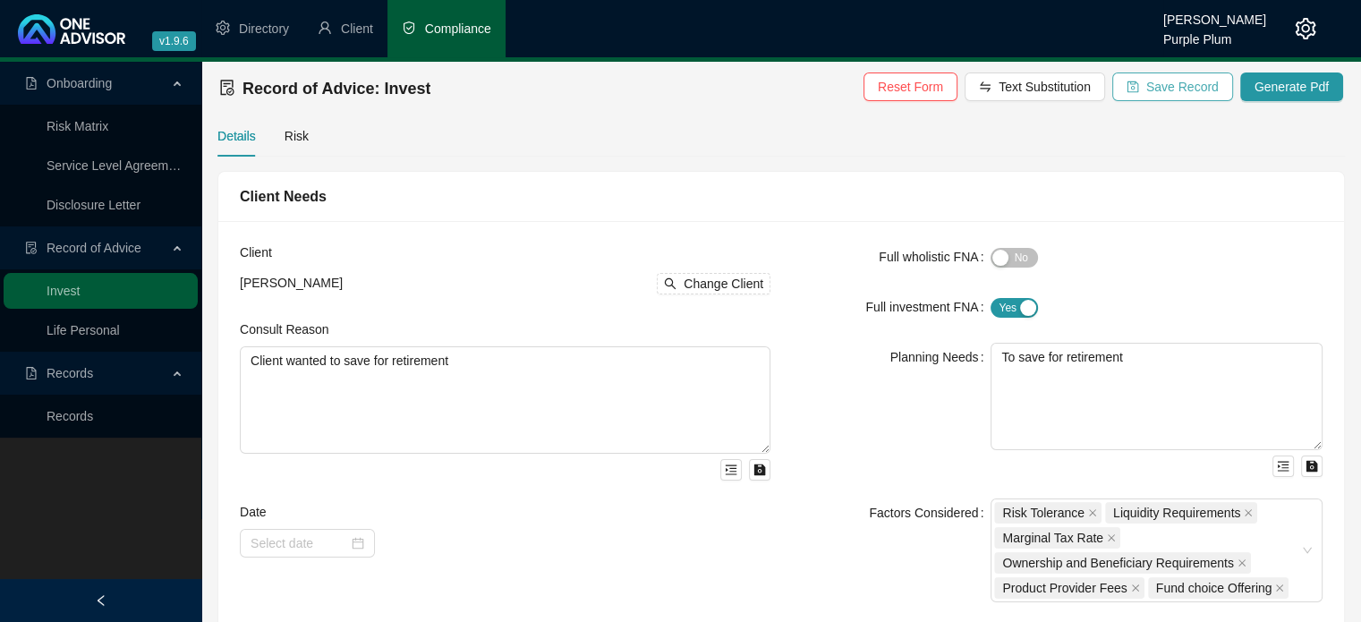
click at [1173, 86] on span "Save Record" at bounding box center [1182, 87] width 72 height 20
drag, startPoint x: 86, startPoint y: 418, endPoint x: 169, endPoint y: 418, distance: 83.2
click at [86, 418] on link "Records" at bounding box center [70, 416] width 47 height 14
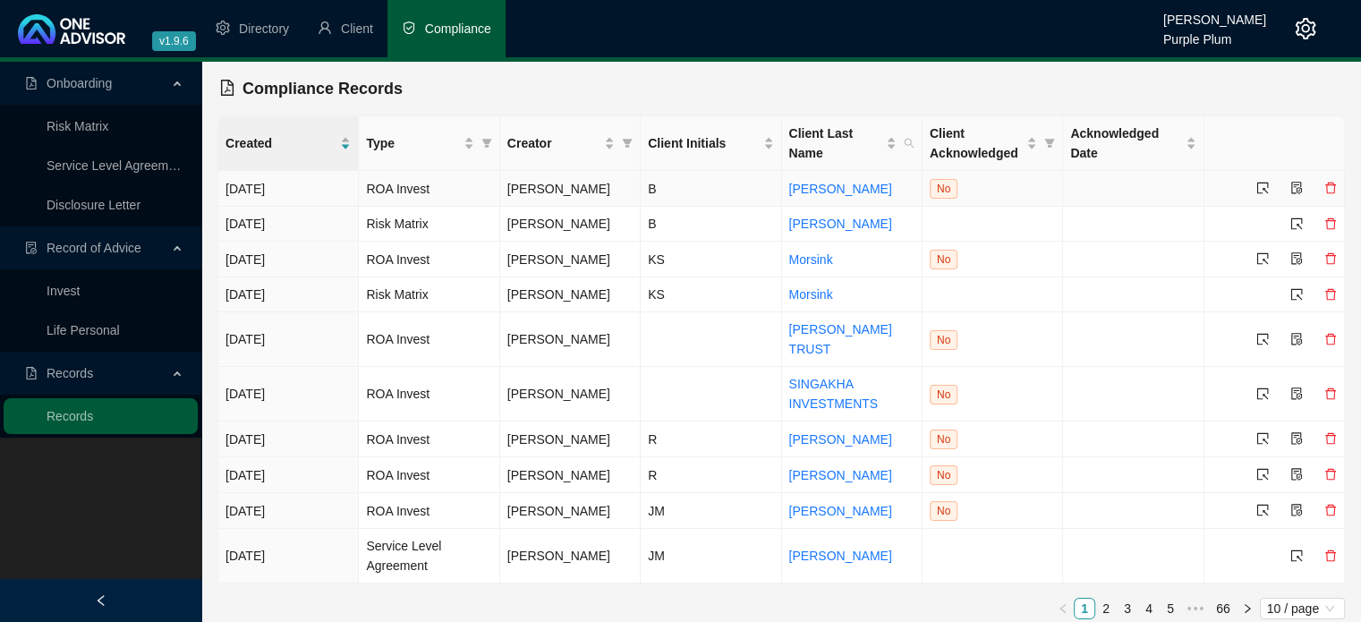
click at [1295, 189] on icon "file-protect" at bounding box center [1297, 188] width 13 height 13
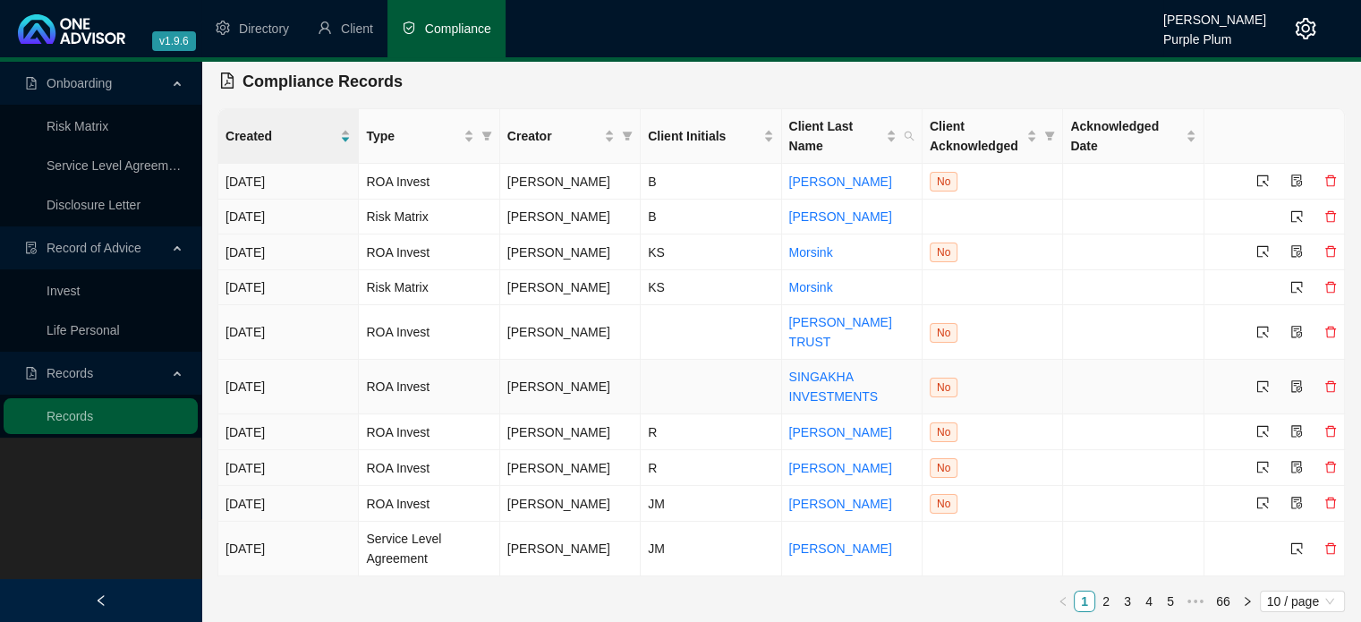
scroll to position [10, 0]
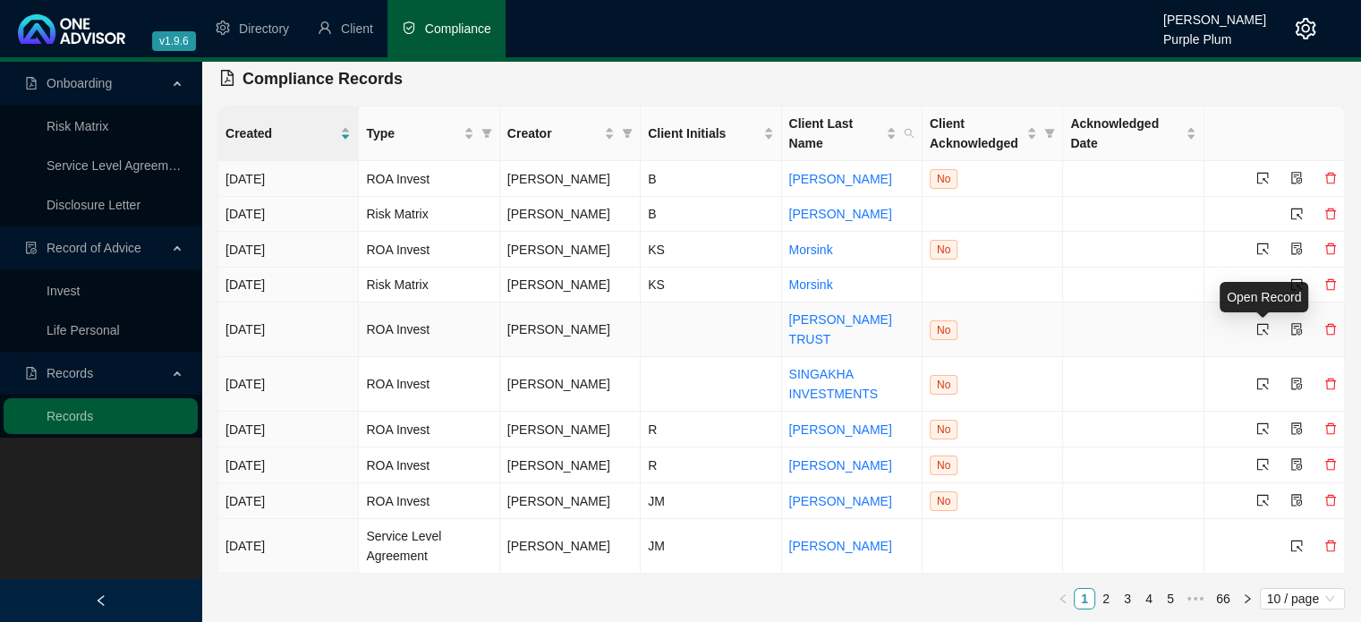
click at [1264, 329] on icon "select" at bounding box center [1263, 330] width 12 height 12
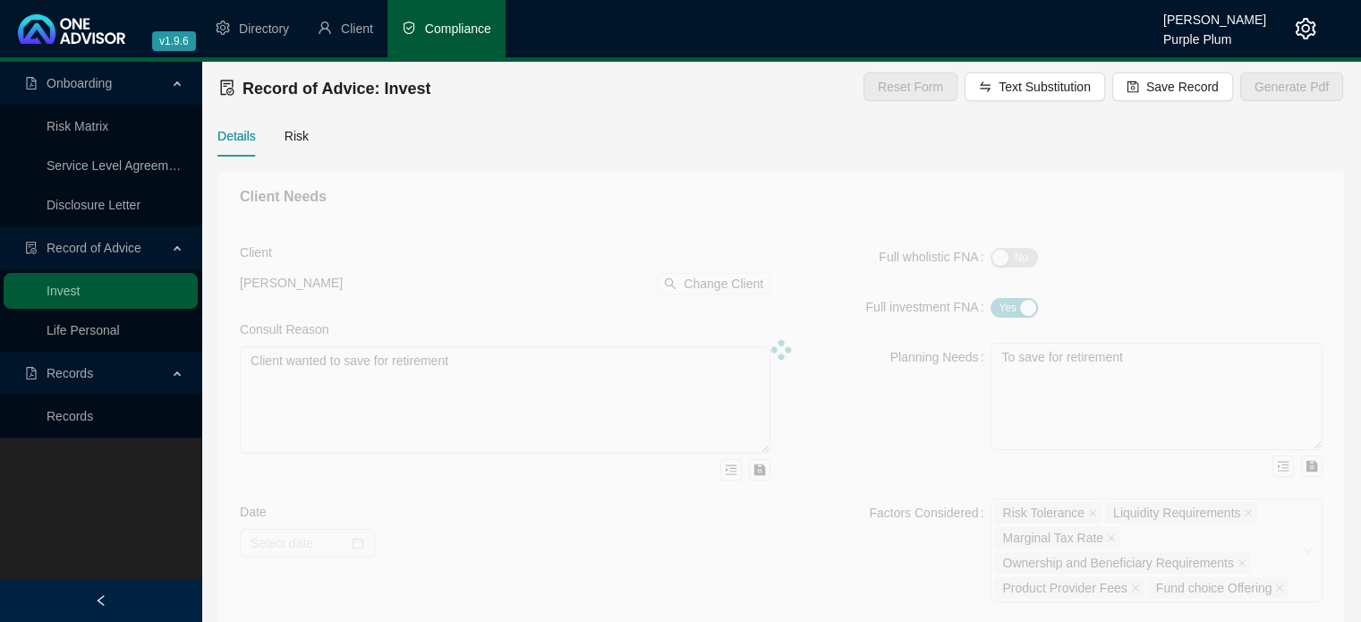
type textarea "We met to discuss investment options for new funds that you wish to invest for …"
type textarea "I propose that we invest the funds into a Momentum Wealth Flexible Endowment Op…"
type textarea "Retirement Annuity, Offshore Endowment, Offshore Sinking Fund, offshore Unit Tr…"
type input "[DATE]"
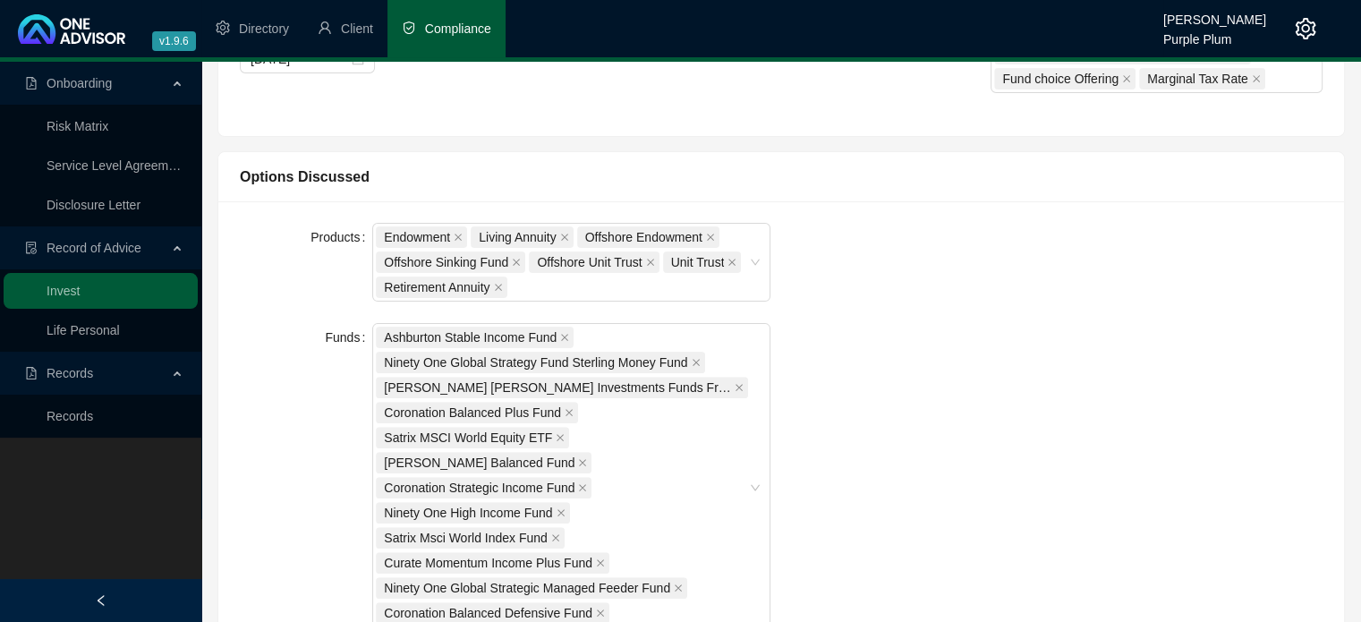
scroll to position [172, 0]
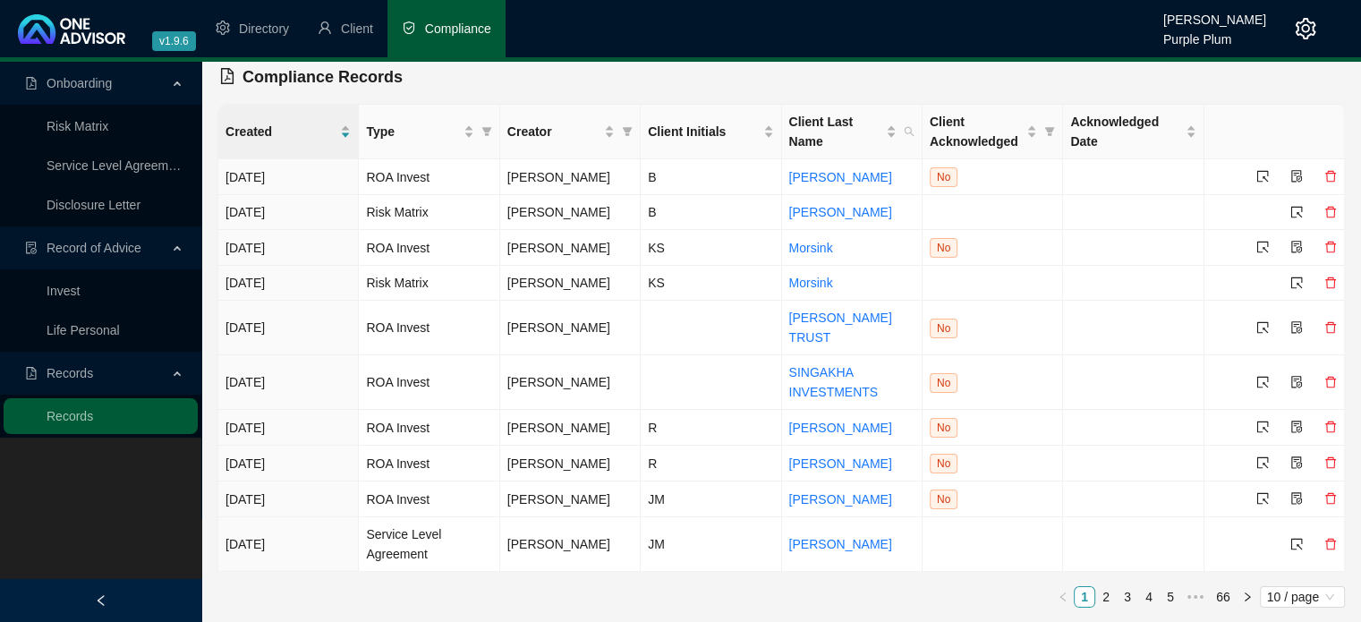
scroll to position [10, 0]
click at [1265, 382] on icon "select" at bounding box center [1263, 384] width 13 height 13
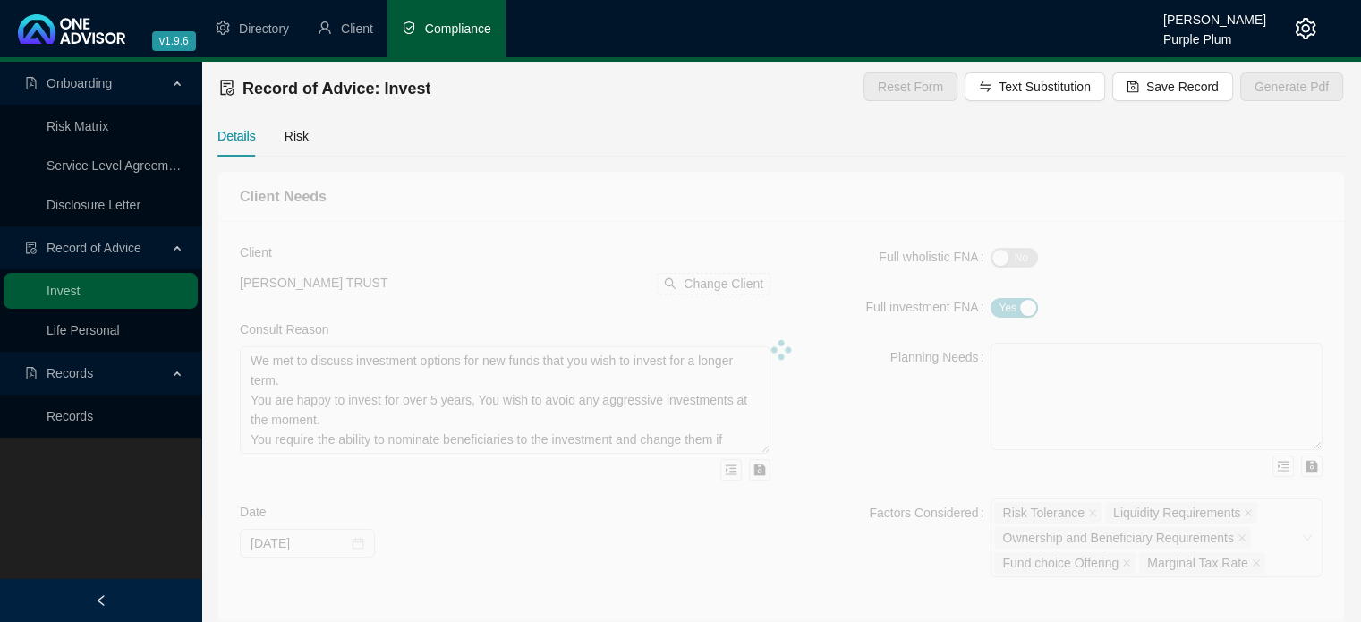
type textarea "We met to discuss investment options for funds currently available to be invest…"
type input "[DATE]"
type textarea "I propose that we invest the funds into the Momentum Wealth flexible Investment…"
type textarea "Offshore Endowment, Offshore Sinking Fund, offshore Unit Trust, Endowment, Livi…"
type input "1000000"
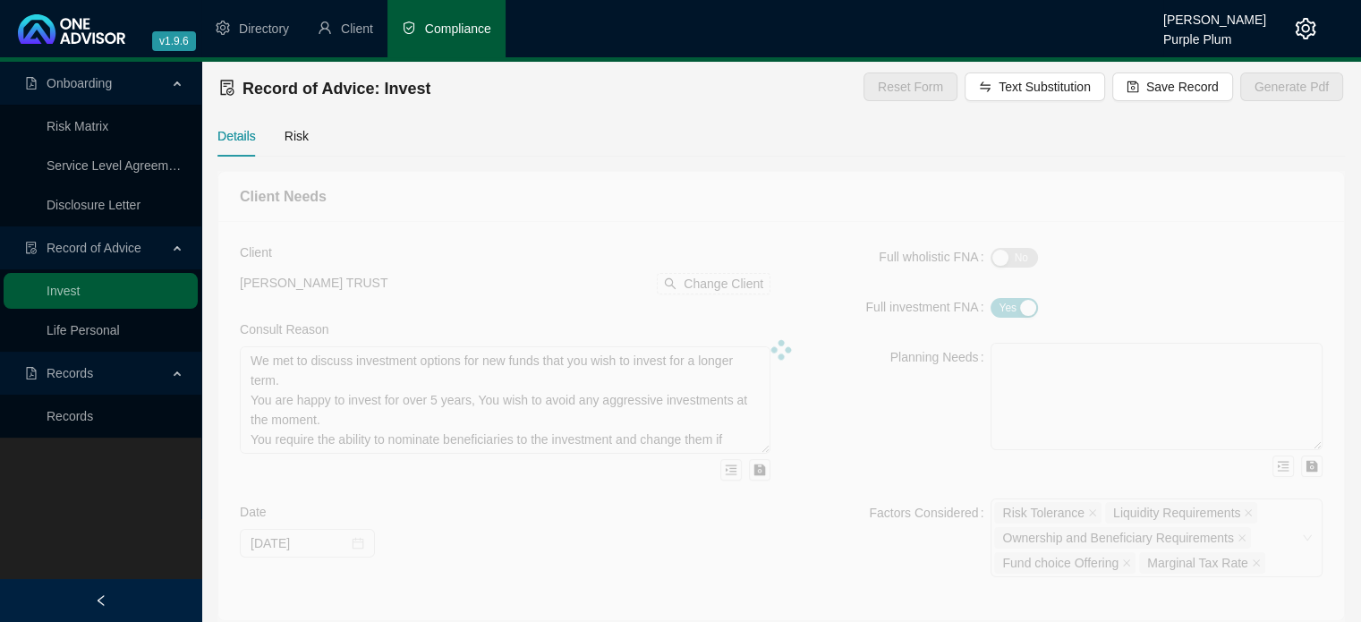
type input "1.00"
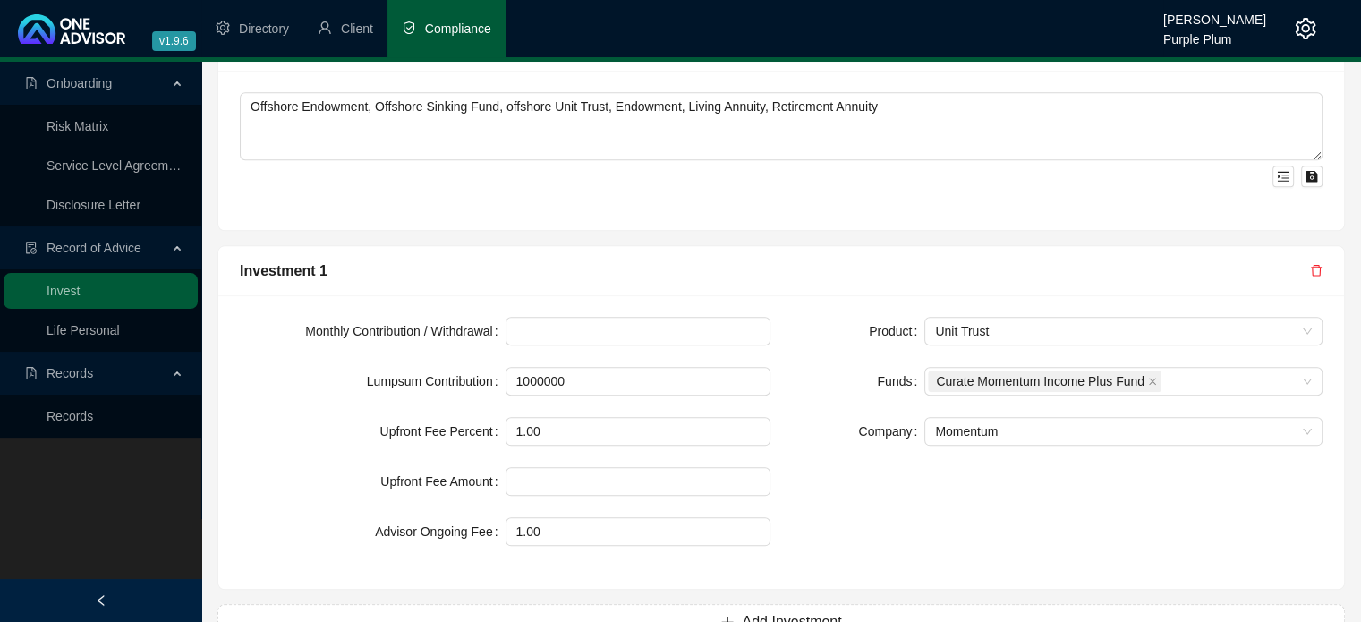
scroll to position [1883, 0]
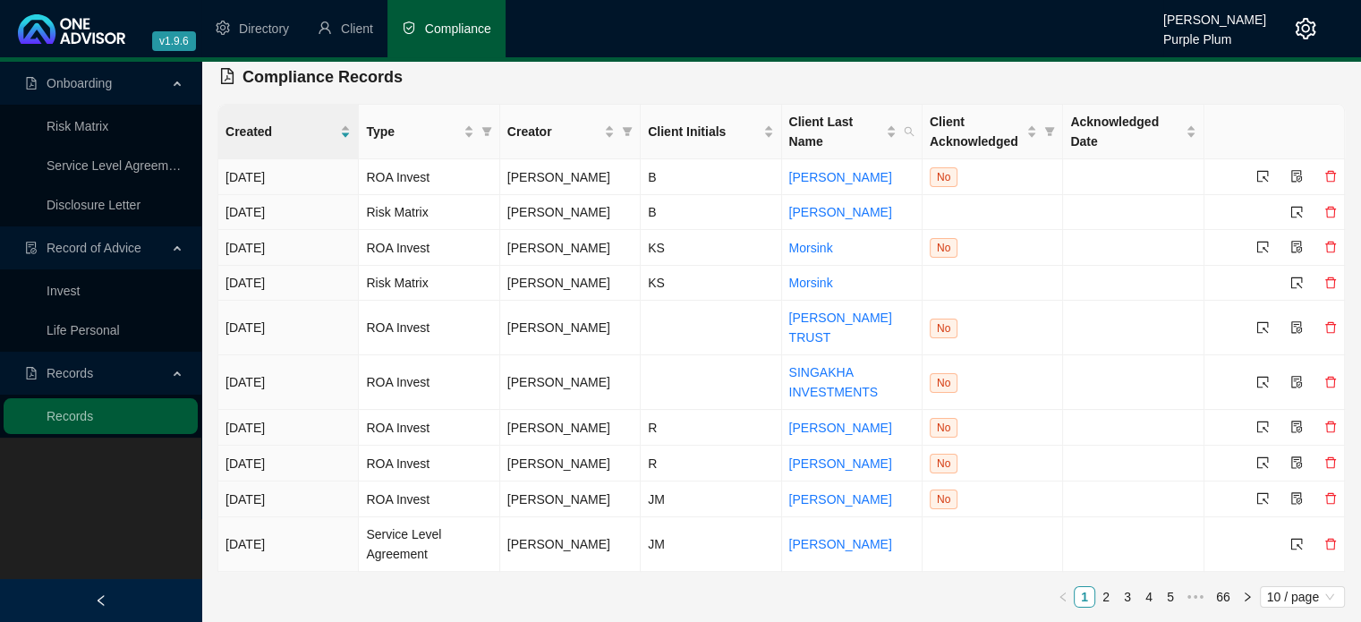
scroll to position [10, 0]
click at [1109, 601] on link "2" at bounding box center [1106, 599] width 20 height 20
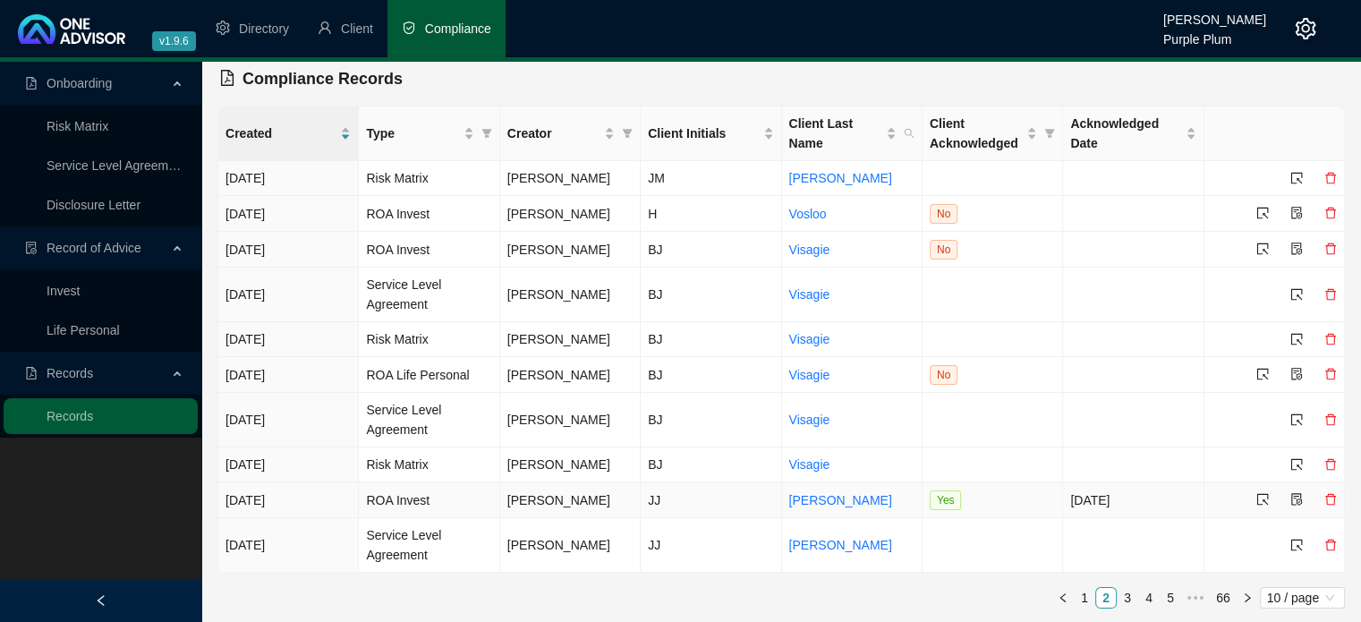
scroll to position [9, 0]
